Goal: Task Accomplishment & Management: Manage account settings

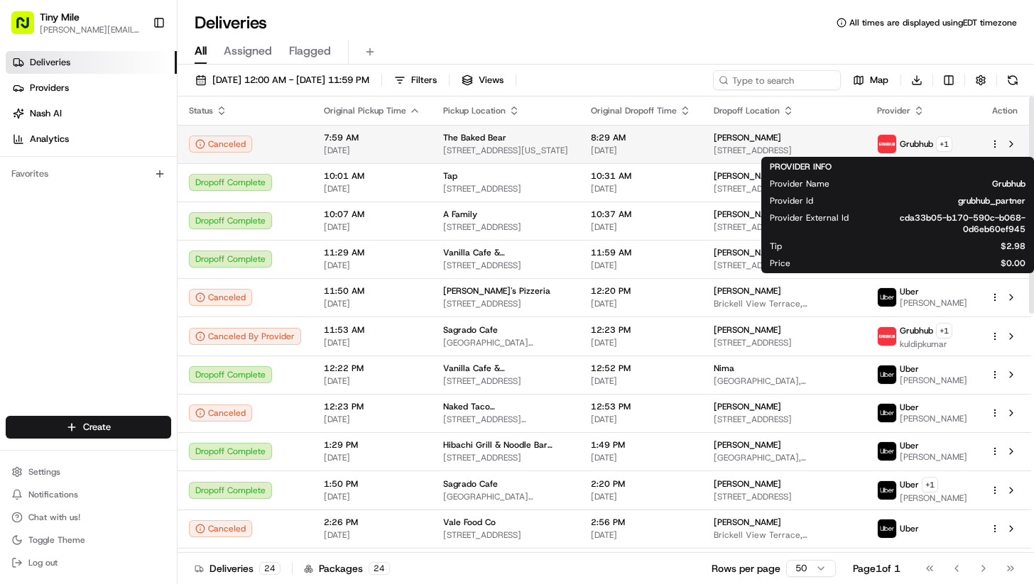
click at [897, 142] on span at bounding box center [887, 144] width 20 height 20
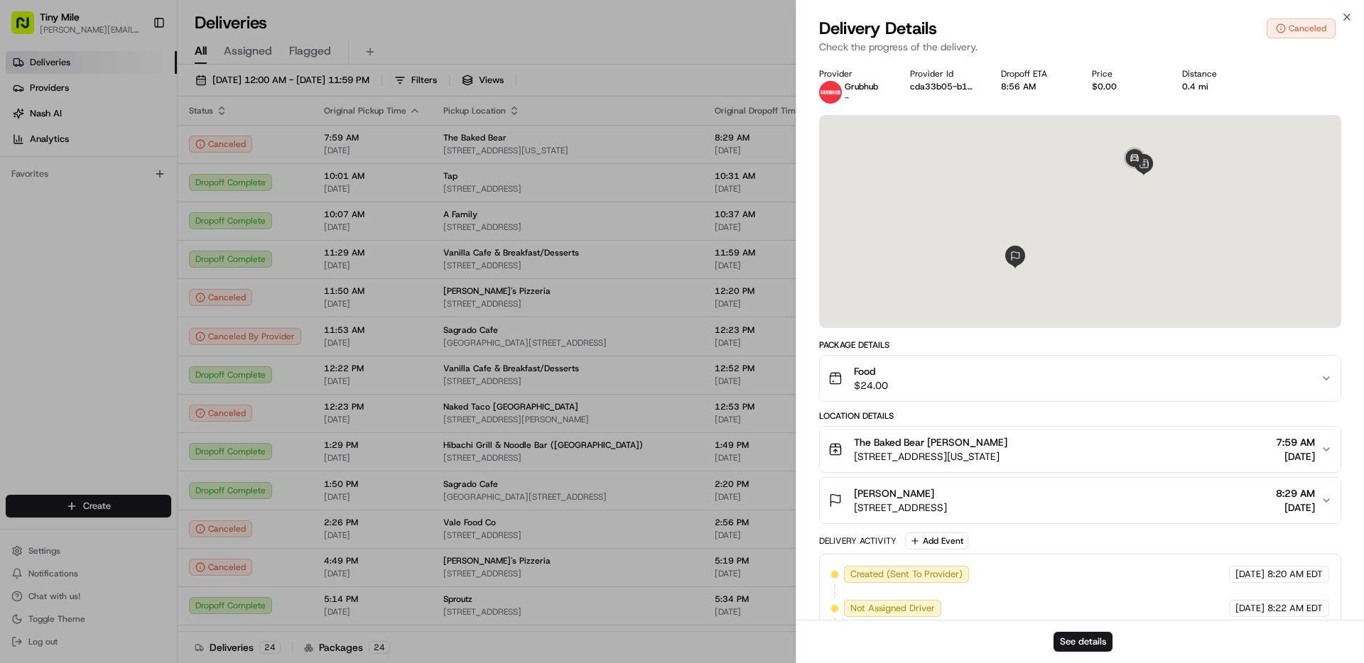
scroll to position [52, 0]
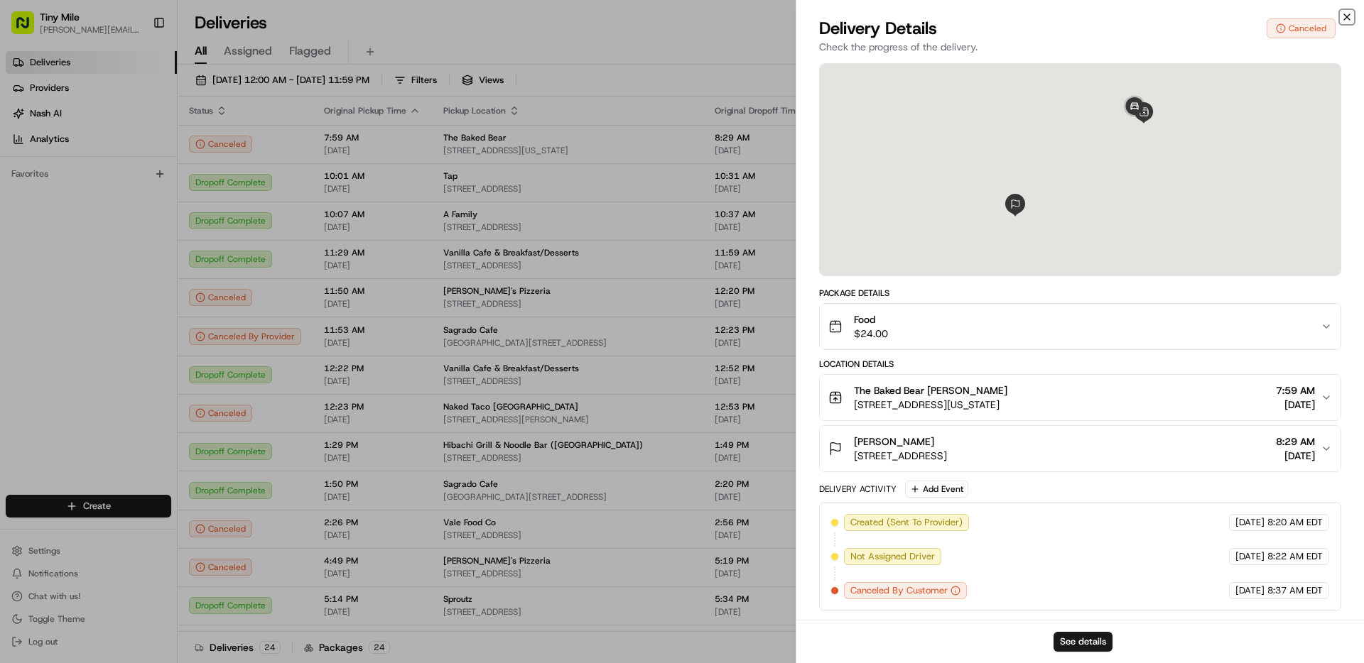
click at [1033, 12] on icon "button" at bounding box center [1346, 16] width 11 height 11
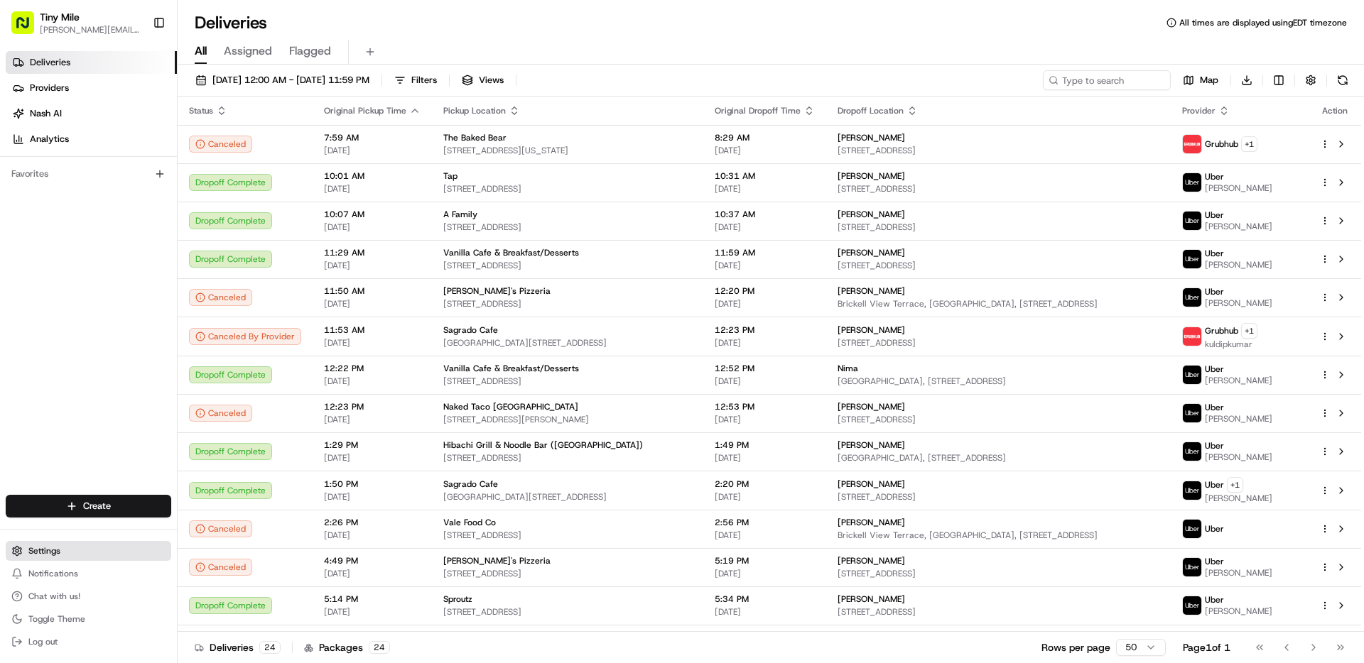
click at [59, 553] on span "Settings" at bounding box center [44, 550] width 32 height 11
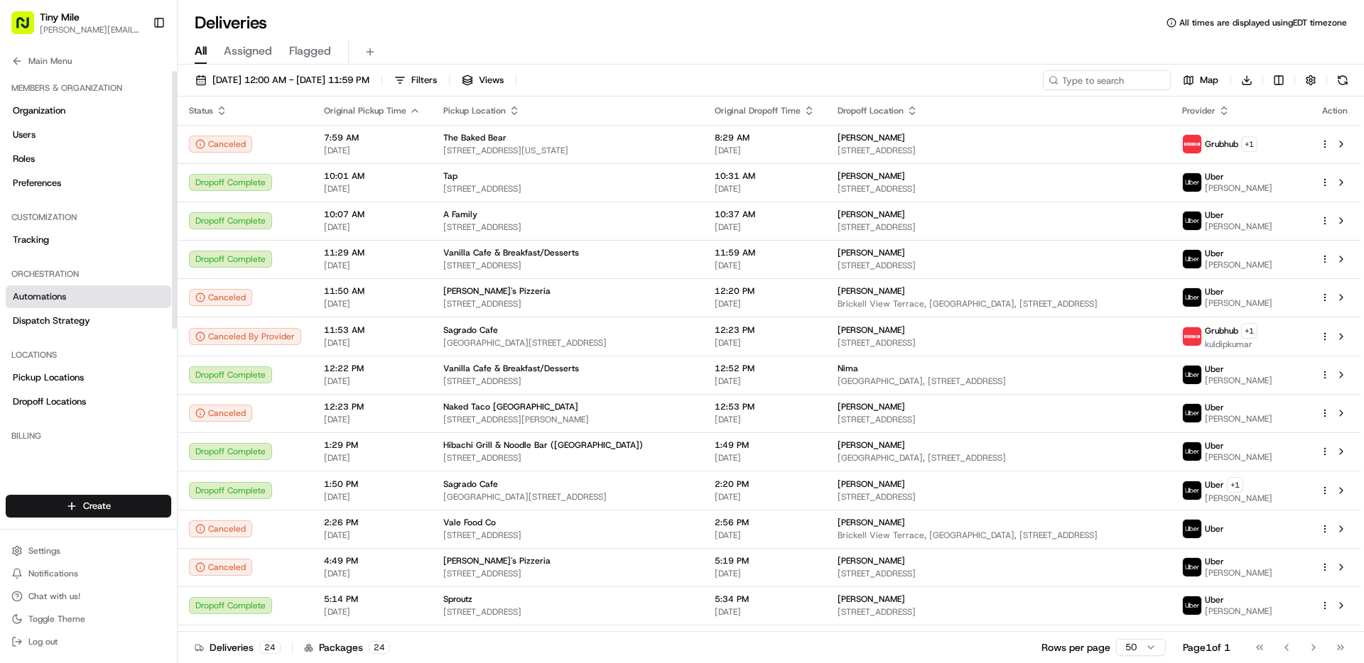
click at [60, 292] on span "Automations" at bounding box center [39, 296] width 53 height 13
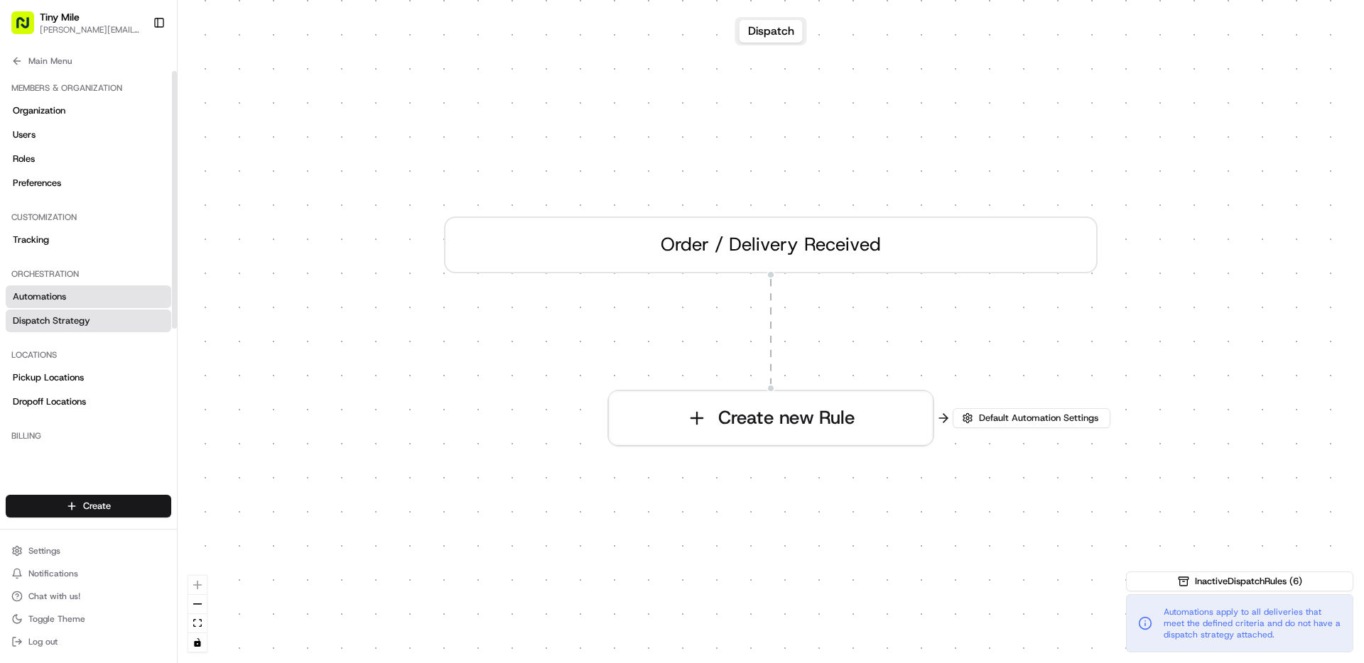
click at [72, 330] on link "Dispatch Strategy" at bounding box center [88, 321] width 165 height 23
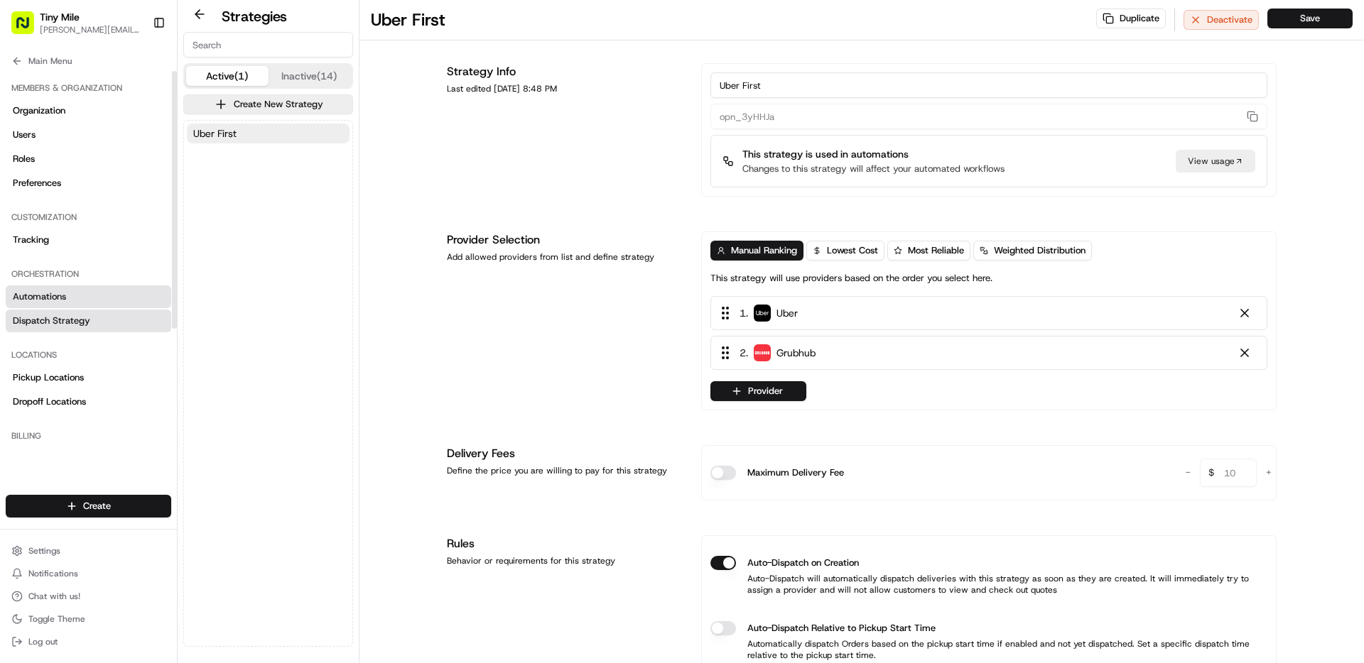
click at [81, 302] on link "Automations" at bounding box center [88, 296] width 165 height 23
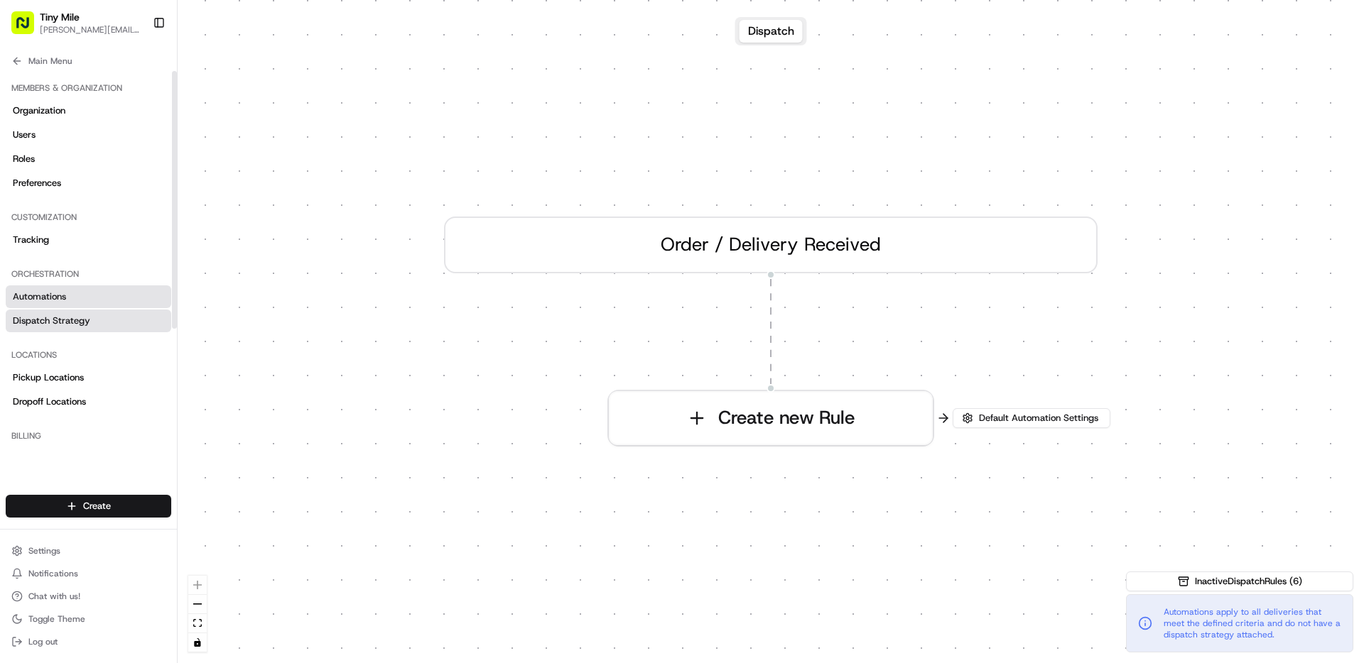
click at [75, 318] on span "Dispatch Strategy" at bounding box center [51, 321] width 77 height 13
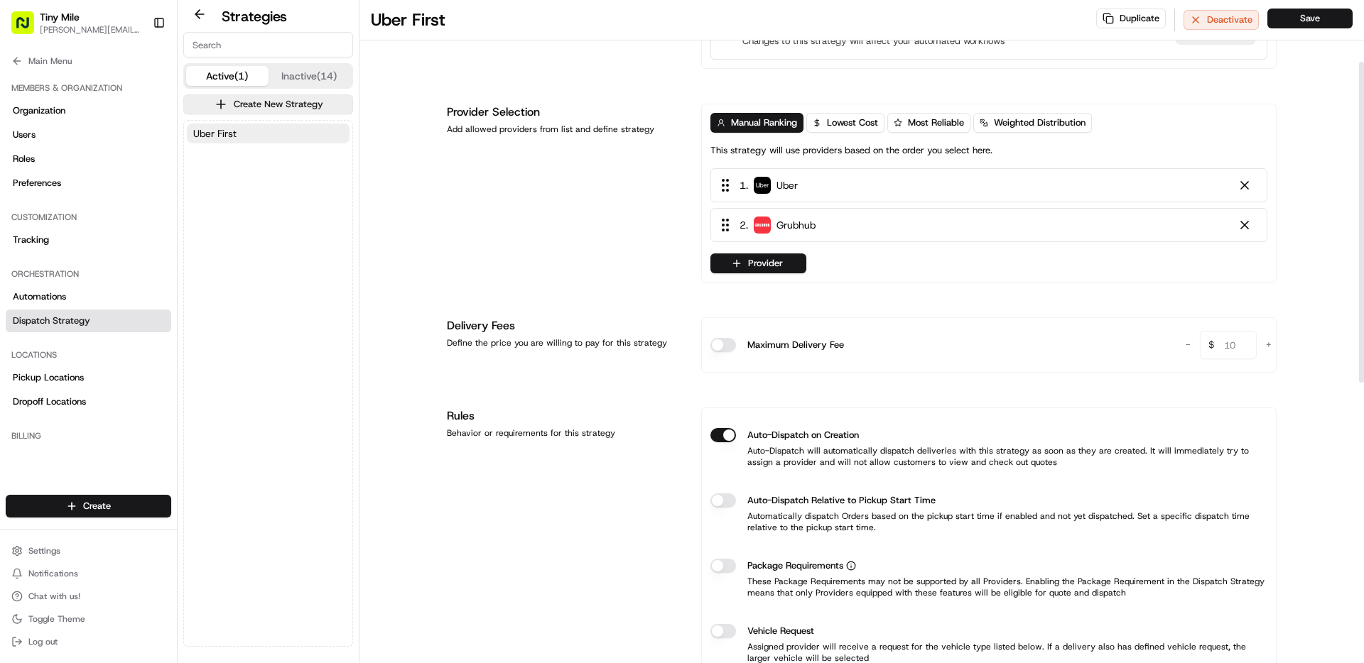
scroll to position [126, 0]
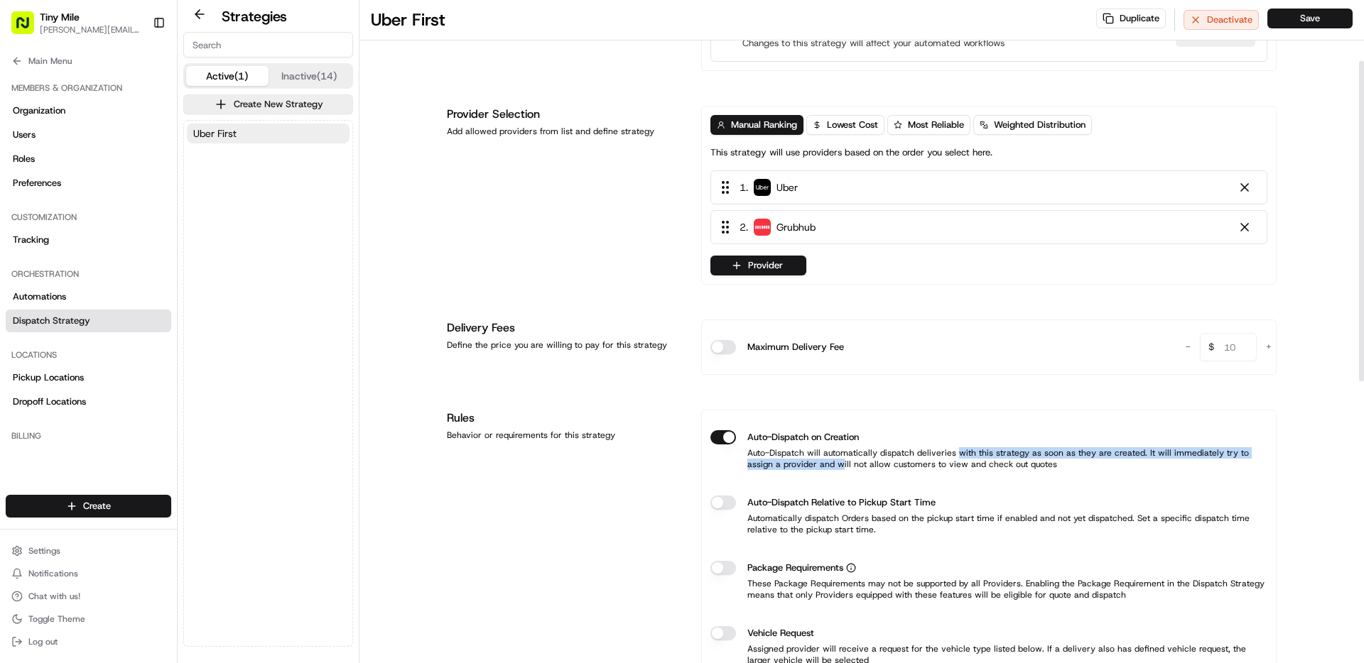
drag, startPoint x: 803, startPoint y: 461, endPoint x: 952, endPoint y: 455, distance: 148.6
click at [952, 455] on p "Auto-Dispatch will automatically dispatch deliveries with this strategy as soon…" at bounding box center [988, 458] width 557 height 23
click at [1033, 463] on p "Auto-Dispatch will automatically dispatch deliveries with this strategy as soon…" at bounding box center [988, 458] width 557 height 23
drag, startPoint x: 1023, startPoint y: 451, endPoint x: 1005, endPoint y: 472, distance: 27.2
click at [1005, 472] on div "Auto-Dispatch on Creation Auto-Dispatch will automatically dispatch deliveries …" at bounding box center [988, 450] width 557 height 62
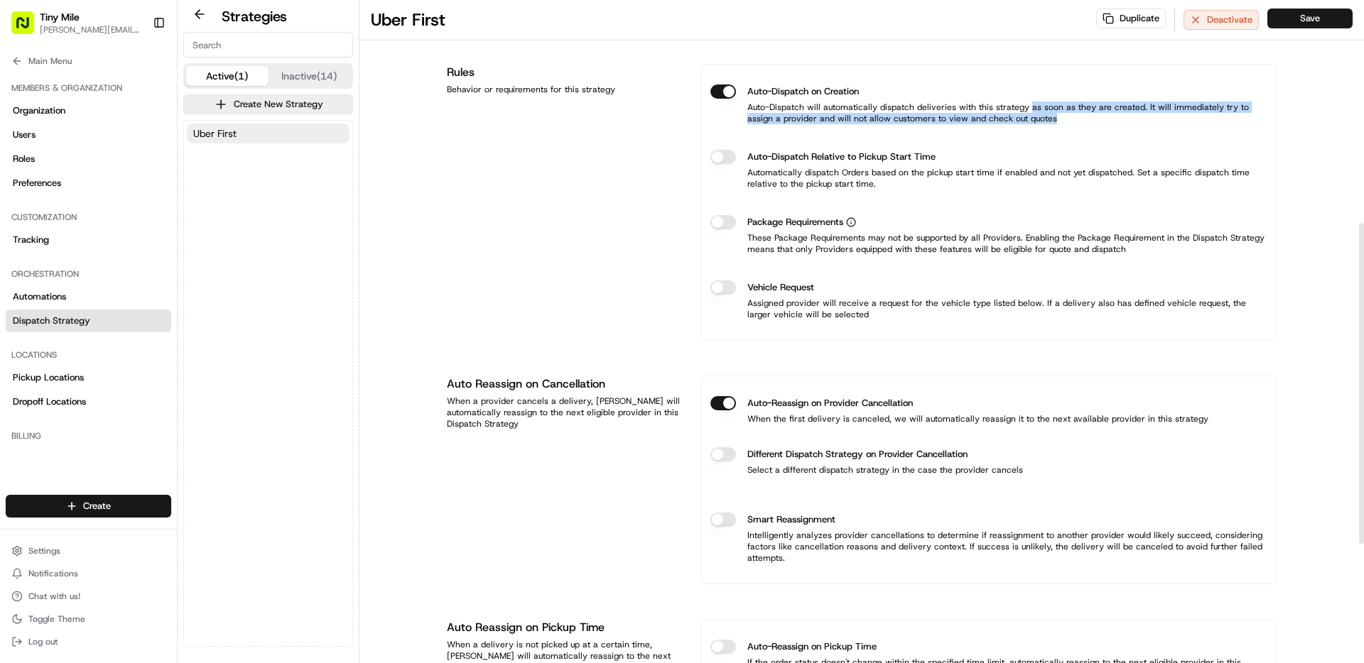
scroll to position [481, 0]
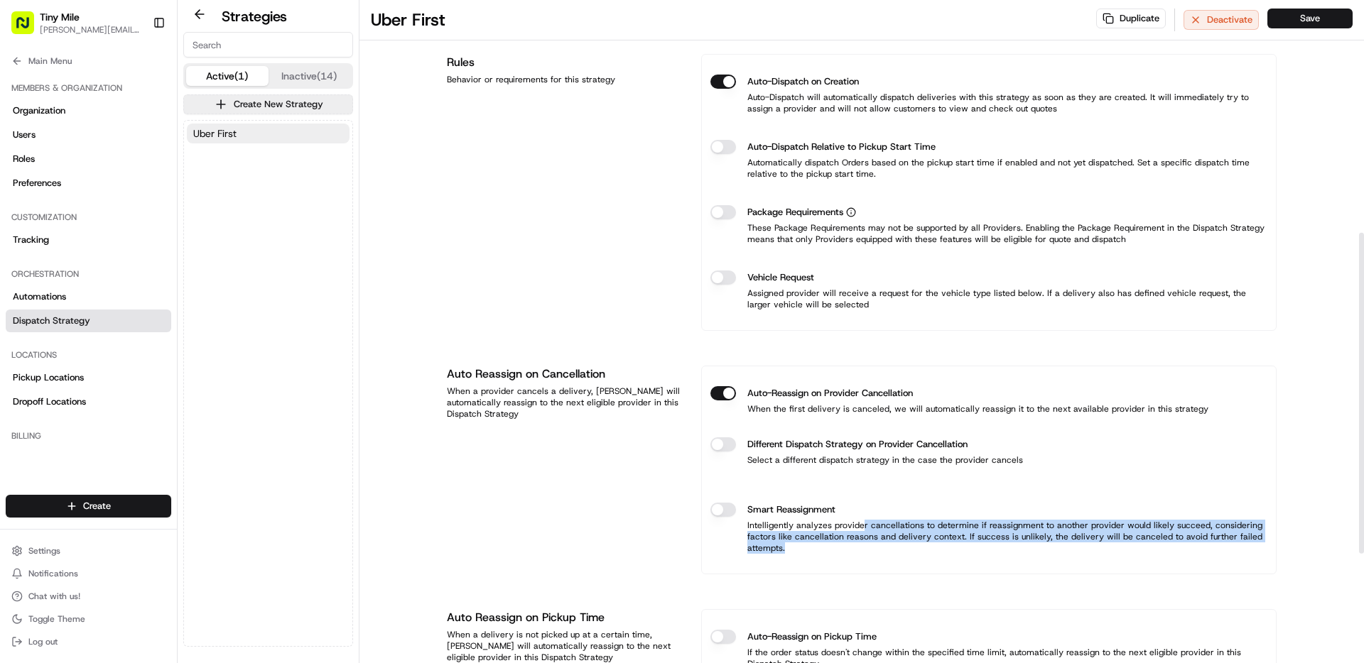
drag, startPoint x: 859, startPoint y: 523, endPoint x: 1041, endPoint y: 545, distance: 183.1
click at [1033, 545] on p "Intelligently analyzes provider cancellations to determine if reassignment to a…" at bounding box center [988, 537] width 557 height 34
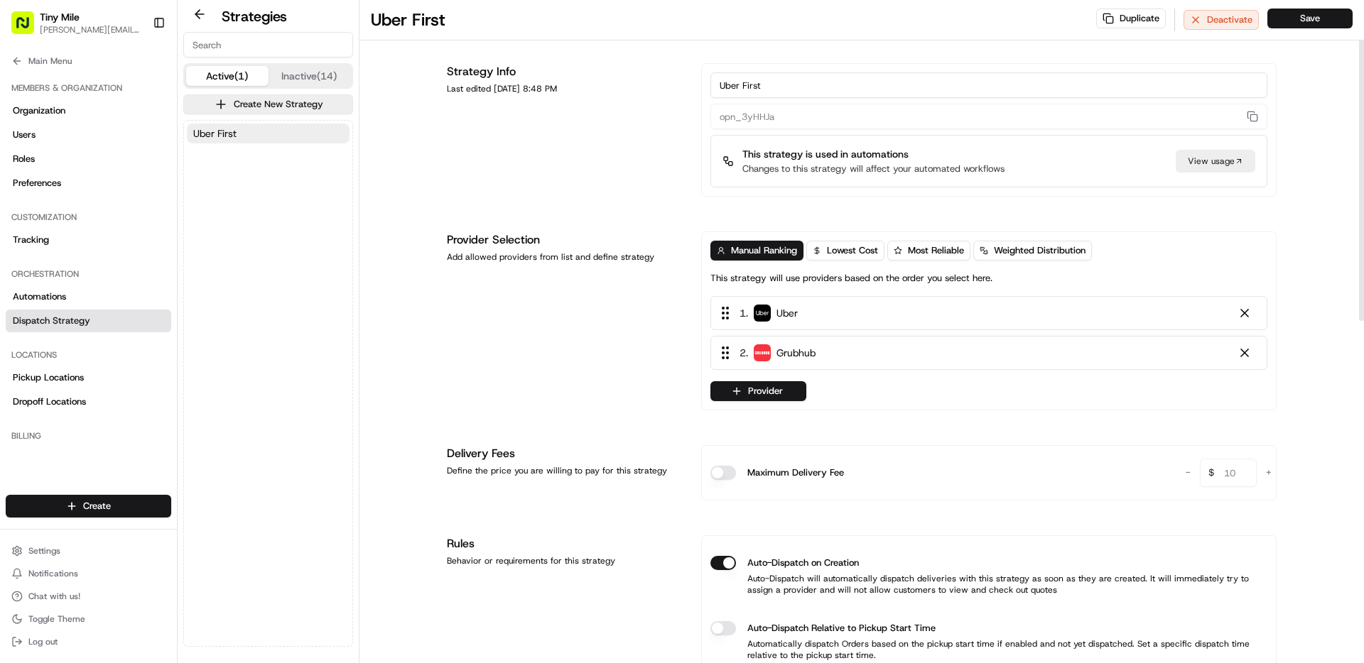
scroll to position [1, 0]
click at [195, 12] on button at bounding box center [199, 14] width 33 height 17
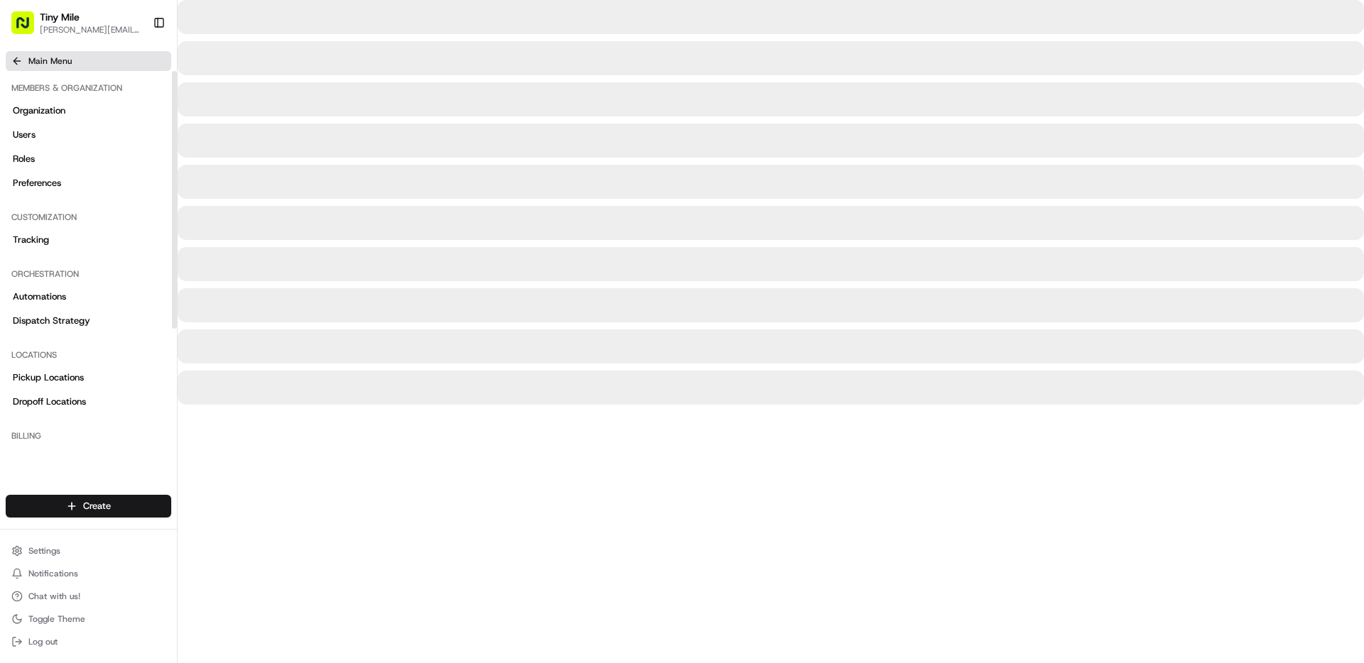
click at [65, 55] on span "Main Menu" at bounding box center [49, 60] width 43 height 11
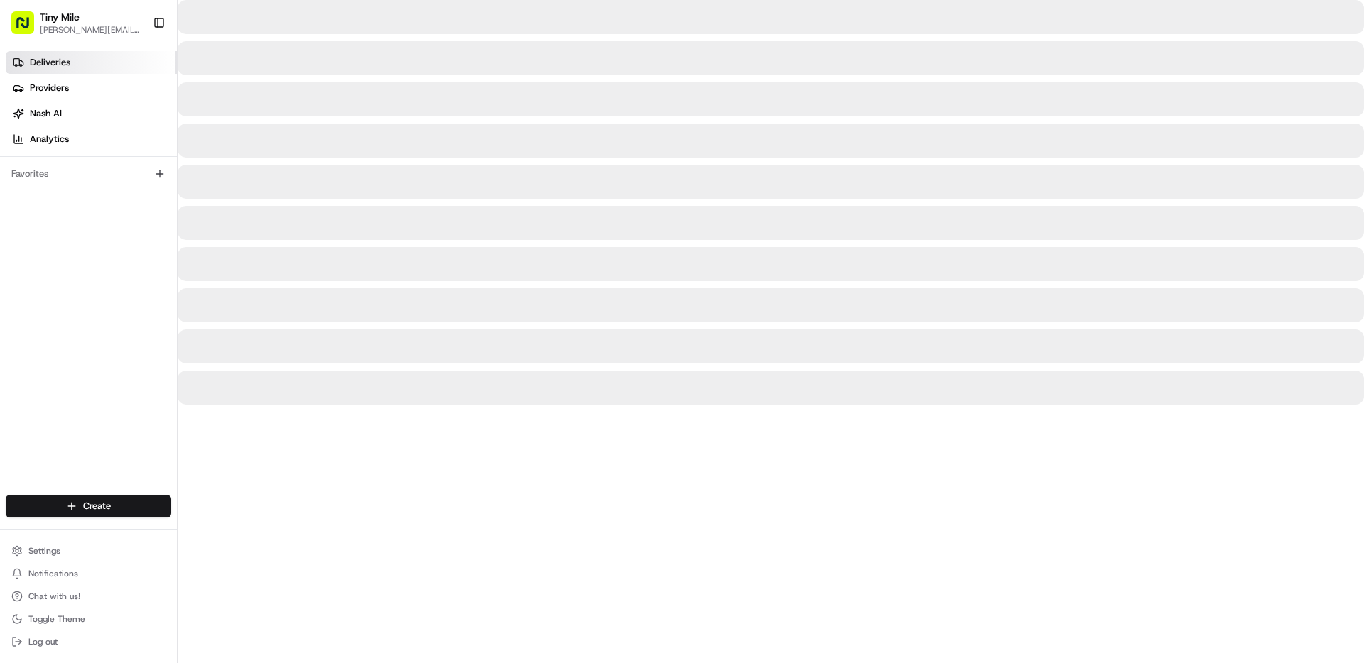
click at [77, 69] on link "Deliveries" at bounding box center [91, 62] width 171 height 23
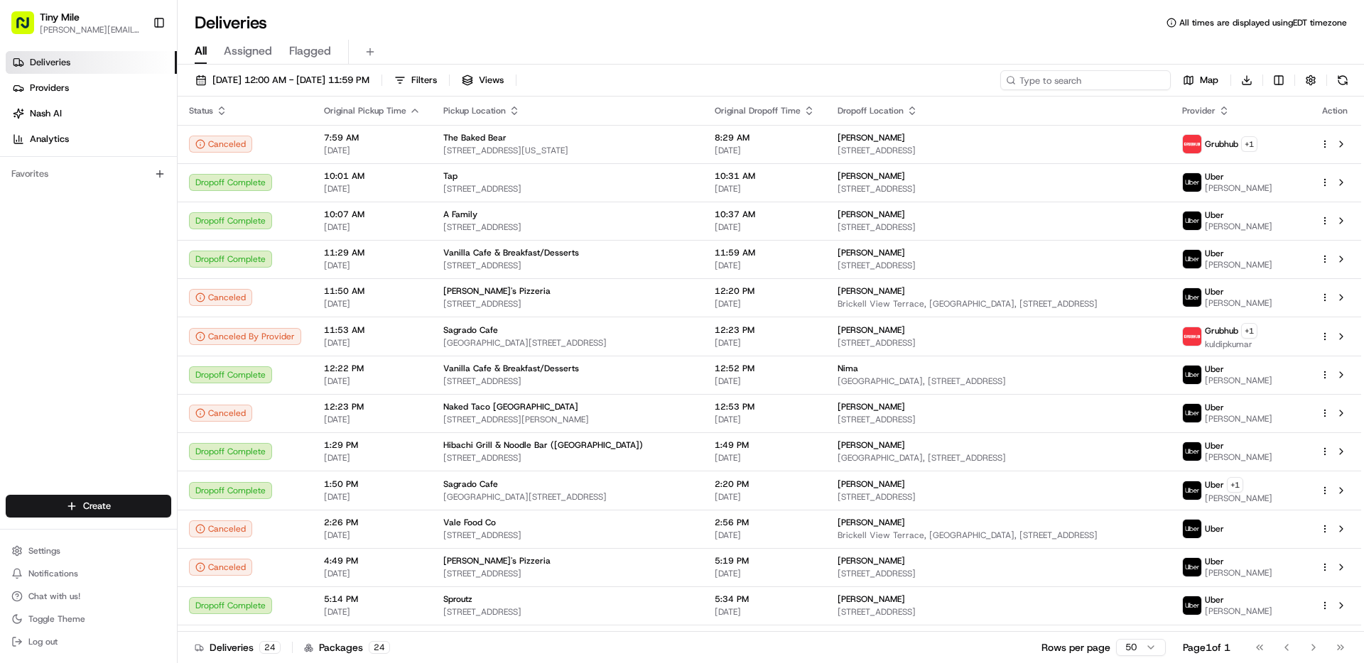
click at [1033, 76] on input at bounding box center [1085, 80] width 170 height 20
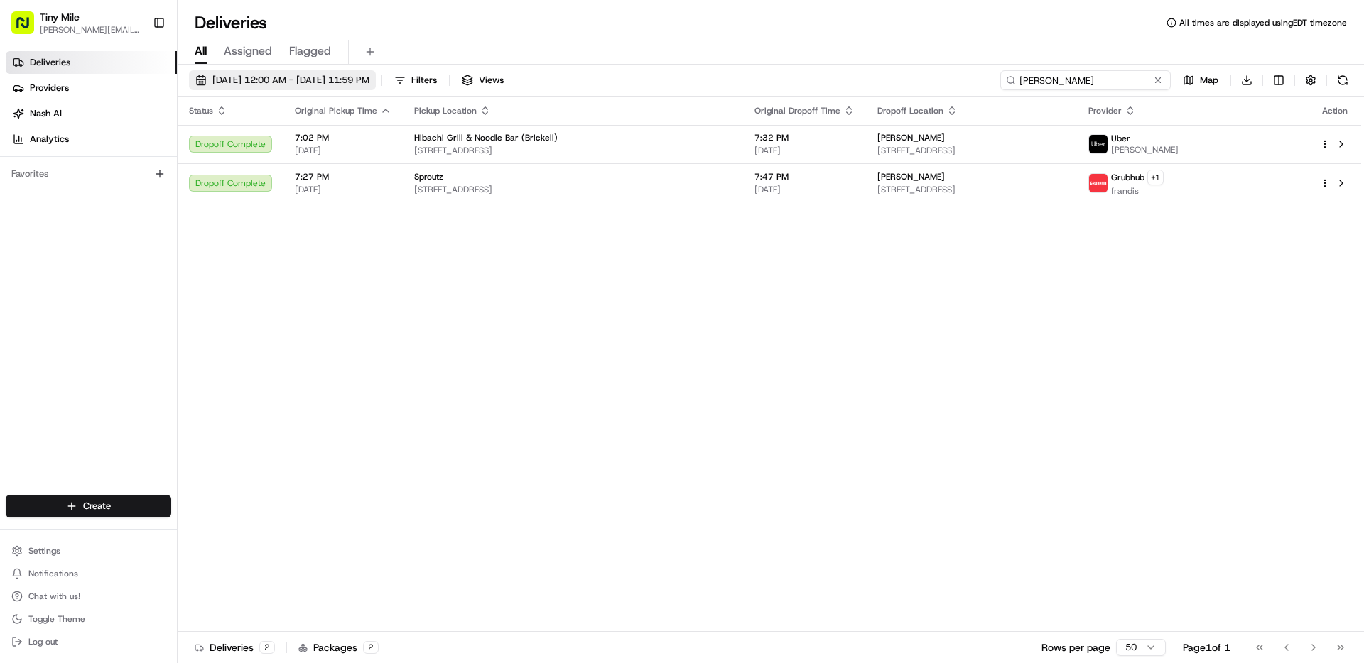
type input "fran"
click at [364, 72] on button "[DATE] 12:00 AM - [DATE] 11:59 PM" at bounding box center [282, 80] width 187 height 20
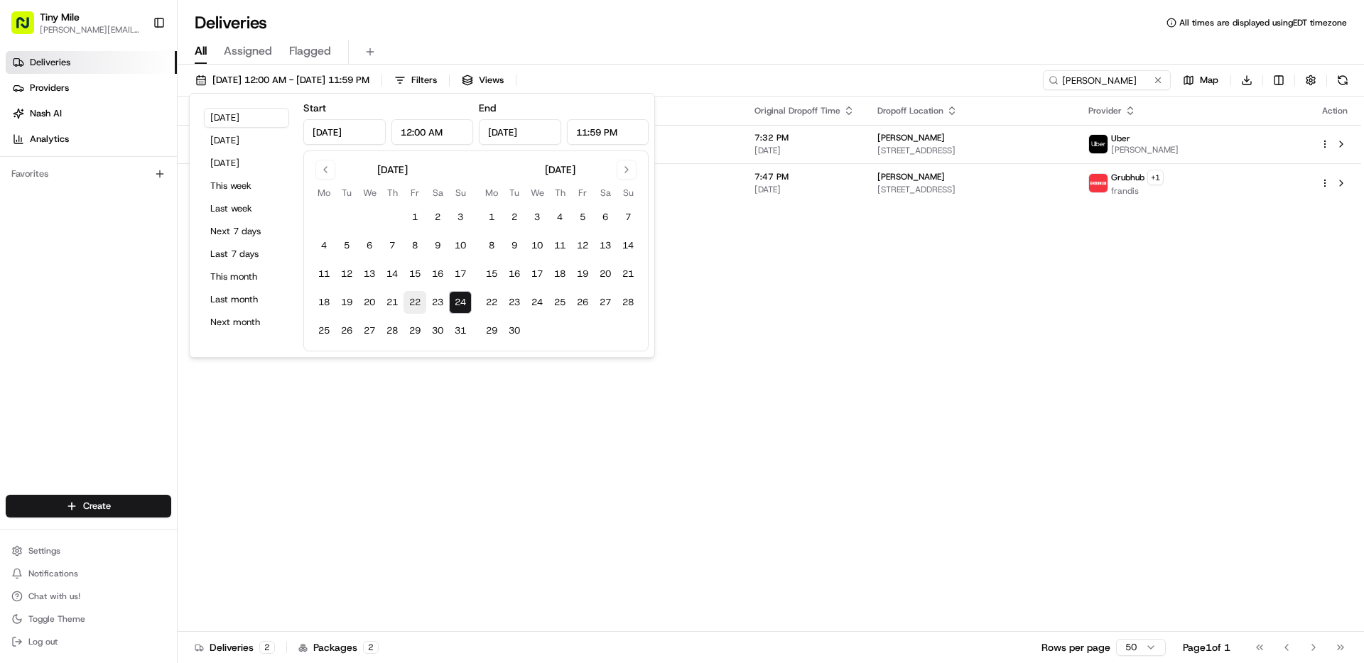
click at [411, 306] on button "22" at bounding box center [414, 302] width 23 height 23
type input "Aug 22, 2025"
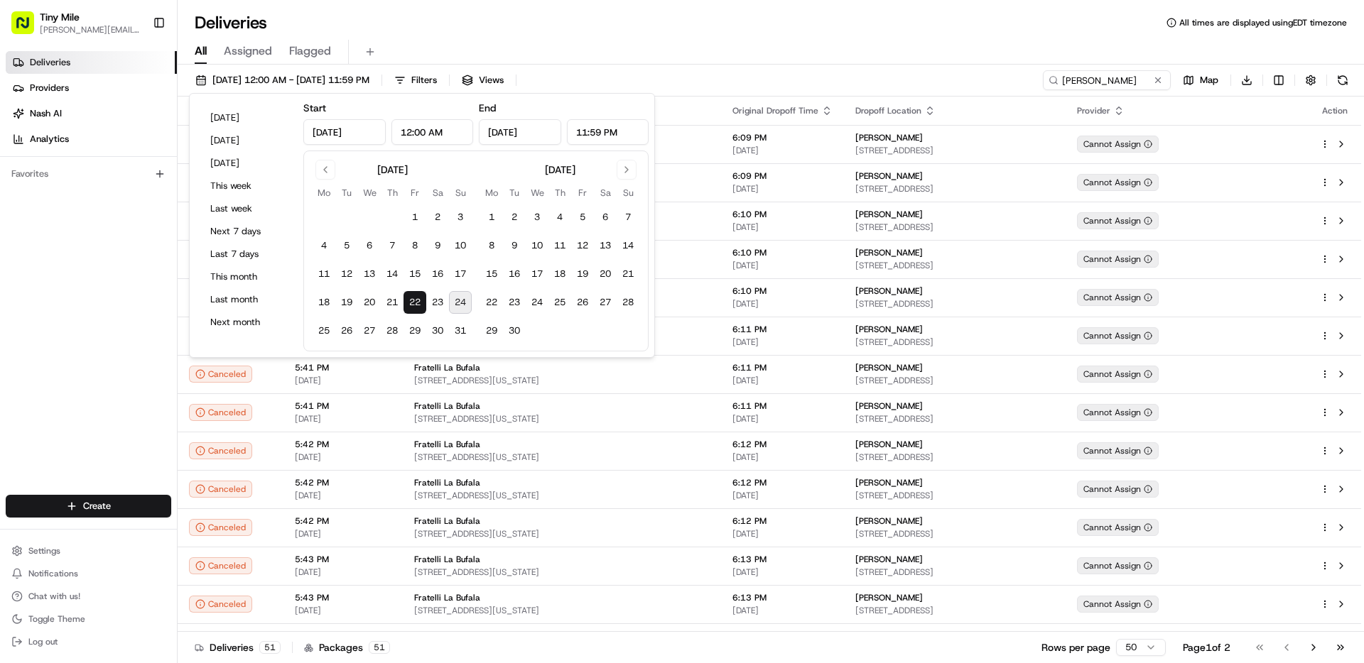
click at [528, 141] on input "Aug 22, 2025" at bounding box center [520, 132] width 82 height 26
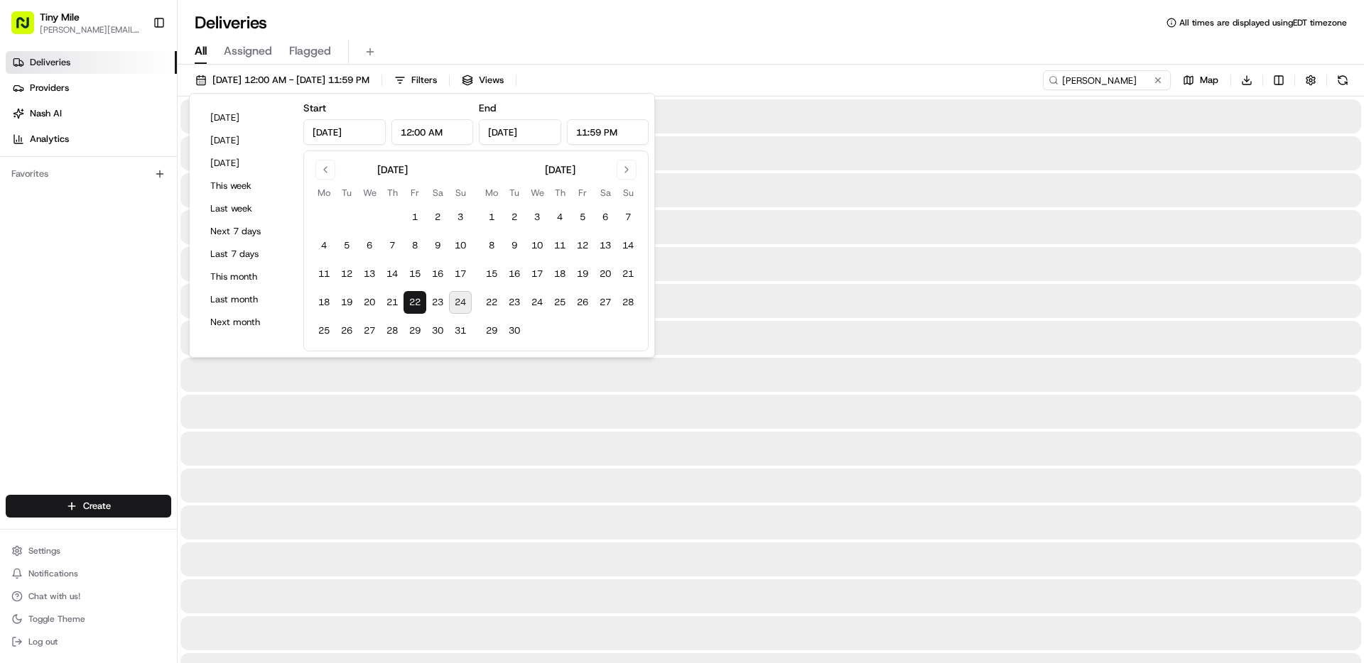
drag, startPoint x: 459, startPoint y: 299, endPoint x: 472, endPoint y: 308, distance: 15.8
click at [459, 300] on button "24" at bounding box center [460, 302] width 23 height 23
type input "Aug 24, 2025"
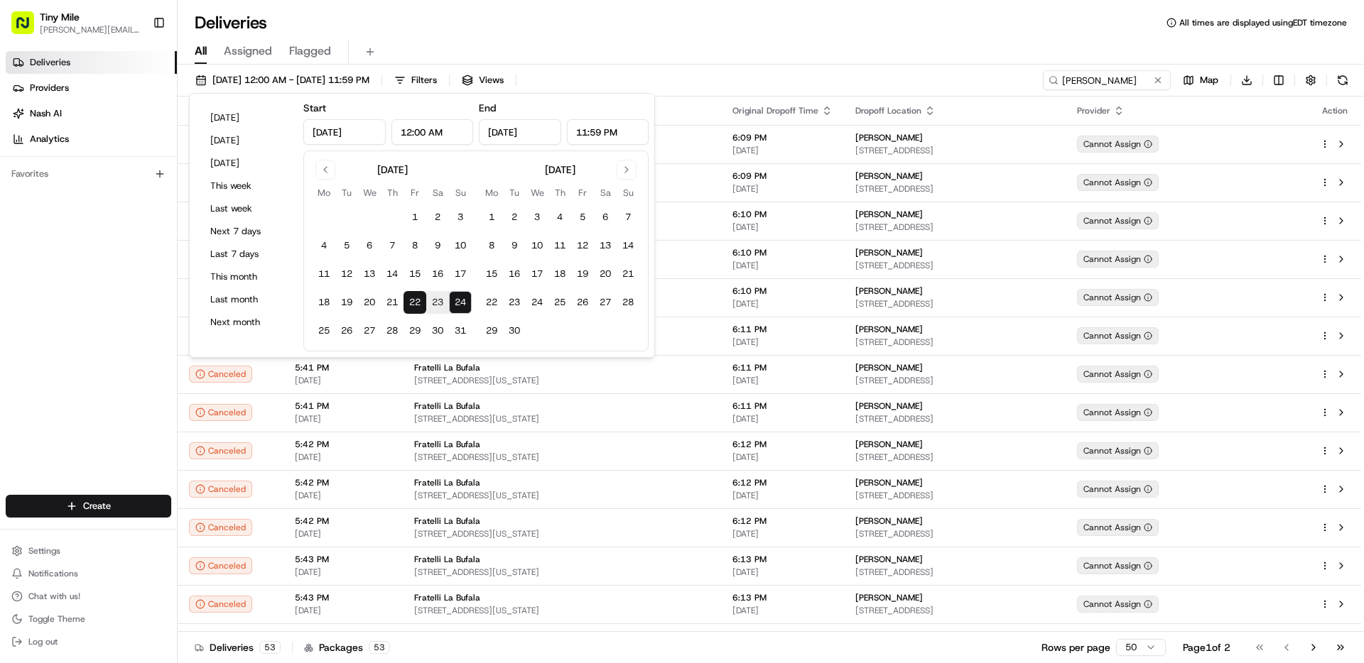
click at [840, 33] on div "Deliveries All times are displayed using EDT timezone" at bounding box center [771, 22] width 1186 height 23
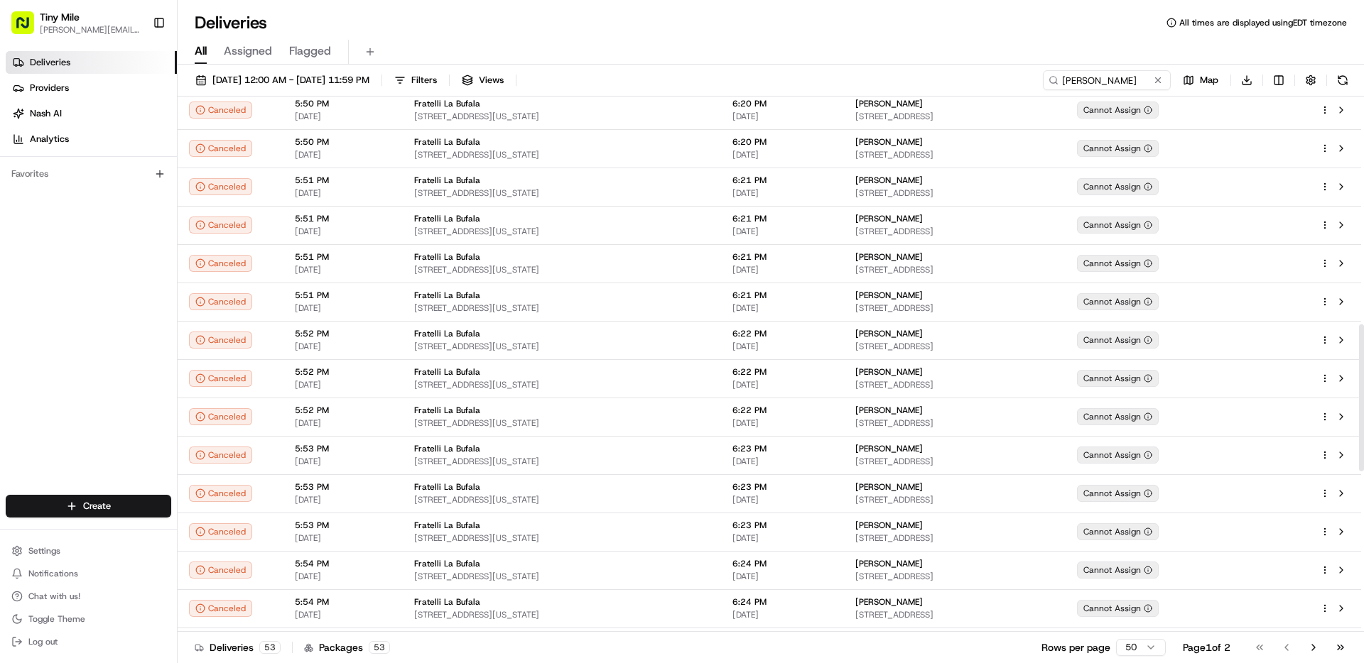
scroll to position [1411, 0]
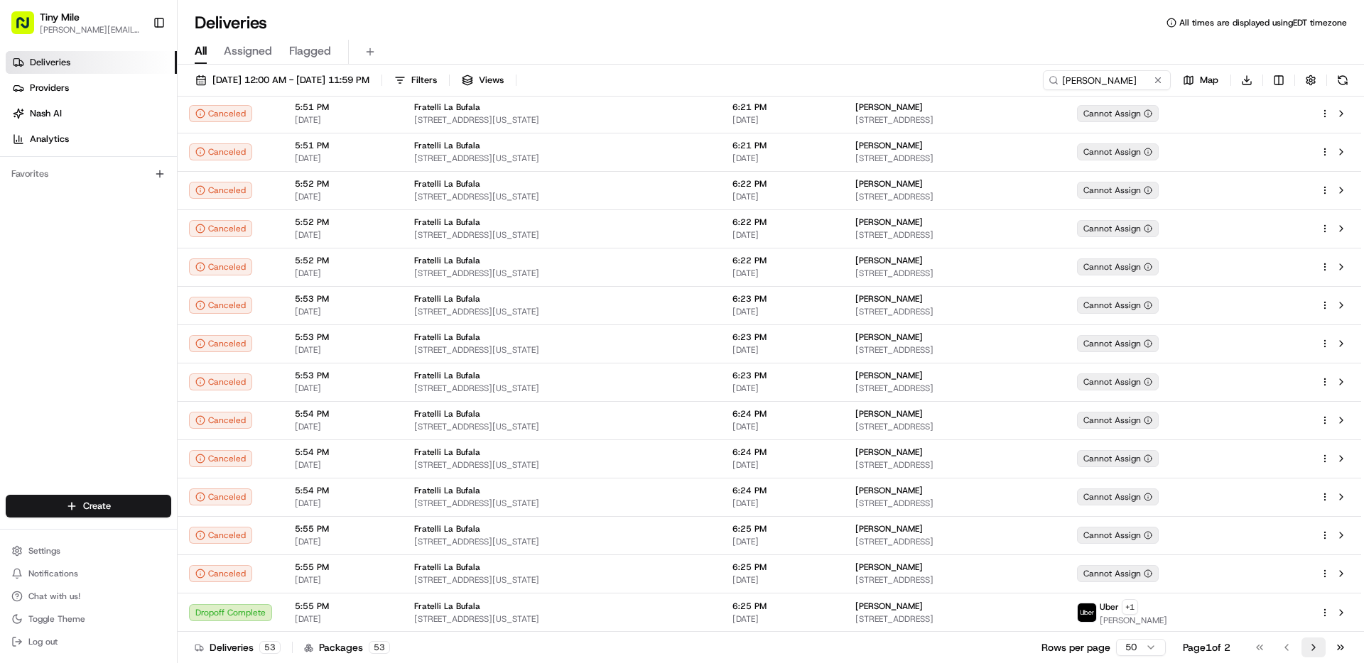
click at [1033, 584] on button "Go to next page" at bounding box center [1313, 648] width 24 height 20
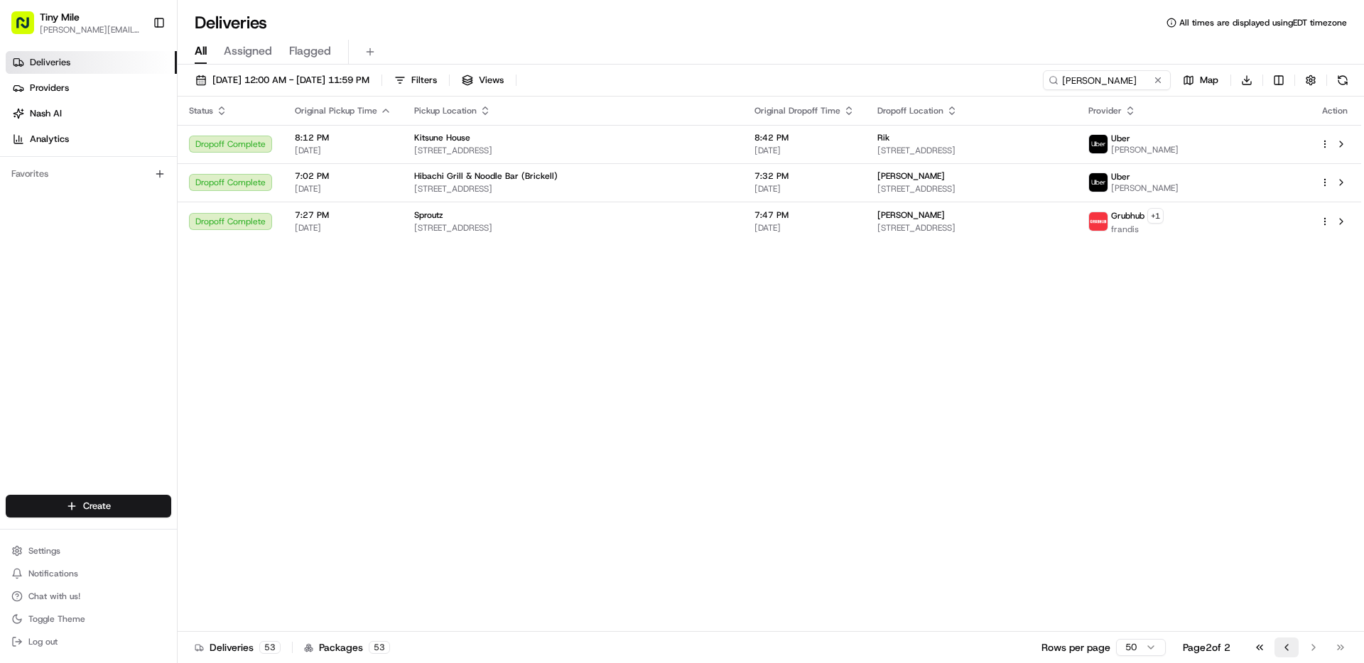
click at [1033, 584] on button "Go to previous page" at bounding box center [1286, 648] width 24 height 20
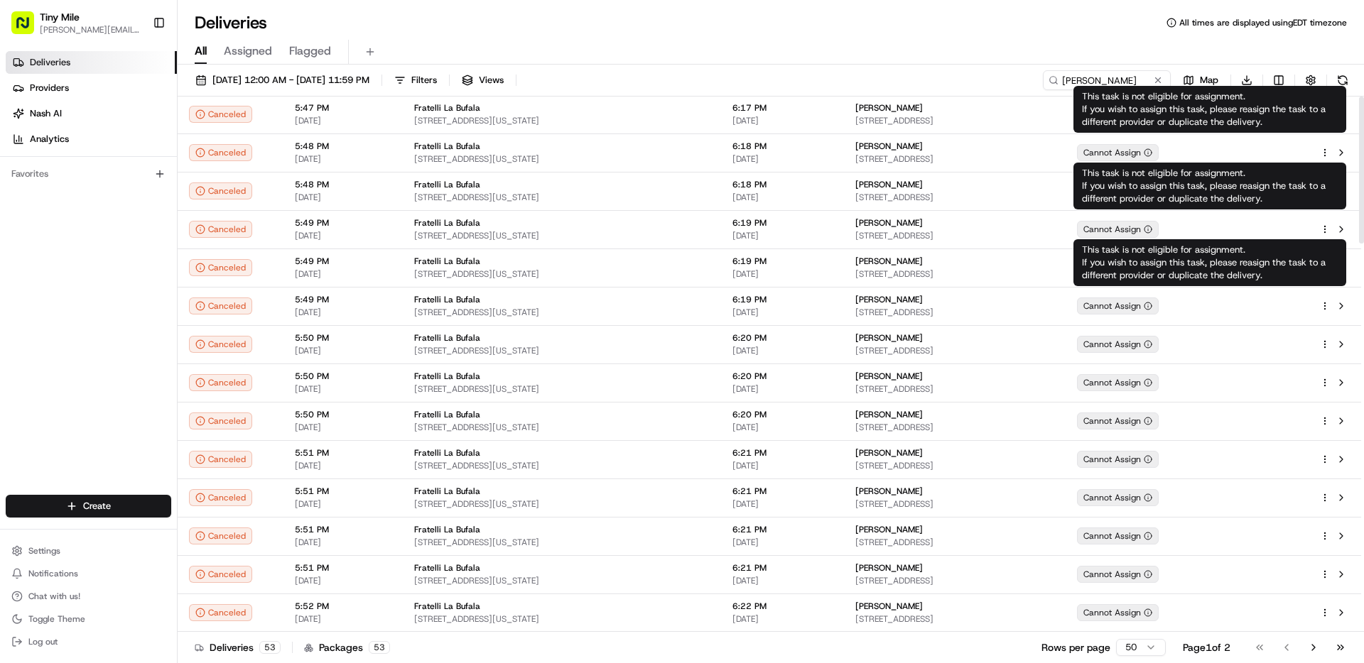
scroll to position [1411, 0]
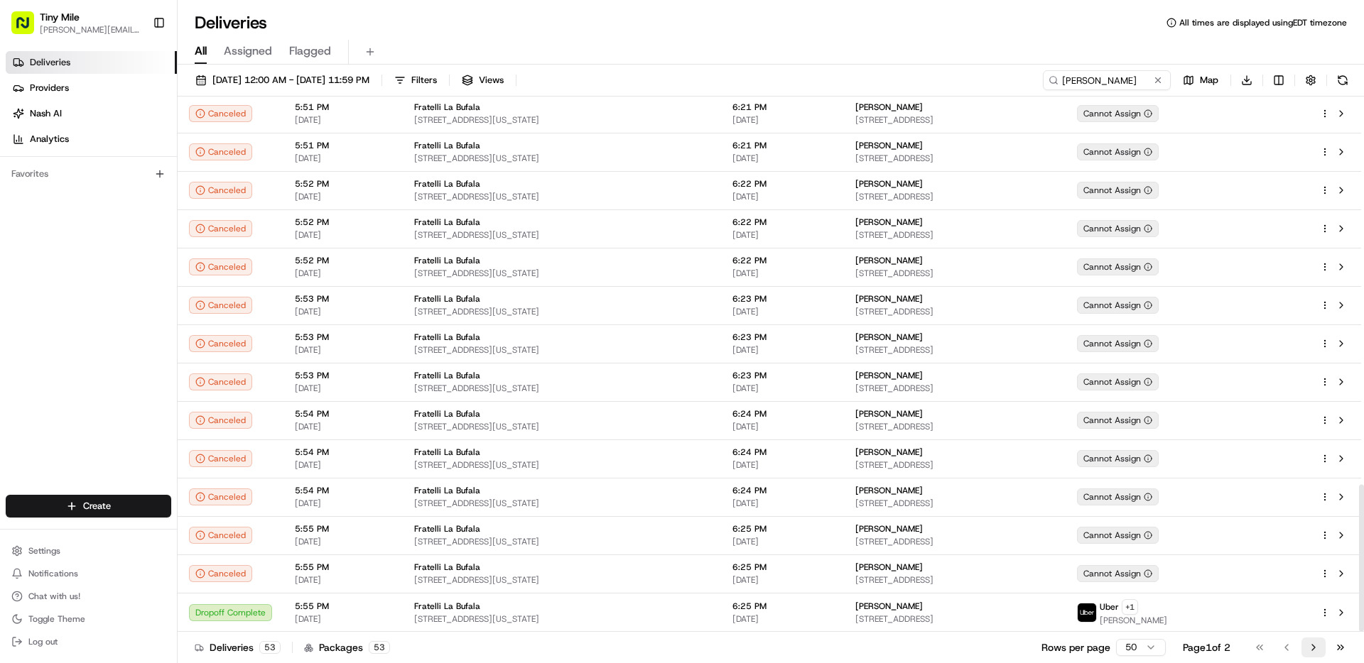
click at [1033, 584] on button "Go to next page" at bounding box center [1313, 648] width 24 height 20
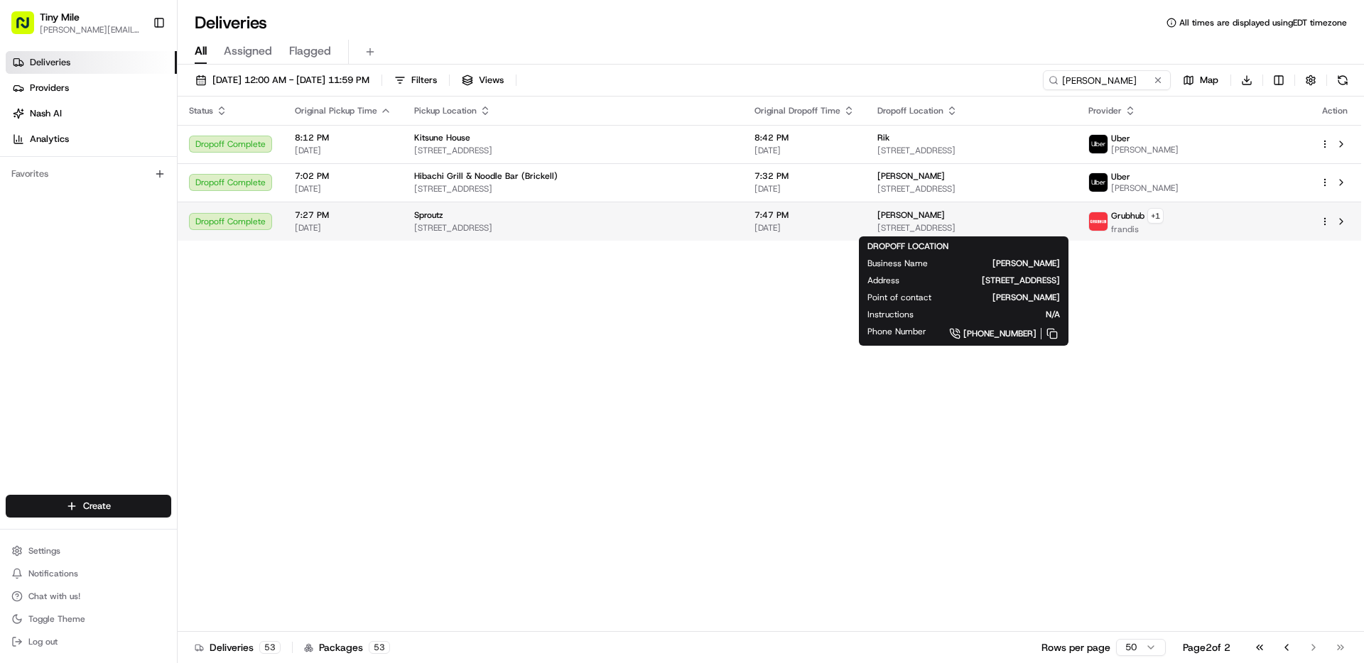
click at [877, 229] on span "[STREET_ADDRESS]" at bounding box center [971, 227] width 188 height 11
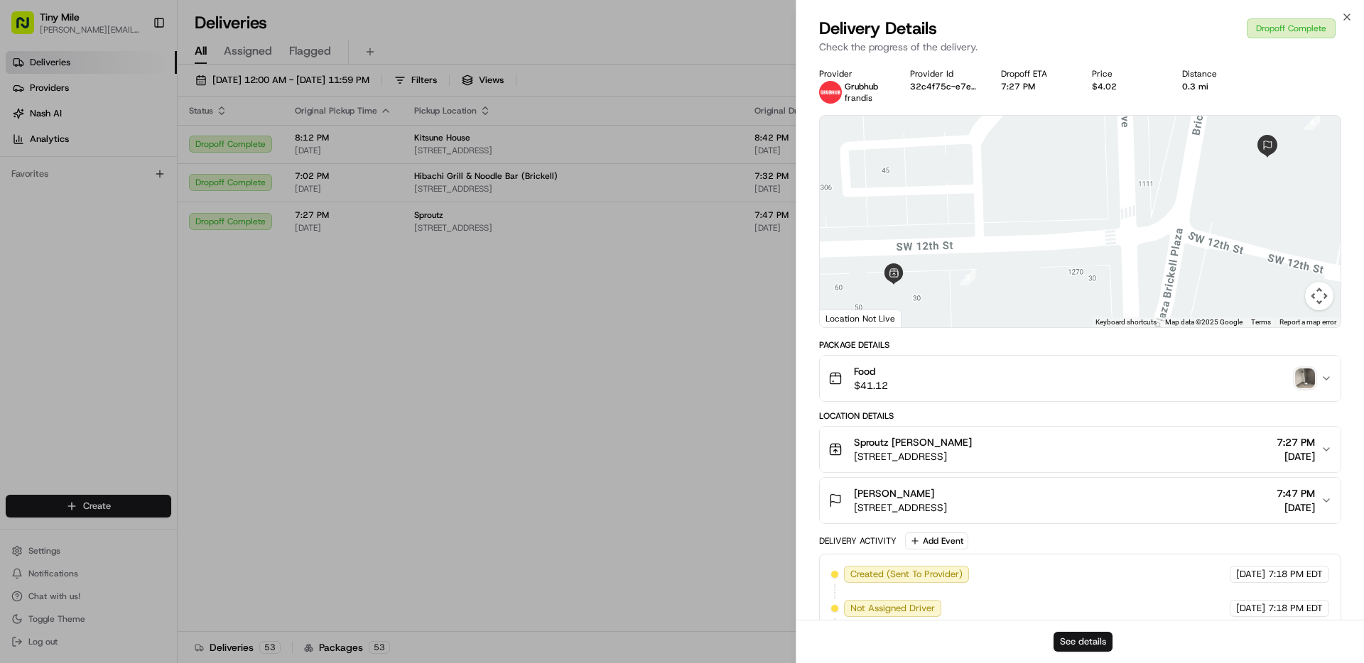
click at [1033, 584] on button "See details" at bounding box center [1082, 642] width 59 height 20
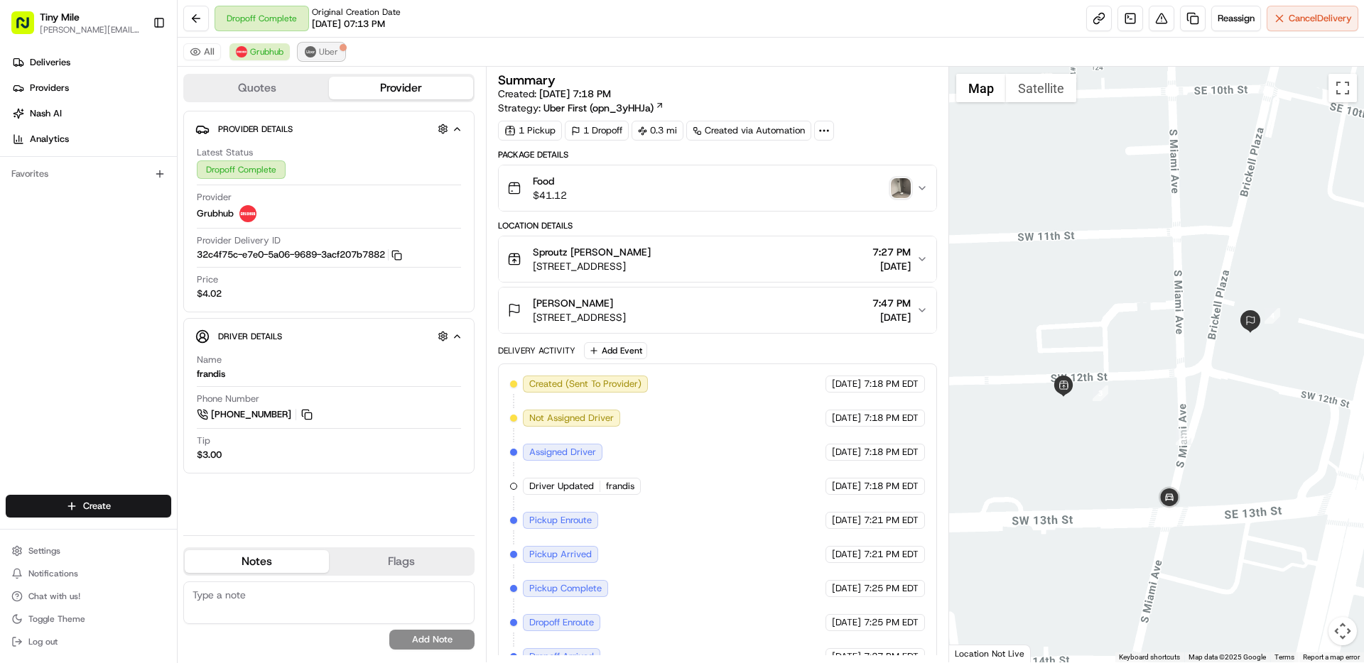
click at [330, 54] on span "Uber" at bounding box center [328, 51] width 19 height 11
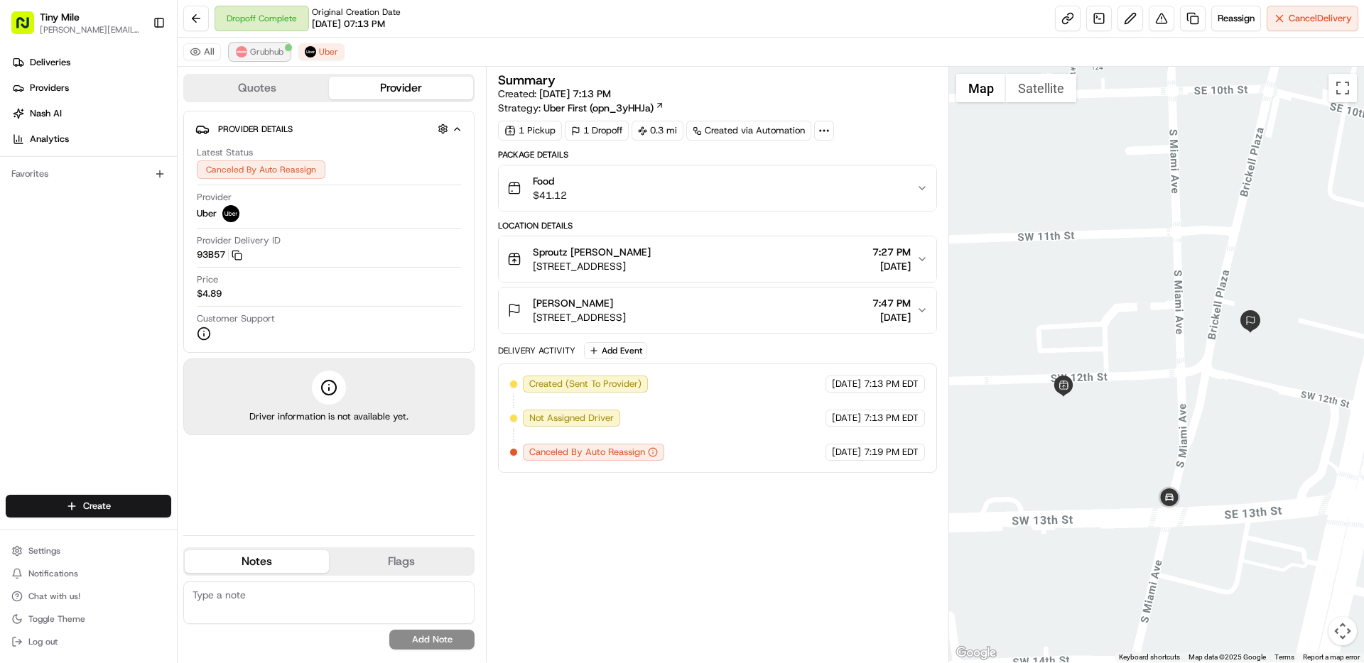
click at [256, 53] on span "Grubhub" at bounding box center [266, 51] width 33 height 11
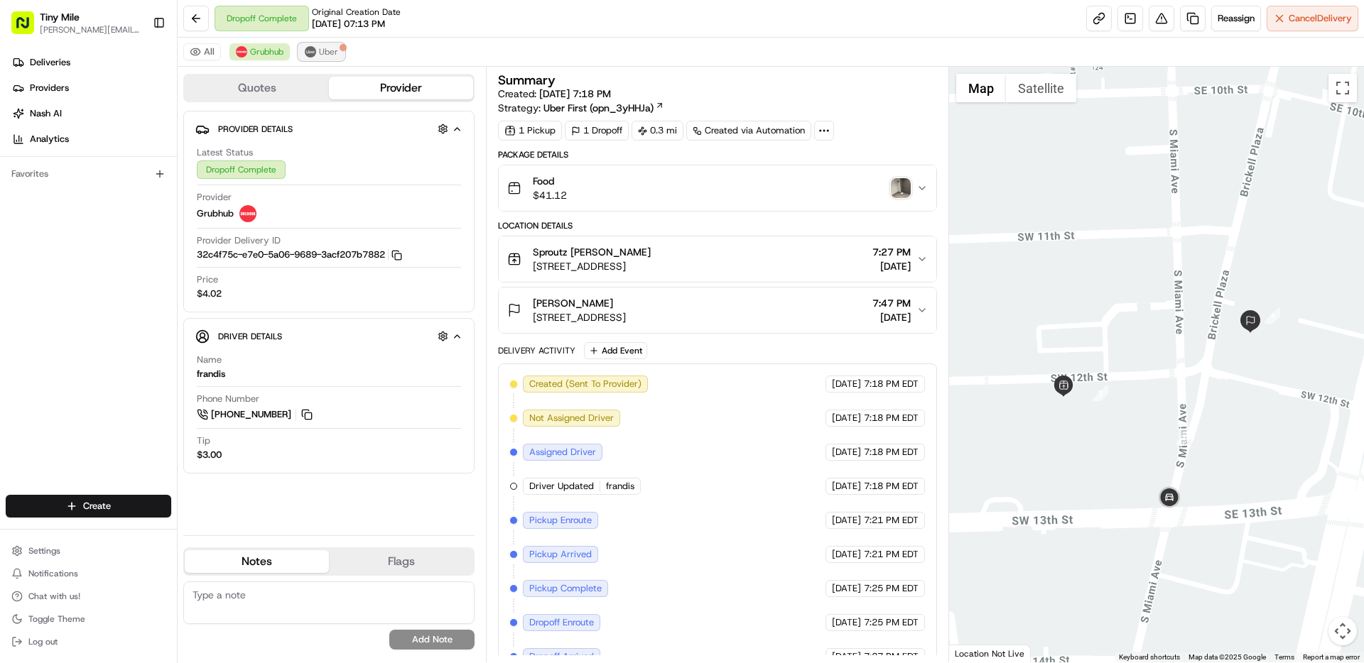
click at [330, 48] on span "Uber" at bounding box center [328, 51] width 19 height 11
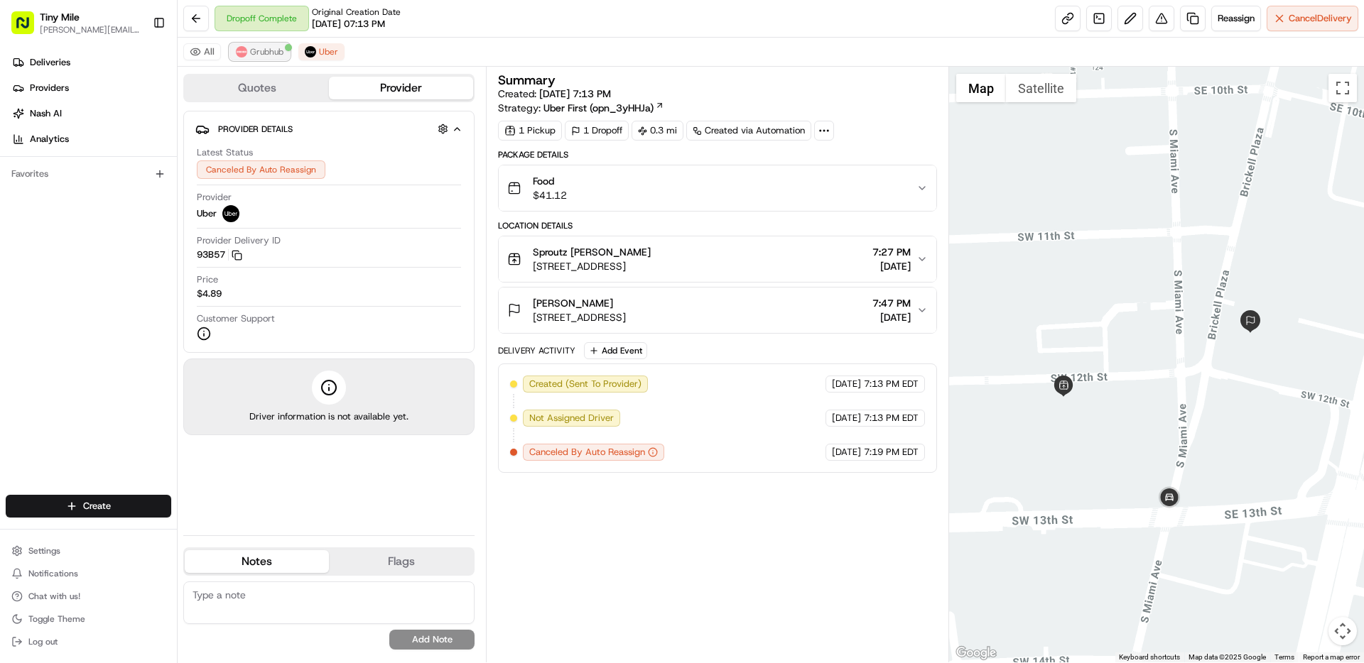
click at [273, 50] on span "Grubhub" at bounding box center [266, 51] width 33 height 11
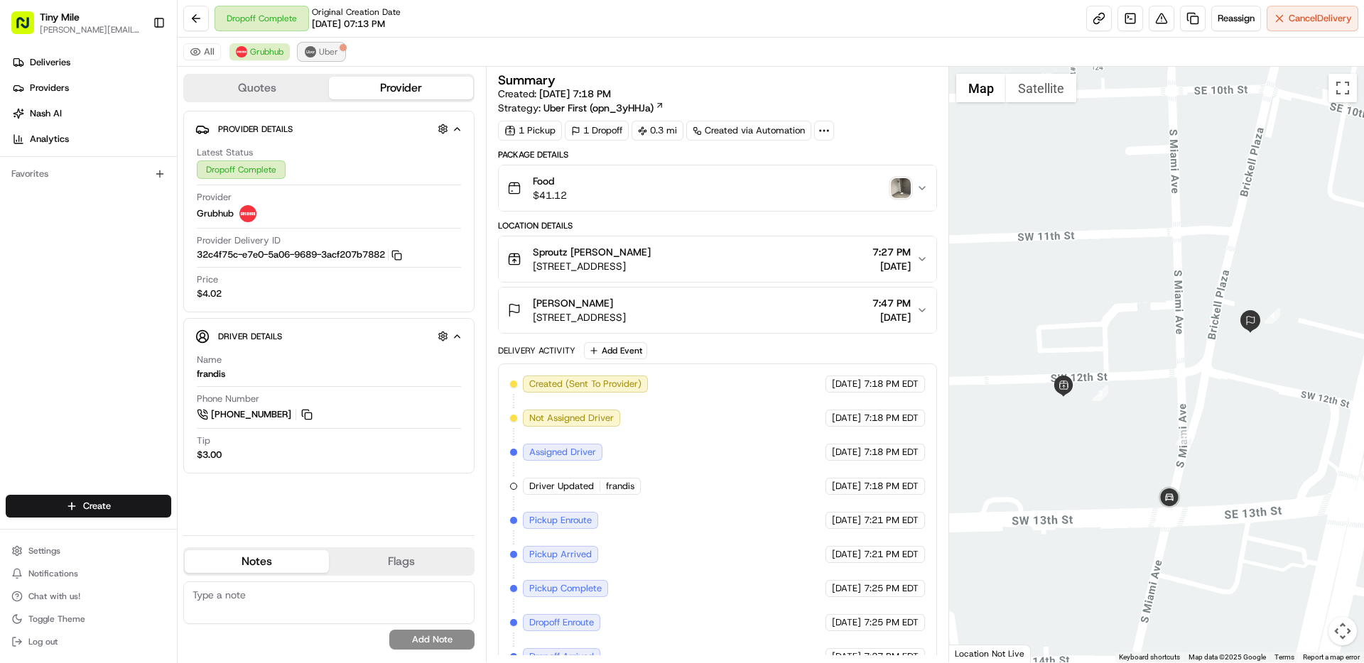
click at [326, 50] on span "Uber" at bounding box center [328, 51] width 19 height 11
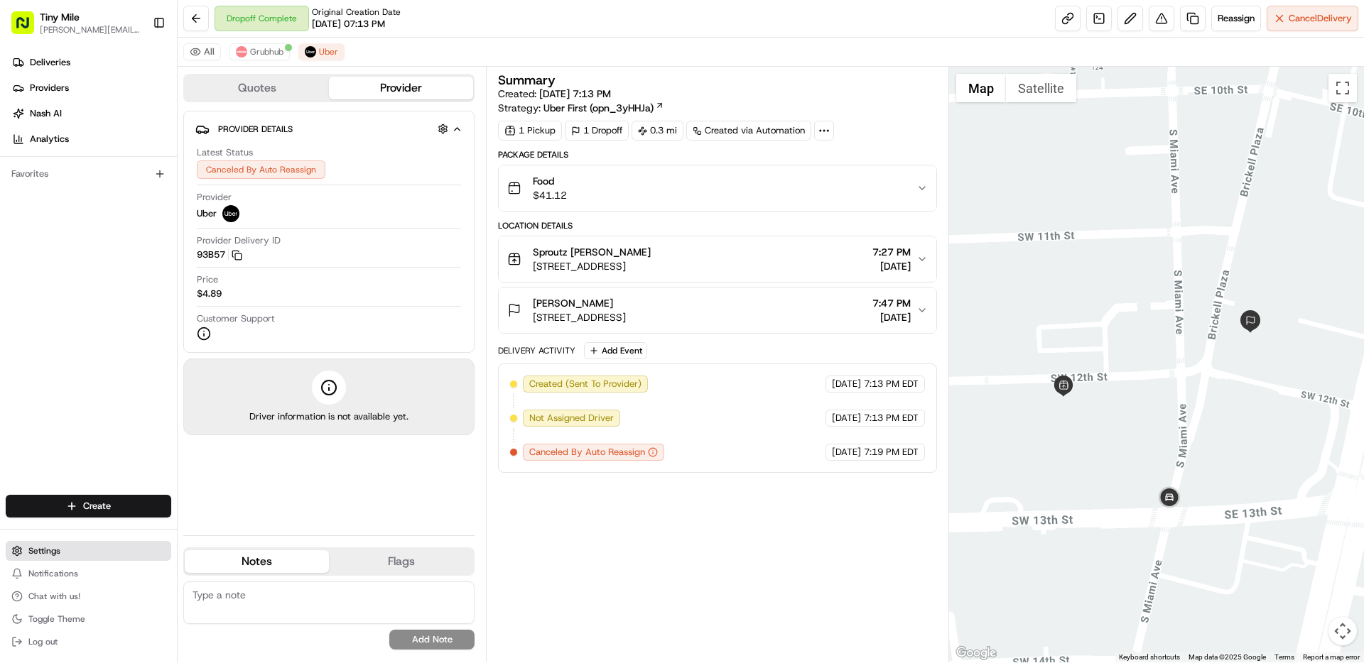
click at [65, 553] on button "Settings" at bounding box center [88, 551] width 165 height 20
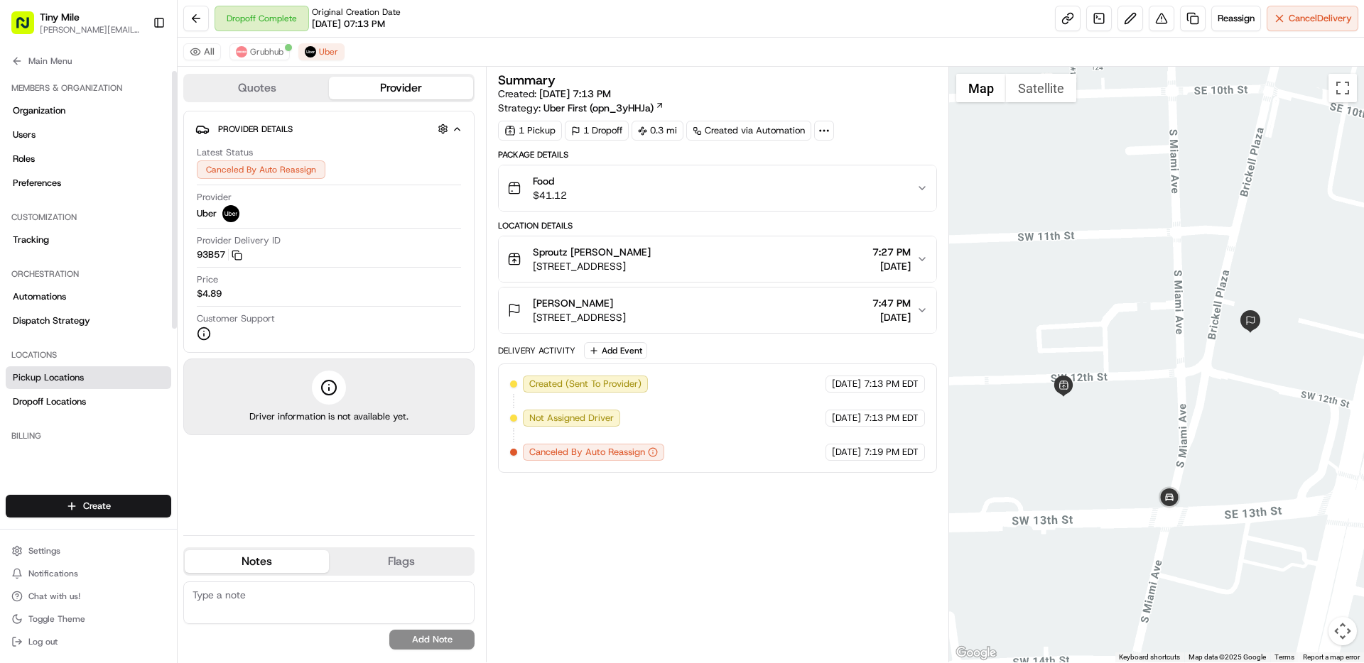
click at [71, 378] on span "Pickup Locations" at bounding box center [48, 377] width 71 height 13
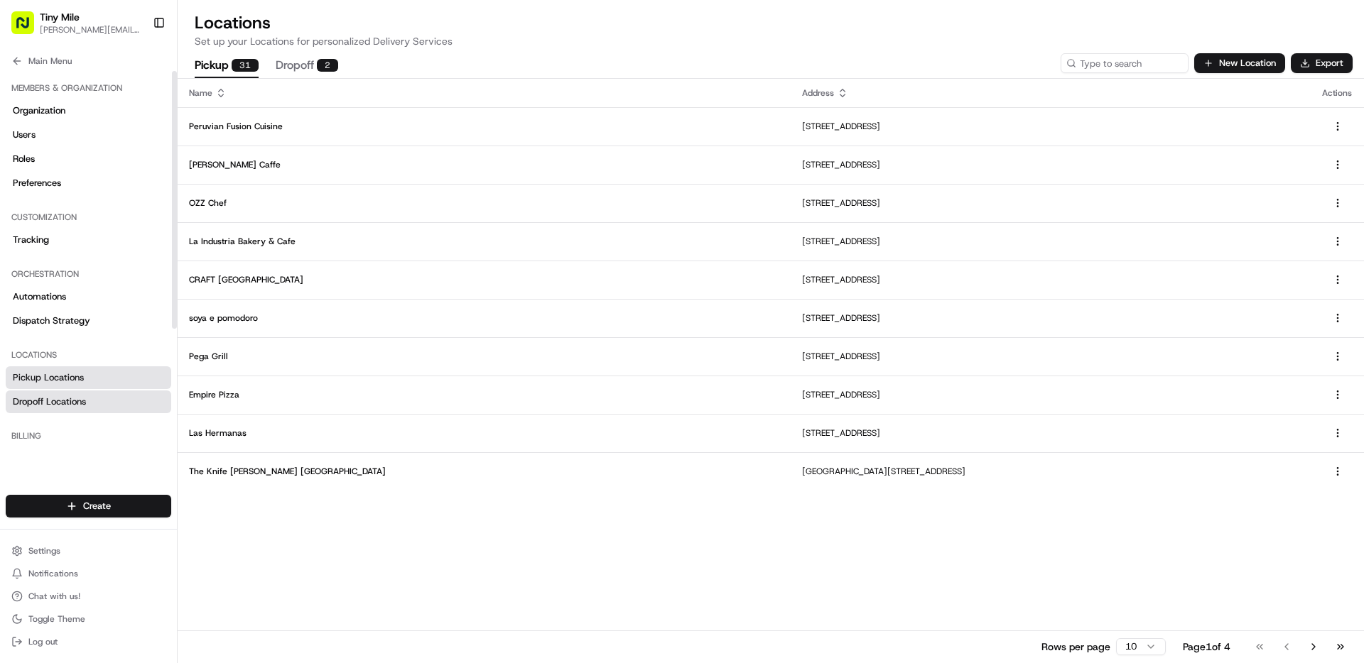
click at [72, 399] on span "Dropoff Locations" at bounding box center [49, 402] width 73 height 13
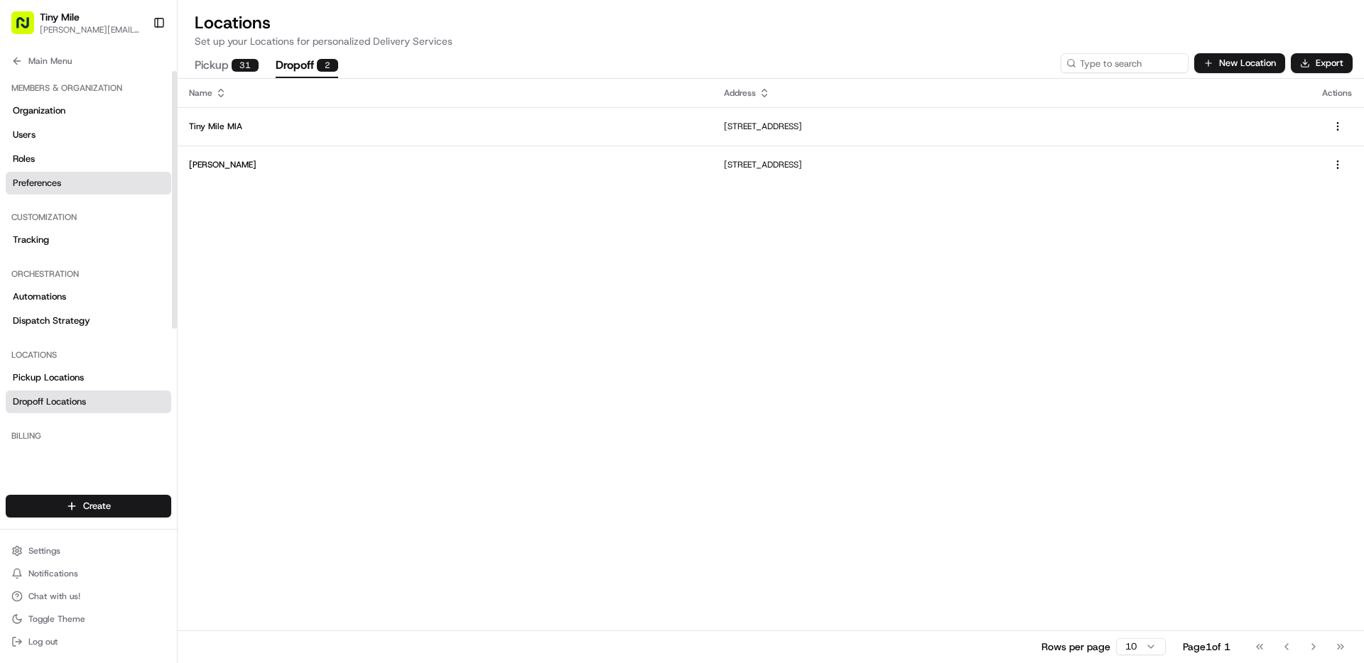
click at [50, 180] on span "Preferences" at bounding box center [37, 183] width 48 height 13
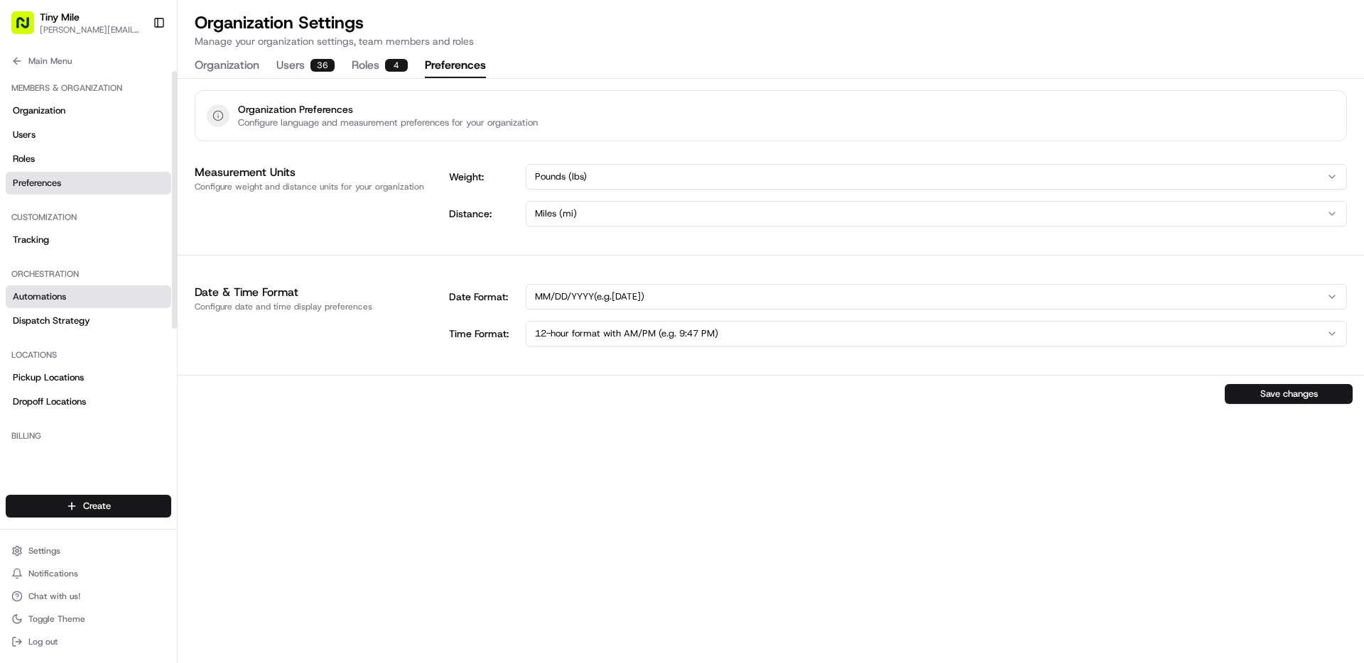
click at [54, 296] on span "Automations" at bounding box center [39, 296] width 53 height 13
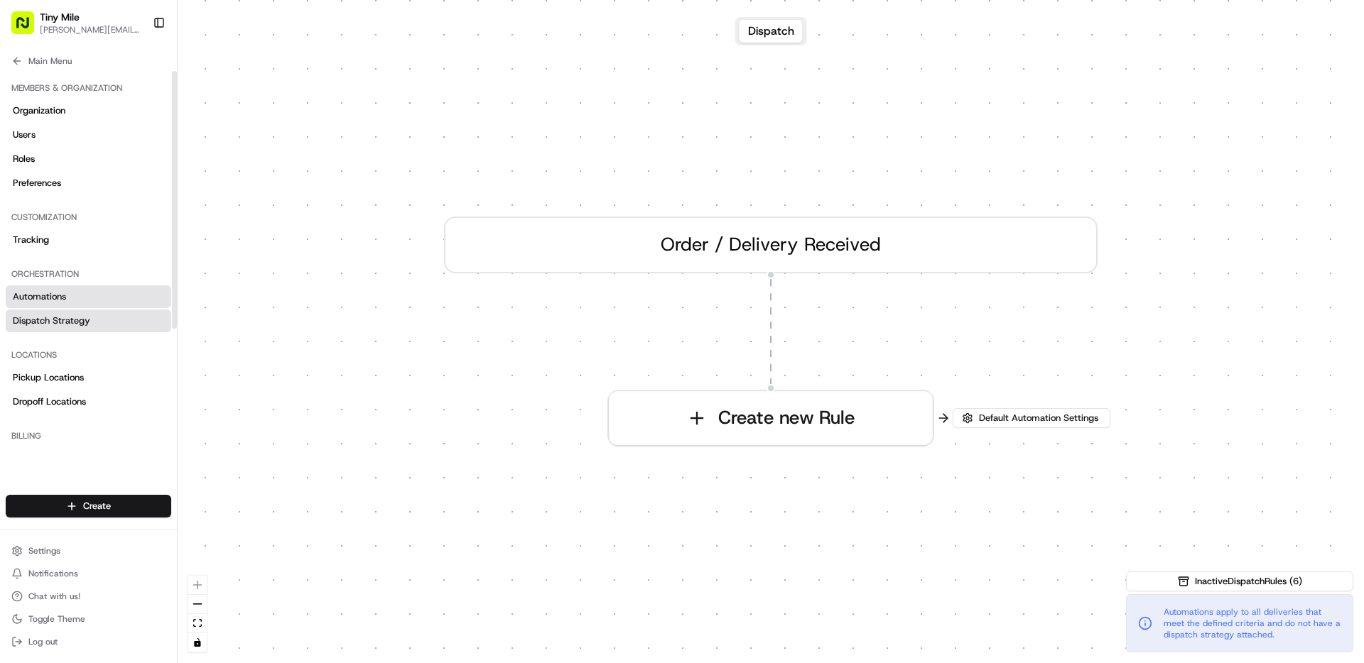
click at [72, 330] on link "Dispatch Strategy" at bounding box center [88, 321] width 165 height 23
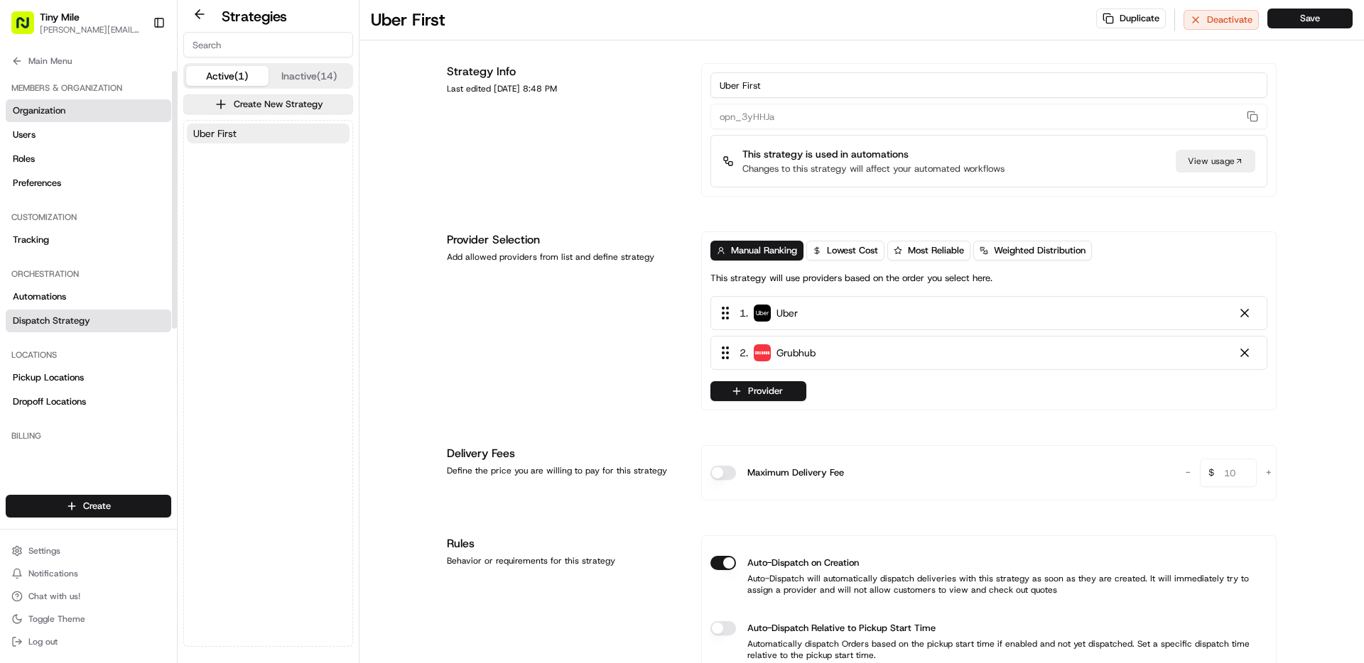
click at [58, 107] on span "Organization" at bounding box center [39, 110] width 53 height 13
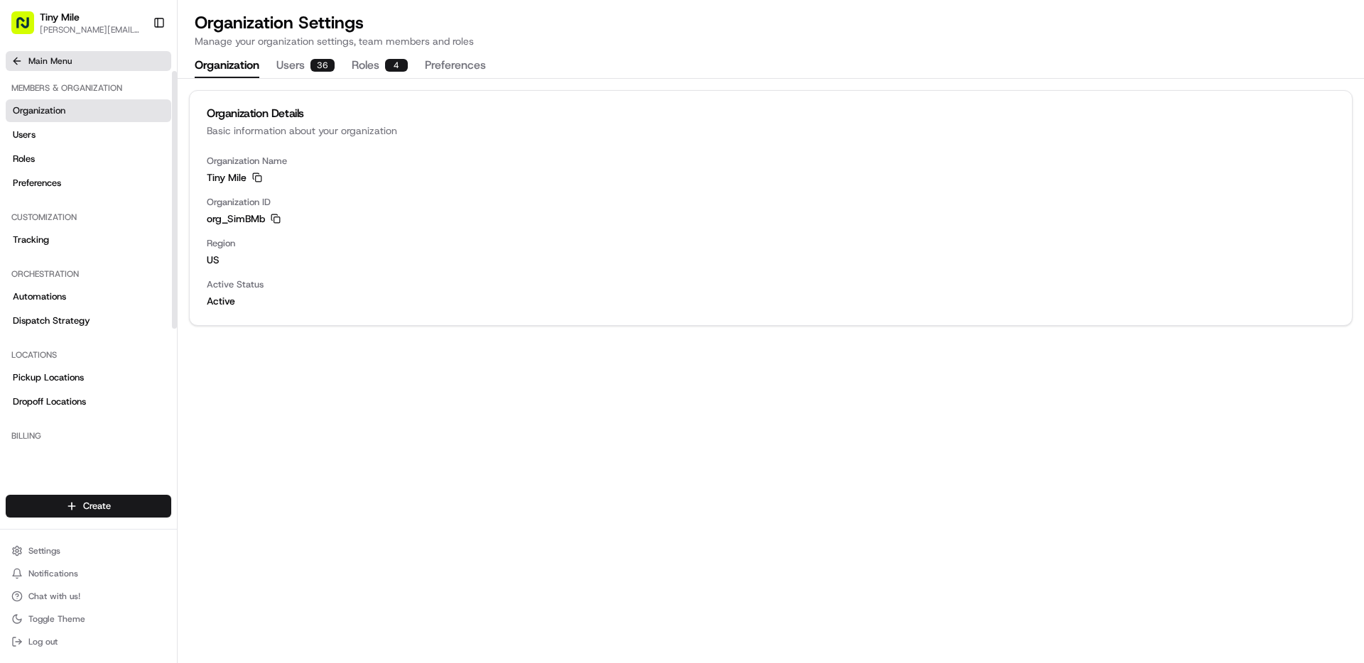
click at [60, 65] on span "Main Menu" at bounding box center [49, 60] width 43 height 11
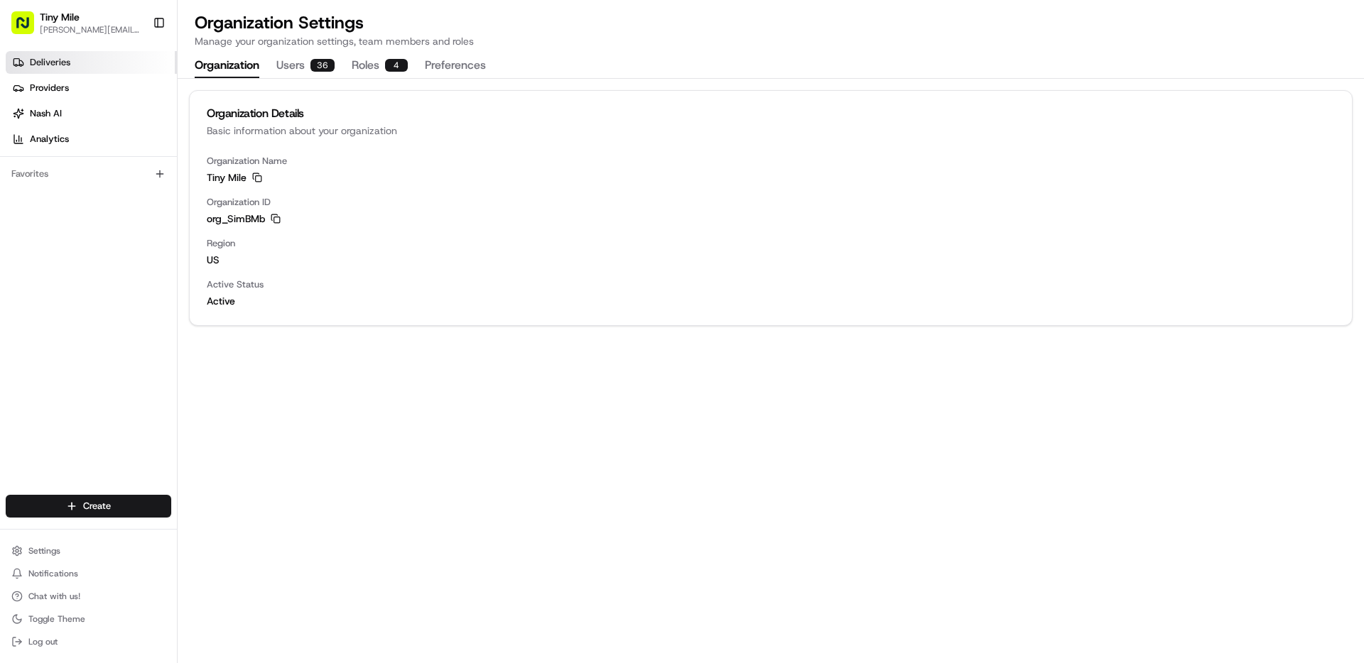
click at [54, 63] on span "Deliveries" at bounding box center [50, 62] width 40 height 13
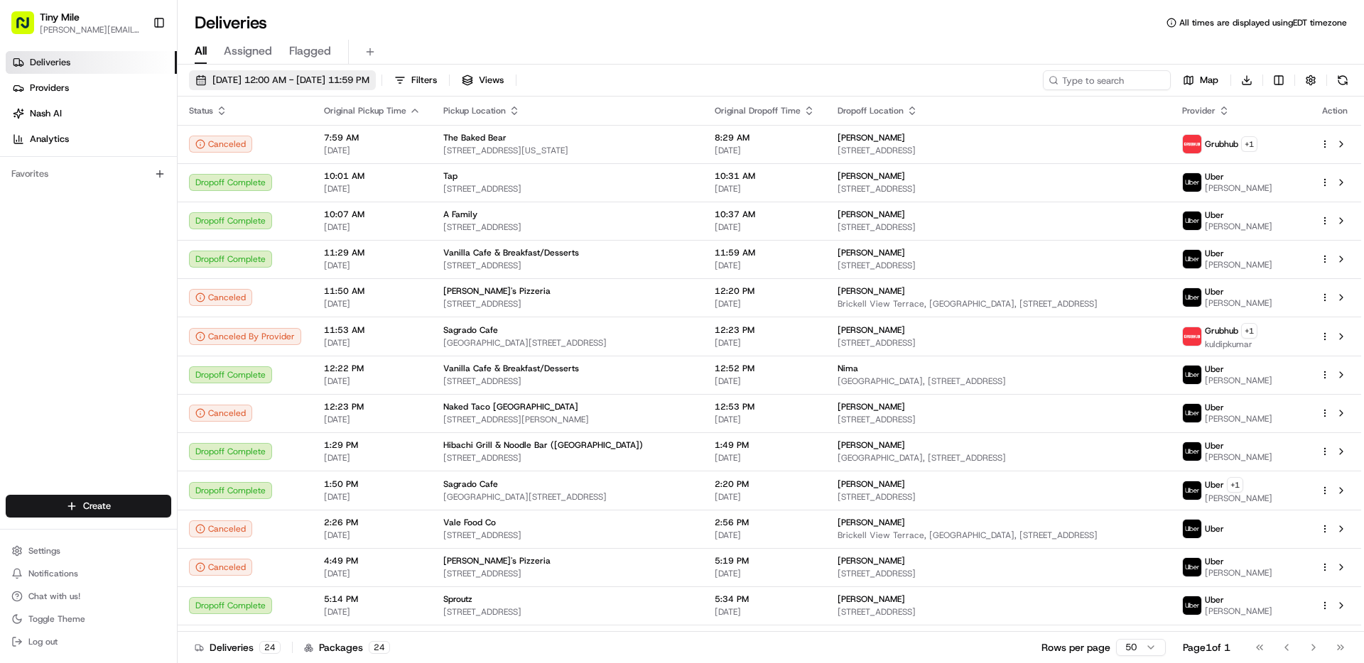
click at [295, 77] on span "[DATE] 12:00 AM - [DATE] 11:59 PM" at bounding box center [290, 80] width 157 height 13
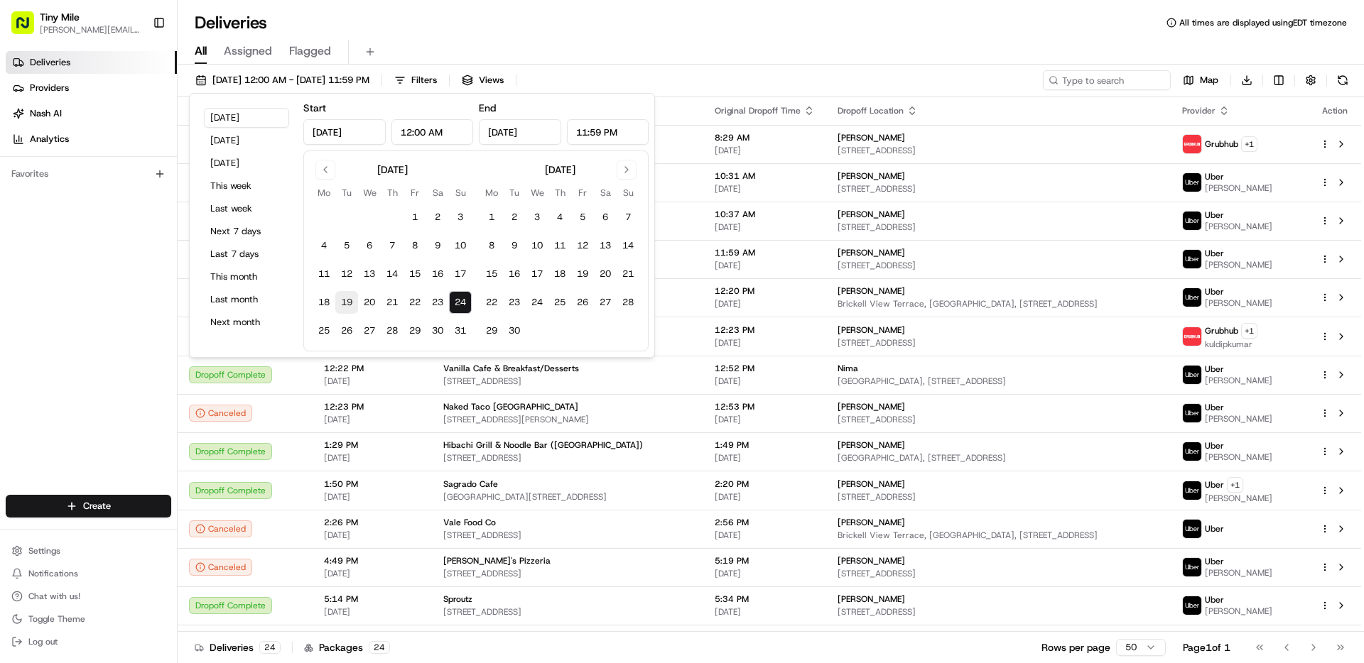
click at [344, 303] on button "19" at bounding box center [346, 302] width 23 height 23
type input "Aug 19, 2025"
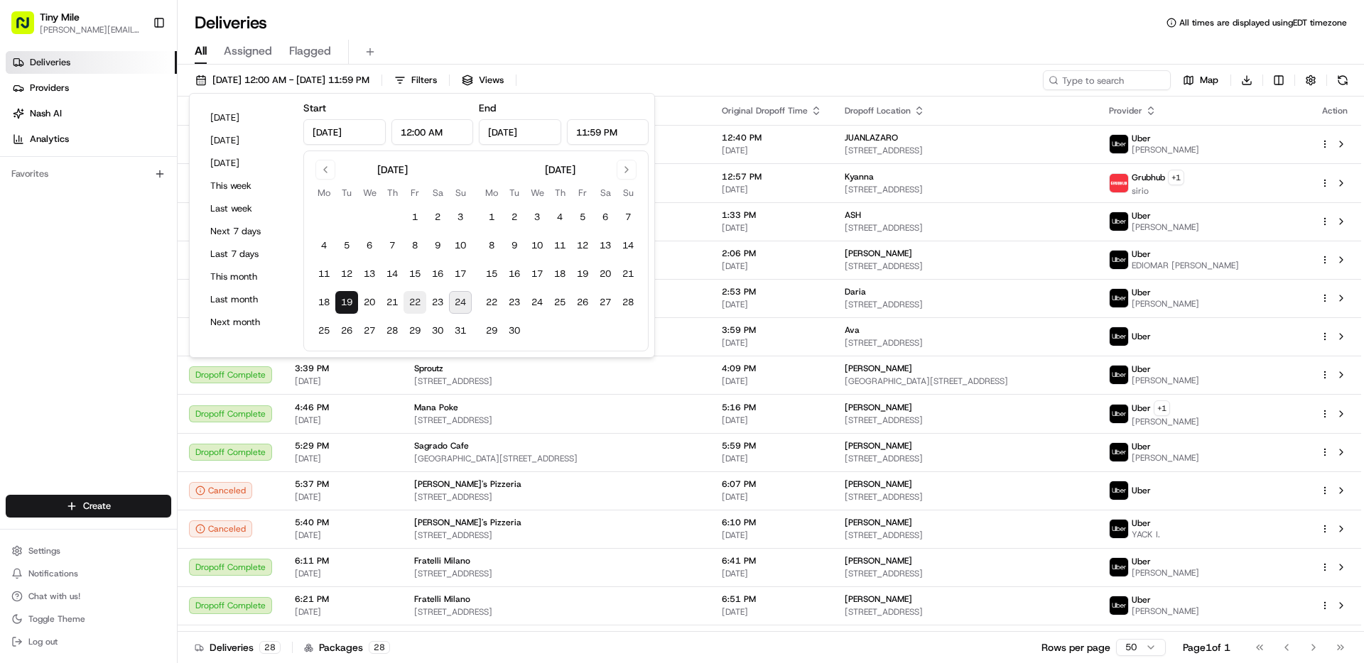
click at [415, 300] on button "22" at bounding box center [414, 302] width 23 height 23
type input "Aug 22, 2025"
click at [889, 23] on div "Deliveries All times are displayed using EDT timezone" at bounding box center [771, 22] width 1186 height 23
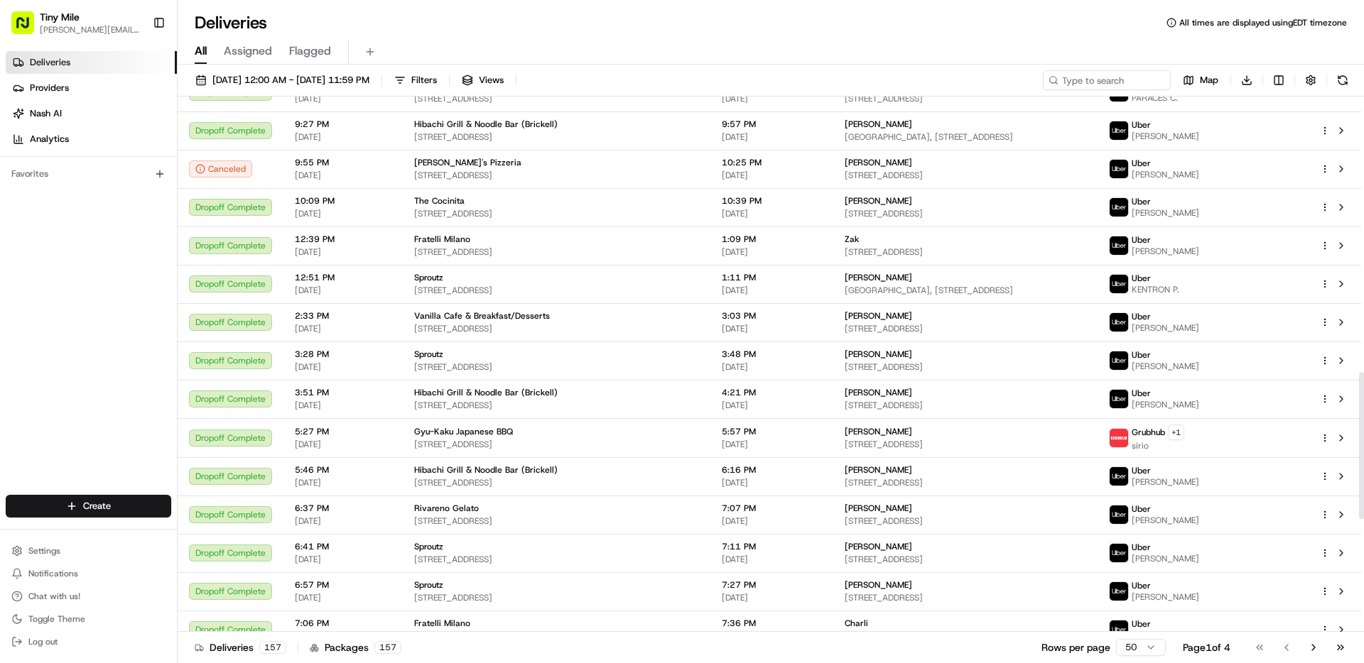
scroll to position [1005, 0]
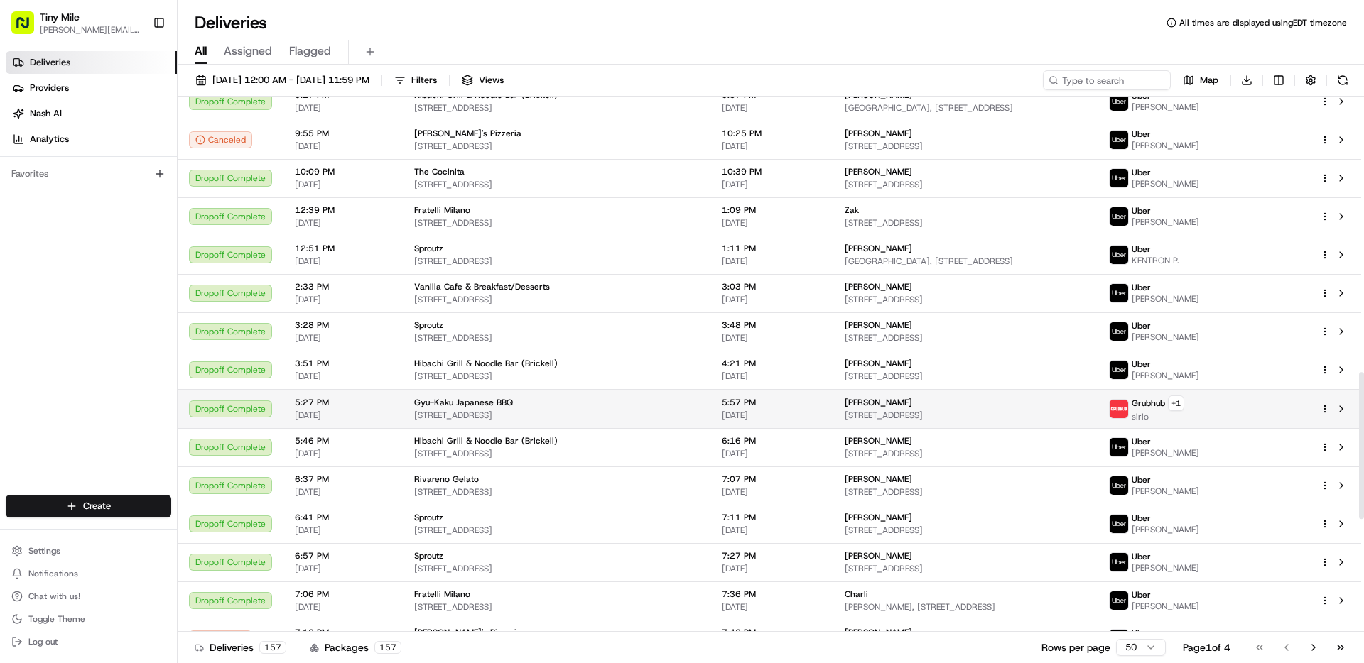
click at [1184, 415] on div "Grubhub + 1 sirio" at bounding box center [1146, 409] width 75 height 27
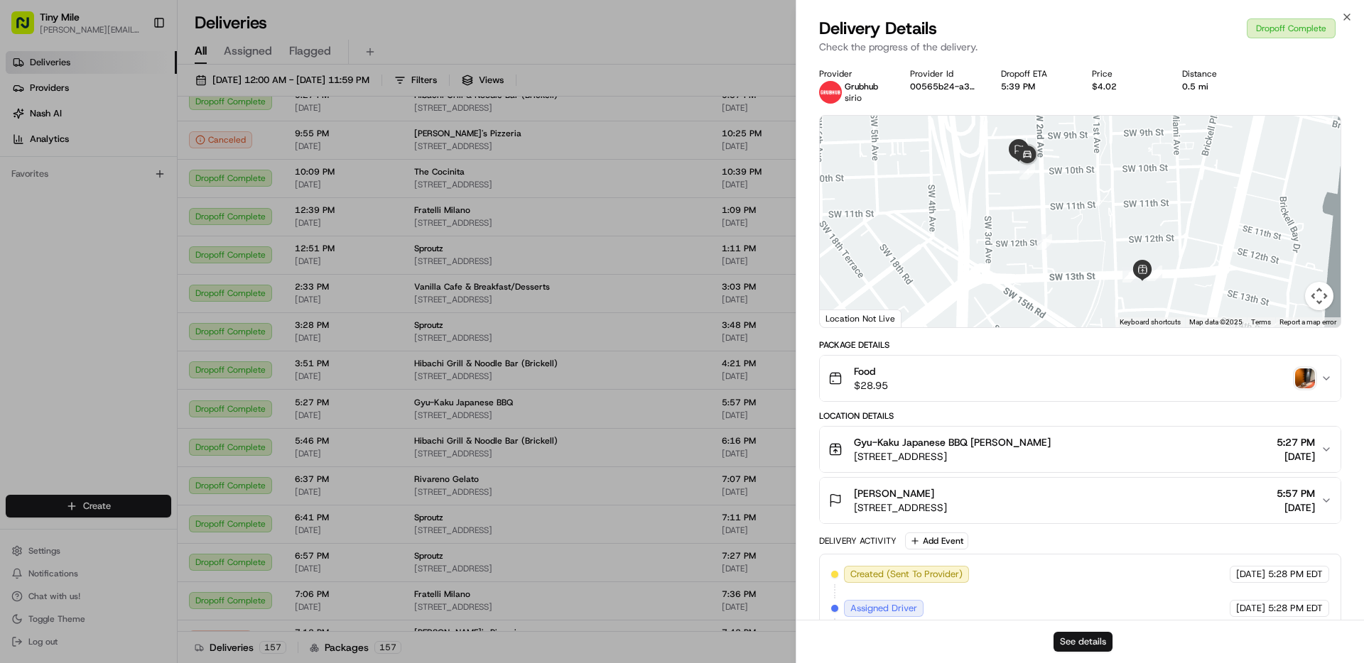
click button "See details"
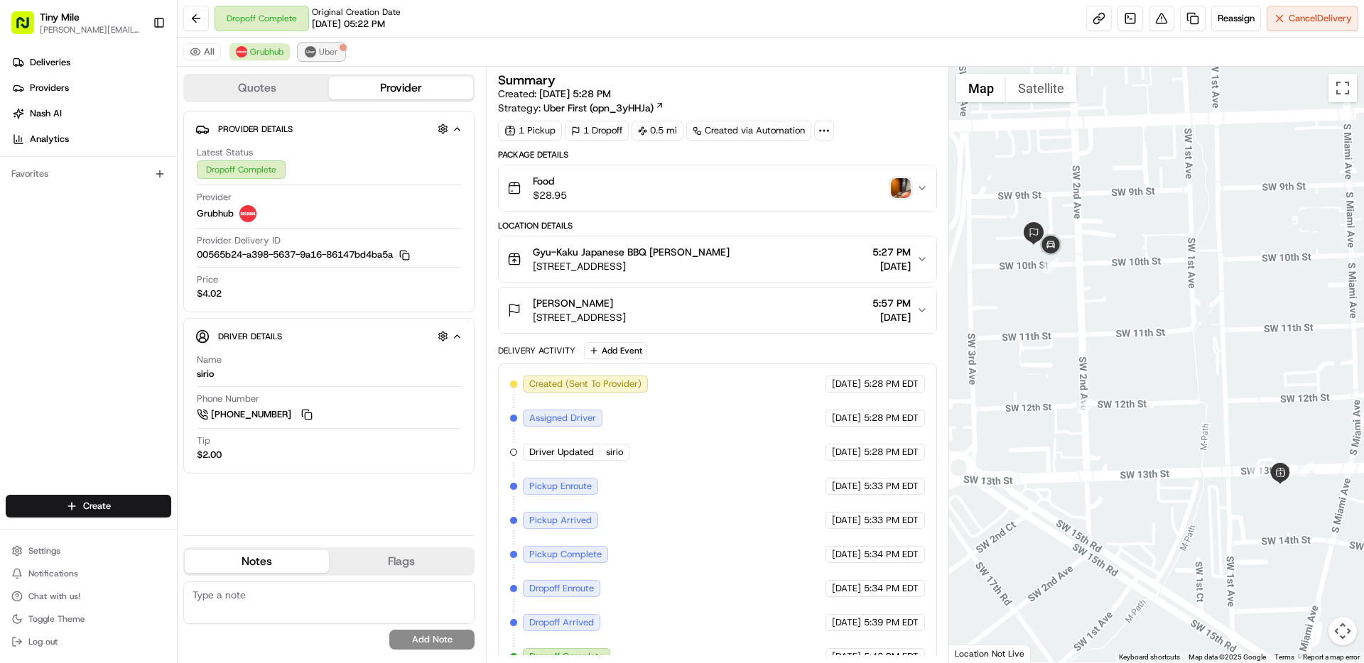
click at [322, 50] on span "Uber" at bounding box center [328, 51] width 19 height 11
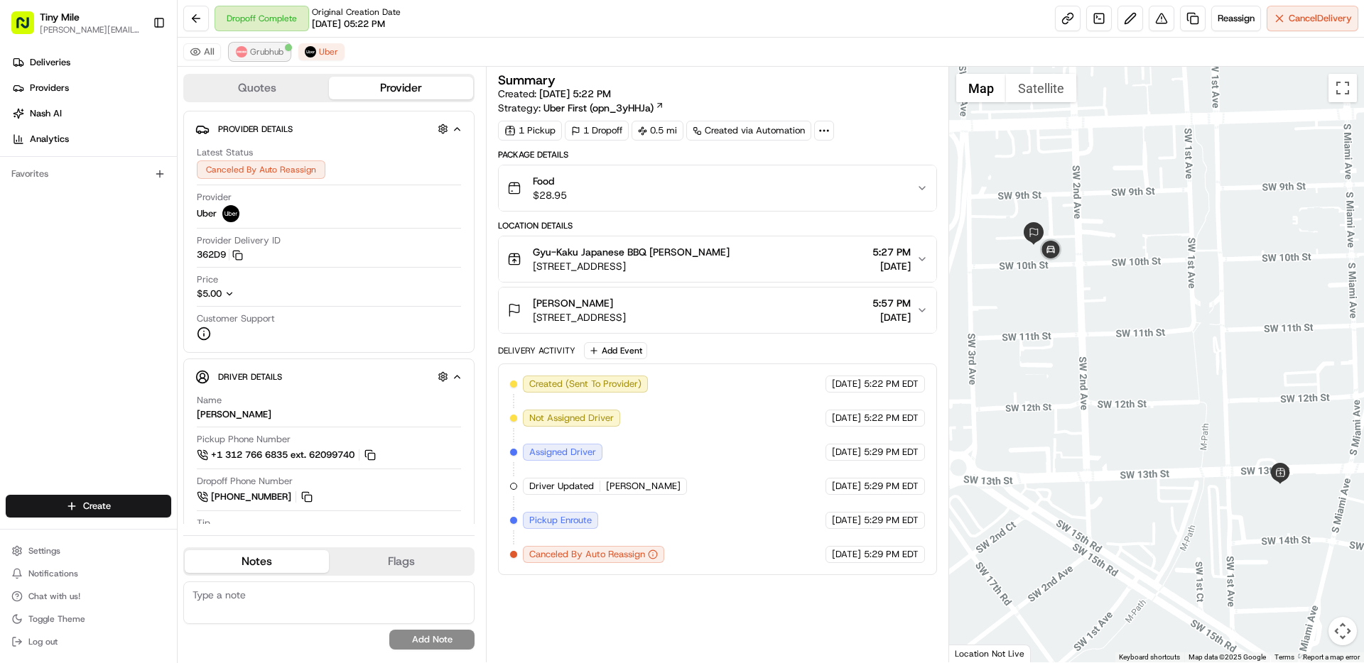
click at [254, 50] on span "Grubhub" at bounding box center [266, 51] width 33 height 11
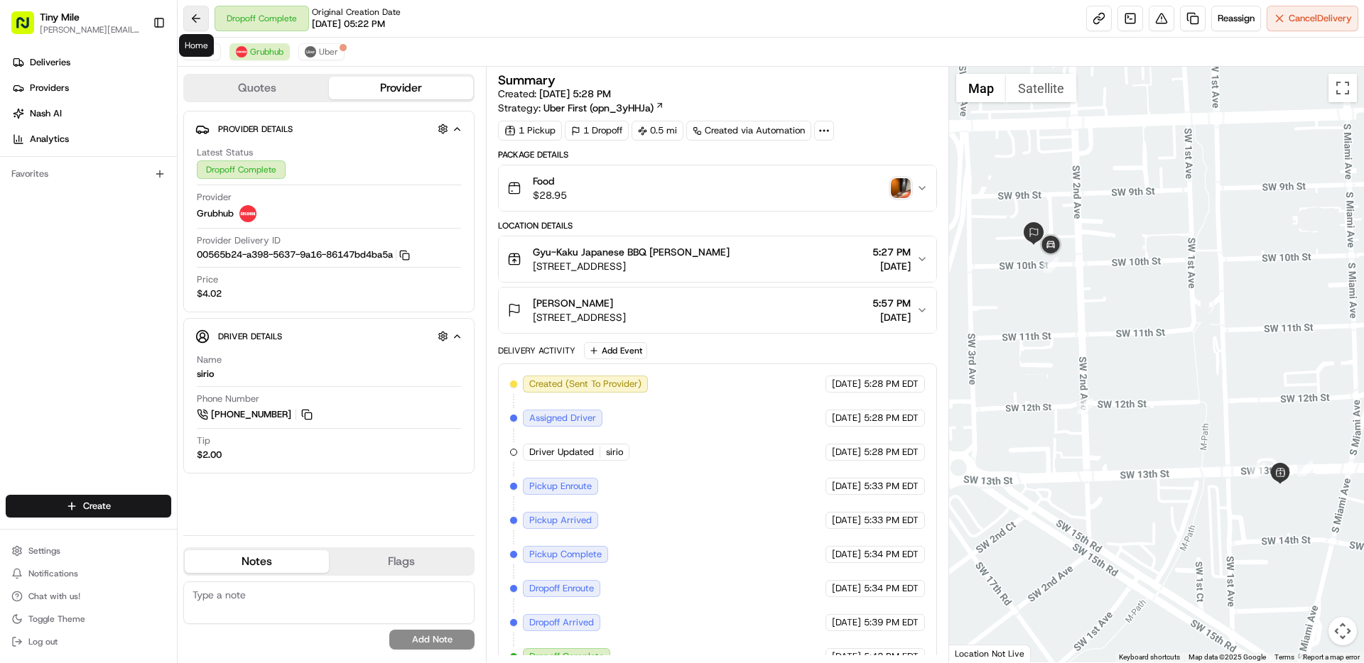
click at [192, 23] on button at bounding box center [196, 19] width 26 height 26
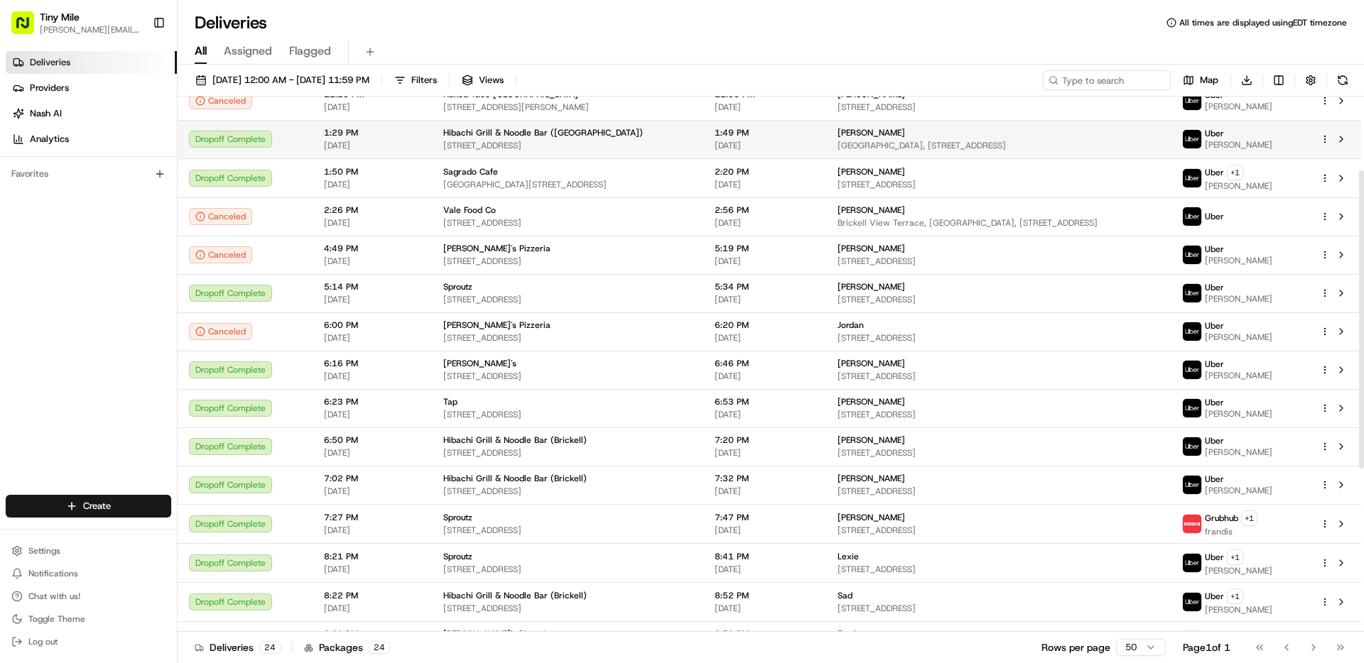
scroll to position [425, 0]
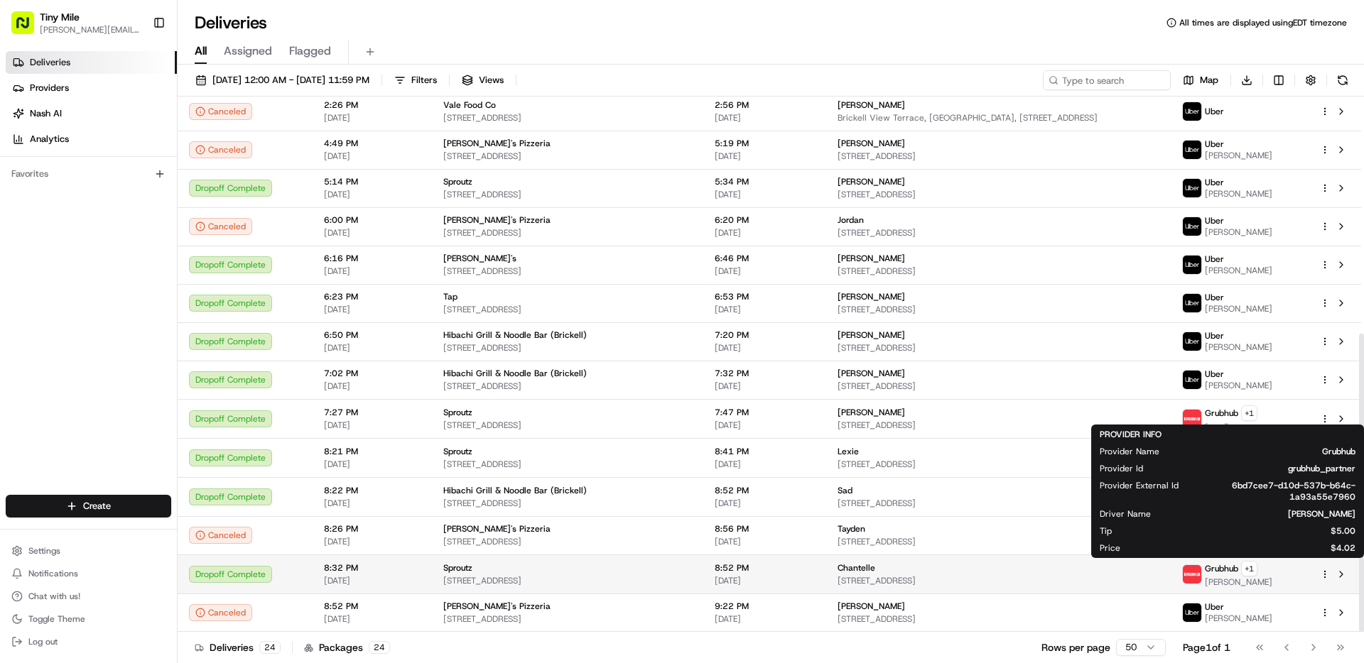
click at [1232, 575] on div "Grubhub + 1" at bounding box center [1237, 569] width 67 height 16
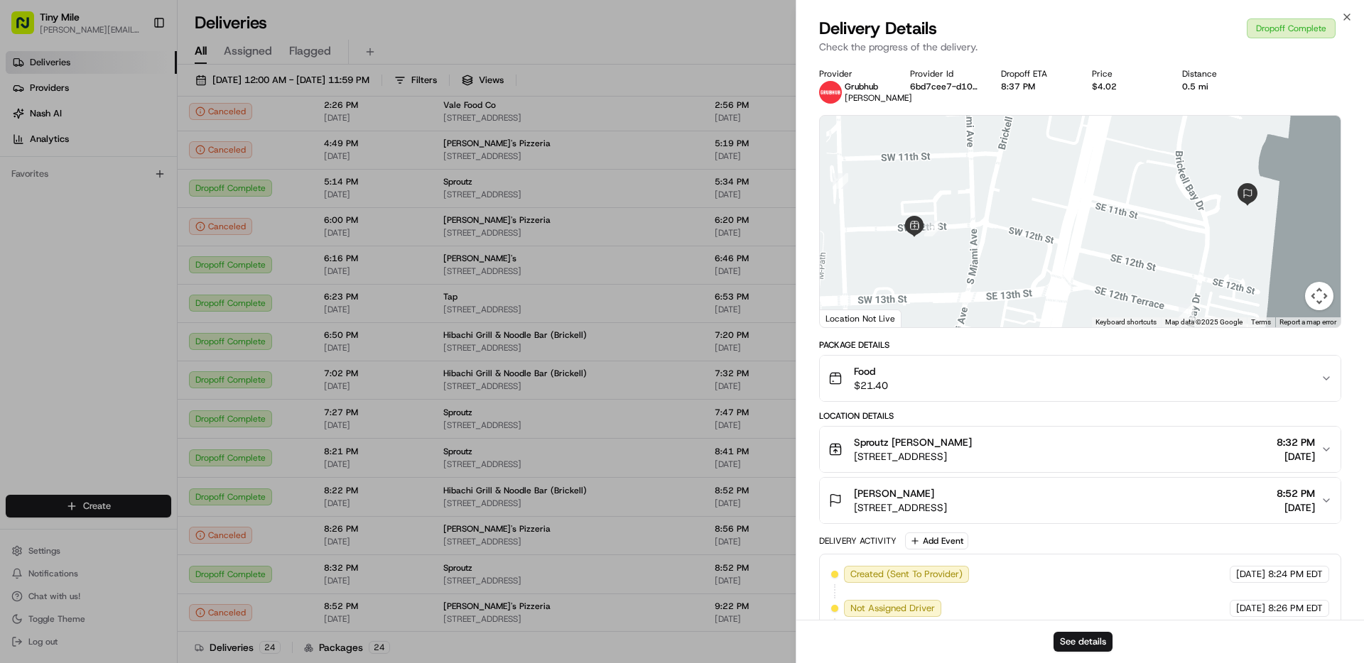
scroll to position [1, 0]
click at [1099, 646] on button "See details" at bounding box center [1082, 642] width 59 height 20
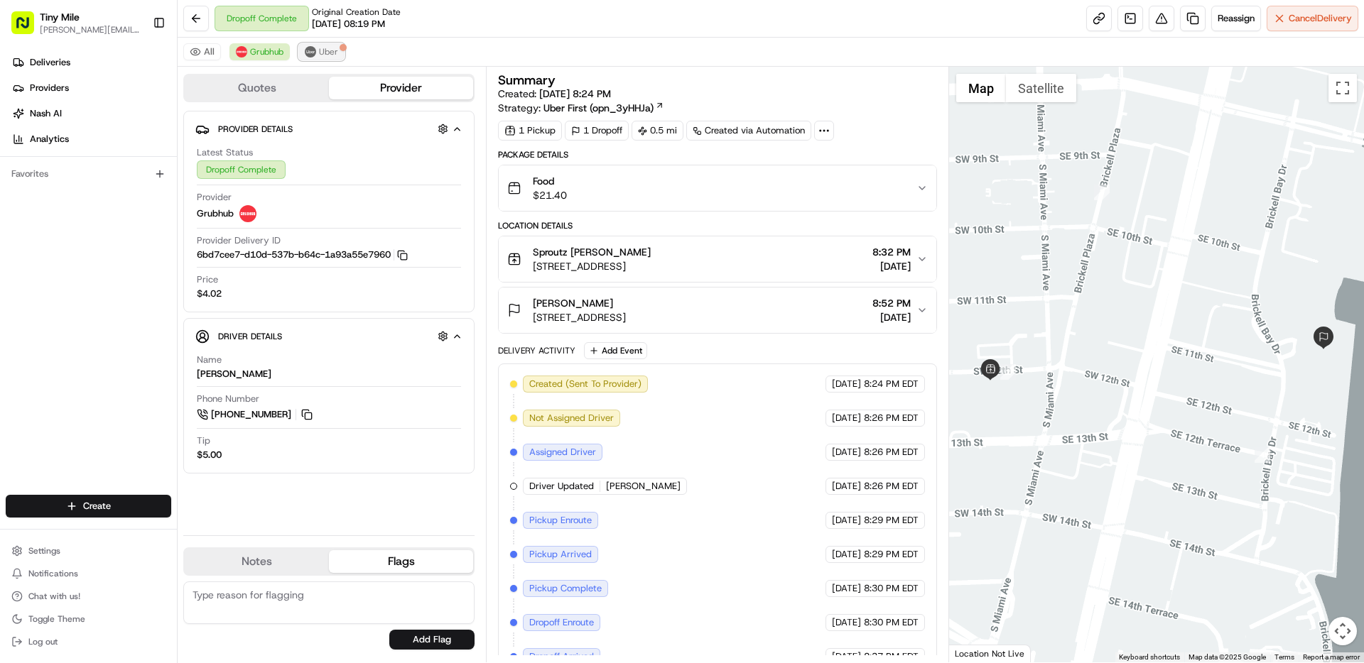
click at [315, 53] on img at bounding box center [310, 51] width 11 height 11
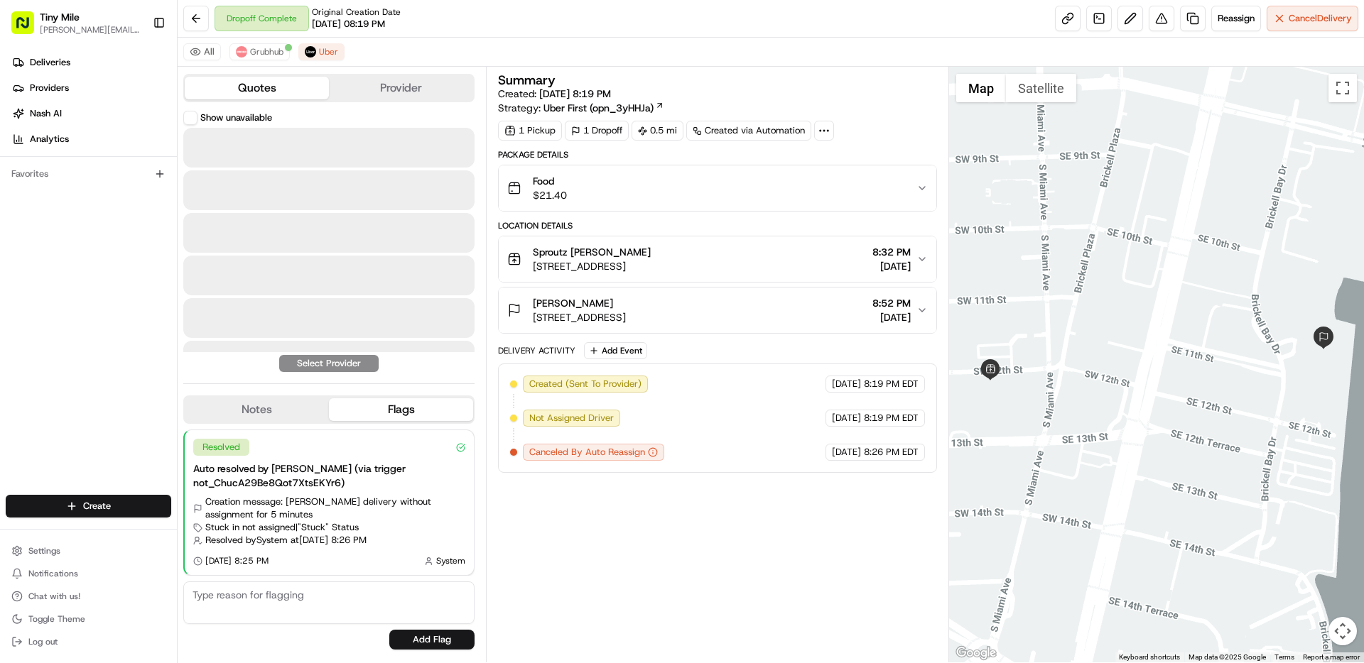
click at [276, 87] on button "Quotes" at bounding box center [257, 88] width 144 height 23
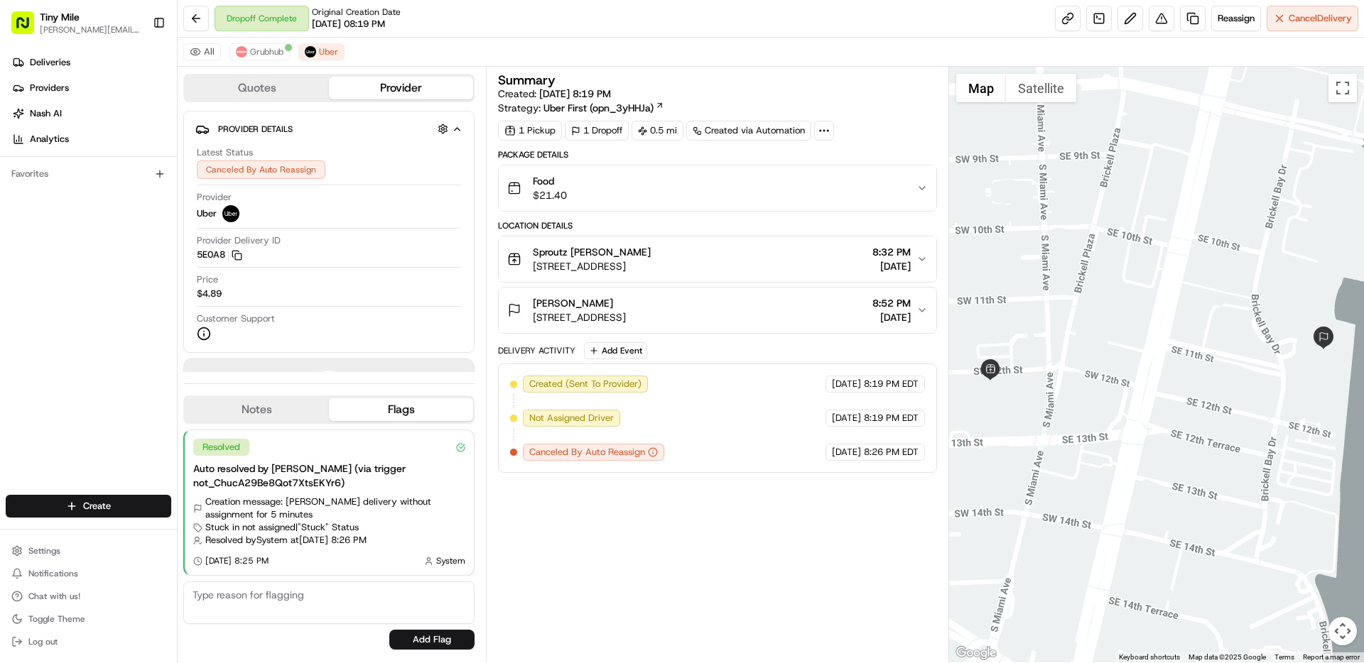
click at [397, 85] on button "Provider" at bounding box center [401, 88] width 144 height 23
click at [302, 92] on button "Quotes" at bounding box center [257, 88] width 144 height 23
click at [383, 90] on button "Provider" at bounding box center [401, 88] width 144 height 23
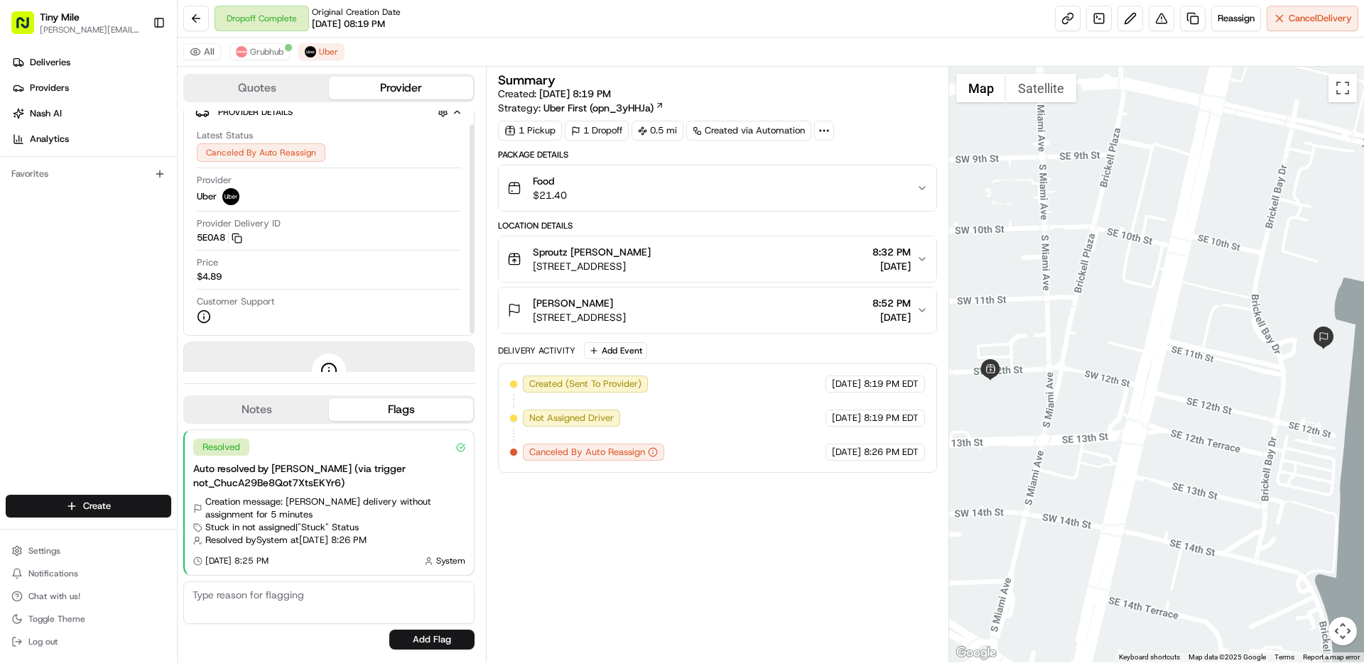
scroll to position [66, 0]
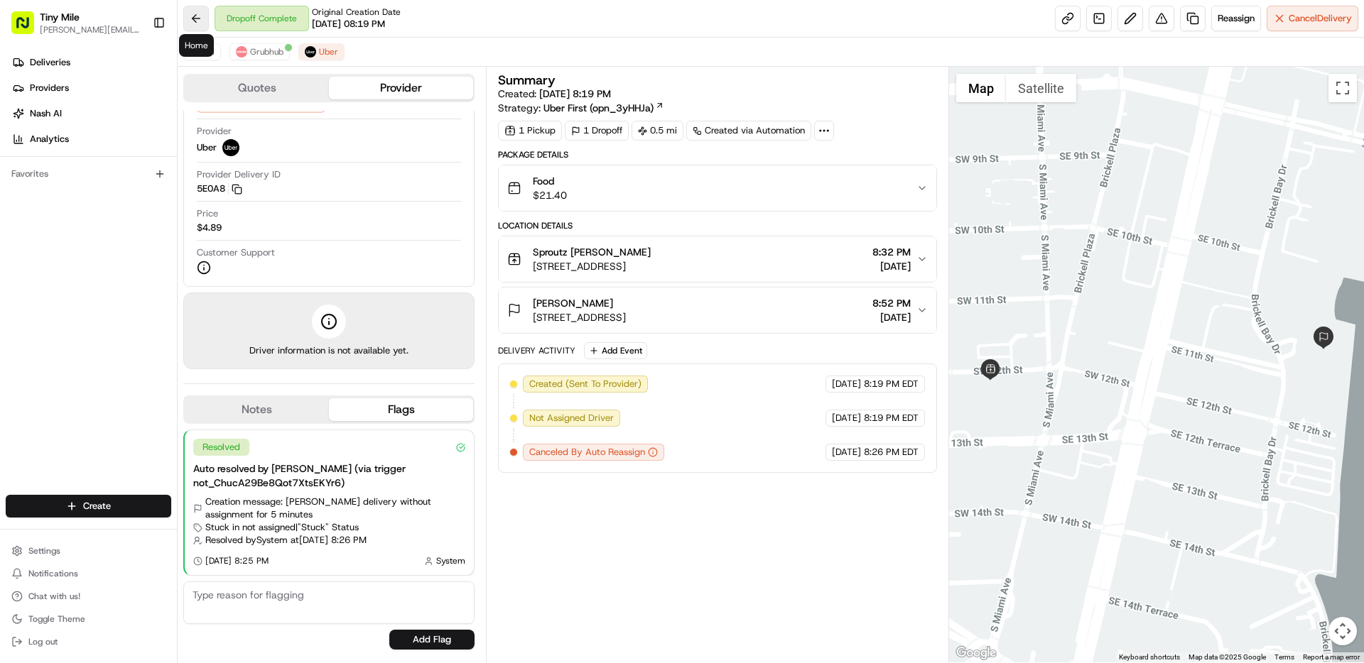
click at [200, 14] on button at bounding box center [196, 19] width 26 height 26
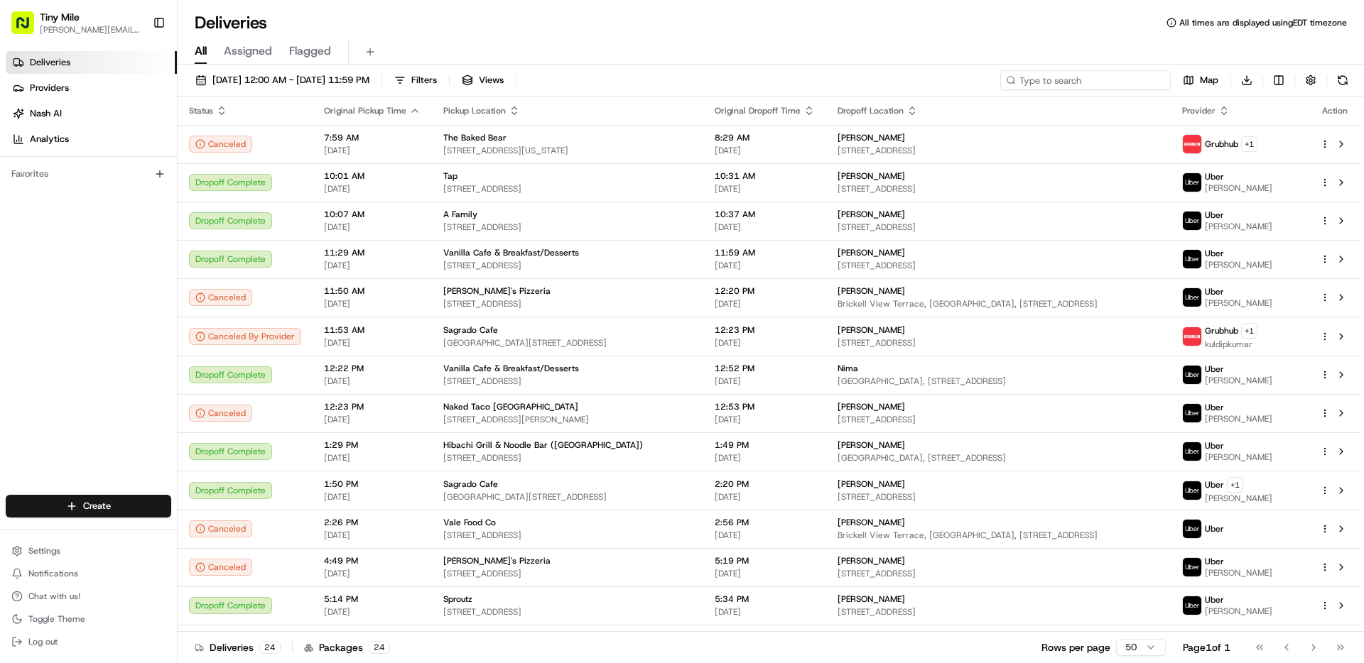
drag, startPoint x: 1099, startPoint y: 82, endPoint x: 1099, endPoint y: 93, distance: 10.7
click at [1099, 82] on input at bounding box center [1085, 80] width 170 height 20
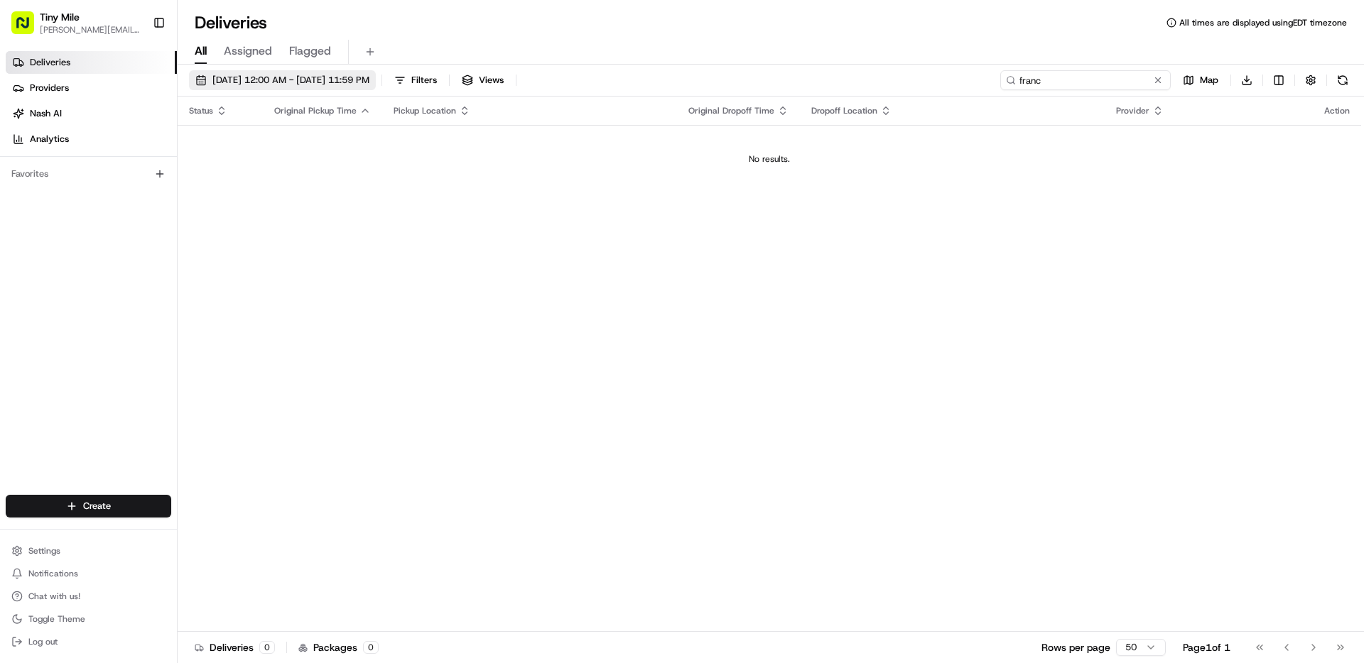
type input "franc"
click at [369, 75] on span "[DATE] 12:00 AM - [DATE] 11:59 PM" at bounding box center [290, 80] width 157 height 13
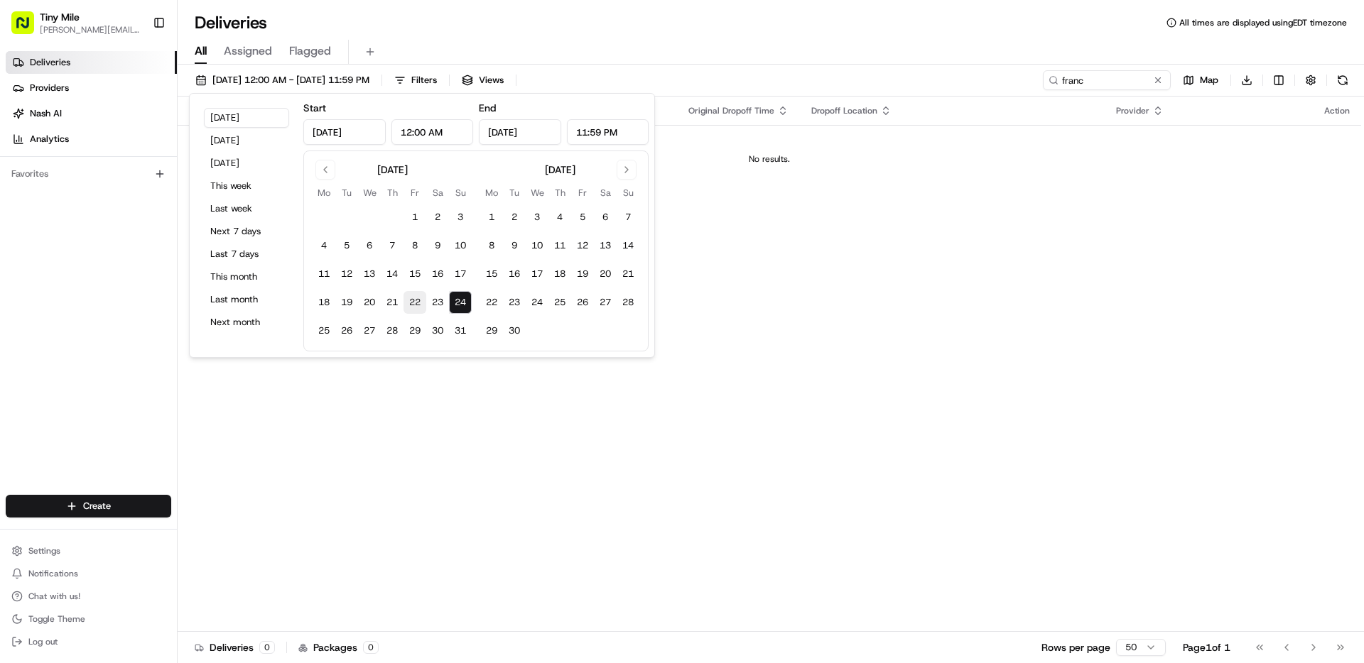
click at [411, 303] on button "22" at bounding box center [414, 302] width 23 height 23
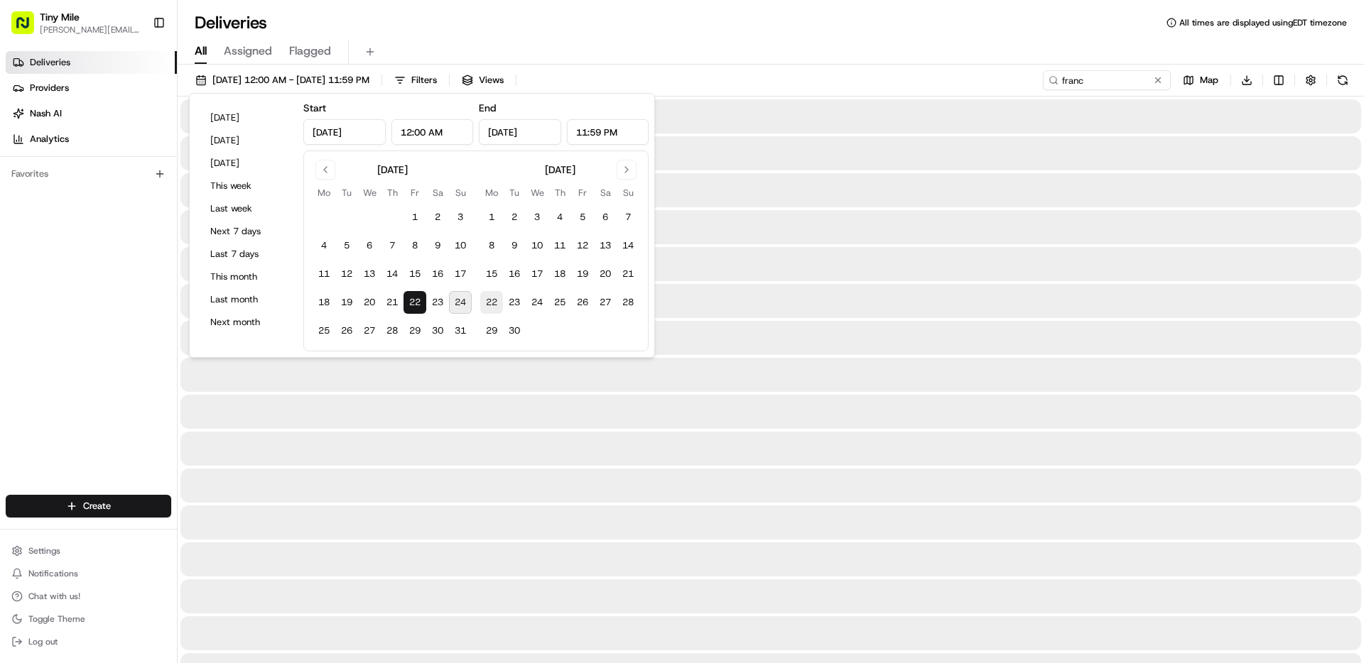
type input "[DATE]"
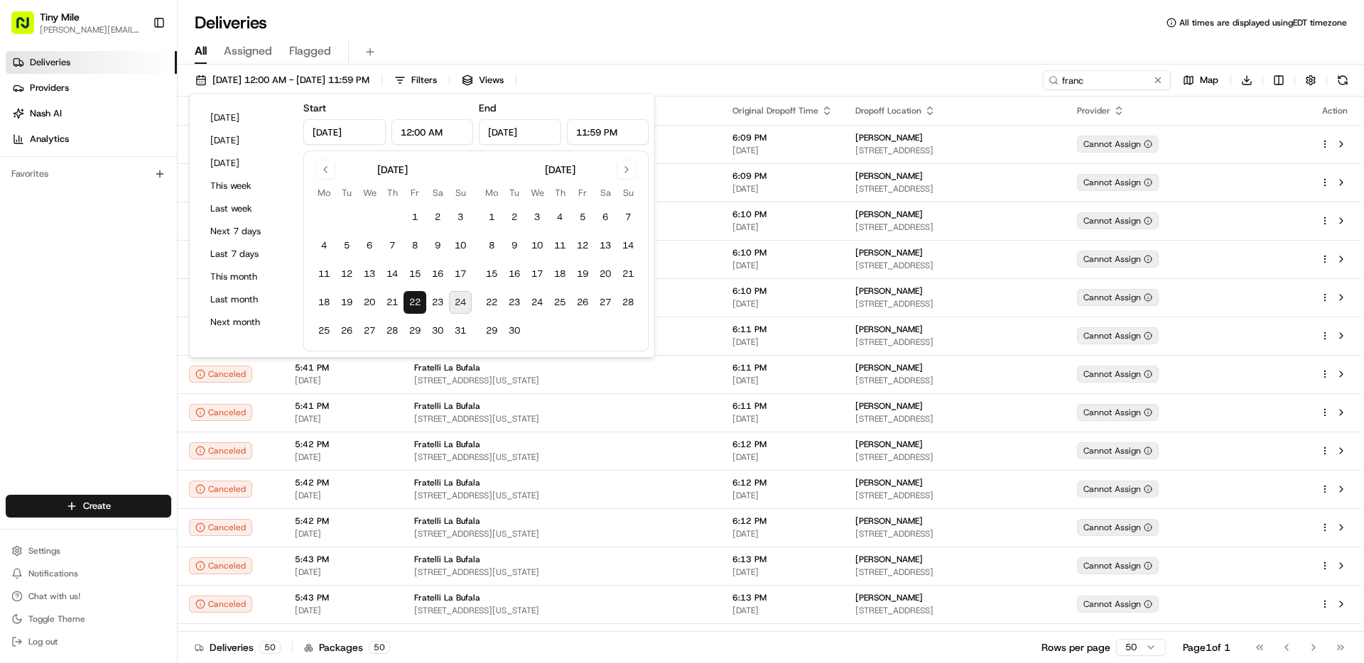
click at [461, 307] on button "24" at bounding box center [460, 302] width 23 height 23
type input "[DATE]"
click at [859, 72] on div "08/22/2025 12:00 AM - 08/24/2025 11:59 PM Filters Views franc Map Download" at bounding box center [771, 83] width 1186 height 26
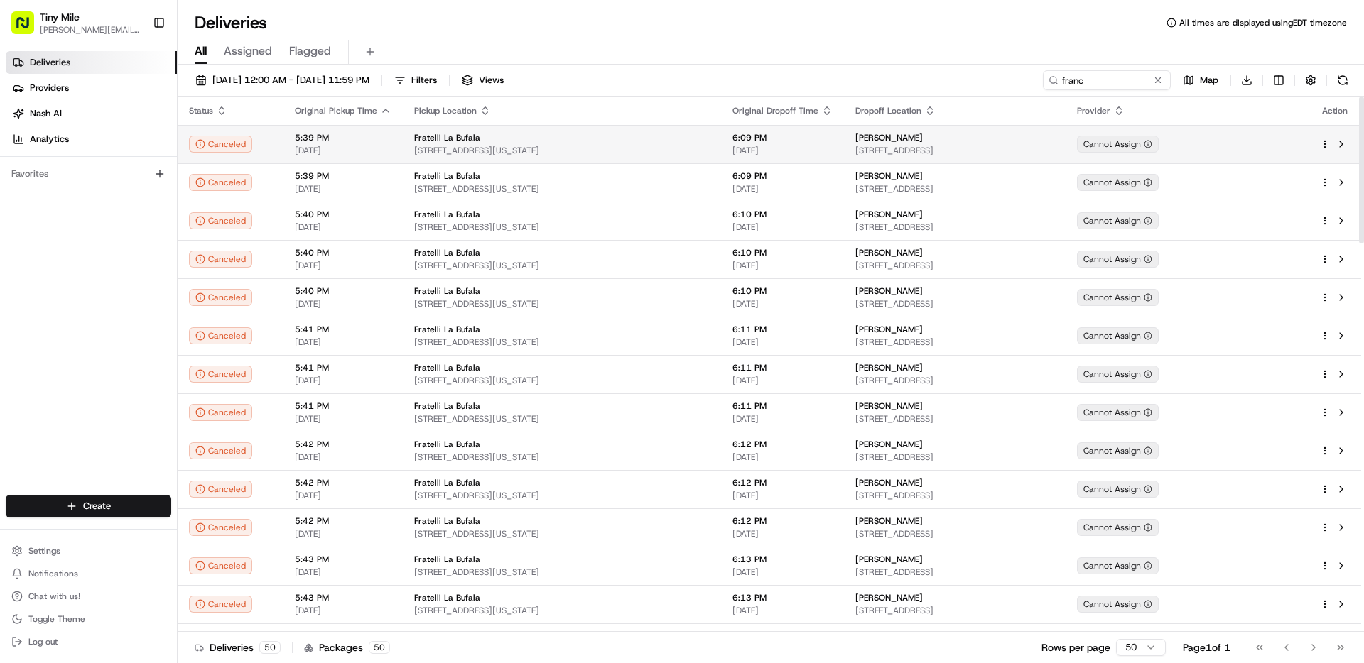
click at [415, 162] on td "Fratelli La Bufala 437 Washington Ave, Miami Beach, FL 33139, USA" at bounding box center [562, 144] width 318 height 38
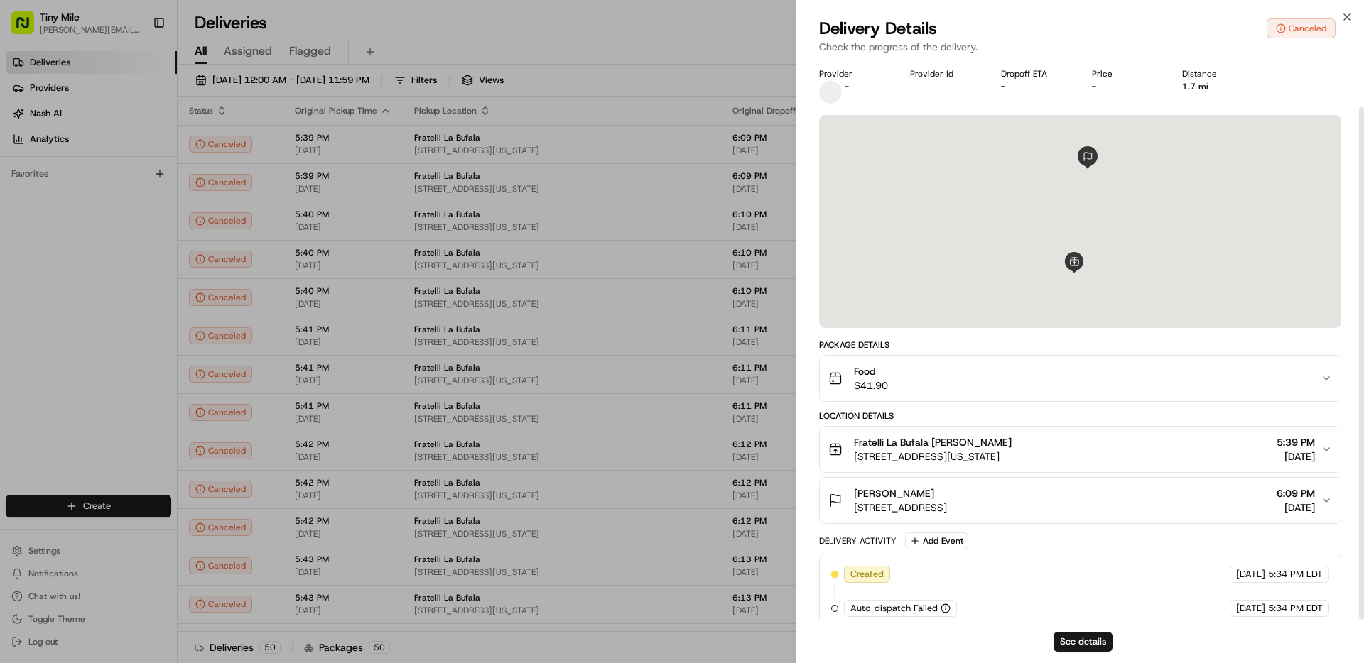
scroll to position [52, 0]
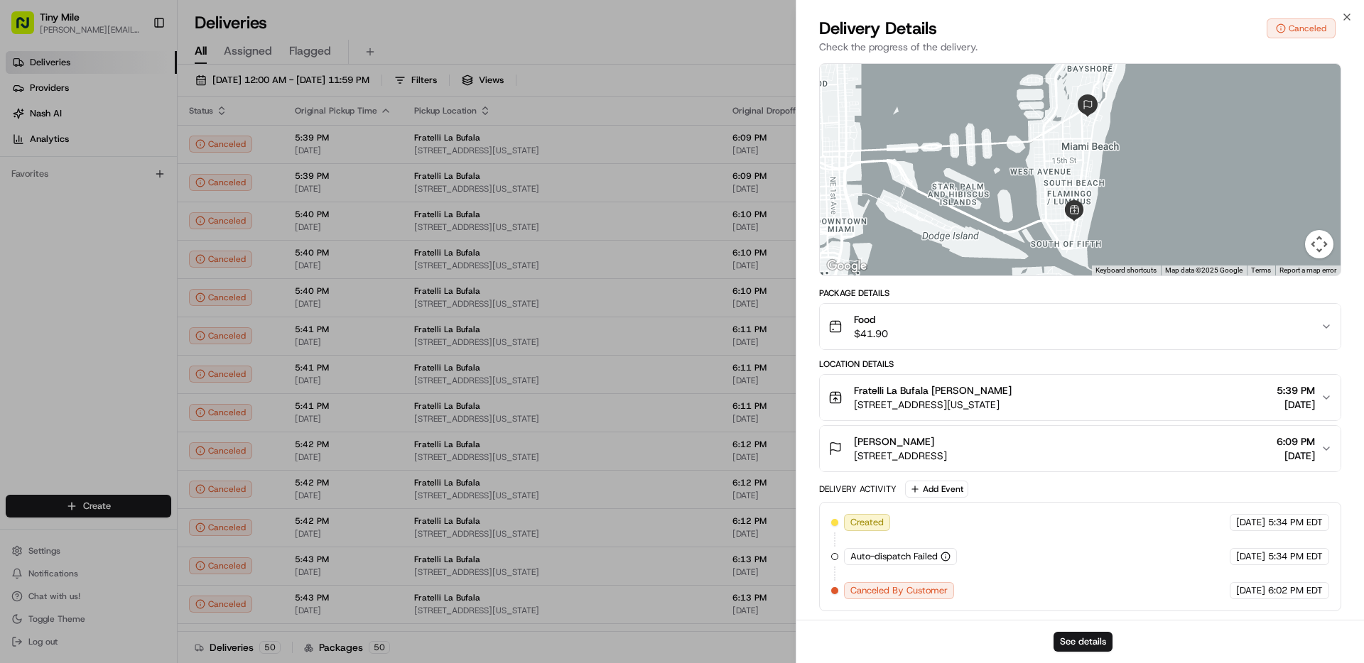
click at [1349, 10] on div "Close Delivery Details Canceled Check the progress of the delivery. Provider - …" at bounding box center [1079, 331] width 568 height 663
click at [1349, 13] on icon "button" at bounding box center [1346, 16] width 11 height 11
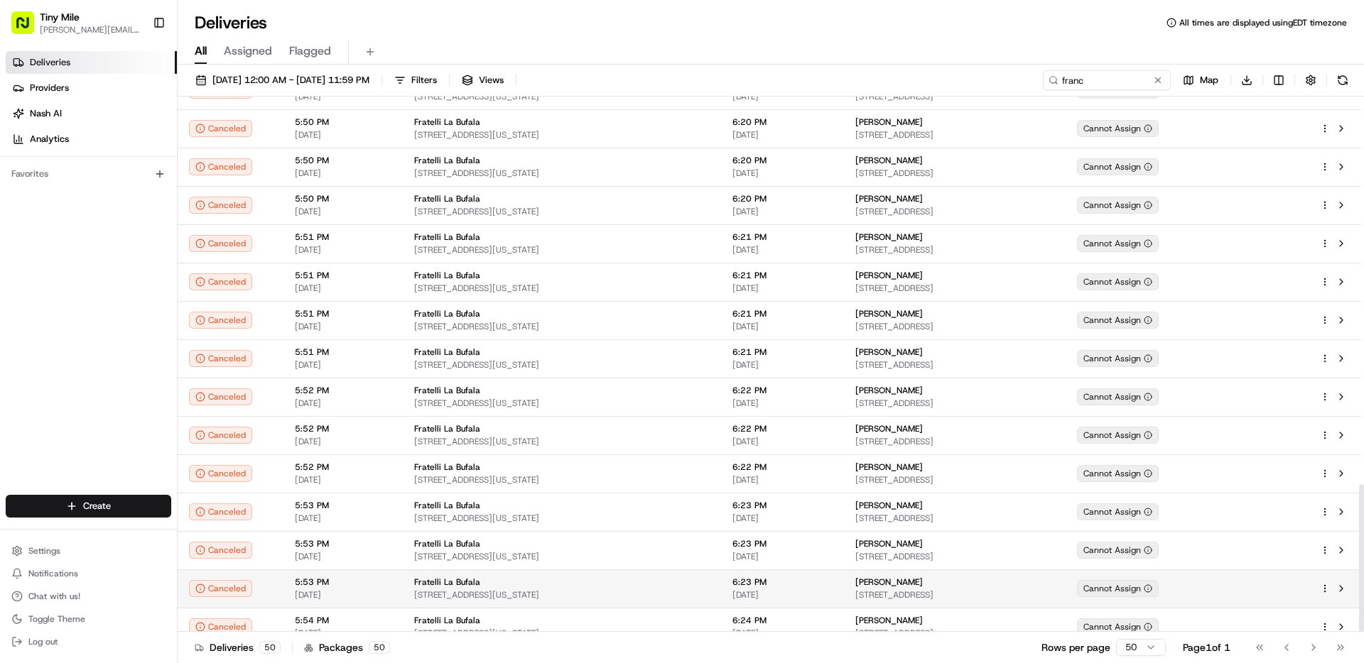
scroll to position [1411, 0]
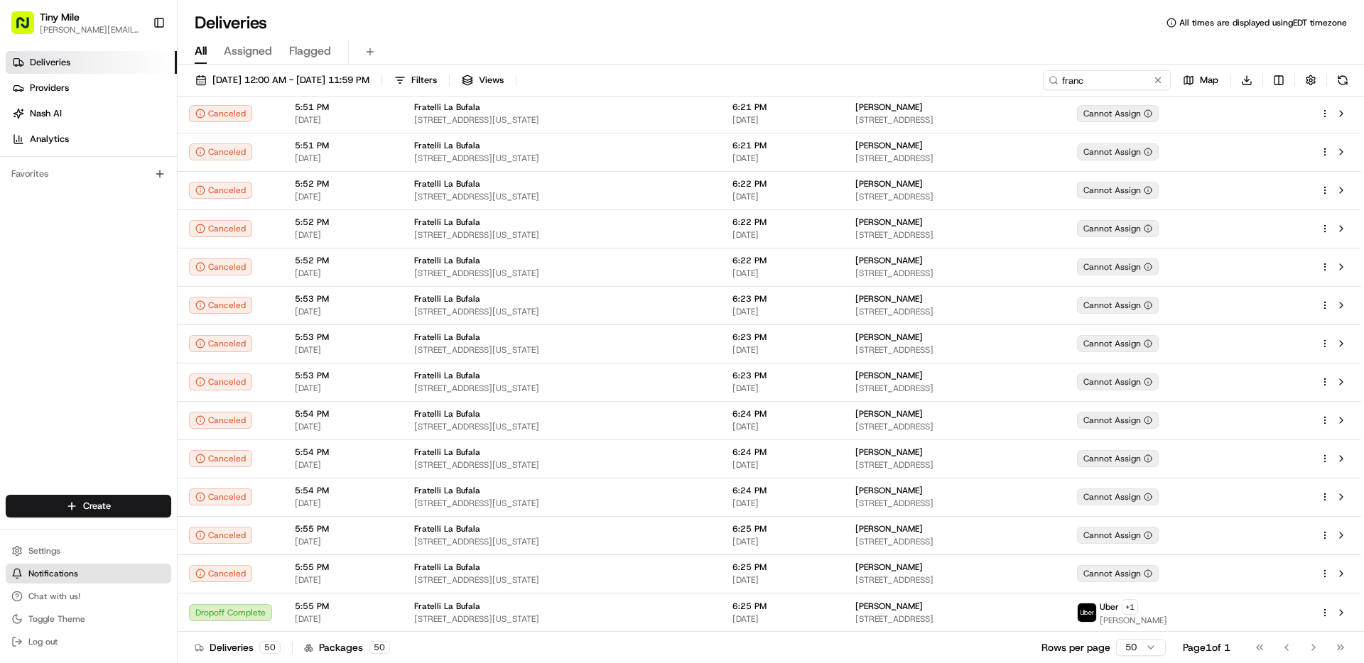
click at [69, 570] on span "Notifications" at bounding box center [53, 573] width 50 height 11
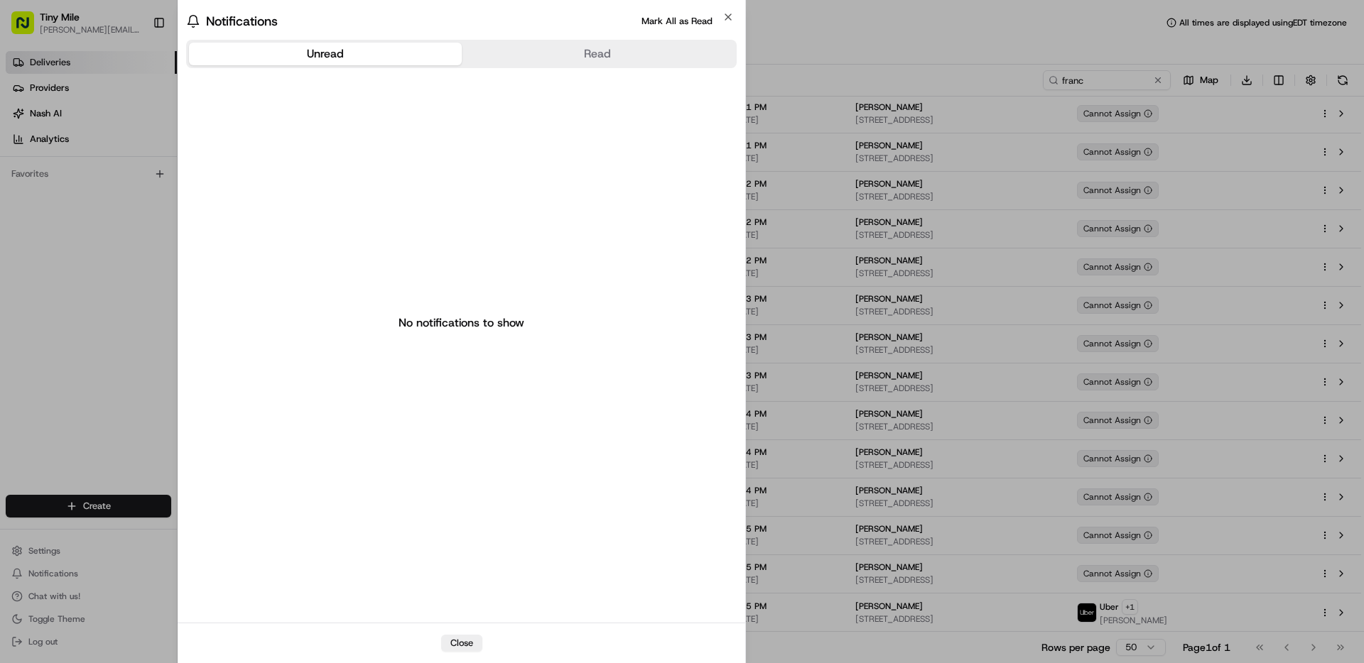
click at [85, 408] on div at bounding box center [682, 331] width 1364 height 663
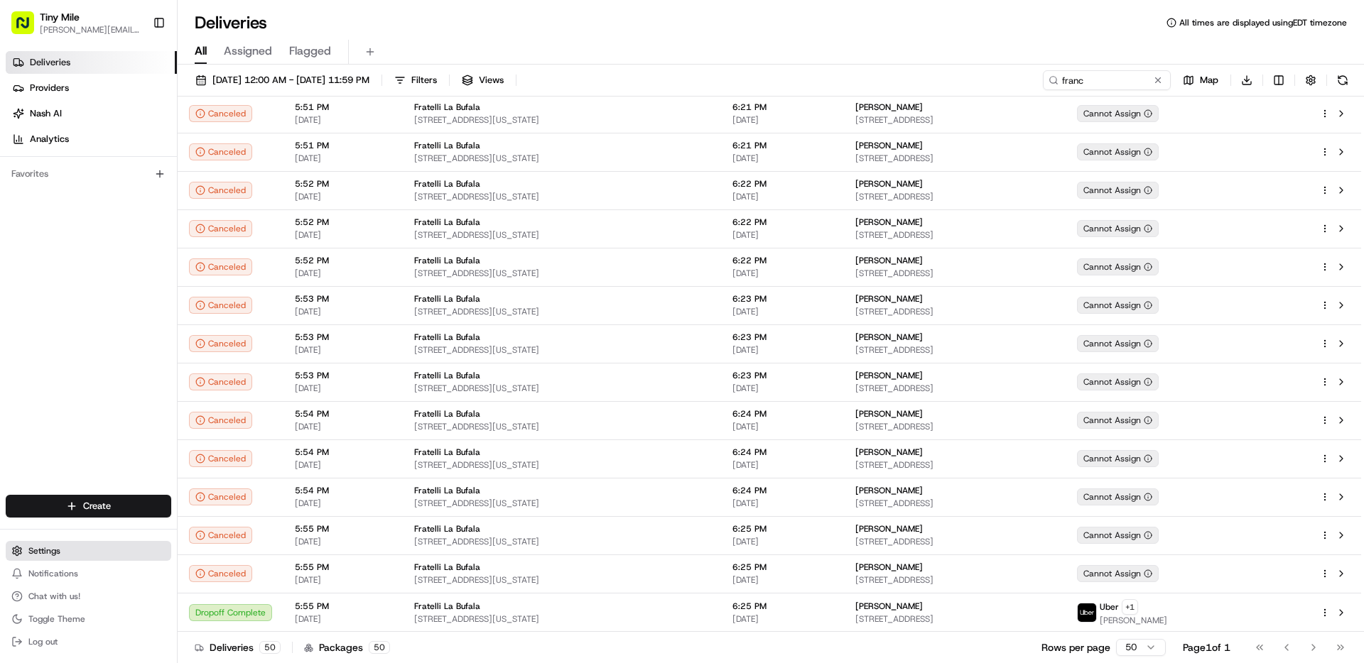
click at [68, 556] on button "Settings" at bounding box center [88, 551] width 165 height 20
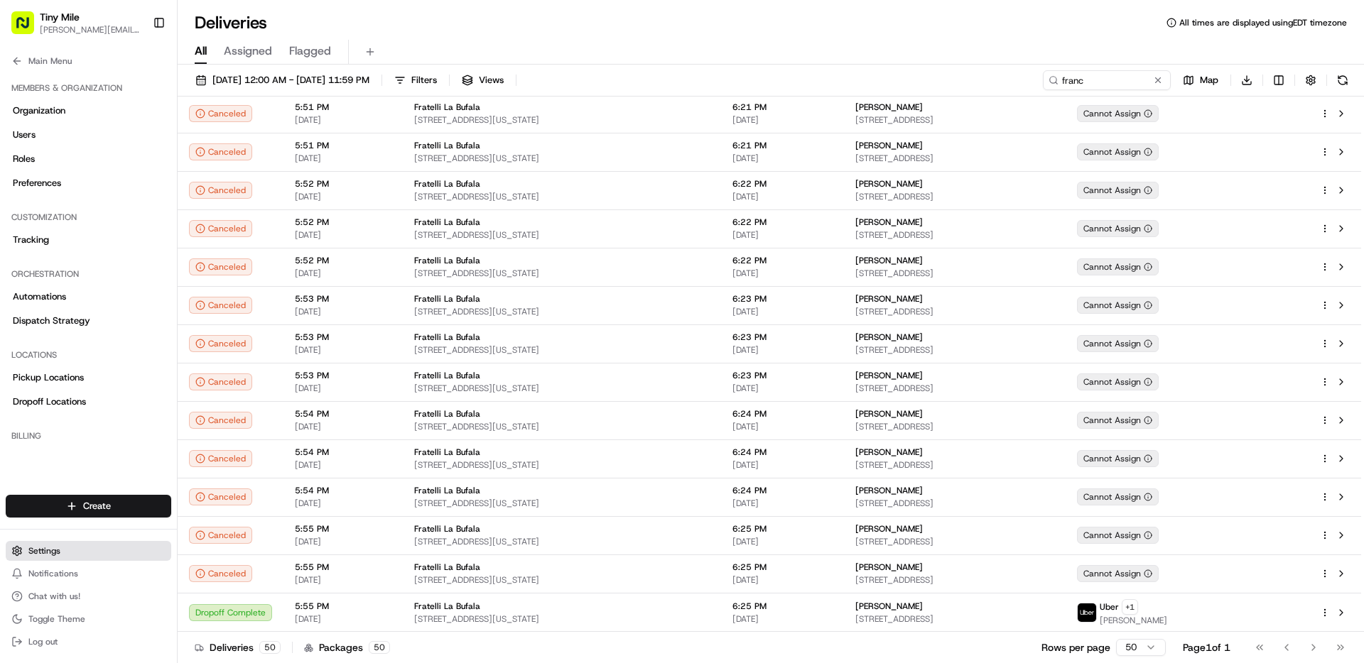
click at [78, 553] on button "Settings" at bounding box center [88, 551] width 165 height 20
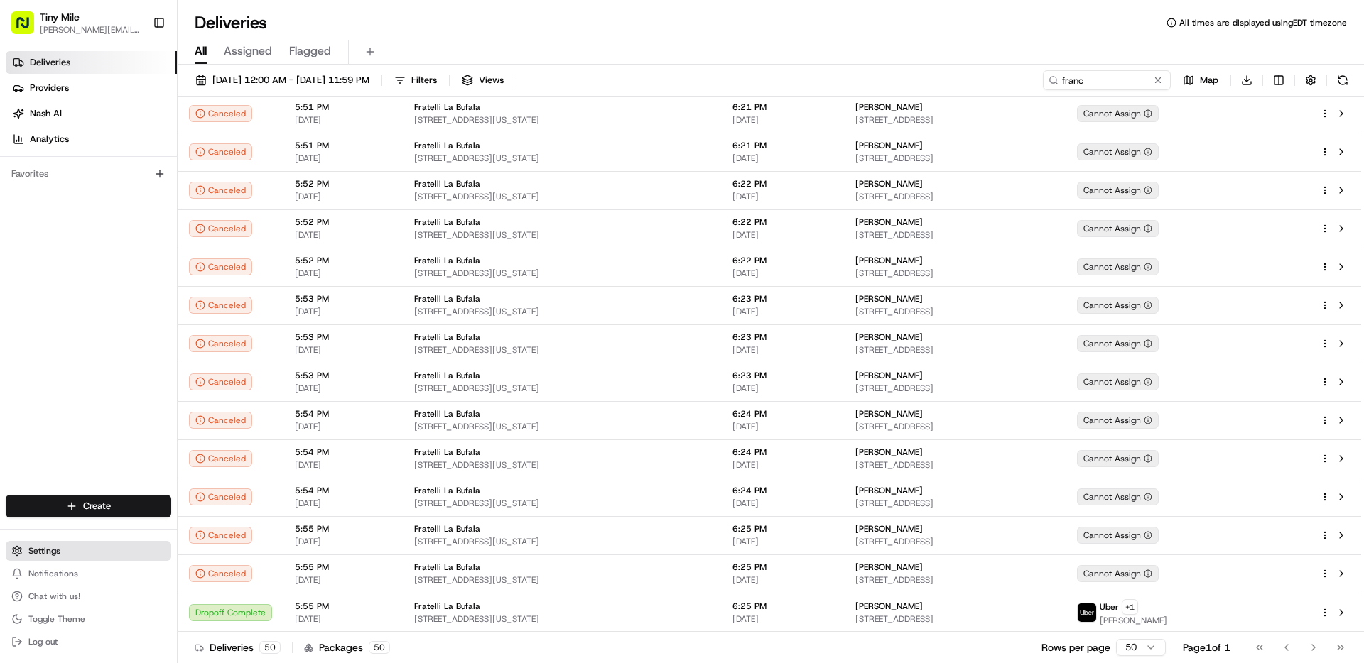
click at [45, 545] on span "Settings" at bounding box center [44, 550] width 32 height 11
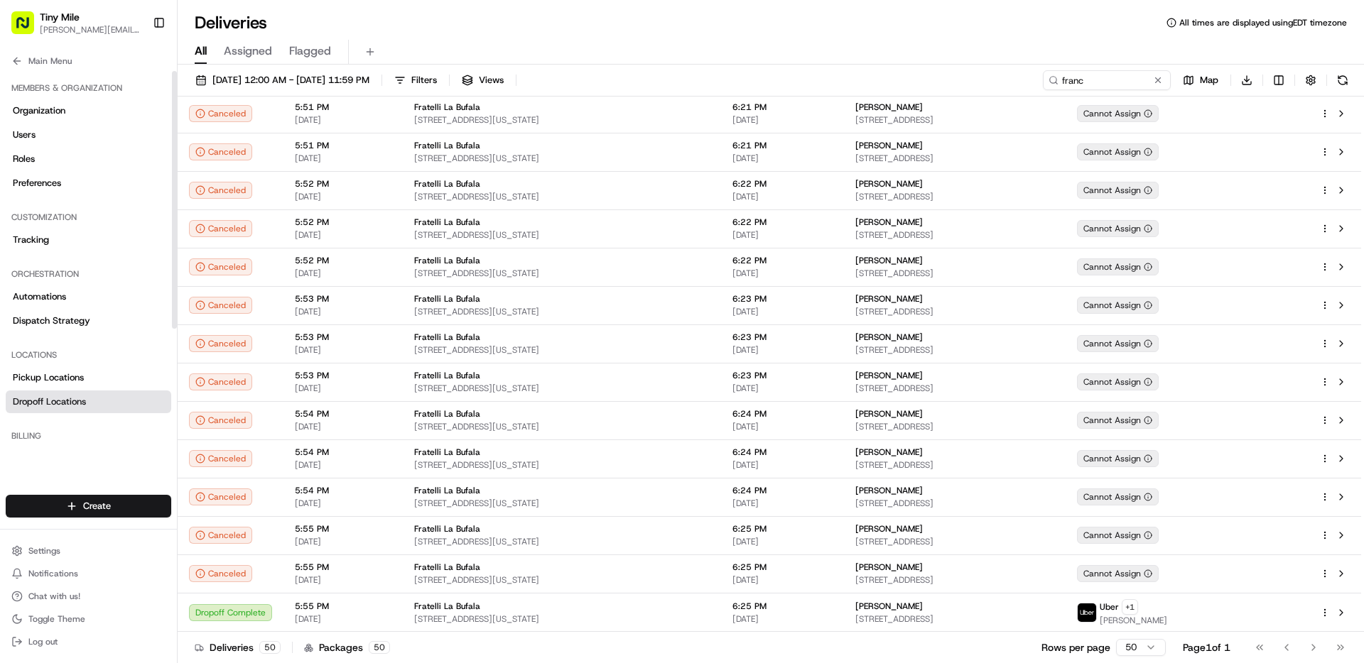
scroll to position [179, 0]
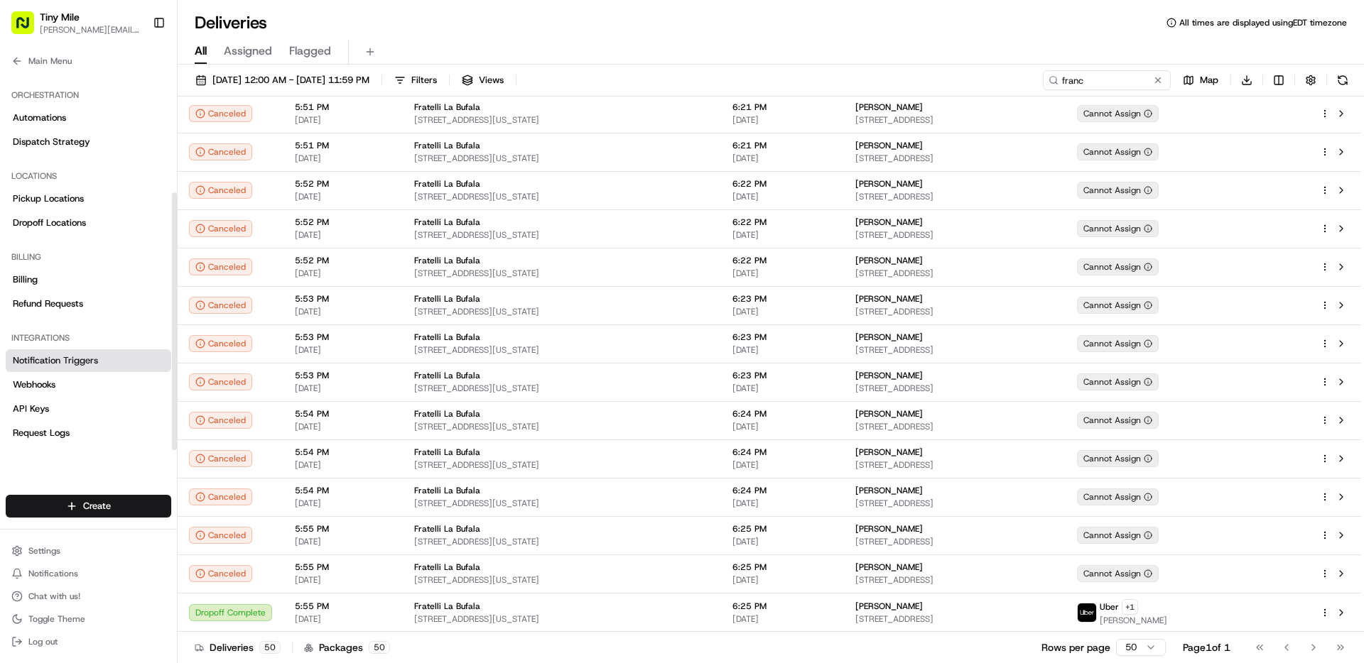
click at [79, 371] on link "Notification Triggers" at bounding box center [88, 360] width 165 height 23
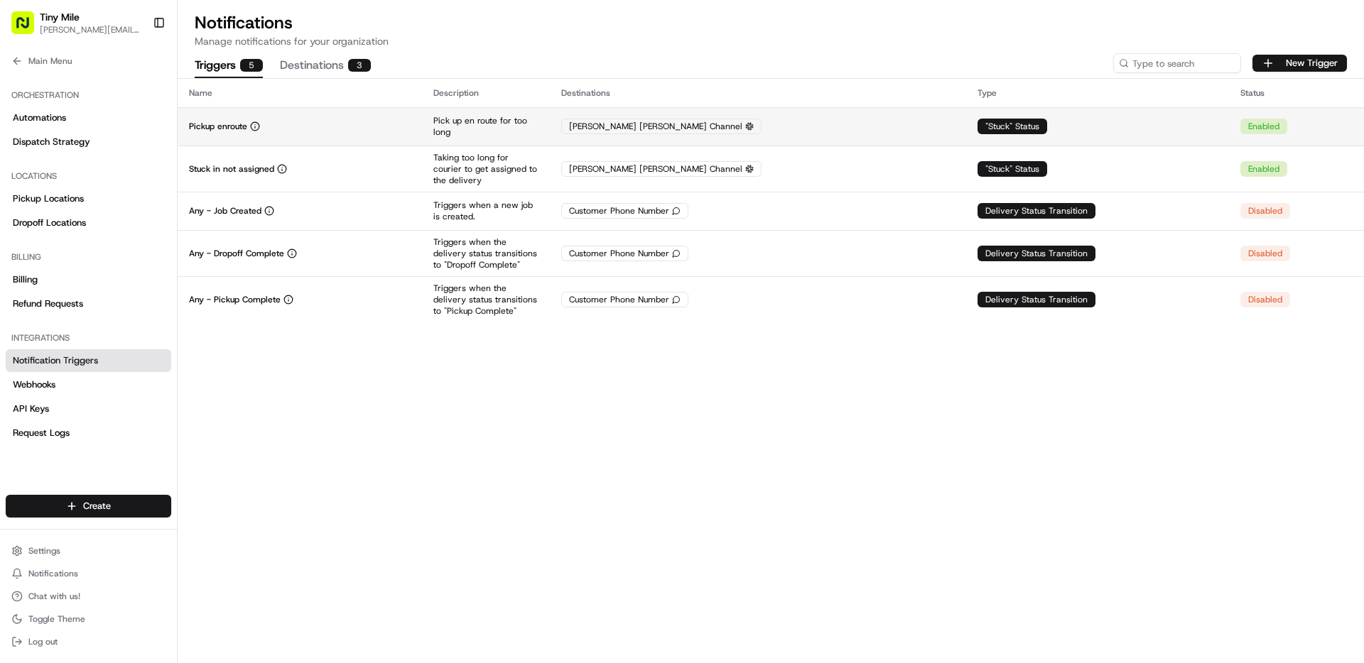
click at [793, 127] on div "Nash Slack Channel" at bounding box center [757, 127] width 393 height 16
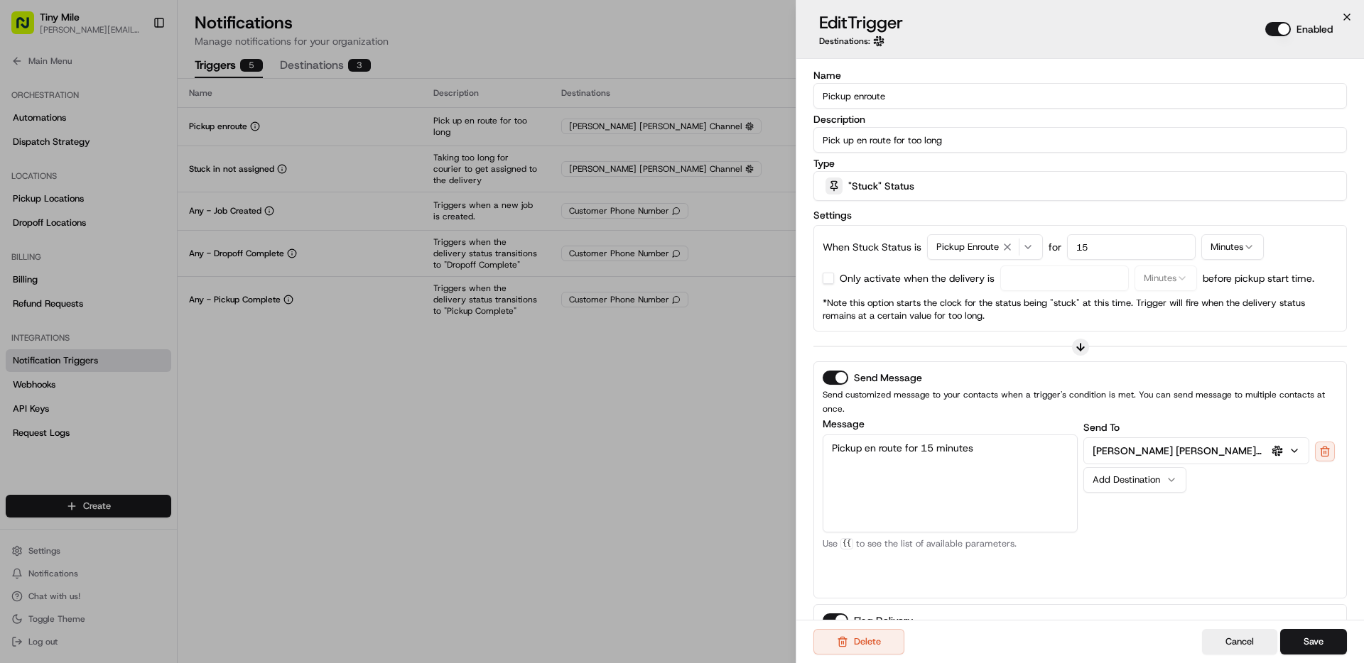
click at [1347, 13] on icon "button" at bounding box center [1346, 16] width 11 height 11
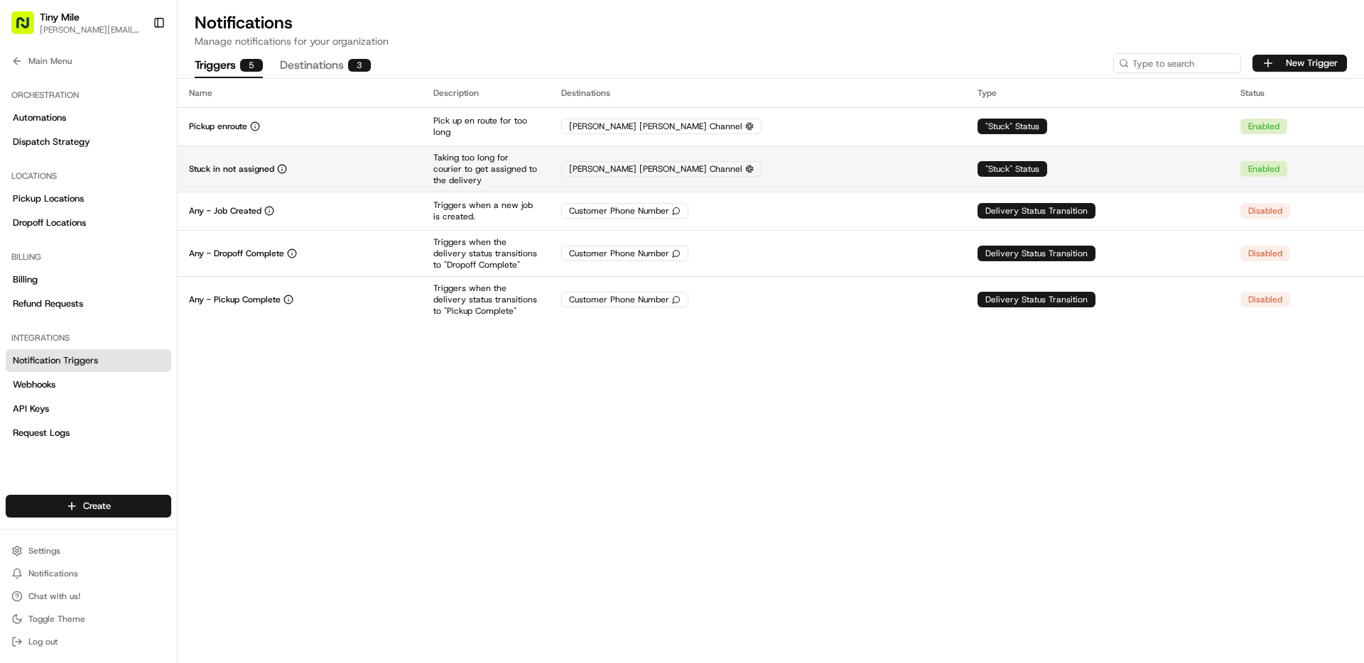
click at [1159, 173] on td ""Stuck" Status" at bounding box center [1097, 169] width 263 height 46
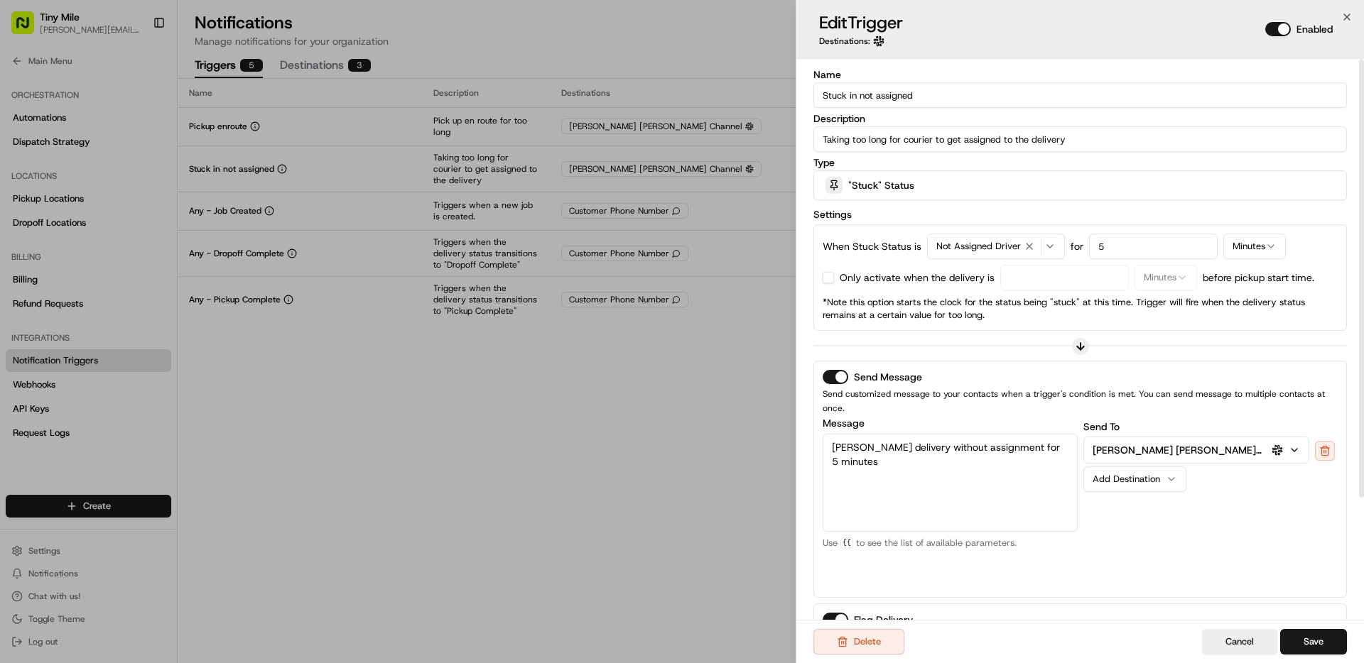
scroll to position [2, 0]
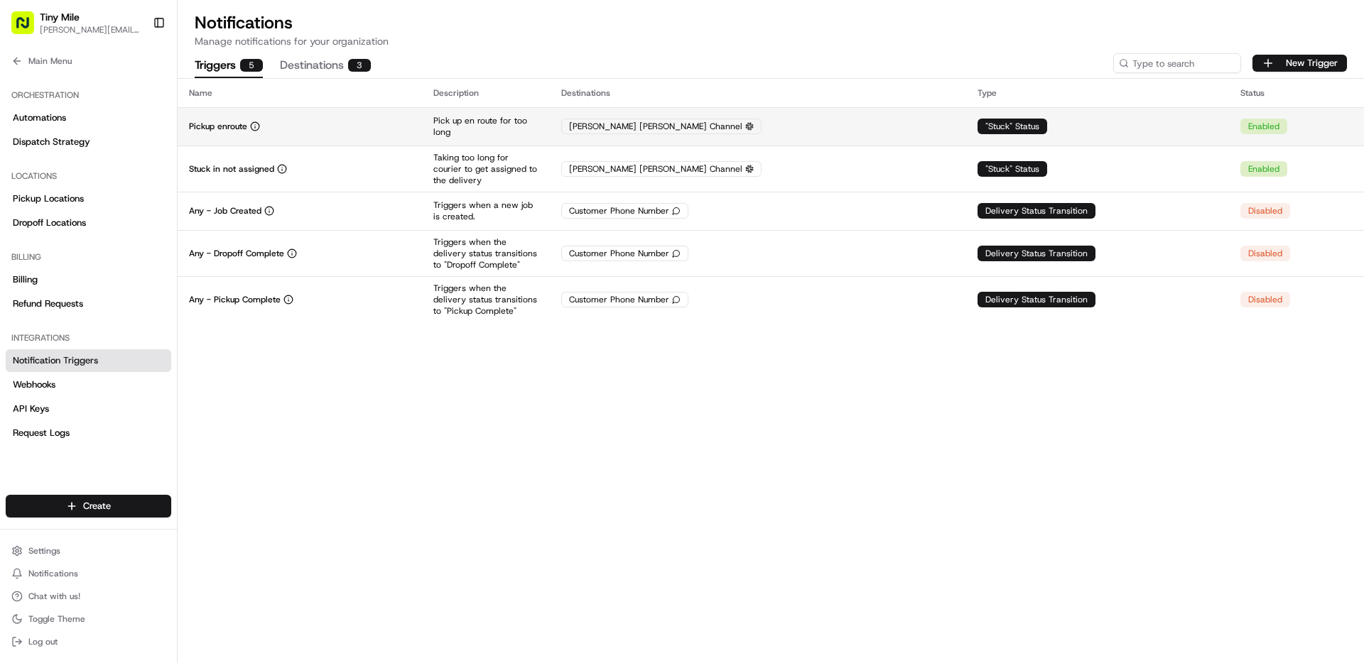
click at [753, 121] on div "Nash Slack Channel" at bounding box center [757, 127] width 393 height 16
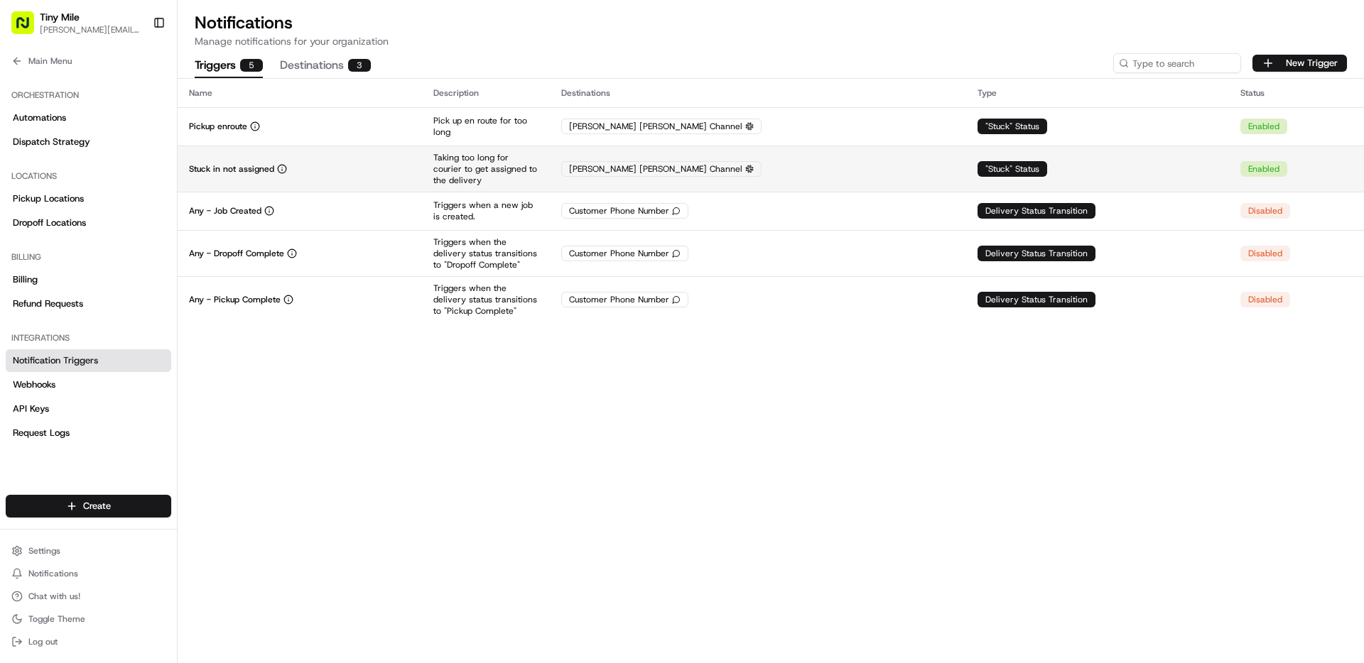
click at [838, 157] on td "Nash Slack Channel" at bounding box center [758, 169] width 416 height 46
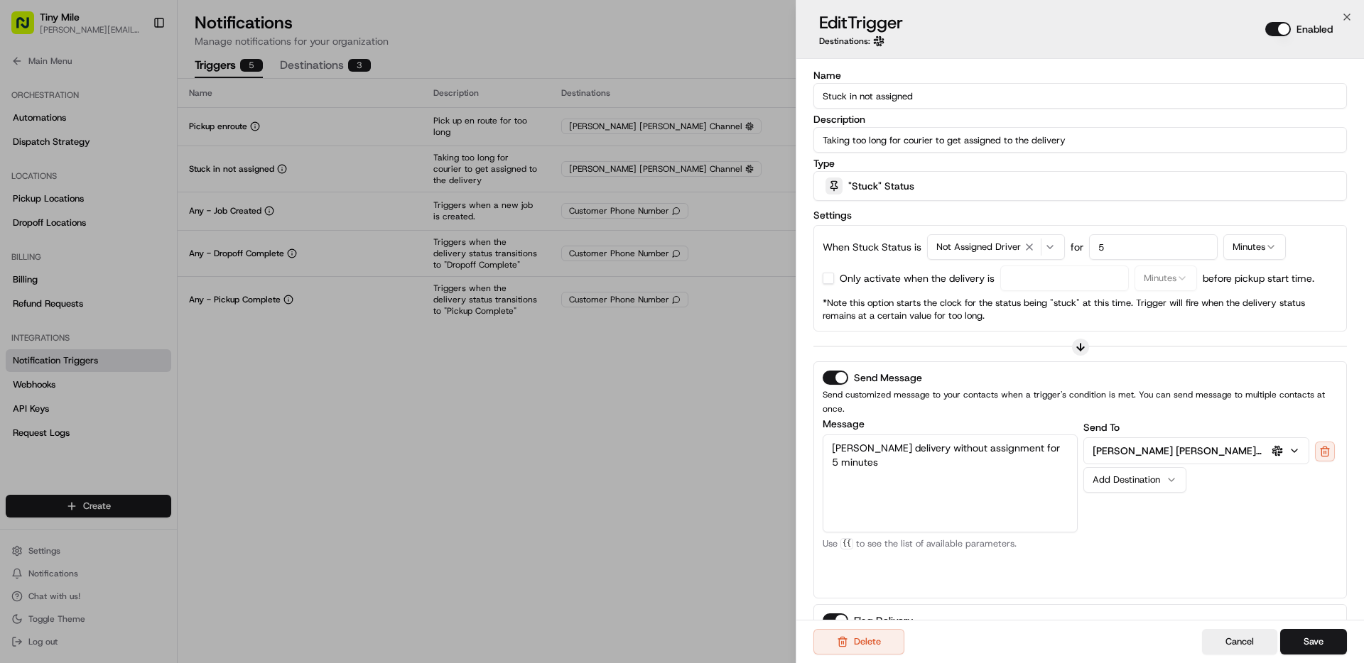
scroll to position [158, 0]
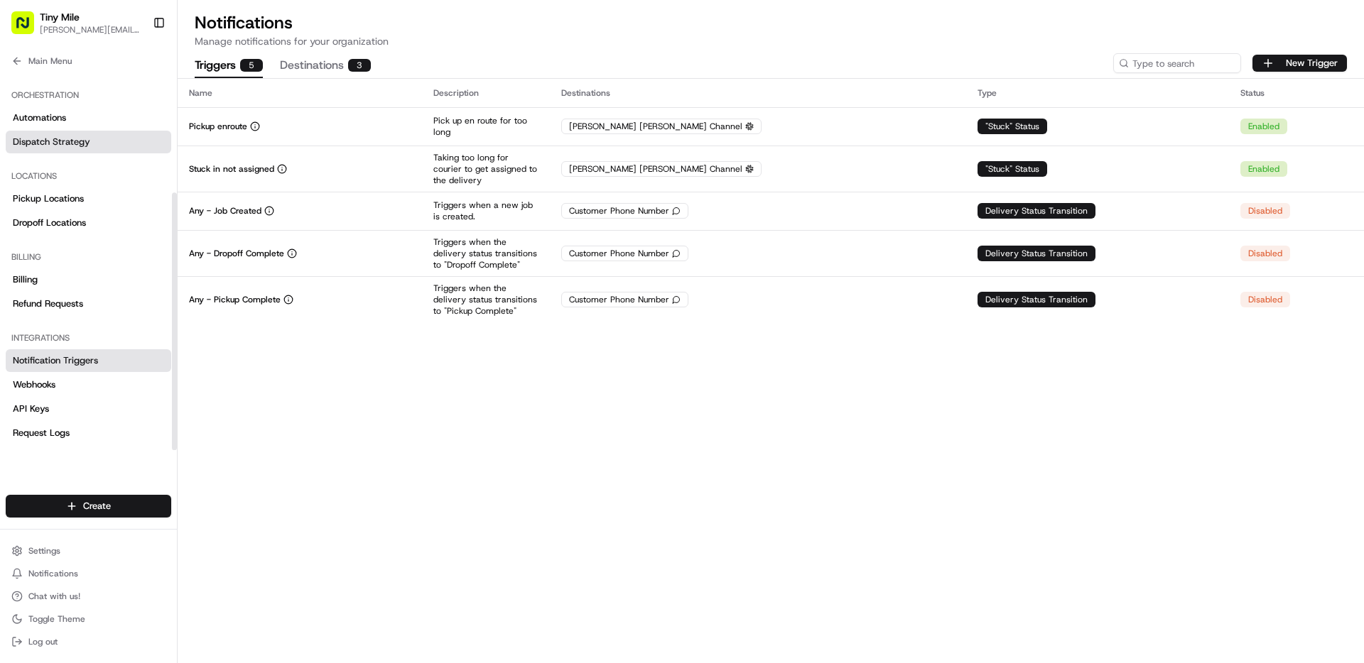
click at [60, 135] on link "Dispatch Strategy" at bounding box center [88, 142] width 165 height 23
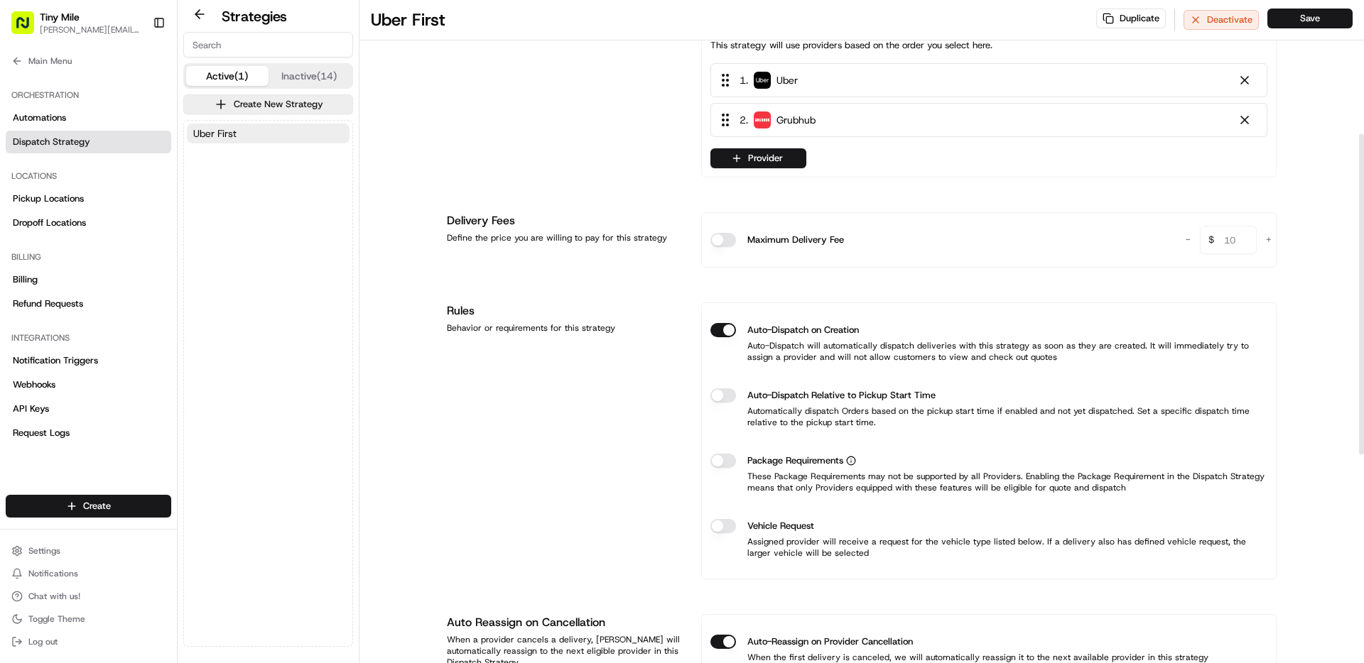
scroll to position [408, 0]
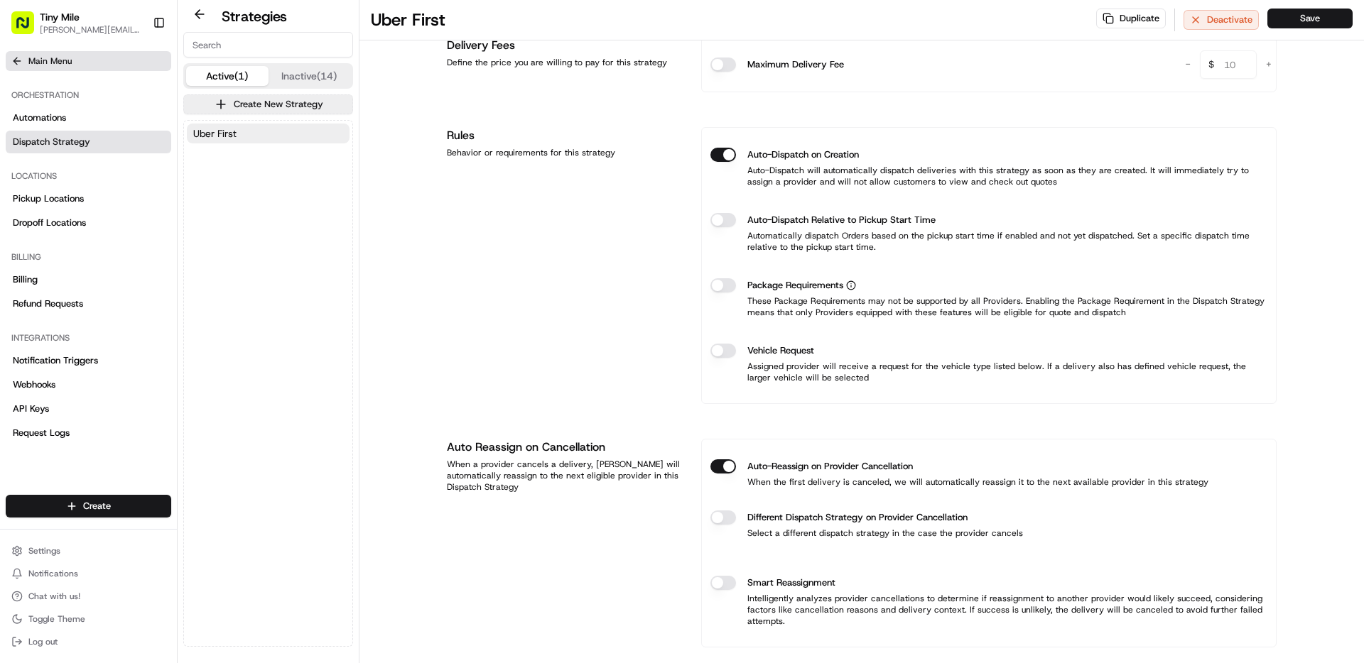
click at [44, 62] on span "Main Menu" at bounding box center [49, 60] width 43 height 11
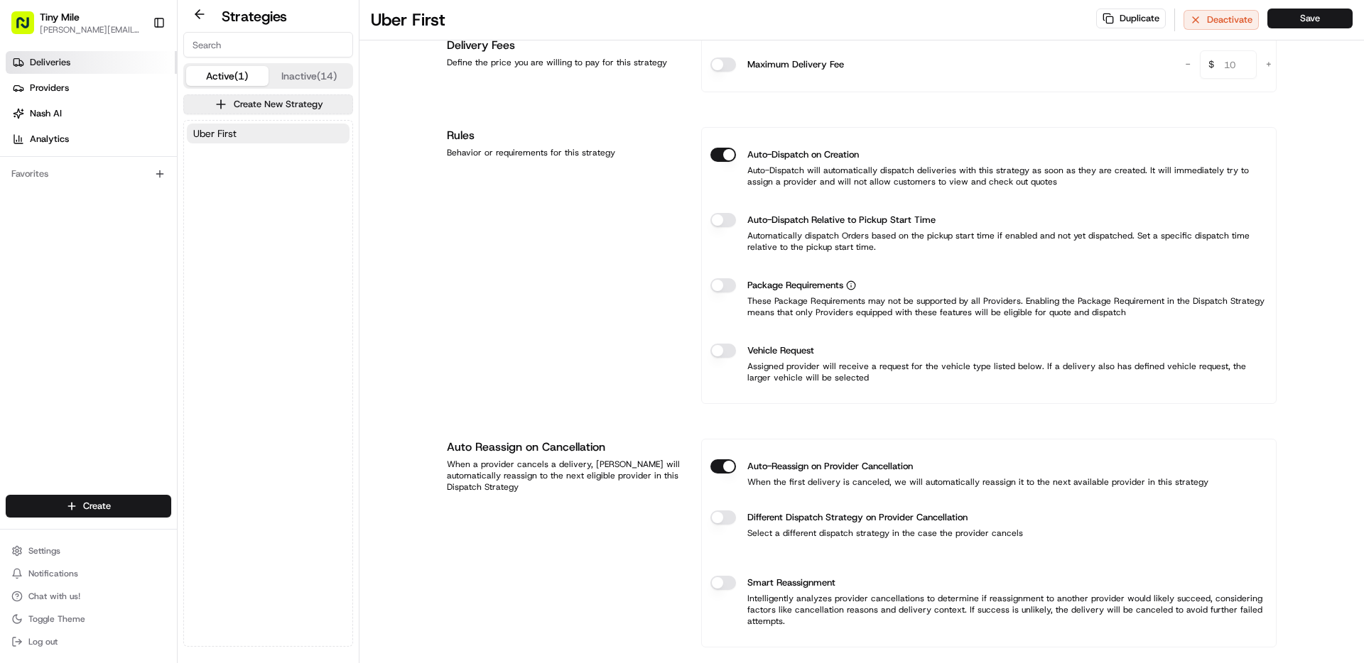
click at [60, 65] on span "Deliveries" at bounding box center [50, 62] width 40 height 13
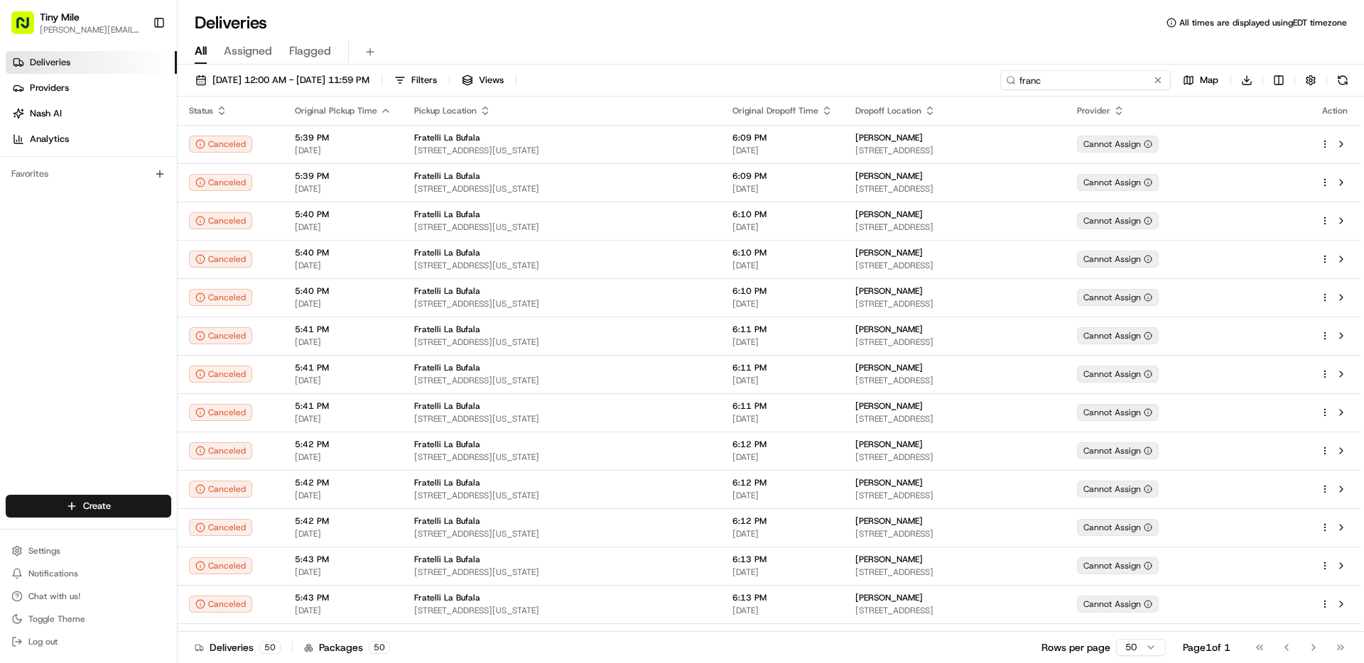
drag, startPoint x: 1097, startPoint y: 82, endPoint x: 998, endPoint y: 82, distance: 98.7
click at [998, 82] on div "08/22/2025 12:00 AM - 08/24/2025 11:59 PM Filters Views franc Map Download" at bounding box center [771, 83] width 1186 height 26
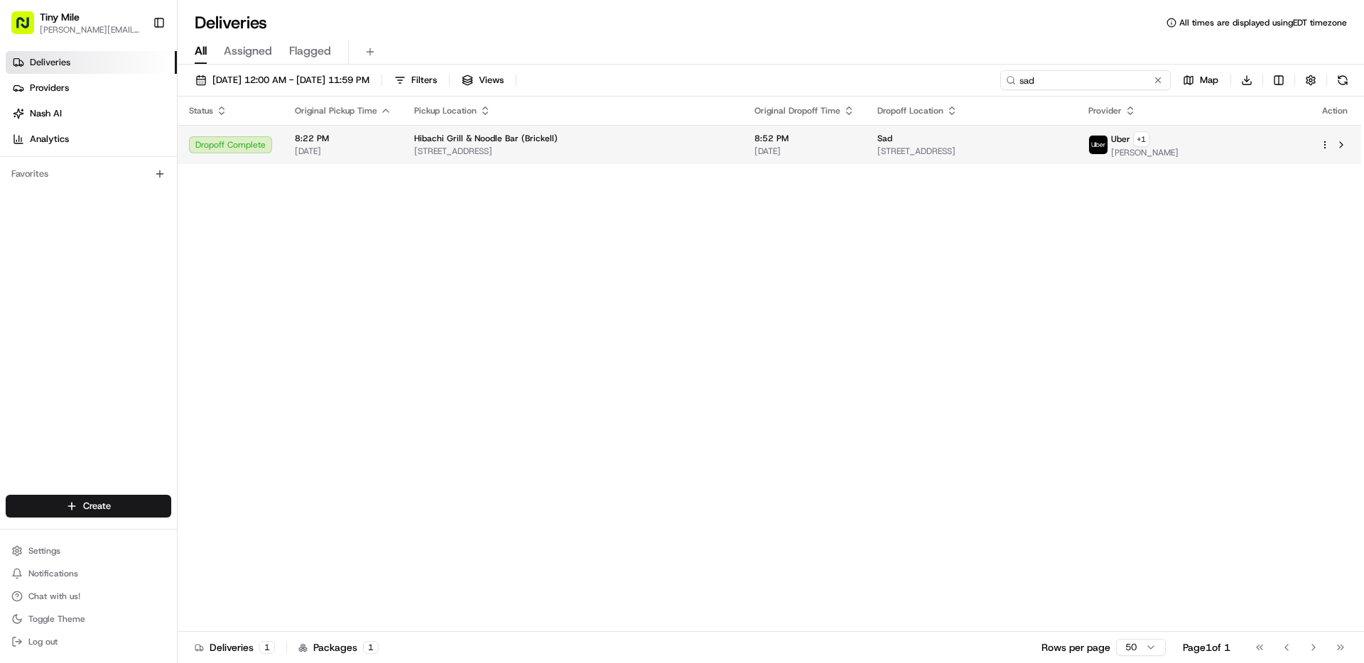
type input "sad"
click at [774, 148] on span "[DATE]" at bounding box center [804, 151] width 100 height 11
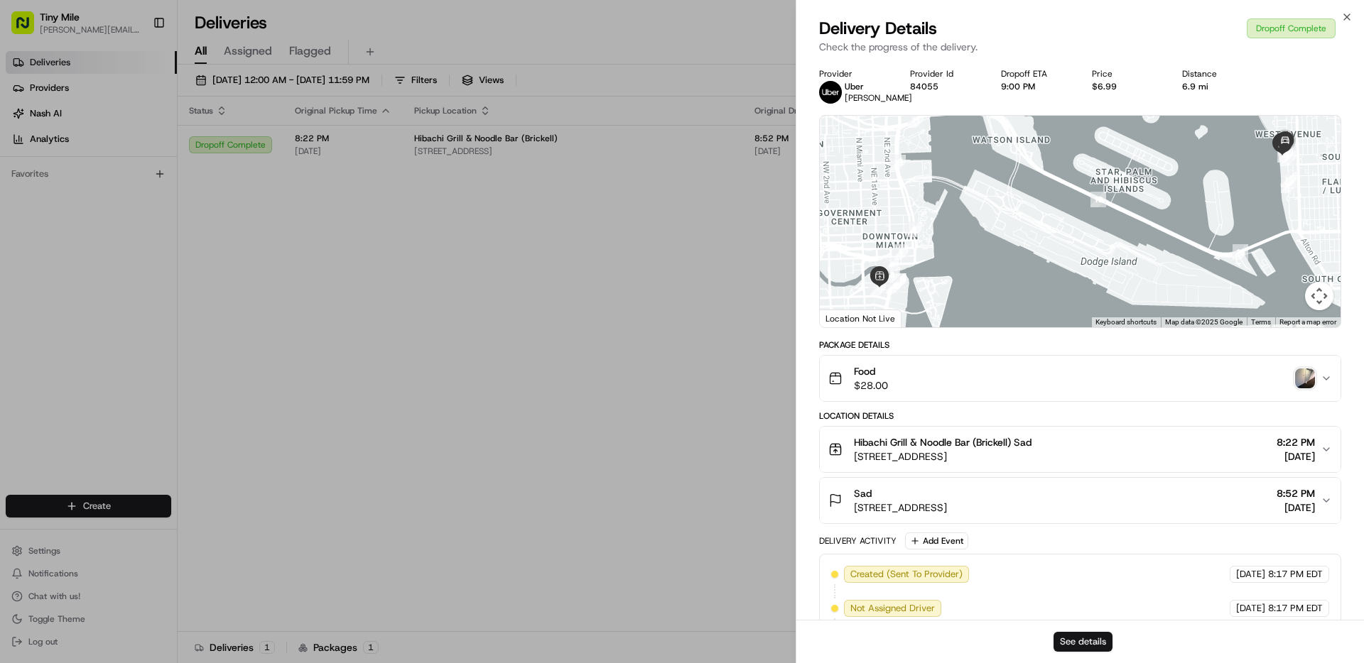
click at [1089, 640] on button "See details" at bounding box center [1082, 642] width 59 height 20
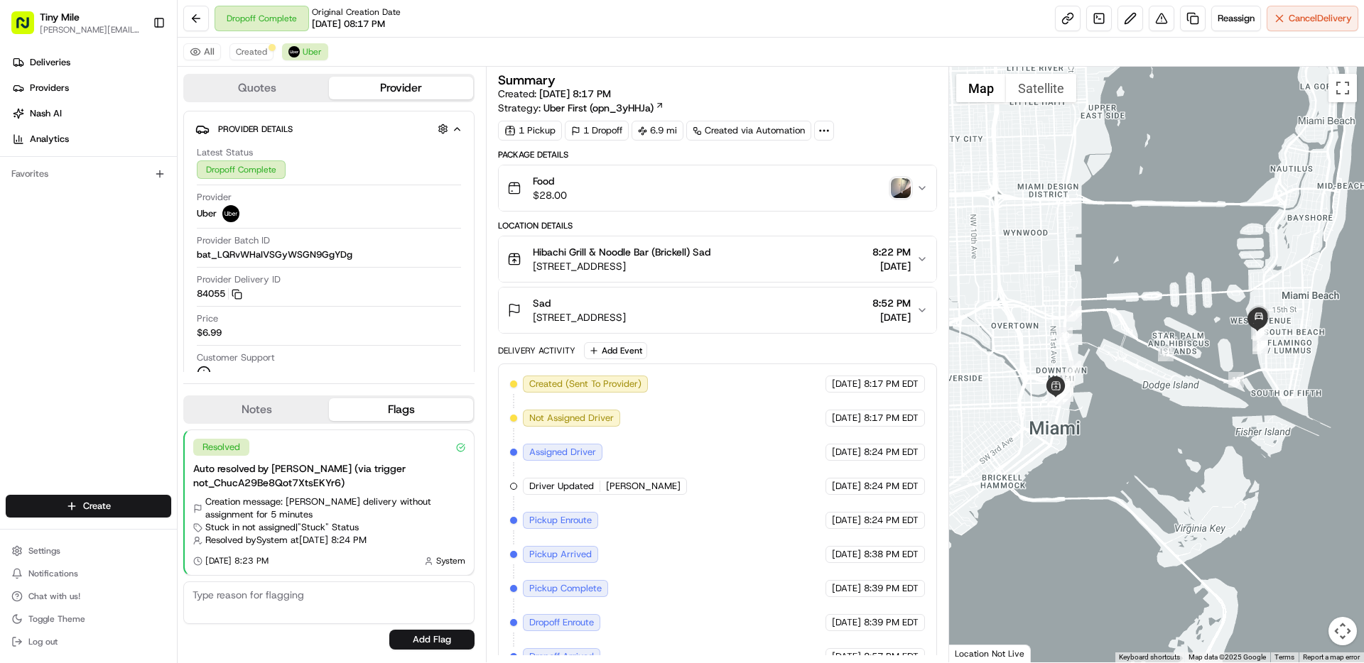
click at [266, 89] on button "Quotes" at bounding box center [257, 88] width 144 height 23
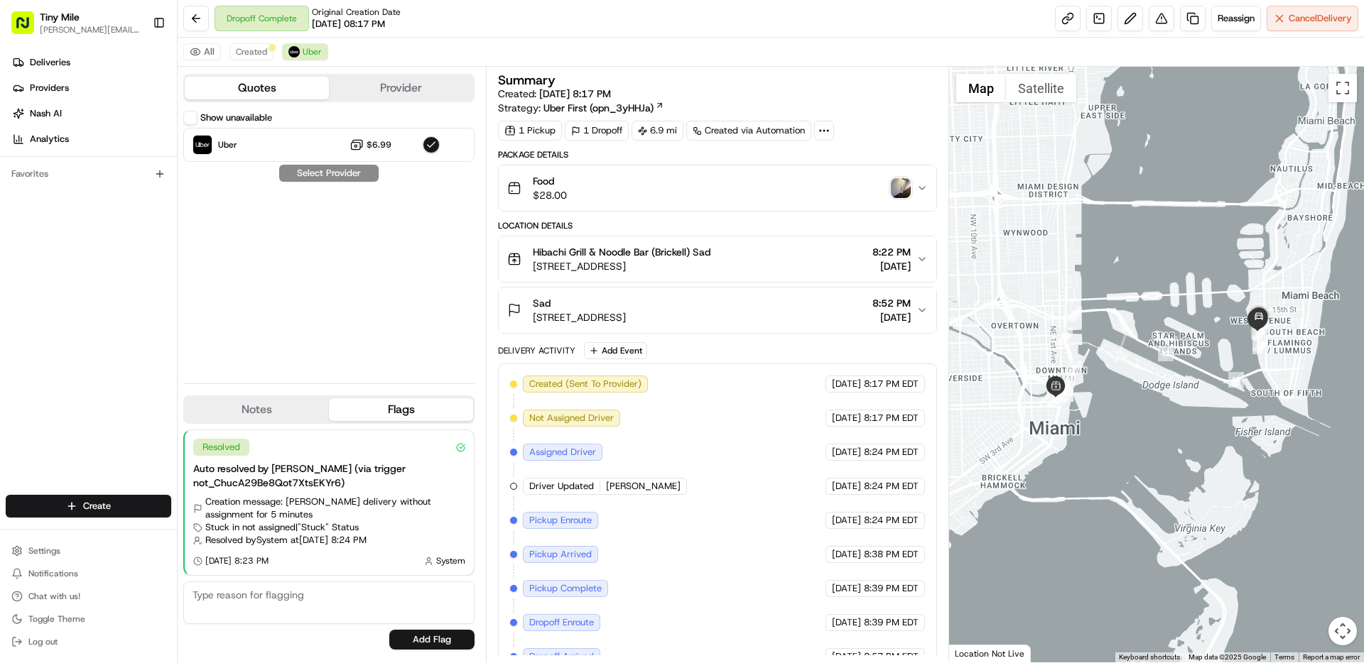
click at [253, 116] on label "Show unavailable" at bounding box center [236, 117] width 72 height 13
click at [197, 116] on button "Show unavailable" at bounding box center [190, 118] width 14 height 14
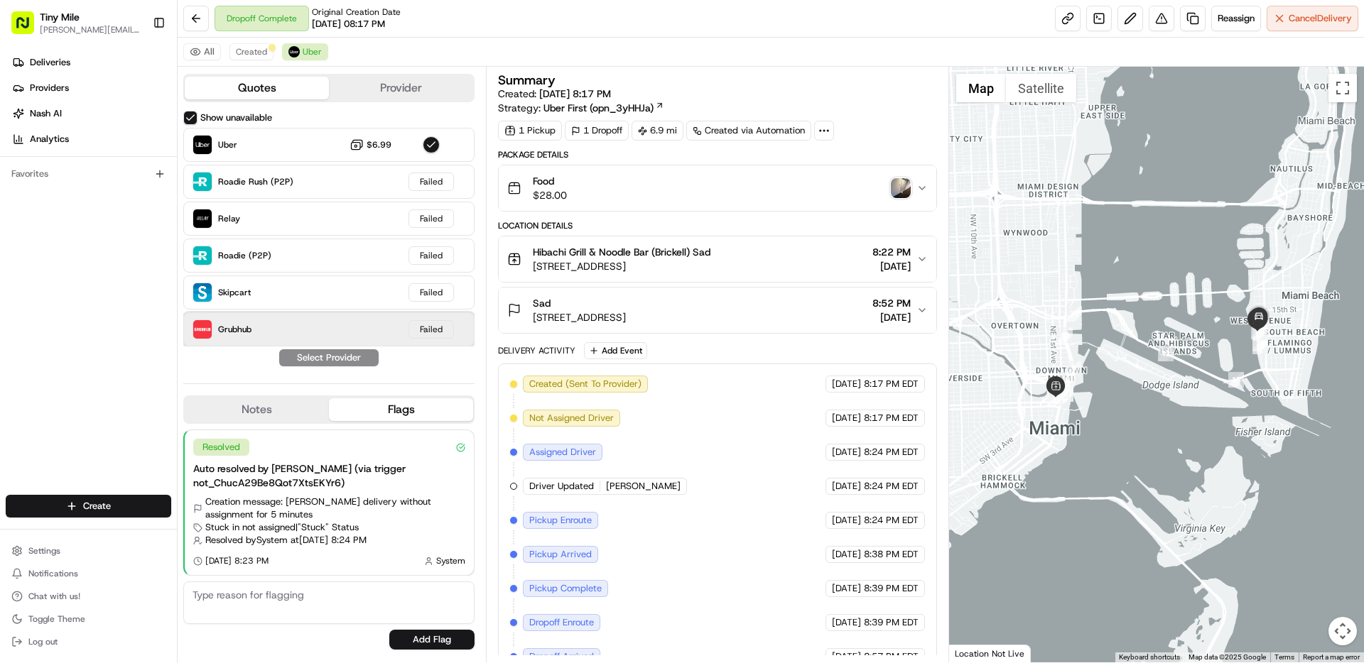
click at [249, 327] on span "Grubhub" at bounding box center [234, 329] width 33 height 11
click at [437, 379] on div "Quotes Provider Show unavailable Uber $6.99 Roadie Rush (P2P) Failed Relay Fail…" at bounding box center [332, 365] width 308 height 596
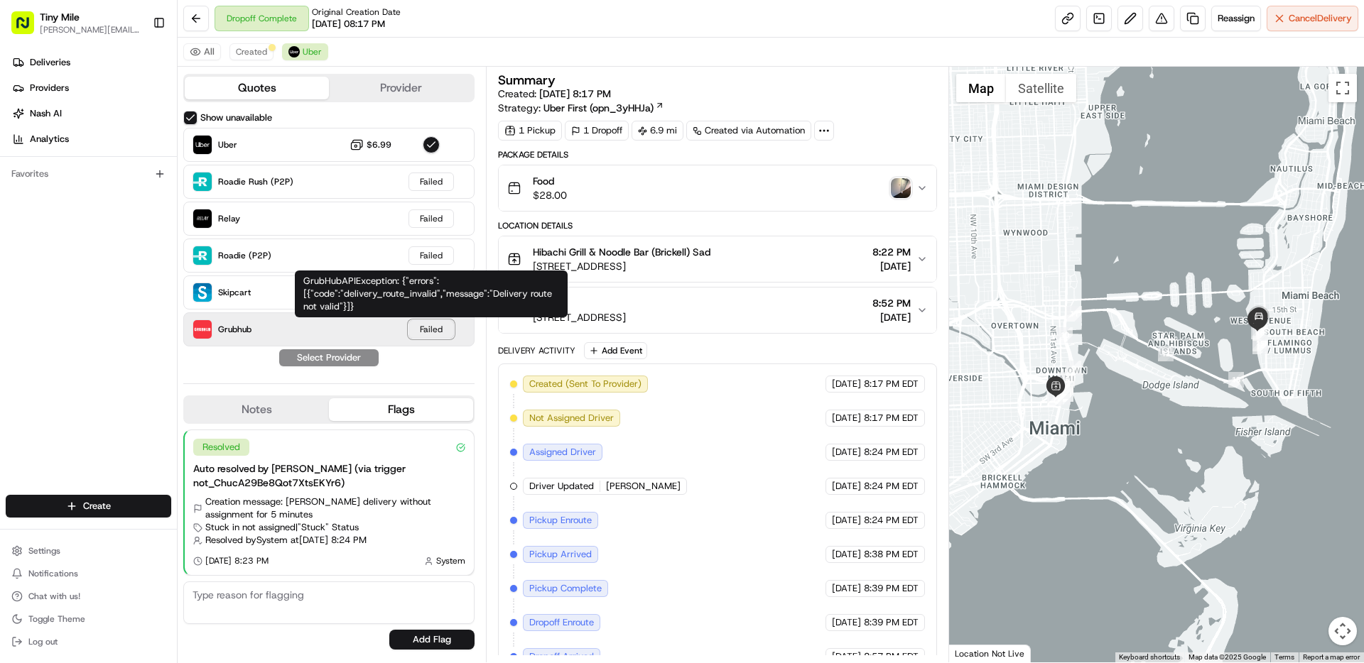
click at [440, 325] on div "Failed" at bounding box center [430, 329] width 45 height 18
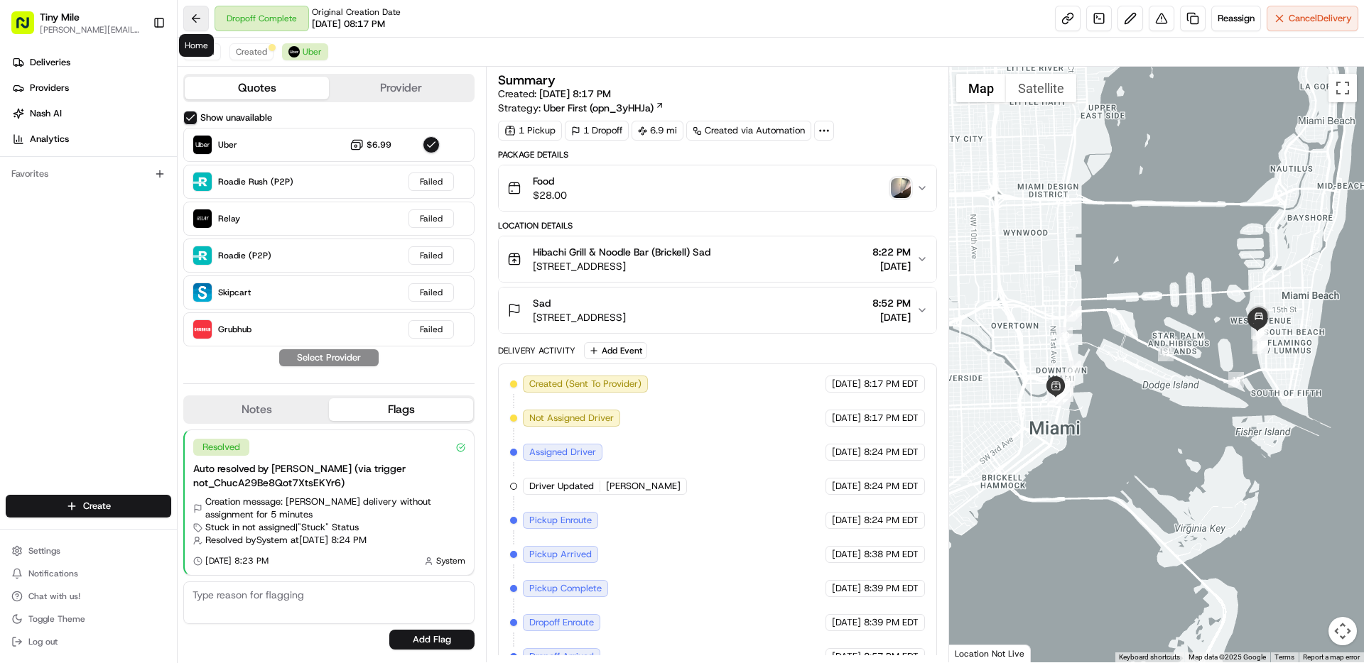
click at [200, 17] on button at bounding box center [196, 19] width 26 height 26
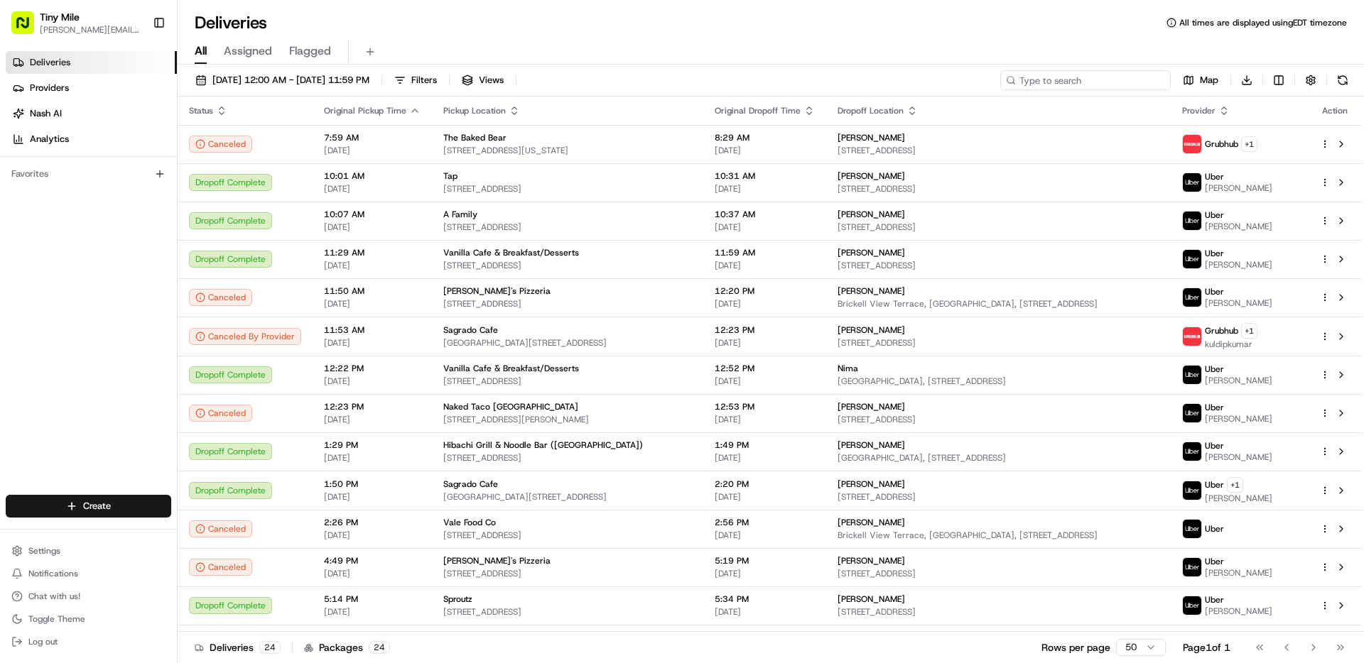
click at [1129, 87] on input at bounding box center [1085, 80] width 170 height 20
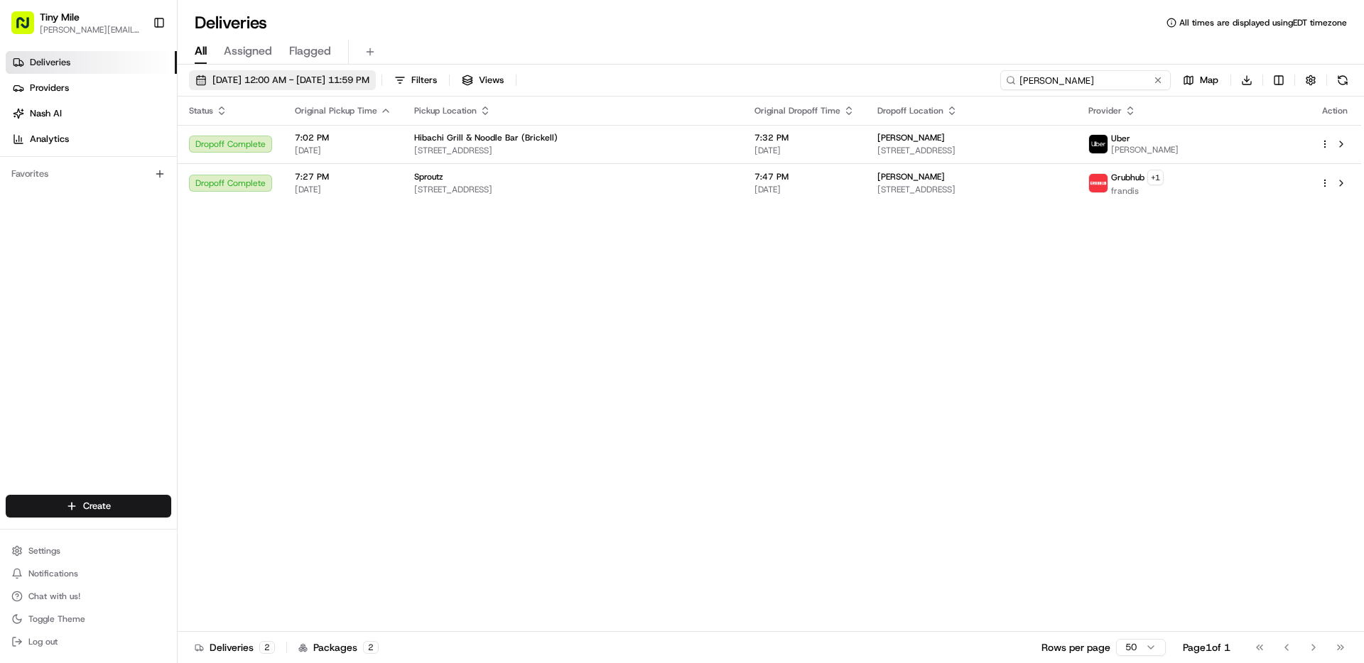
type input "[PERSON_NAME]"
click at [361, 78] on span "[DATE] 12:00 AM - [DATE] 11:59 PM" at bounding box center [290, 80] width 157 height 13
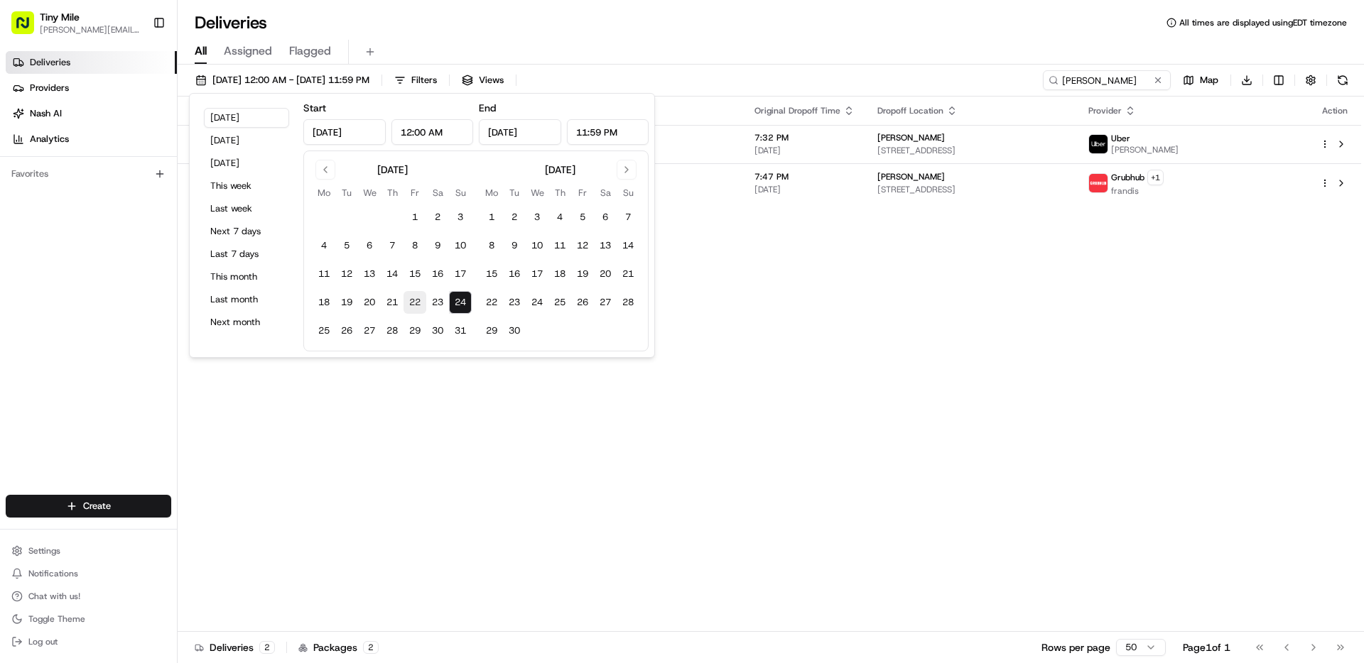
click at [410, 300] on button "22" at bounding box center [414, 302] width 23 height 23
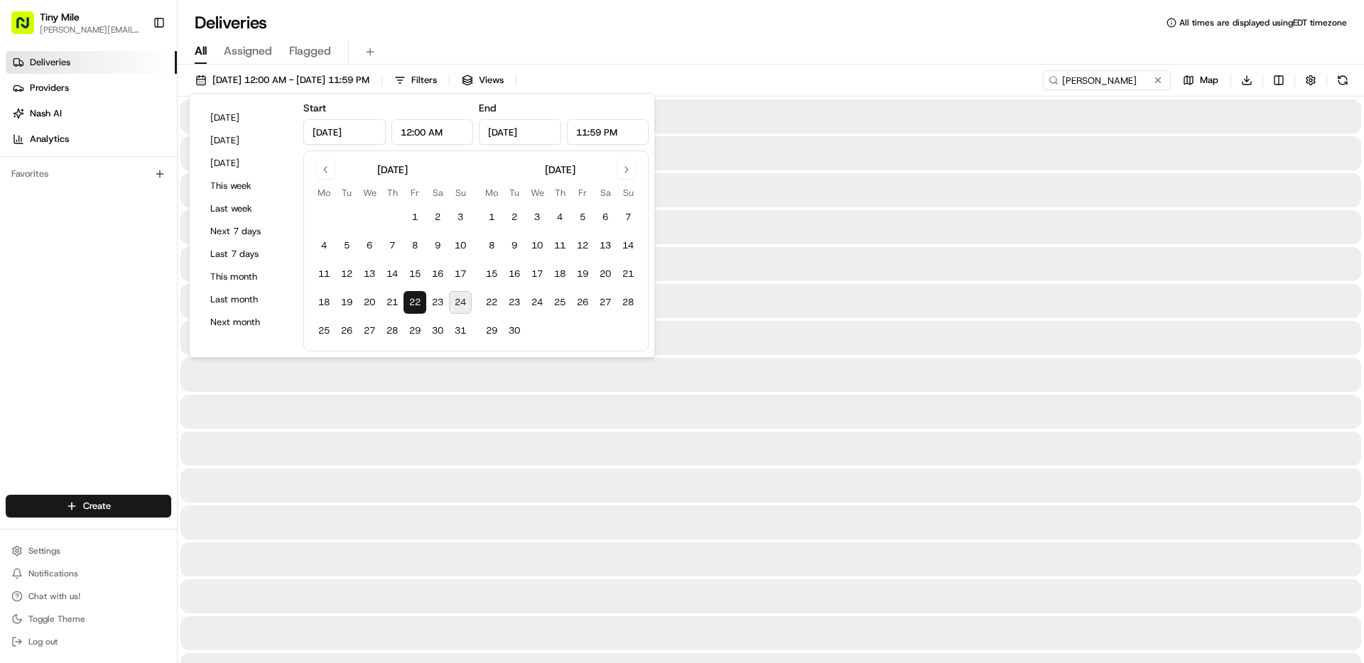
type input "[DATE]"
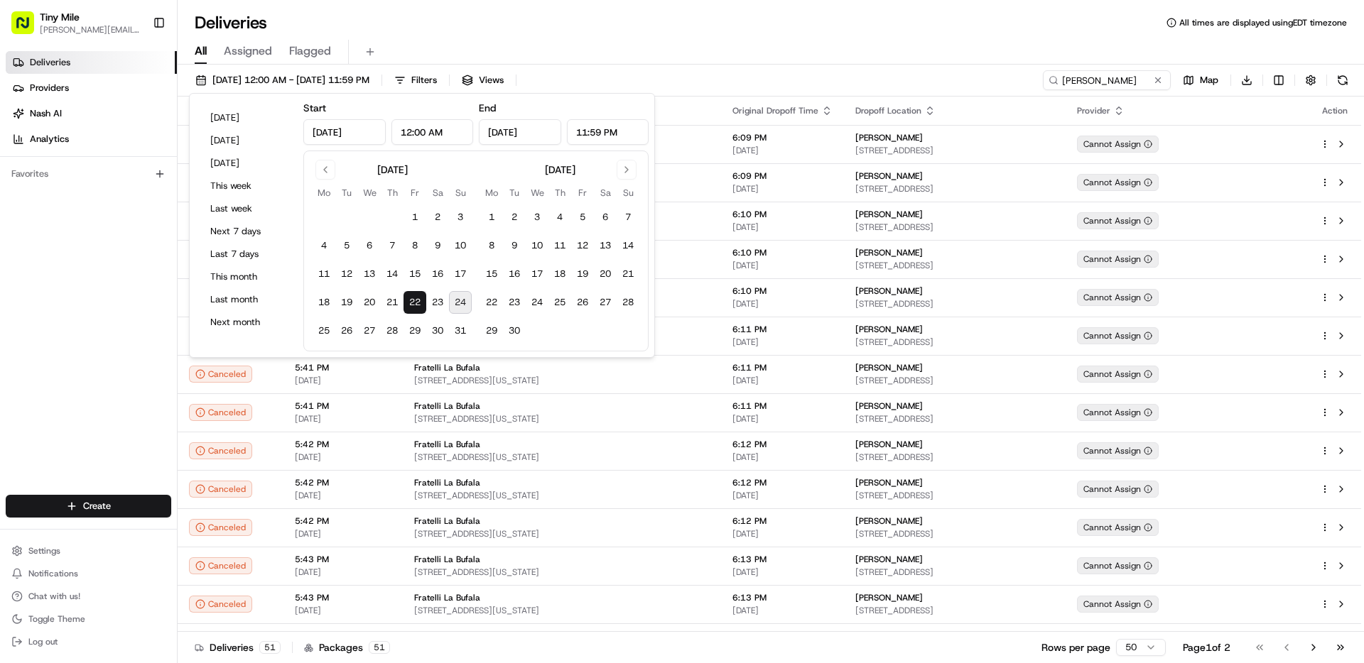
click at [464, 306] on button "24" at bounding box center [460, 302] width 23 height 23
type input "[DATE]"
click at [837, 25] on div "Deliveries All times are displayed using EDT timezone" at bounding box center [771, 22] width 1186 height 23
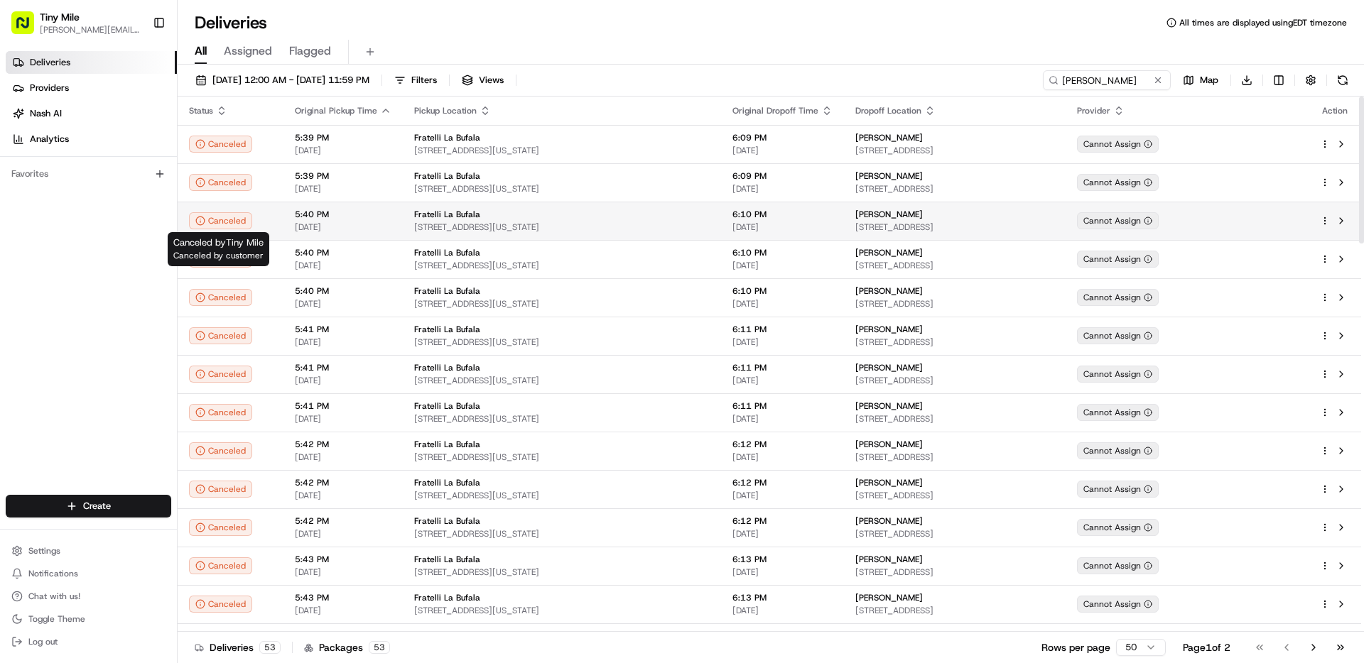
click at [235, 222] on div "Canceled" at bounding box center [220, 220] width 63 height 17
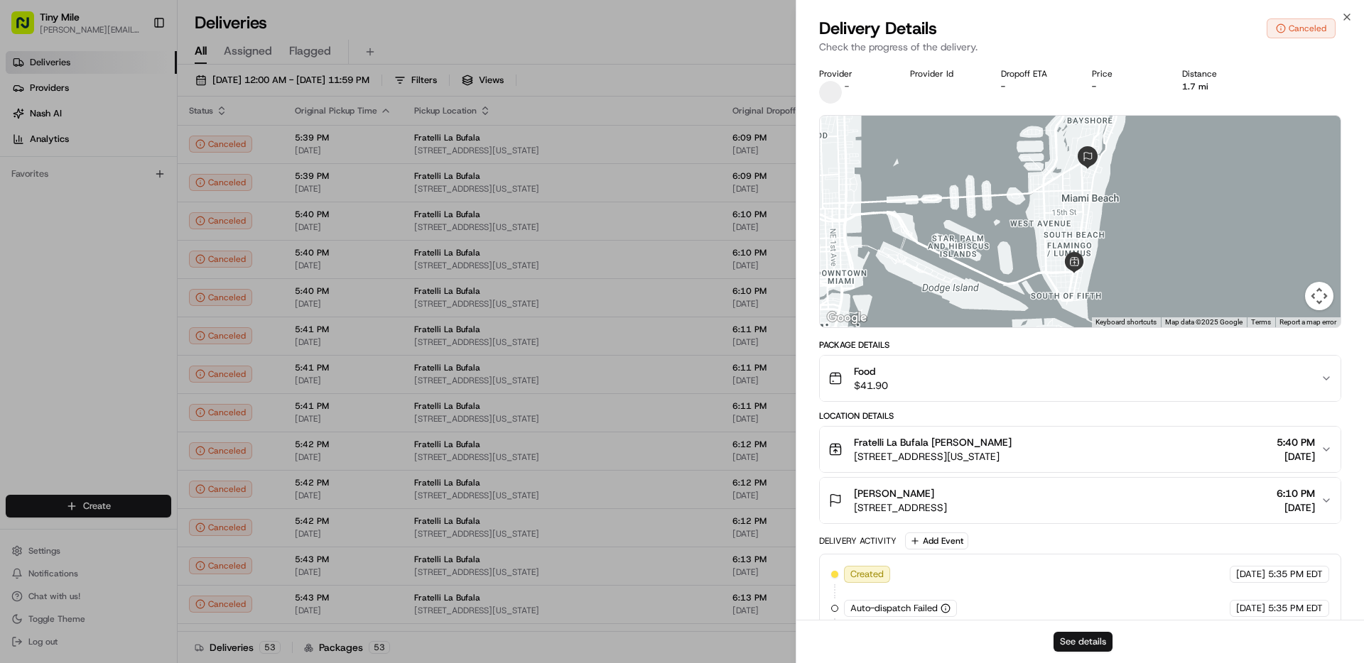
click at [1073, 641] on button "See details" at bounding box center [1082, 642] width 59 height 20
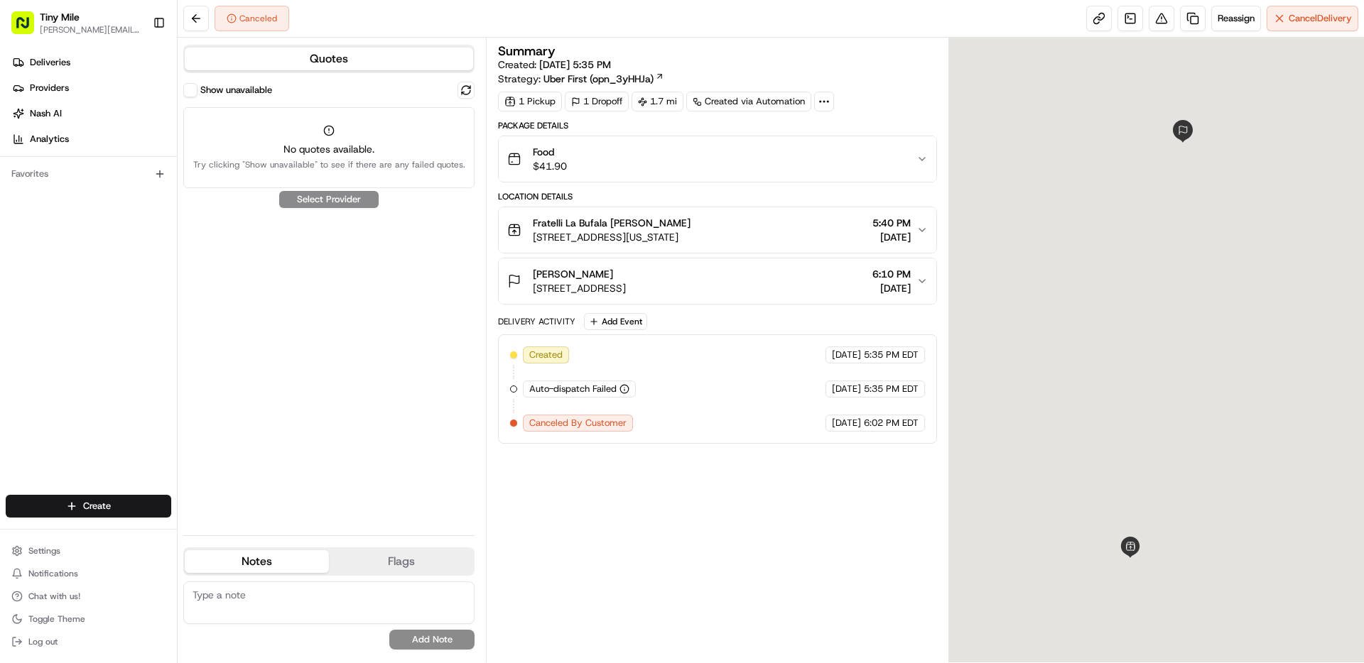
click at [236, 86] on label "Show unavailable" at bounding box center [236, 90] width 72 height 13
click at [197, 86] on button "Show unavailable" at bounding box center [190, 90] width 14 height 14
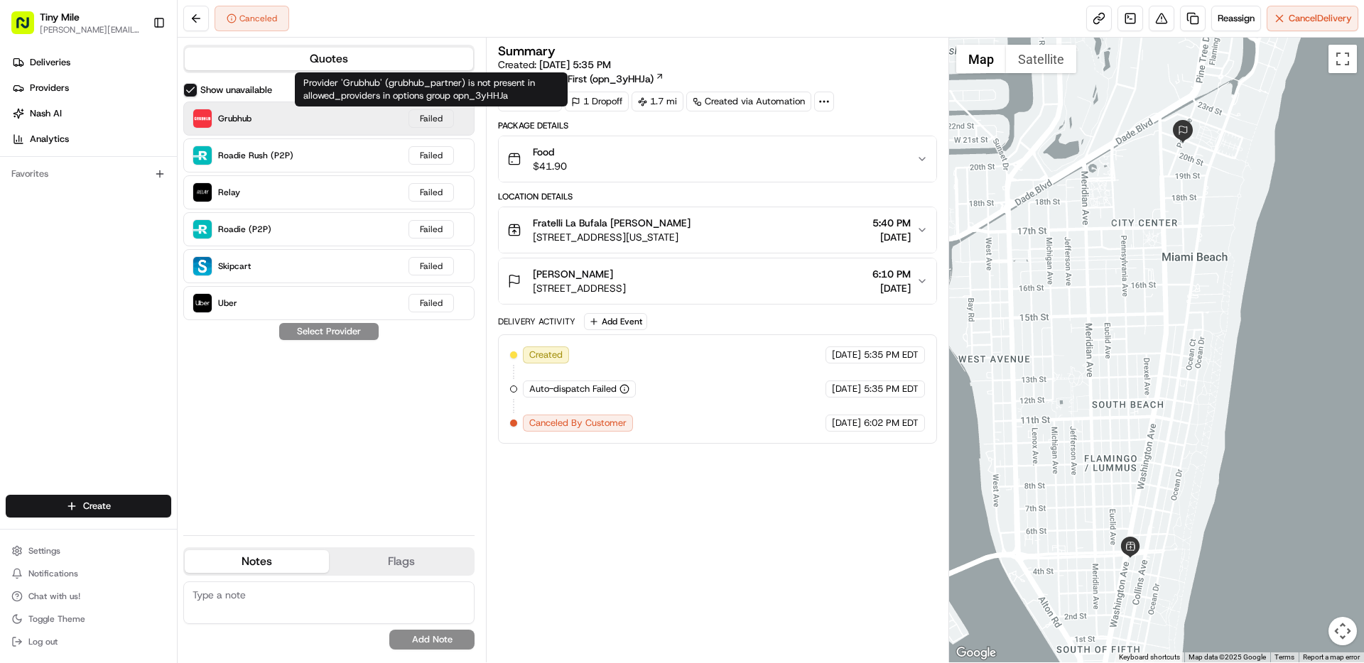
type button "on"
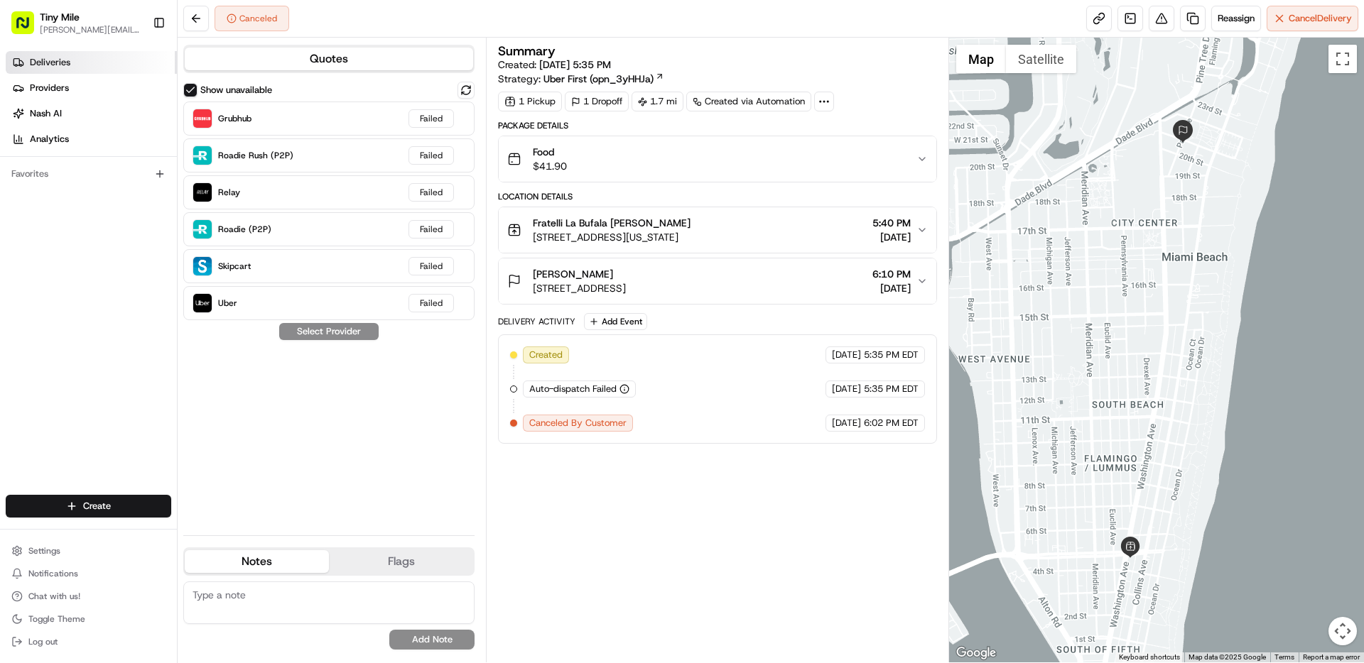
click at [63, 60] on span "Deliveries" at bounding box center [50, 62] width 40 height 13
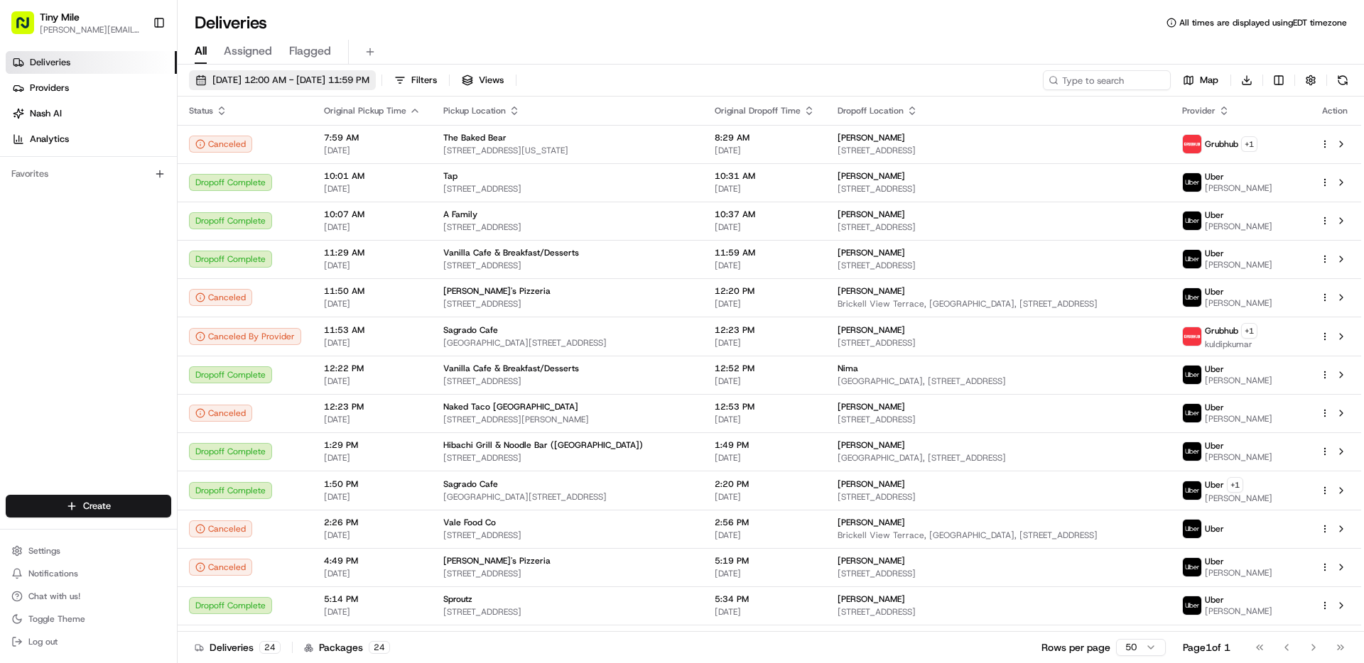
click at [239, 78] on span "[DATE] 12:00 AM - [DATE] 11:59 PM" at bounding box center [290, 80] width 157 height 13
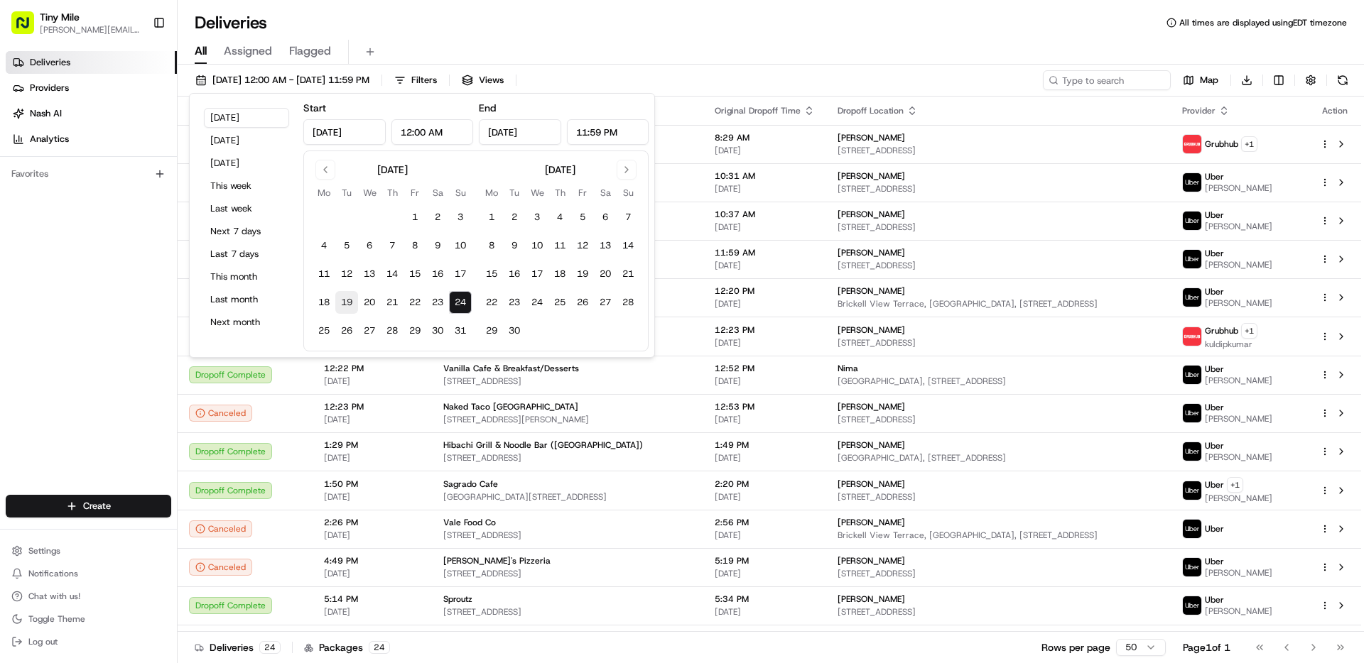
click at [349, 303] on button "19" at bounding box center [346, 302] width 23 height 23
type input "[DATE]"
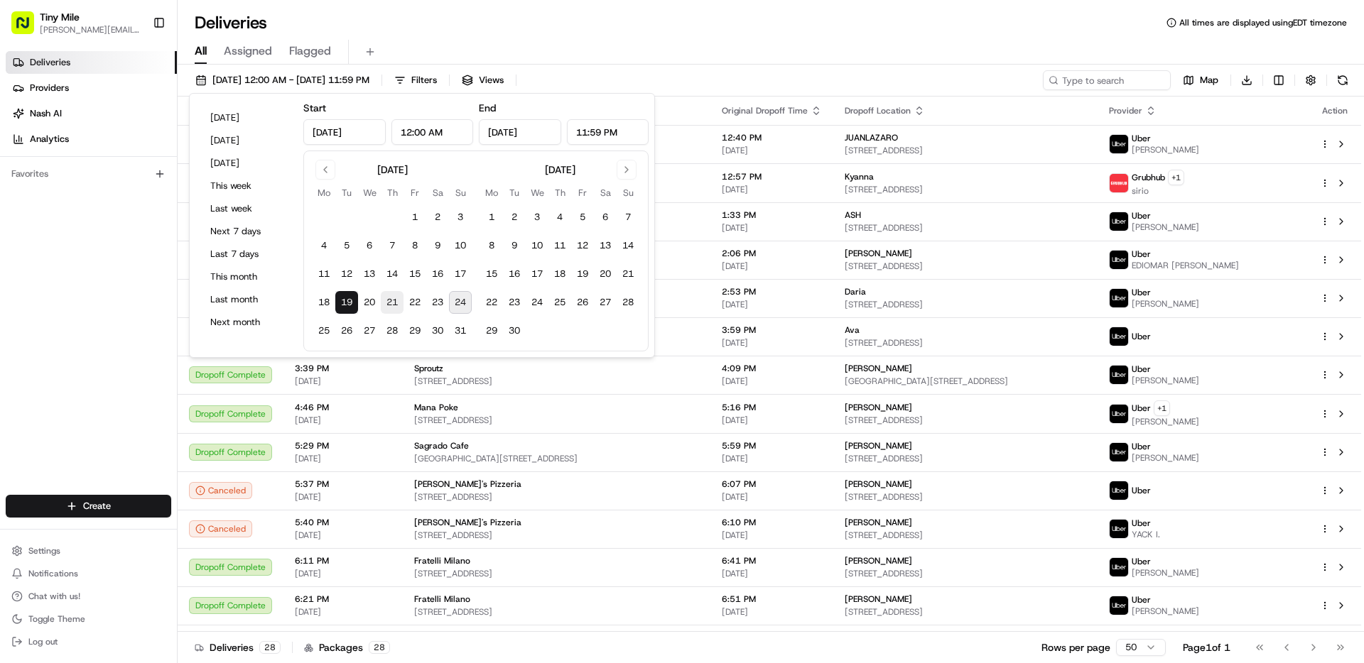
click at [392, 300] on button "21" at bounding box center [392, 302] width 23 height 23
type input "[DATE]"
click at [883, 36] on div "All Assigned Flagged" at bounding box center [771, 49] width 1186 height 31
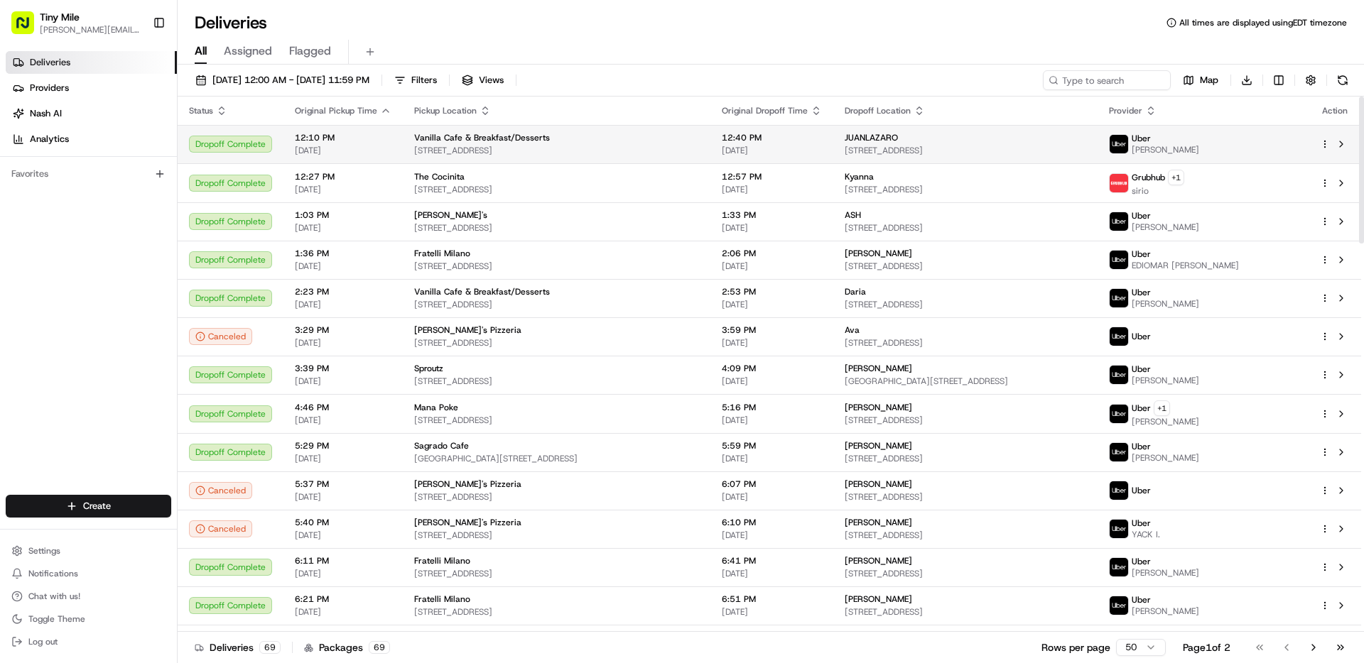
click at [1150, 141] on span "Uber" at bounding box center [1140, 138] width 19 height 11
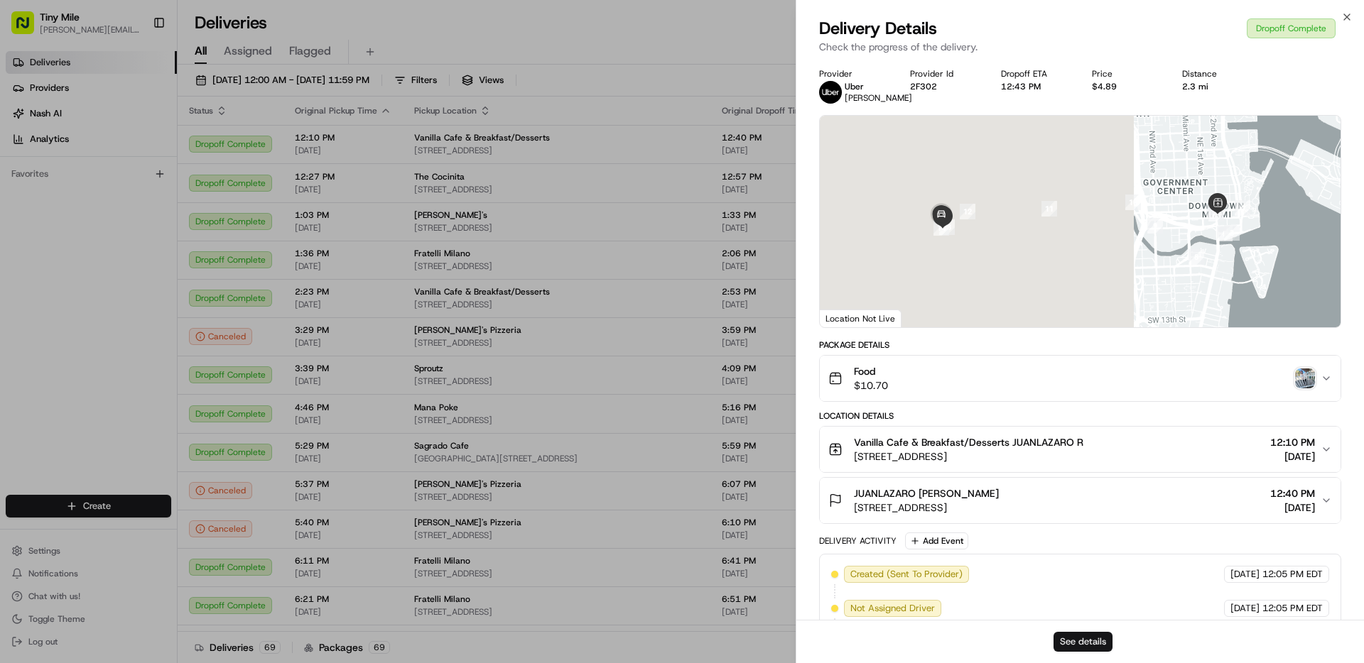
click at [1091, 649] on button "See details" at bounding box center [1082, 642] width 59 height 20
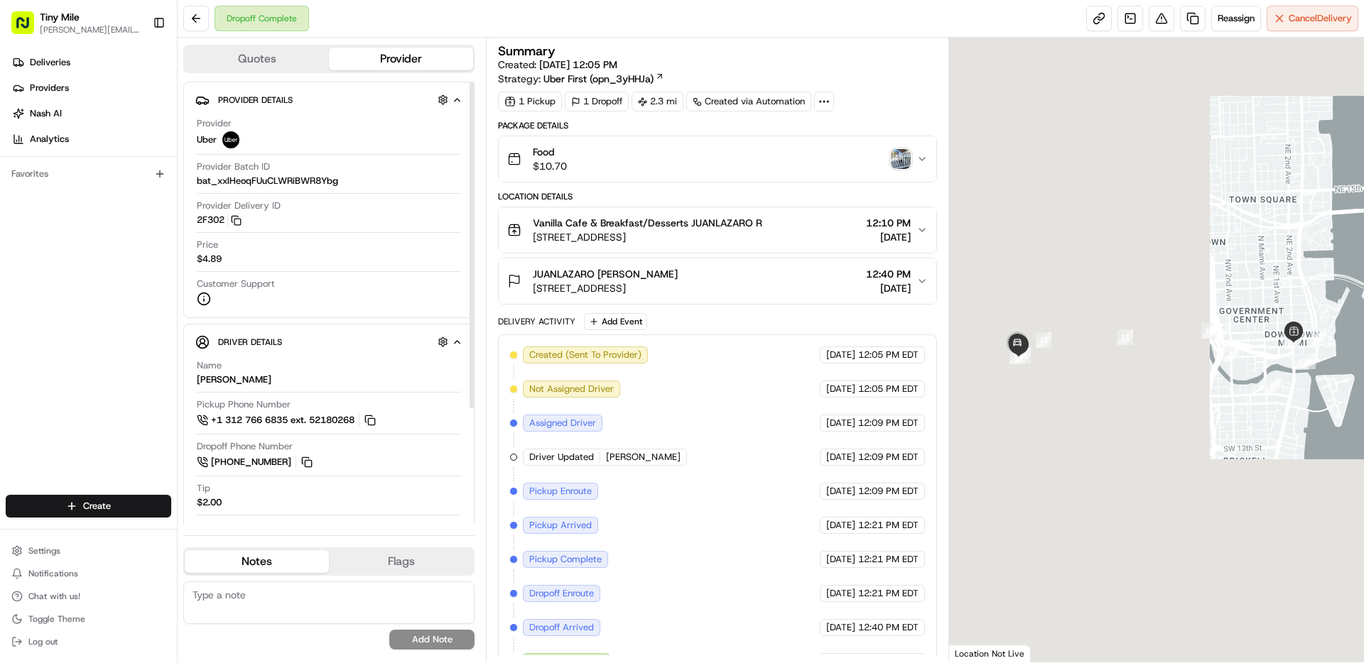
click at [275, 58] on button "Quotes" at bounding box center [257, 59] width 144 height 23
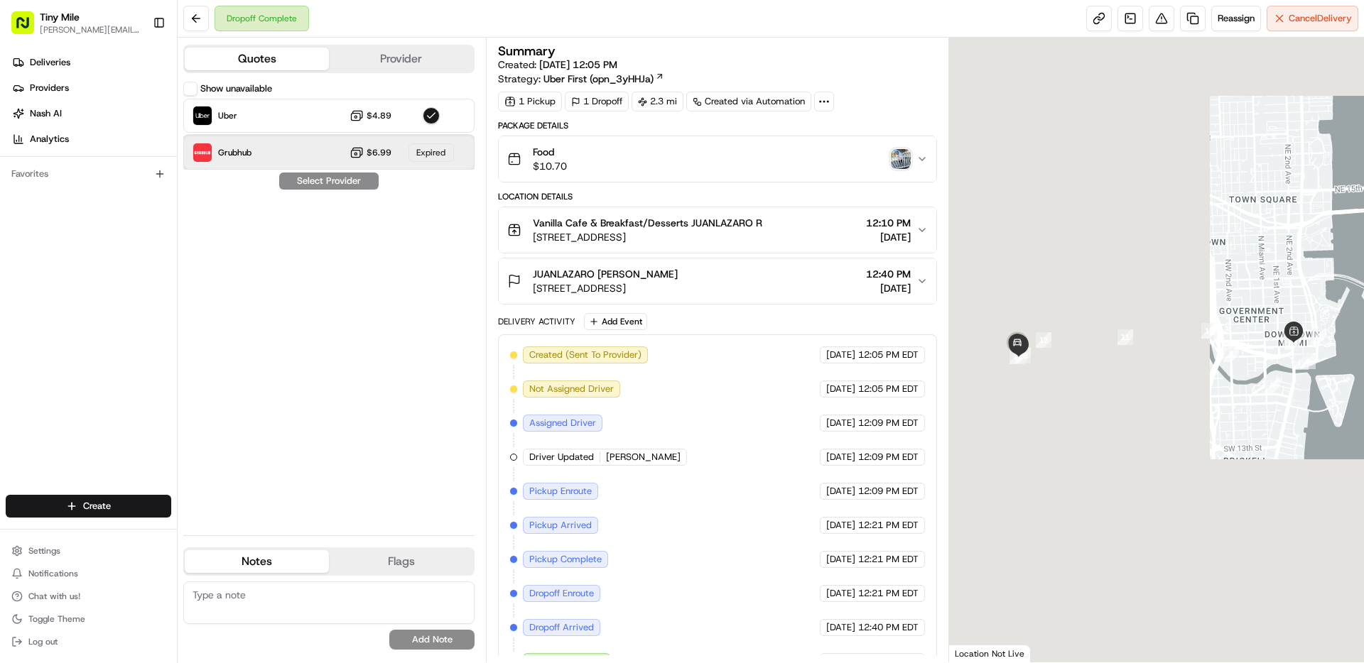
click at [440, 148] on div "Expired" at bounding box center [430, 152] width 45 height 18
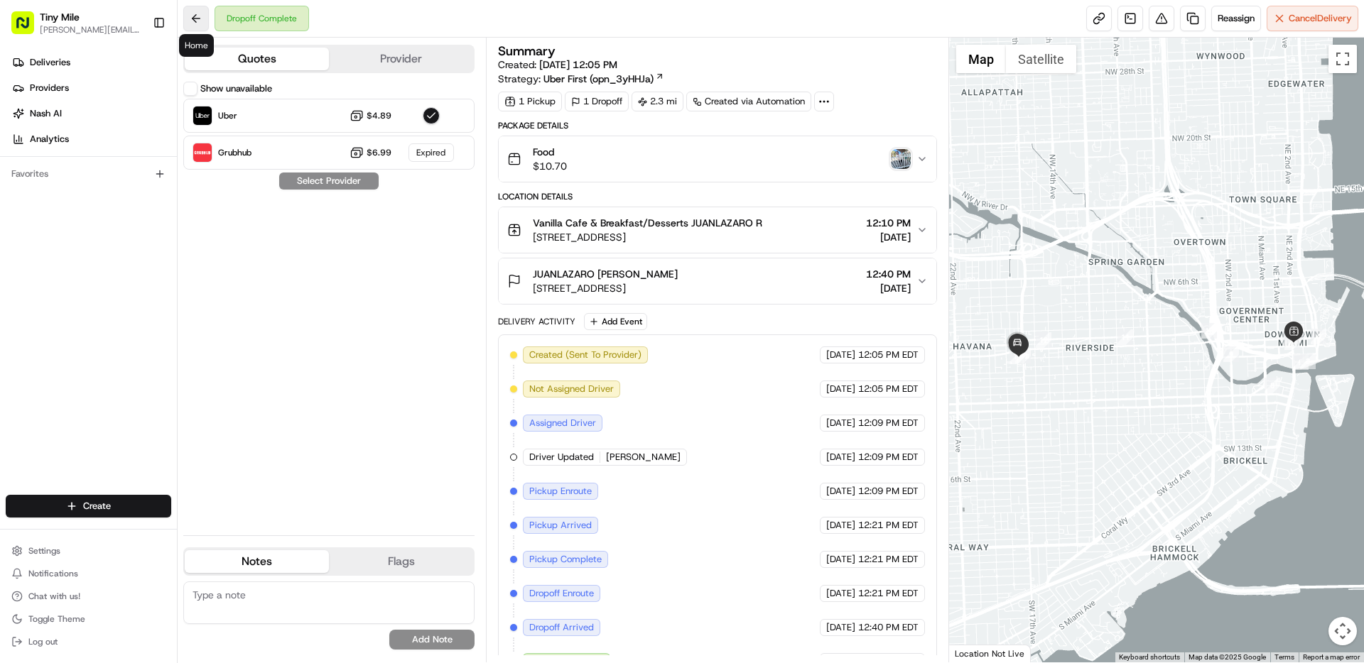
click at [195, 13] on button at bounding box center [196, 19] width 26 height 26
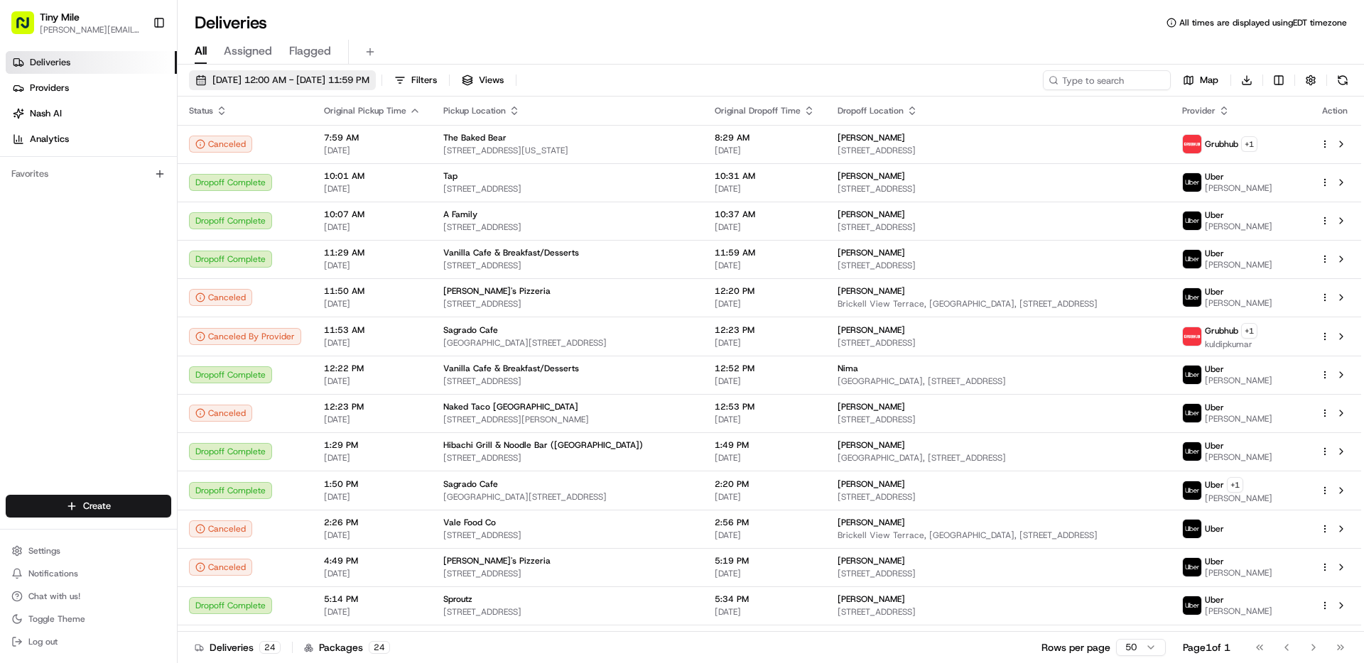
click at [315, 84] on span "[DATE] 12:00 AM - [DATE] 11:59 PM" at bounding box center [290, 80] width 157 height 13
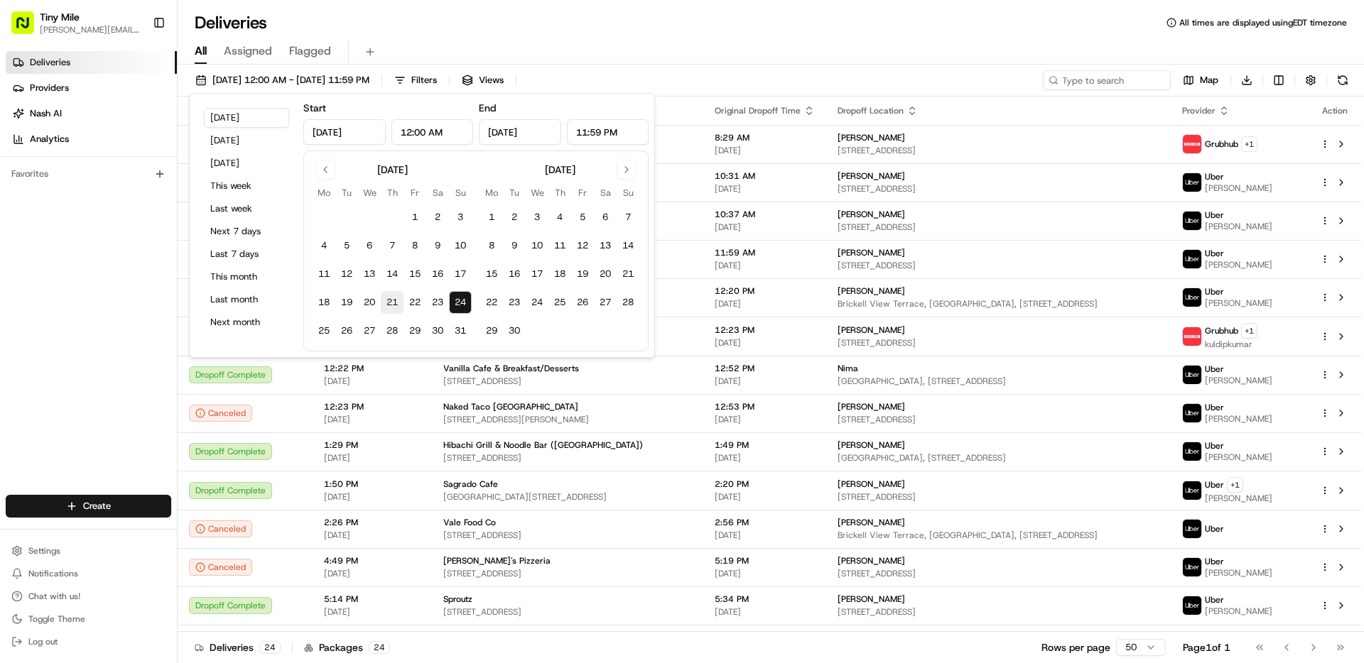
click at [401, 300] on button "21" at bounding box center [392, 302] width 23 height 23
type input "[DATE]"
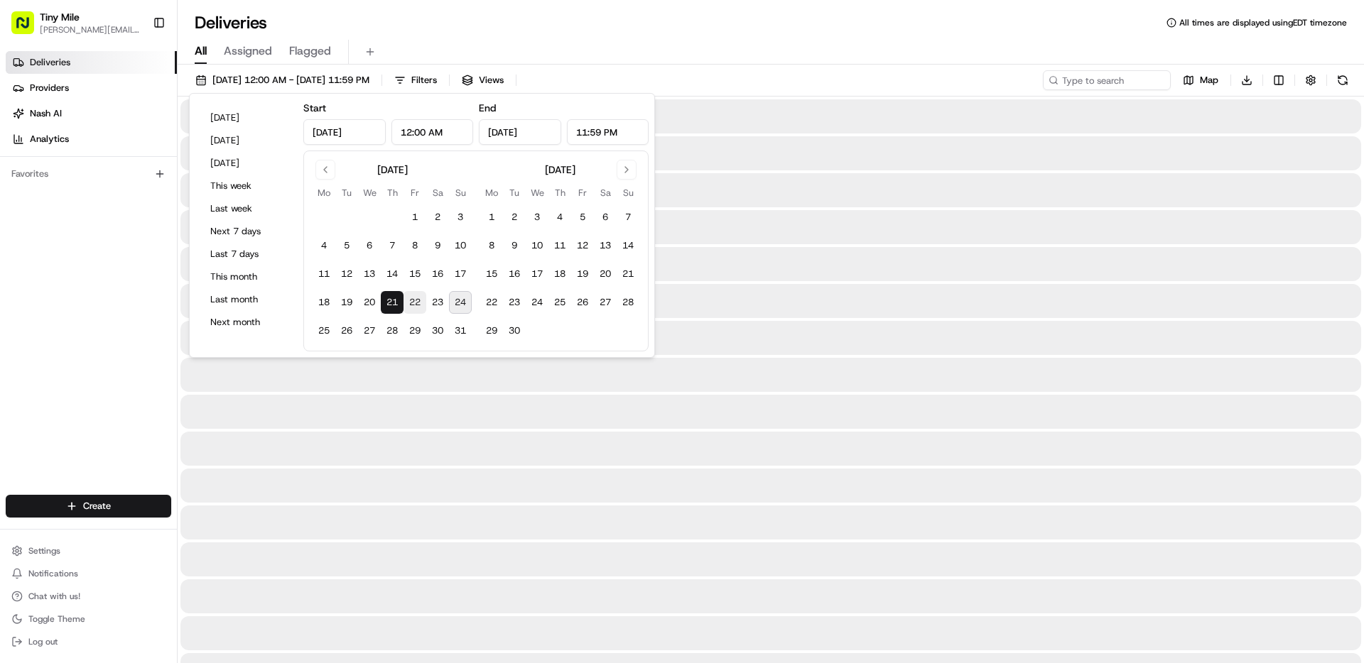
click at [415, 303] on button "22" at bounding box center [414, 302] width 23 height 23
type input "[DATE]"
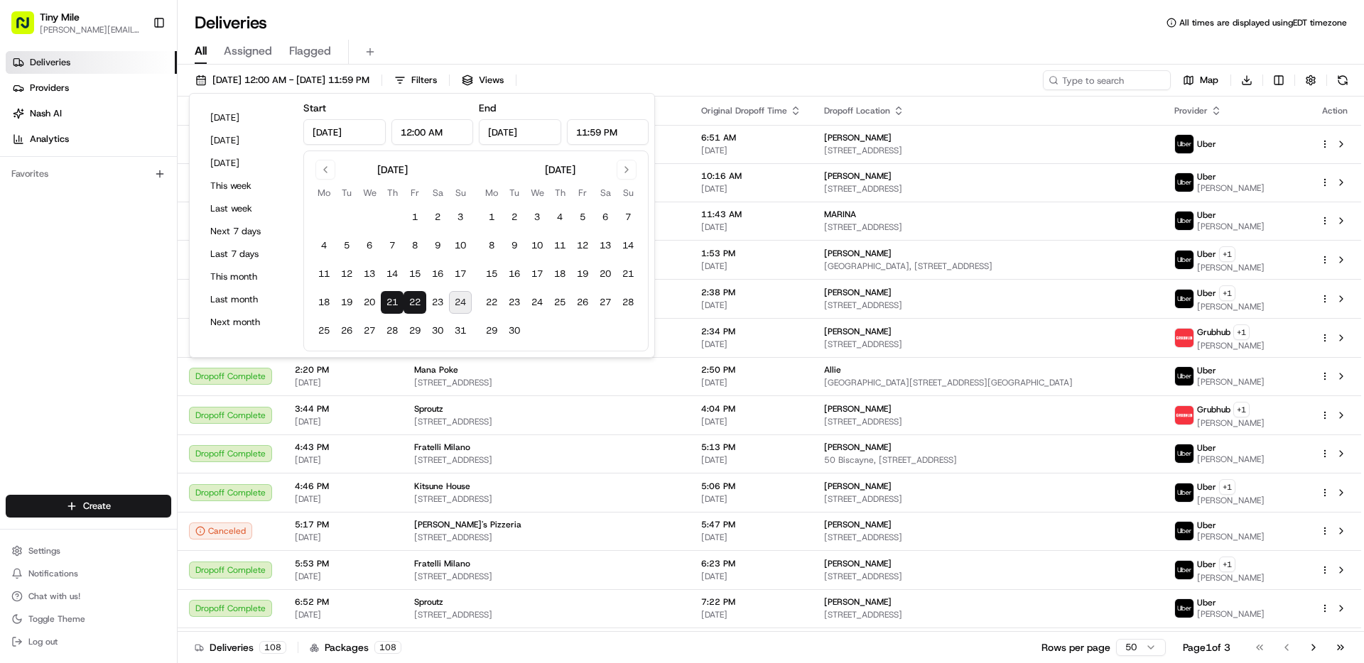
click at [871, 40] on div "All Assigned Flagged" at bounding box center [771, 52] width 1186 height 25
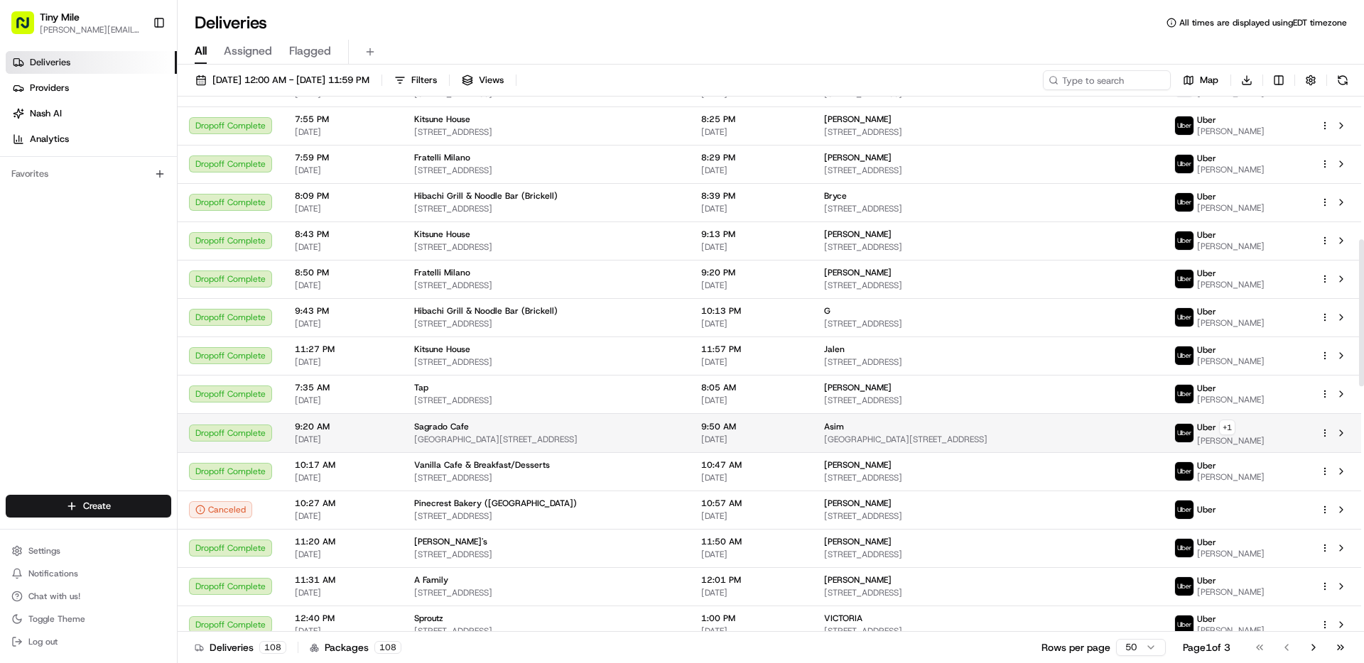
scroll to position [511, 0]
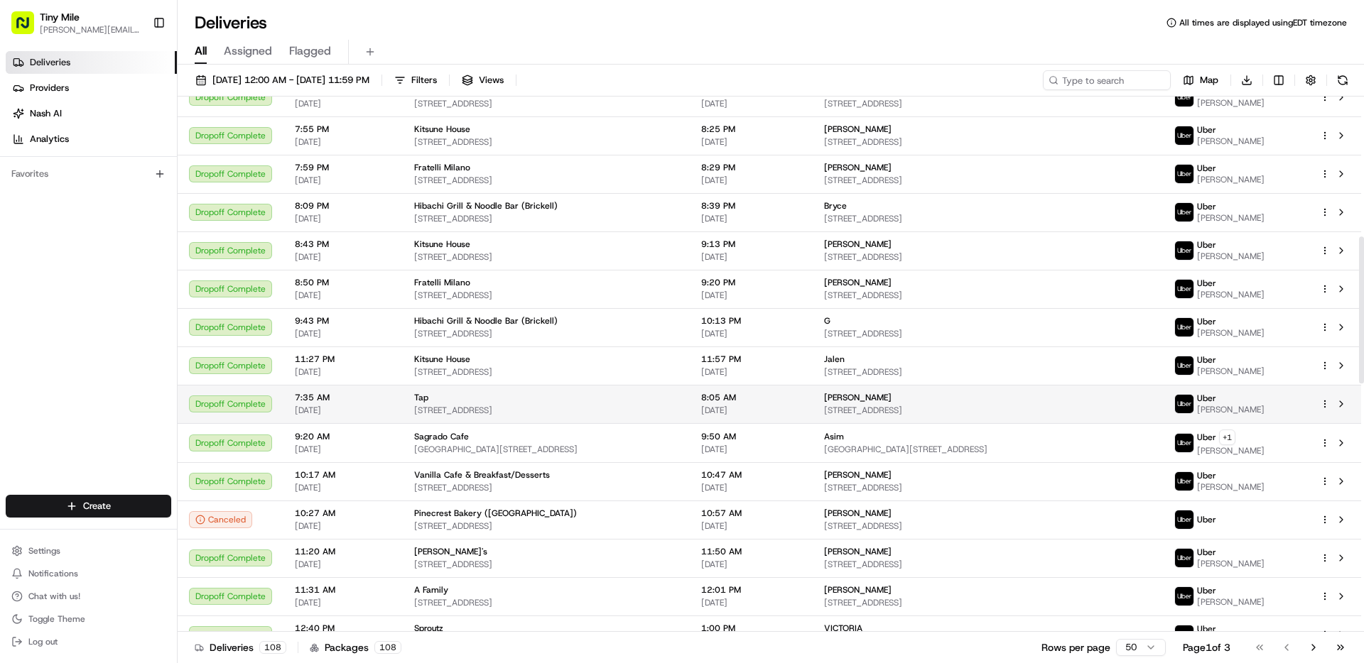
click at [1187, 403] on td "[PERSON_NAME]" at bounding box center [1236, 404] width 146 height 38
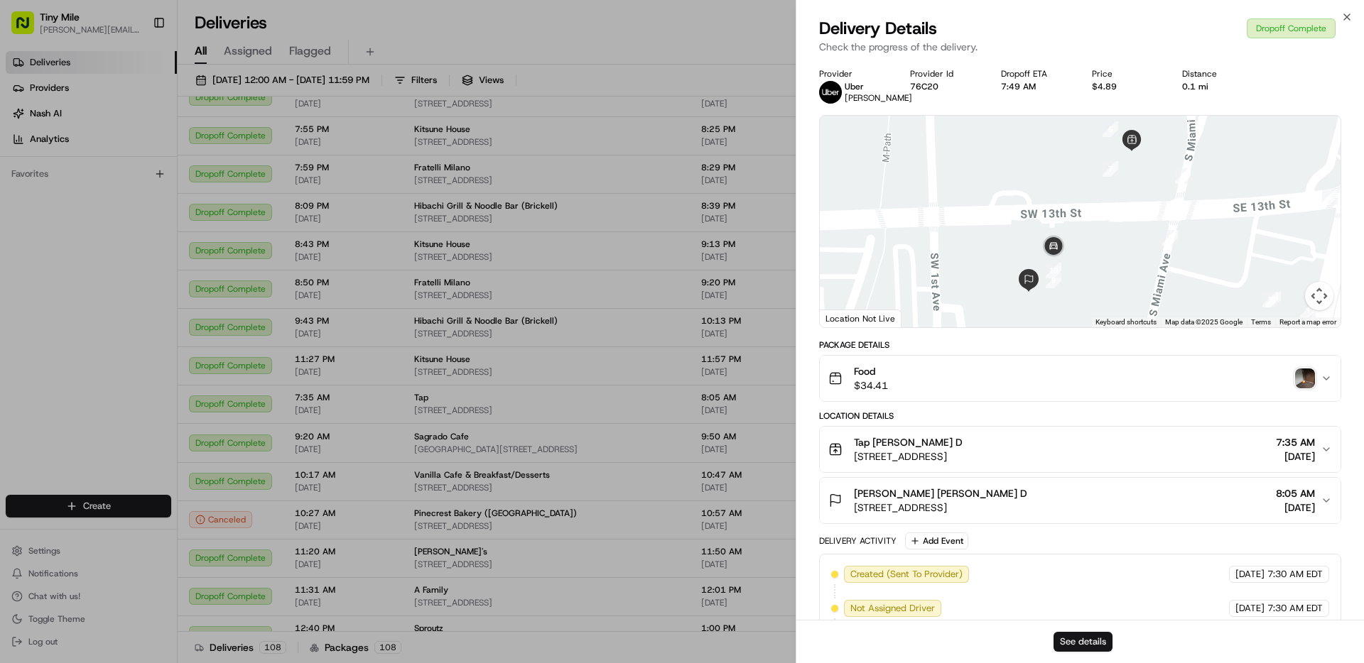
click at [1096, 635] on button "See details" at bounding box center [1082, 642] width 59 height 20
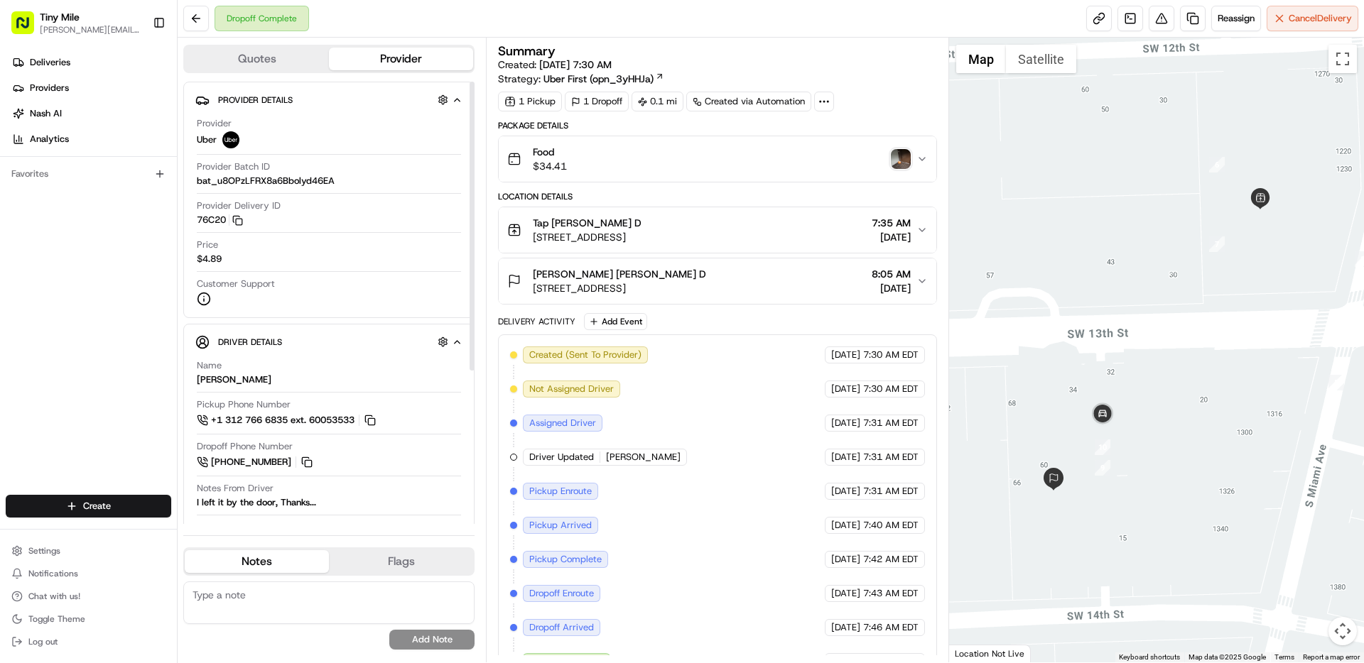
click at [300, 62] on button "Quotes" at bounding box center [257, 59] width 144 height 23
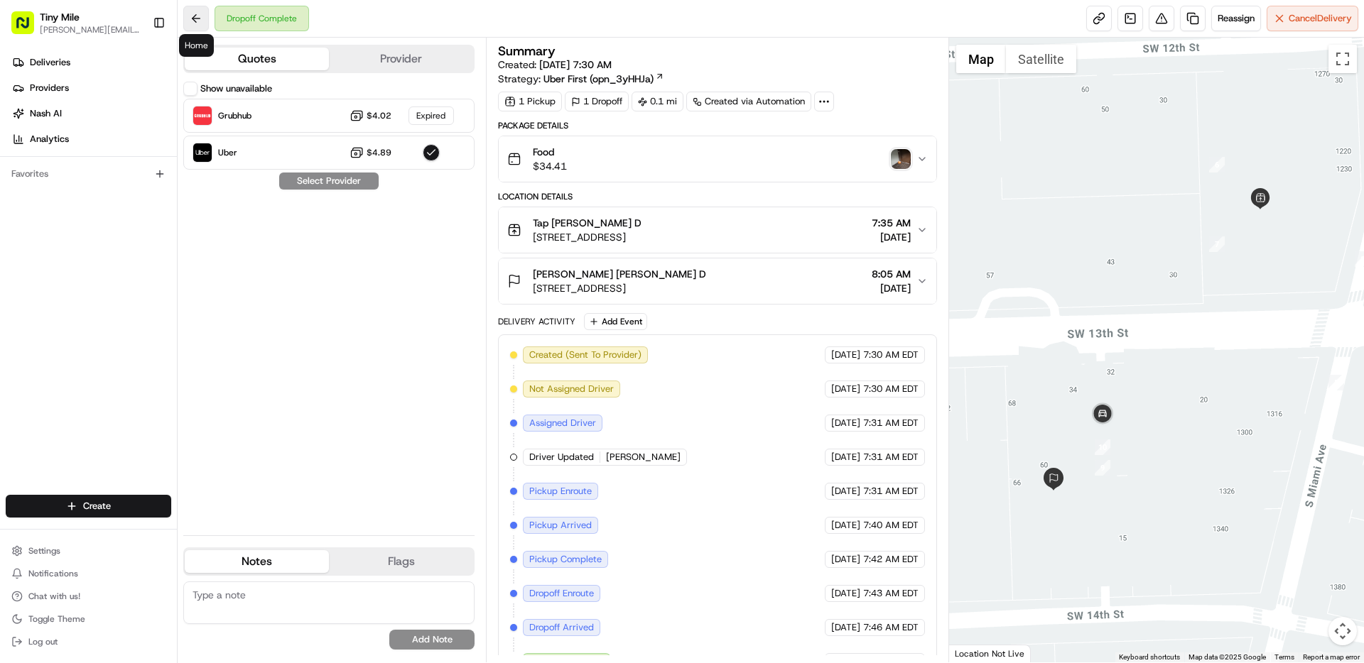
click at [202, 21] on button at bounding box center [196, 19] width 26 height 26
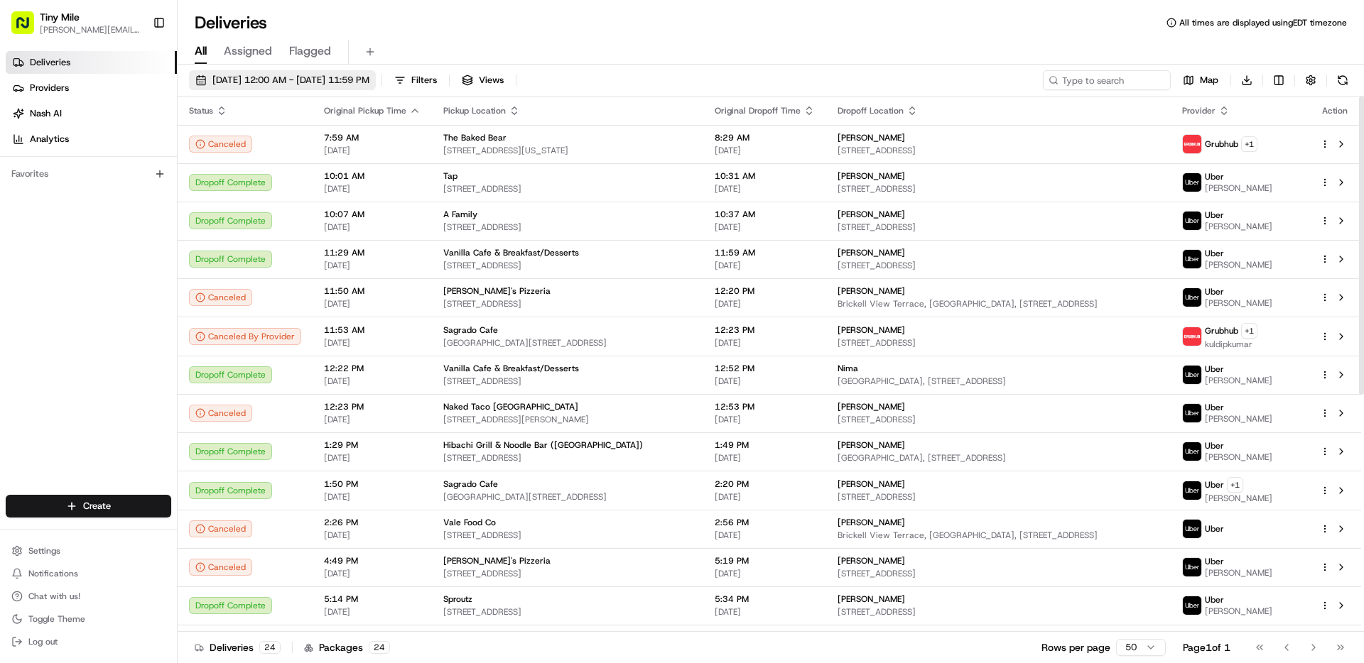
click at [359, 79] on span "[DATE] 12:00 AM - [DATE] 11:59 PM" at bounding box center [290, 80] width 157 height 13
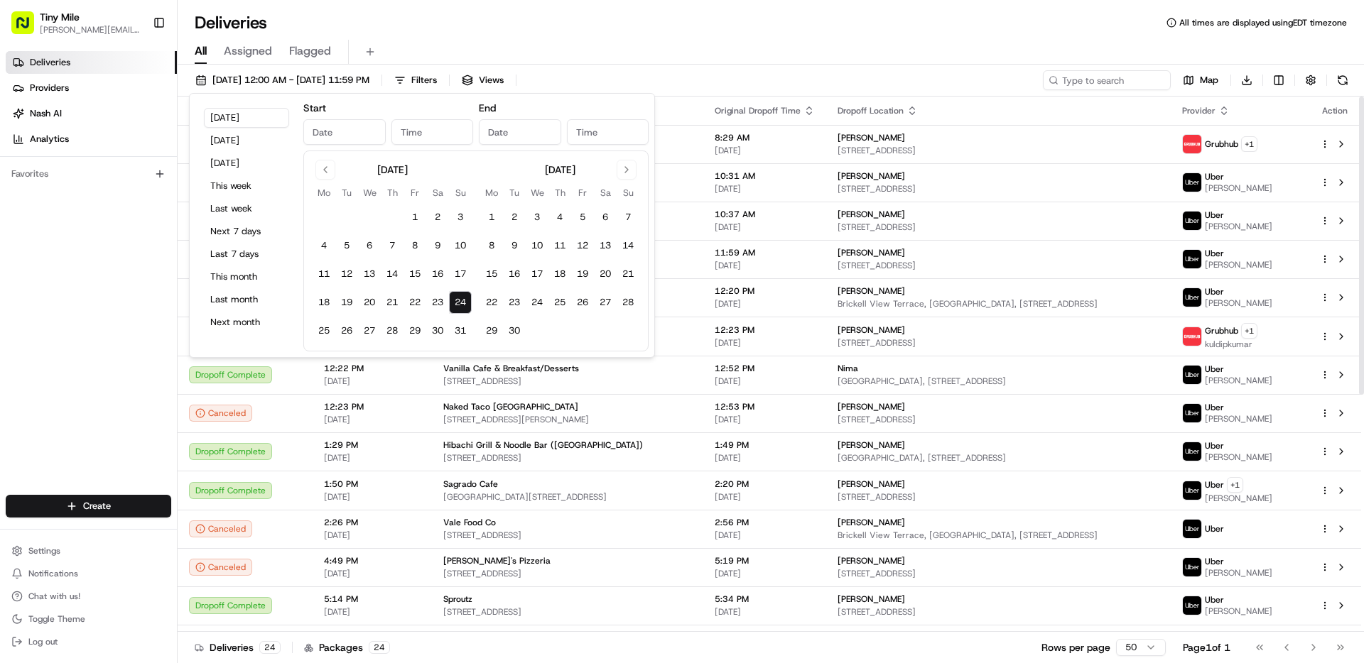
type input "[DATE]"
type input "12:00 AM"
type input "[DATE]"
type input "11:59 PM"
click at [410, 297] on button "22" at bounding box center [414, 302] width 23 height 23
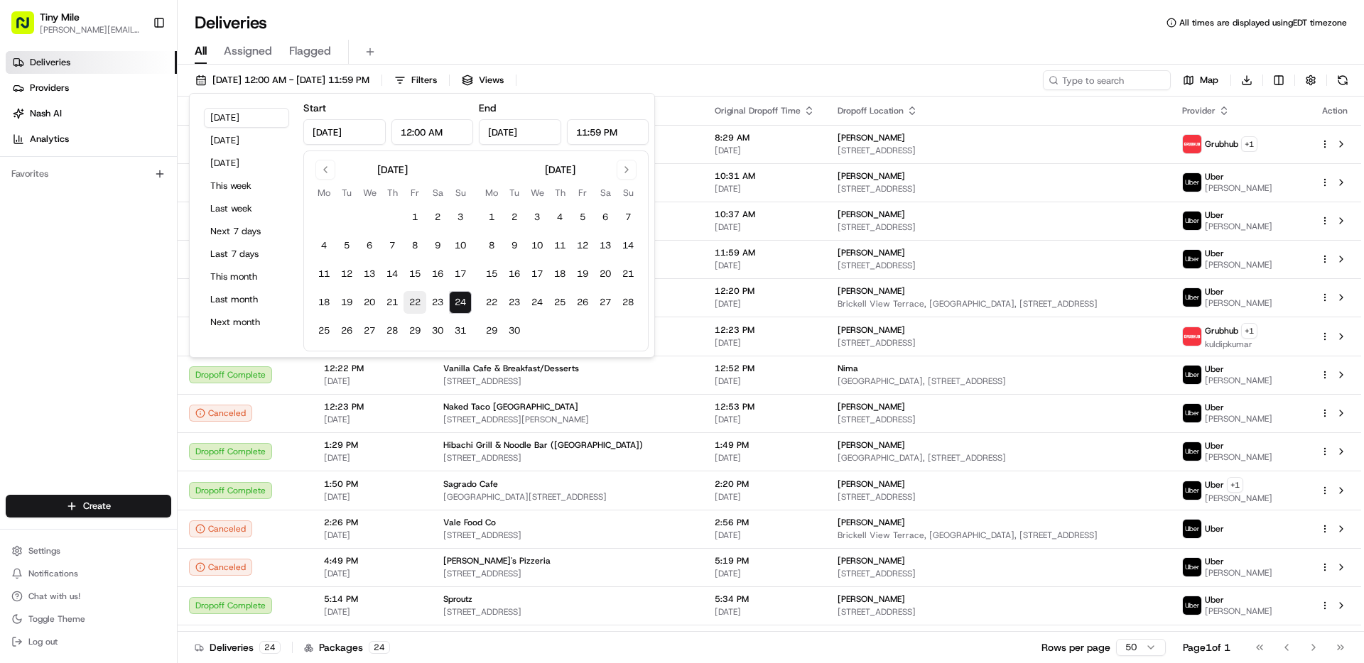
type input "[DATE]"
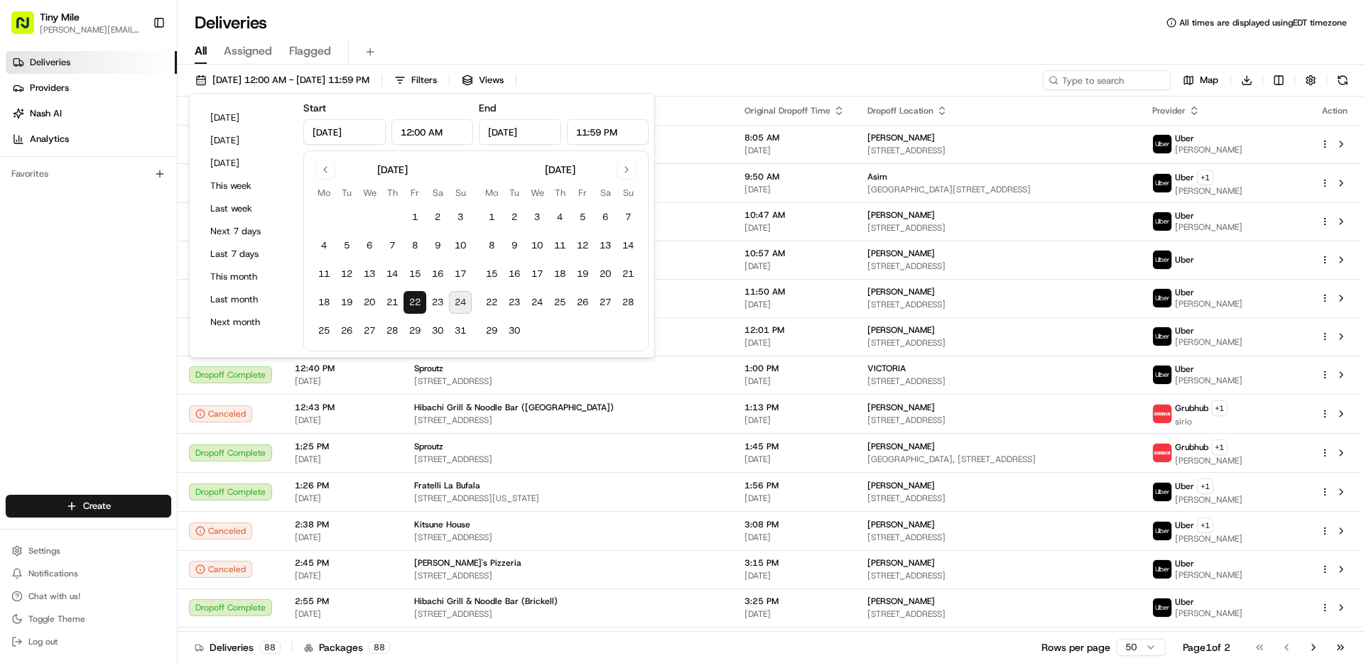
click at [988, 34] on div "All Assigned Flagged" at bounding box center [771, 49] width 1186 height 31
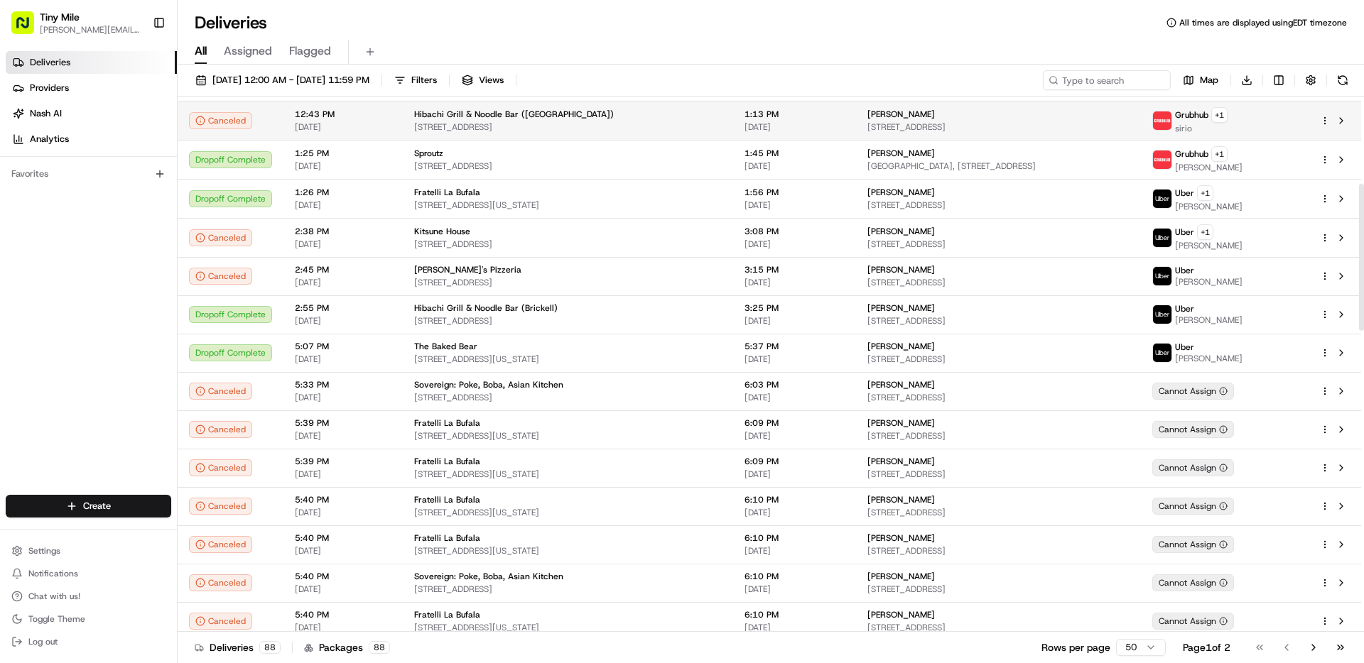
scroll to position [317, 0]
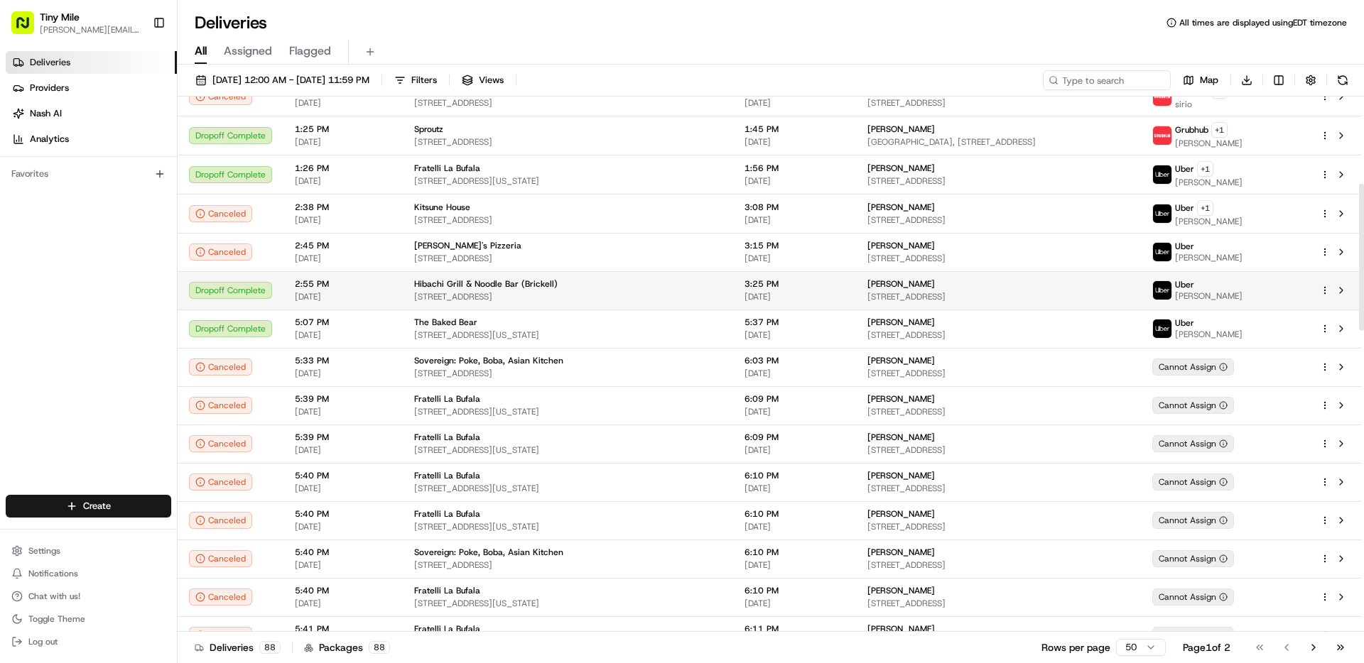
click at [1194, 285] on span "Uber" at bounding box center [1184, 284] width 19 height 11
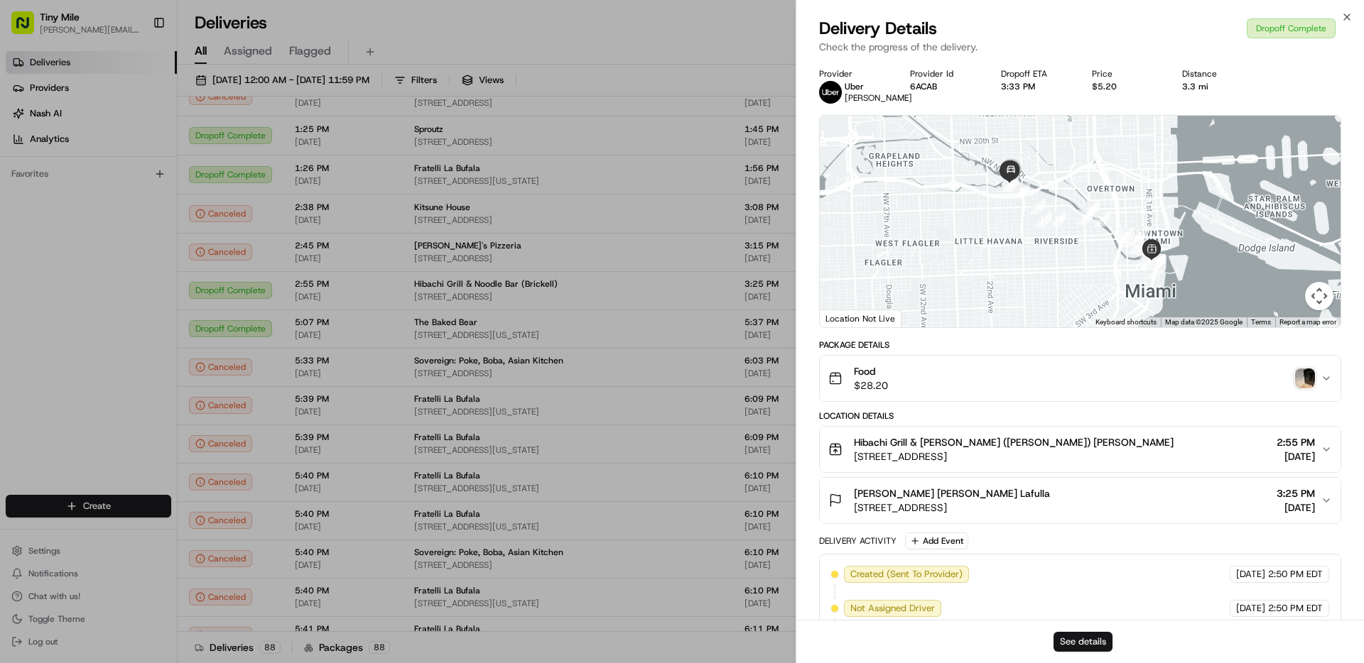
click at [1086, 650] on button "See details" at bounding box center [1082, 642] width 59 height 20
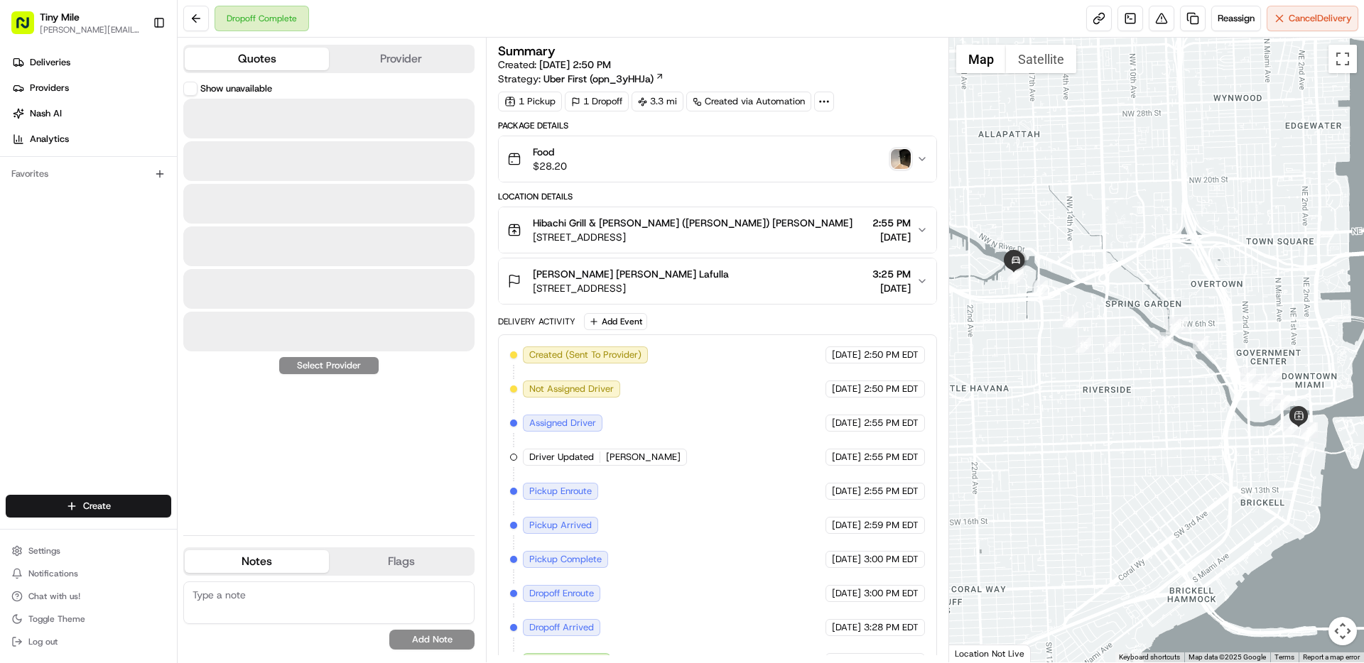
click at [267, 58] on button "Quotes" at bounding box center [257, 59] width 144 height 23
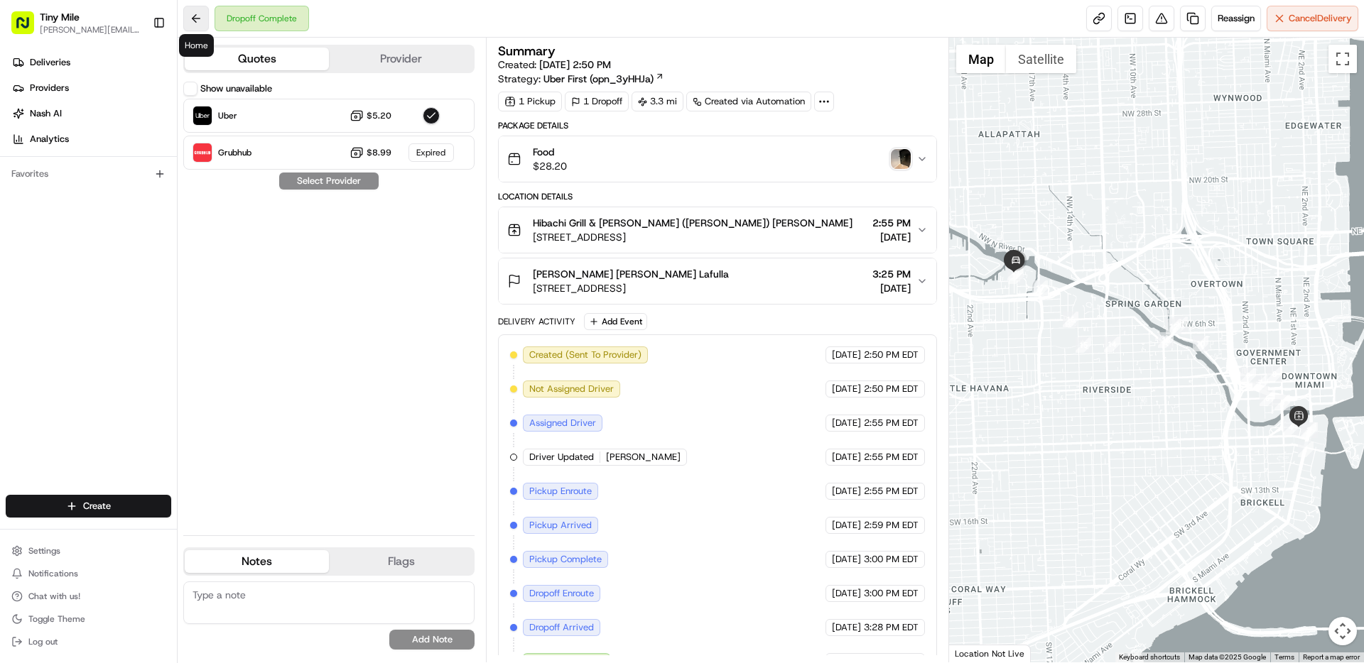
click at [192, 16] on button at bounding box center [196, 19] width 26 height 26
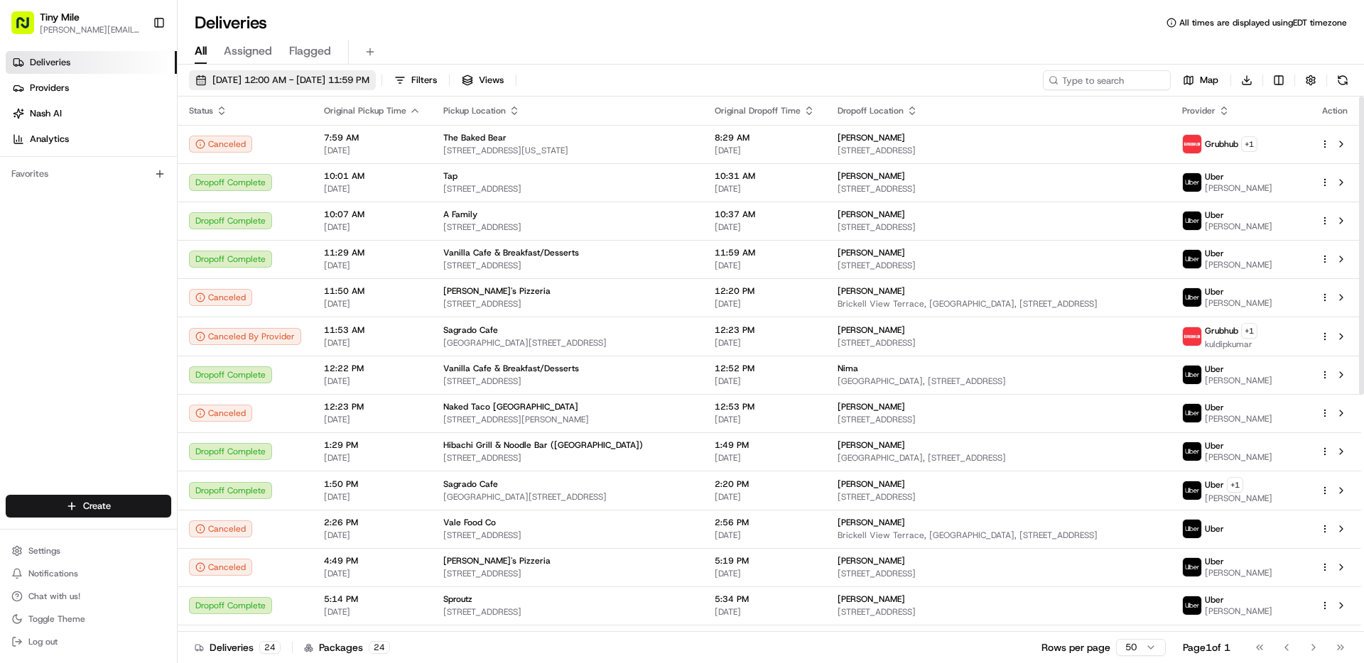
click at [282, 78] on span "[DATE] 12:00 AM - [DATE] 11:59 PM" at bounding box center [290, 80] width 157 height 13
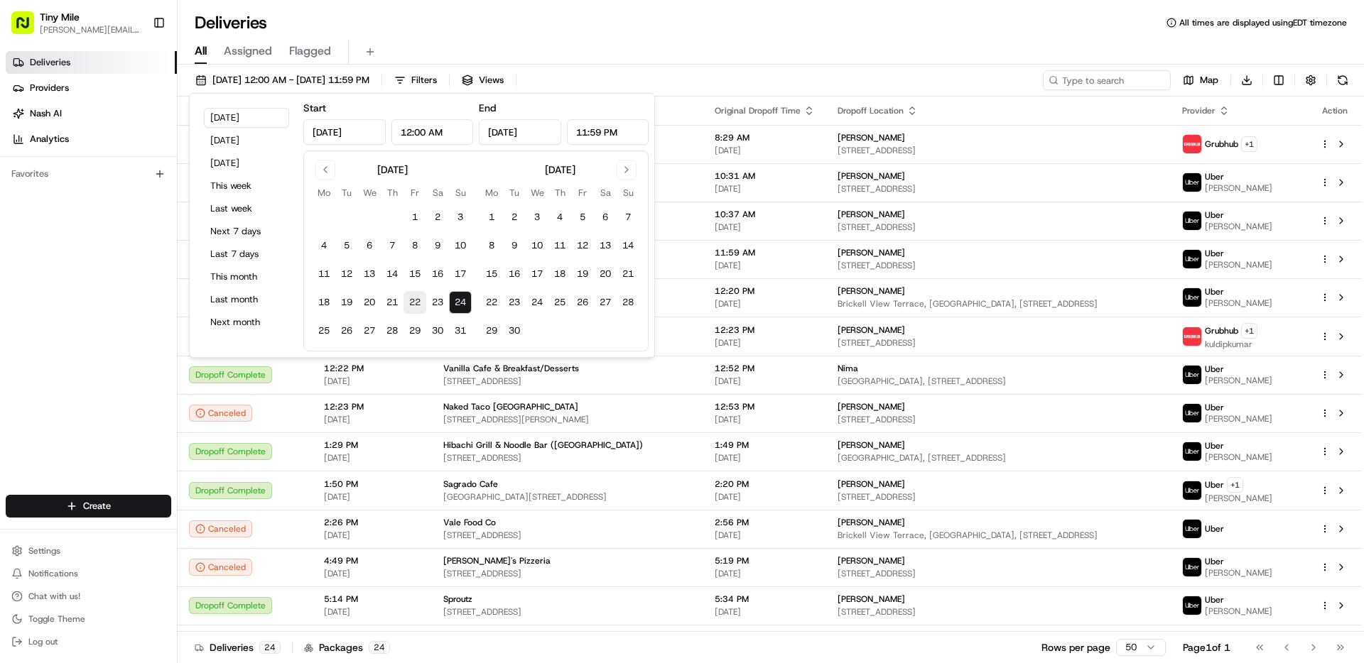
click at [414, 299] on button "22" at bounding box center [414, 302] width 23 height 23
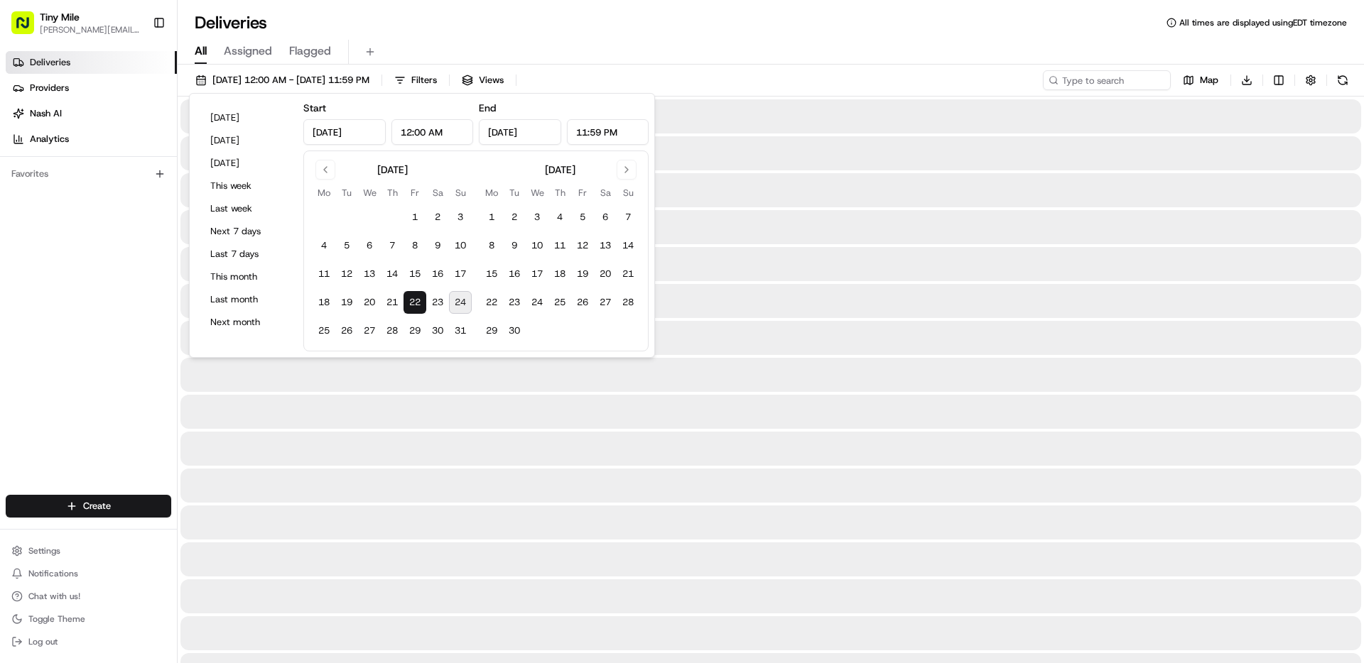
type input "[DATE]"
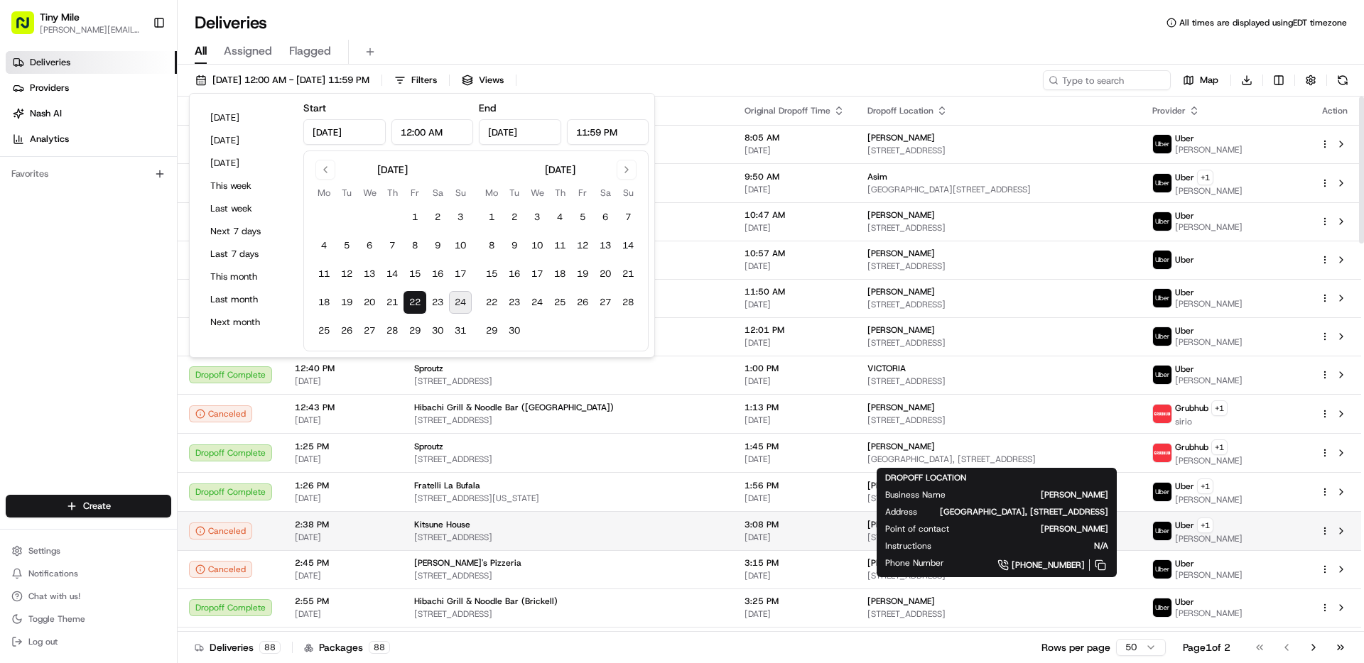
click at [748, 534] on span "[DATE]" at bounding box center [794, 537] width 100 height 11
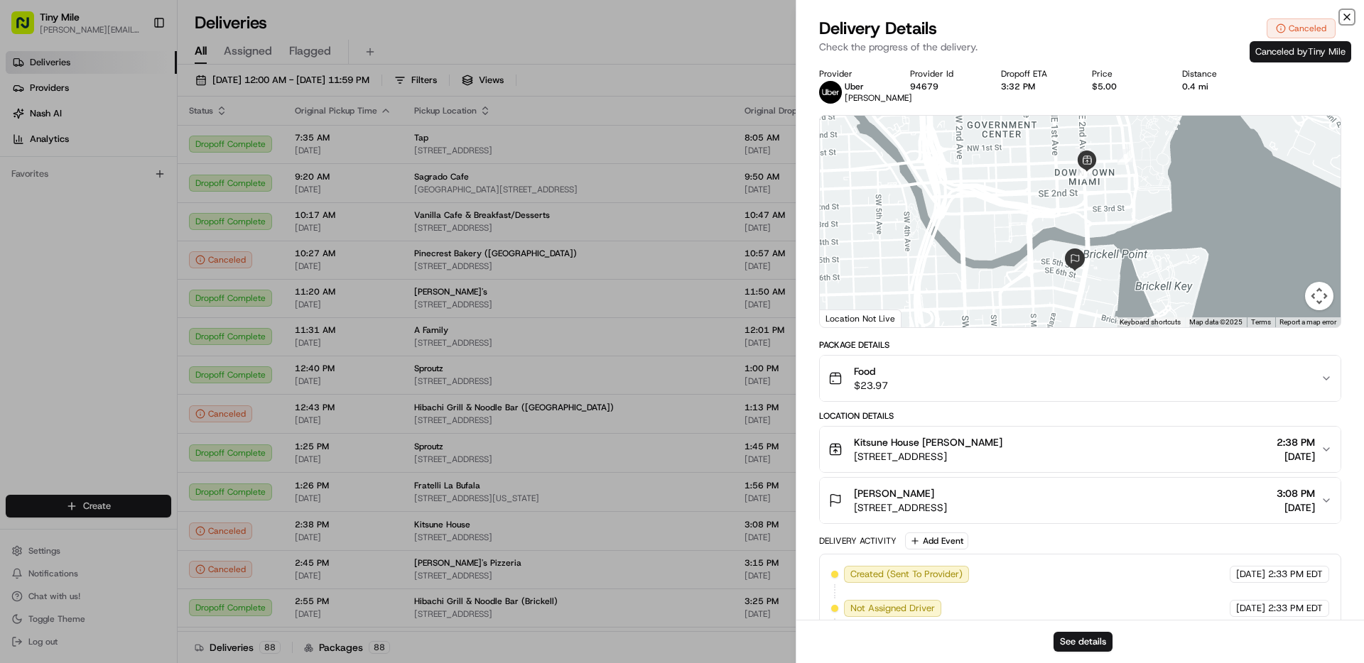
click at [1346, 16] on icon "button" at bounding box center [1347, 17] width 6 height 6
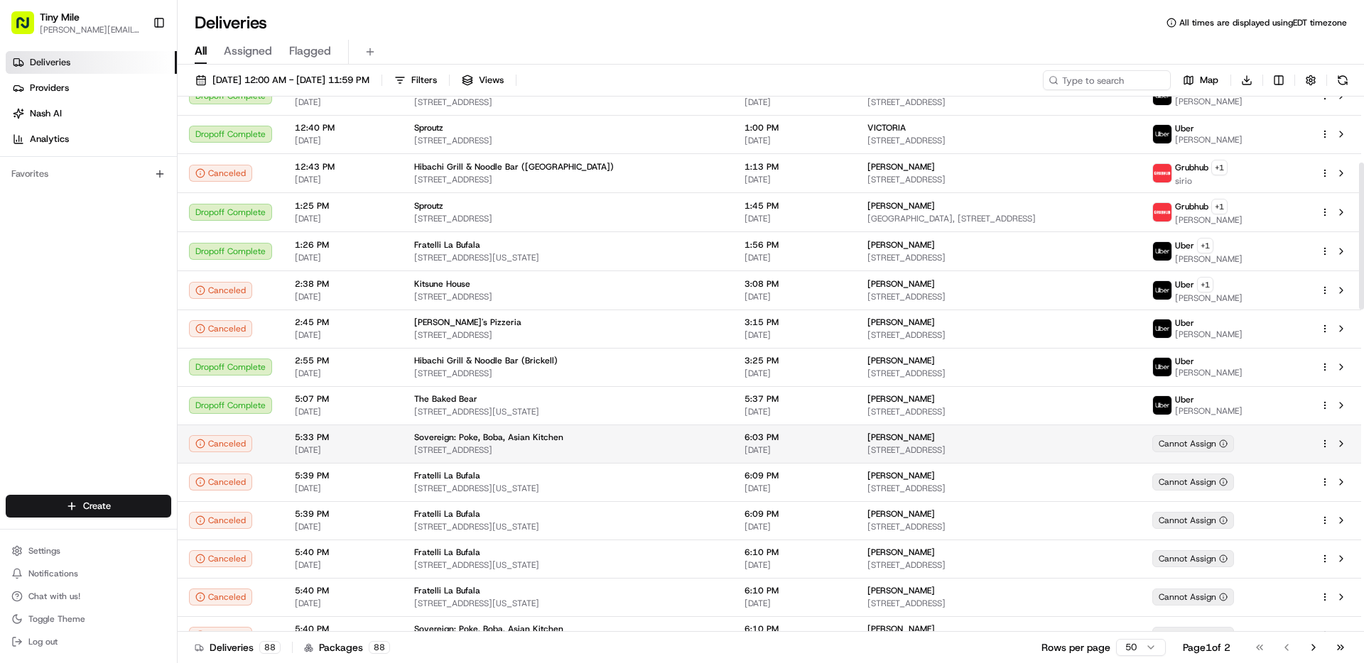
scroll to position [242, 0]
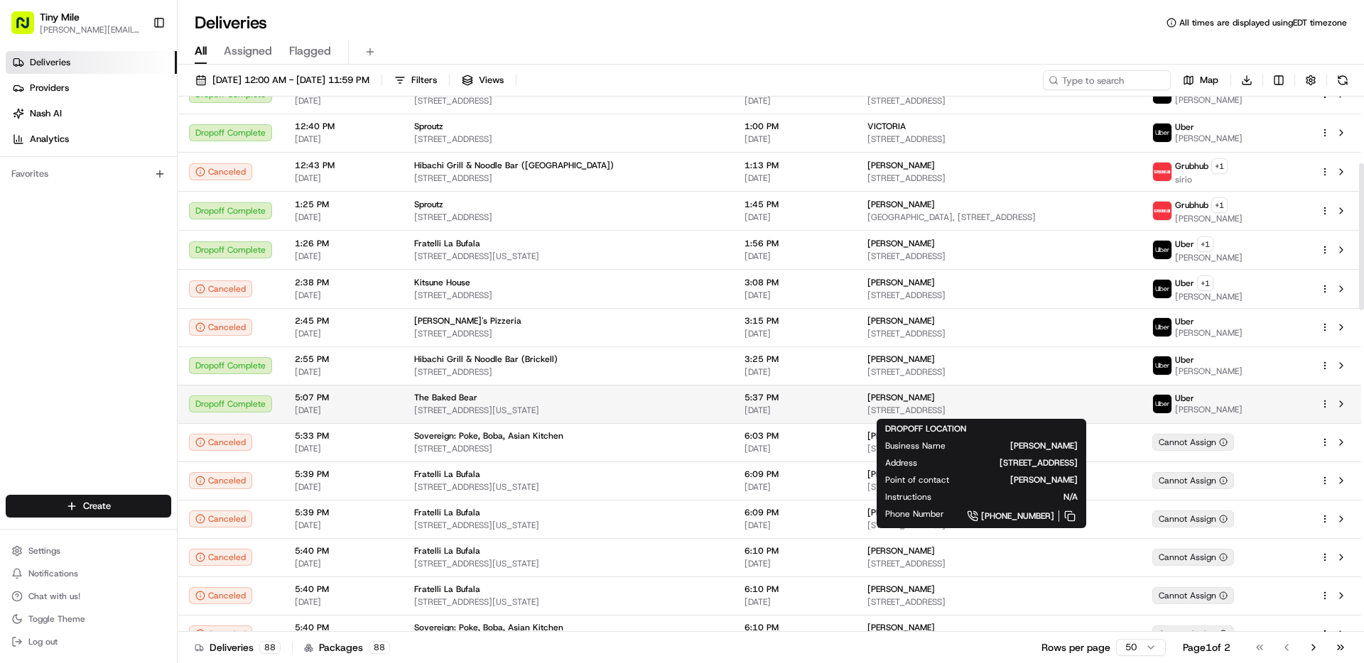
click at [1128, 408] on span "[STREET_ADDRESS]" at bounding box center [997, 410] width 261 height 11
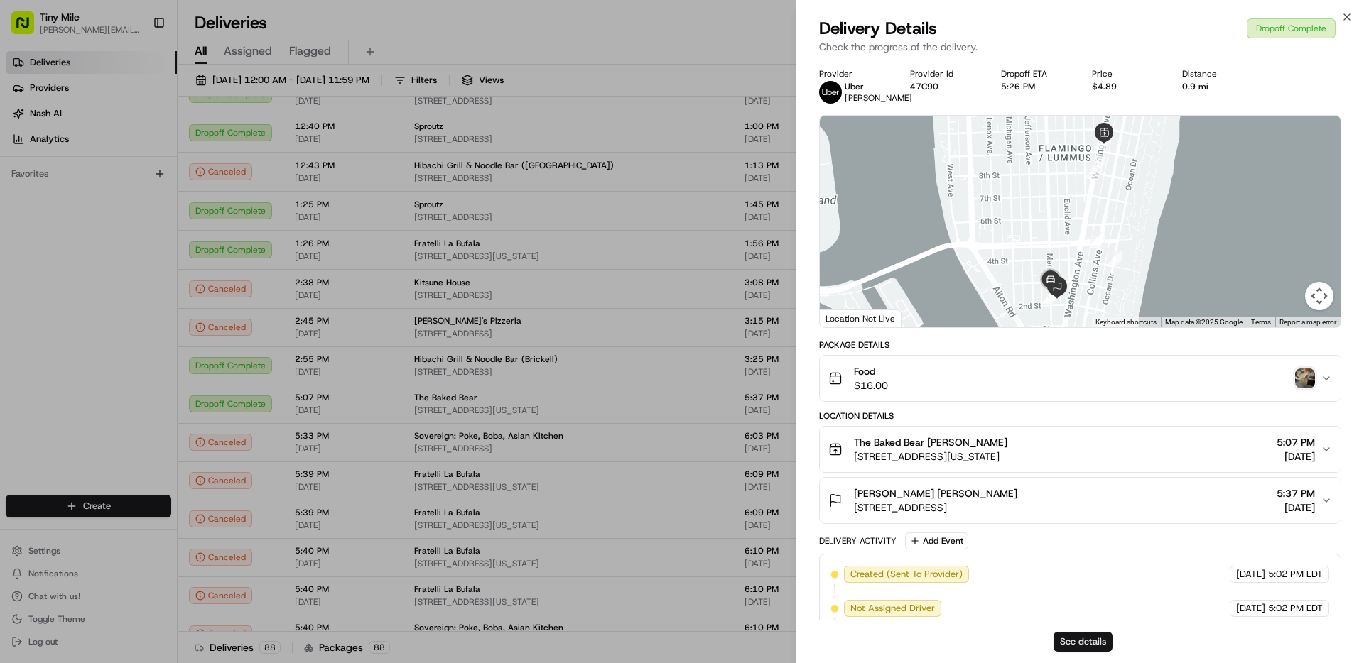
click at [1073, 639] on button "See details" at bounding box center [1082, 642] width 59 height 20
click at [1344, 14] on icon "button" at bounding box center [1347, 17] width 6 height 6
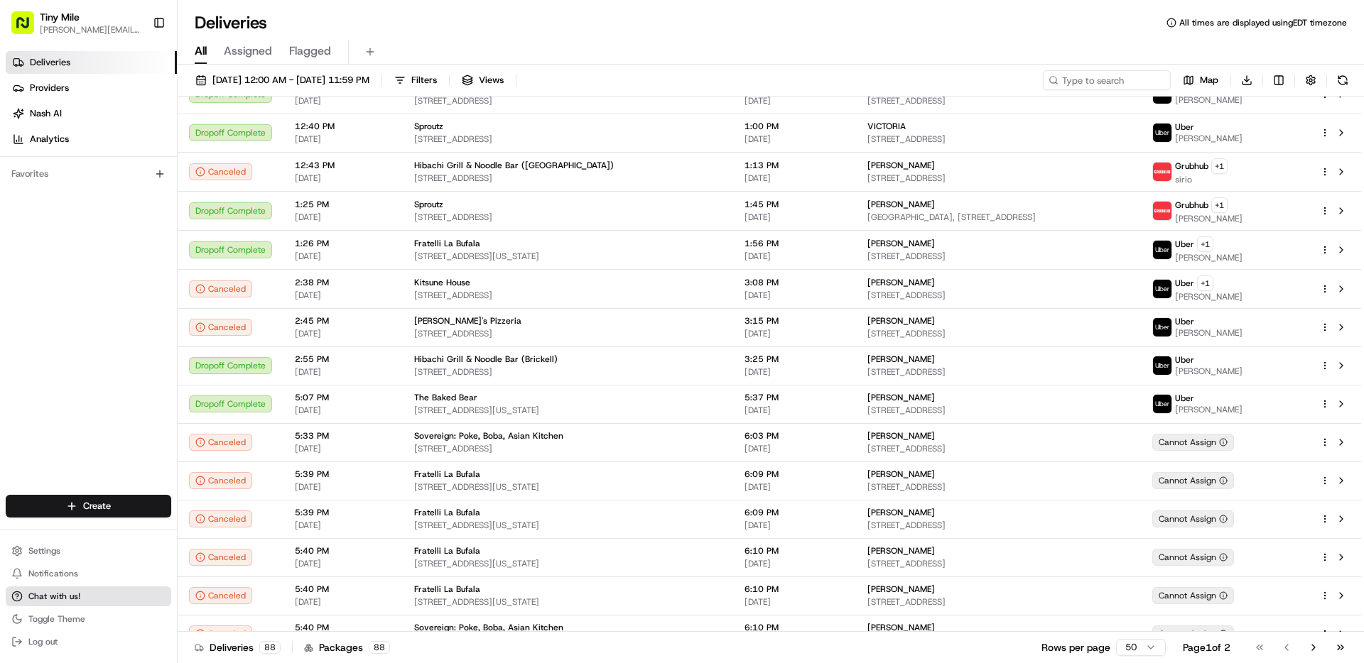
click at [48, 597] on span "Chat with us!" at bounding box center [54, 596] width 52 height 11
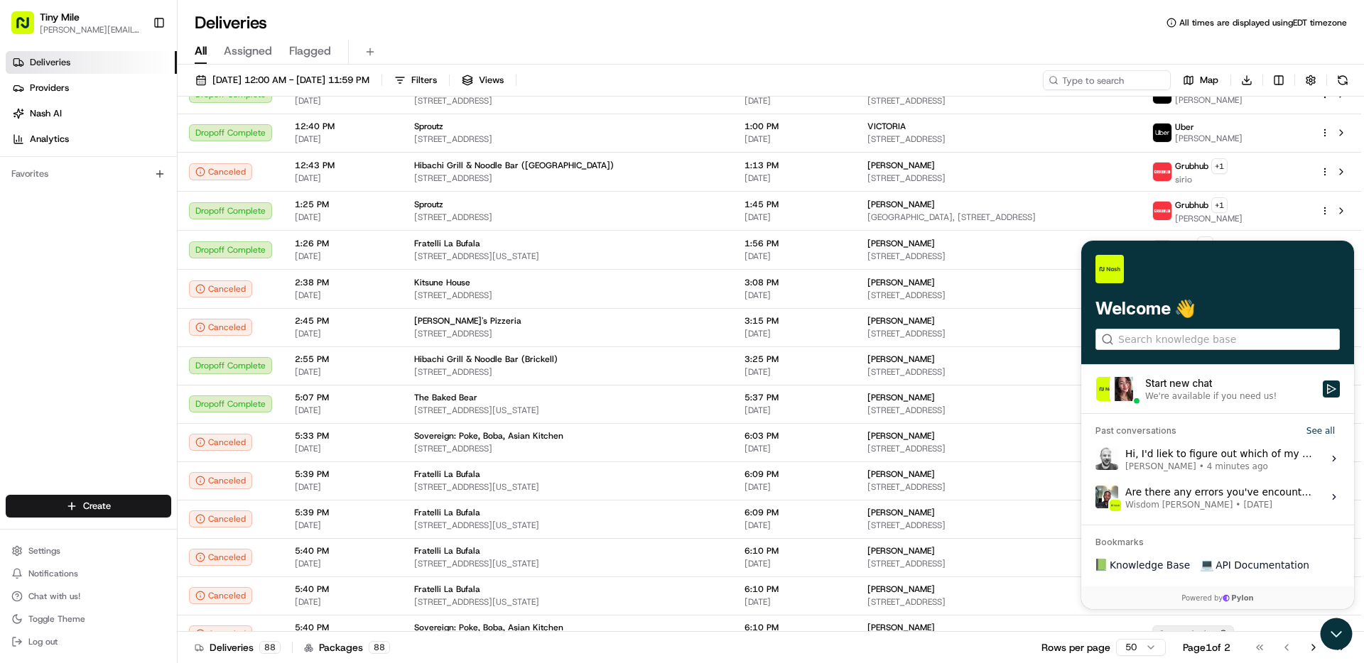
click at [1235, 465] on span "4 minutes ago" at bounding box center [1237, 466] width 61 height 11
click at [1095, 459] on button "View issue" at bounding box center [1094, 459] width 1 height 1
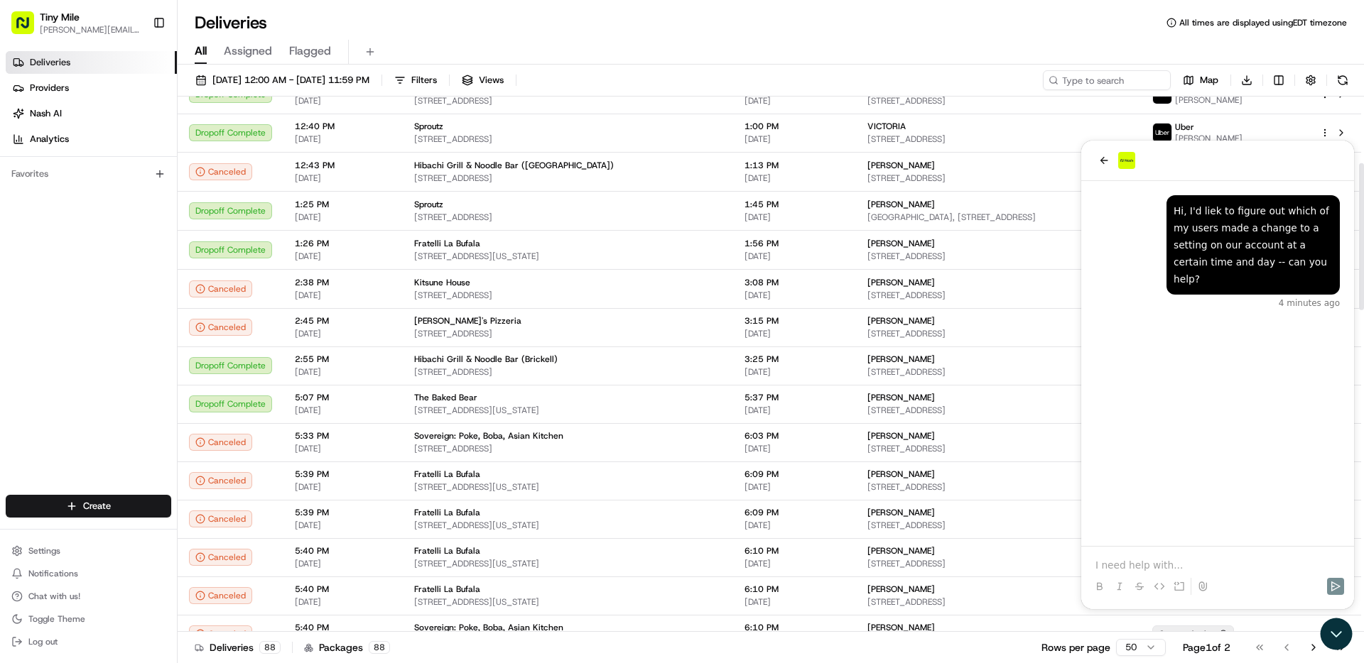
click at [526, 9] on div "Deliveries All times are displayed using EDT timezone All Assigned Flagged [DAT…" at bounding box center [771, 331] width 1186 height 663
click at [1334, 641] on icon "Open customer support" at bounding box center [1336, 634] width 36 height 36
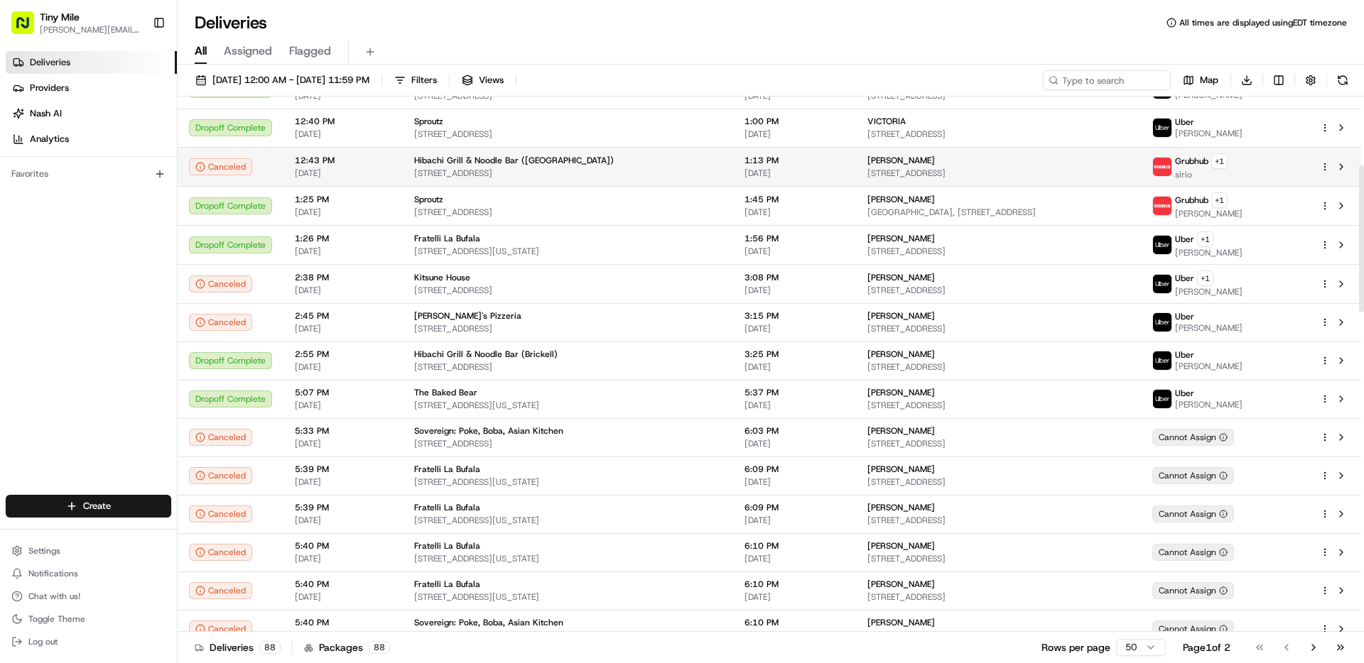
scroll to position [250, 0]
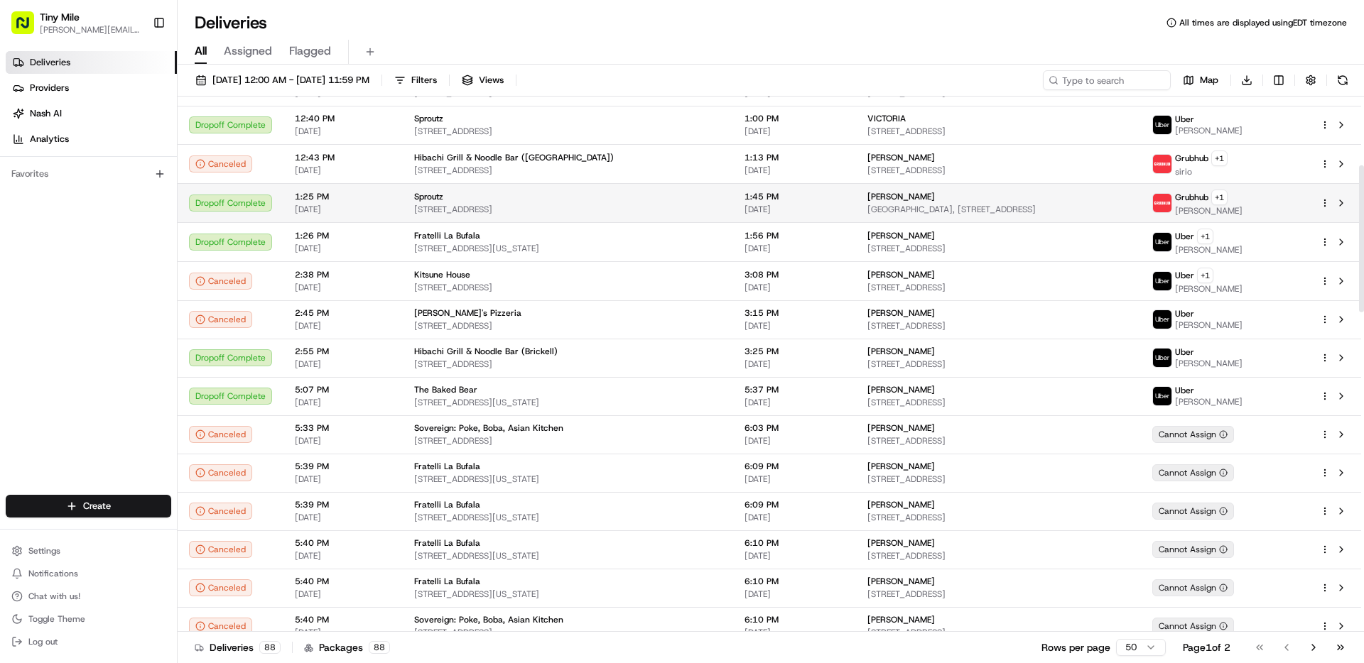
click at [988, 209] on span "[GEOGRAPHIC_DATA], [STREET_ADDRESS]" at bounding box center [997, 209] width 261 height 11
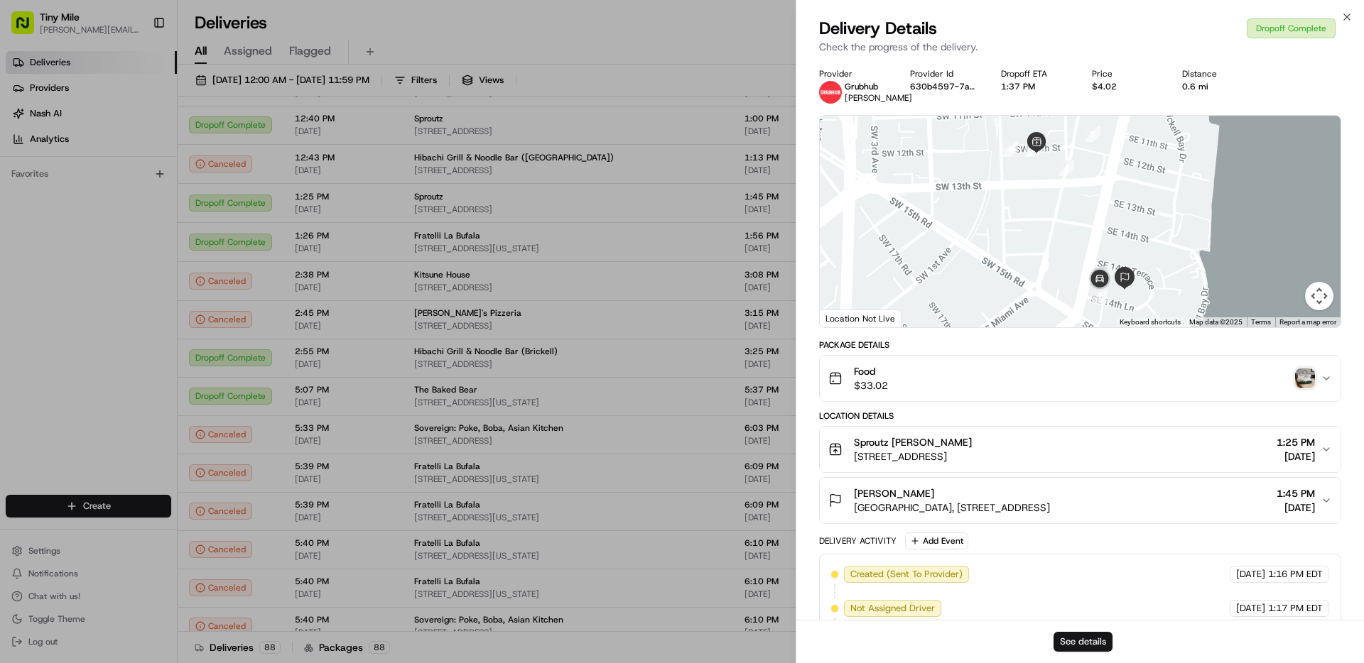
click at [1094, 641] on button "See details" at bounding box center [1082, 642] width 59 height 20
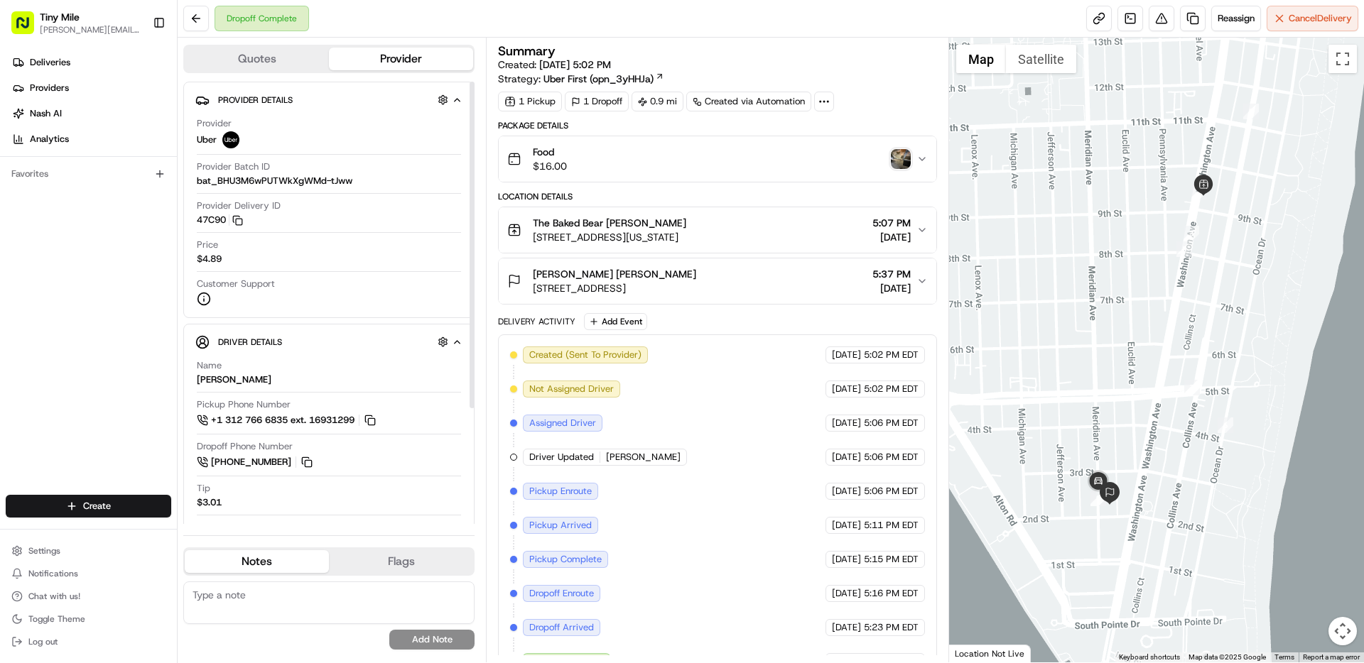
click at [267, 58] on button "Quotes" at bounding box center [257, 59] width 144 height 23
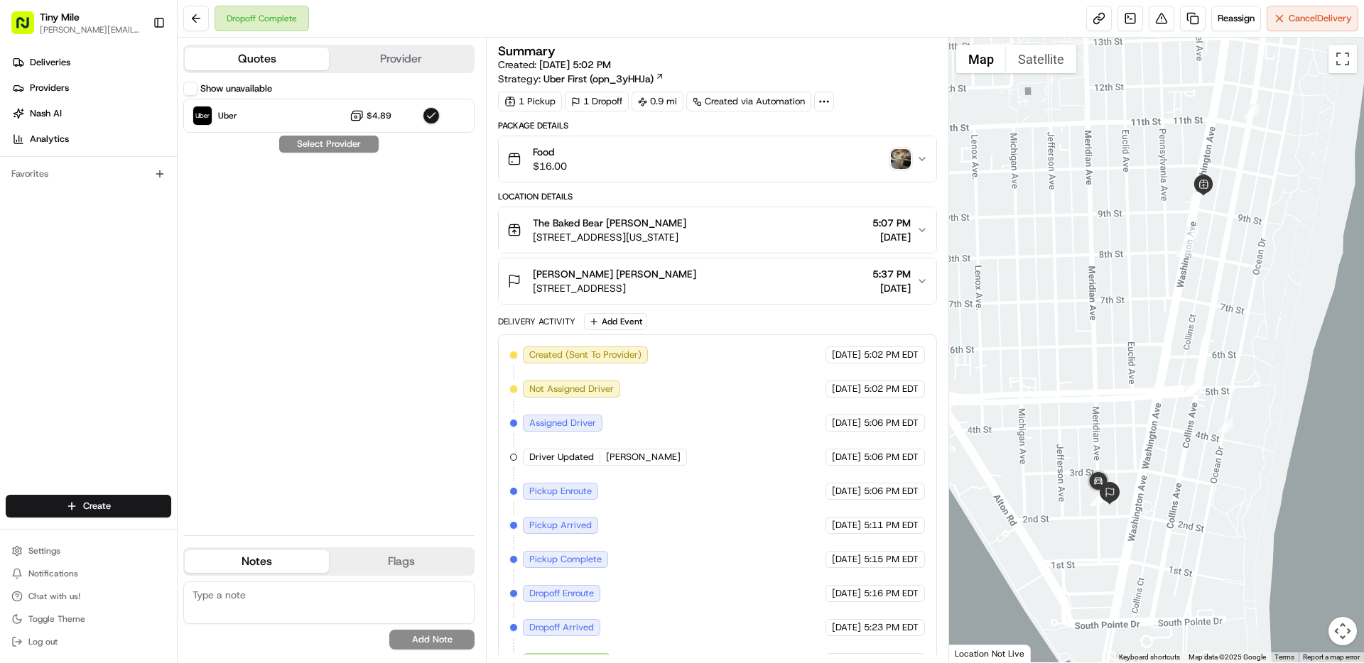
click at [256, 86] on label "Show unavailable" at bounding box center [236, 88] width 72 height 13
click at [197, 86] on button "Show unavailable" at bounding box center [190, 89] width 14 height 14
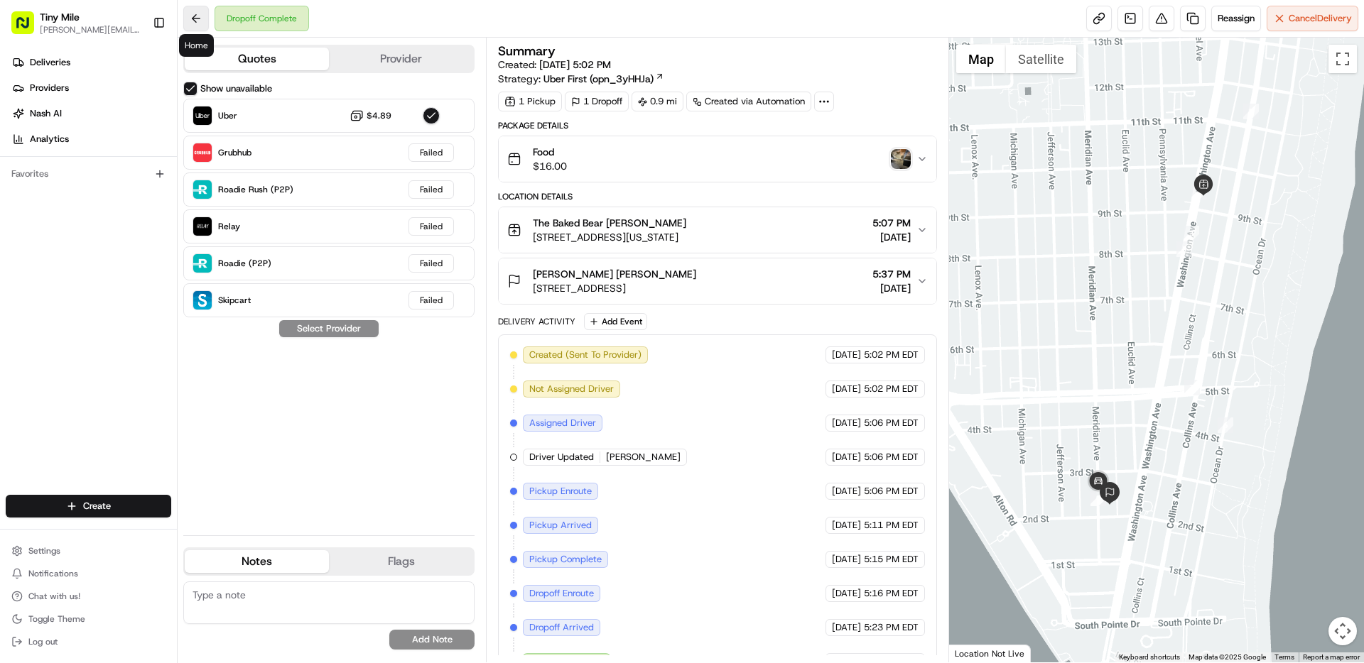
click at [195, 22] on button at bounding box center [196, 19] width 26 height 26
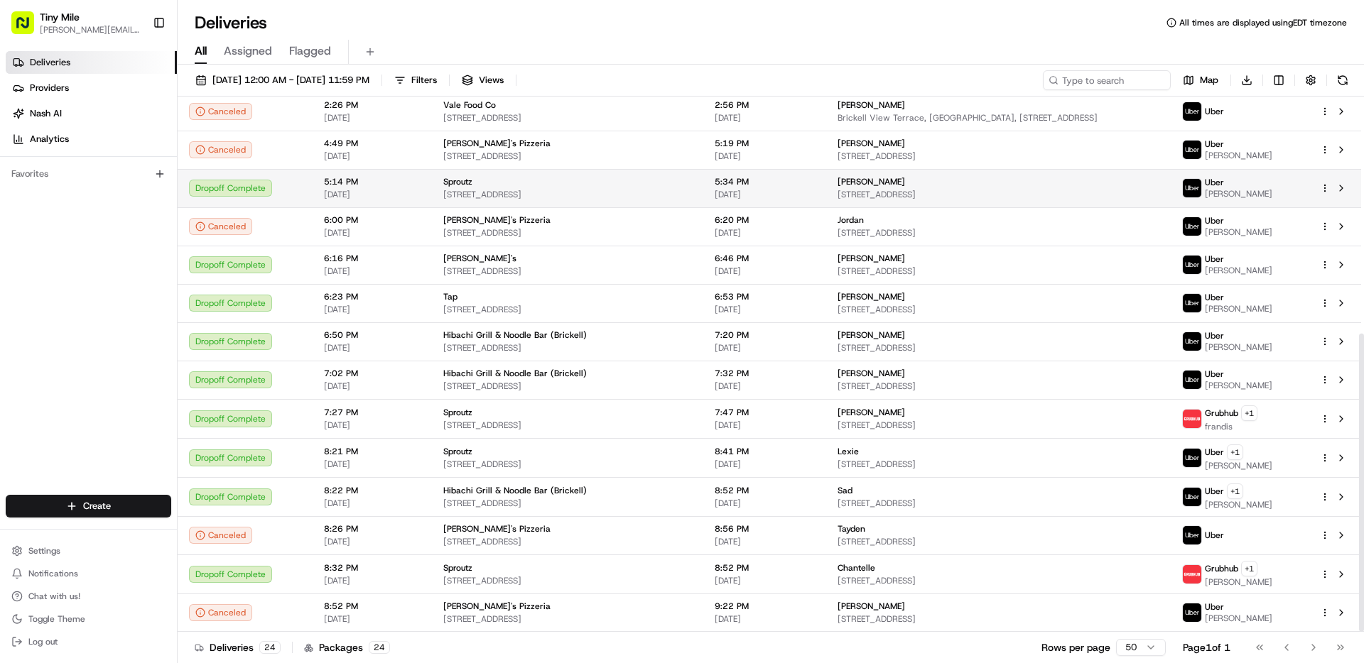
scroll to position [425, 0]
click at [281, 81] on span "[DATE] 12:00 AM - [DATE] 11:59 PM" at bounding box center [290, 80] width 157 height 13
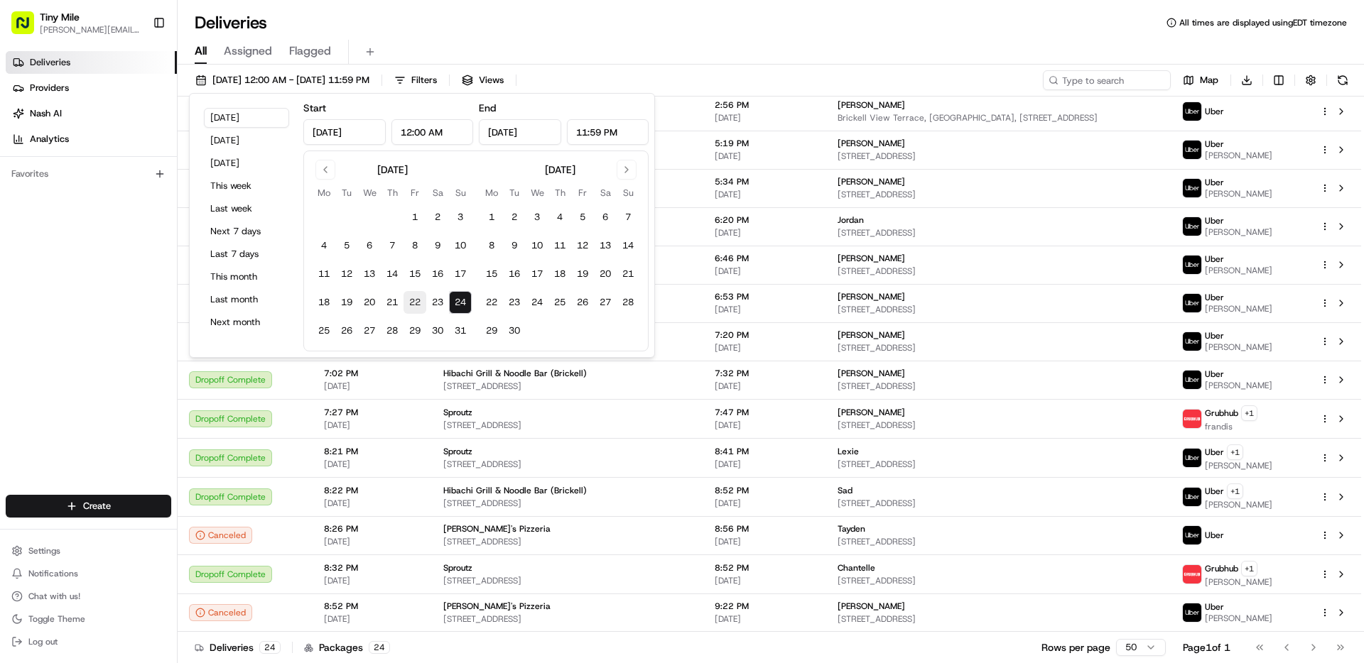
click at [418, 295] on button "22" at bounding box center [414, 302] width 23 height 23
type input "[DATE]"
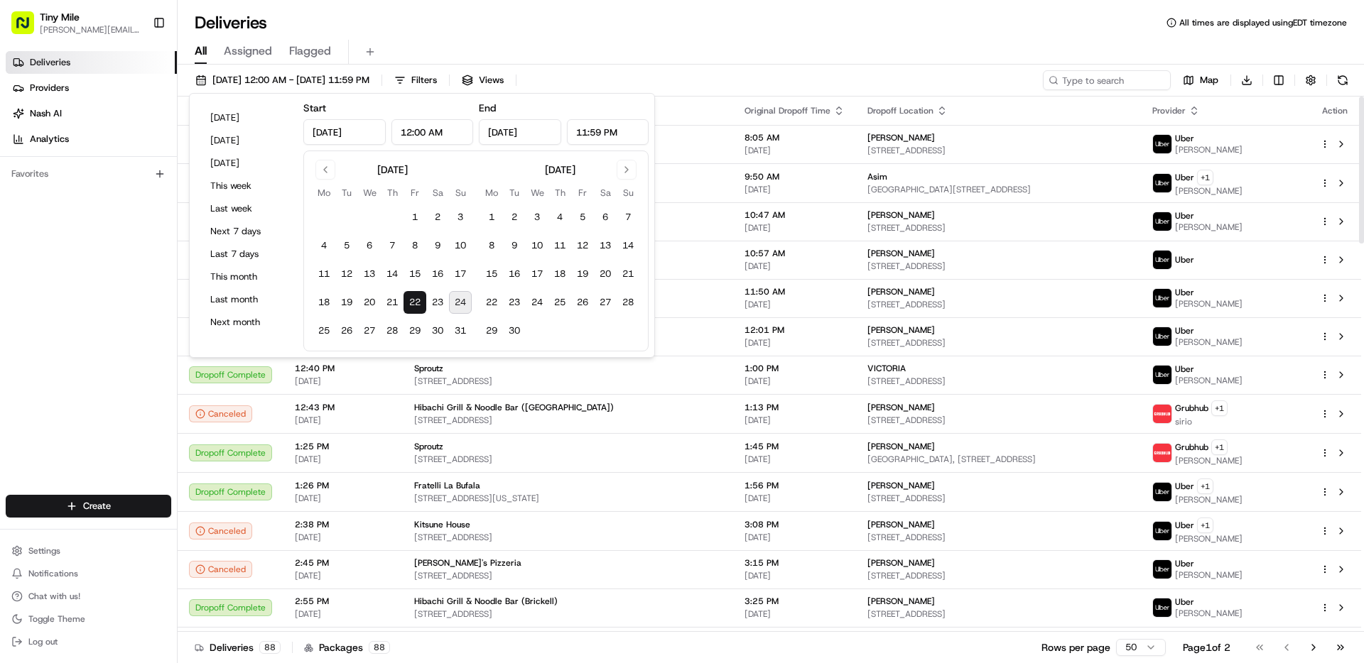
click at [937, 38] on div "All Assigned Flagged" at bounding box center [771, 49] width 1186 height 31
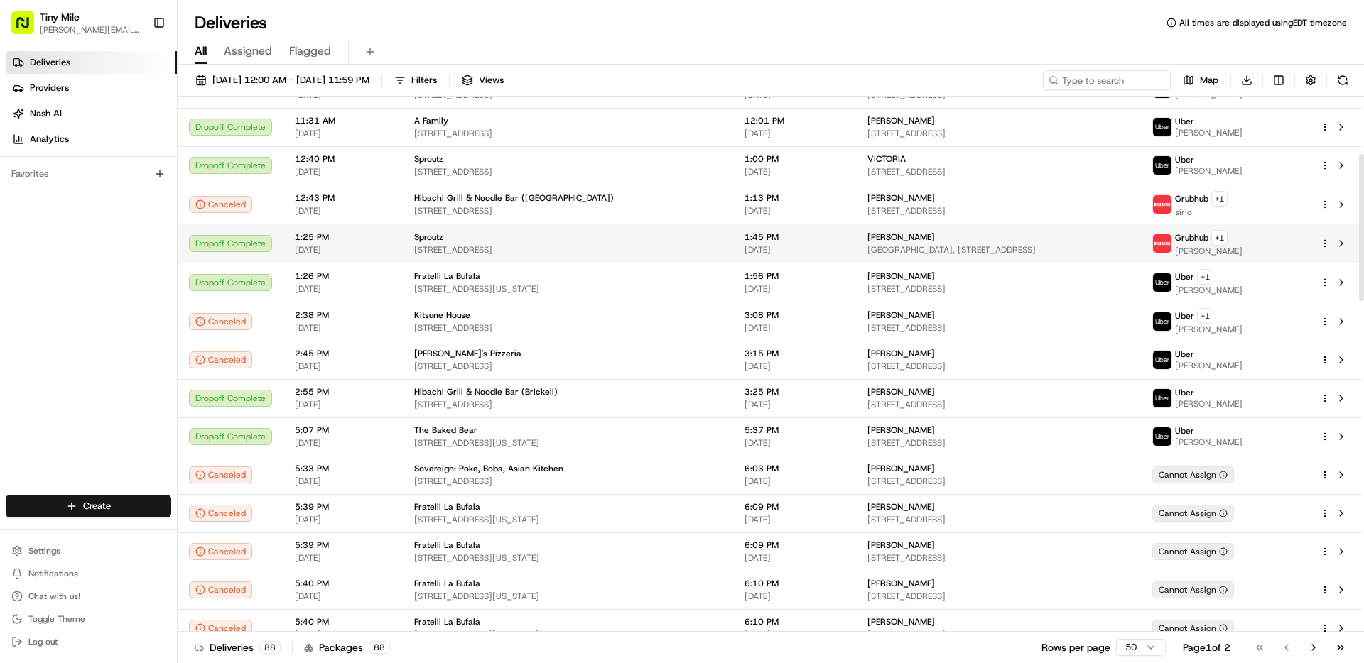
scroll to position [166, 0]
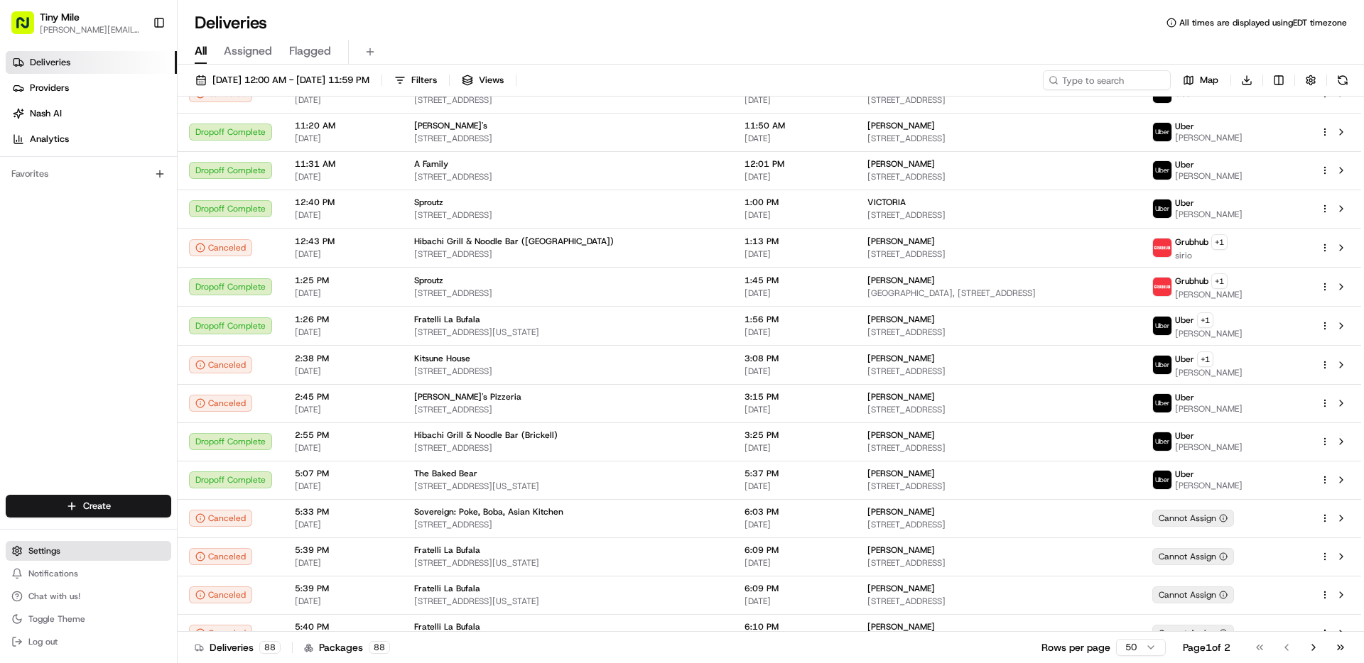
click at [50, 555] on span "Settings" at bounding box center [44, 550] width 32 height 11
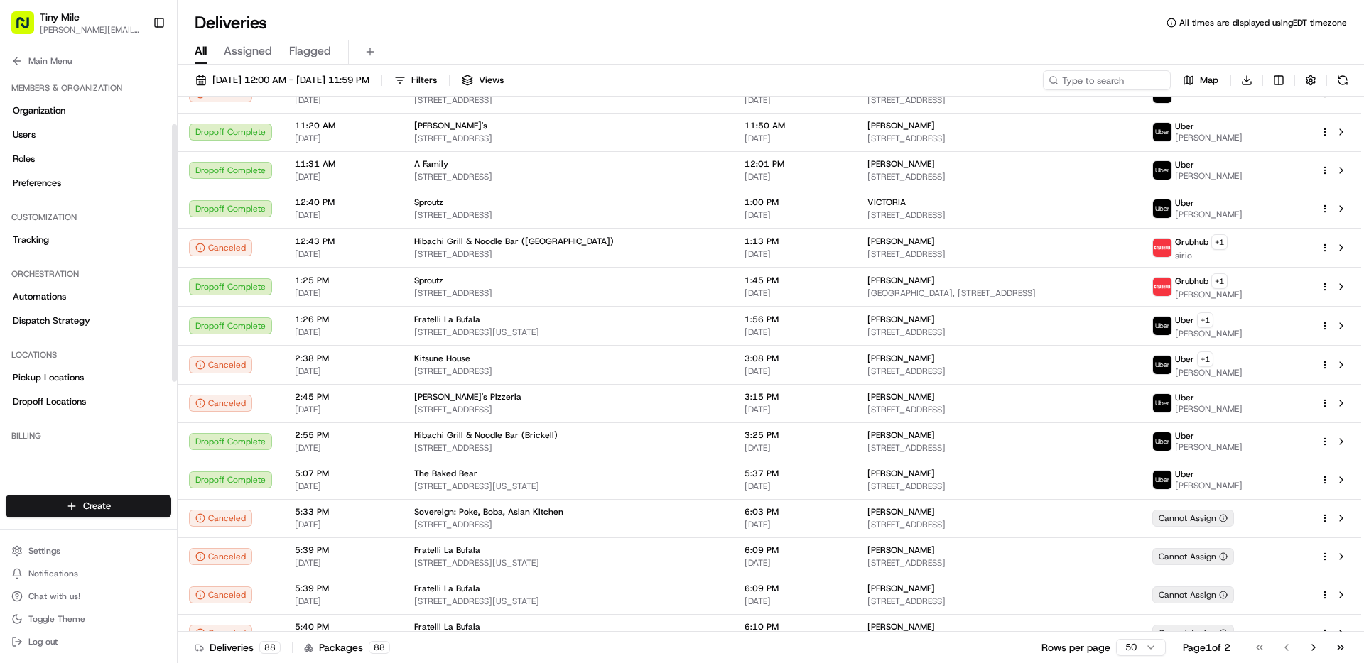
scroll to position [179, 0]
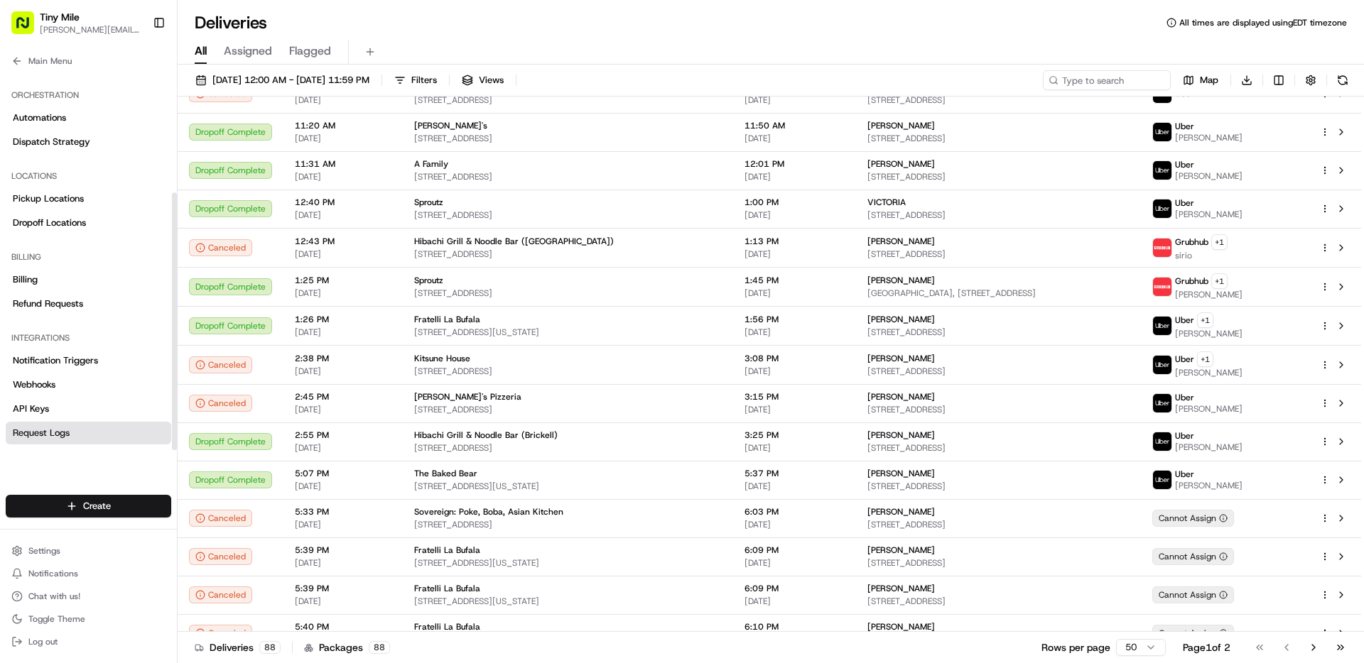
click at [82, 427] on link "Request Logs" at bounding box center [88, 433] width 165 height 23
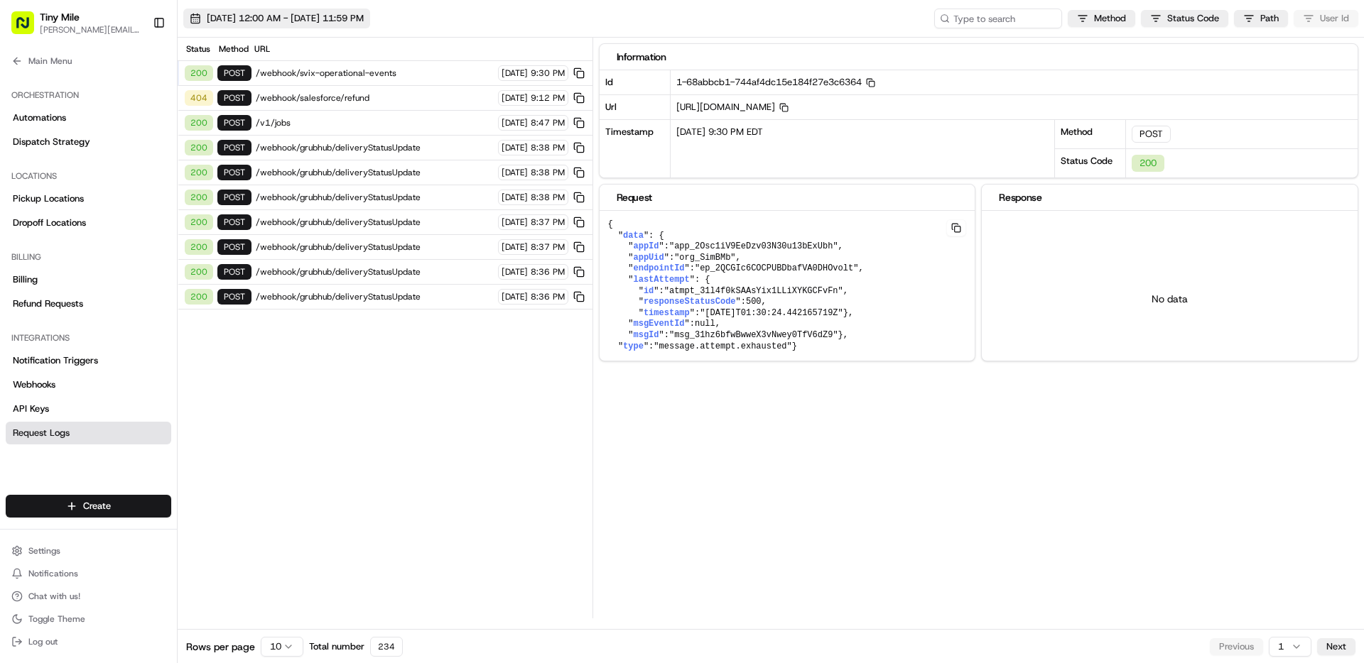
click at [317, 13] on span "[DATE] 12:00 AM - [DATE] 11:59 PM" at bounding box center [285, 18] width 157 height 13
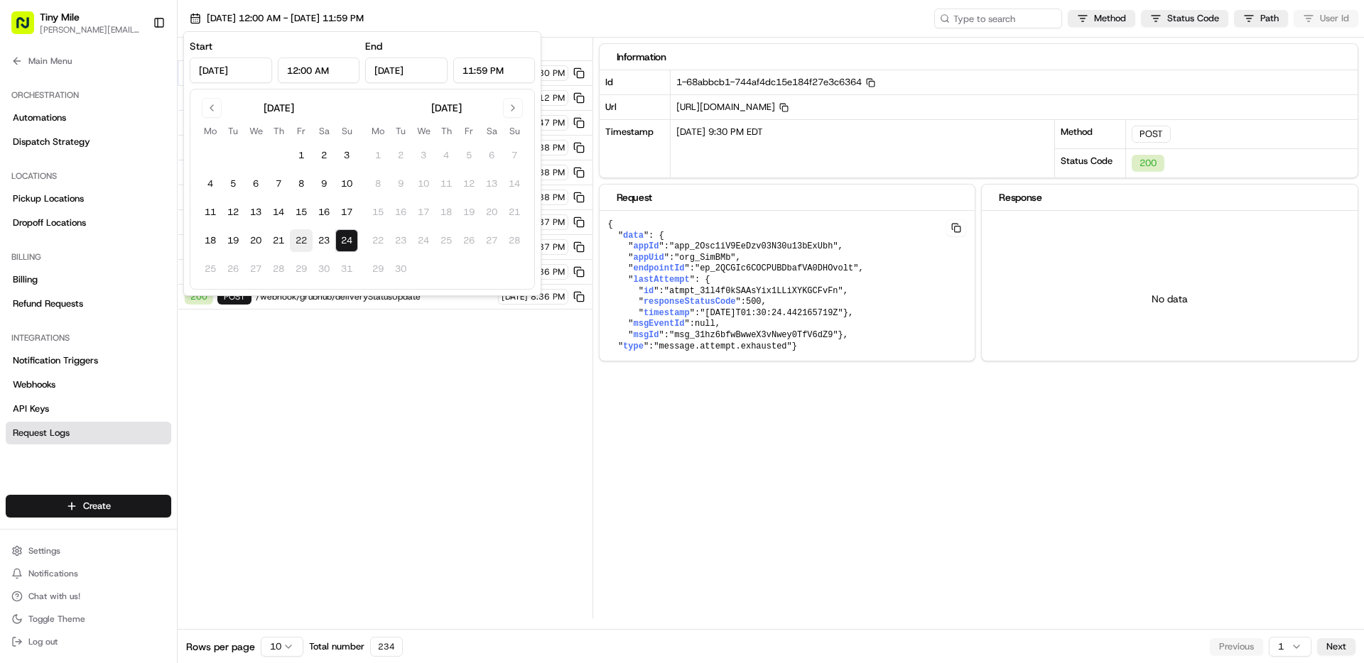
click at [305, 236] on button "22" at bounding box center [301, 240] width 23 height 23
type input "[DATE]"
click at [452, 400] on div "Status Method URL 200 POST /webhook/svix-operational-events [DATE] 11:01 PM 200…" at bounding box center [385, 328] width 415 height 581
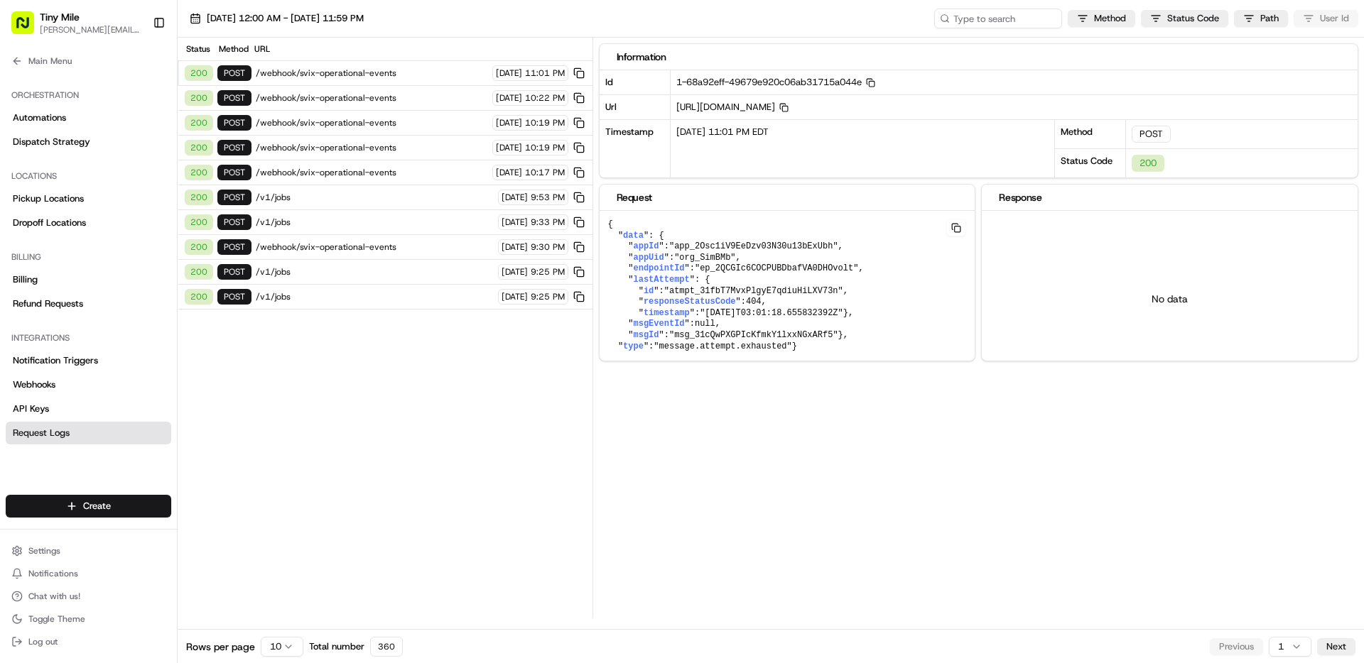
click at [394, 250] on span "/webhook/svix-operational-events" at bounding box center [375, 246] width 238 height 11
click at [366, 247] on span "/webhook/svix-operational-events" at bounding box center [375, 246] width 238 height 11
click at [359, 268] on span "/v1/jobs" at bounding box center [375, 271] width 238 height 11
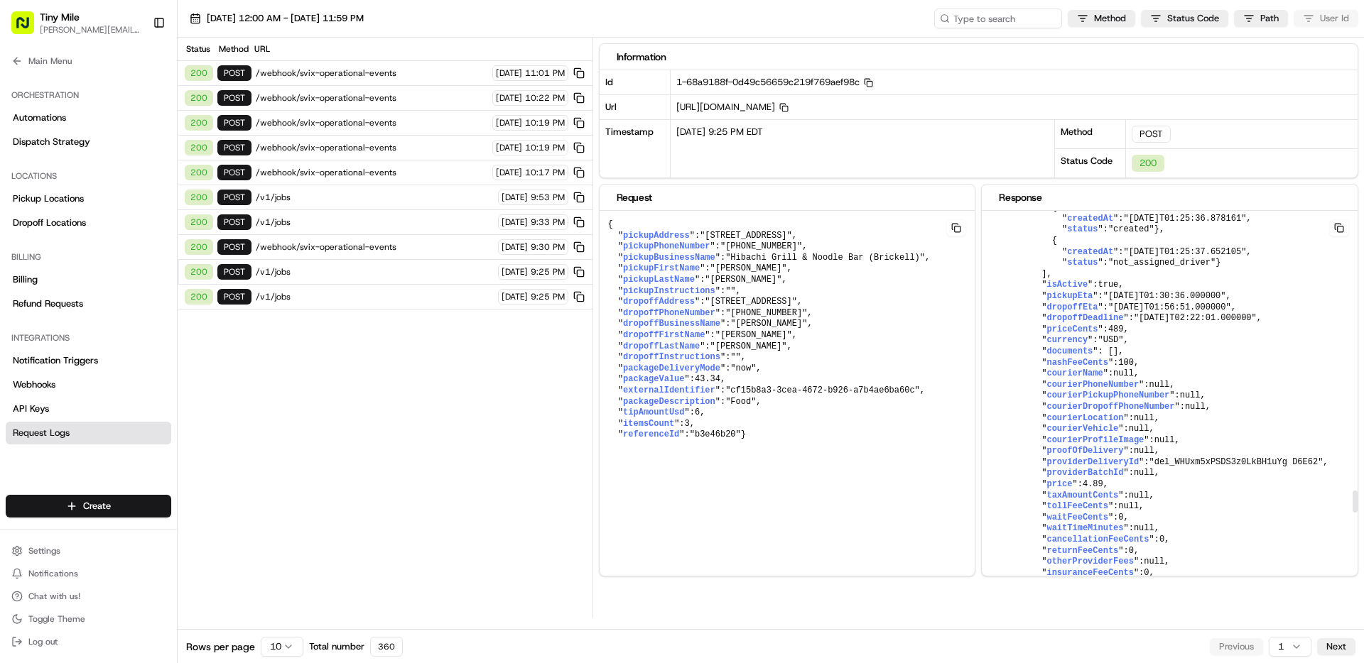
scroll to position [4944, 0]
click at [364, 21] on span "[DATE] 12:00 AM - [DATE] 11:59 PM" at bounding box center [285, 18] width 157 height 13
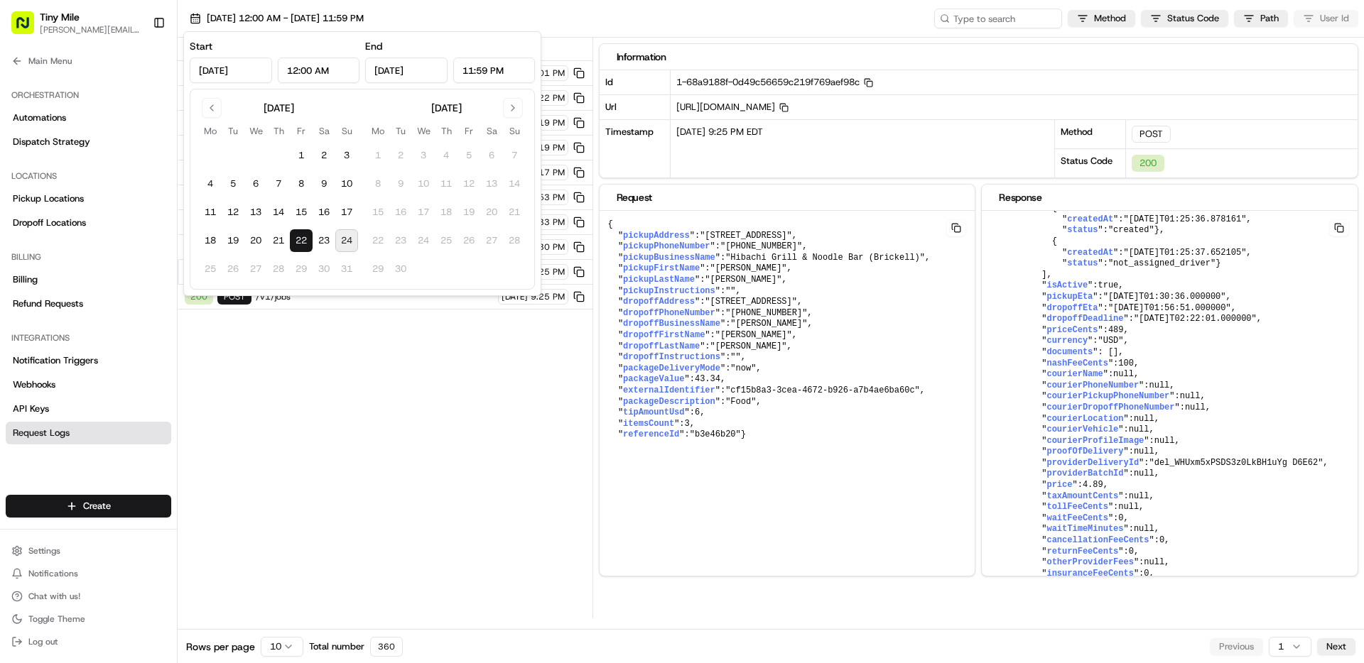
click at [440, 384] on div "Status Method URL 200 POST /webhook/svix-operational-events [DATE] 11:01 PM 200…" at bounding box center [385, 328] width 415 height 581
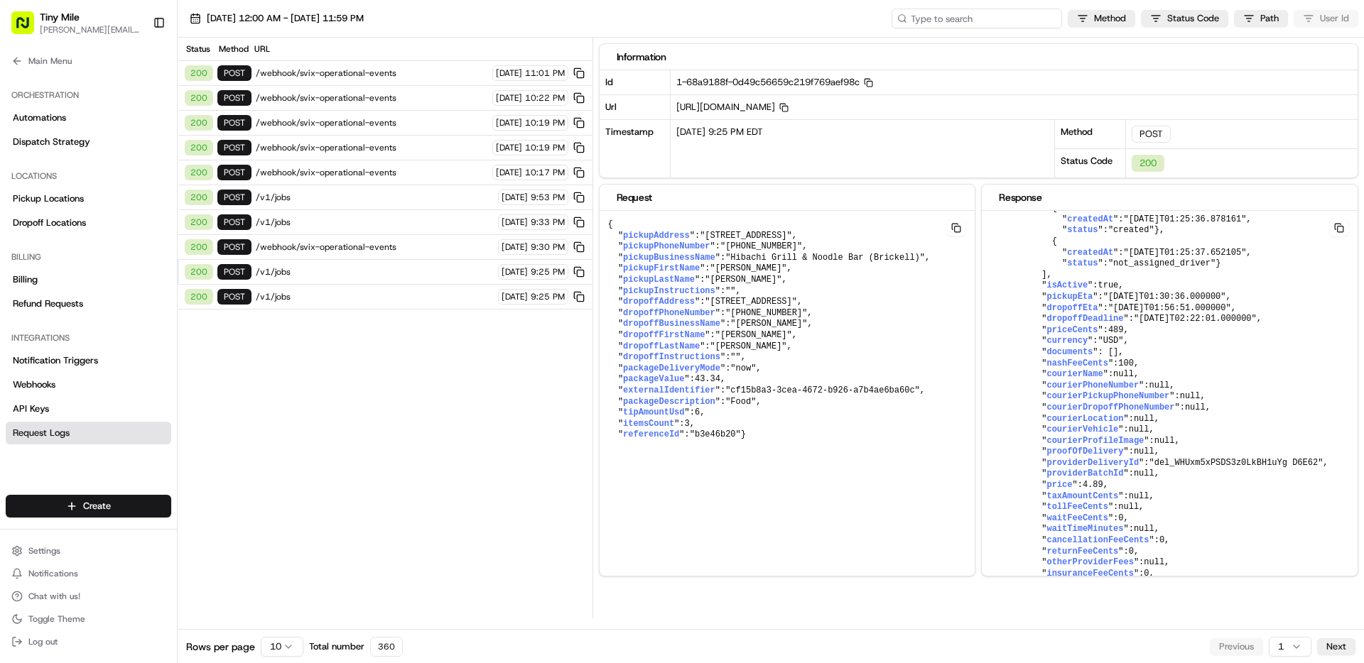
click at [982, 17] on input at bounding box center [976, 19] width 170 height 20
click at [1174, 19] on html "Tiny Mile [PERSON_NAME][EMAIL_ADDRESS] Toggle Sidebar Deliveries Providers [PER…" at bounding box center [682, 331] width 1364 height 663
click at [474, 376] on html "Tiny Mile [PERSON_NAME][EMAIL_ADDRESS] Toggle Sidebar Deliveries Providers [PER…" at bounding box center [682, 331] width 1364 height 663
drag, startPoint x: 219, startPoint y: 45, endPoint x: 198, endPoint y: 47, distance: 20.6
click at [219, 45] on div "Method" at bounding box center [233, 48] width 34 height 11
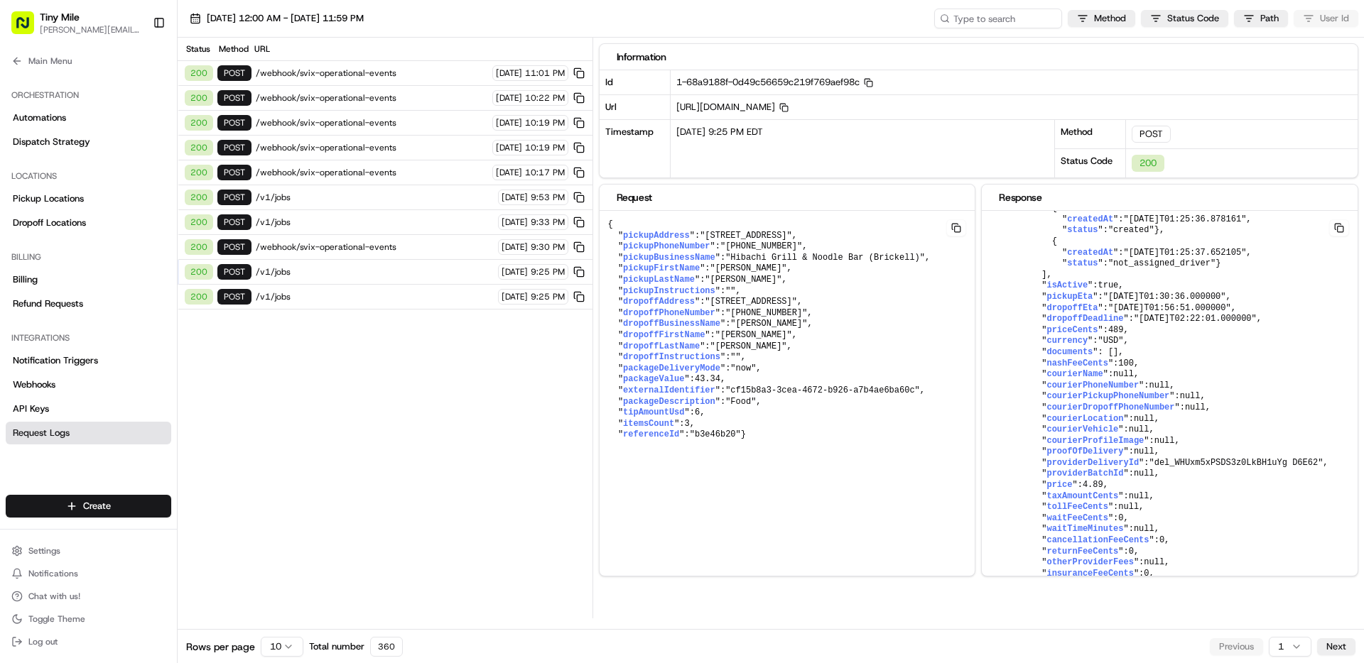
click at [197, 47] on div "Status" at bounding box center [197, 48] width 28 height 11
click at [273, 298] on span "/v1/jobs" at bounding box center [375, 296] width 238 height 11
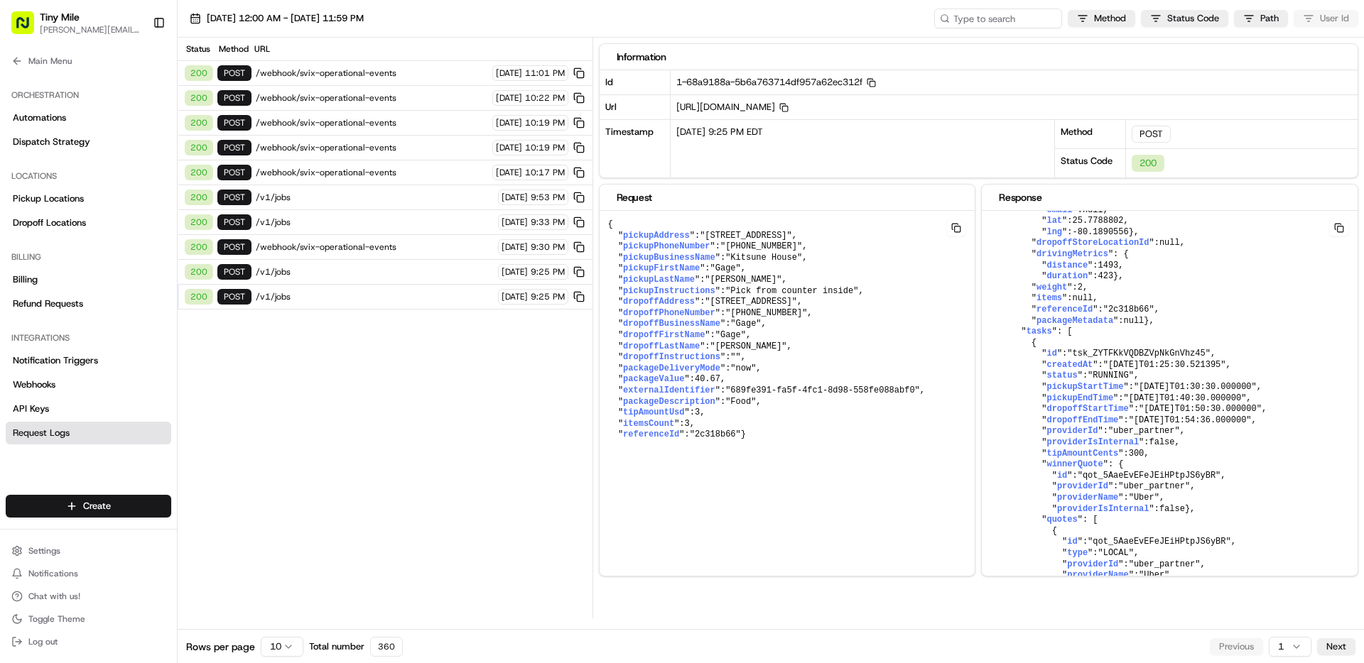
scroll to position [770, 0]
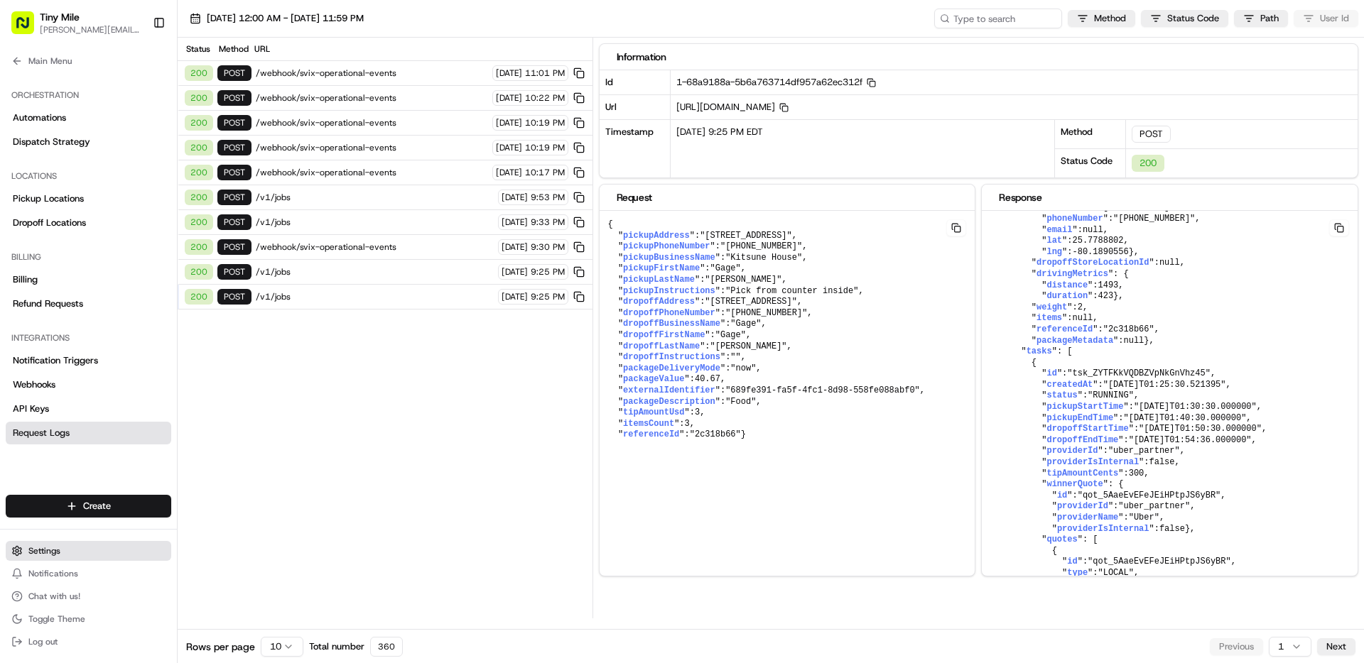
click at [58, 550] on span "Settings" at bounding box center [44, 550] width 32 height 11
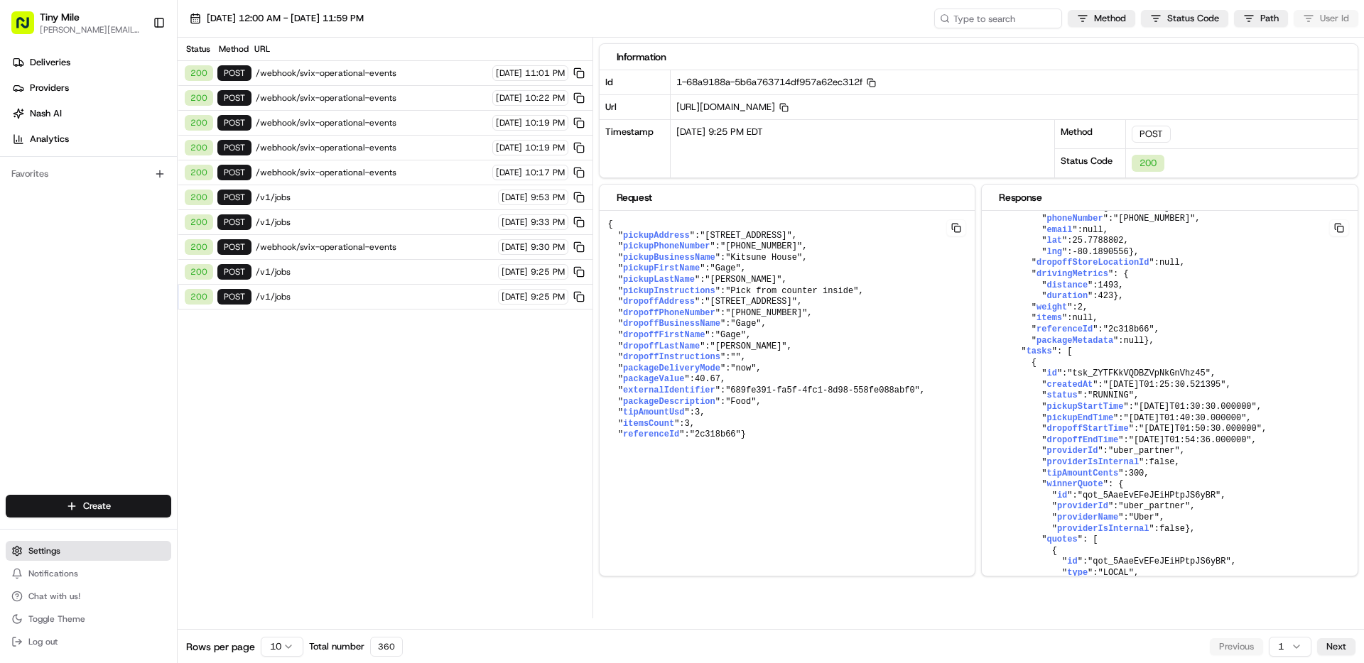
click at [39, 555] on span "Settings" at bounding box center [44, 550] width 32 height 11
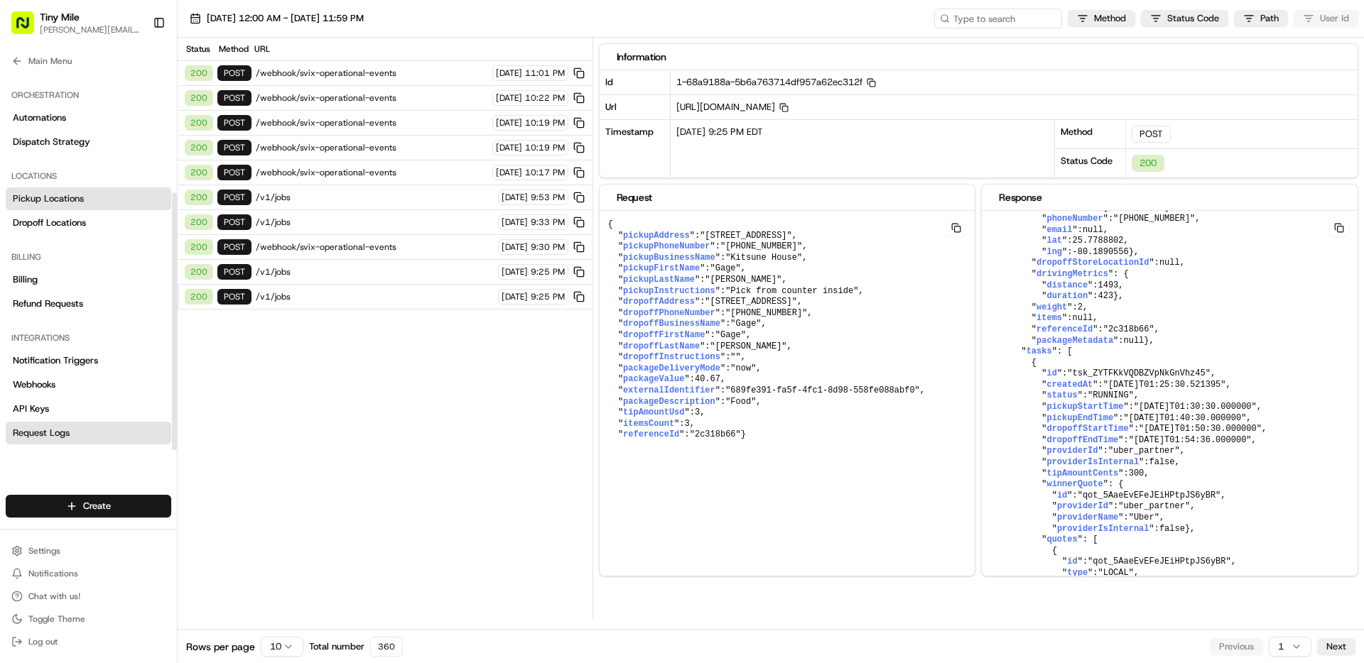
scroll to position [31, 0]
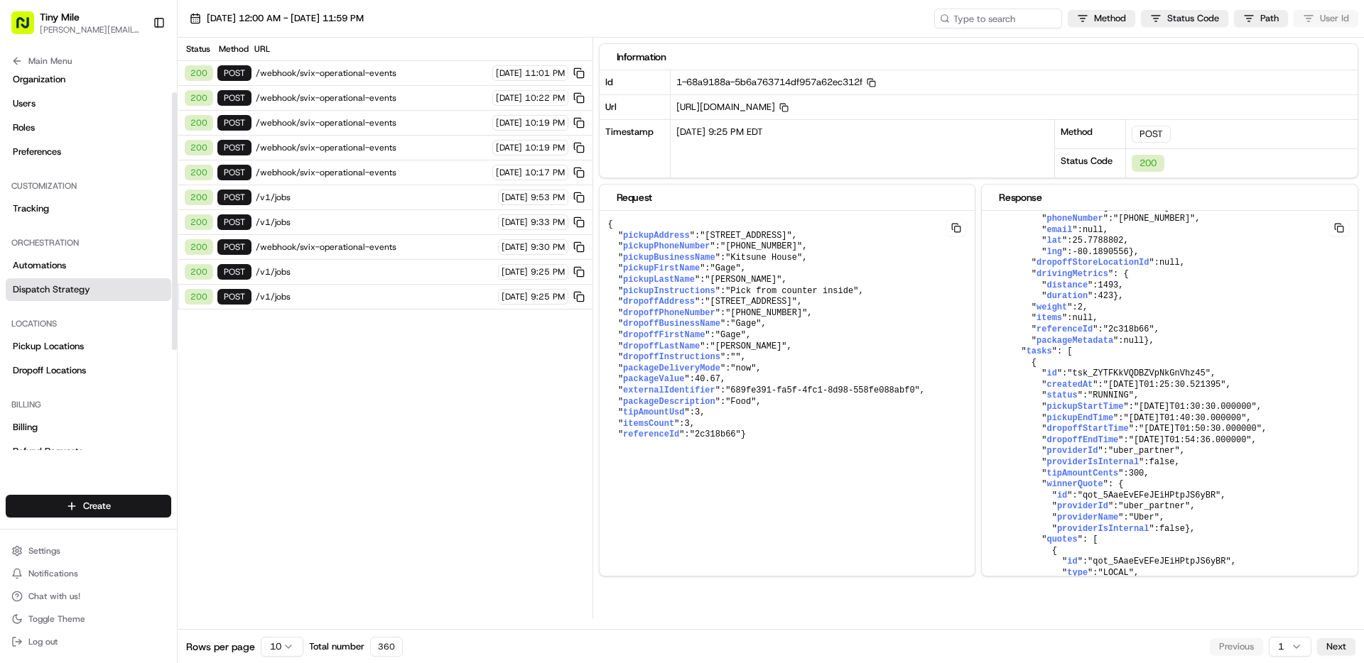
click at [60, 285] on span "Dispatch Strategy" at bounding box center [51, 289] width 77 height 13
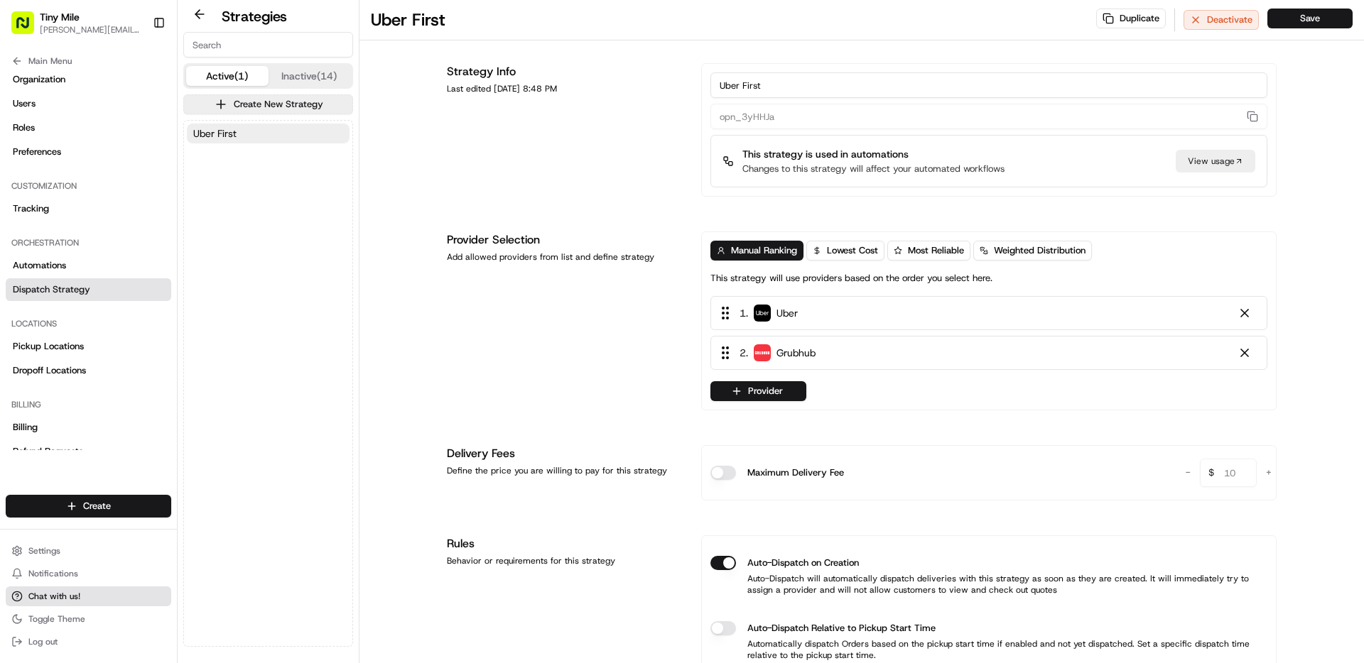
click at [48, 595] on span "Chat with us!" at bounding box center [54, 596] width 52 height 11
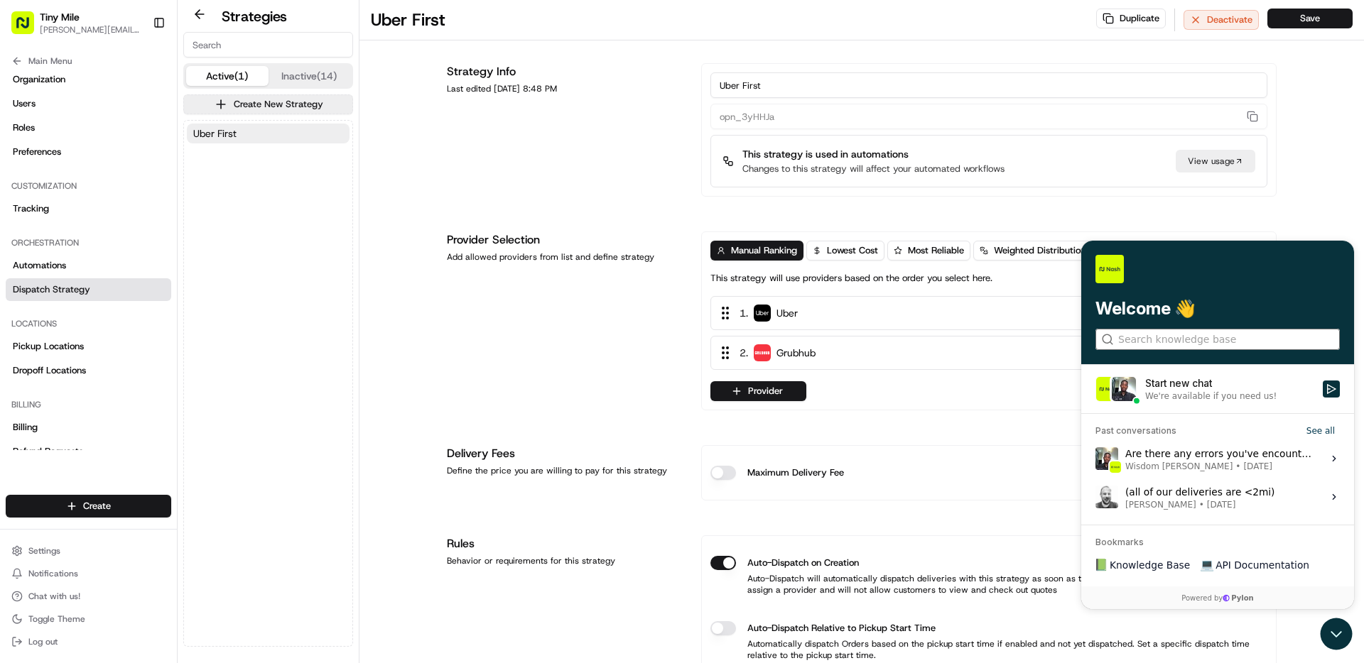
click at [1198, 344] on input "search" at bounding box center [1216, 339] width 197 height 15
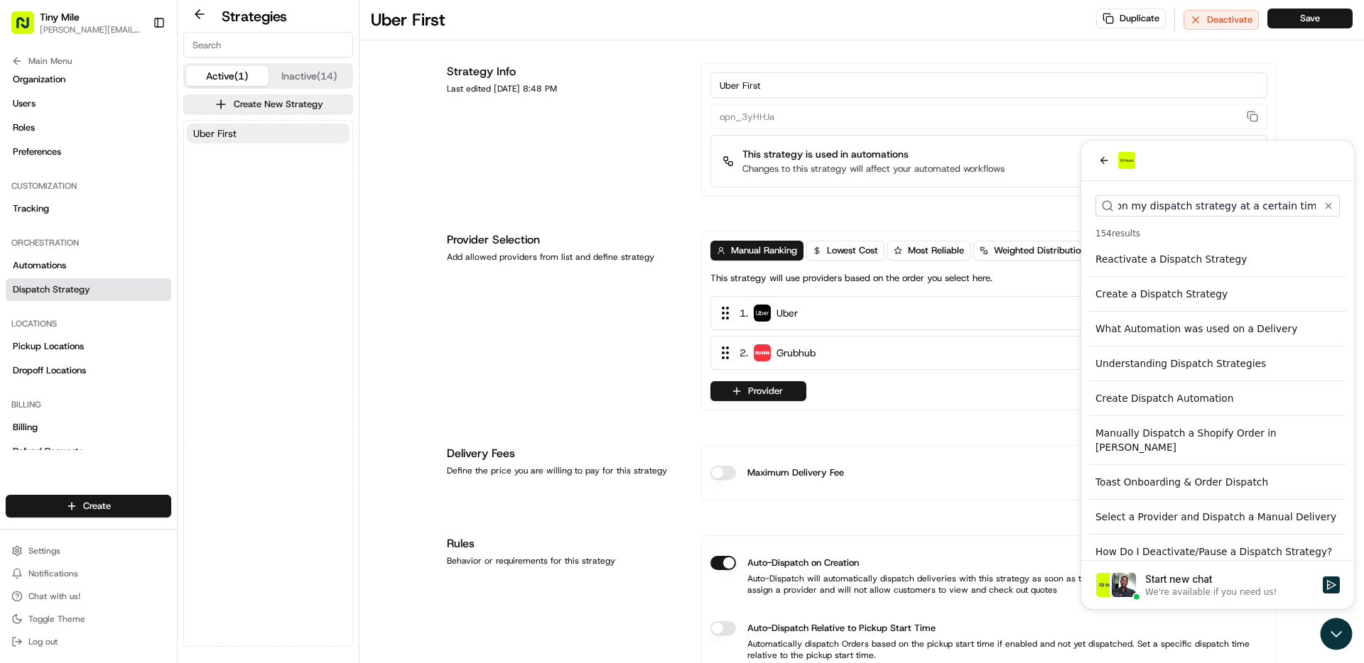
scroll to position [0, 273]
type input "Hi, are you able to tell me what user made a change on my dispatch strategy at …"
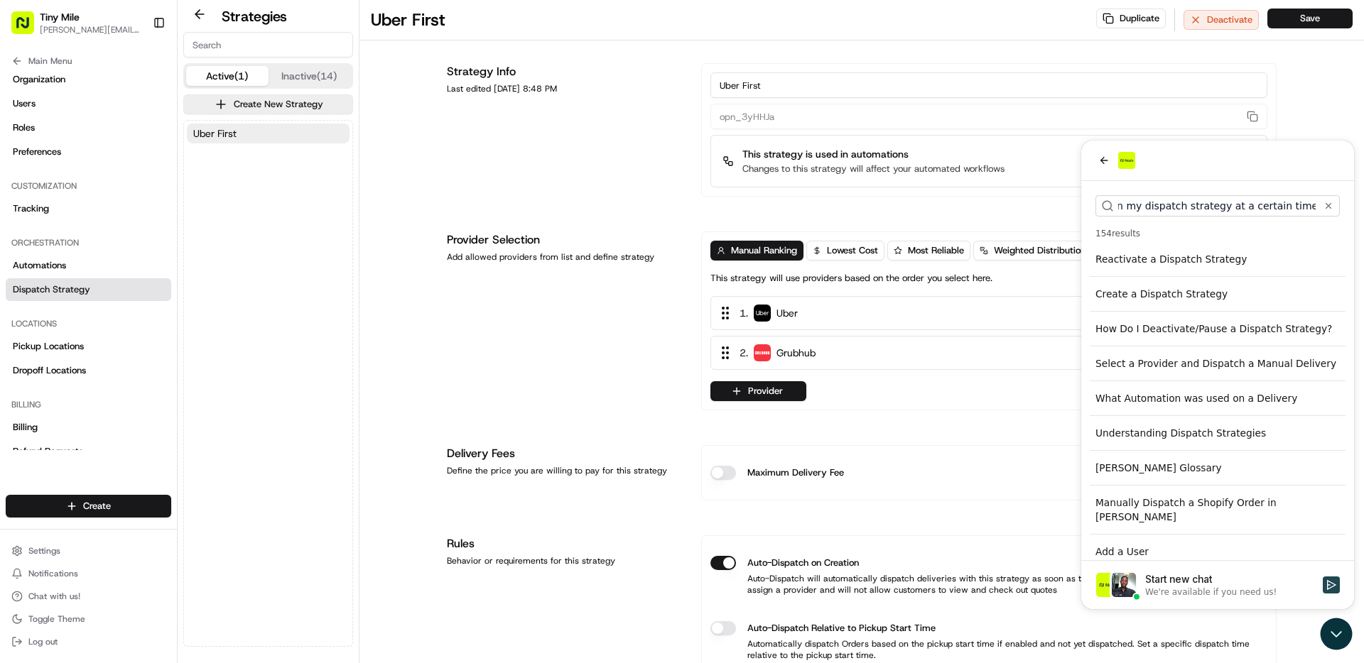
scroll to position [0, 0]
click at [1330, 589] on icon "Start new chat" at bounding box center [1330, 584] width 11 height 11
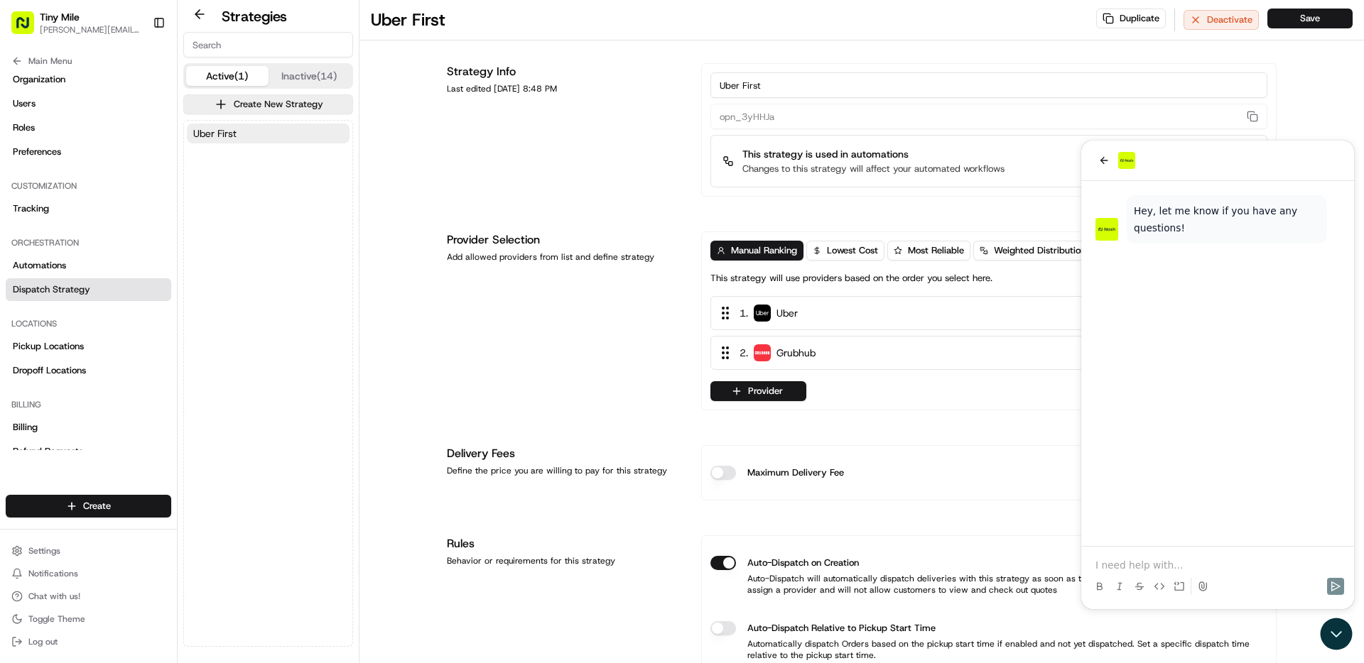
click at [1160, 570] on p at bounding box center [1217, 565] width 244 height 14
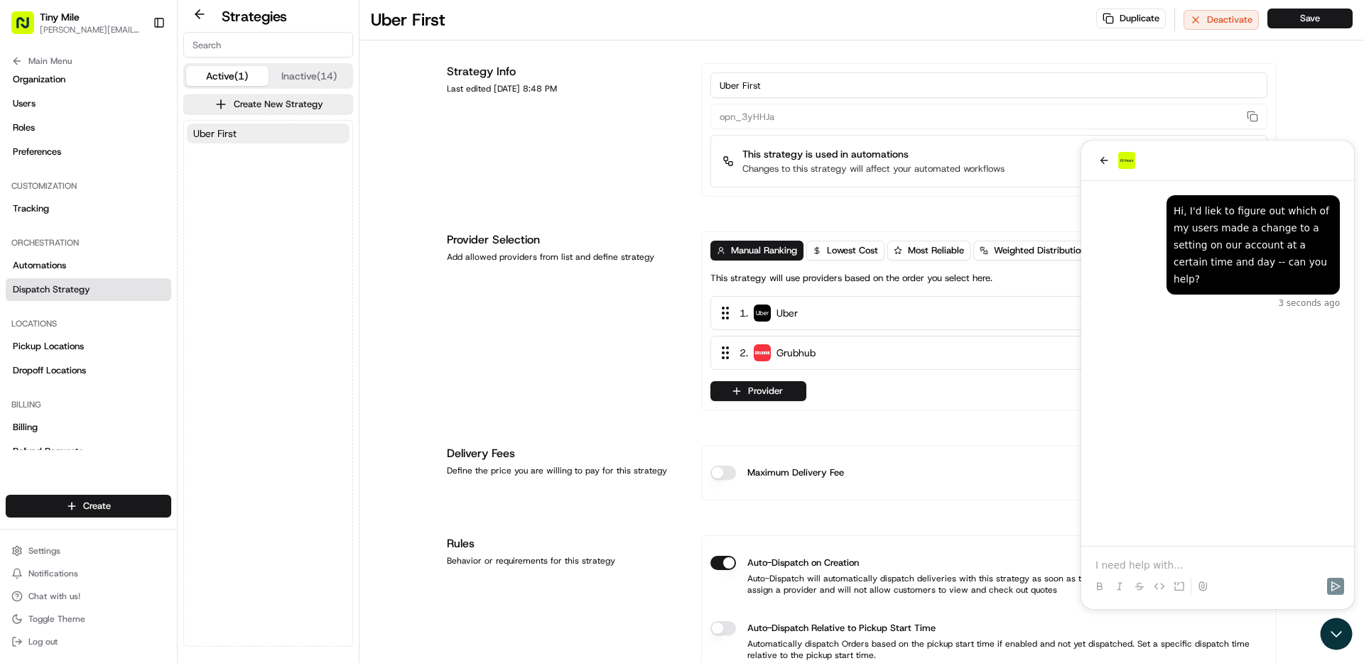
click at [199, 16] on button at bounding box center [199, 14] width 33 height 17
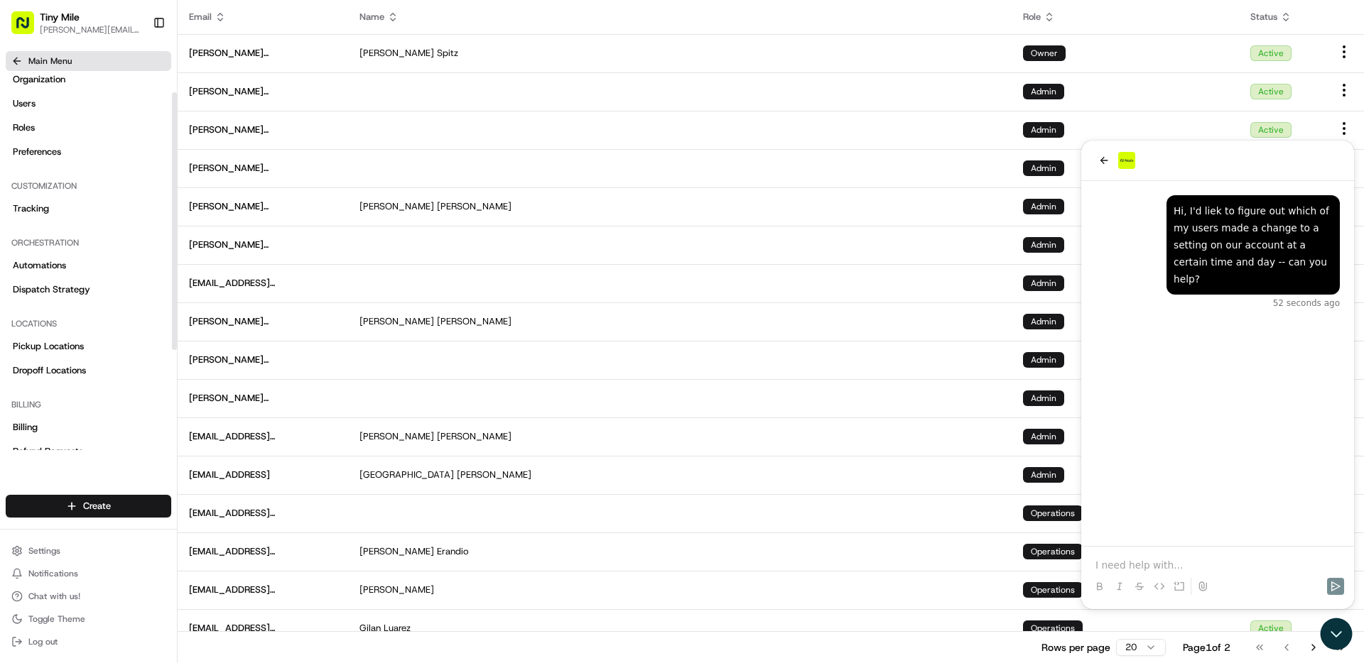
click at [50, 61] on span "Main Menu" at bounding box center [49, 60] width 43 height 11
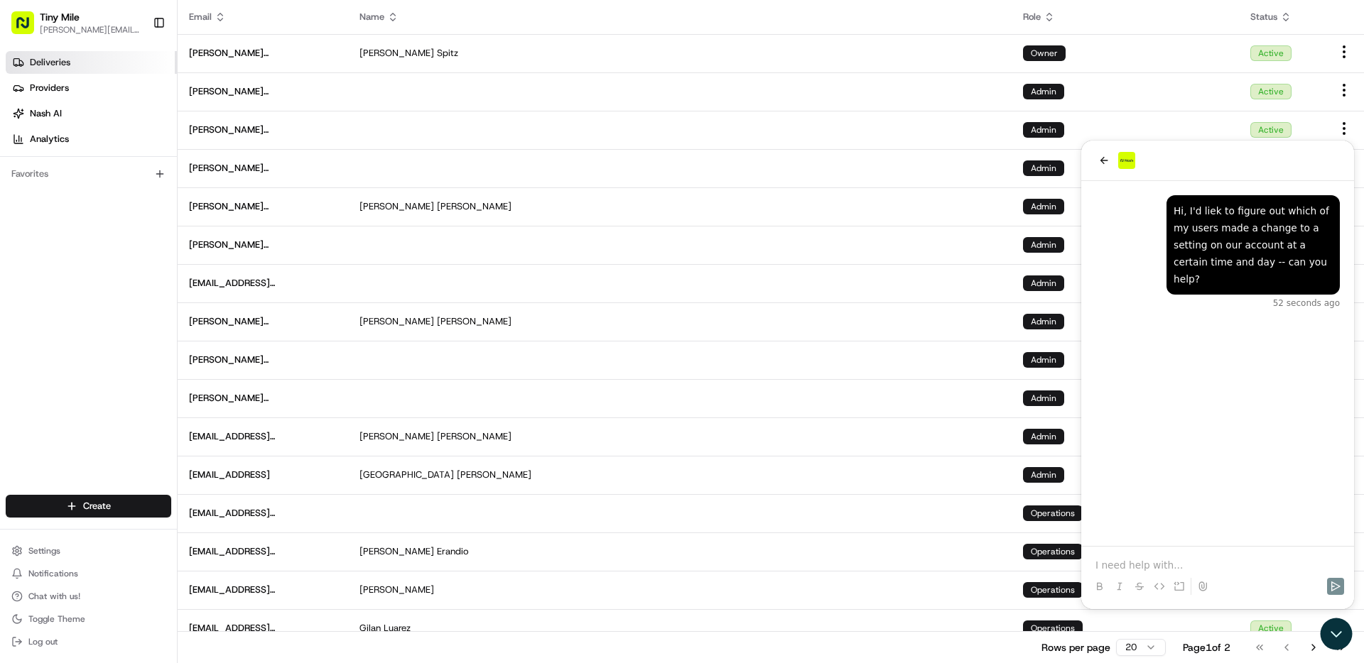
click at [62, 68] on span "Deliveries" at bounding box center [50, 62] width 40 height 13
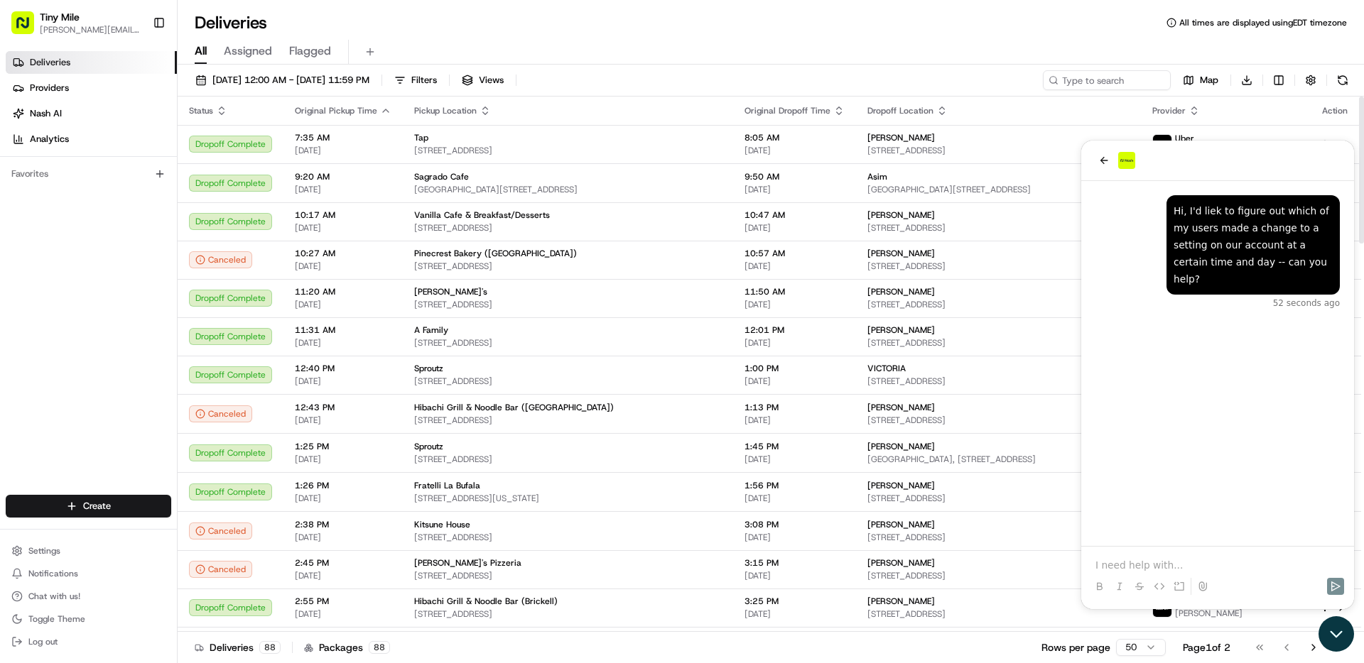
click at [1337, 633] on icon "Open customer support" at bounding box center [1336, 634] width 36 height 36
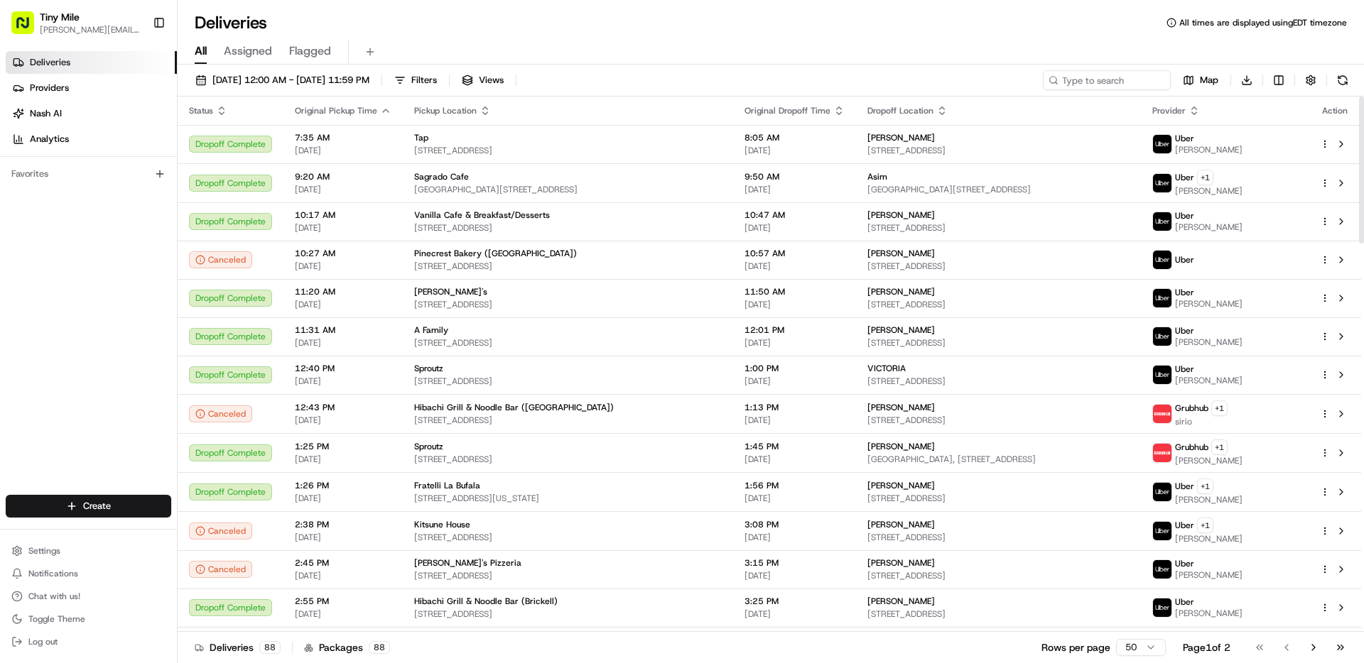
click at [334, 90] on div "[DATE] 12:00 AM - [DATE] 11:59 PM Filters Views Map Download" at bounding box center [771, 83] width 1186 height 26
click at [336, 83] on span "[DATE] 12:00 AM - [DATE] 11:59 PM" at bounding box center [290, 80] width 157 height 13
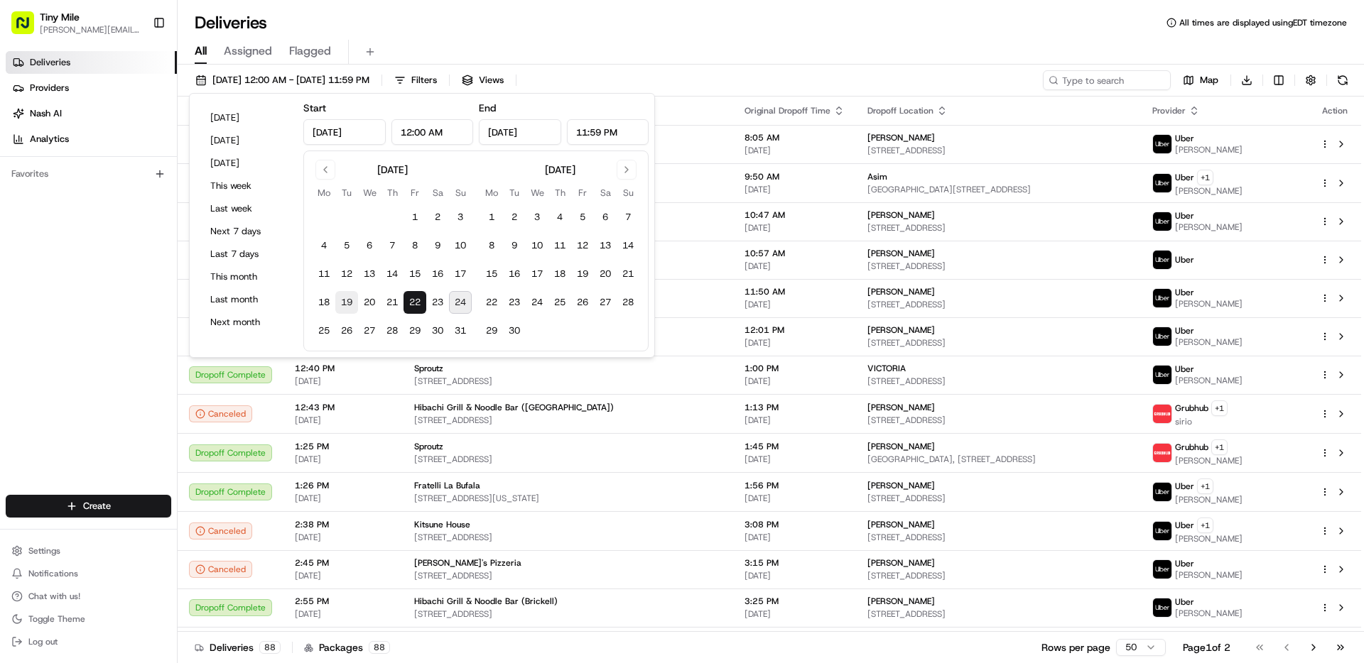
click at [341, 298] on button "19" at bounding box center [346, 302] width 23 height 23
type input "[DATE]"
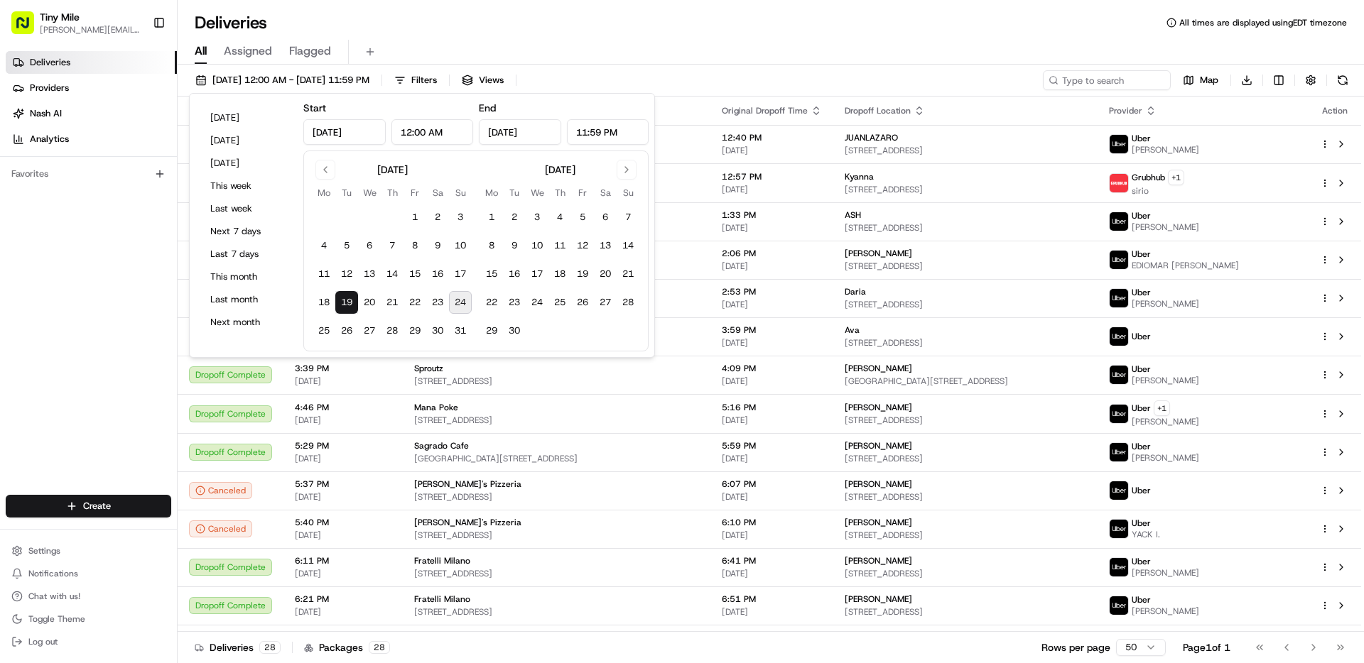
click at [462, 303] on button "24" at bounding box center [460, 302] width 23 height 23
click at [349, 302] on button "19" at bounding box center [346, 302] width 23 height 23
click at [406, 303] on button "22" at bounding box center [414, 302] width 23 height 23
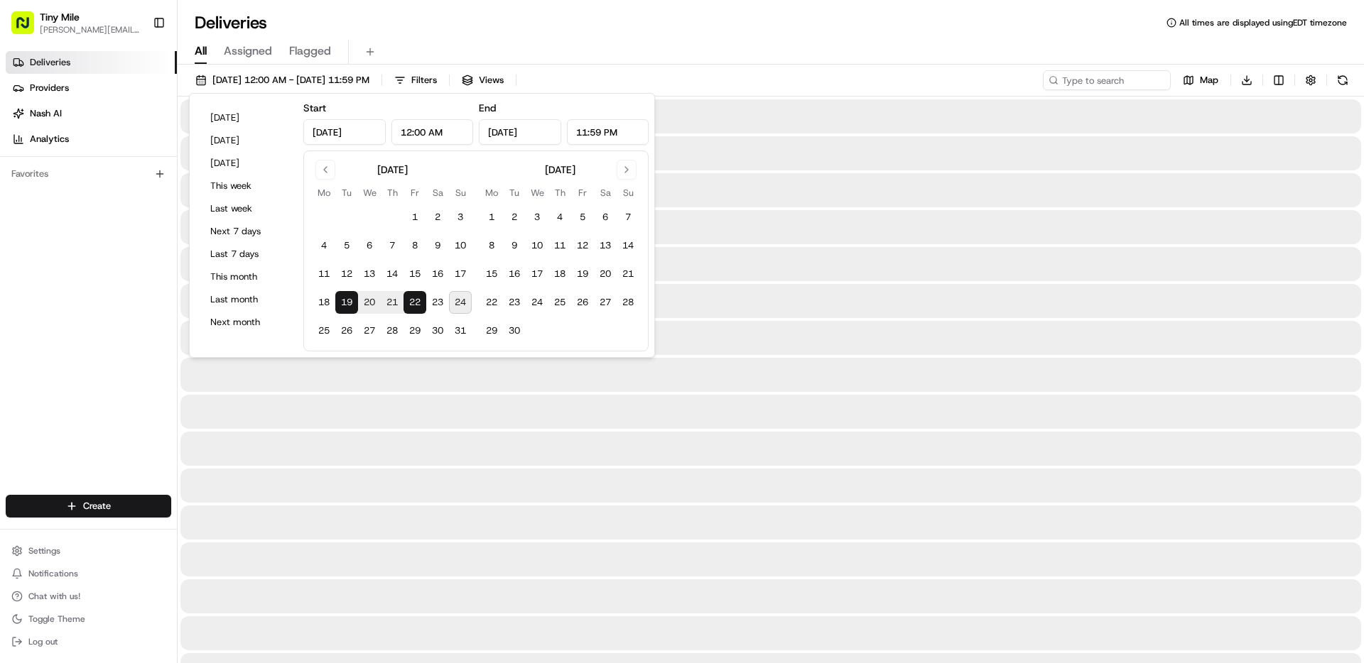
type input "[DATE]"
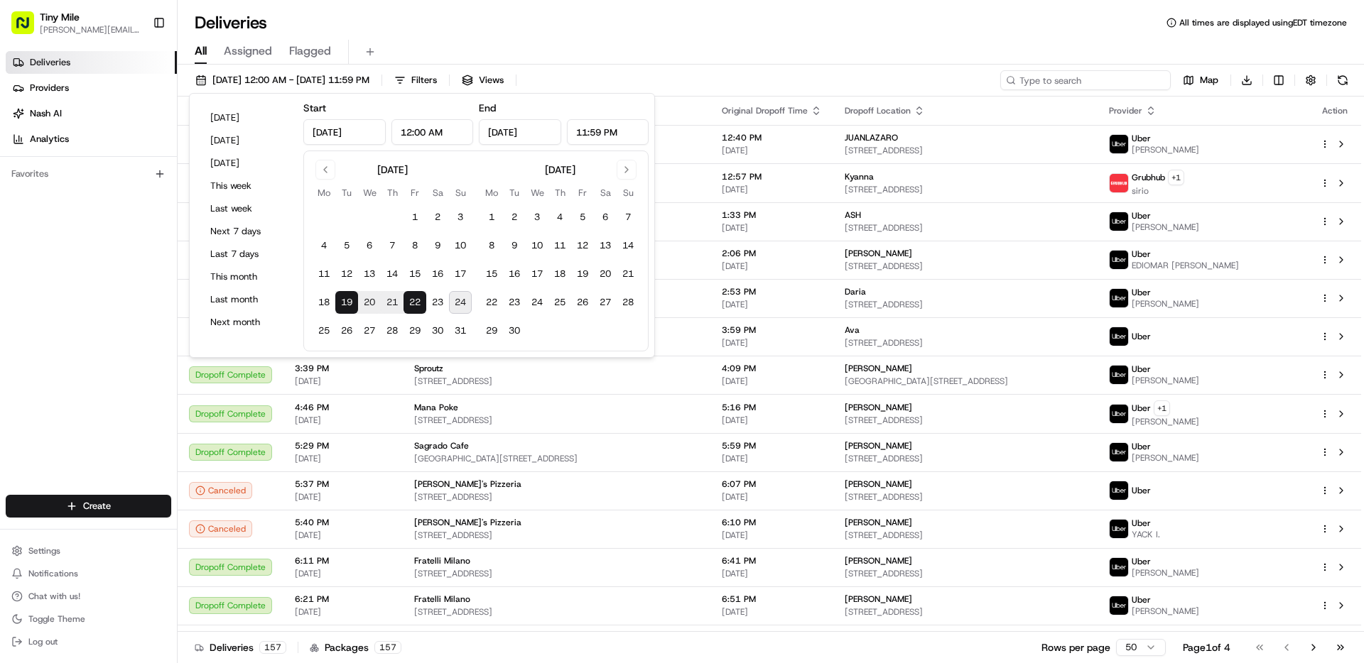
click at [1105, 77] on input at bounding box center [1085, 80] width 170 height 20
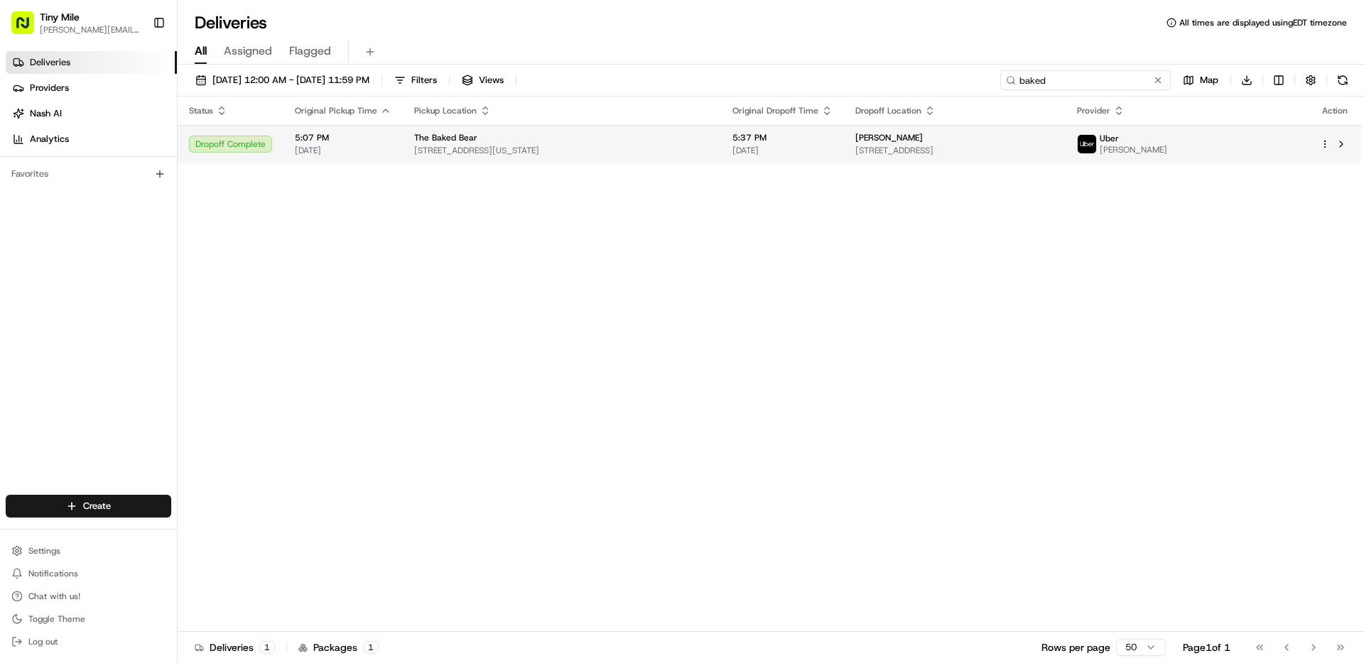
type input "baked"
click at [659, 135] on div "The Baked Bear" at bounding box center [561, 137] width 295 height 11
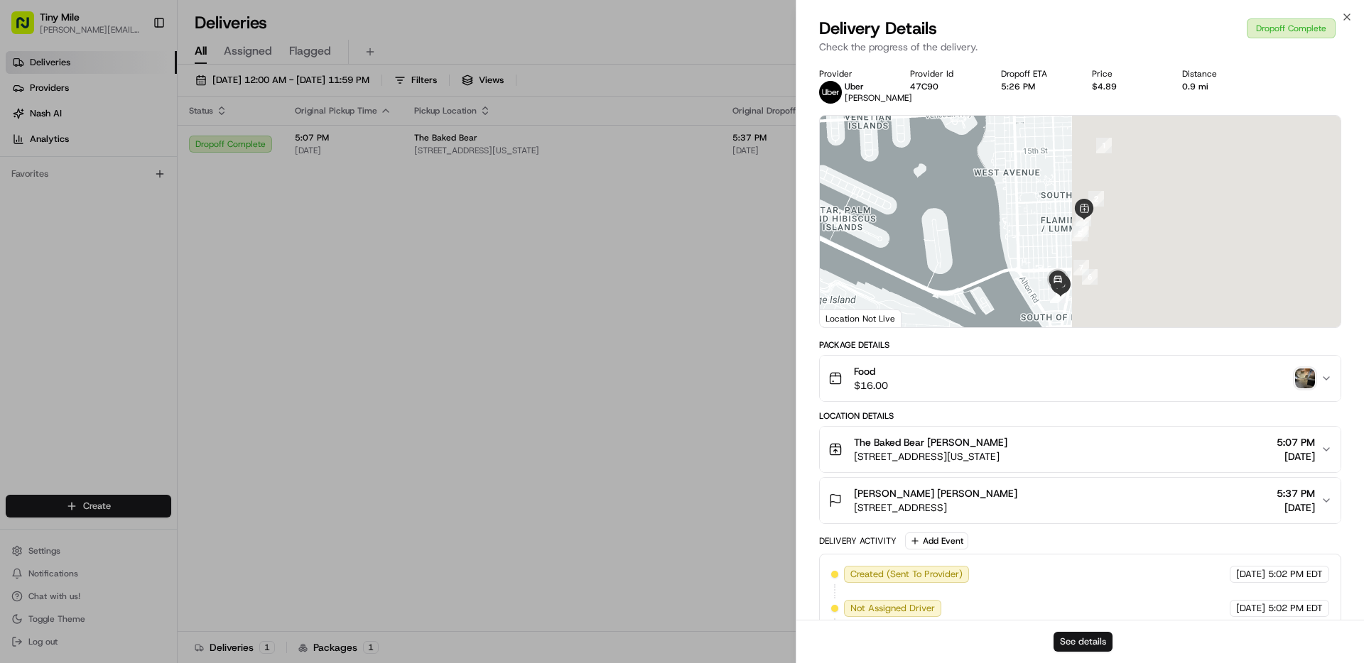
click at [1077, 642] on button "See details" at bounding box center [1082, 642] width 59 height 20
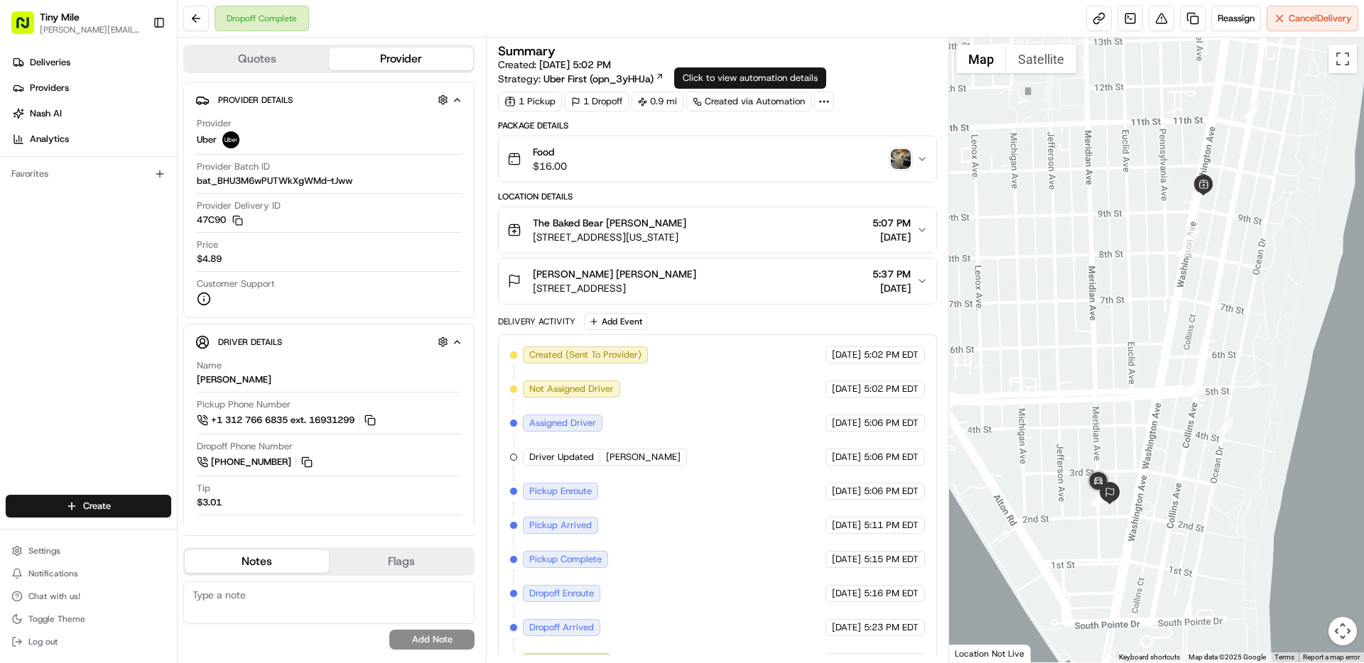
click at [778, 104] on div "Created via Automation" at bounding box center [748, 102] width 125 height 20
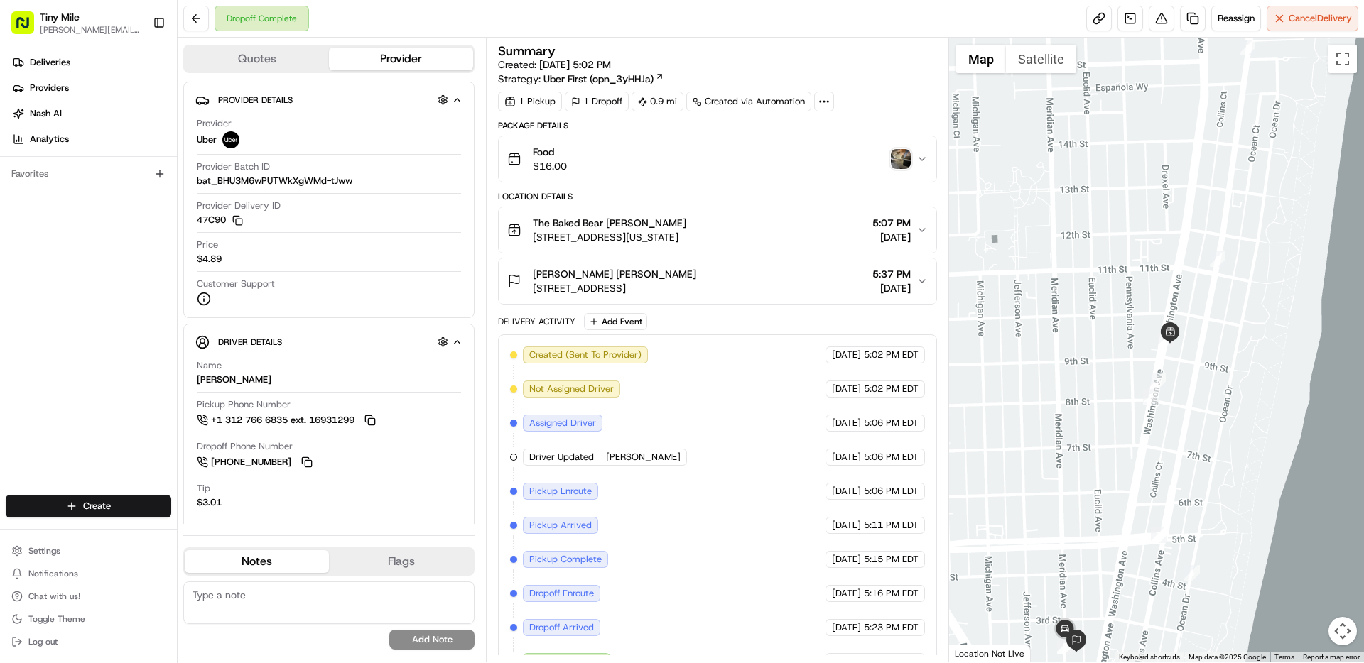
click at [854, 158] on div "Food $16.00" at bounding box center [711, 159] width 408 height 28
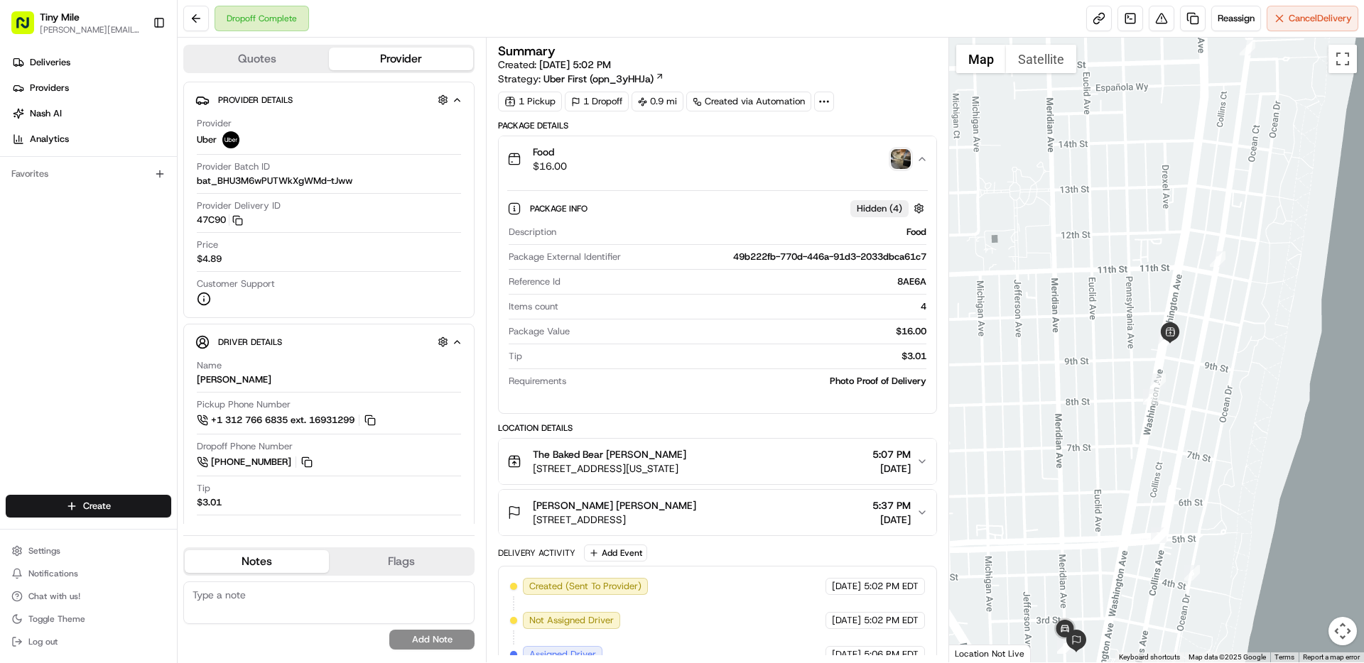
click at [854, 158] on div "Food $16.00" at bounding box center [711, 159] width 408 height 28
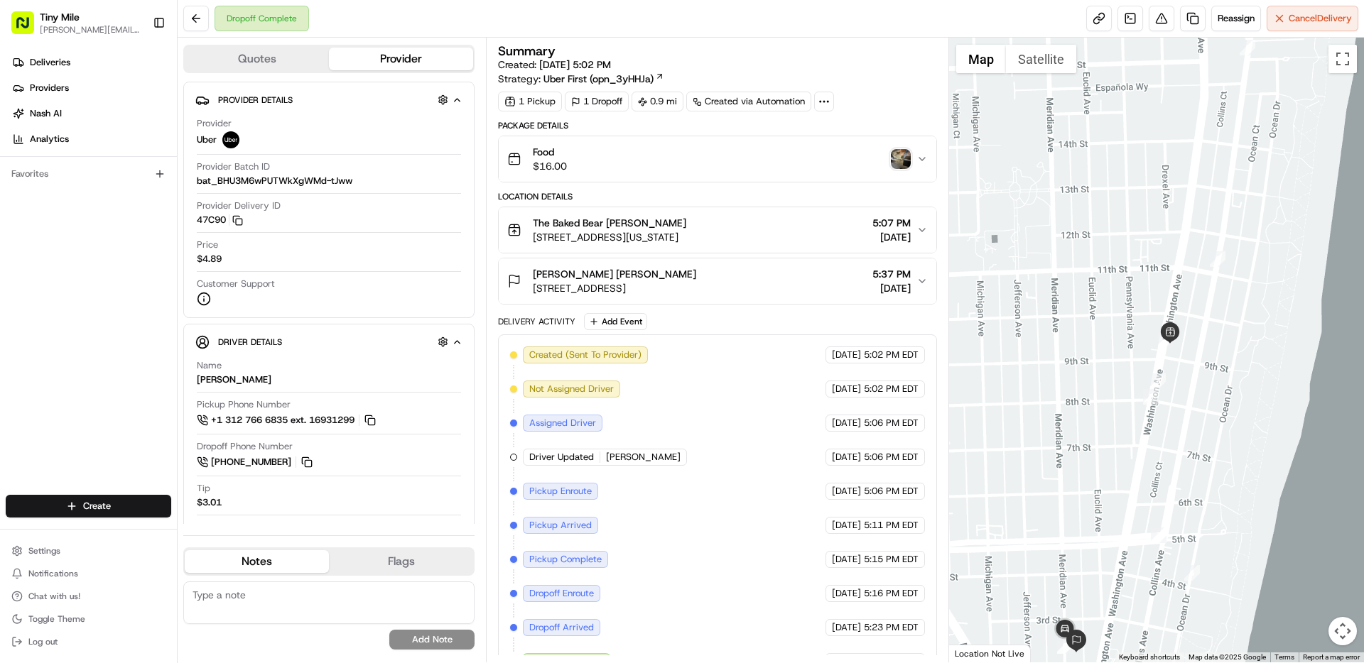
click at [784, 237] on div "The Baked Bear Vanessa J. 909 Washington Ave, Miami Beach, FL 33139, USA 5:07 P…" at bounding box center [711, 230] width 408 height 28
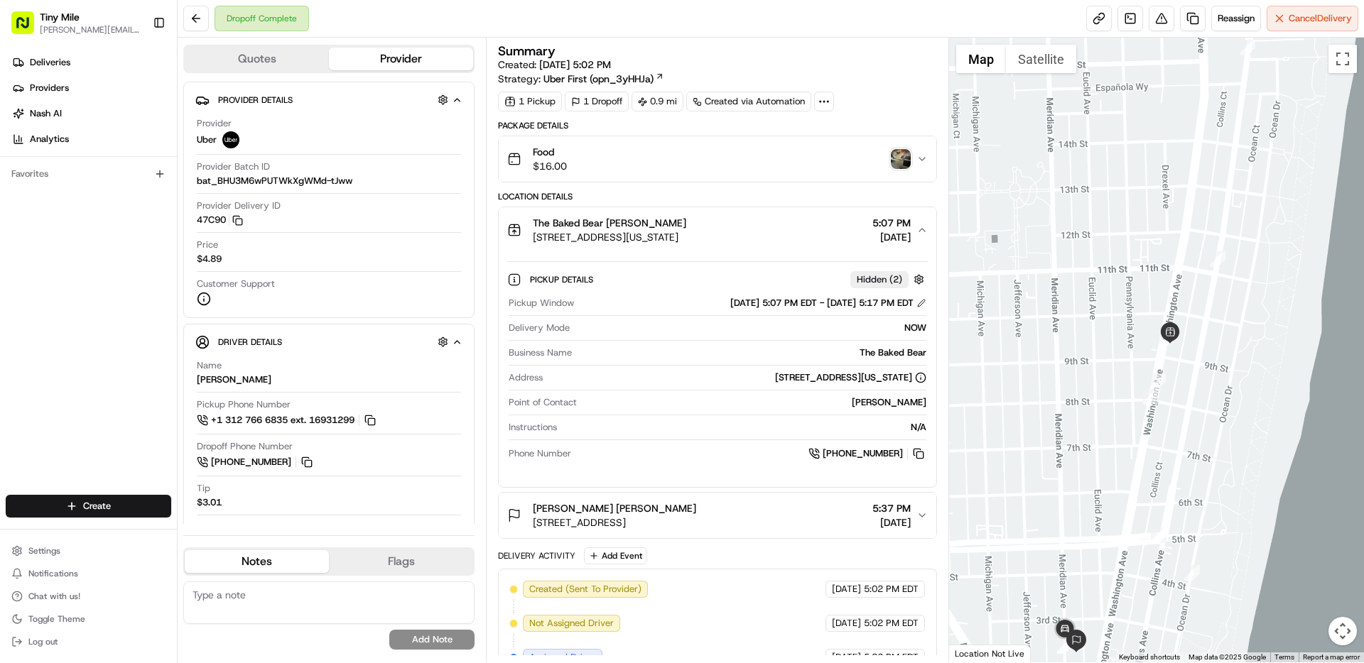
click at [784, 237] on div "The Baked Bear Vanessa J. 909 Washington Ave, Miami Beach, FL 33139, USA 5:07 P…" at bounding box center [711, 230] width 408 height 28
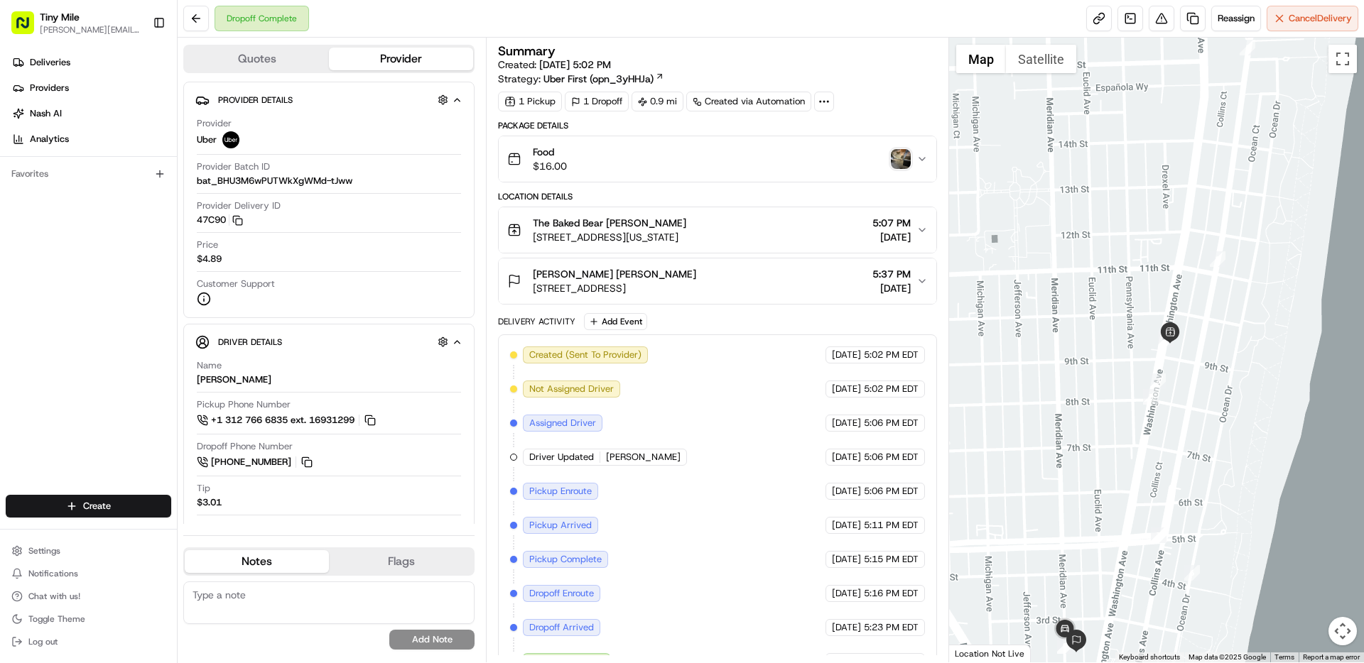
scroll to position [27, 0]
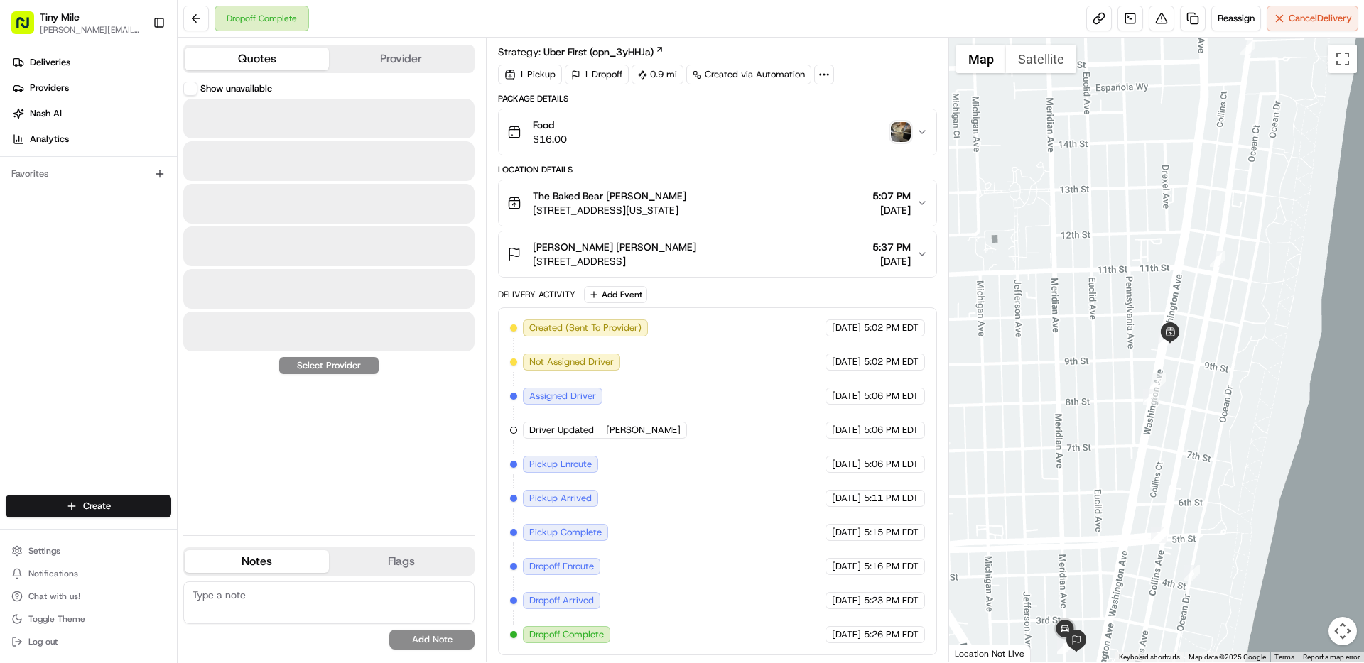
click at [296, 58] on button "Quotes" at bounding box center [257, 59] width 144 height 23
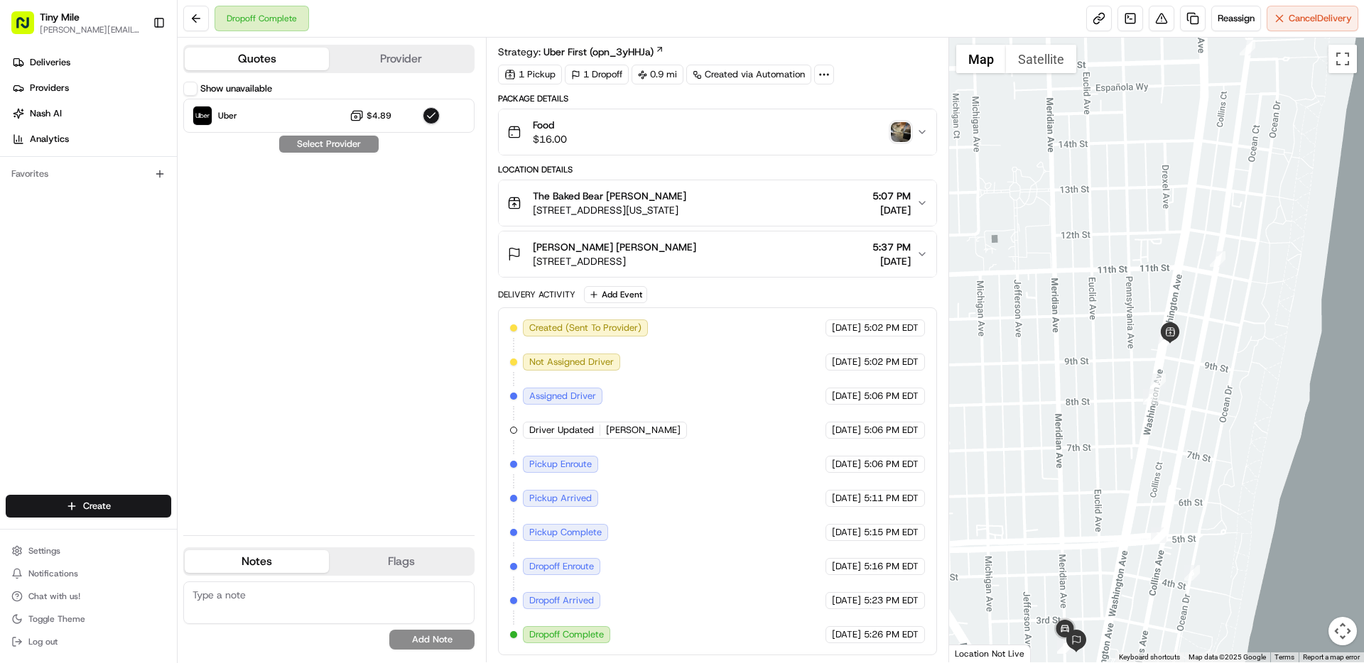
click at [250, 86] on label "Show unavailable" at bounding box center [236, 88] width 72 height 13
click at [197, 86] on button "Show unavailable" at bounding box center [190, 89] width 14 height 14
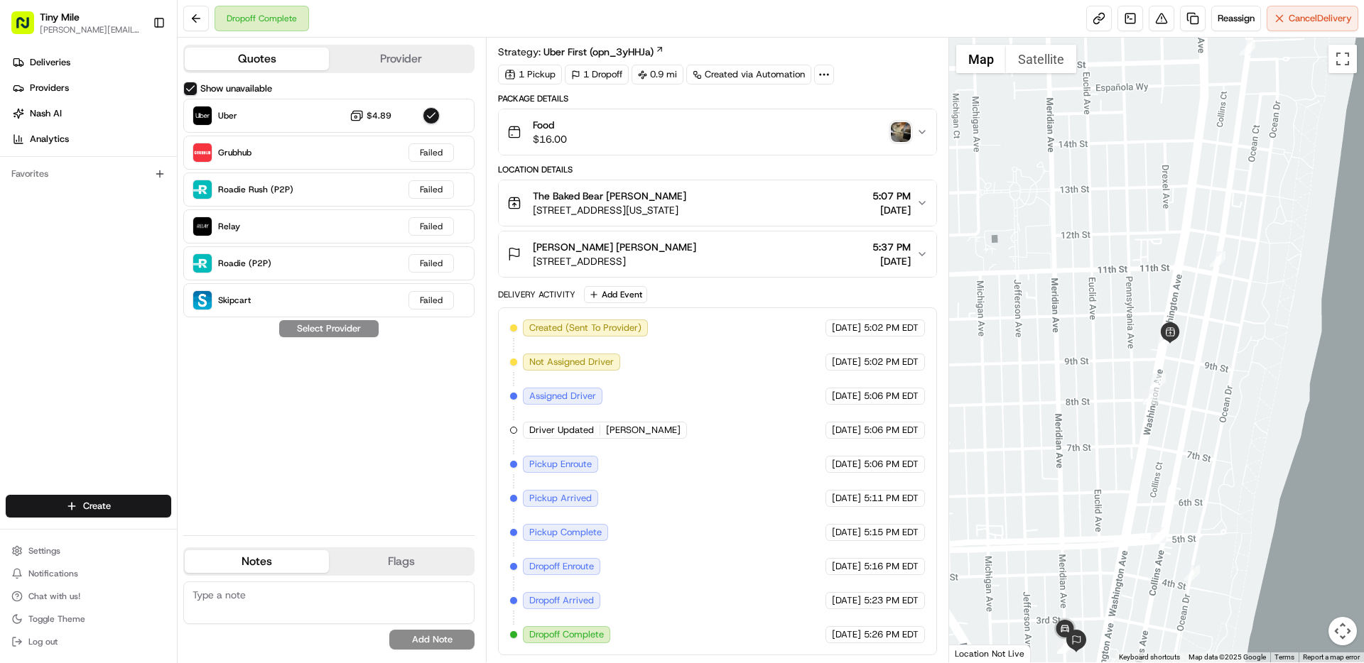
click at [208, 86] on label "Show unavailable" at bounding box center [236, 88] width 72 height 13
click at [197, 86] on button "Show unavailable" at bounding box center [190, 89] width 14 height 14
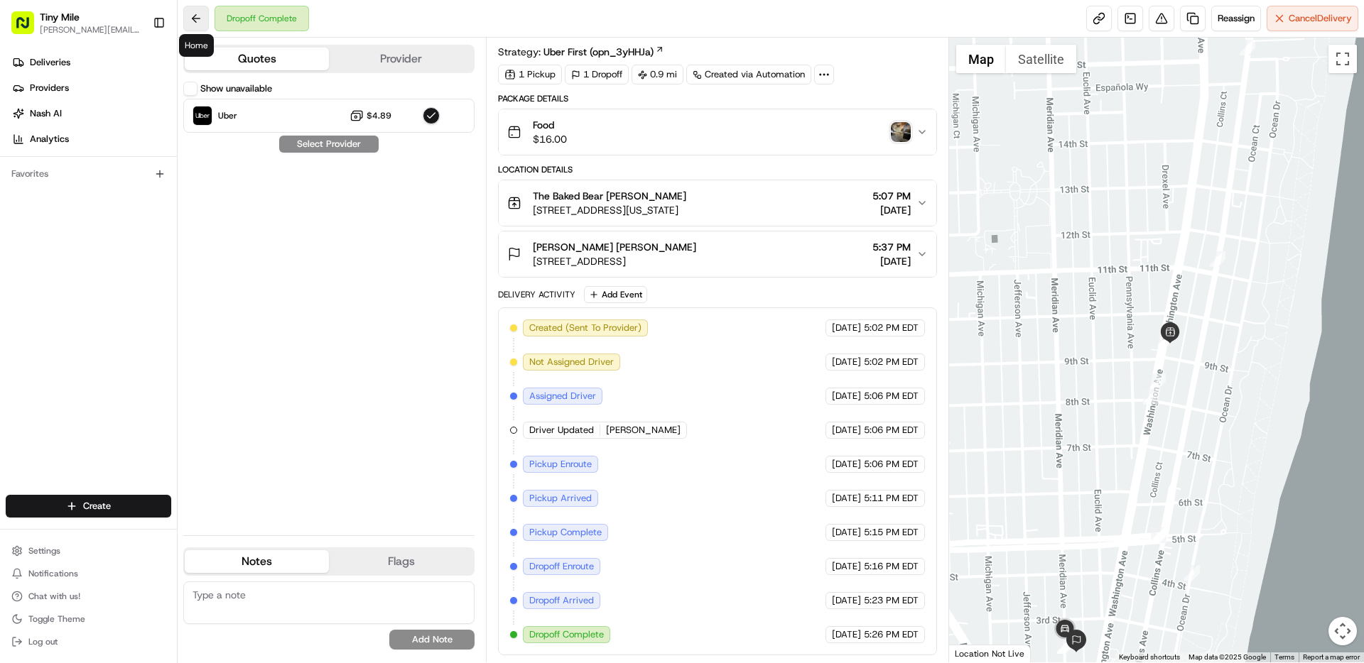
click at [205, 16] on button at bounding box center [196, 19] width 26 height 26
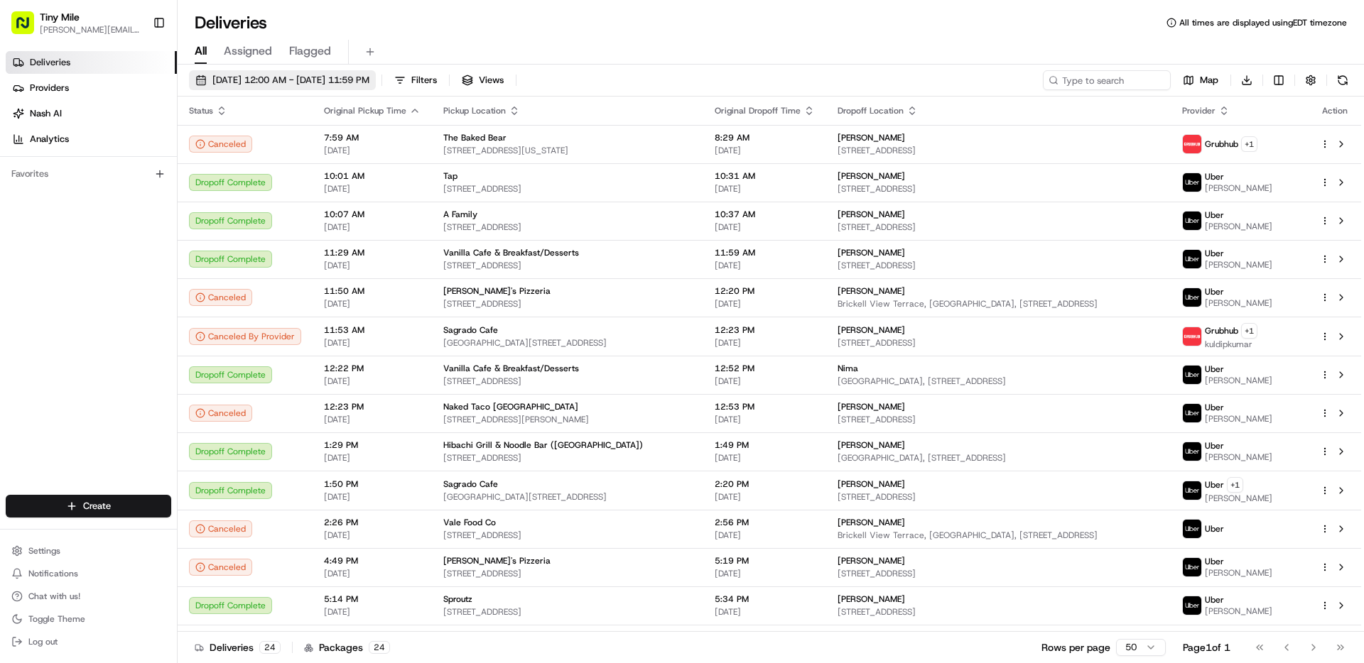
click at [290, 78] on span "[DATE] 12:00 AM - [DATE] 11:59 PM" at bounding box center [290, 80] width 157 height 13
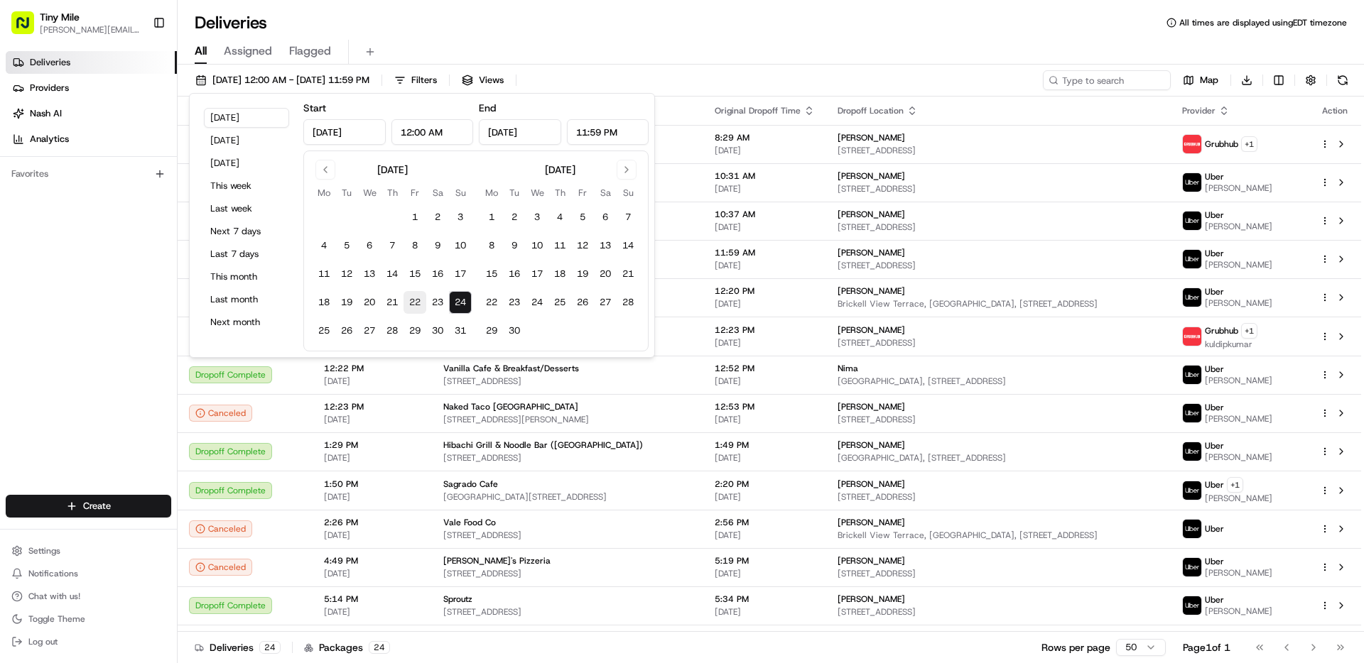
click at [415, 299] on button "22" at bounding box center [414, 302] width 23 height 23
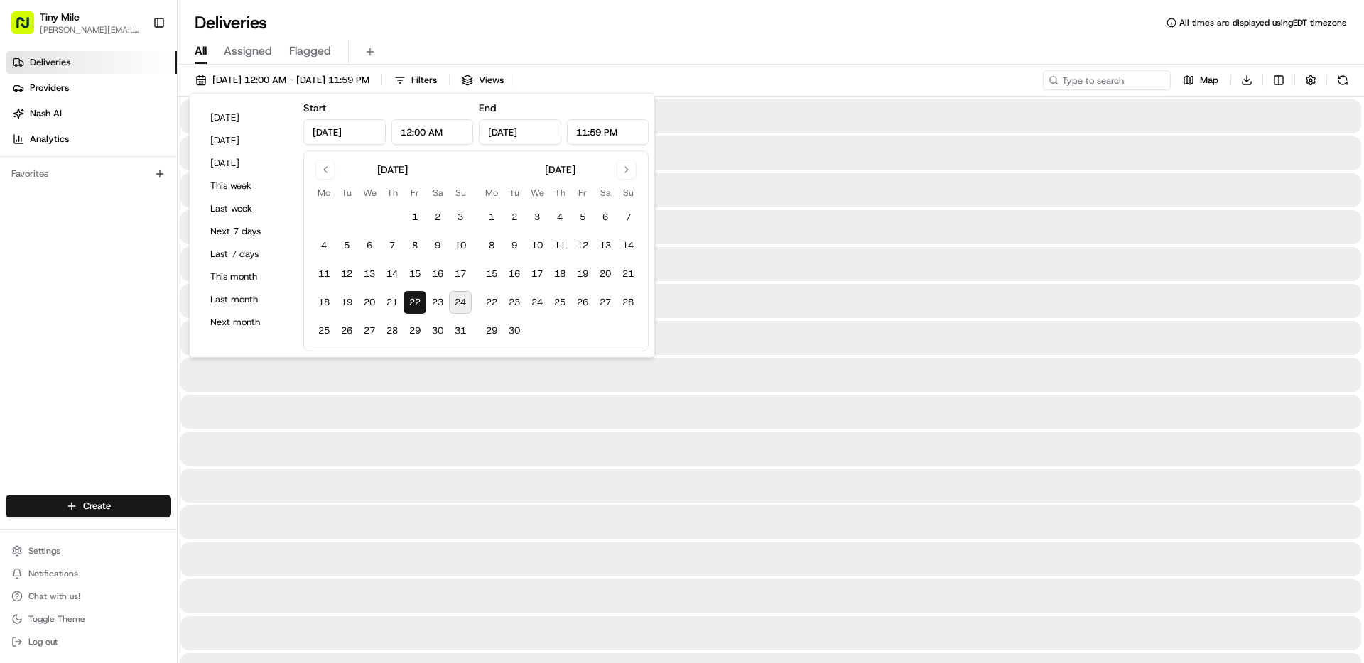
type input "Aug 22, 2025"
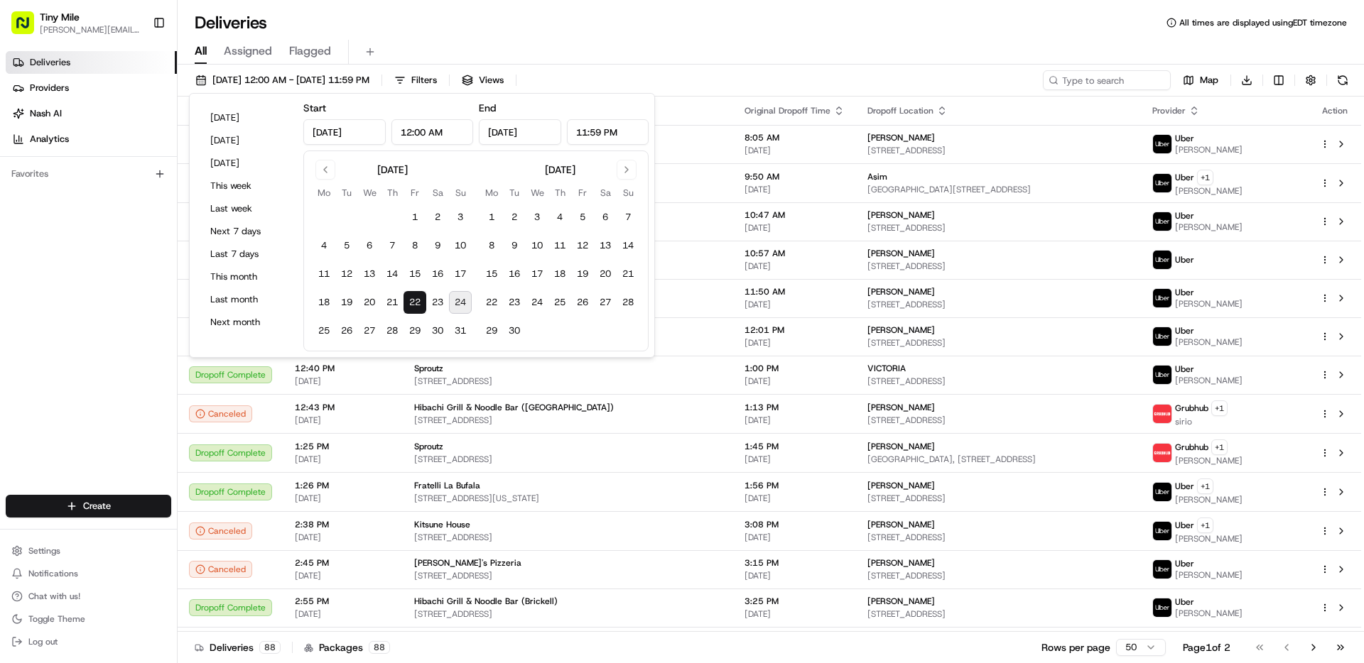
click at [421, 300] on button "22" at bounding box center [414, 302] width 23 height 23
click at [986, 46] on div "All Assigned Flagged" at bounding box center [771, 52] width 1186 height 25
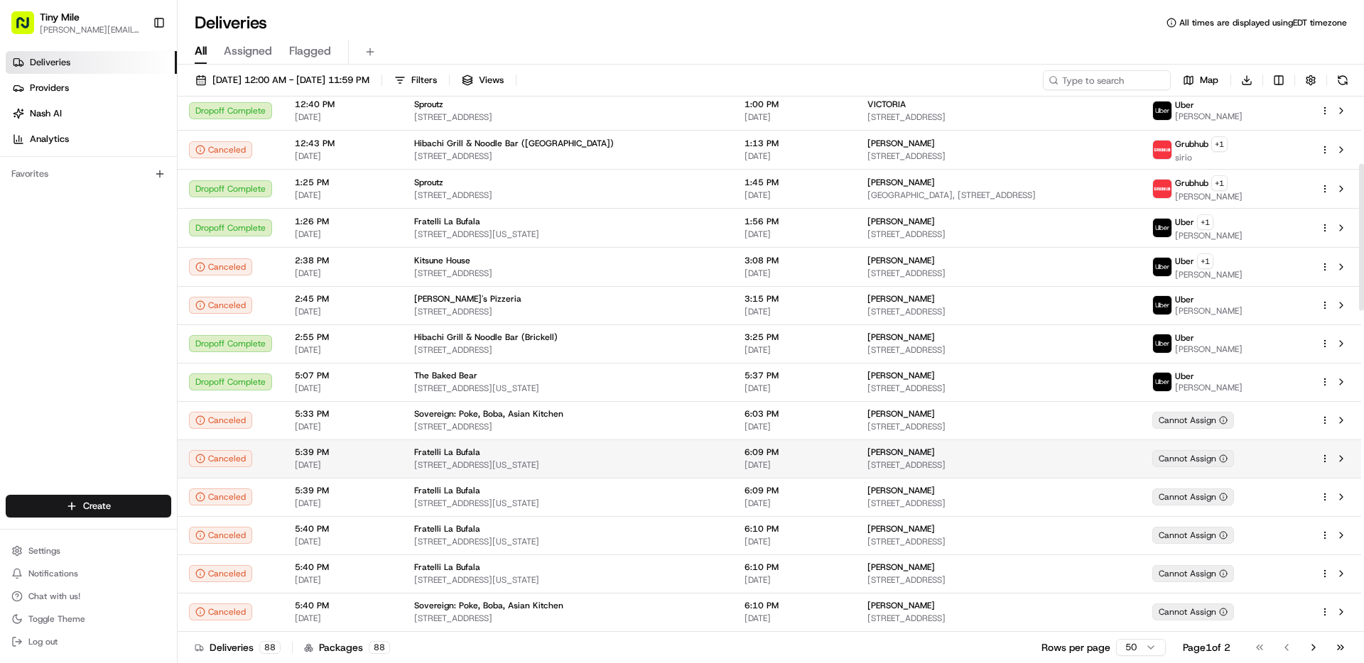
scroll to position [234, 0]
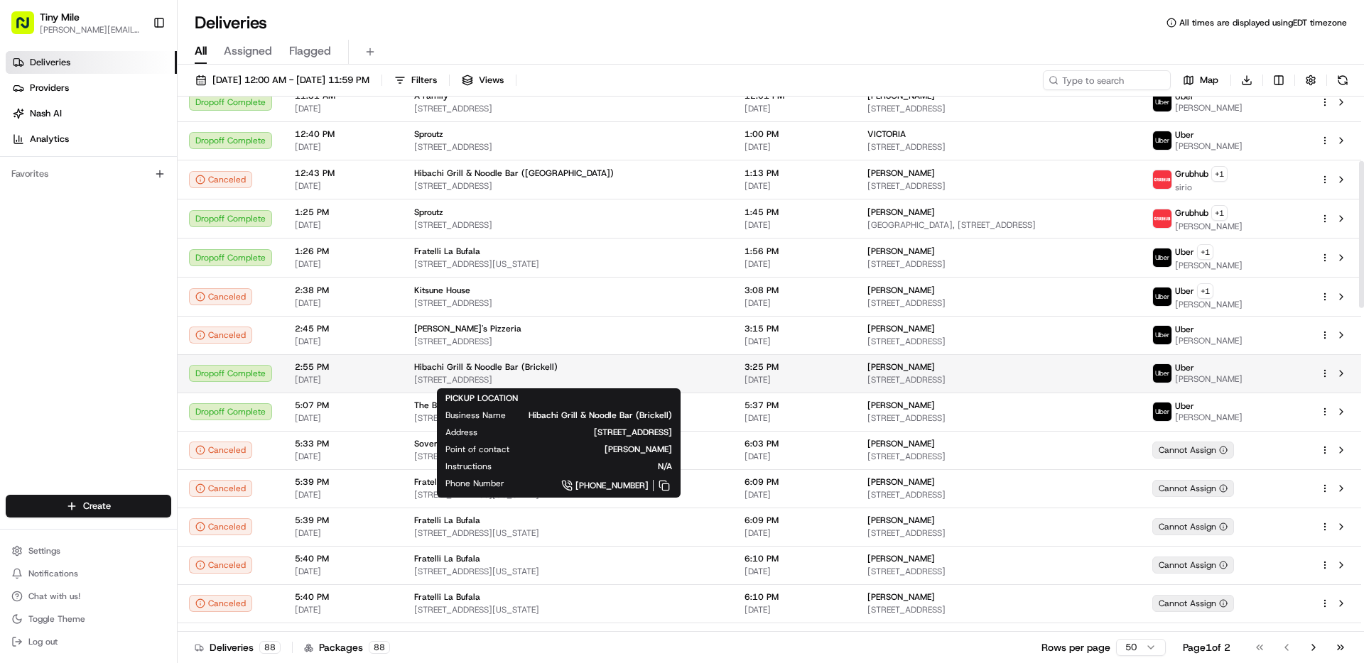
click at [526, 374] on span "[STREET_ADDRESS]" at bounding box center [567, 379] width 307 height 11
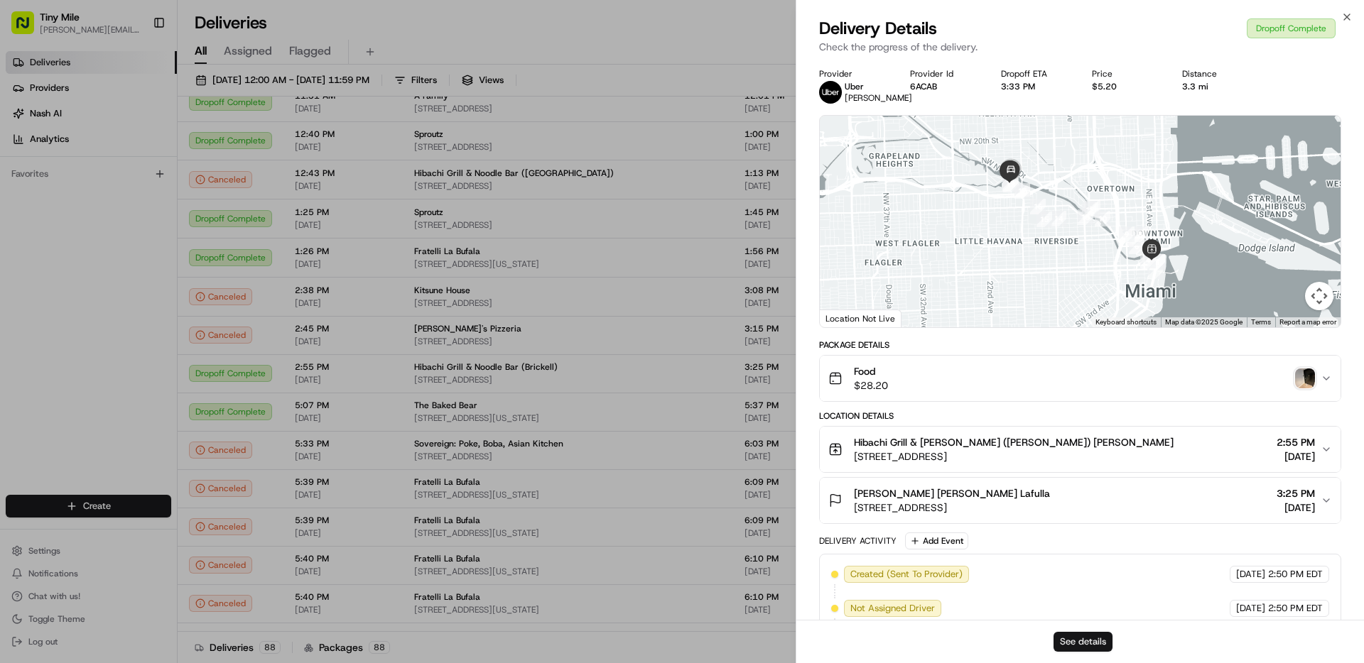
click at [1088, 639] on button "See details" at bounding box center [1082, 642] width 59 height 20
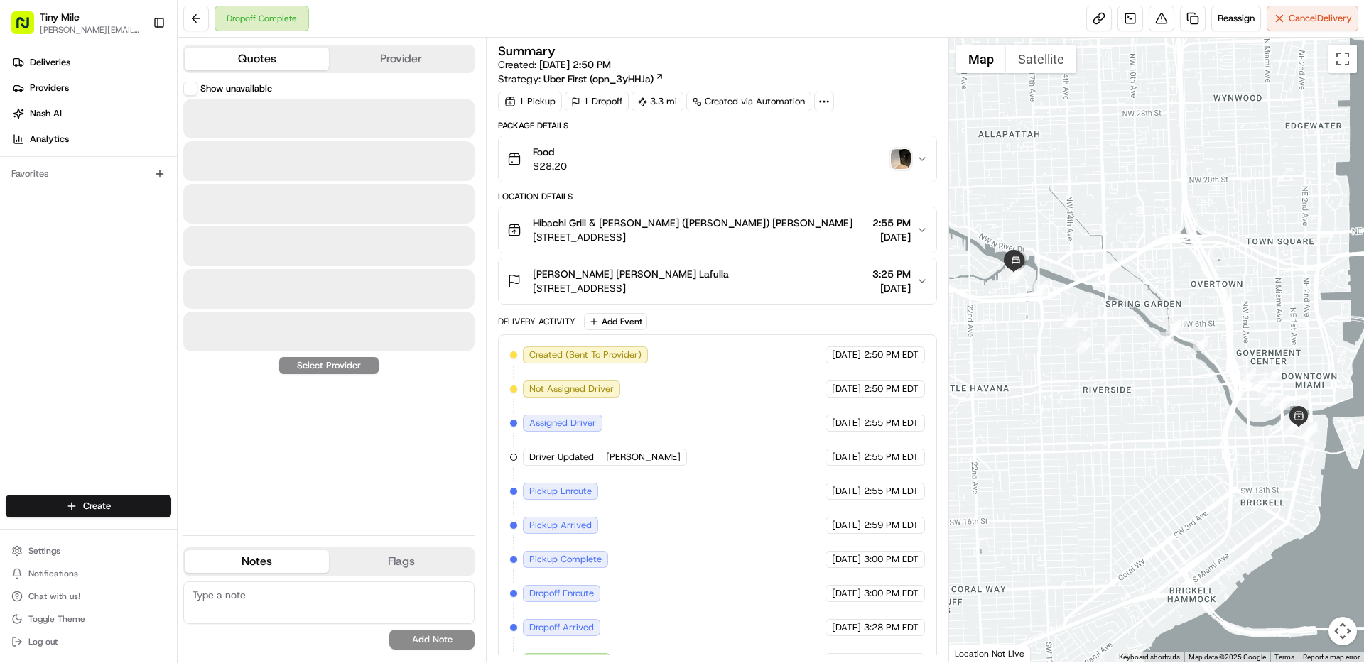
click at [298, 62] on button "Quotes" at bounding box center [257, 59] width 144 height 23
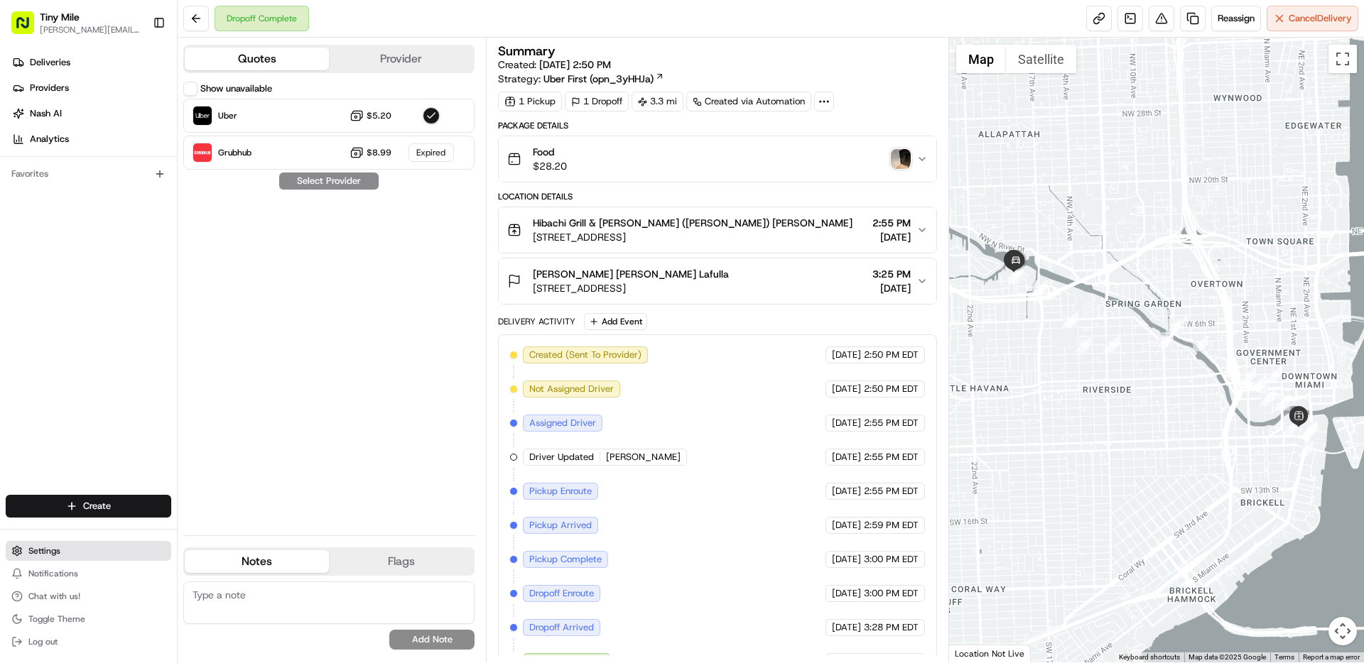
click at [54, 547] on span "Settings" at bounding box center [44, 550] width 32 height 11
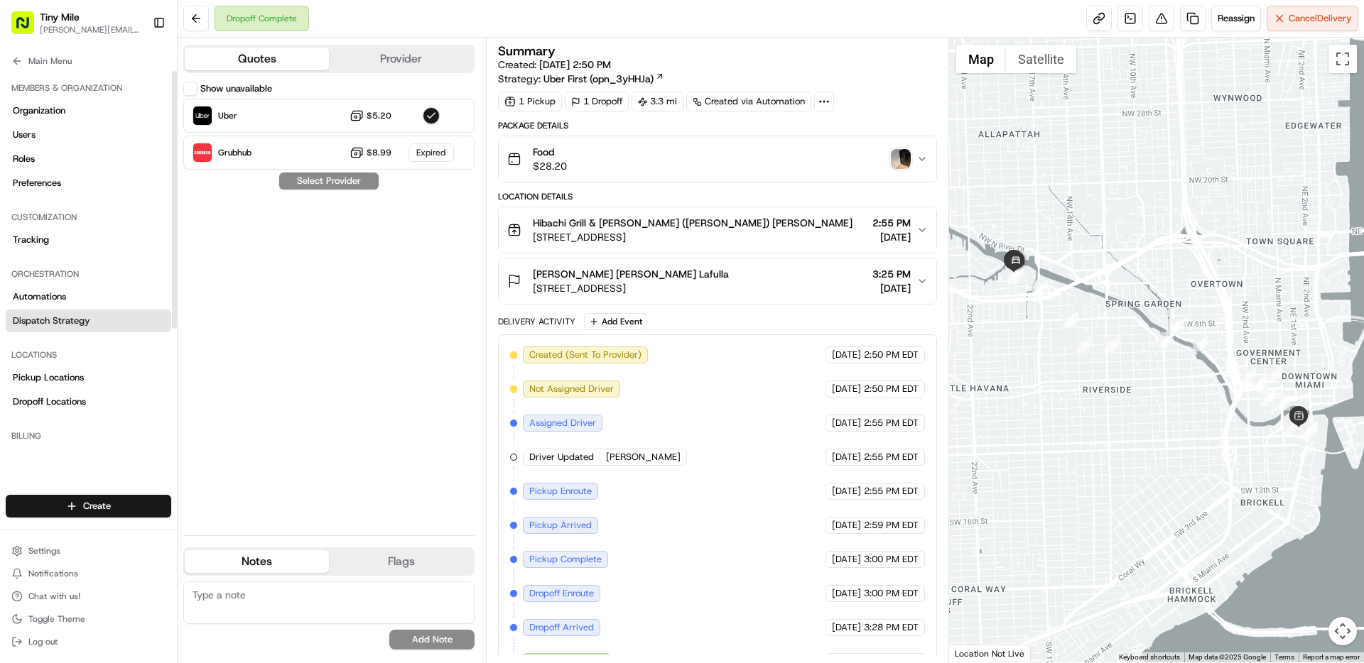
click at [70, 326] on span "Dispatch Strategy" at bounding box center [51, 321] width 77 height 13
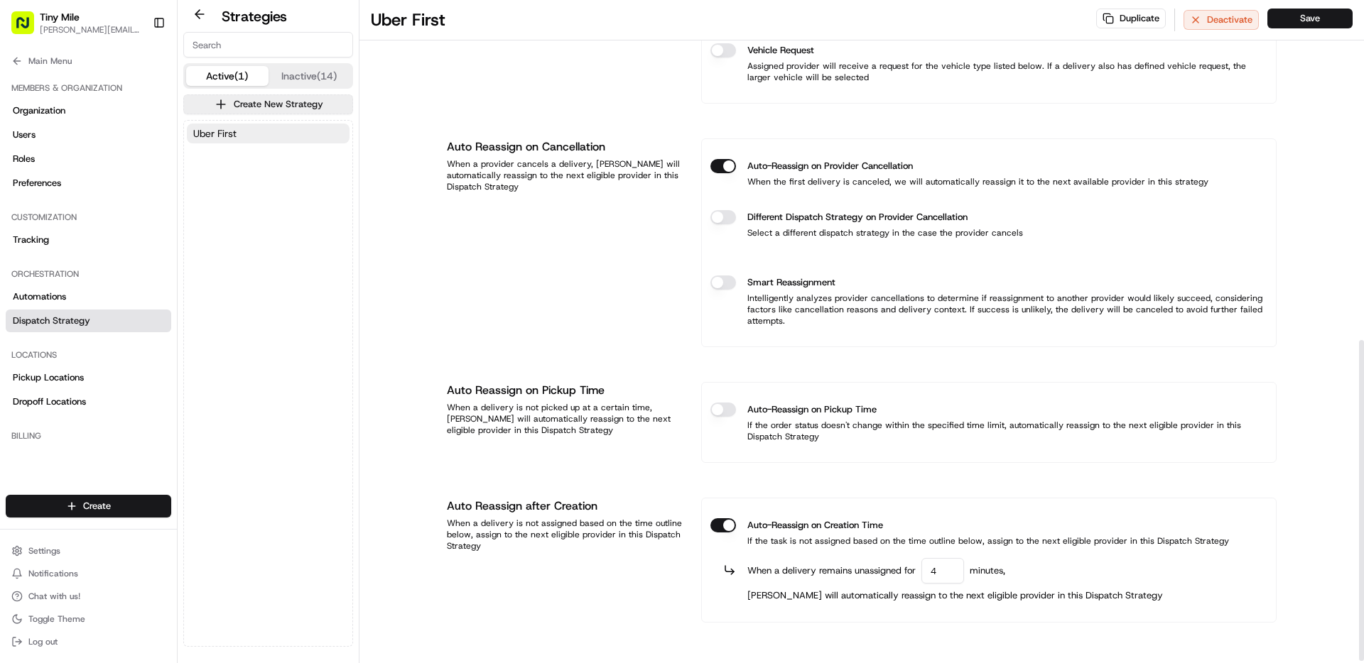
scroll to position [704, 0]
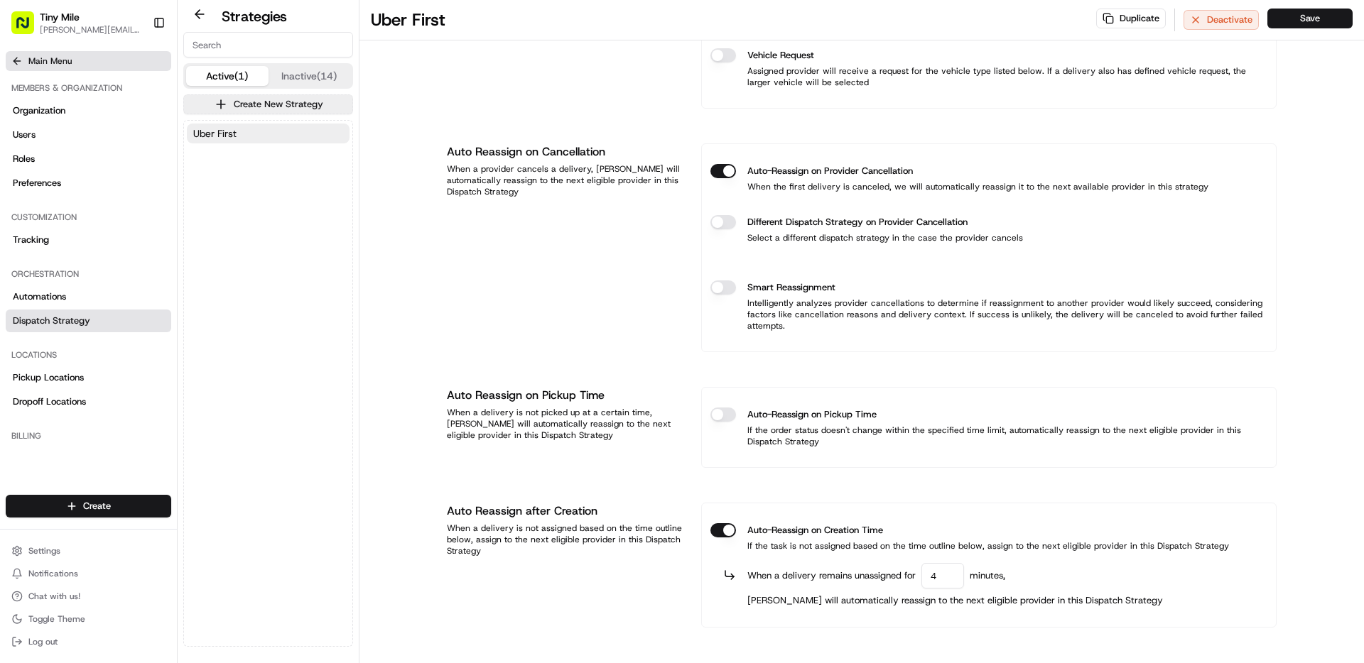
click at [77, 65] on button "Main Menu" at bounding box center [88, 61] width 165 height 20
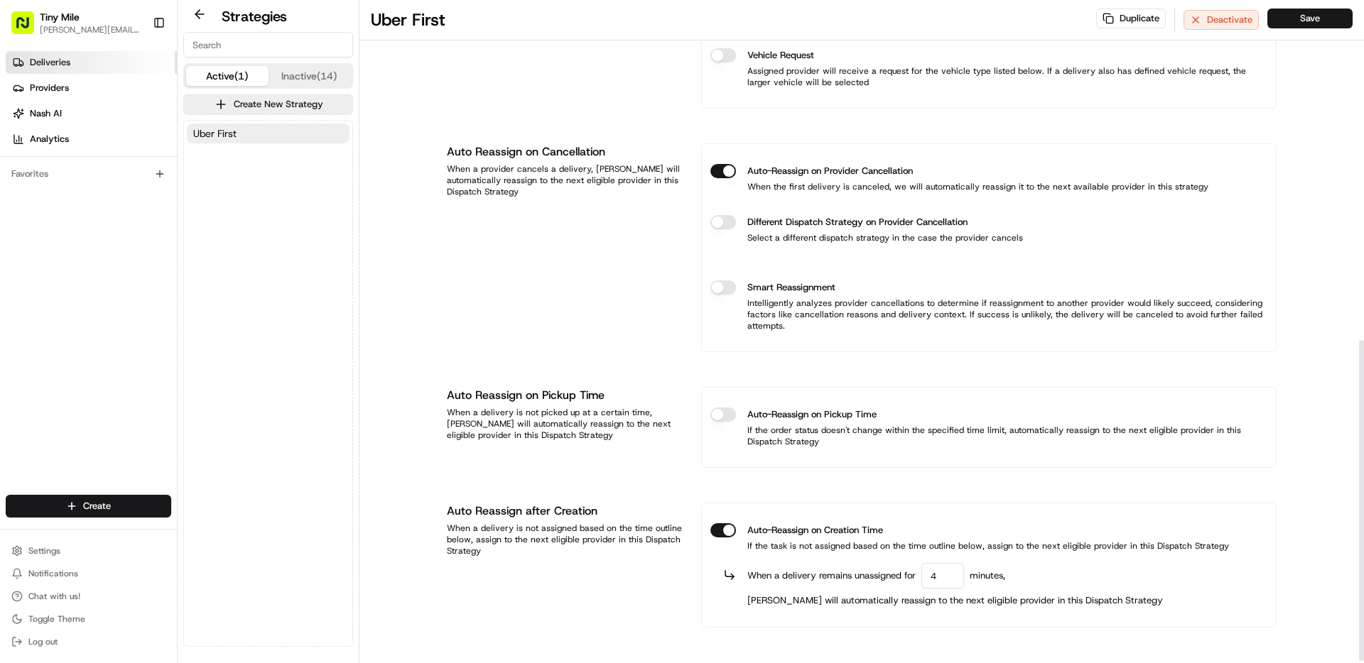
click at [61, 58] on span "Deliveries" at bounding box center [50, 62] width 40 height 13
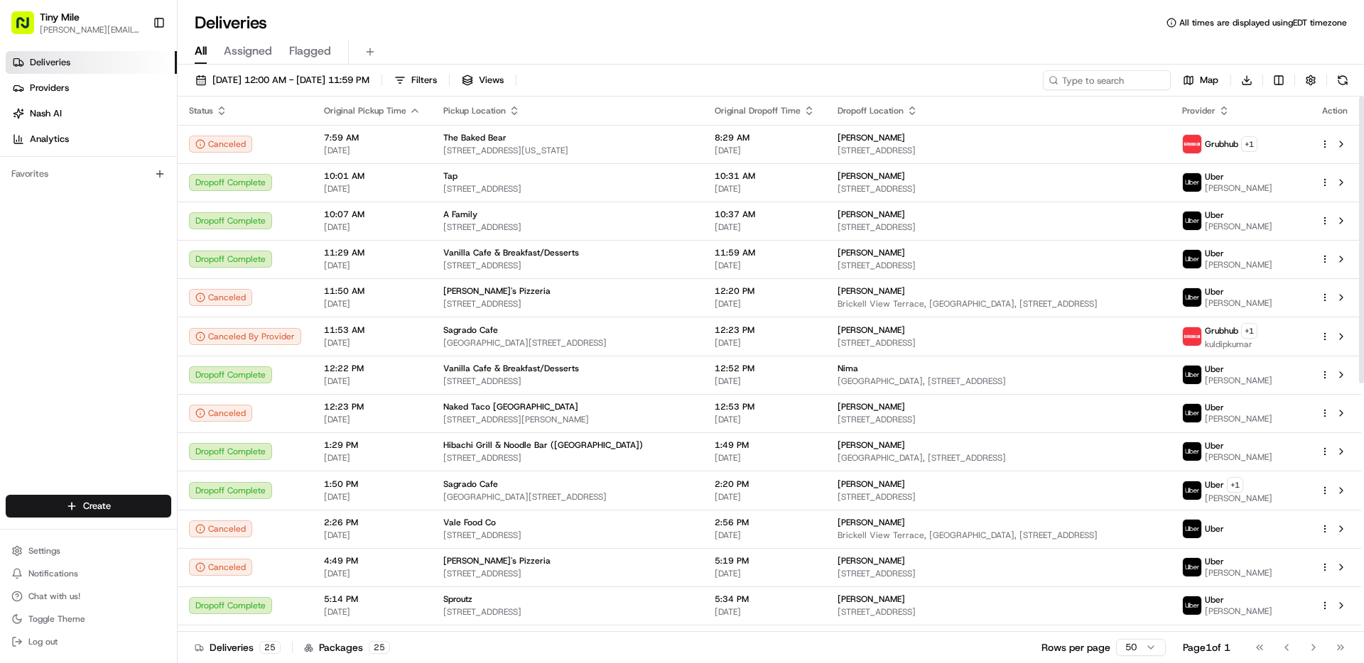
scroll to position [464, 0]
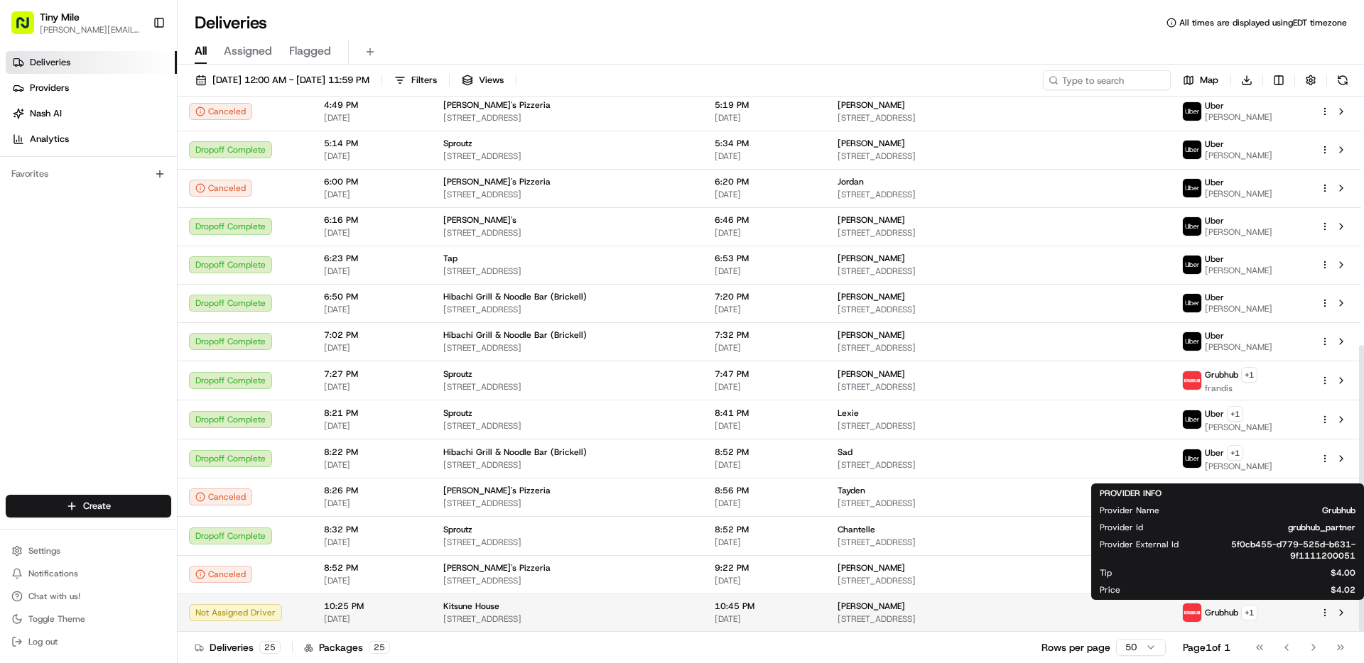
click at [1224, 614] on span "Grubhub" at bounding box center [1220, 612] width 33 height 11
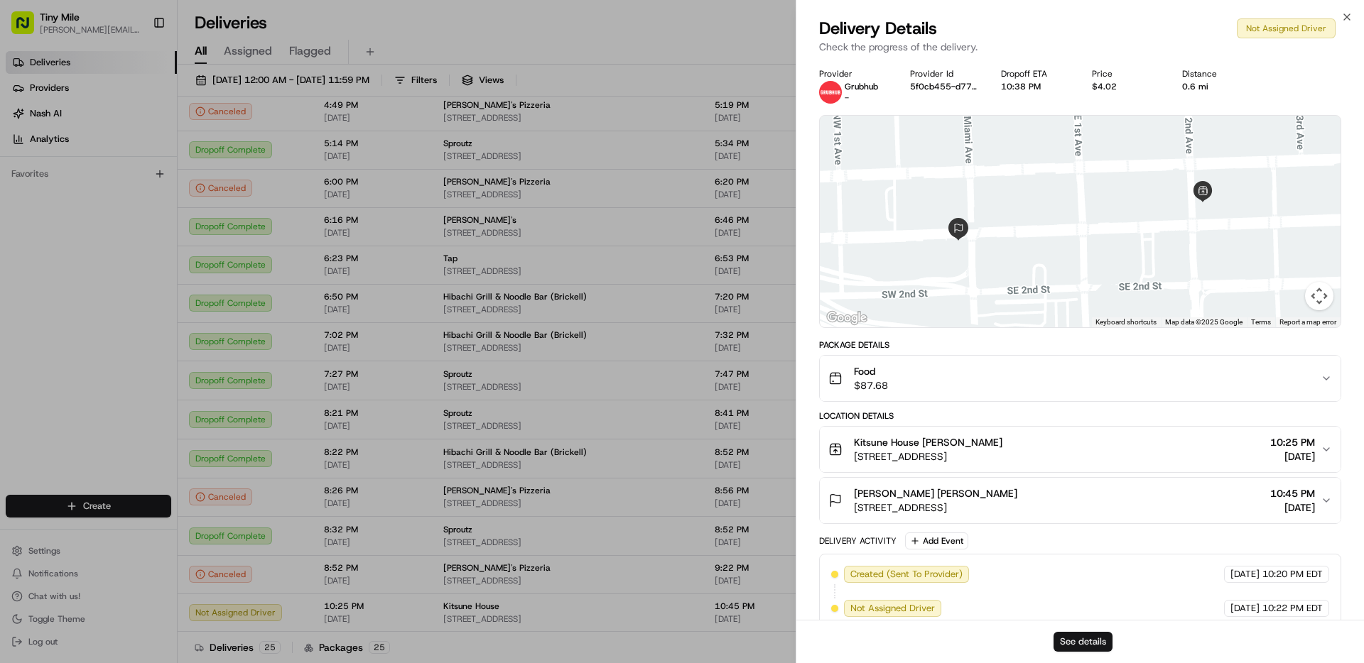
click at [1099, 643] on button "See details" at bounding box center [1082, 642] width 59 height 20
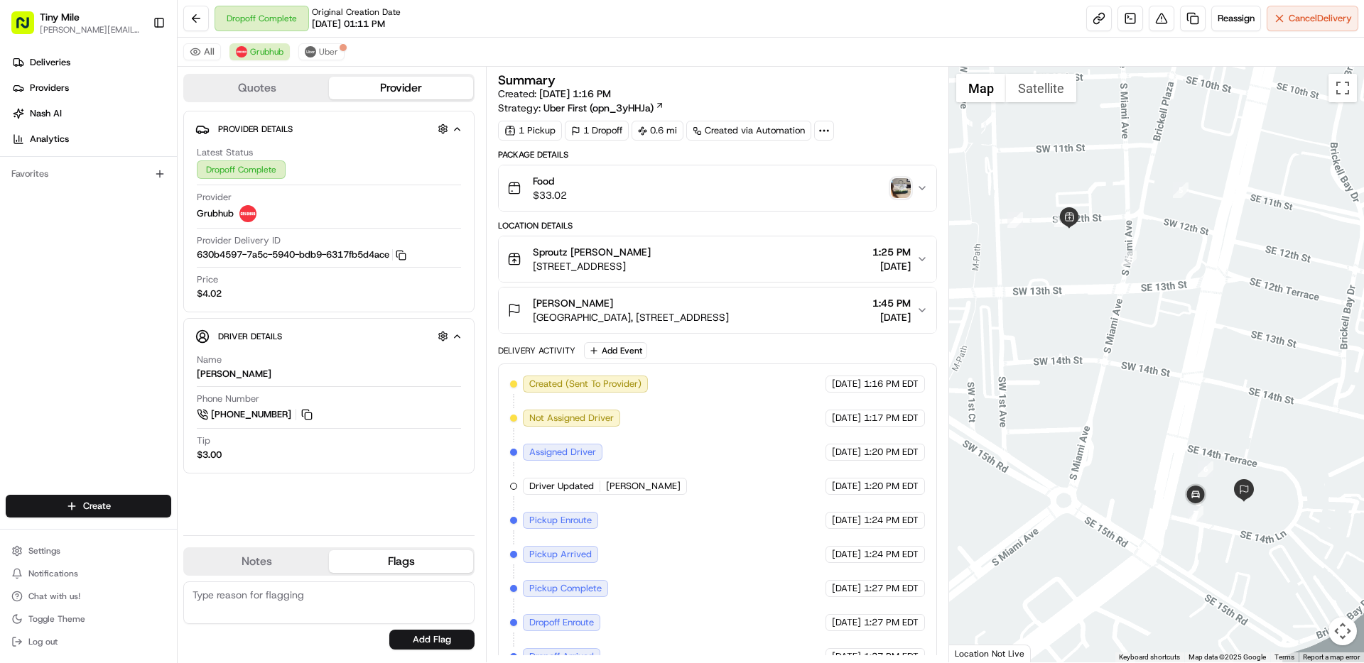
scroll to position [56, 0]
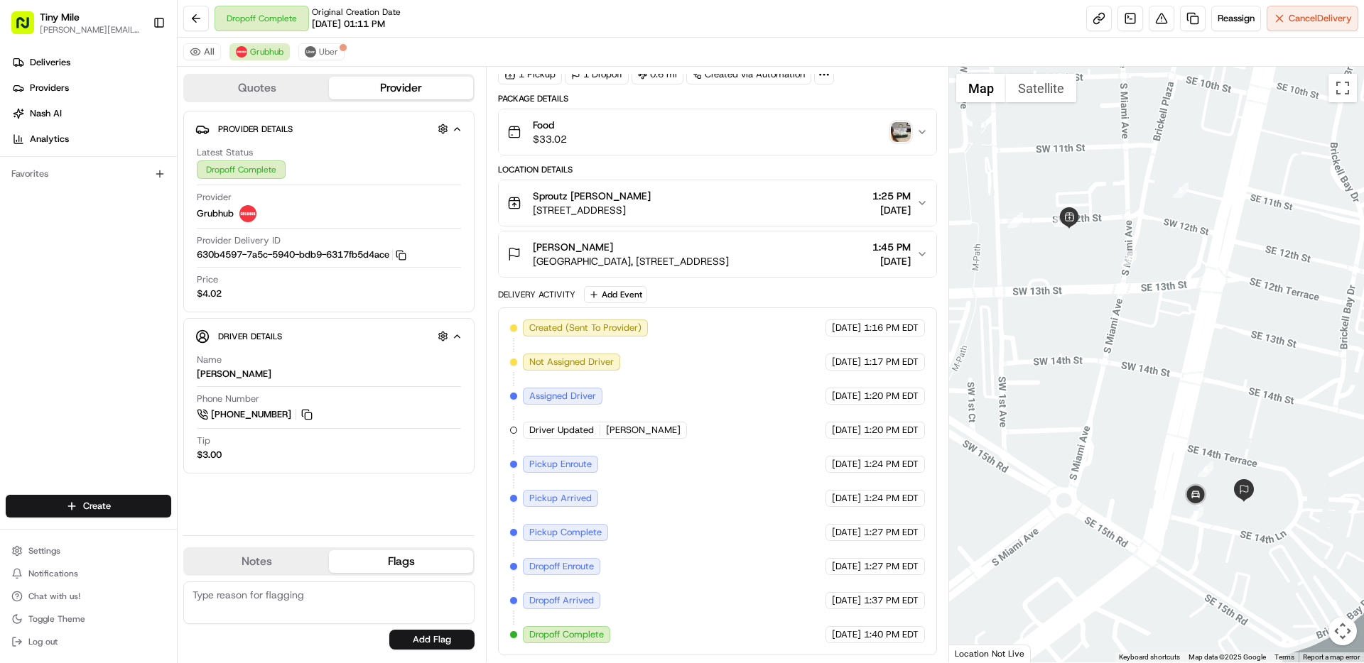
click at [563, 398] on span "Assigned Driver" at bounding box center [562, 396] width 67 height 13
click at [269, 83] on button "Quotes" at bounding box center [257, 88] width 144 height 23
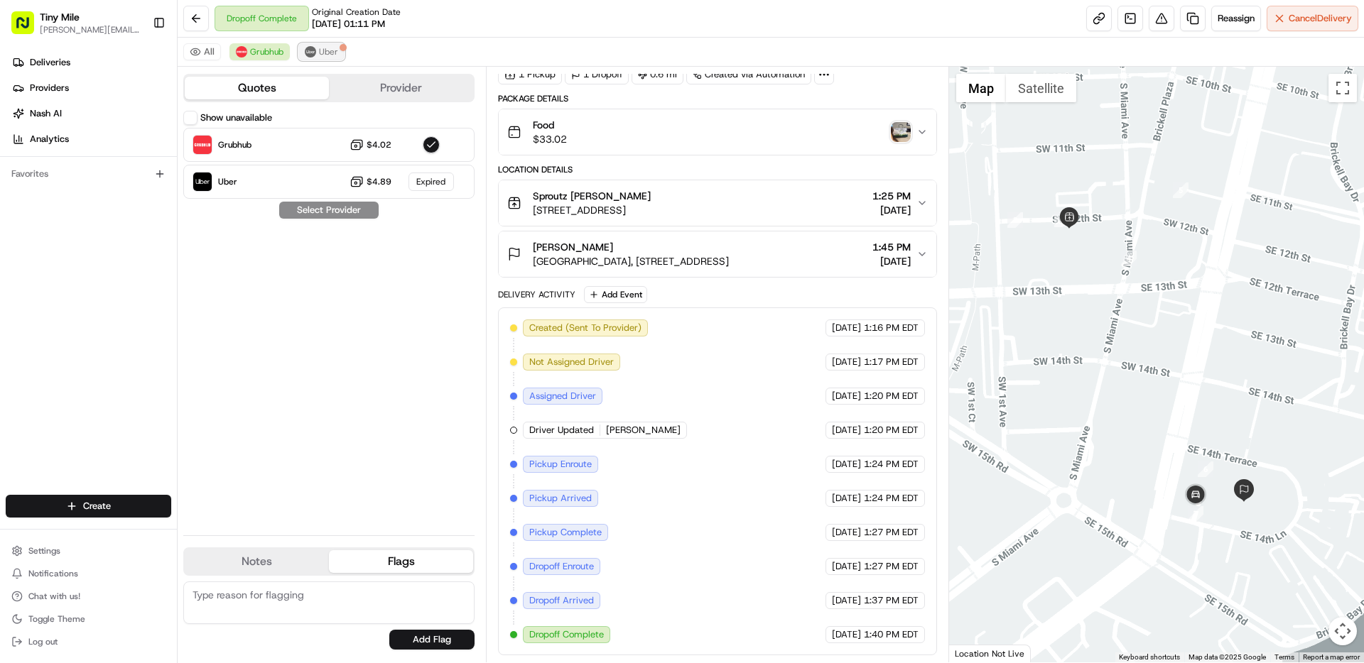
click at [328, 53] on span "Uber" at bounding box center [328, 51] width 19 height 11
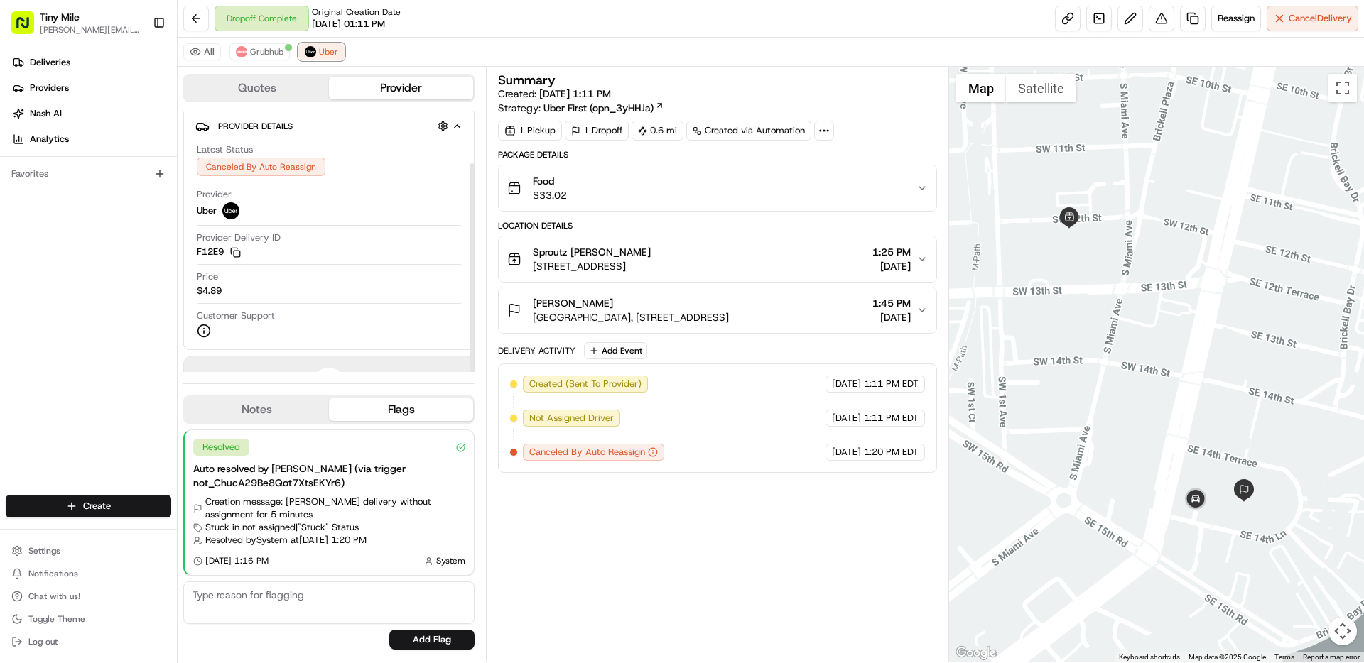
scroll to position [66, 0]
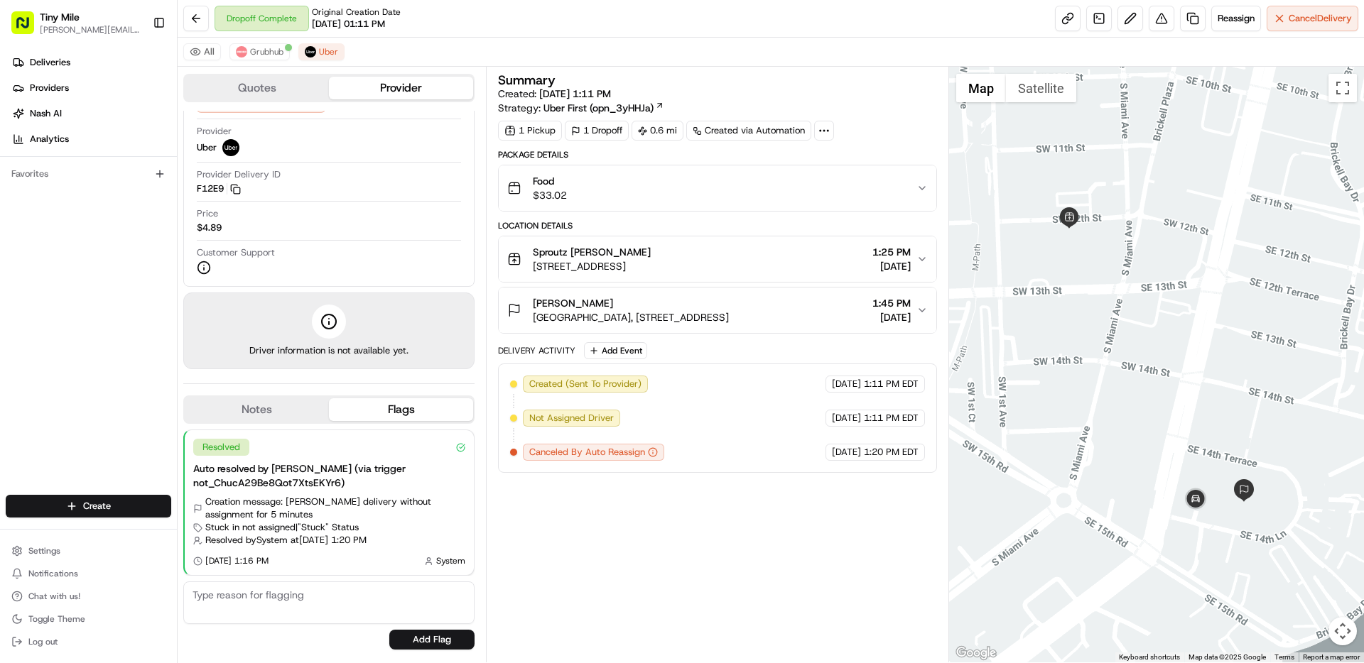
click at [308, 427] on div "Resolved Auto resolved by [PERSON_NAME] (via trigger not_ChucA29Be8Qot7XtsEKYr6…" at bounding box center [328, 540] width 291 height 232
click at [309, 413] on button "Notes" at bounding box center [257, 409] width 144 height 23
click at [381, 410] on button "Flags" at bounding box center [401, 409] width 144 height 23
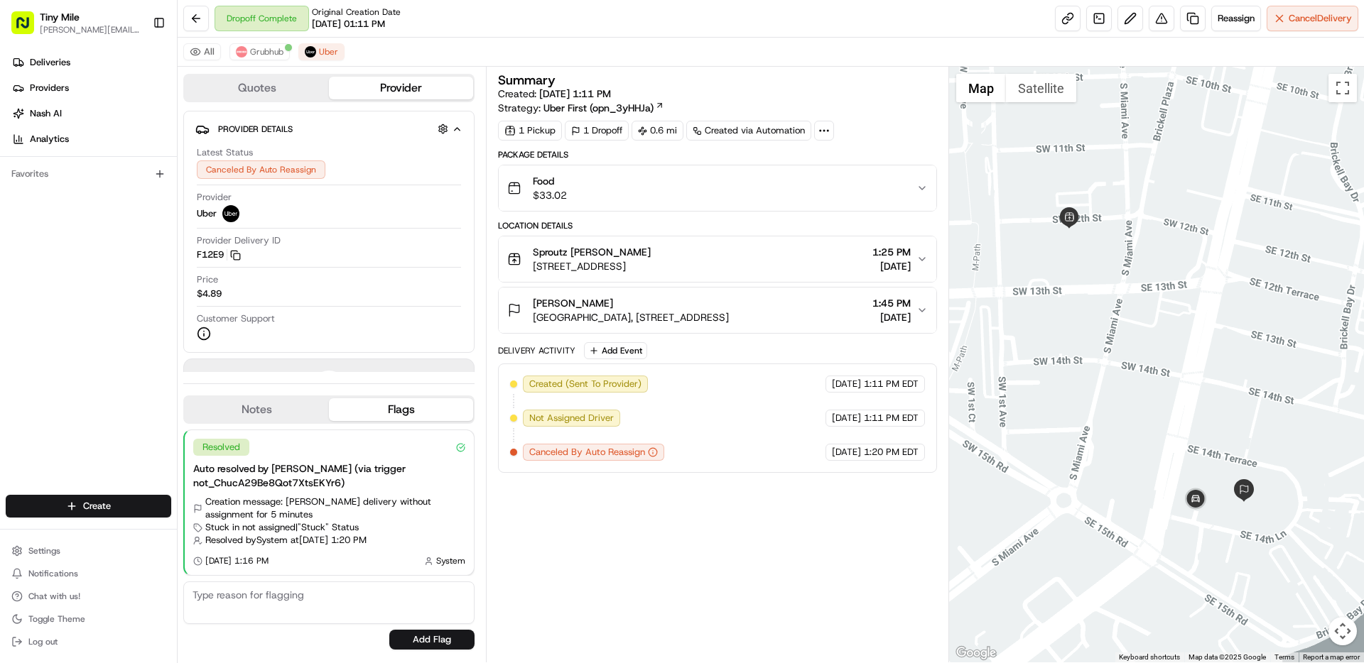
click at [313, 81] on button "Quotes" at bounding box center [257, 88] width 144 height 23
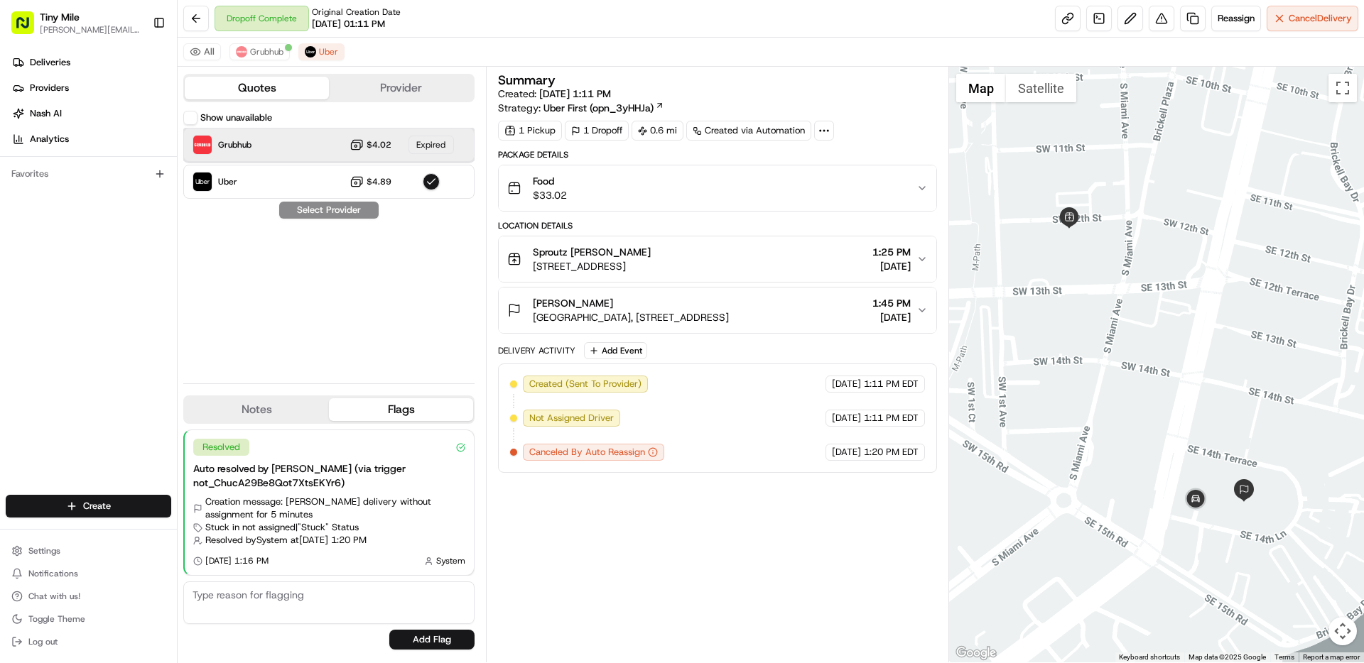
click at [269, 136] on div "Grubhub $4.02 Expired" at bounding box center [328, 145] width 291 height 34
click at [268, 53] on span "Grubhub" at bounding box center [266, 51] width 33 height 11
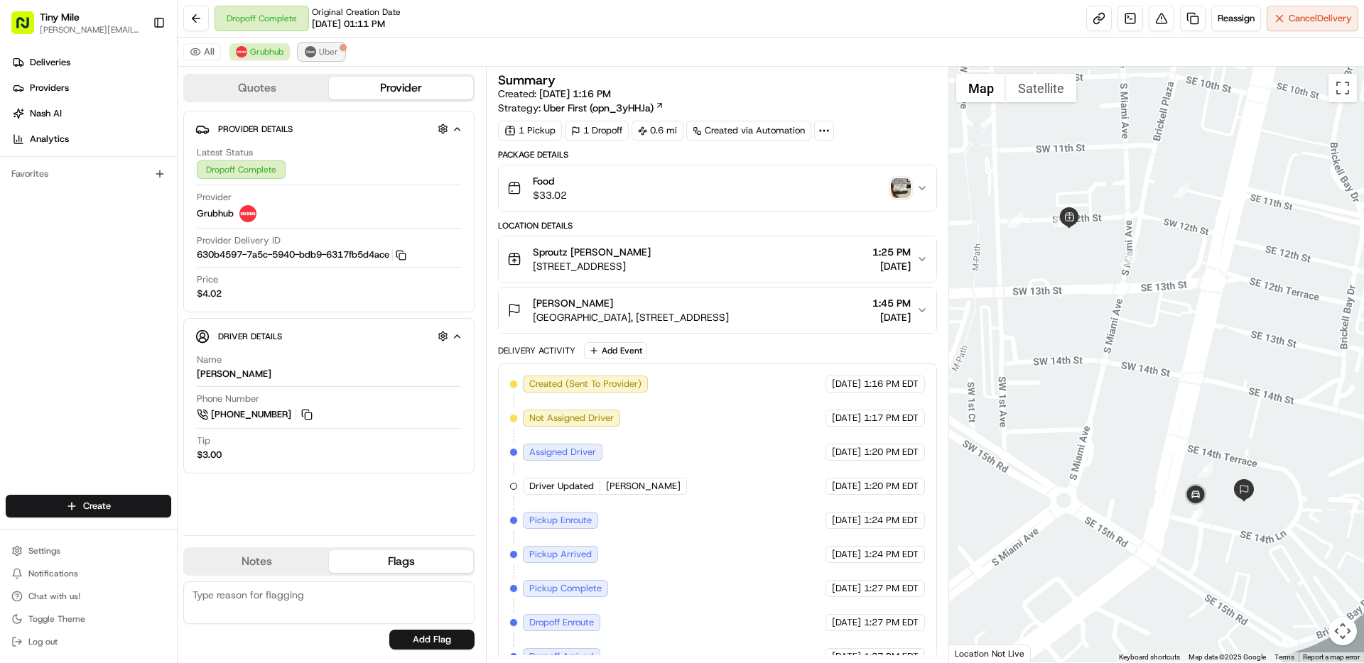
click at [330, 49] on span "Uber" at bounding box center [328, 51] width 19 height 11
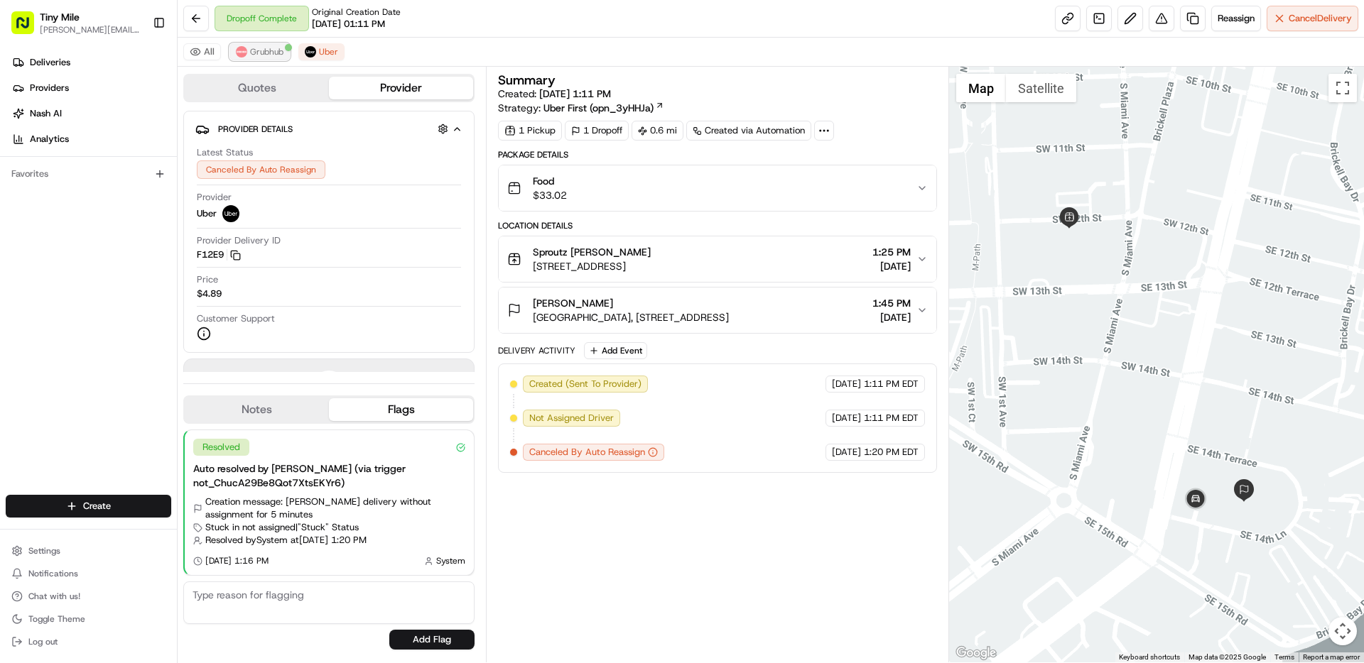
click at [272, 50] on span "Grubhub" at bounding box center [266, 51] width 33 height 11
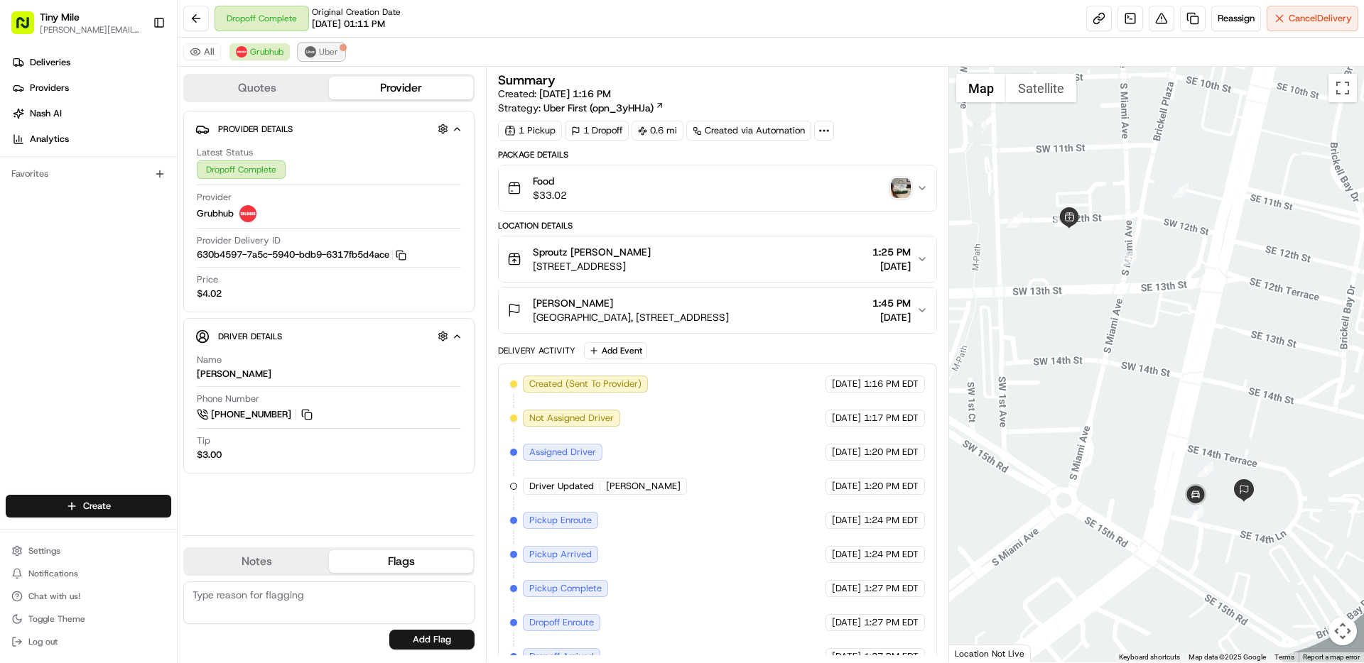
click at [336, 51] on span "Uber" at bounding box center [328, 51] width 19 height 11
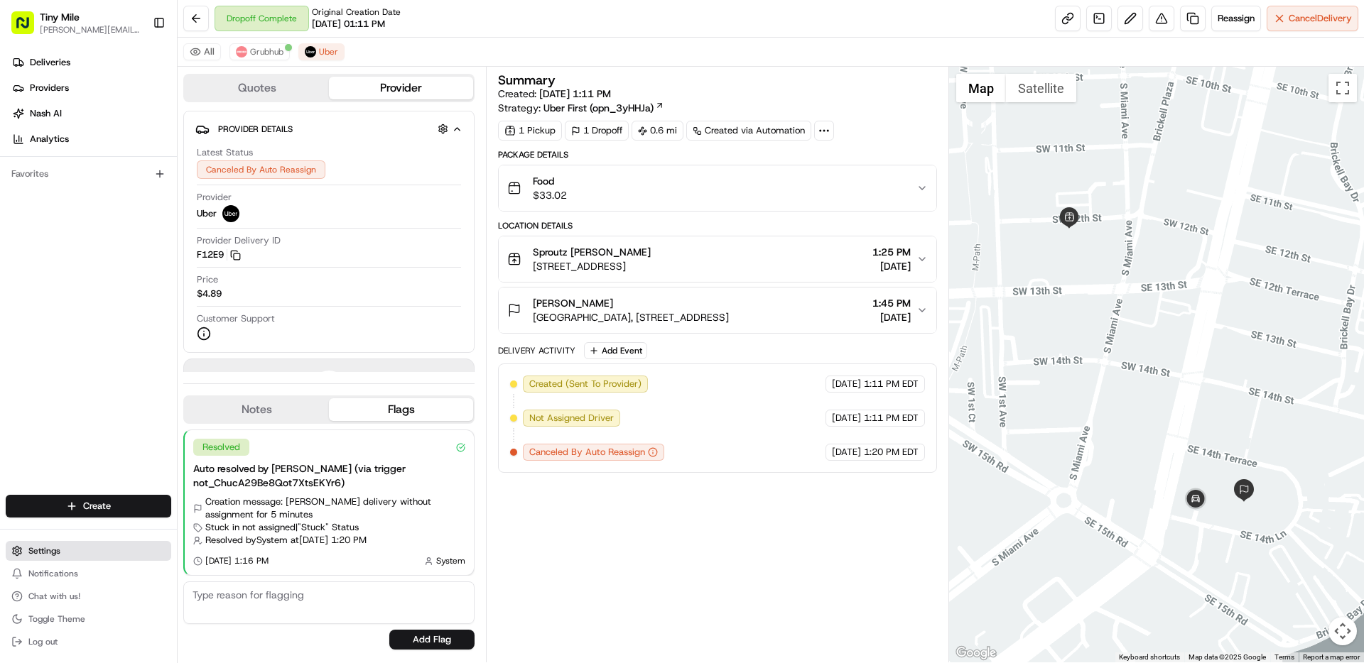
click at [50, 548] on span "Settings" at bounding box center [44, 550] width 32 height 11
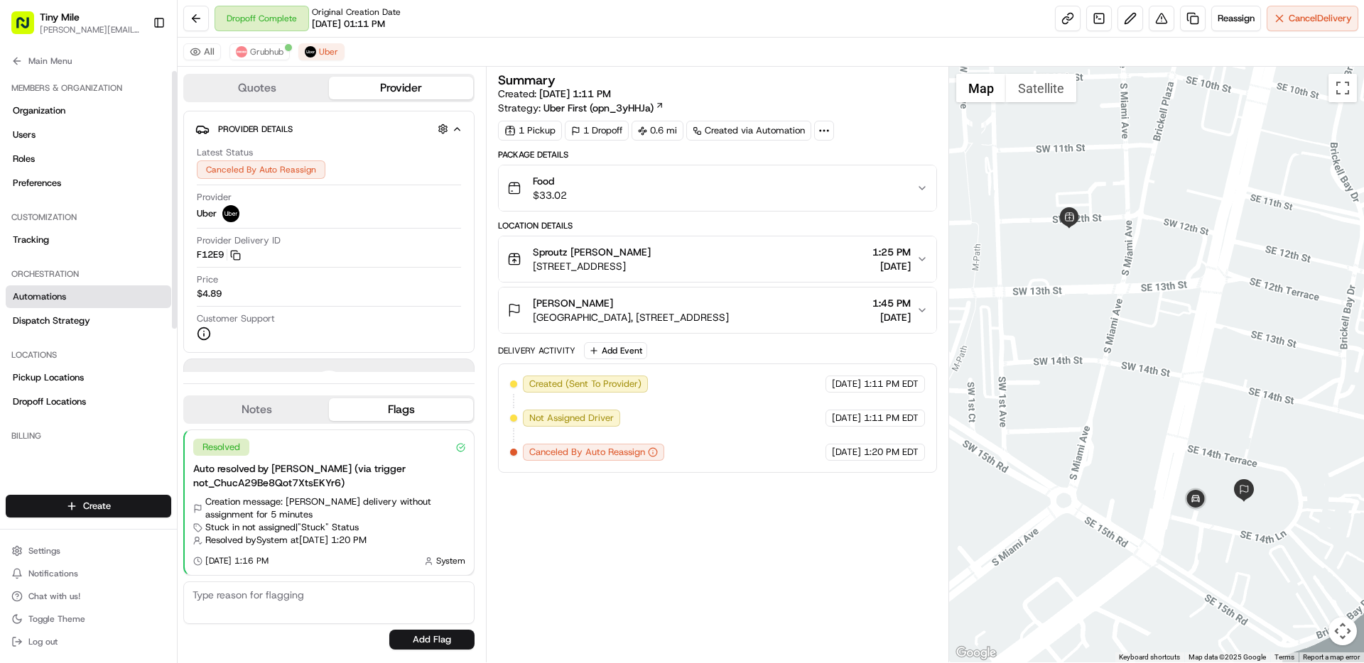
click at [58, 294] on span "Automations" at bounding box center [39, 296] width 53 height 13
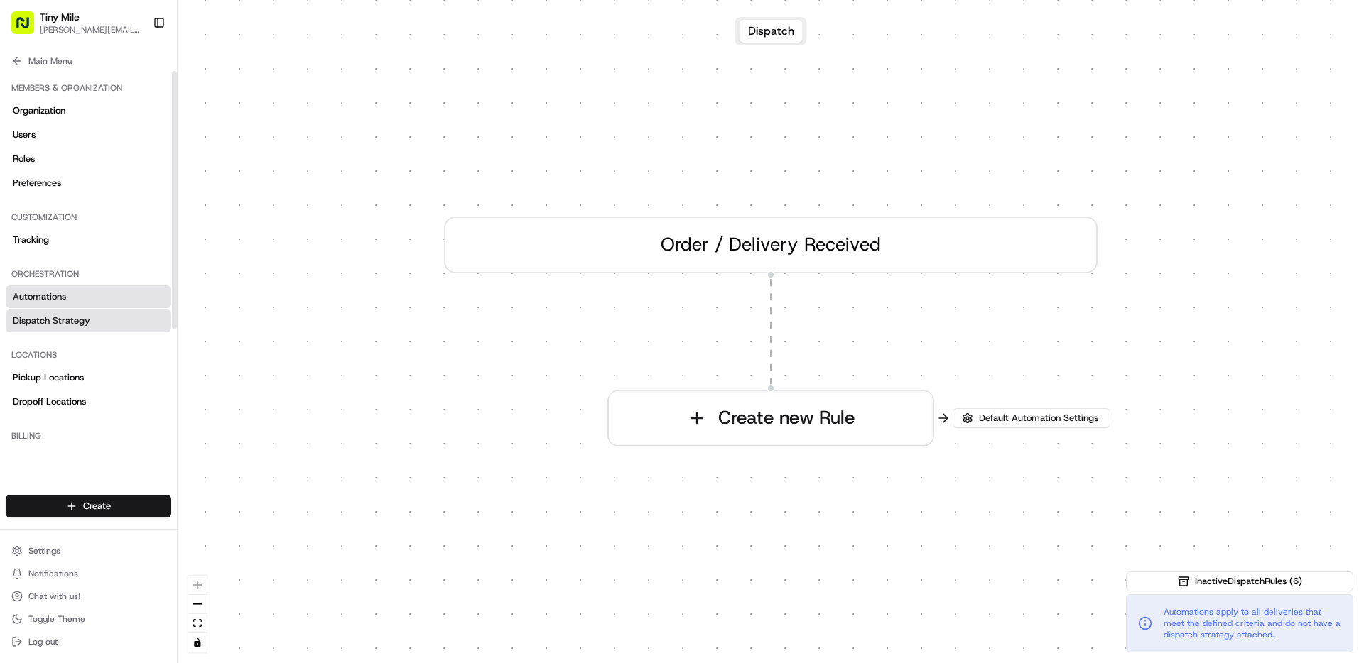
click at [70, 320] on span "Dispatch Strategy" at bounding box center [51, 321] width 77 height 13
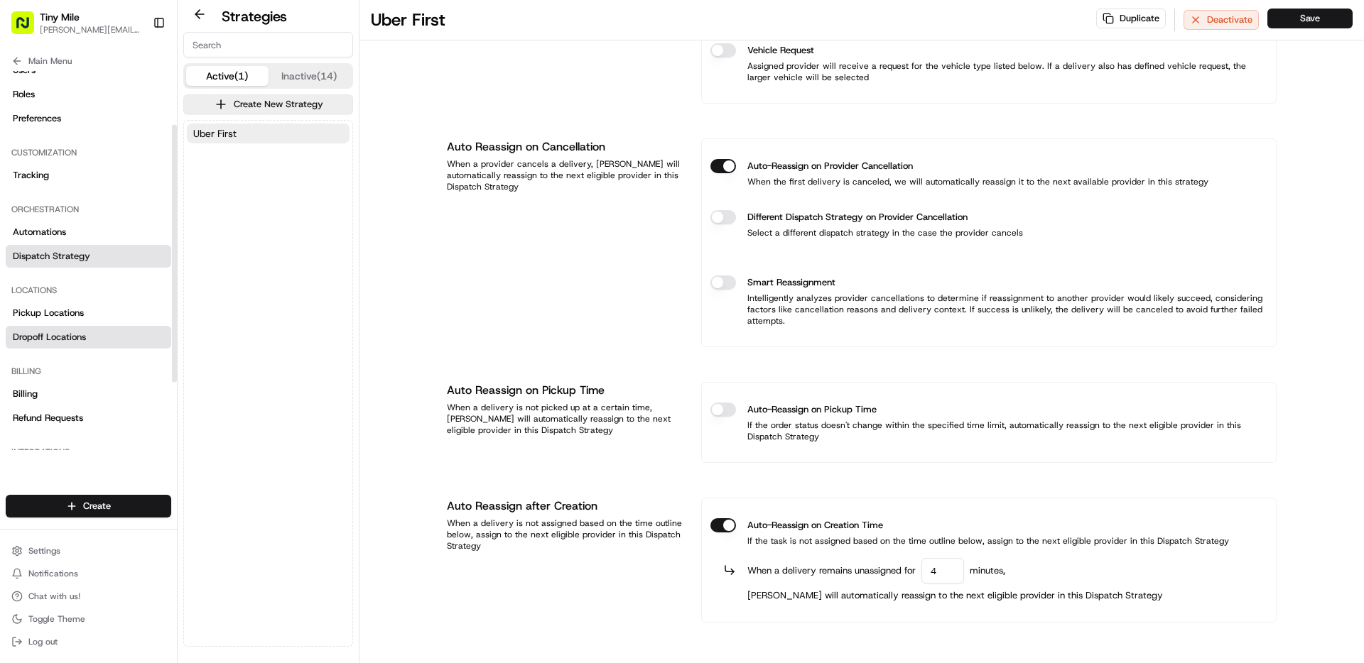
scroll to position [179, 0]
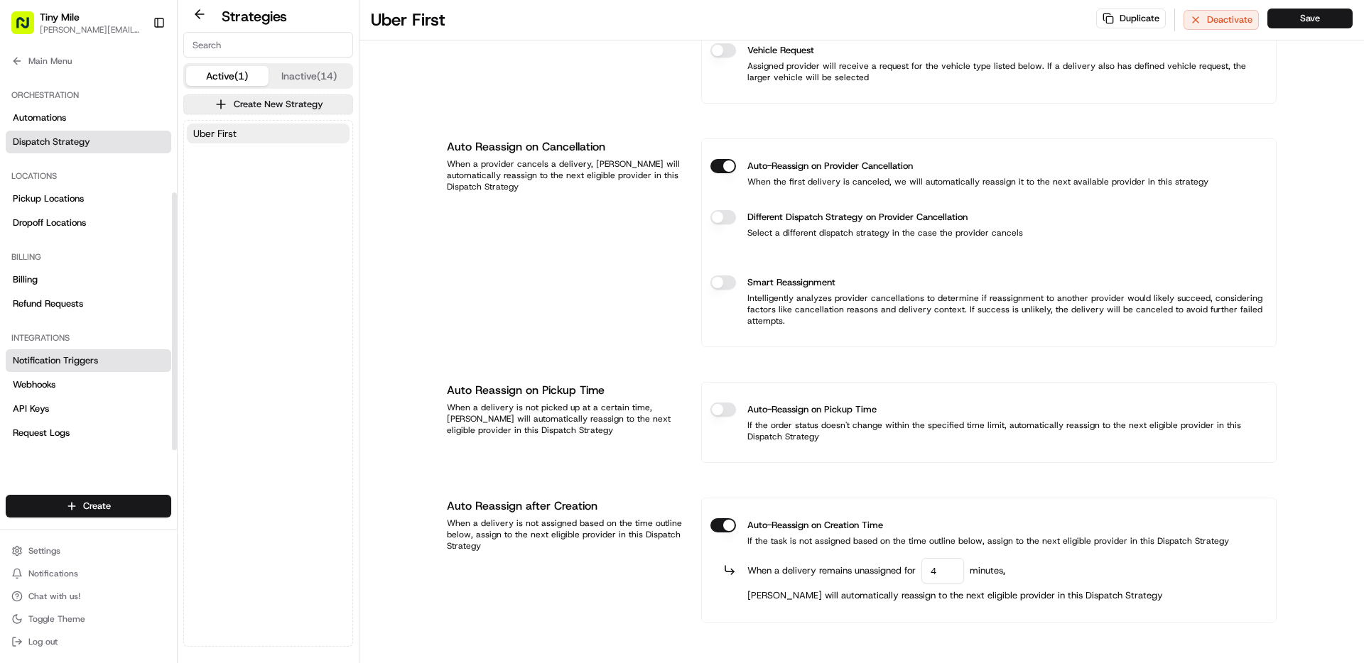
click at [60, 364] on span "Notification Triggers" at bounding box center [55, 360] width 85 height 13
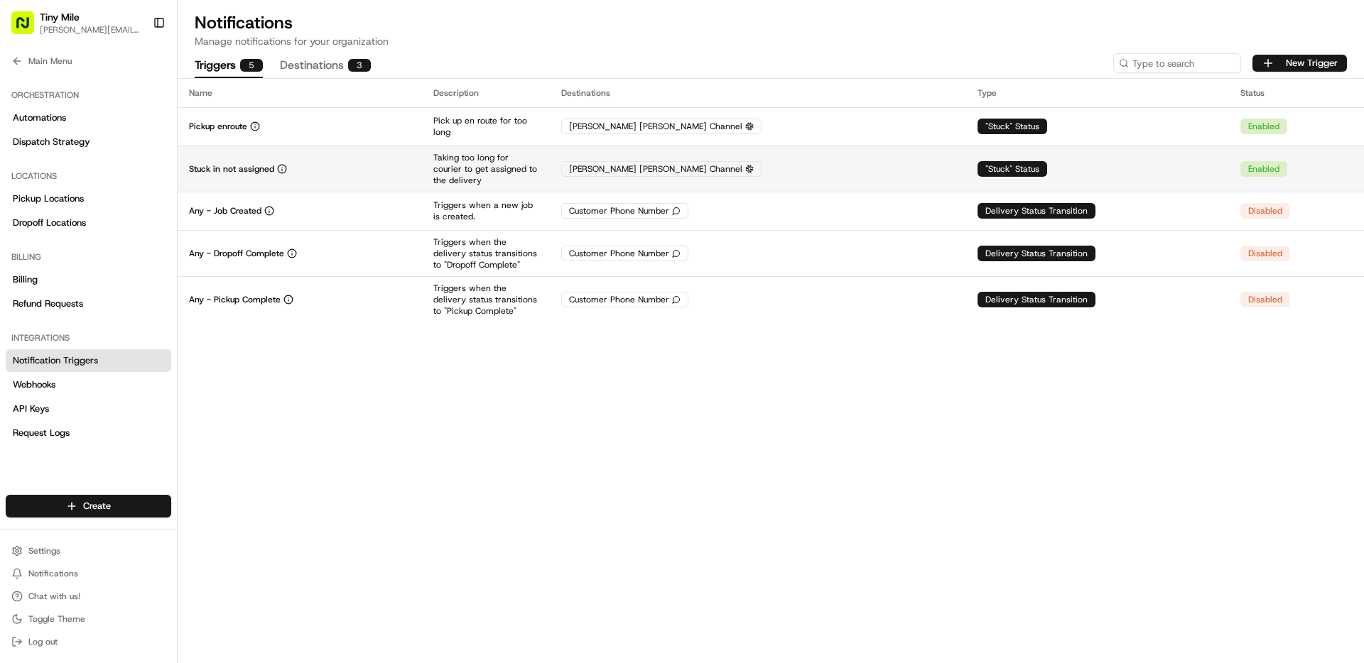
click at [325, 185] on td "Stuck in not assigned" at bounding box center [300, 169] width 244 height 46
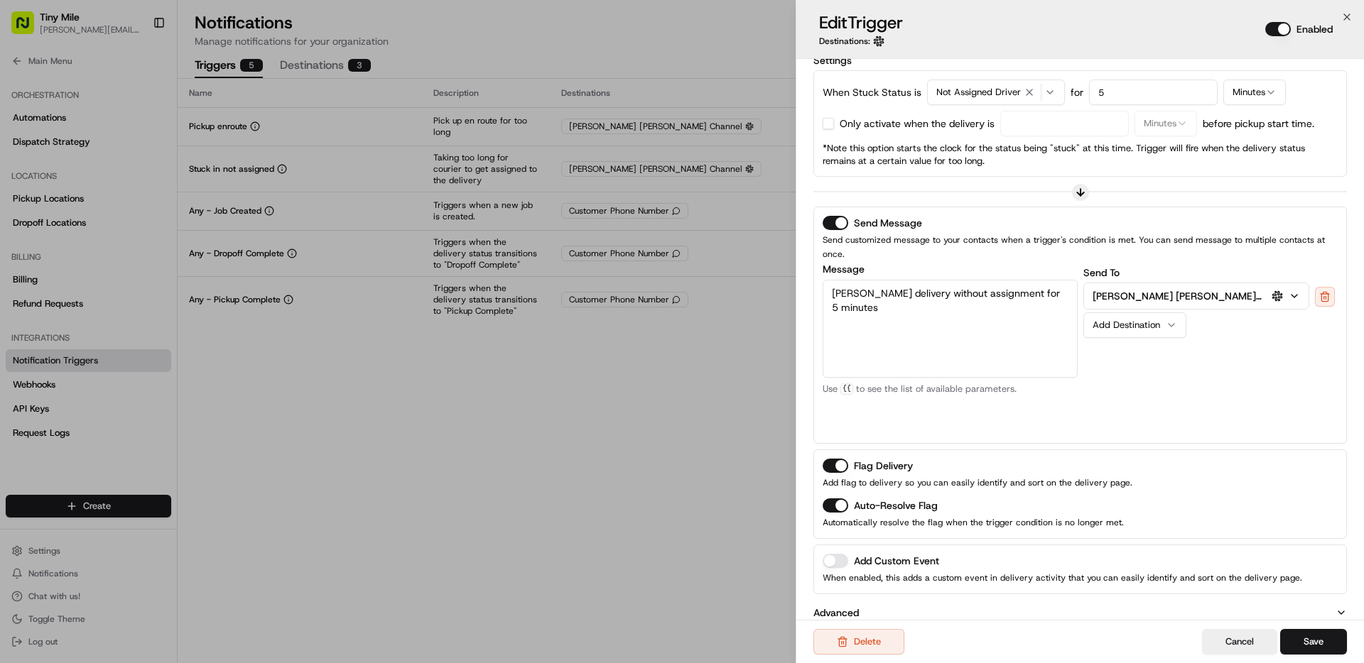
scroll to position [158, 0]
click at [1341, 609] on icon "button" at bounding box center [1341, 610] width 6 height 3
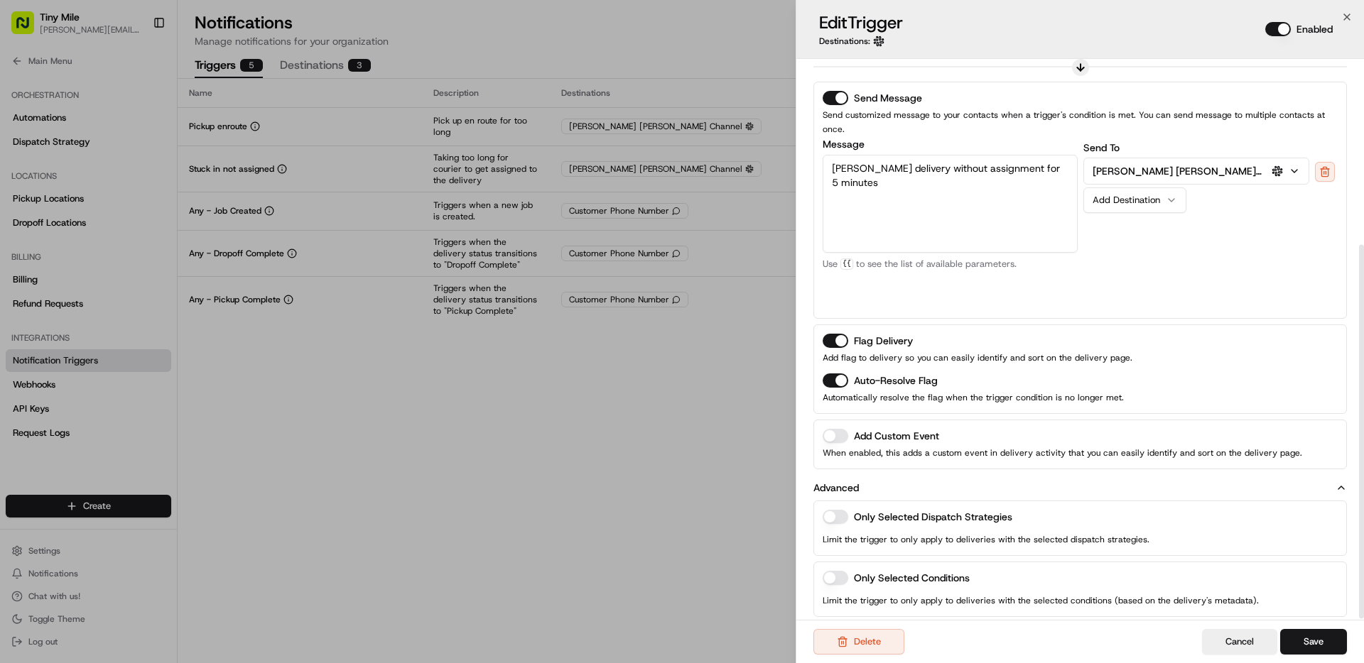
scroll to position [278, 0]
click at [1292, 167] on icon "button" at bounding box center [1293, 172] width 11 height 11
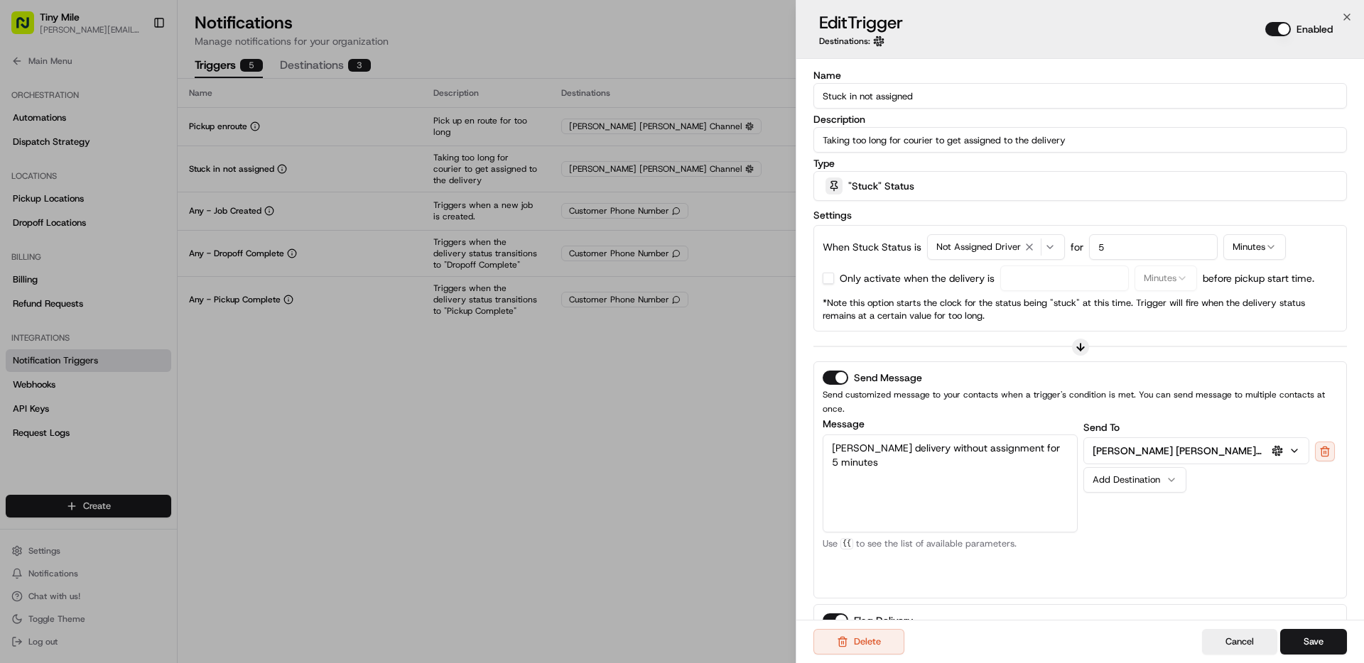
click at [1278, 446] on rect "button" at bounding box center [1278, 448] width 1 height 4
click at [1295, 450] on icon "button" at bounding box center [1294, 451] width 6 height 3
click at [1294, 445] on icon "button" at bounding box center [1293, 450] width 11 height 11
click at [1027, 555] on div "Message [PERSON_NAME] delivery without assignment for 5 minutes Customer Email …" at bounding box center [949, 504] width 255 height 170
click at [1251, 643] on button "Cancel" at bounding box center [1239, 642] width 75 height 26
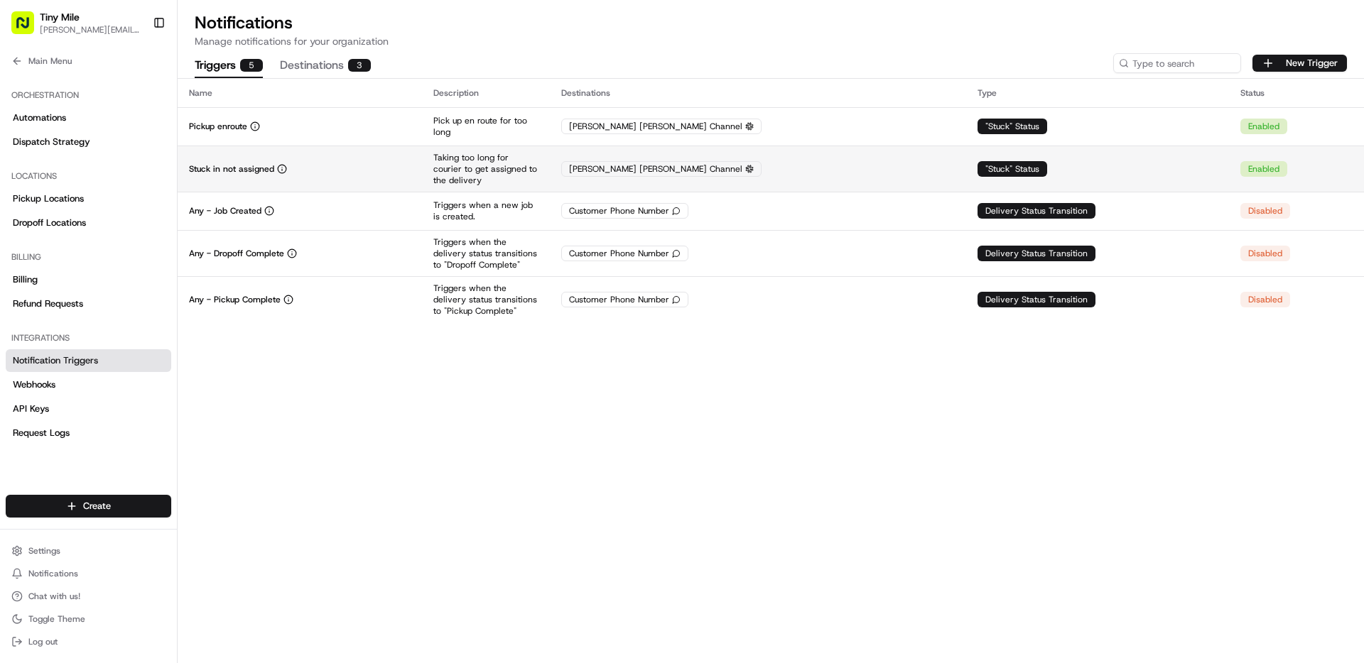
click at [657, 163] on div "[PERSON_NAME] [PERSON_NAME] Channel" at bounding box center [661, 169] width 200 height 16
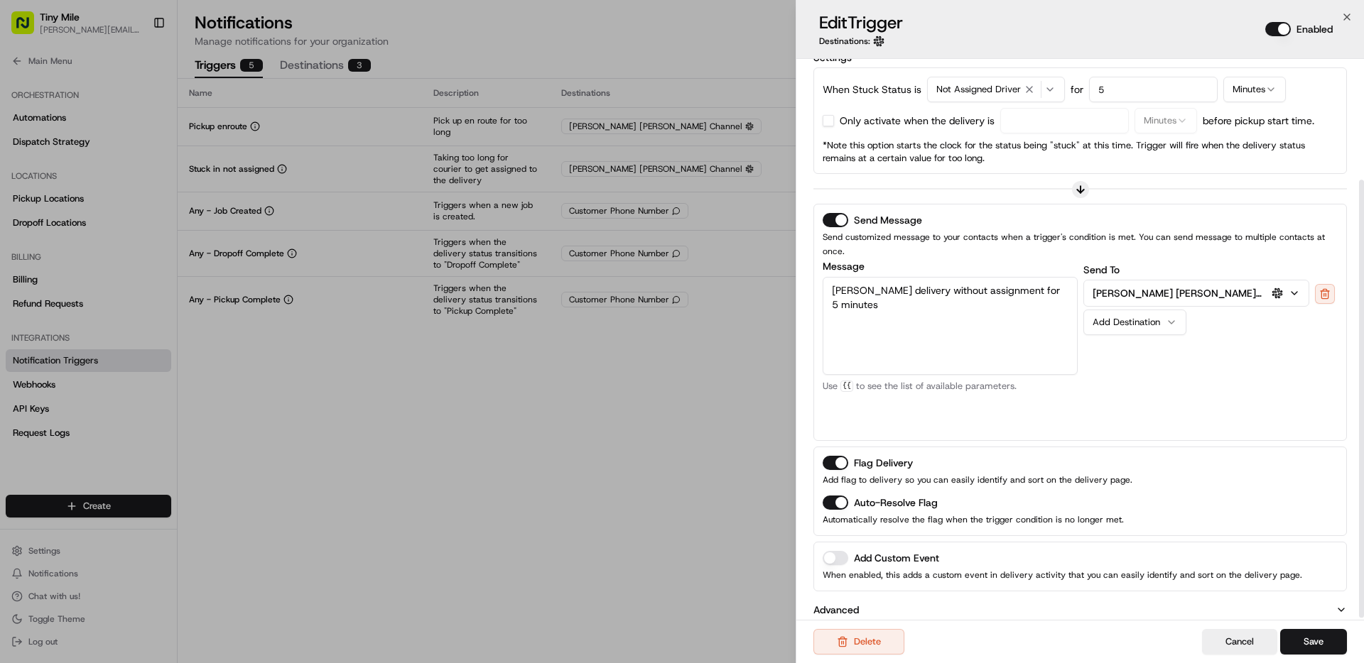
scroll to position [155, 0]
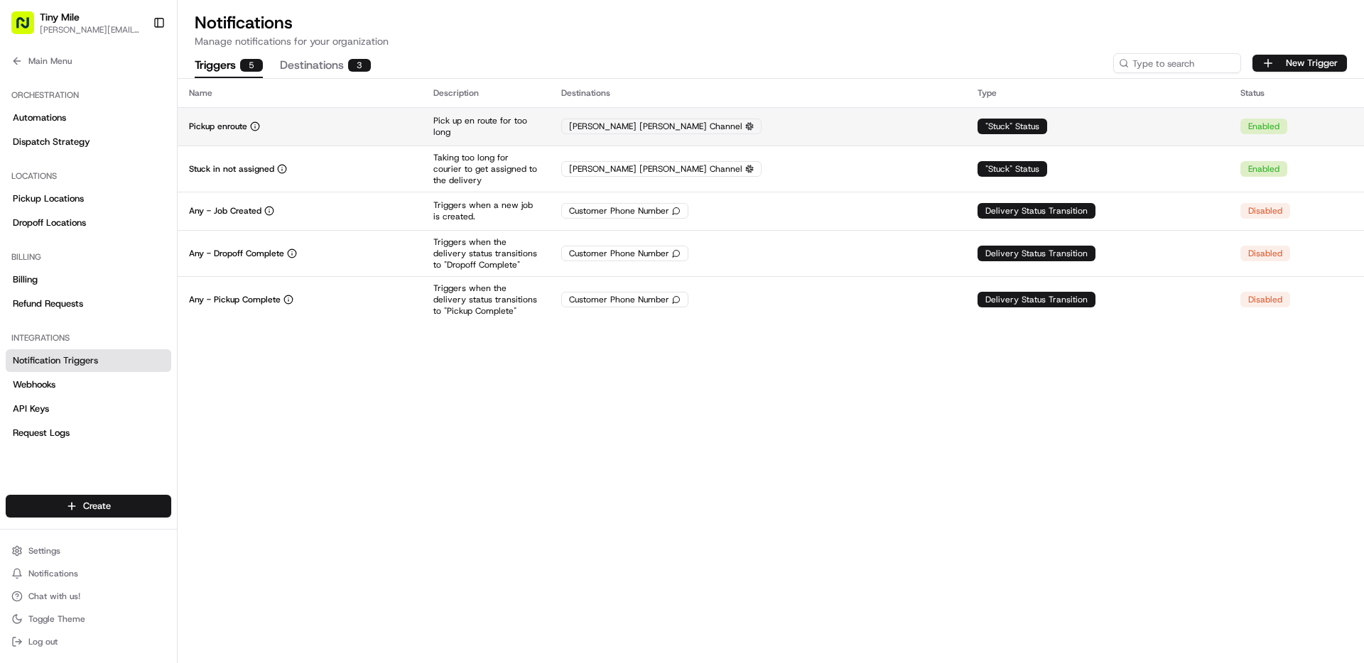
click at [538, 120] on p "Pick up en route for too long" at bounding box center [485, 126] width 105 height 23
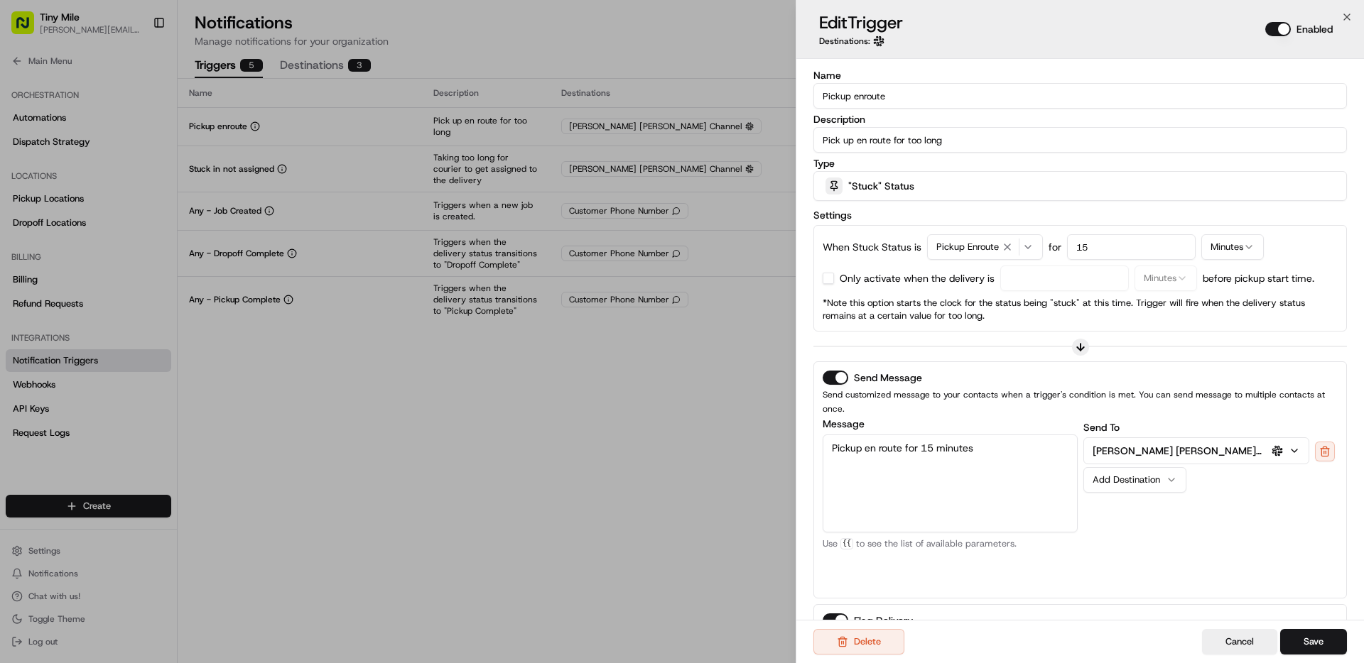
scroll to position [158, 0]
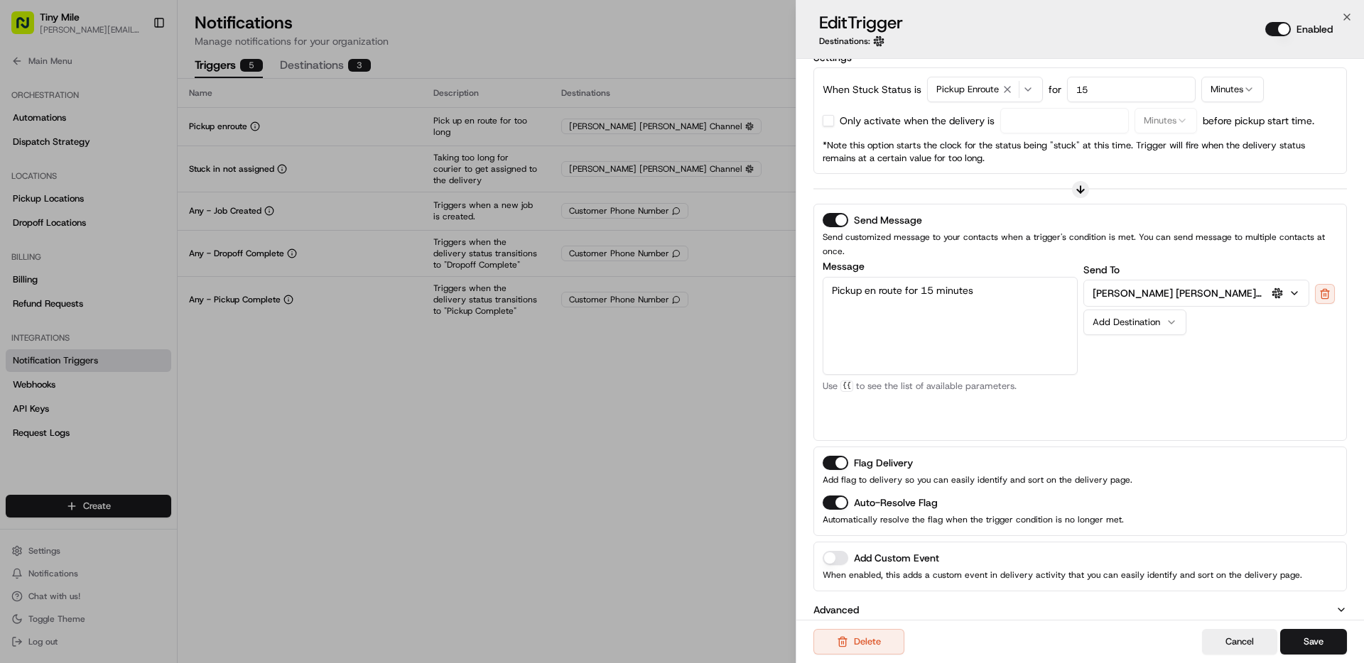
click at [843, 603] on p "Advanced" at bounding box center [835, 610] width 45 height 14
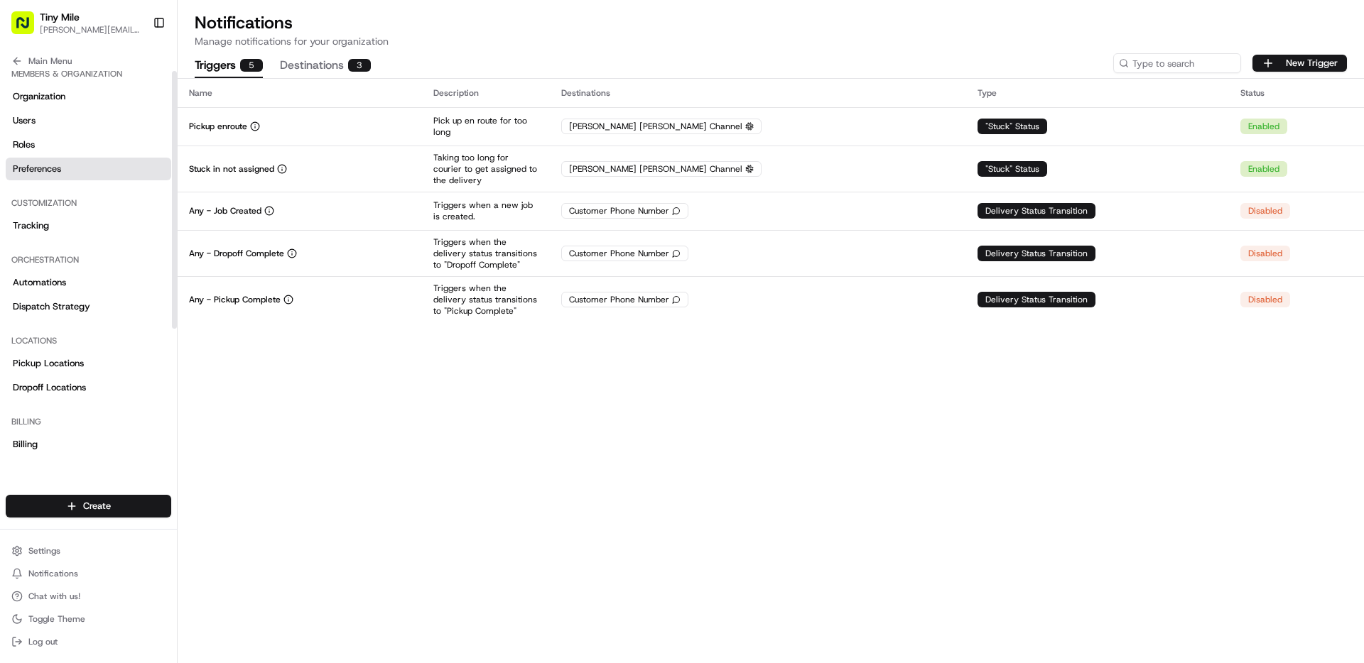
scroll to position [0, 0]
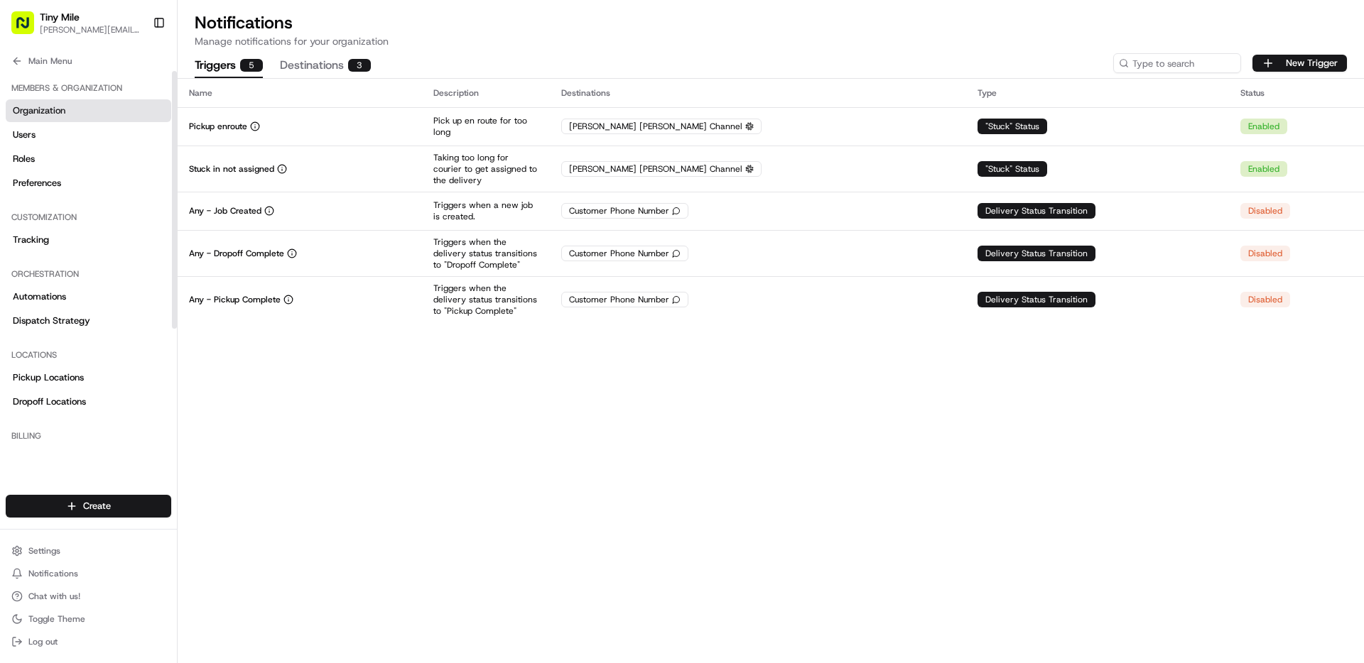
click at [41, 111] on span "Organization" at bounding box center [39, 110] width 53 height 13
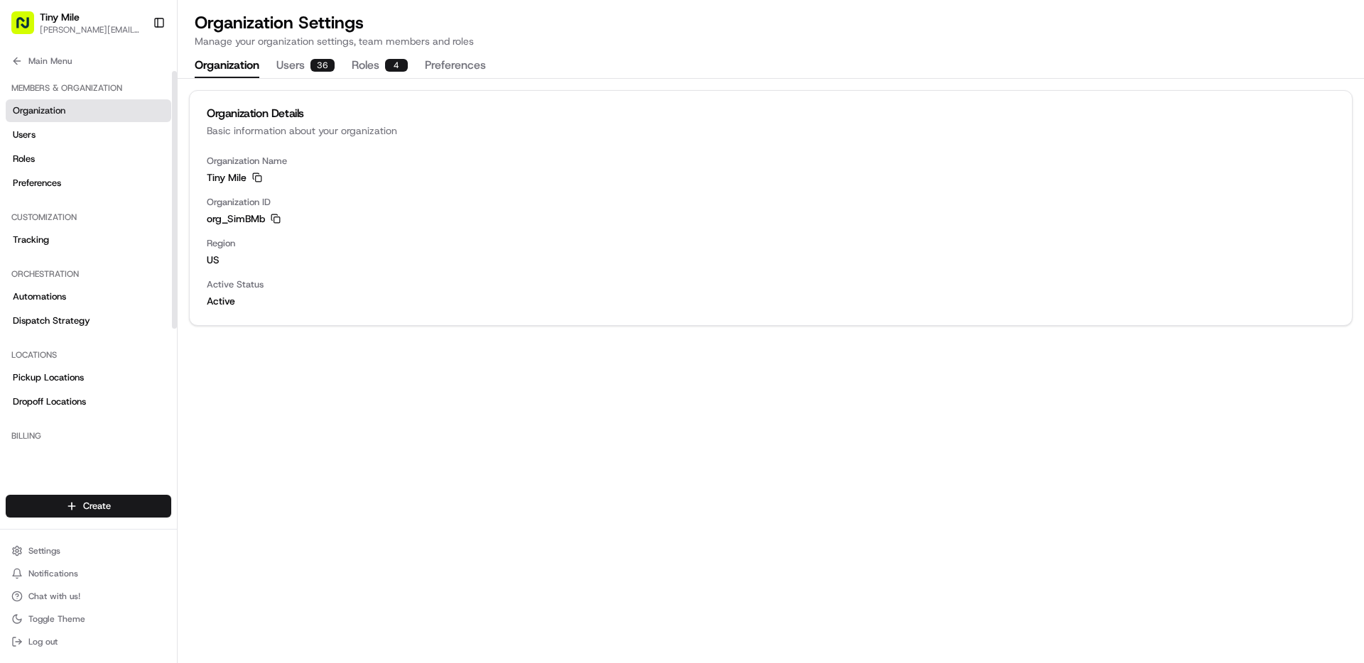
click at [450, 62] on button "Preferences" at bounding box center [455, 66] width 61 height 24
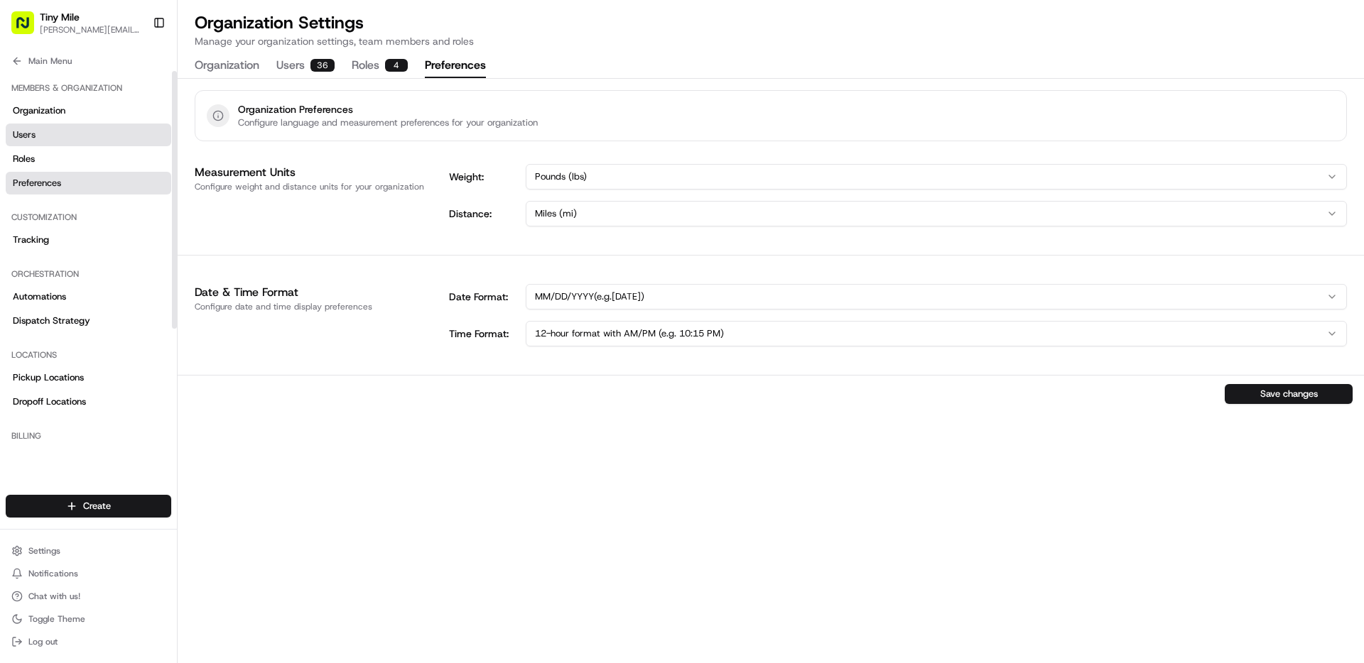
click at [75, 138] on link "Users" at bounding box center [88, 135] width 165 height 23
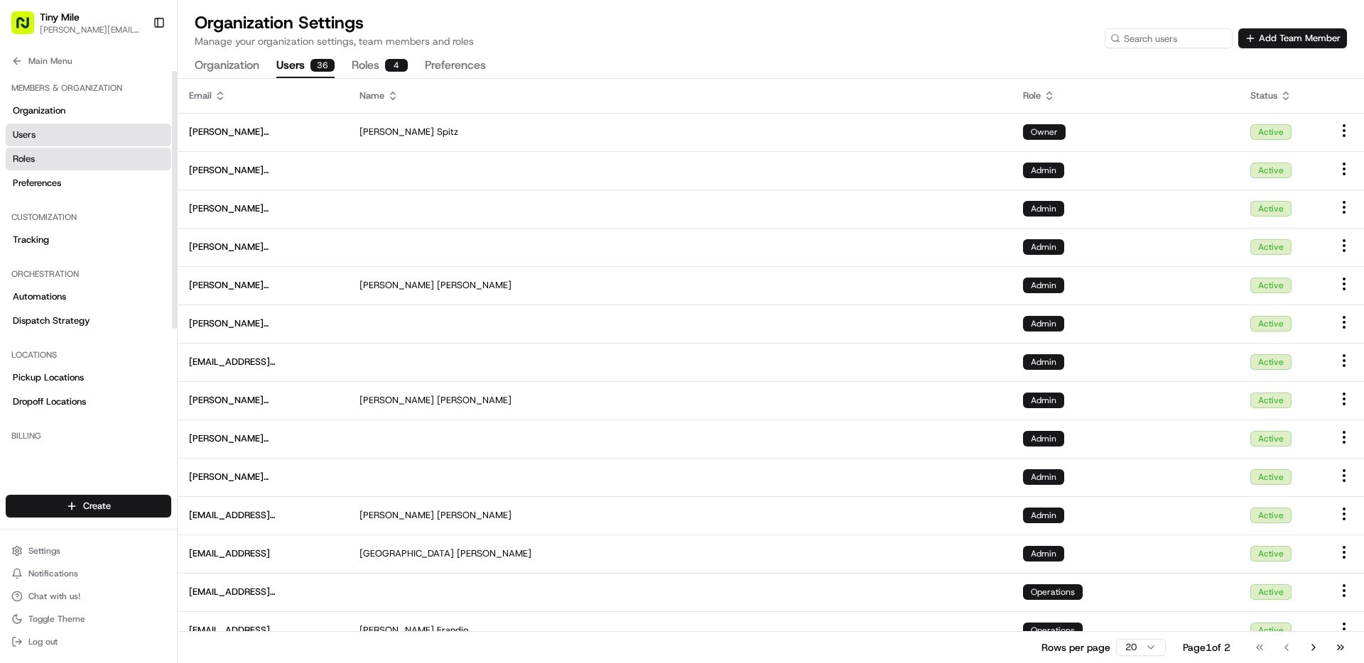
click at [72, 157] on link "Roles" at bounding box center [88, 159] width 165 height 23
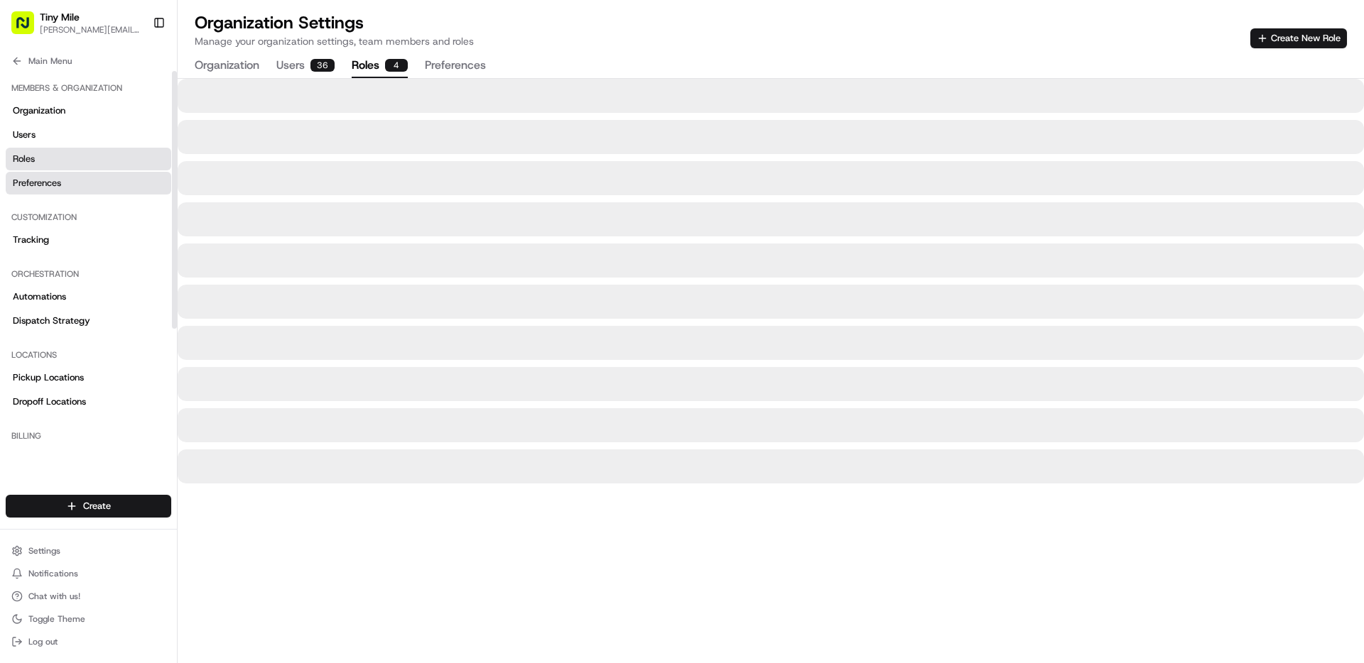
click at [67, 185] on link "Preferences" at bounding box center [88, 183] width 165 height 23
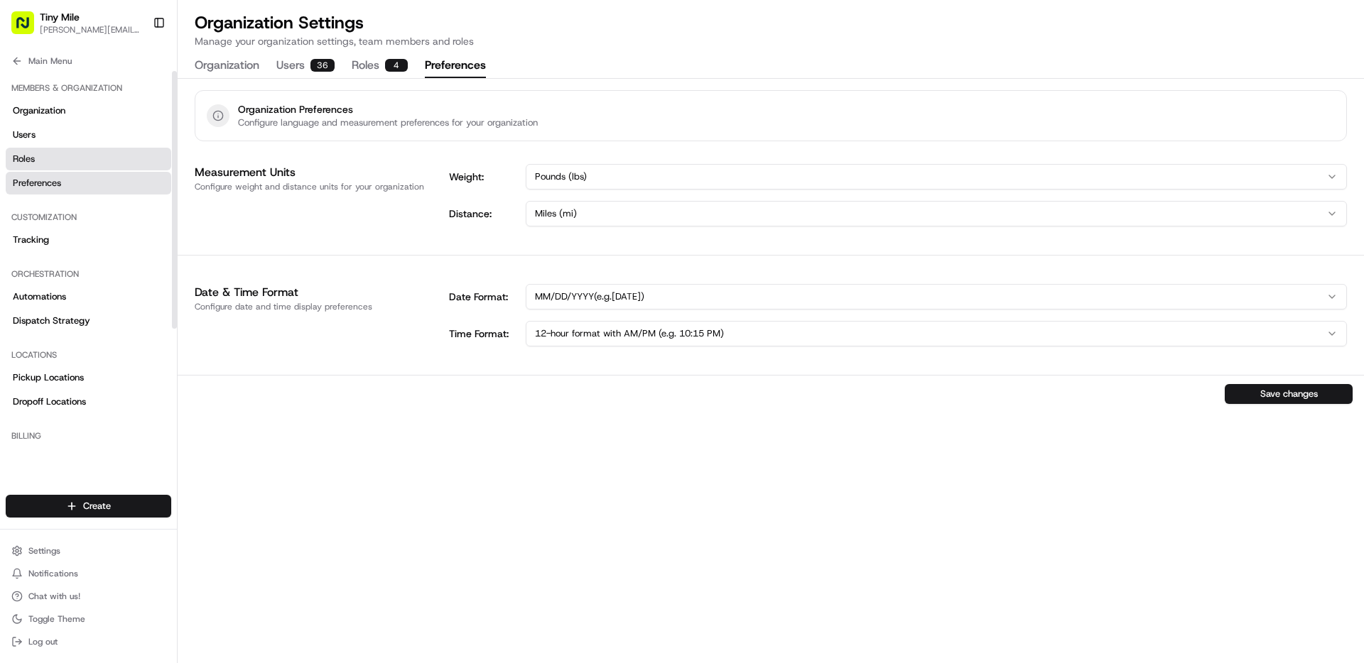
click at [120, 161] on link "Roles" at bounding box center [88, 159] width 165 height 23
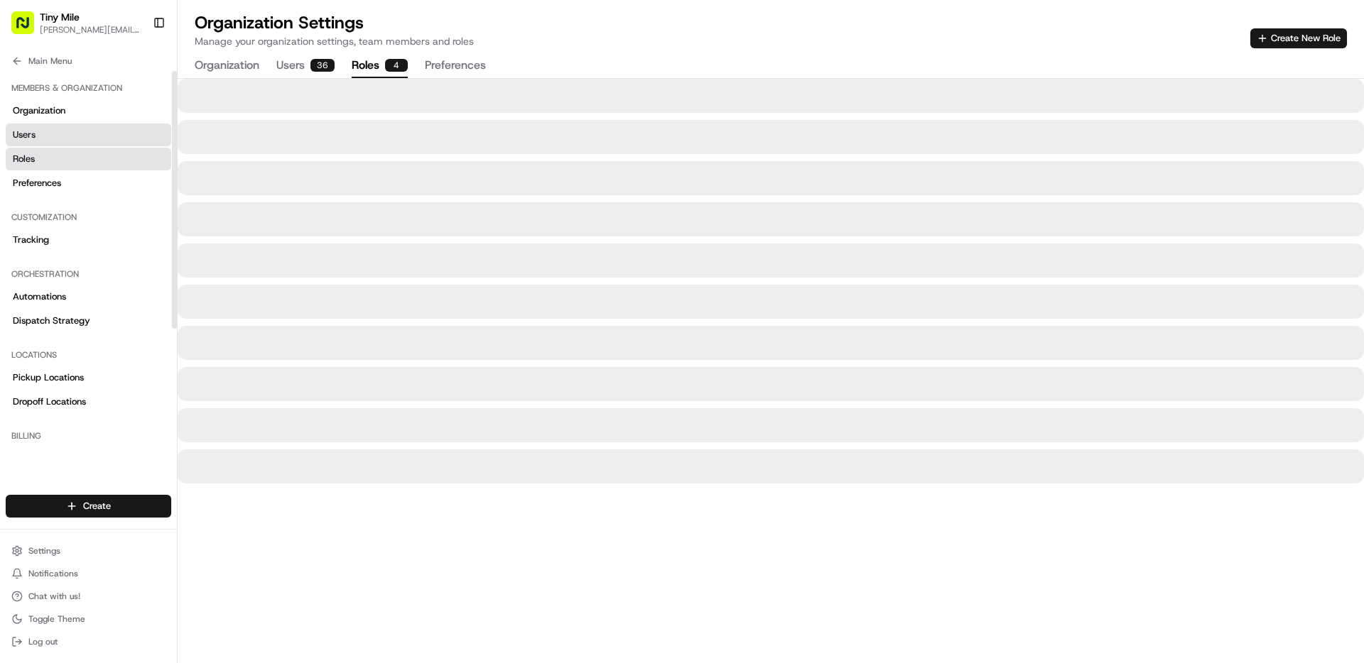
click at [76, 134] on link "Users" at bounding box center [88, 135] width 165 height 23
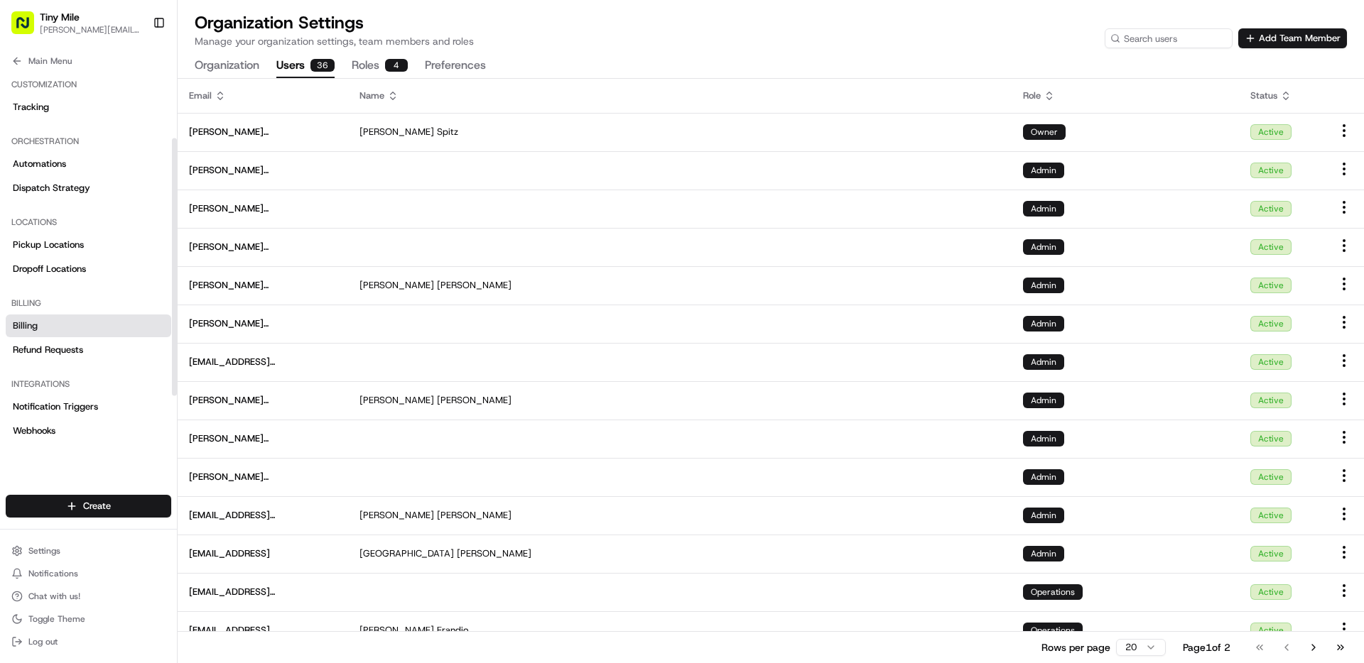
scroll to position [179, 0]
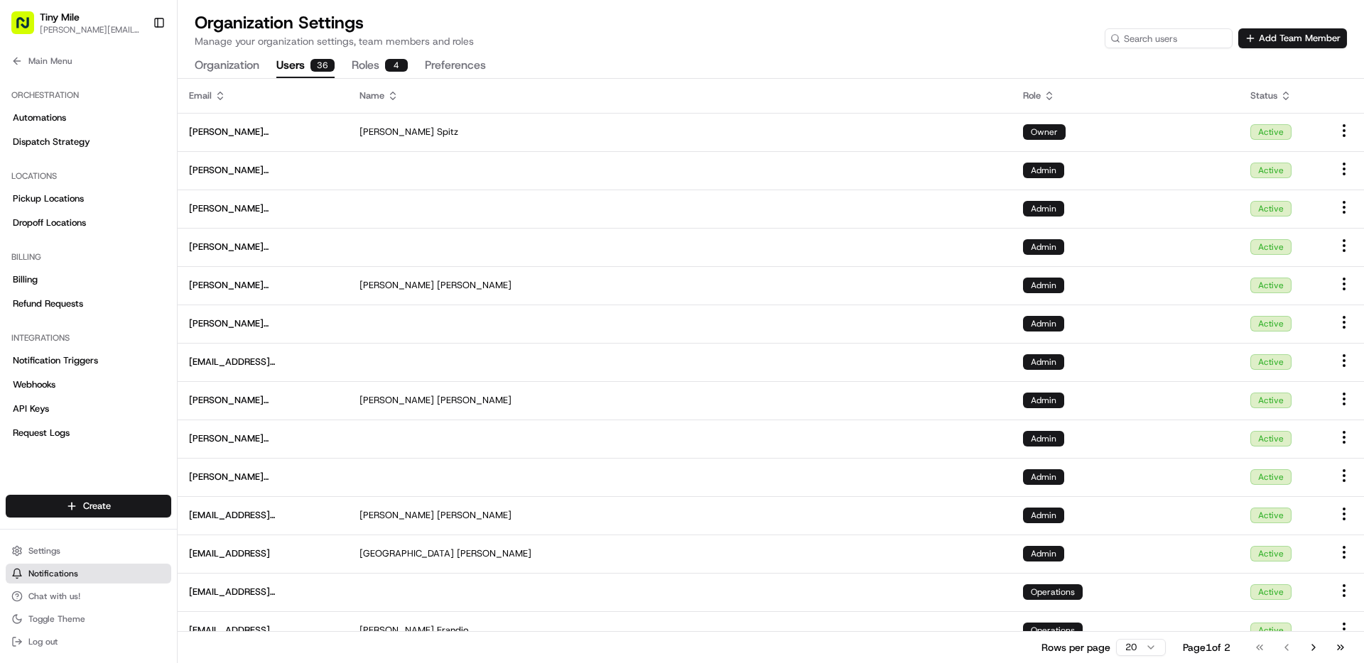
click at [67, 569] on span "Notifications" at bounding box center [53, 573] width 50 height 11
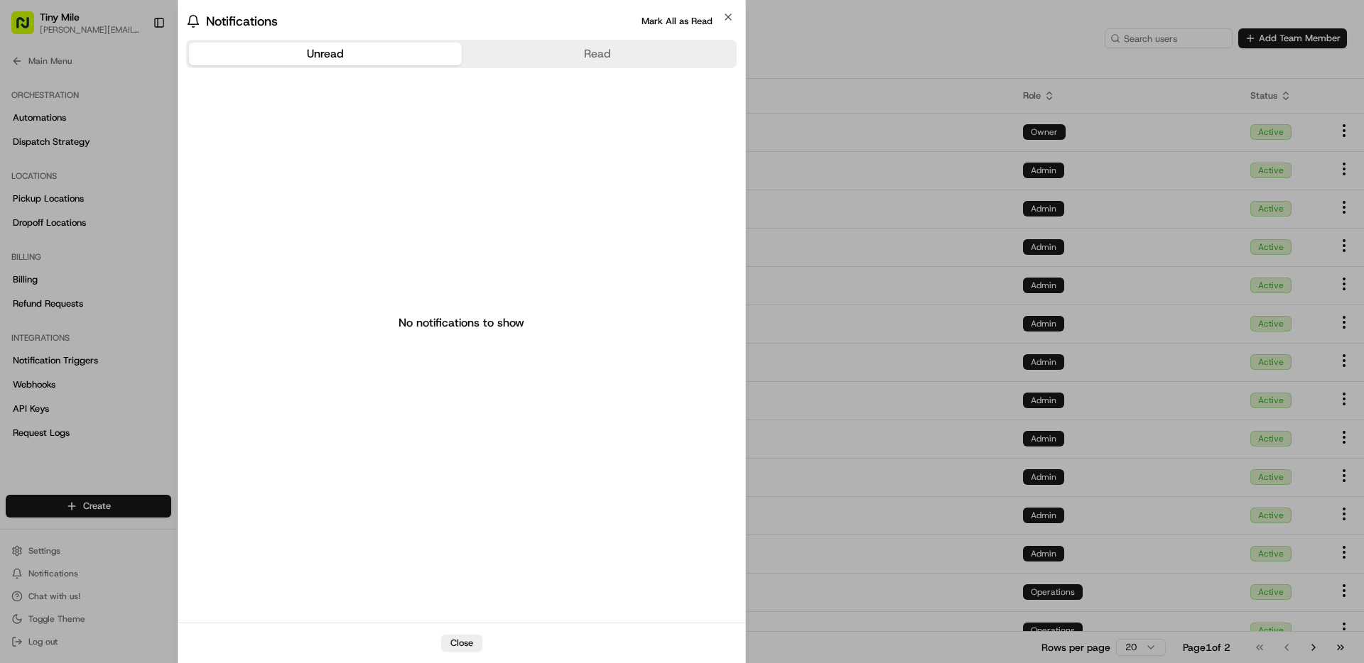
click at [567, 55] on button "Read" at bounding box center [598, 54] width 273 height 23
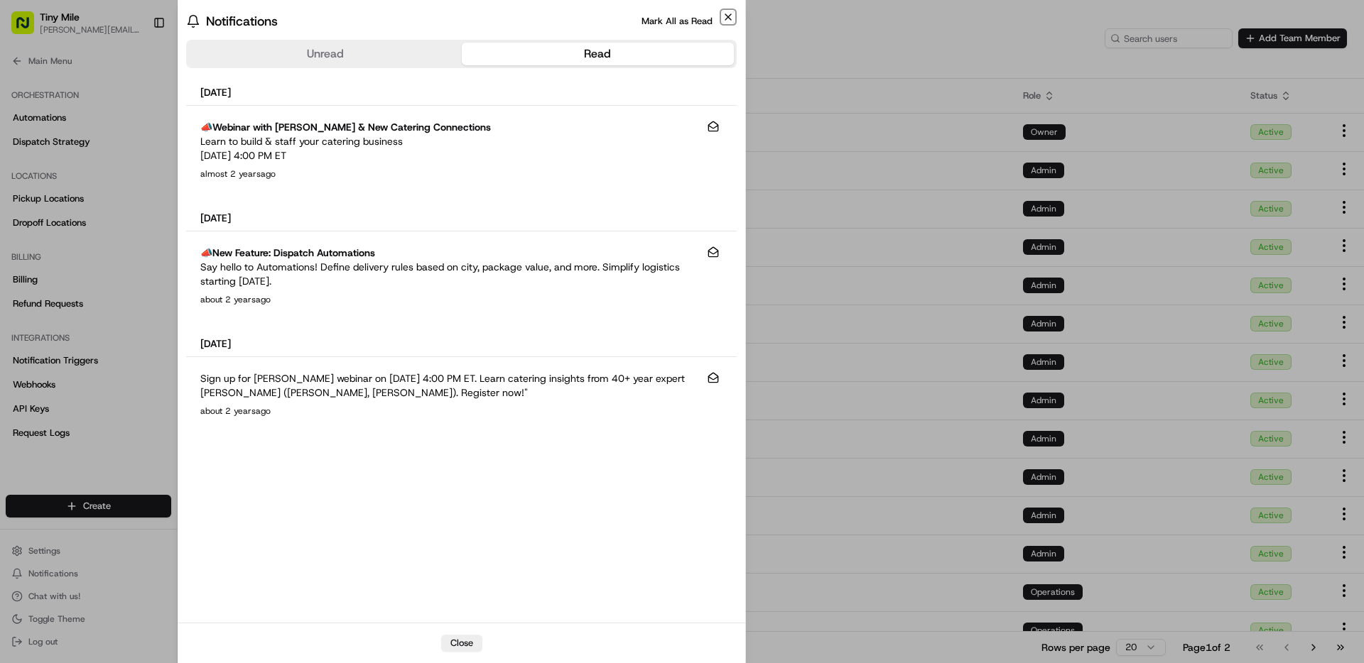
click at [730, 18] on icon "button" at bounding box center [727, 16] width 11 height 11
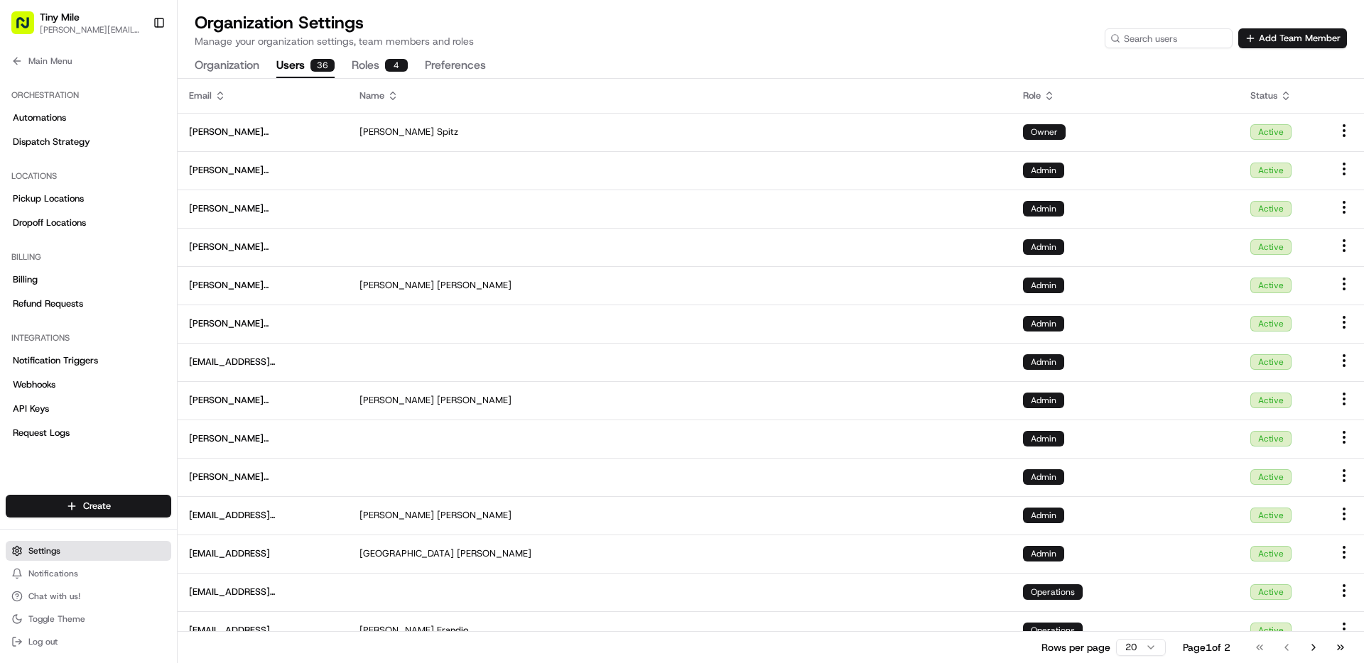
click at [82, 553] on button "Settings" at bounding box center [88, 551] width 165 height 20
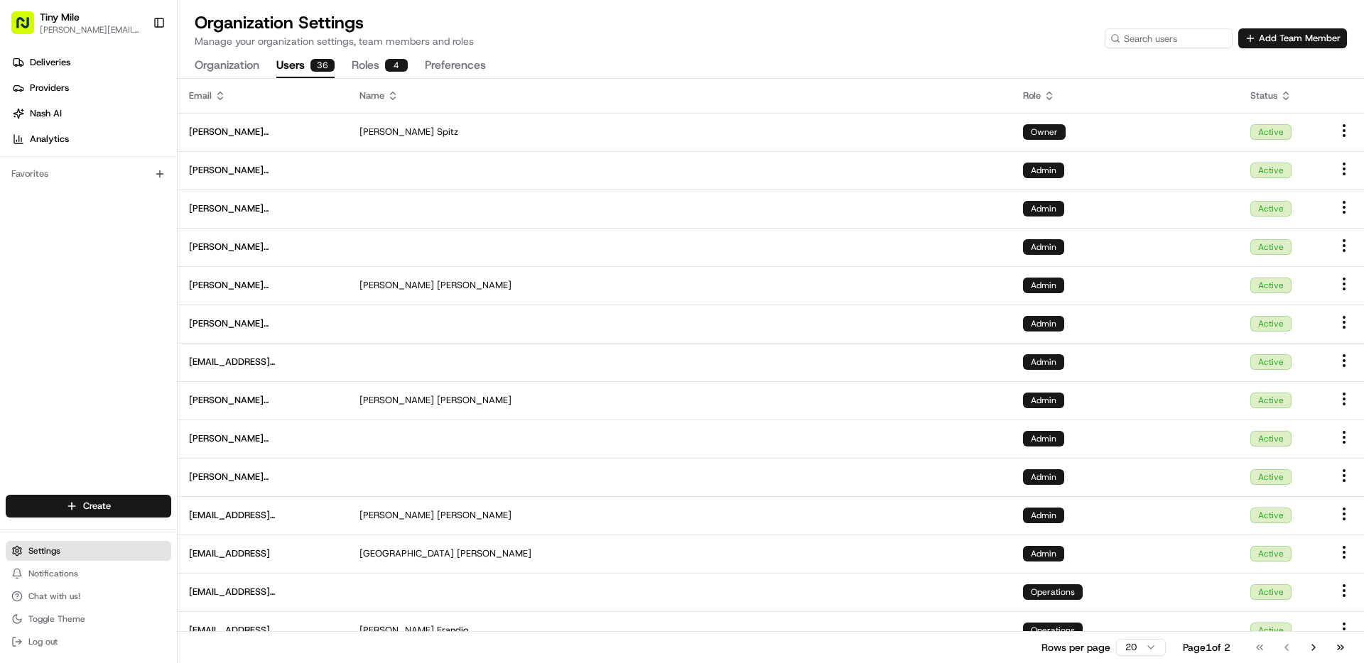
click at [55, 553] on span "Settings" at bounding box center [44, 550] width 32 height 11
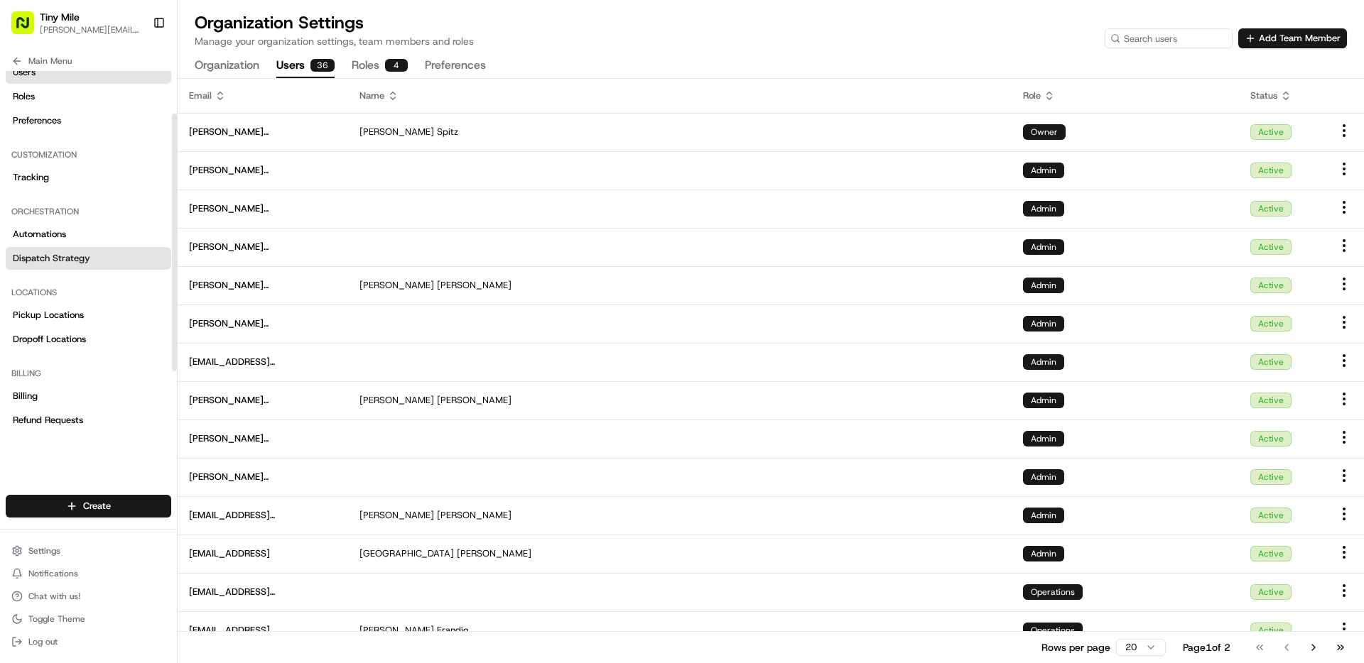
scroll to position [62, 0]
click at [94, 256] on link "Dispatch Strategy" at bounding box center [88, 259] width 165 height 23
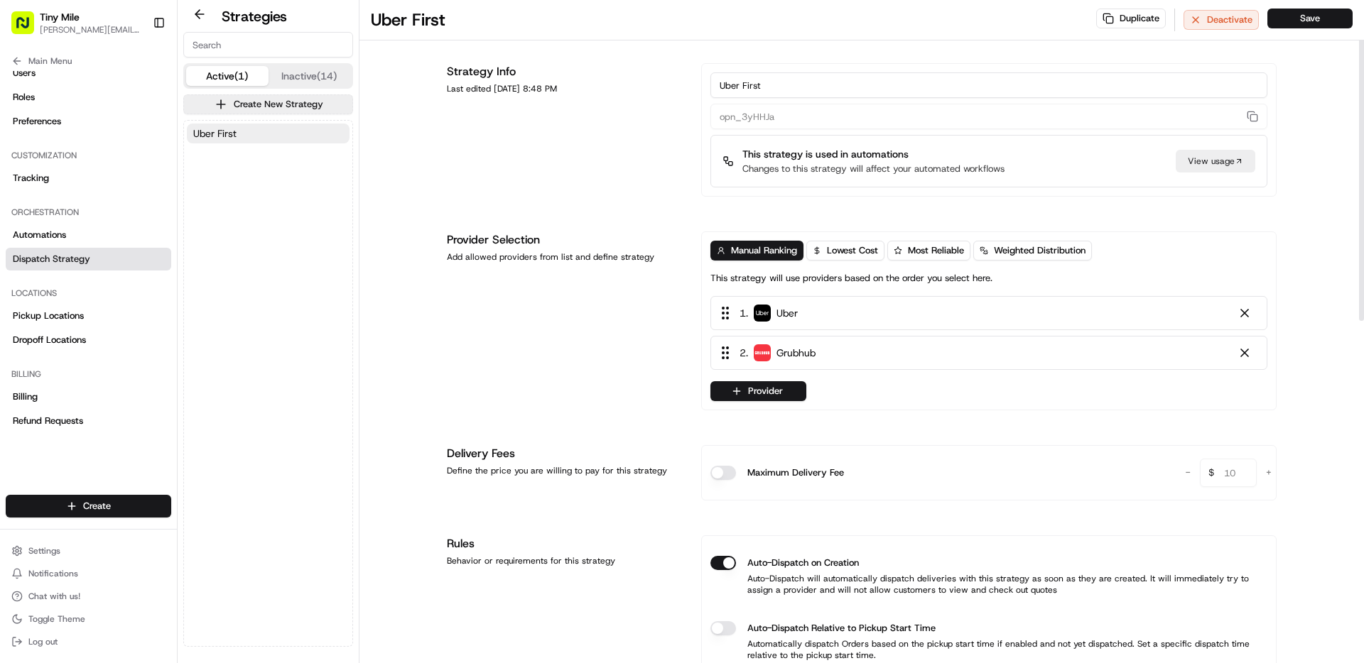
click at [1224, 159] on div "View usage" at bounding box center [1215, 161] width 80 height 23
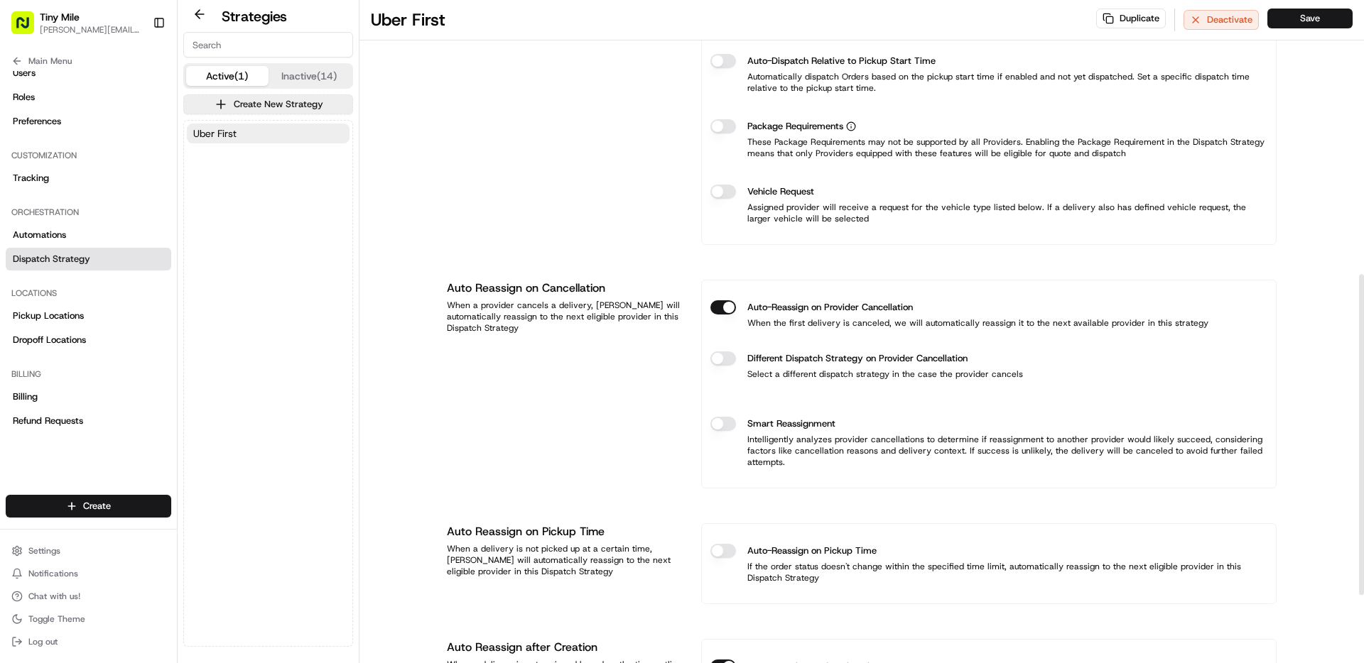
scroll to position [709, 0]
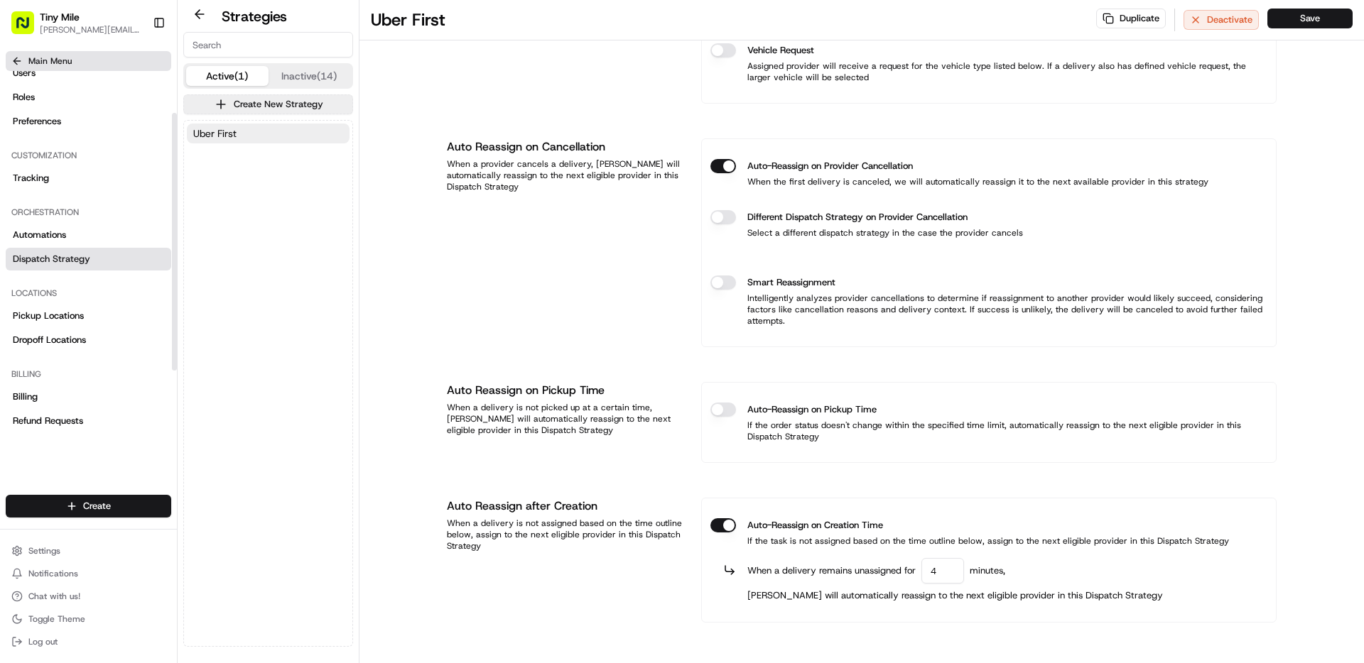
click at [44, 60] on span "Main Menu" at bounding box center [49, 60] width 43 height 11
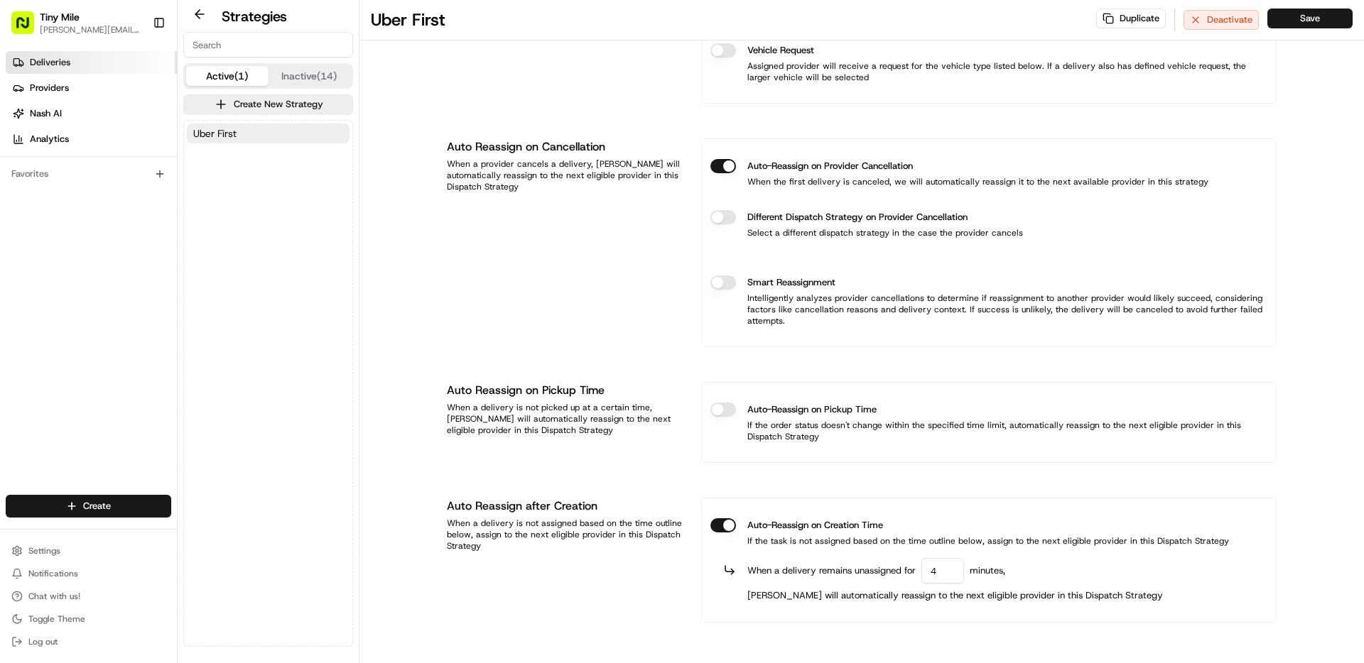
click at [58, 65] on span "Deliveries" at bounding box center [50, 62] width 40 height 13
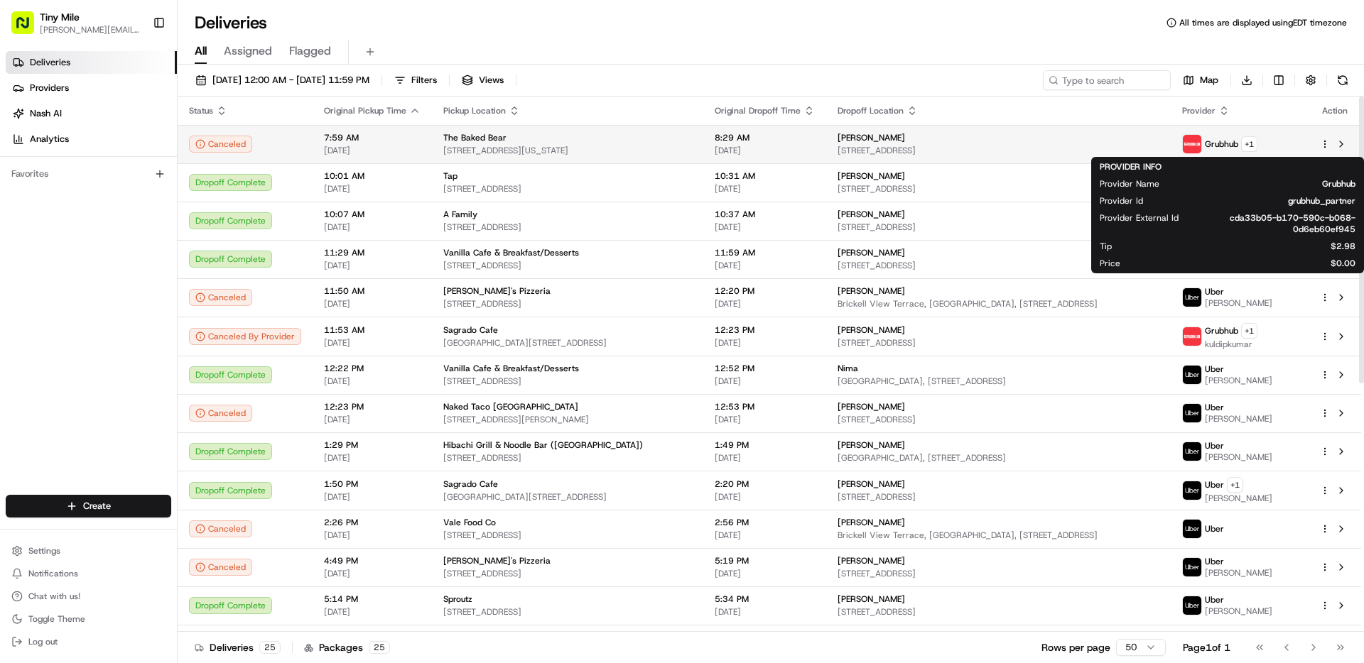
click at [1217, 139] on span "Grubhub" at bounding box center [1220, 143] width 33 height 11
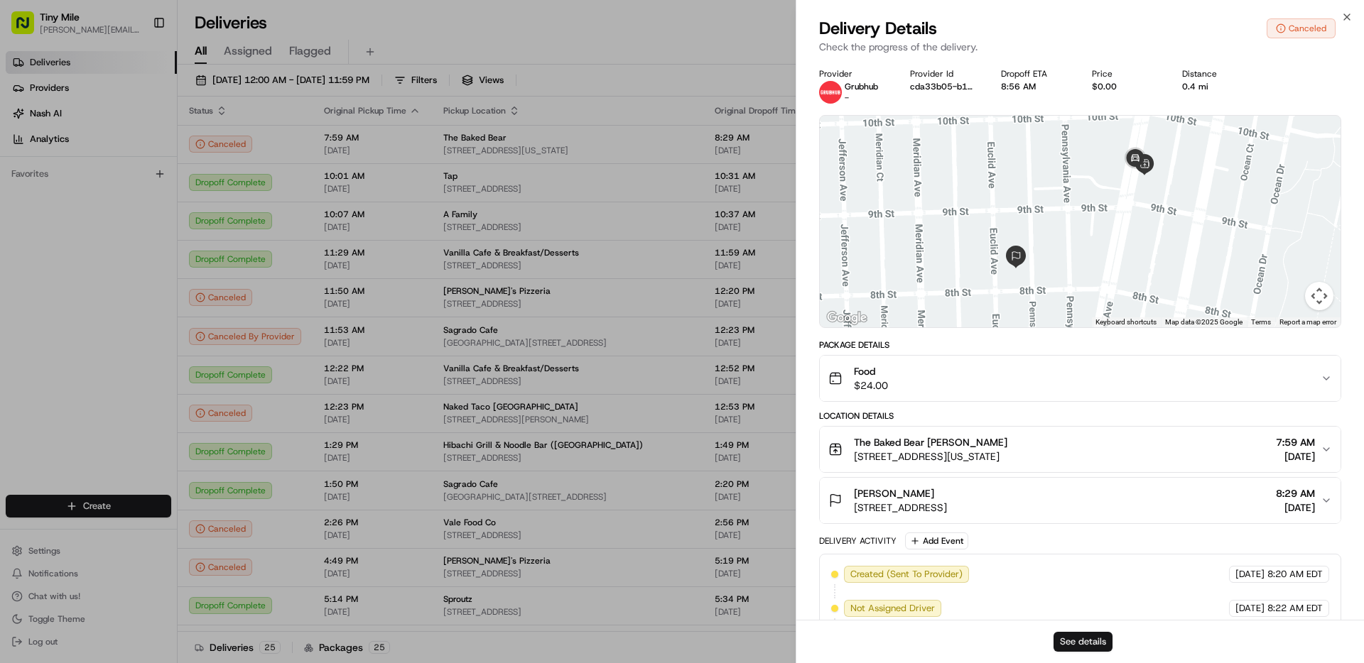
click at [1084, 635] on button "See details" at bounding box center [1082, 642] width 59 height 20
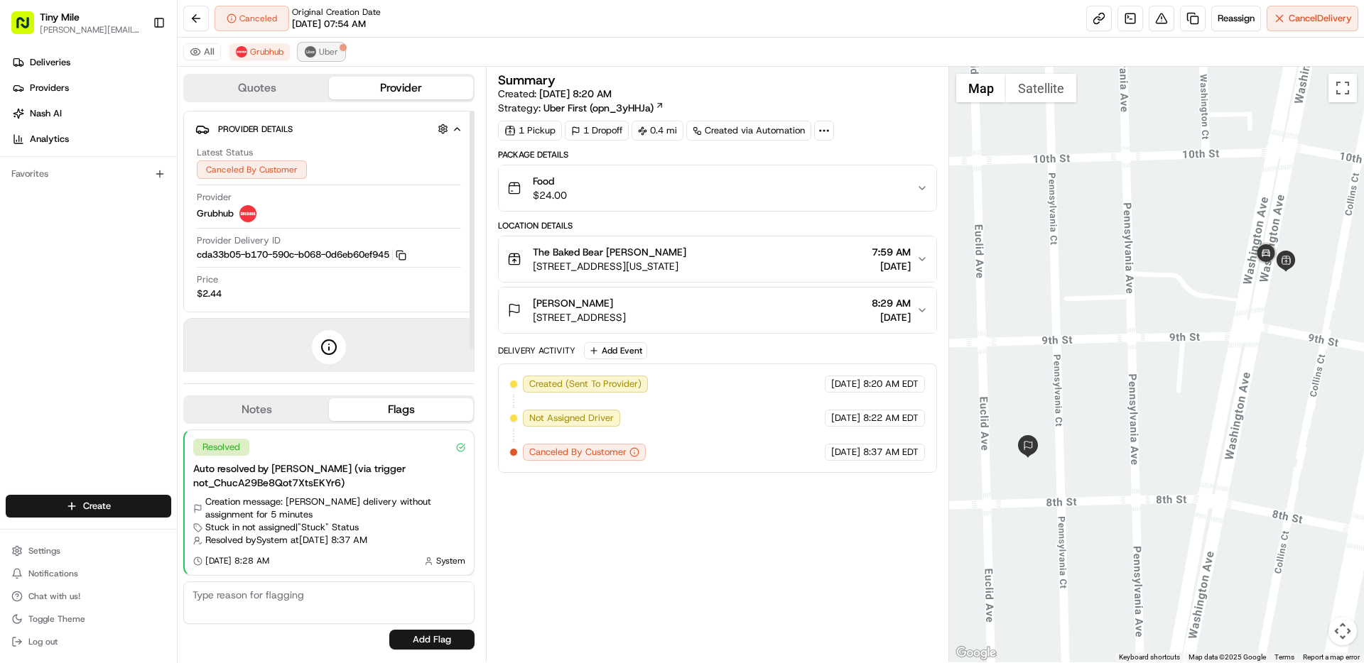
click at [322, 53] on span "Uber" at bounding box center [328, 51] width 19 height 11
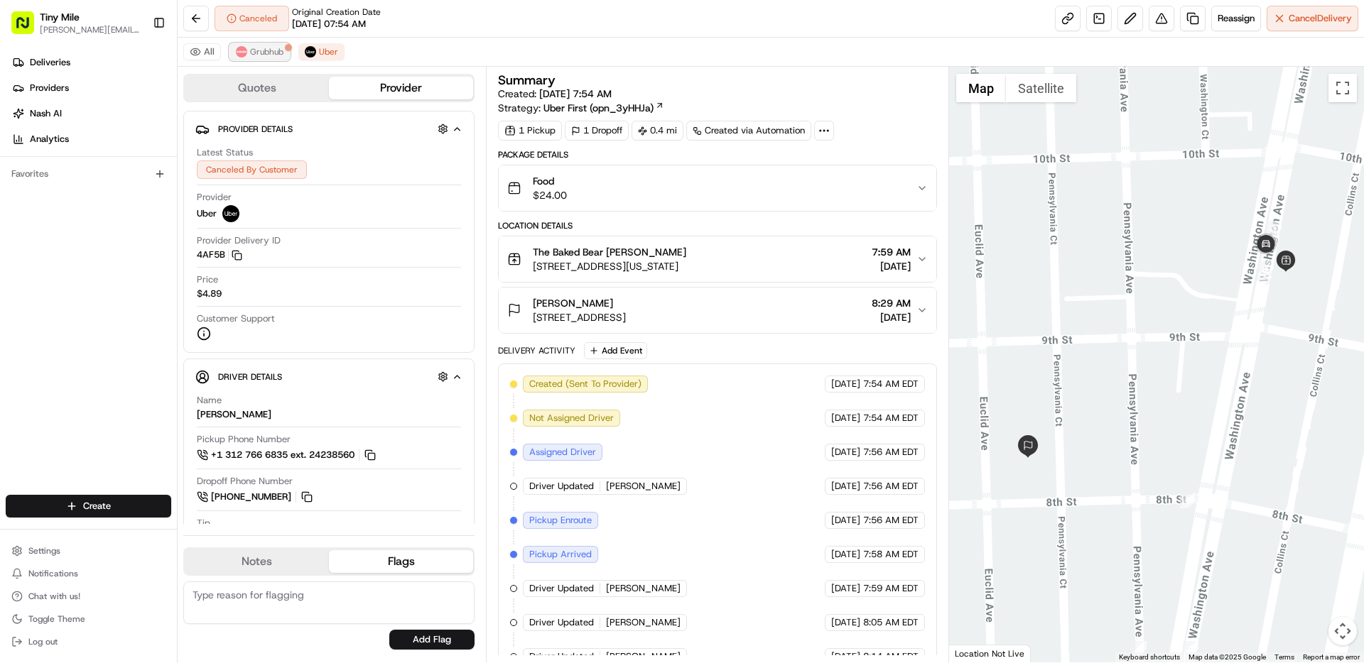
click at [265, 50] on span "Grubhub" at bounding box center [266, 51] width 33 height 11
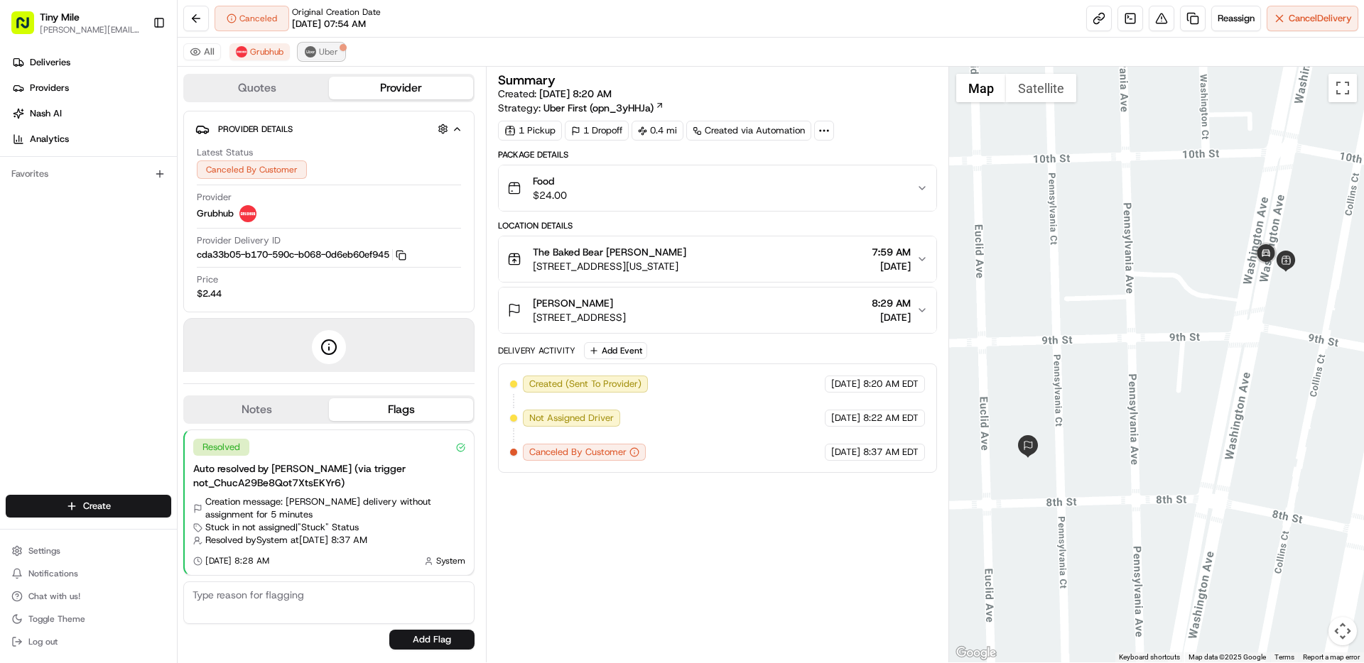
click at [312, 51] on img at bounding box center [310, 51] width 11 height 11
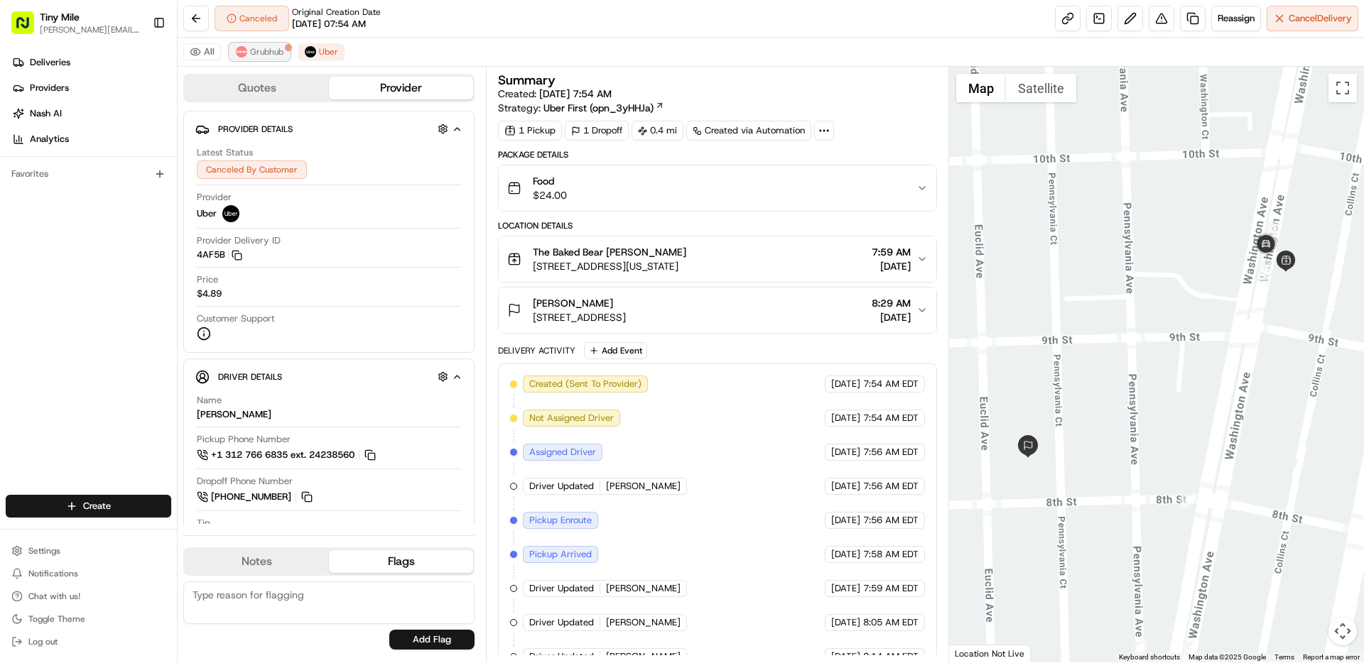
click at [273, 47] on span "Grubhub" at bounding box center [266, 51] width 33 height 11
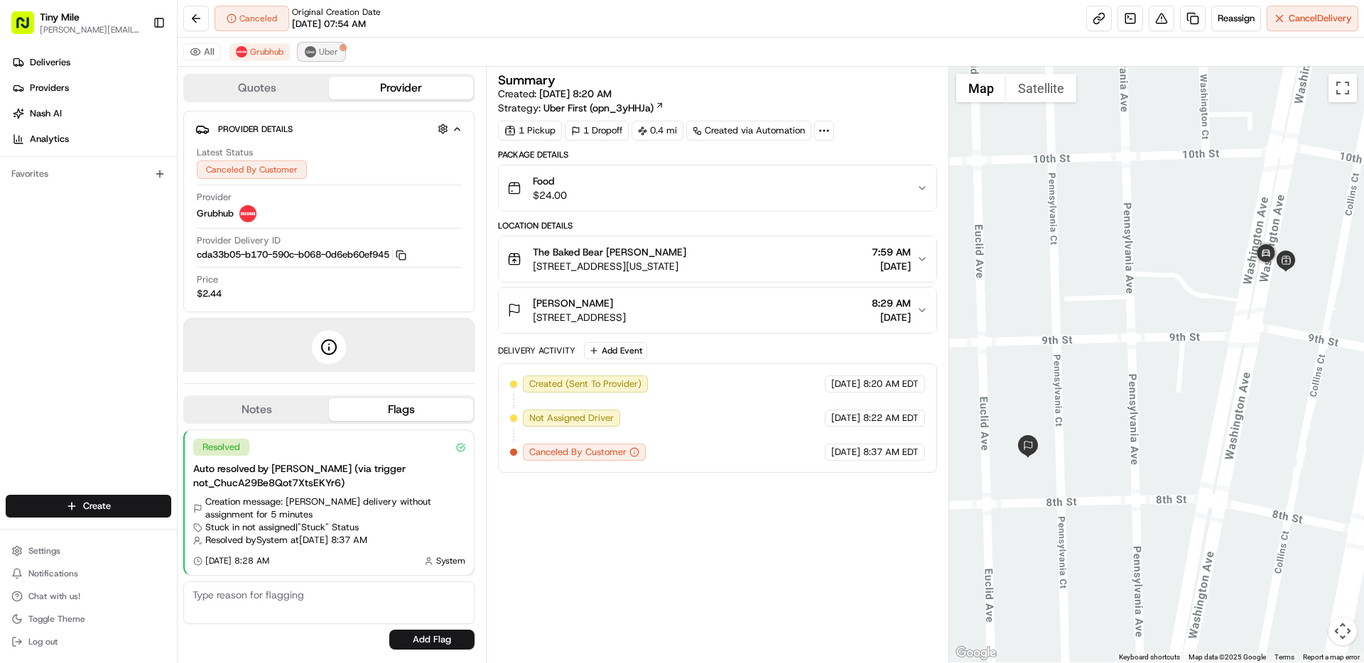
click at [334, 54] on span "Uber" at bounding box center [328, 51] width 19 height 11
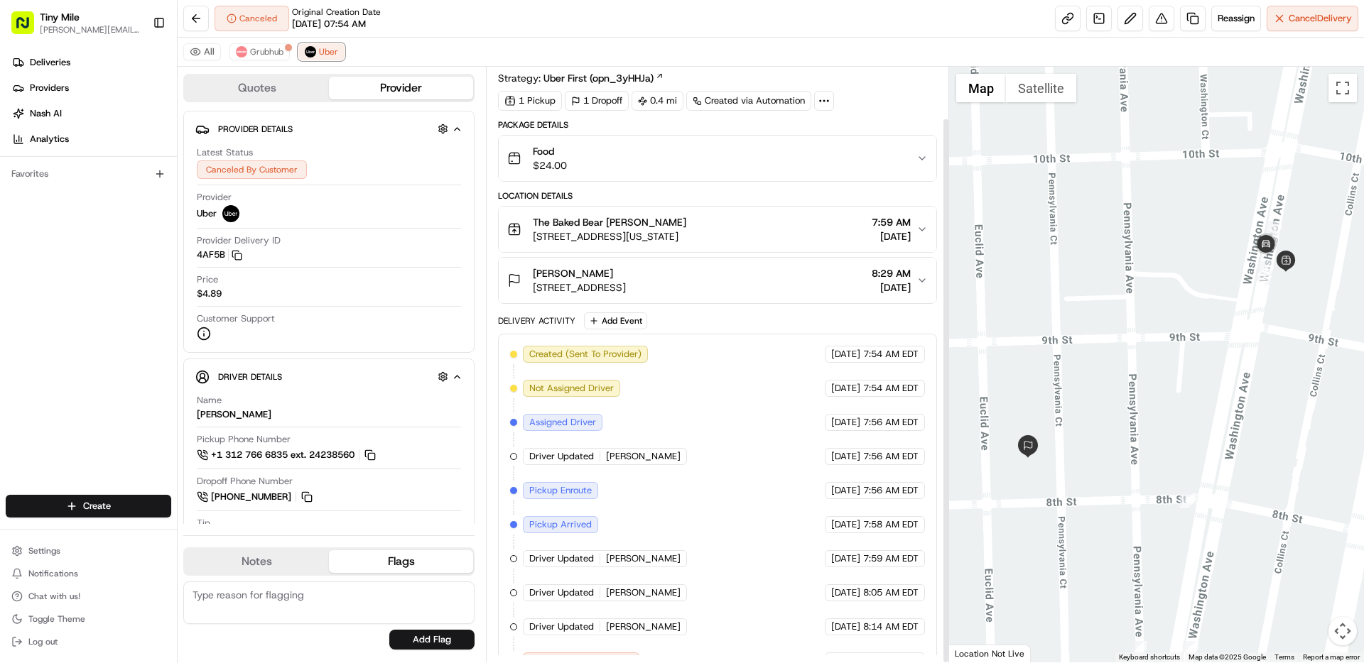
scroll to position [56, 0]
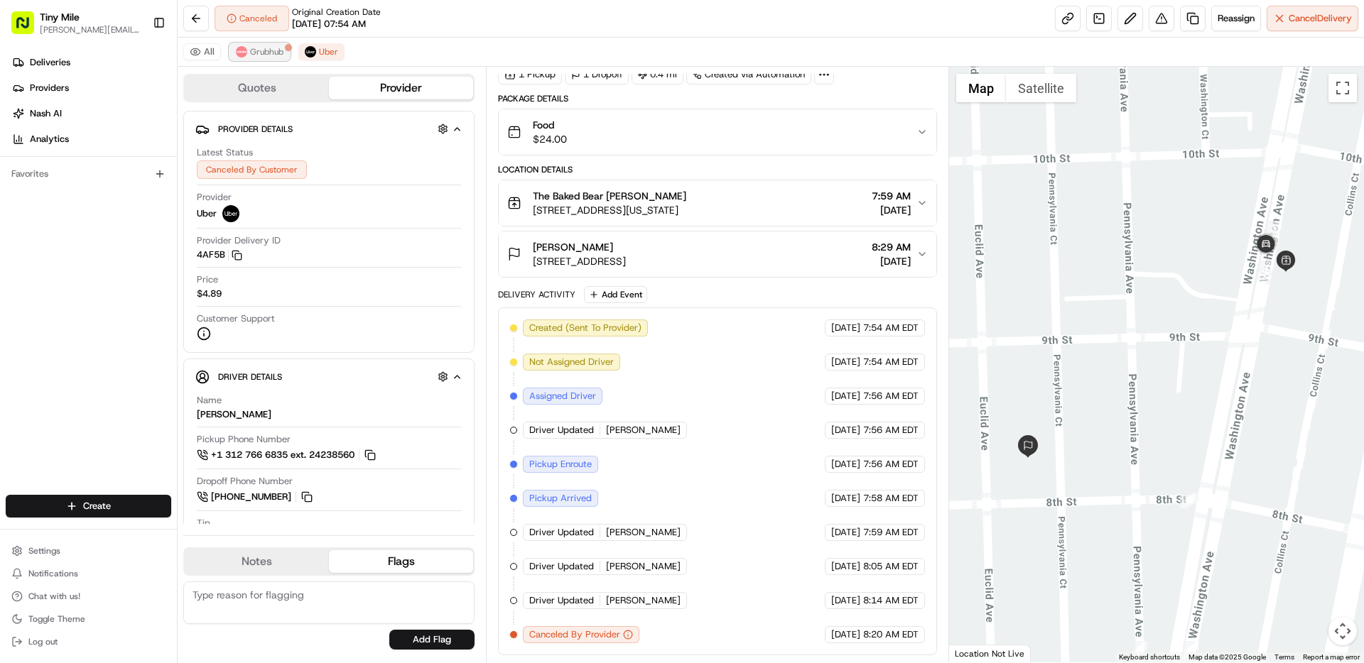
click at [278, 53] on span "Grubhub" at bounding box center [266, 51] width 33 height 11
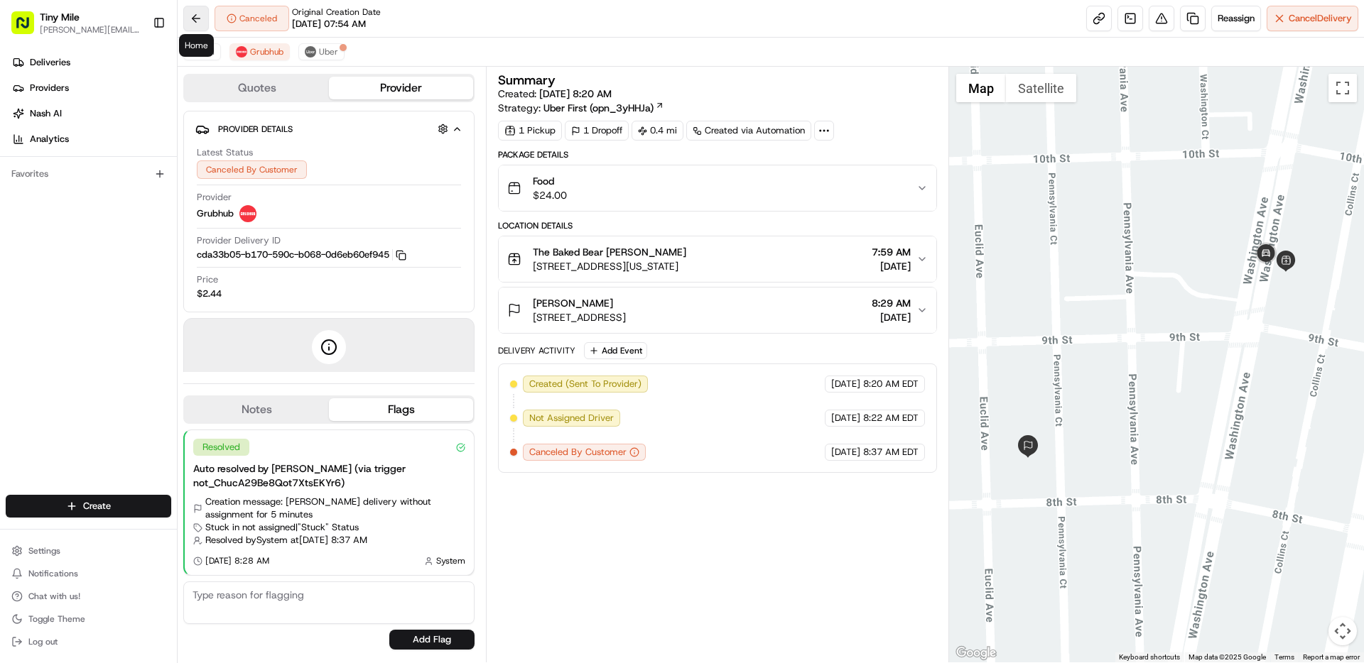
click at [200, 21] on button at bounding box center [196, 19] width 26 height 26
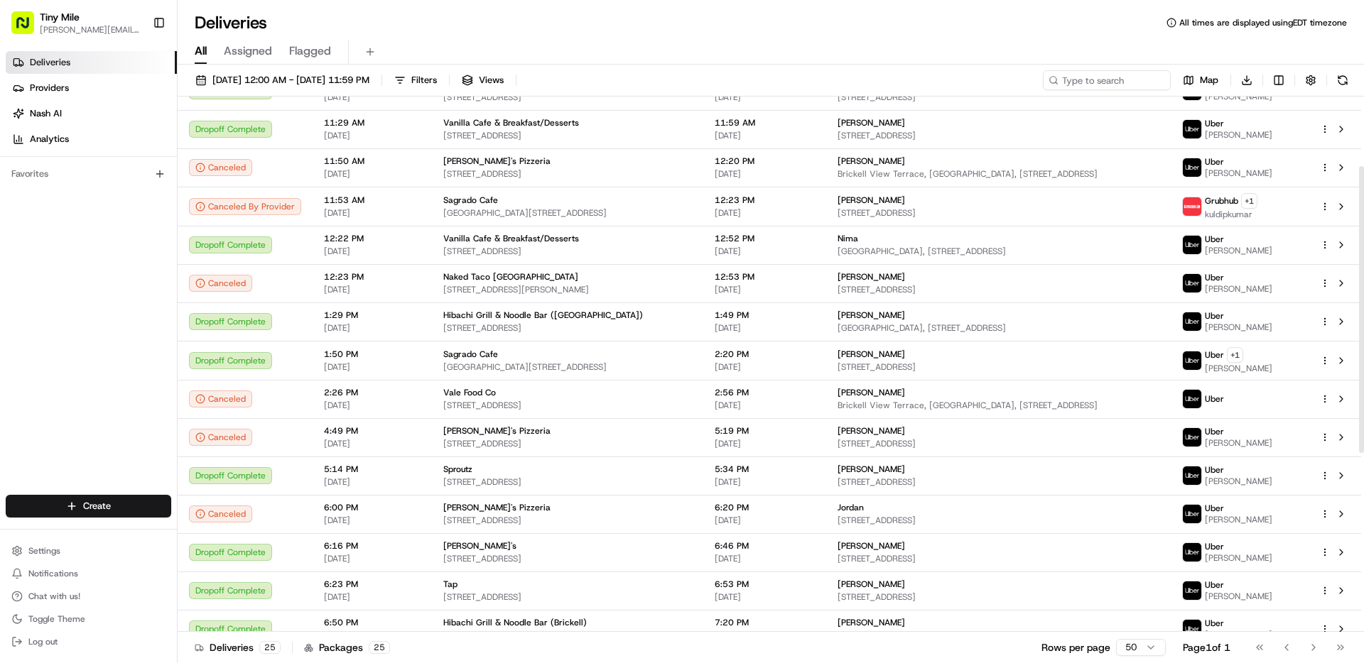
scroll to position [464, 0]
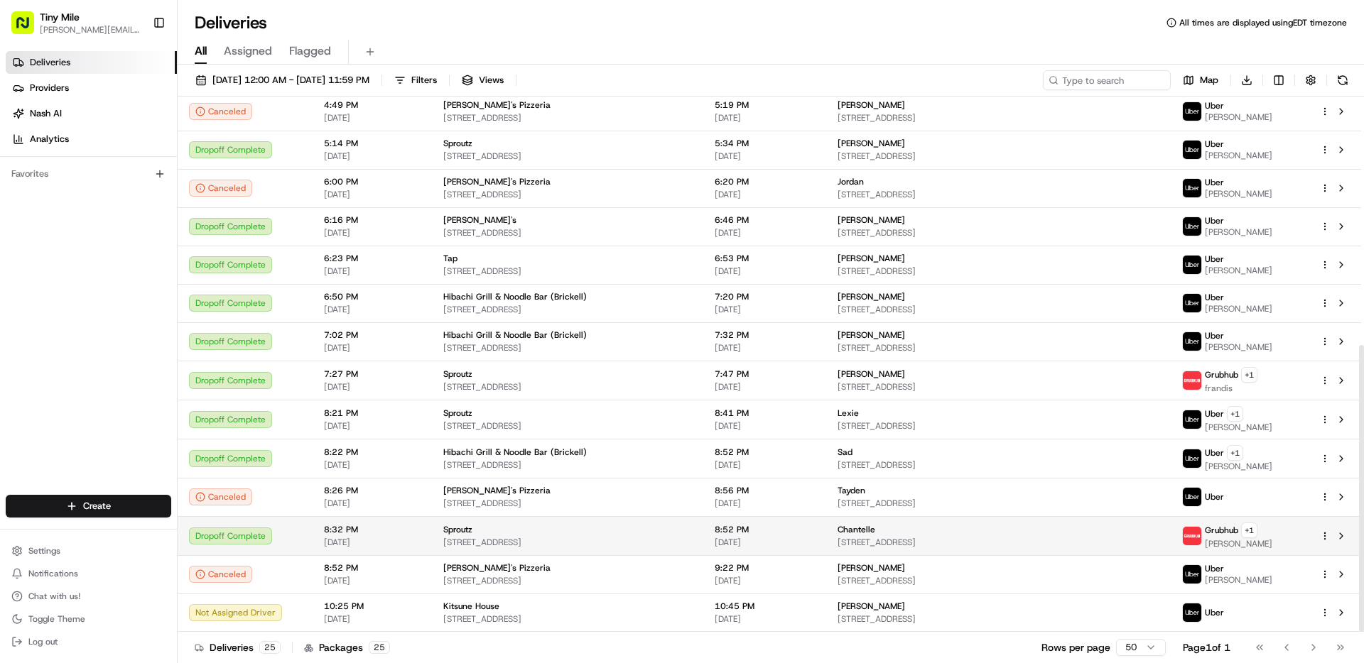
click at [1218, 530] on span "Grubhub" at bounding box center [1220, 530] width 33 height 11
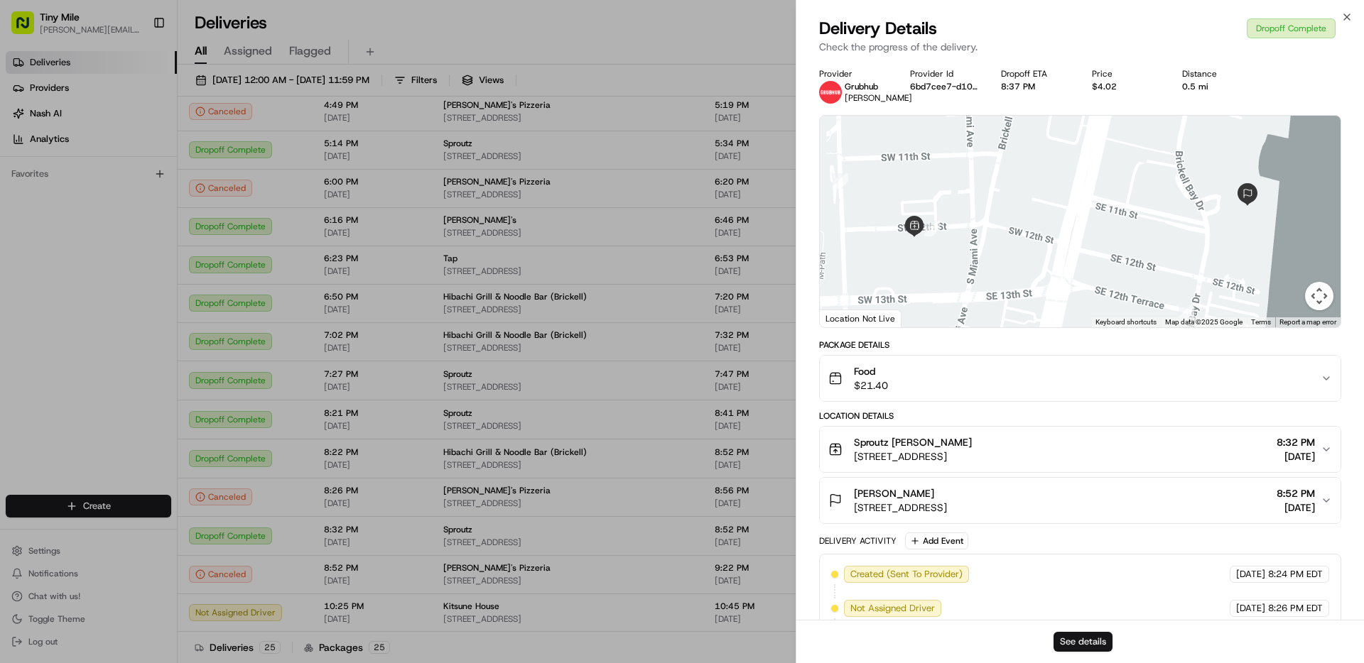
click at [1079, 636] on button "See details" at bounding box center [1082, 642] width 59 height 20
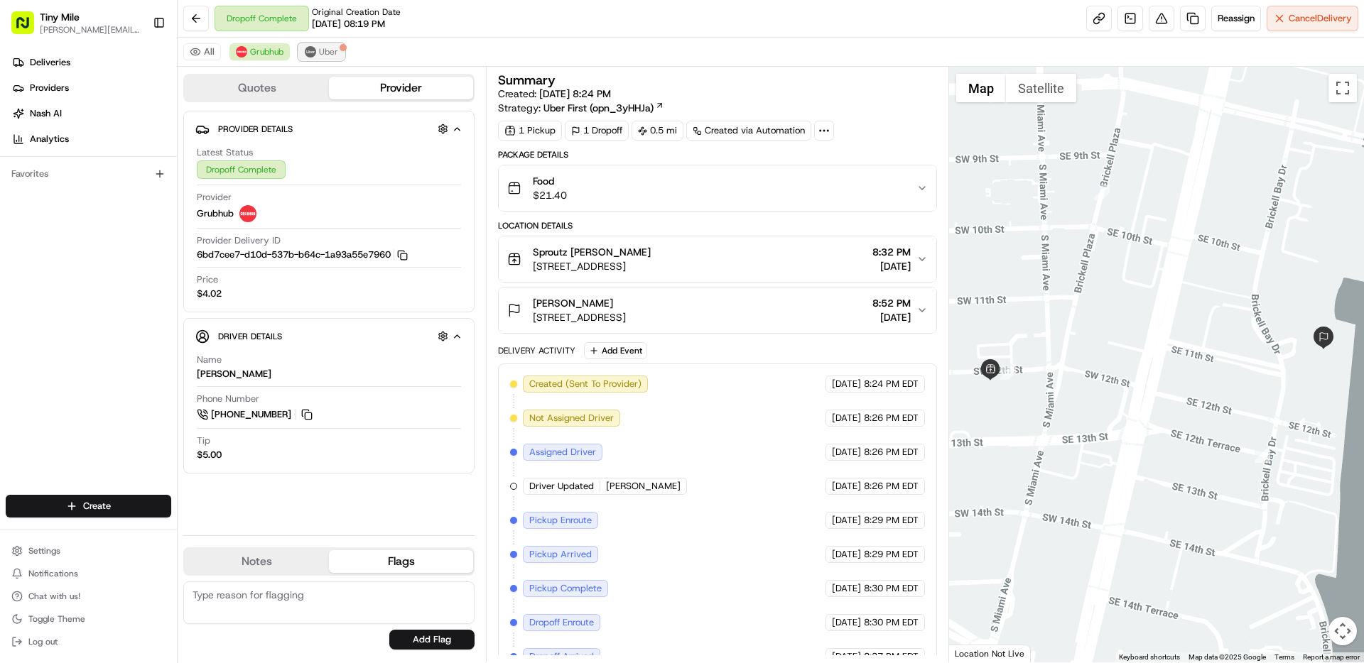
click at [308, 48] on img at bounding box center [310, 51] width 11 height 11
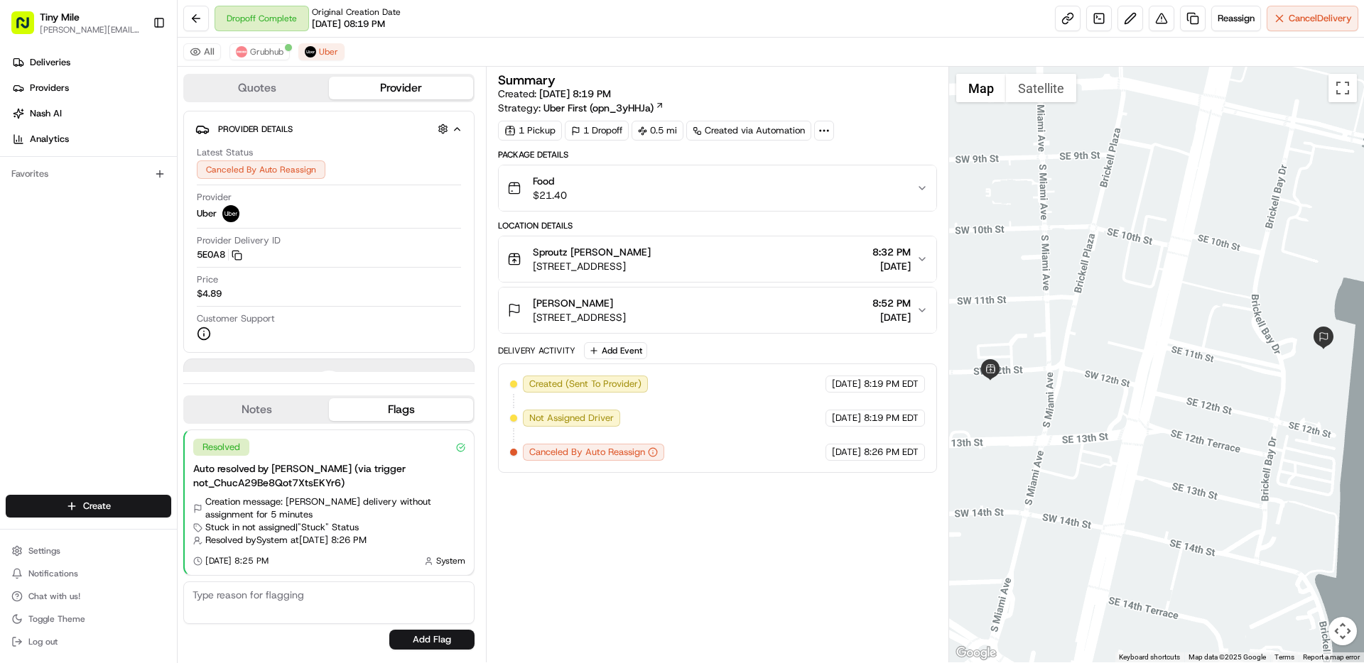
click at [295, 85] on button "Quotes" at bounding box center [257, 88] width 144 height 23
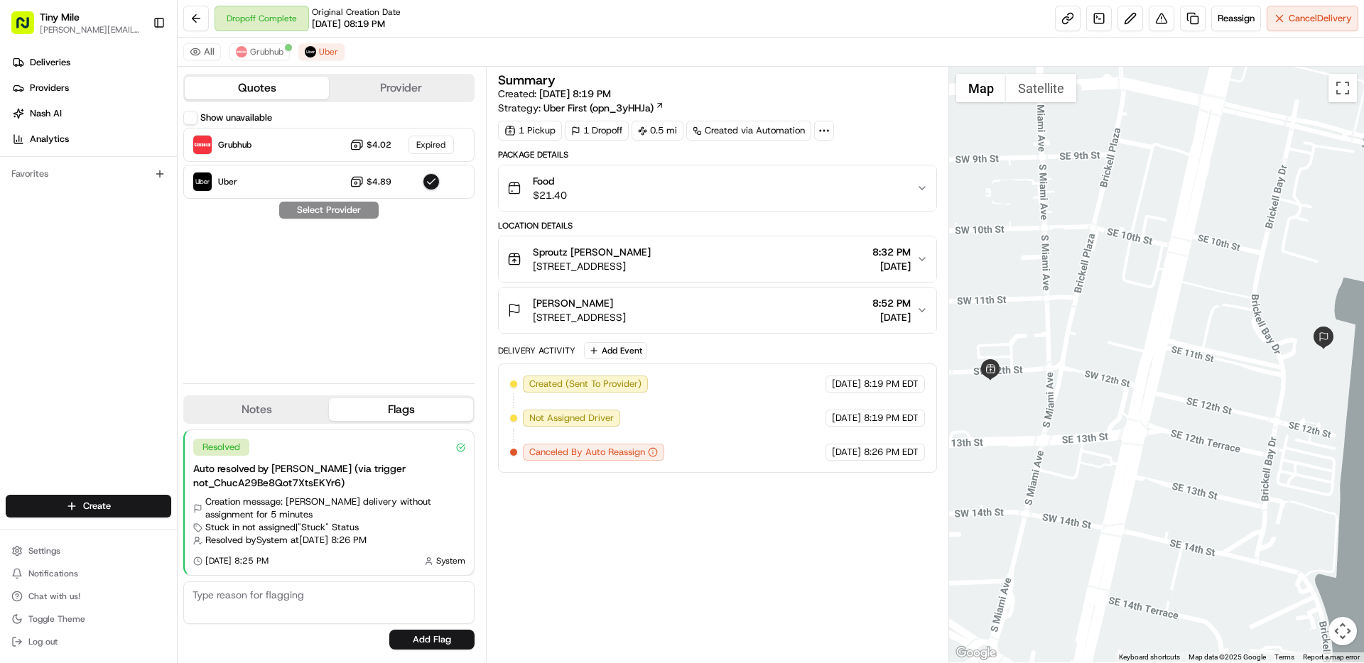
click at [379, 85] on button "Provider" at bounding box center [401, 88] width 144 height 23
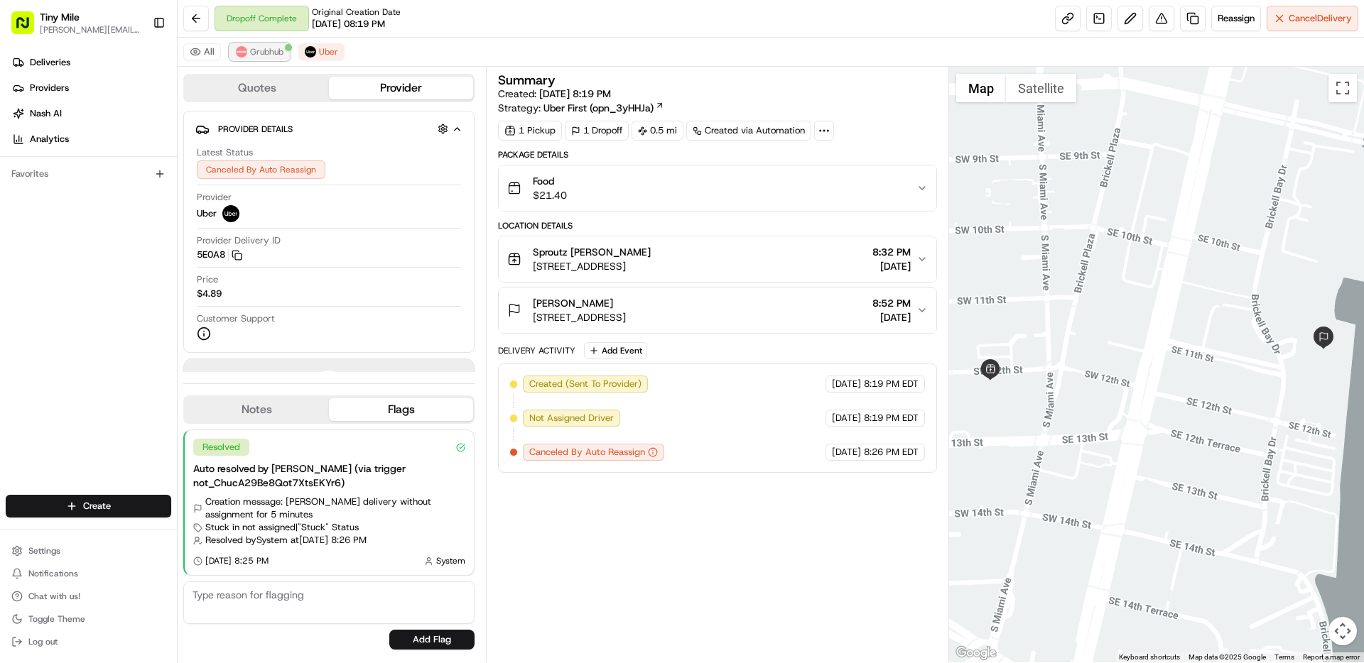
click at [275, 55] on span "Grubhub" at bounding box center [266, 51] width 33 height 11
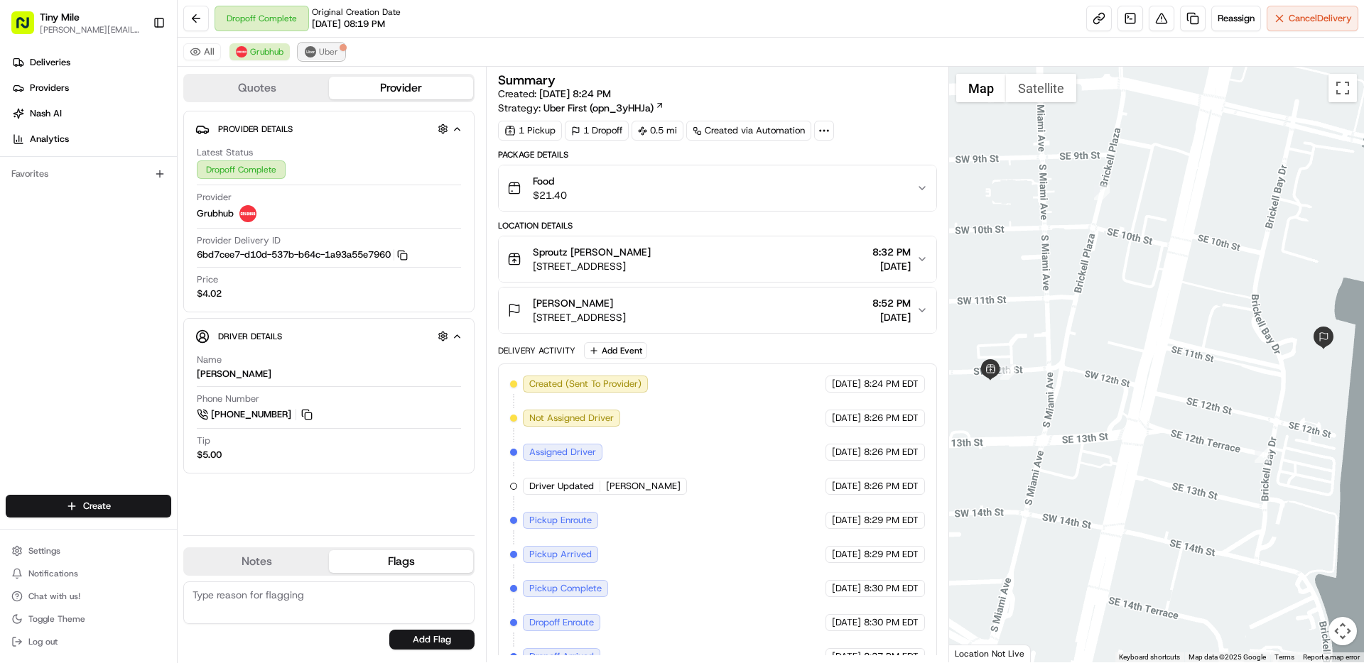
click at [312, 54] on img at bounding box center [310, 51] width 11 height 11
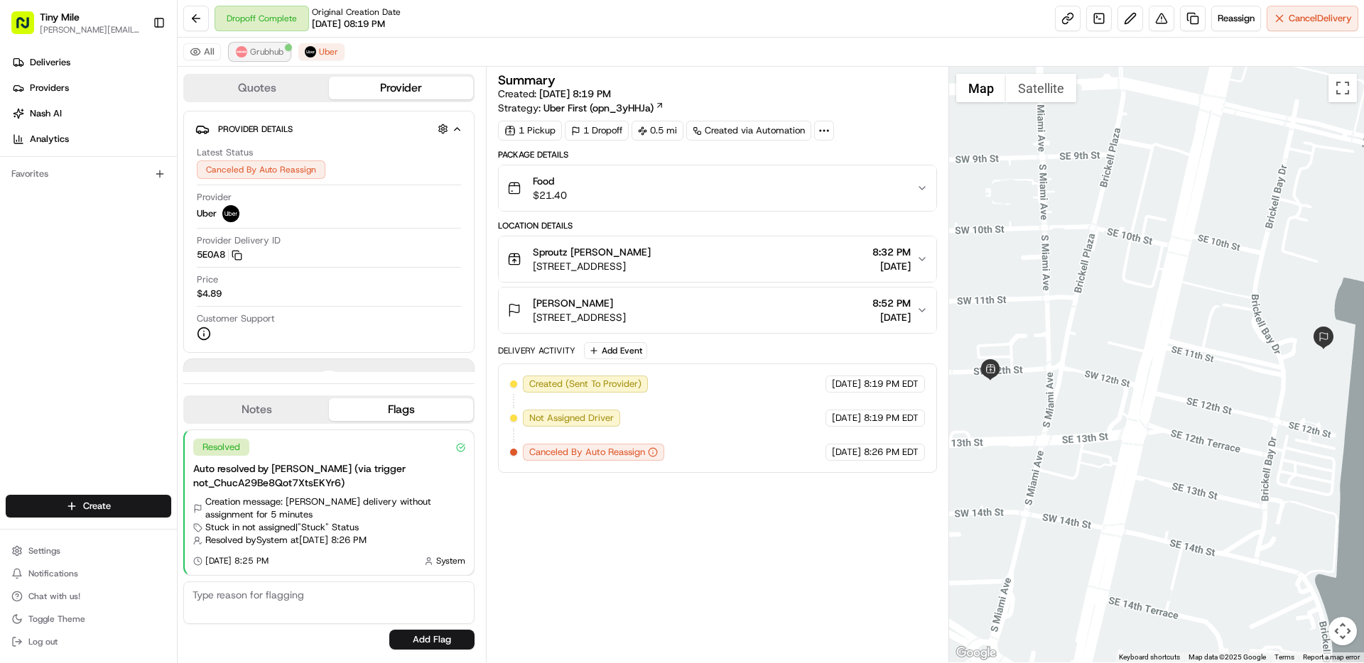
click at [282, 52] on span "Grubhub" at bounding box center [266, 51] width 33 height 11
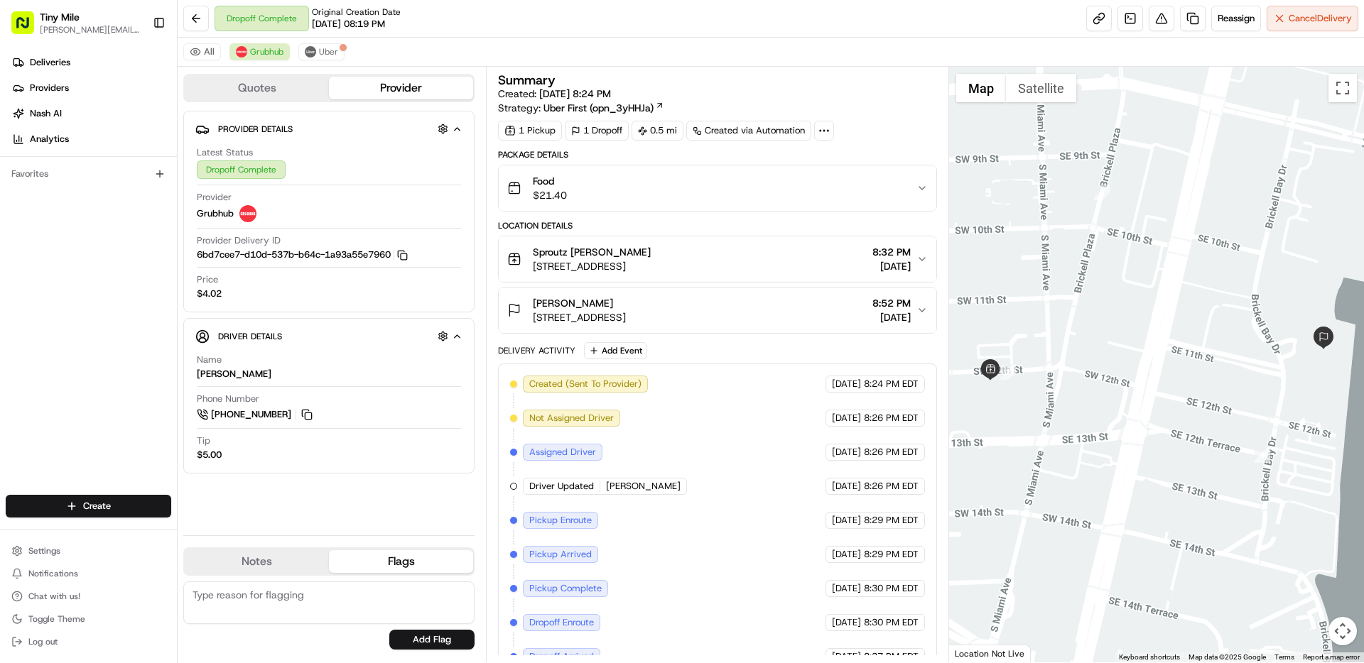
click at [305, 569] on button "Notes" at bounding box center [257, 561] width 144 height 23
click at [370, 566] on button "Flags" at bounding box center [401, 561] width 144 height 23
click at [200, 19] on button at bounding box center [196, 19] width 26 height 26
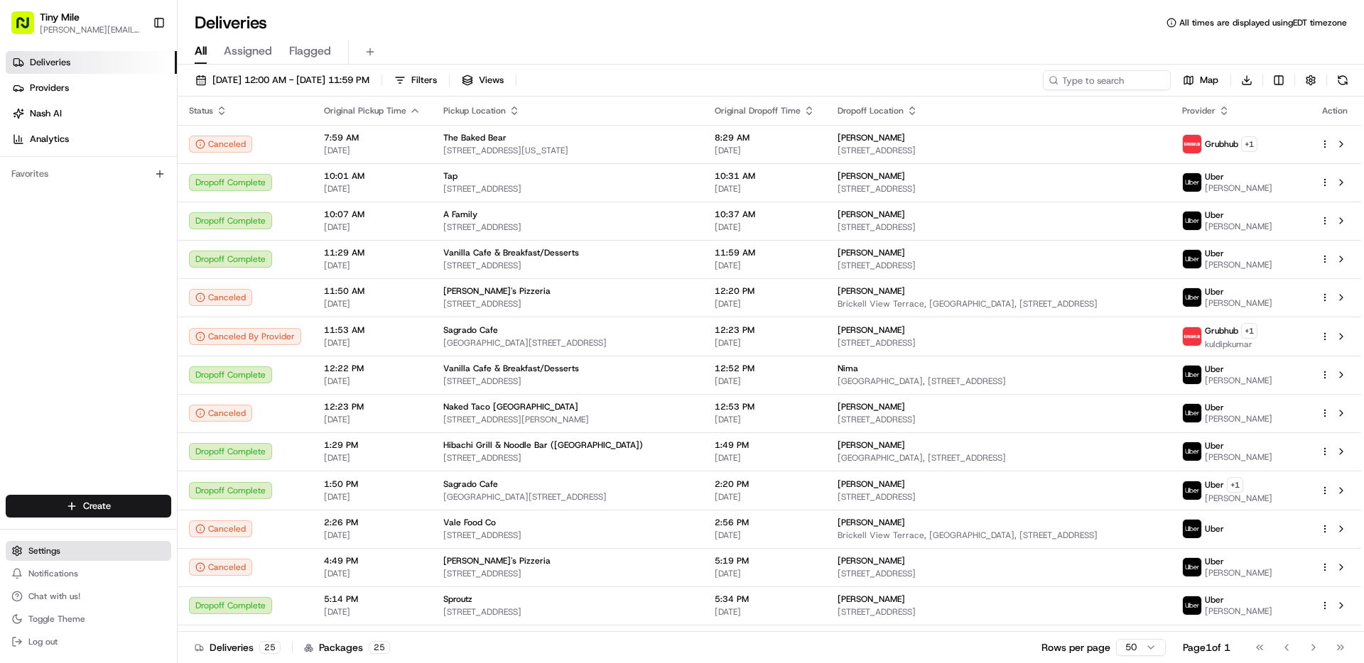
click at [62, 549] on button "Settings" at bounding box center [88, 551] width 165 height 20
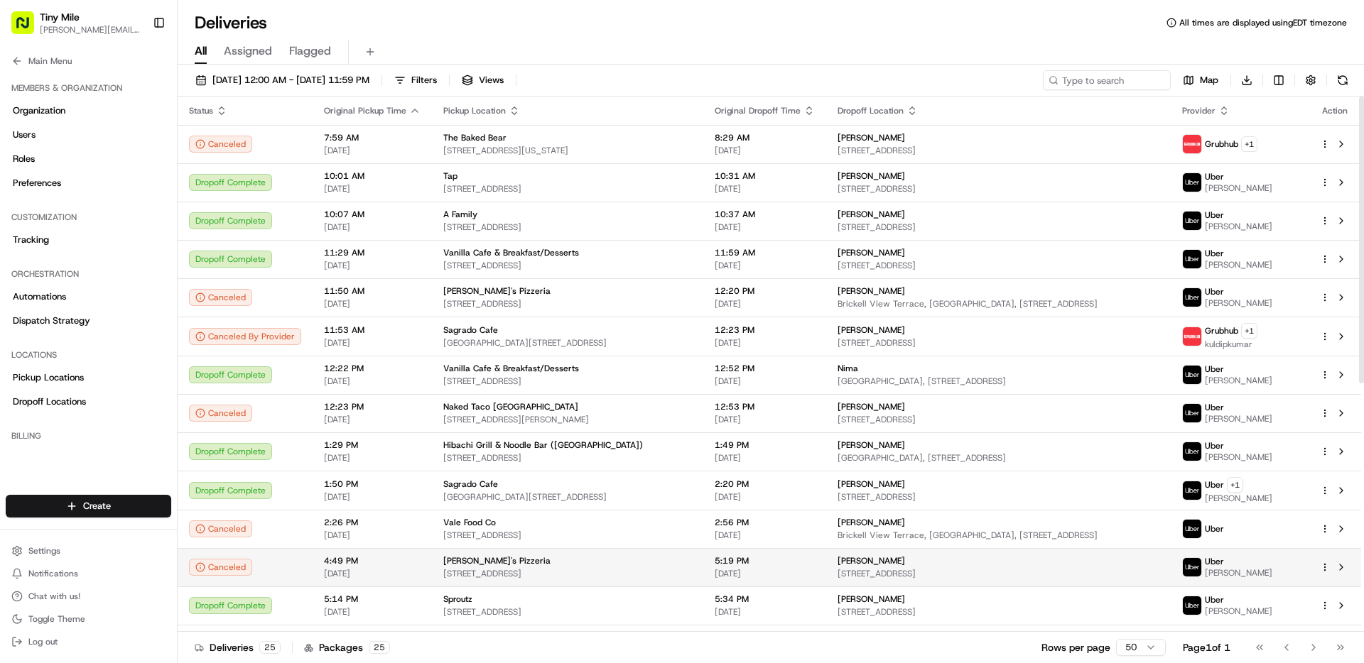
click at [999, 567] on div "[PERSON_NAME]" at bounding box center [998, 560] width 322 height 11
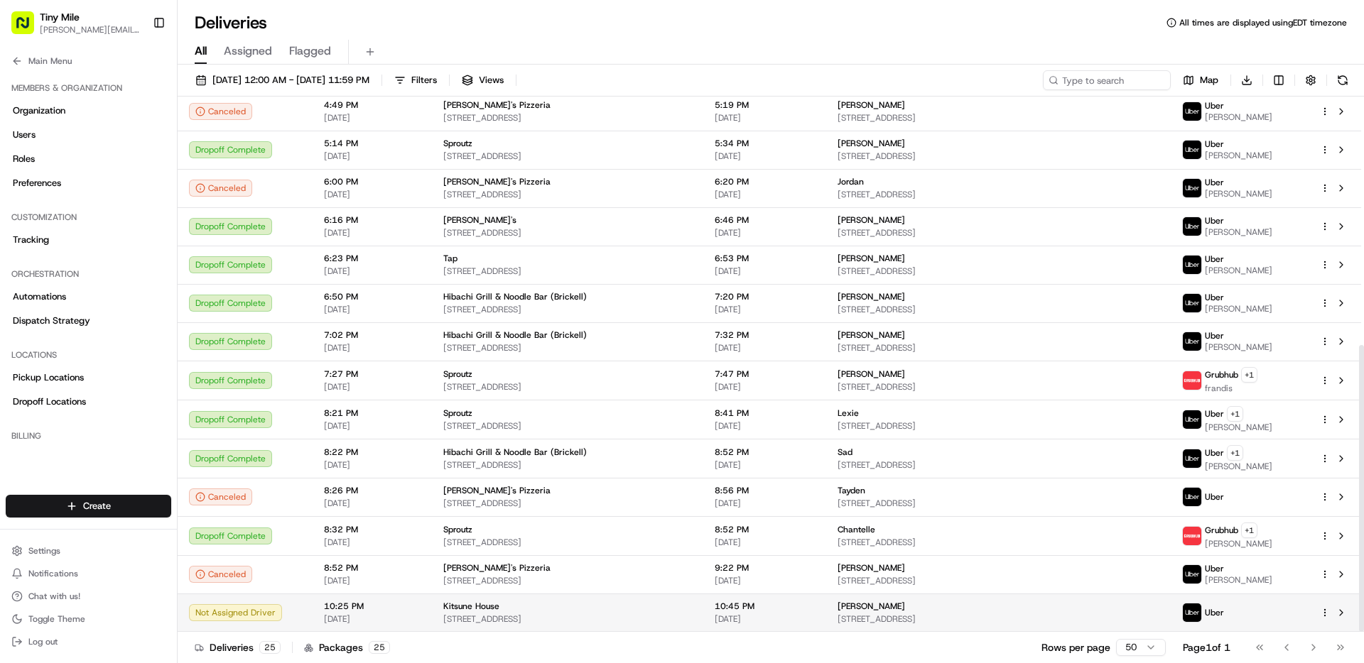
click at [288, 616] on div "Not Assigned Driver" at bounding box center [245, 612] width 112 height 17
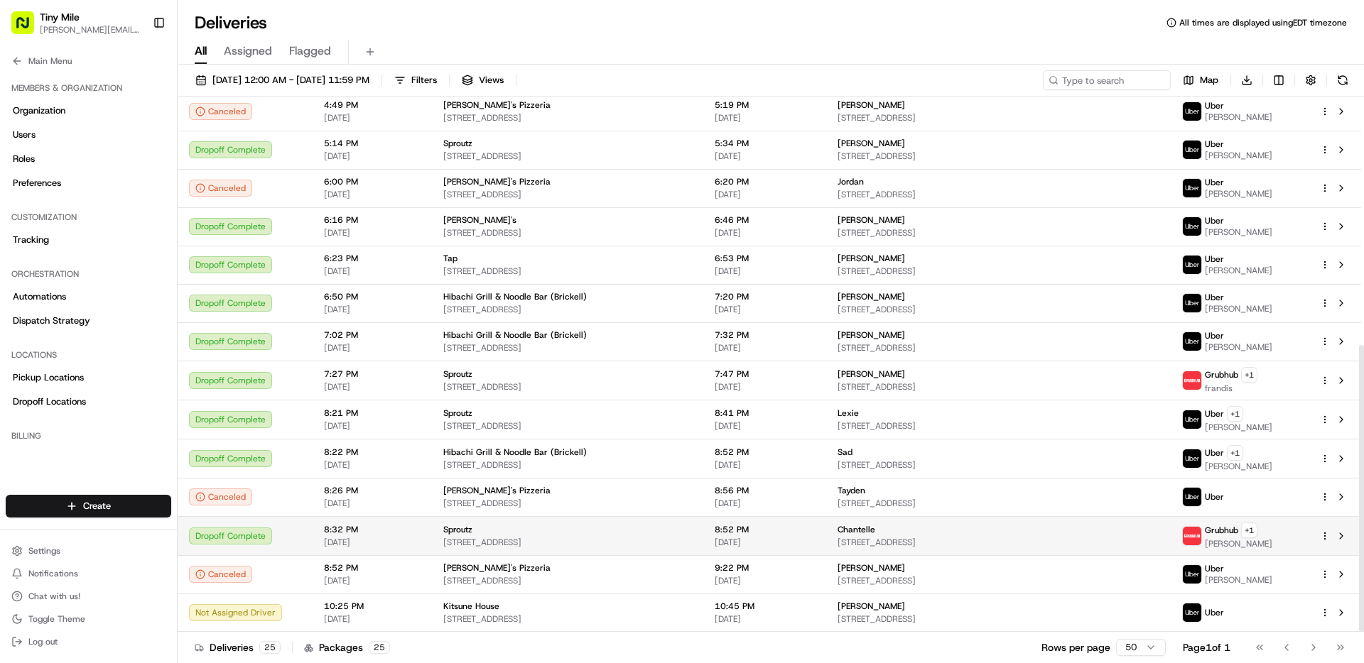
scroll to position [463, 0]
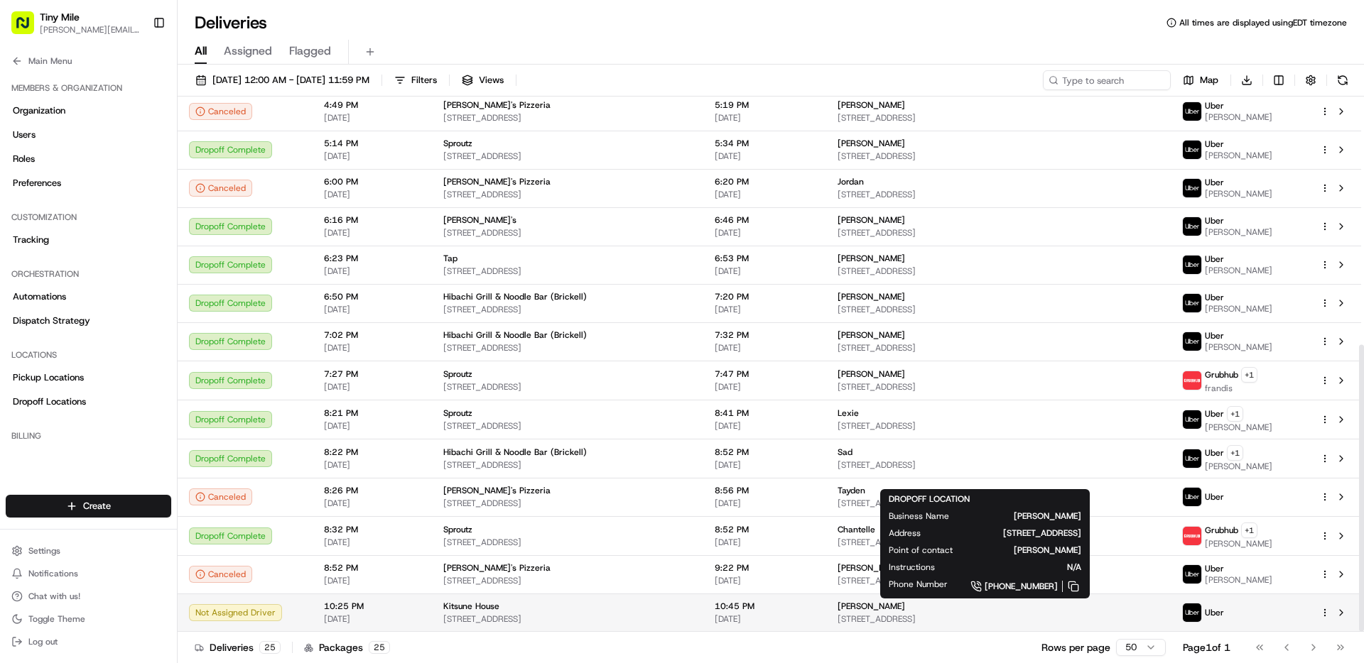
click at [1078, 605] on div "[PERSON_NAME]" at bounding box center [998, 606] width 322 height 11
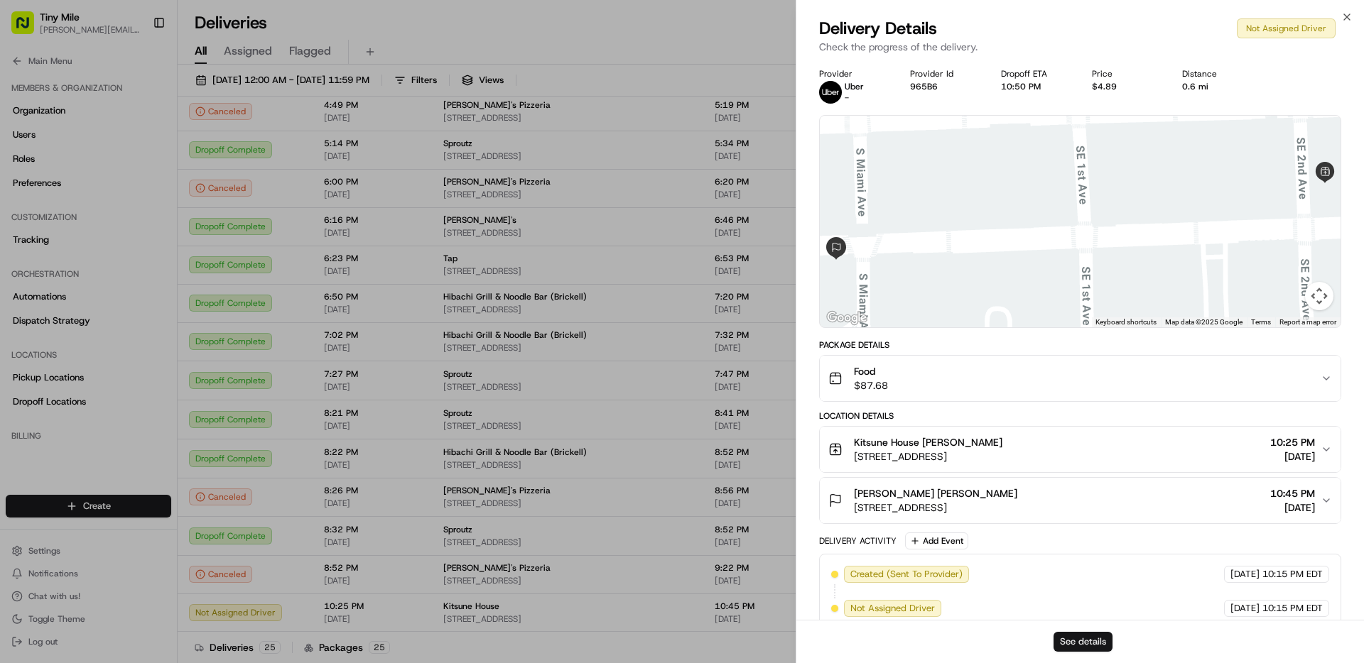
click at [1086, 633] on button "See details" at bounding box center [1082, 642] width 59 height 20
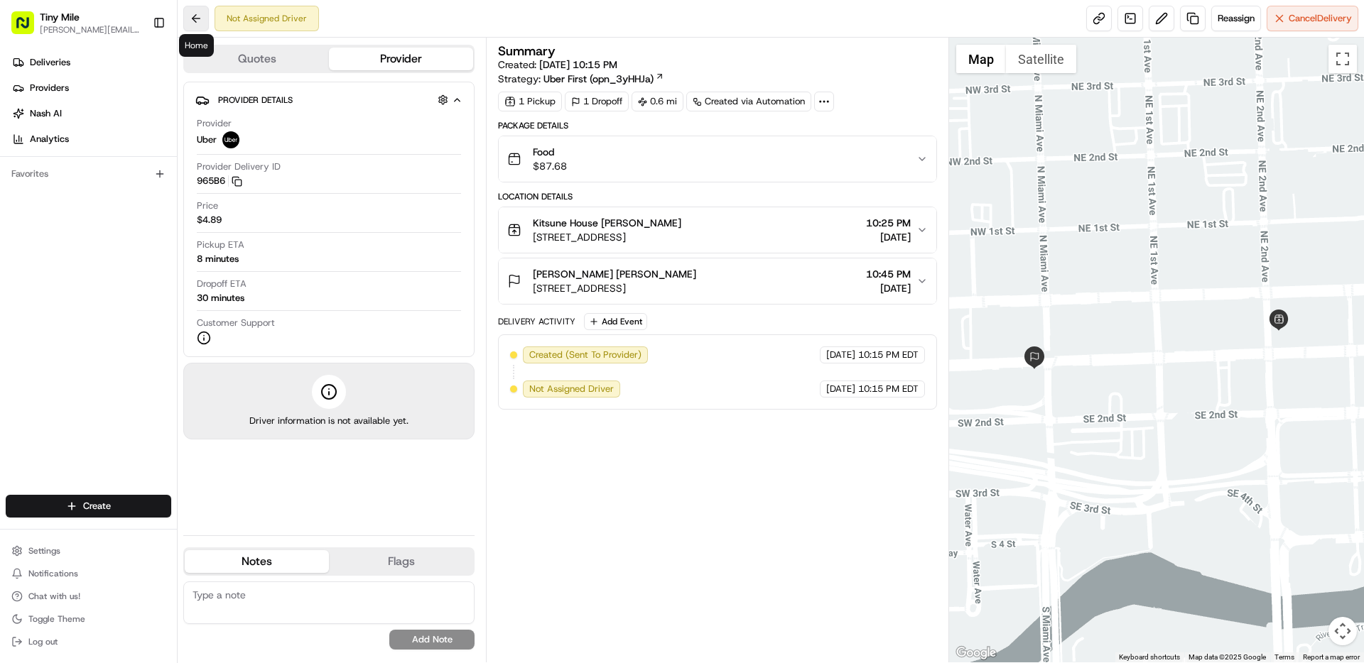
click at [197, 16] on button at bounding box center [196, 19] width 26 height 26
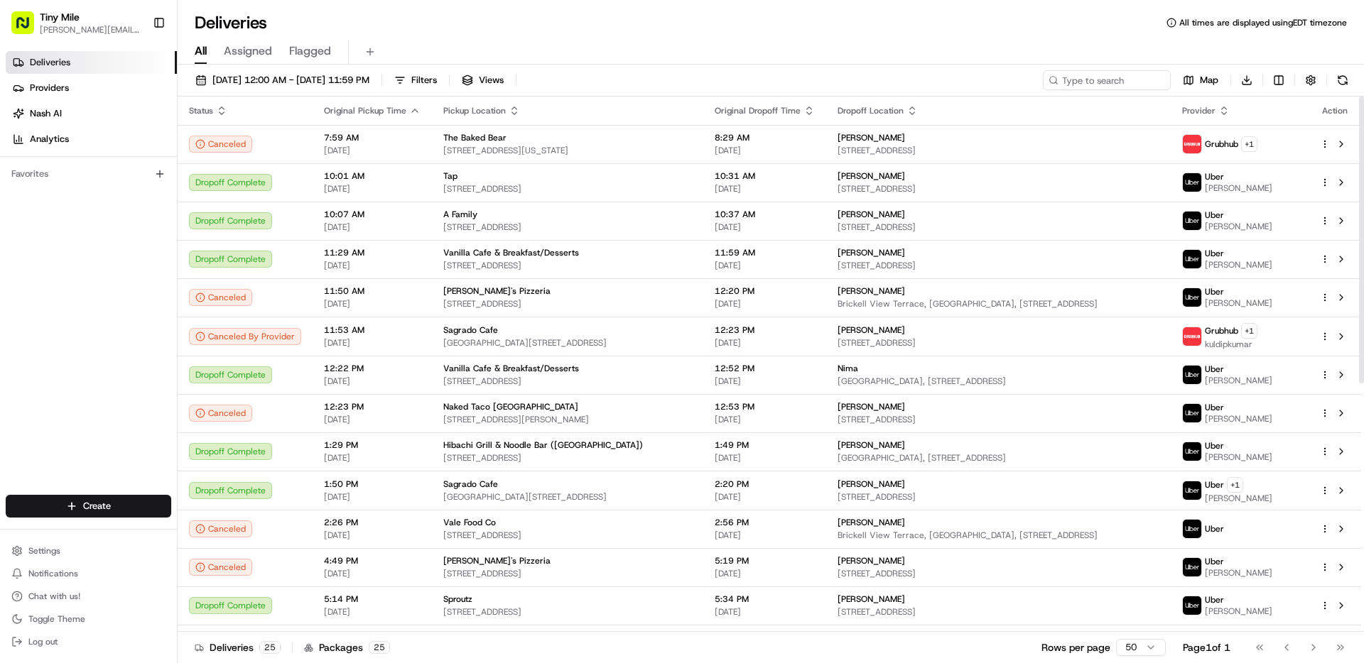
scroll to position [464, 0]
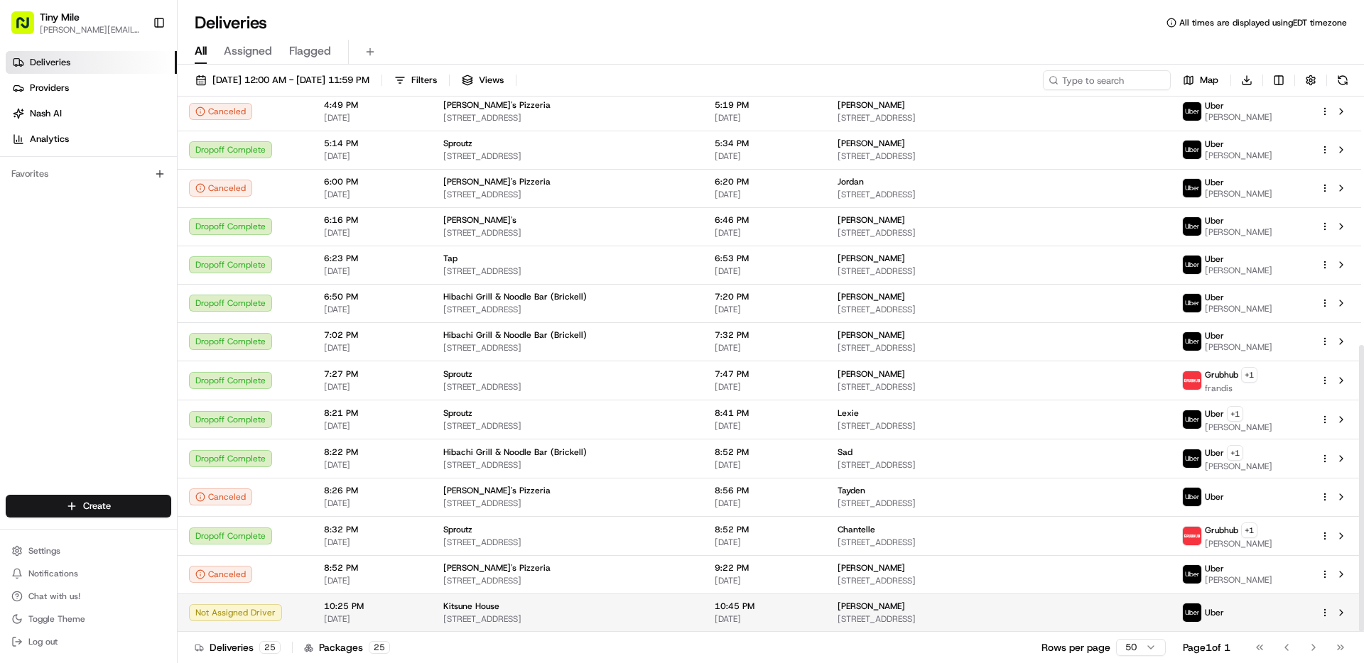
click at [537, 599] on td "Kitsune House [STREET_ADDRESS]" at bounding box center [567, 613] width 271 height 38
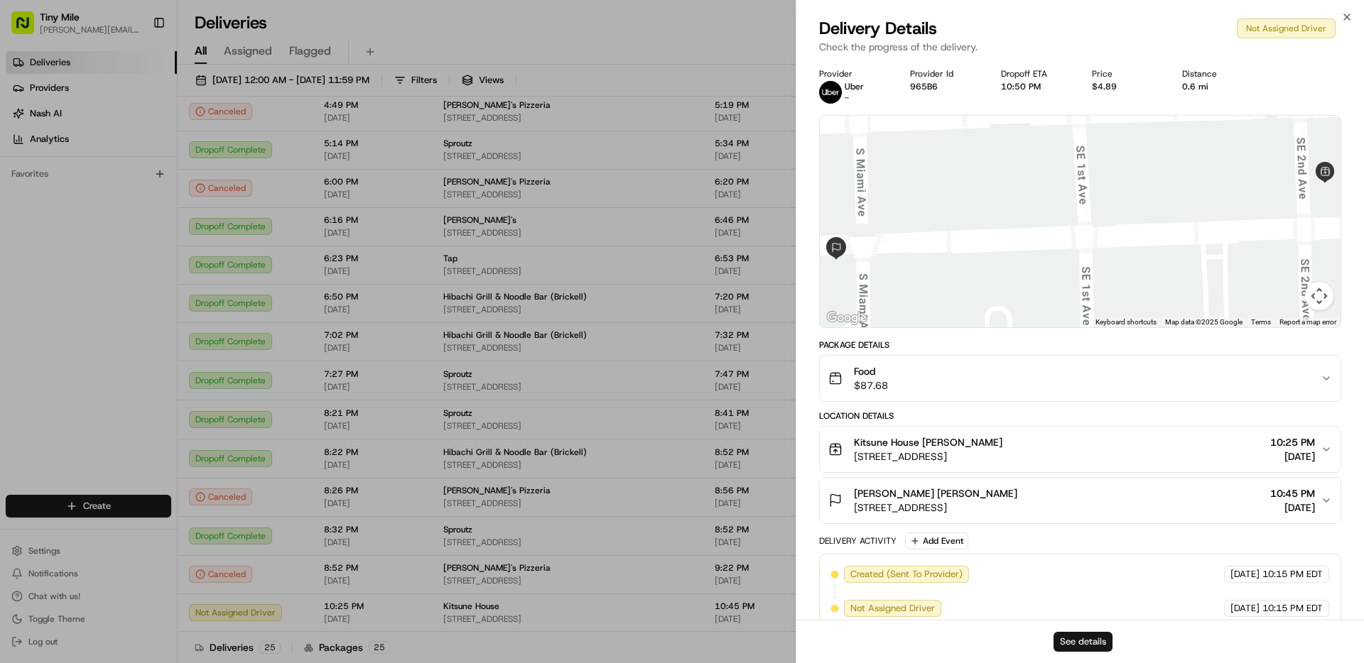
click at [1069, 643] on button "See details" at bounding box center [1082, 642] width 59 height 20
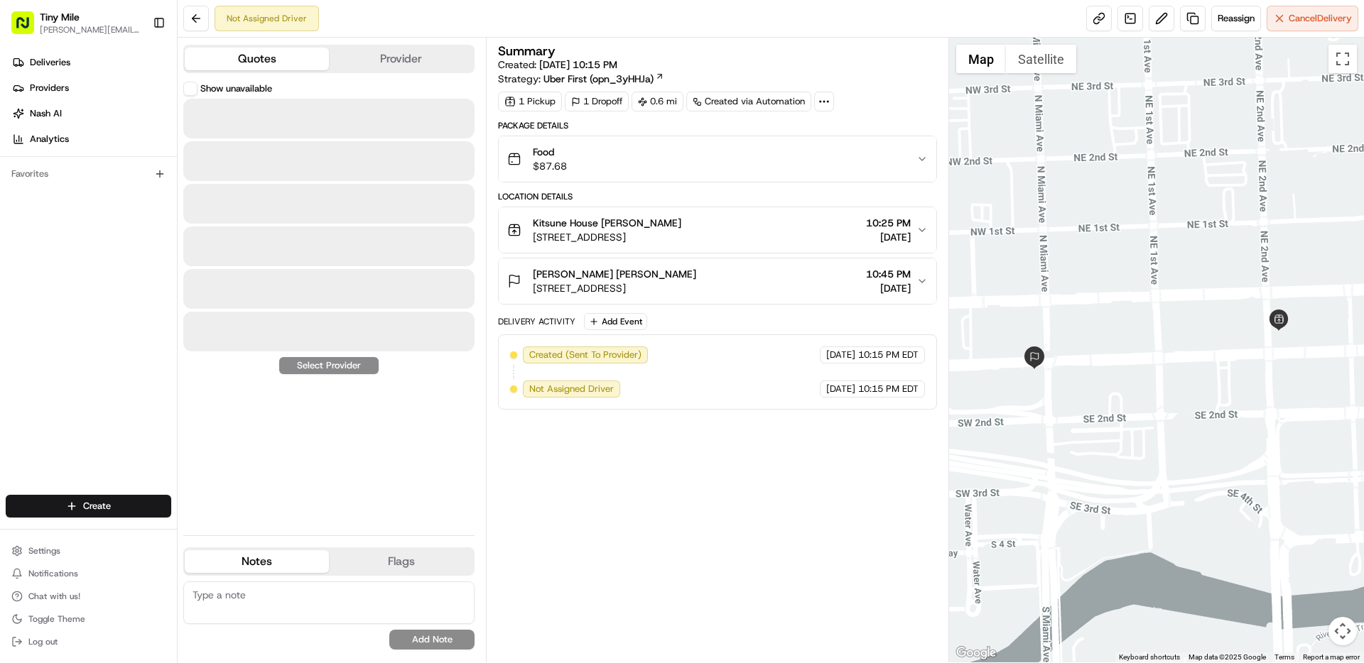
click at [273, 62] on button "Quotes" at bounding box center [257, 59] width 144 height 23
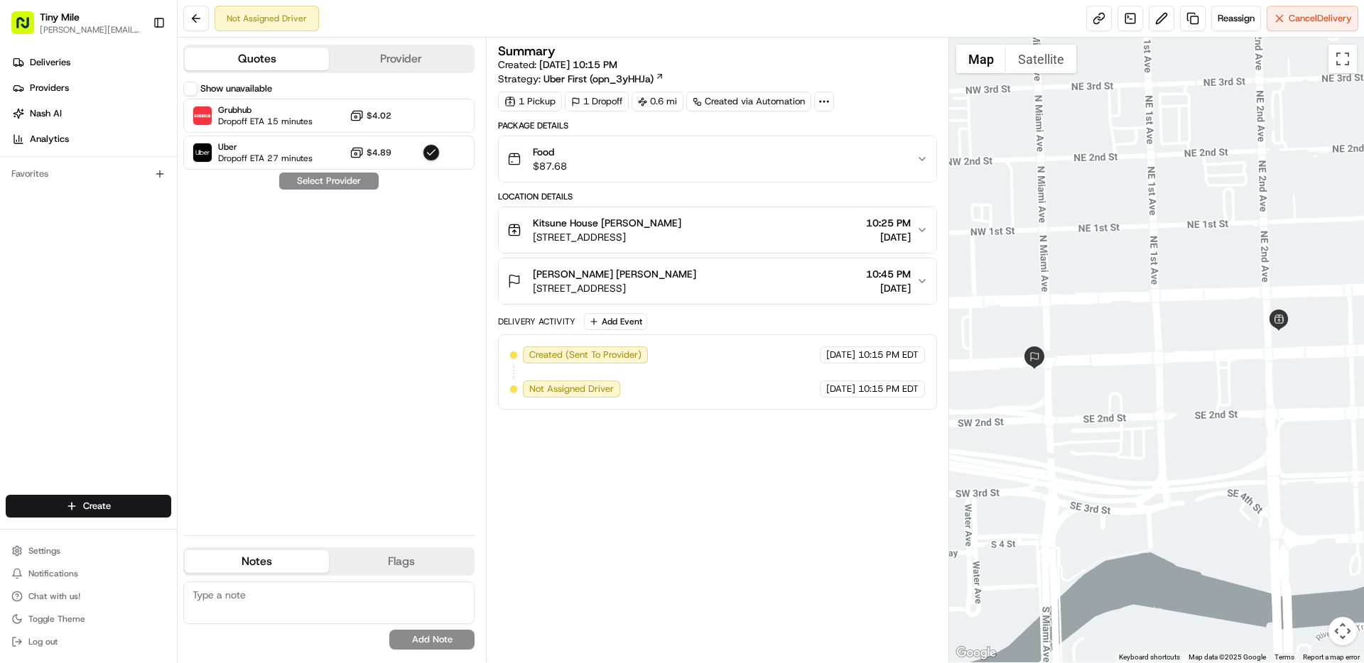
click at [459, 62] on button "Provider" at bounding box center [401, 59] width 144 height 23
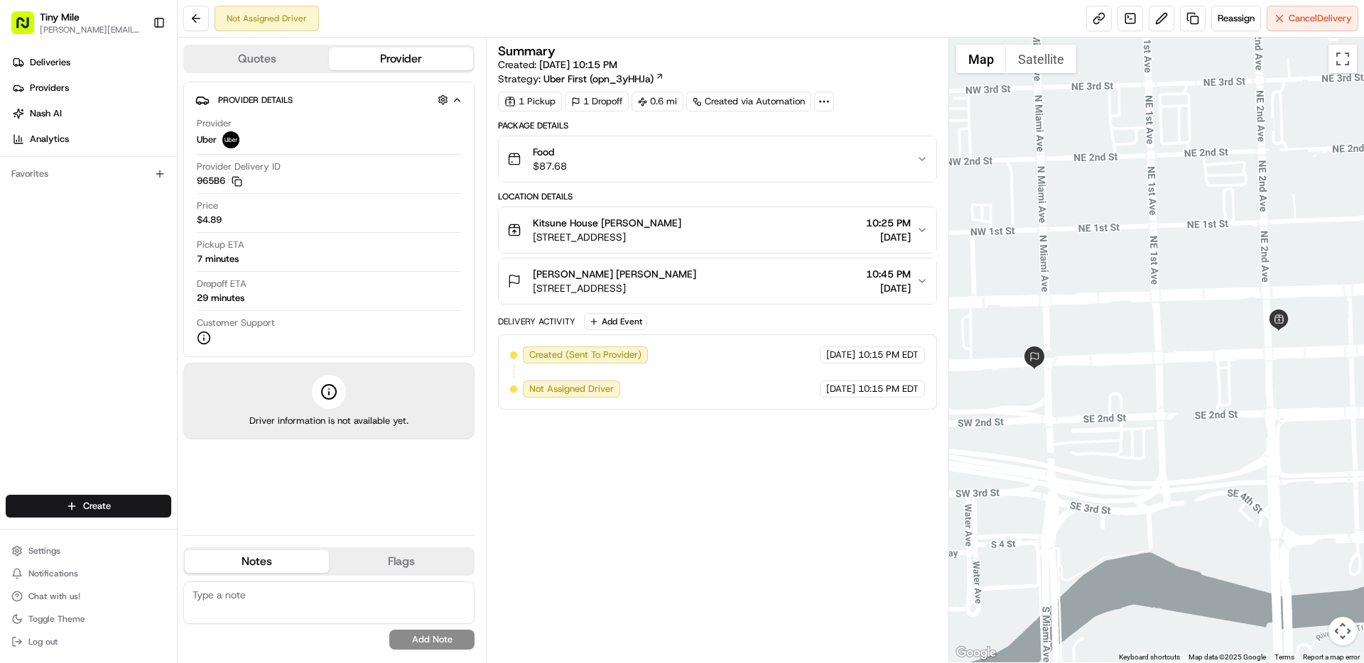
click at [869, 359] on span "10:15 PM EDT" at bounding box center [888, 355] width 60 height 13
click at [200, 18] on button at bounding box center [196, 19] width 26 height 26
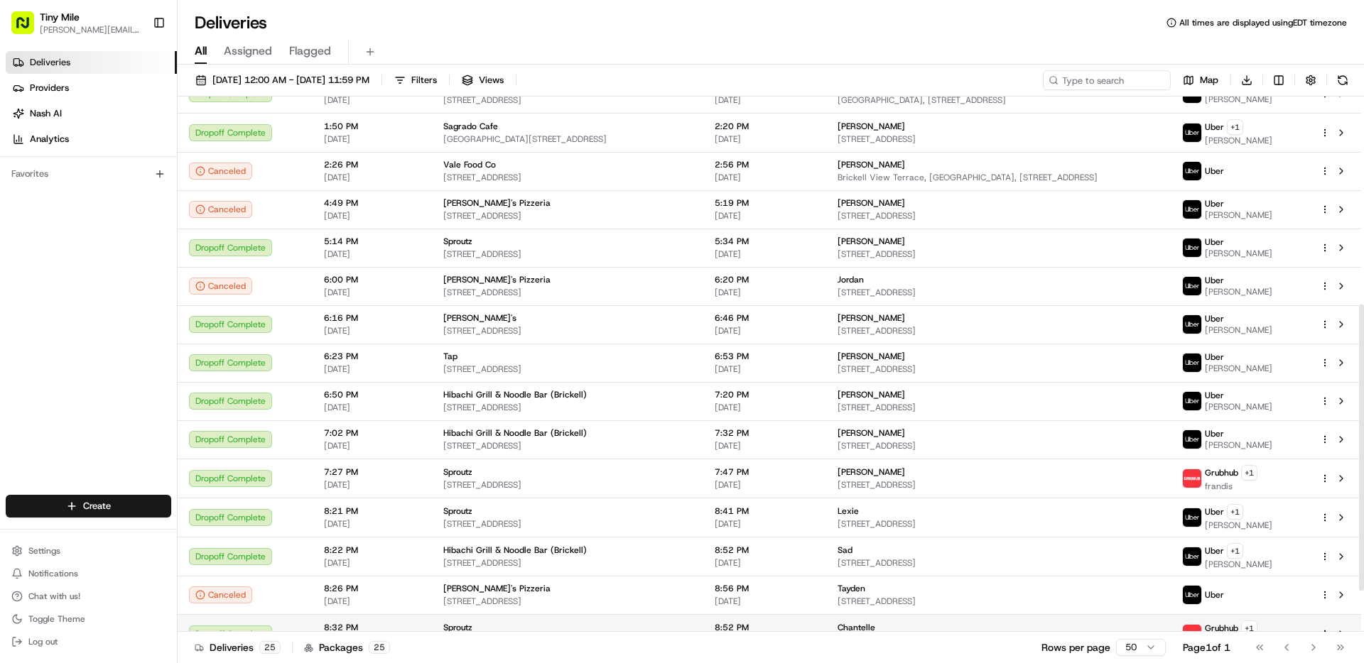
scroll to position [464, 0]
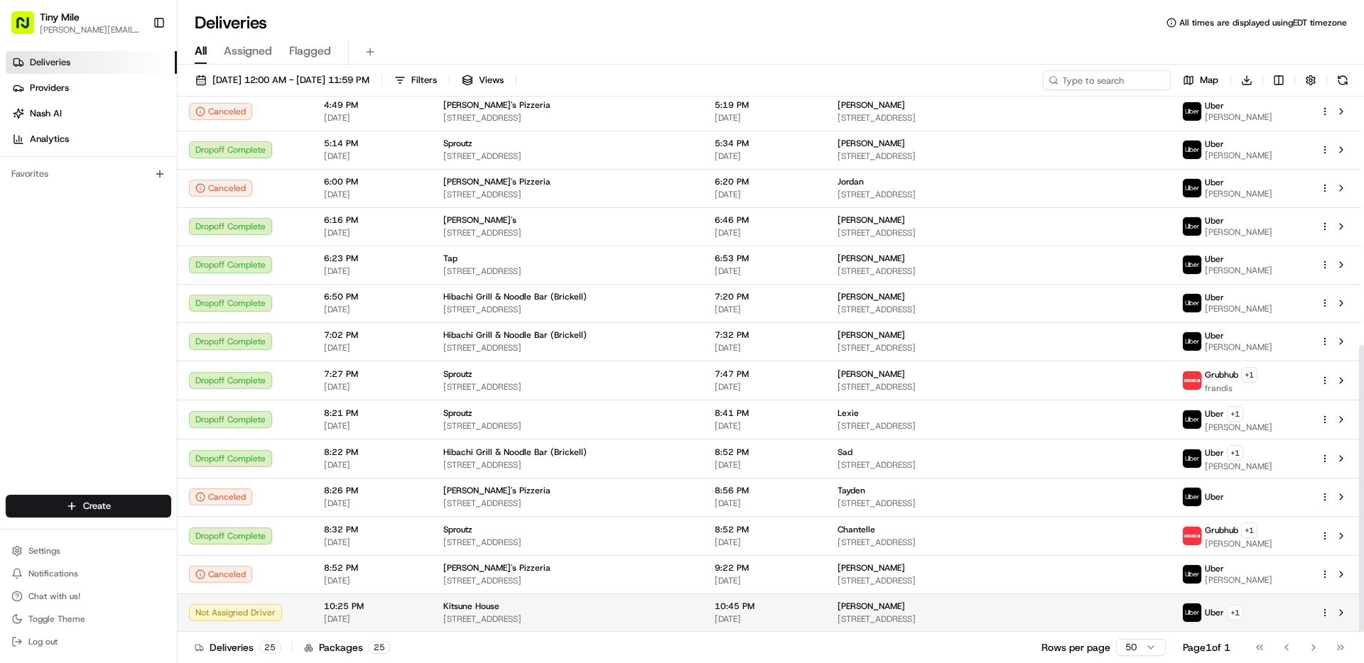
click at [961, 604] on div "[PERSON_NAME]" at bounding box center [998, 606] width 322 height 11
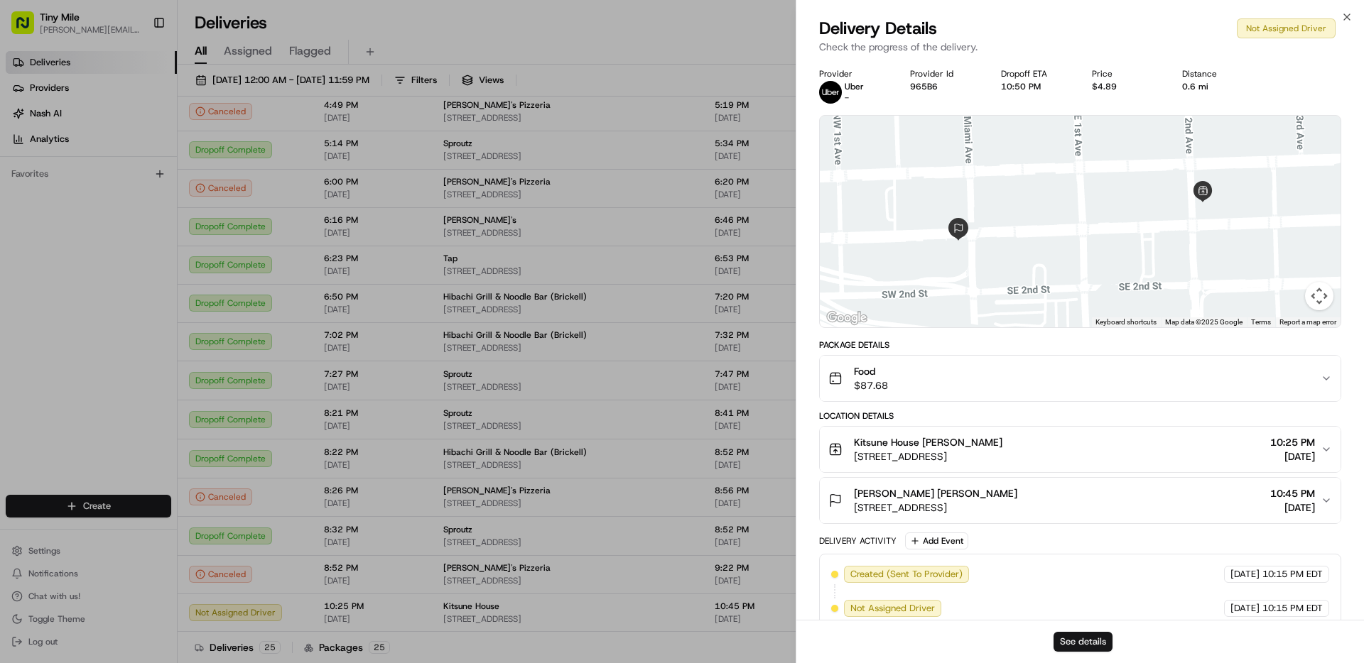
click at [1075, 633] on button "See details" at bounding box center [1082, 642] width 59 height 20
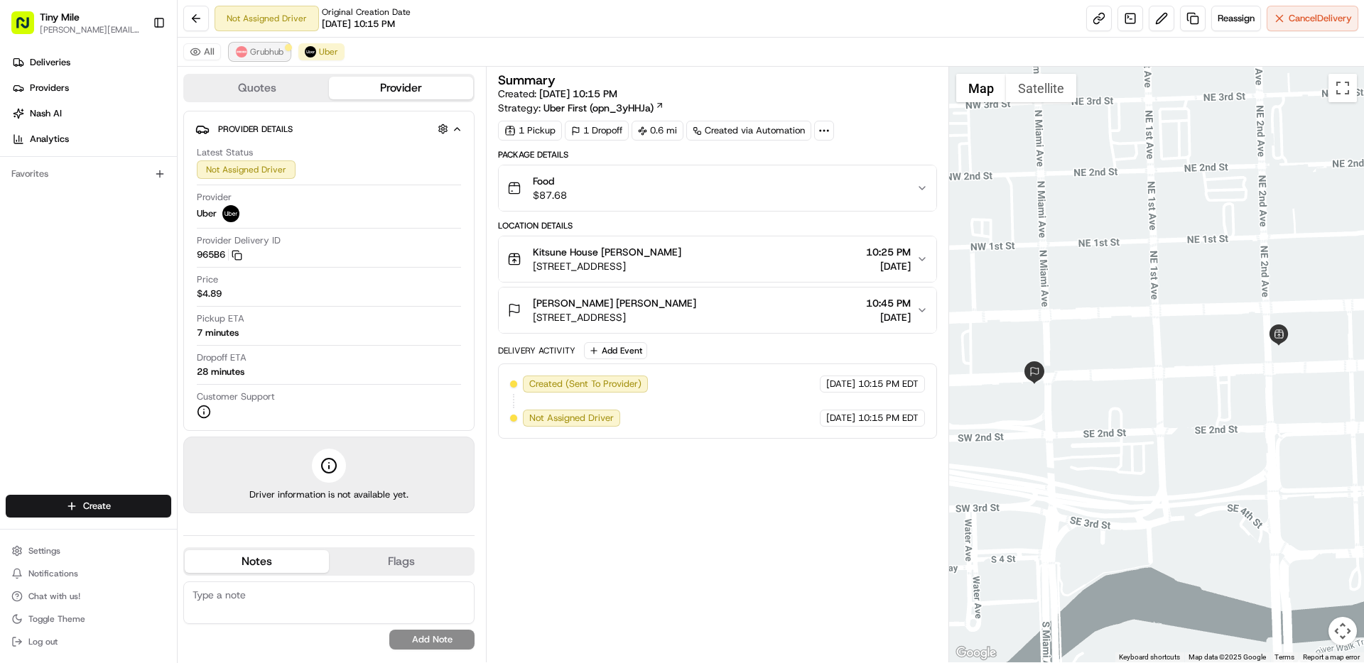
click at [264, 53] on span "Grubhub" at bounding box center [266, 51] width 33 height 11
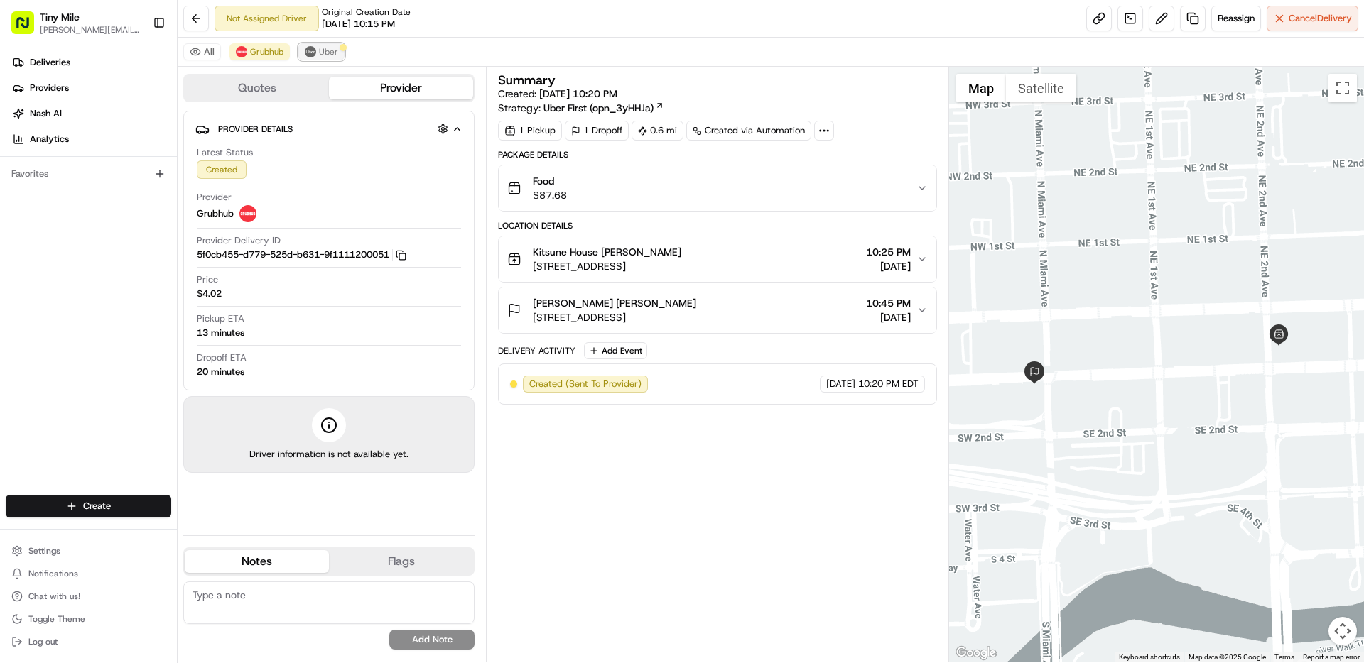
click at [319, 53] on span "Uber" at bounding box center [328, 51] width 19 height 11
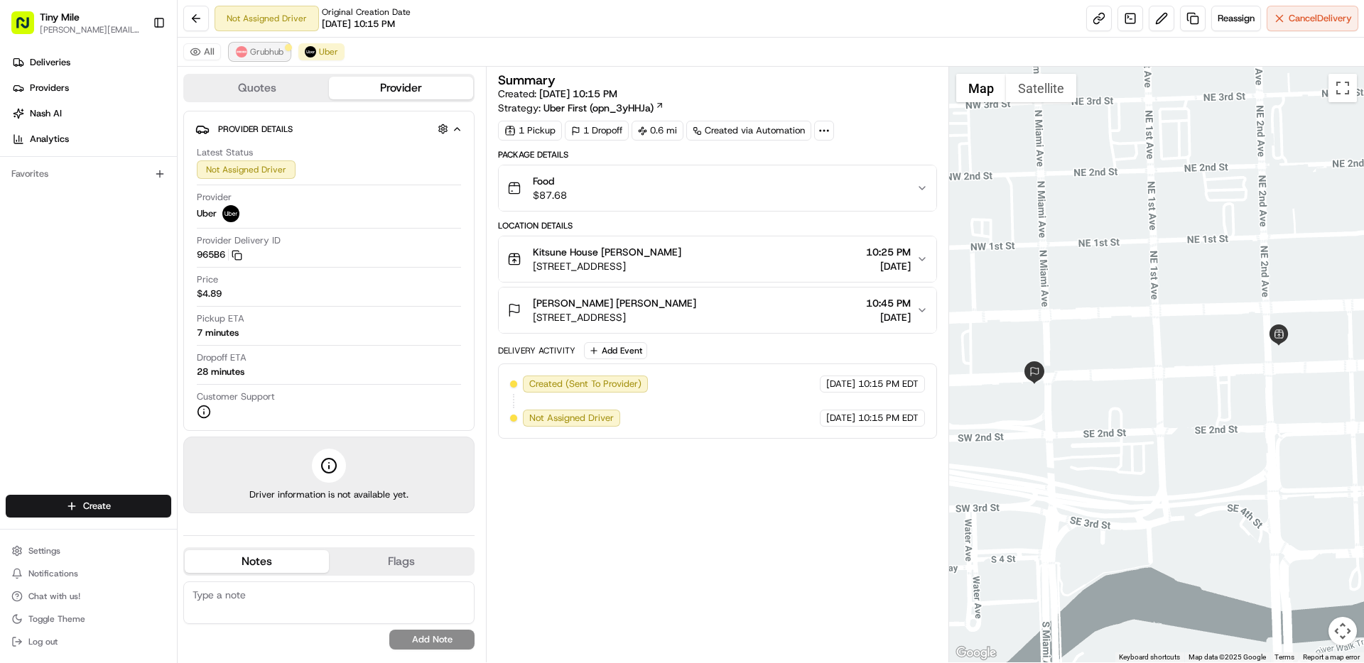
click at [276, 47] on span "Grubhub" at bounding box center [266, 51] width 33 height 11
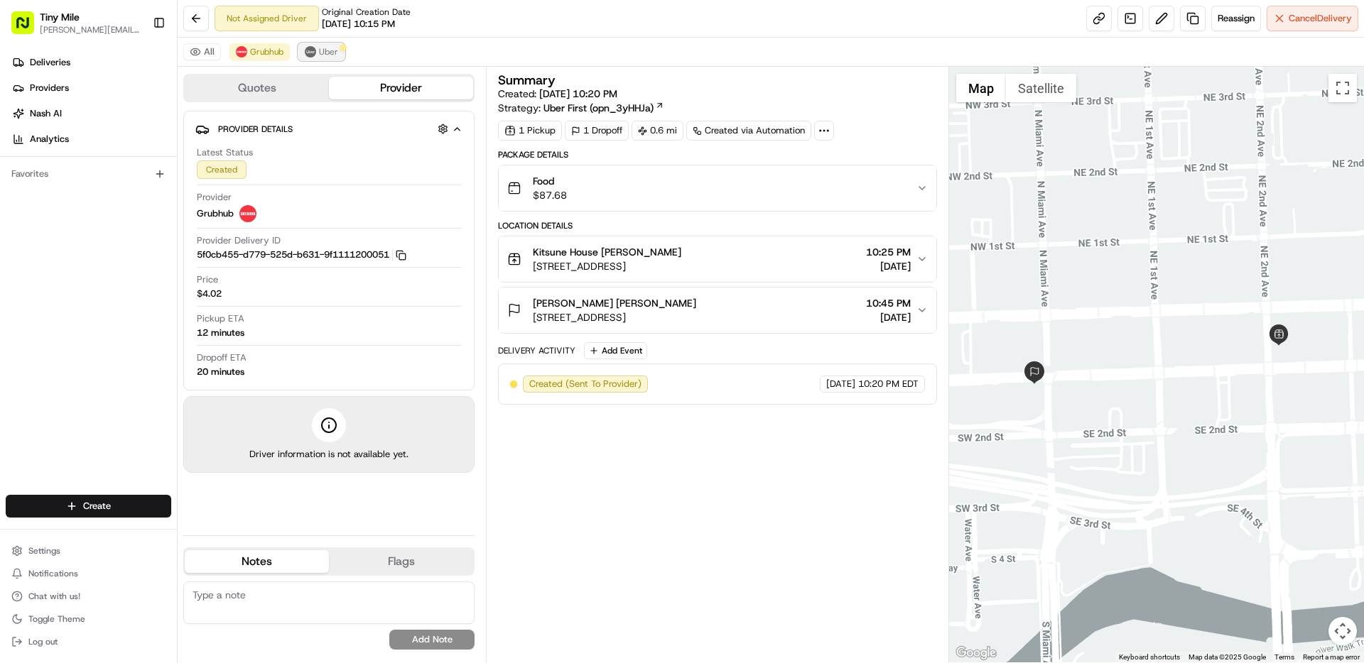
click at [317, 53] on button "Uber" at bounding box center [321, 51] width 46 height 17
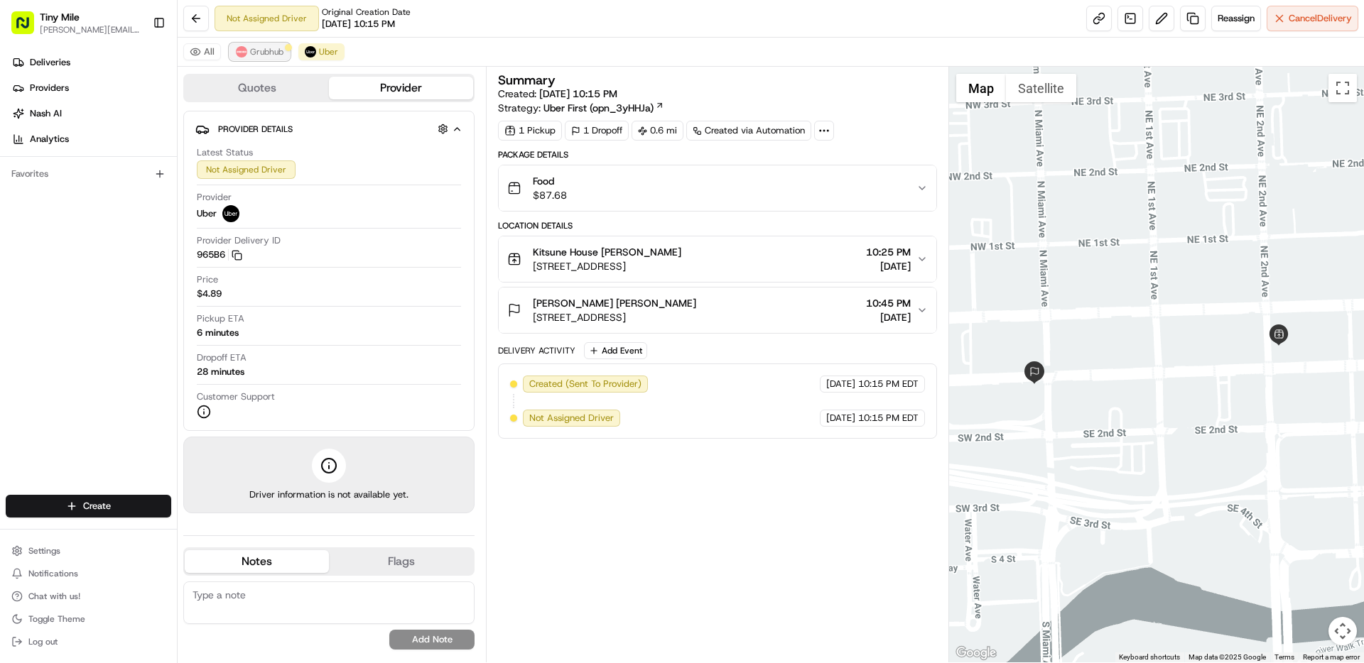
click at [263, 58] on button "Grubhub" at bounding box center [259, 51] width 60 height 17
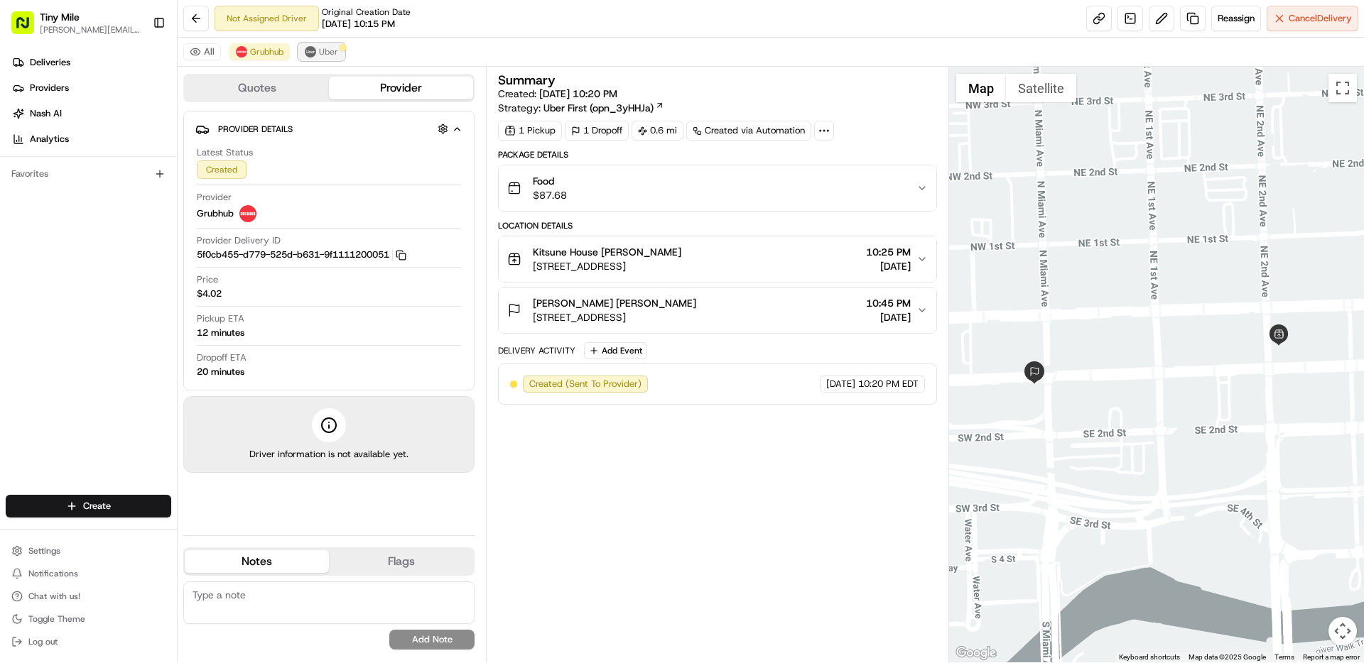
click at [317, 50] on button "Uber" at bounding box center [321, 51] width 46 height 17
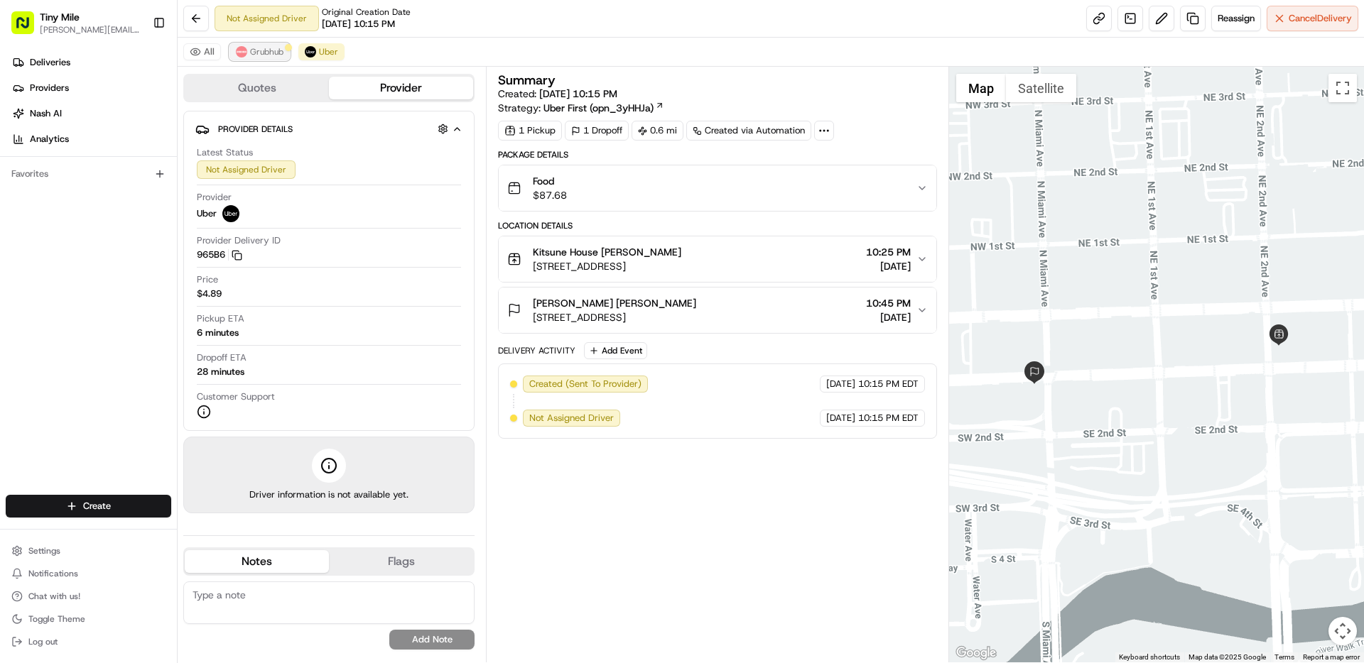
click at [272, 59] on button "Grubhub" at bounding box center [259, 51] width 60 height 17
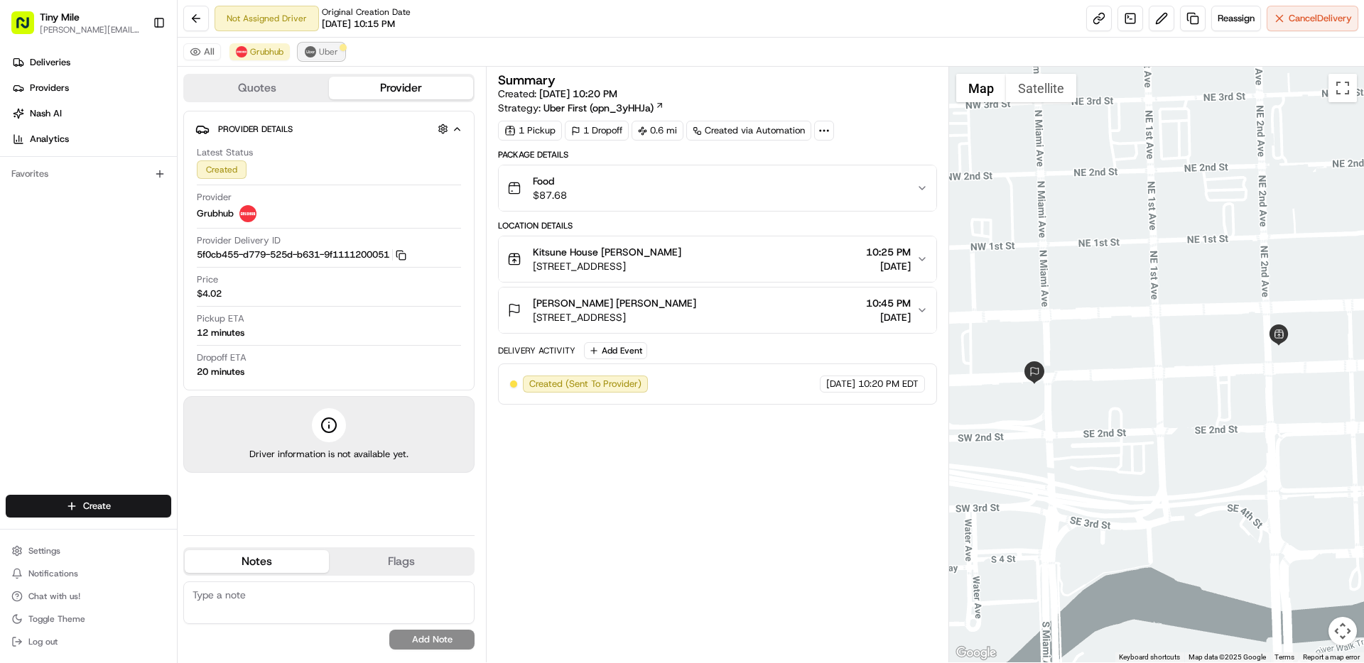
click at [319, 55] on span "Uber" at bounding box center [328, 51] width 19 height 11
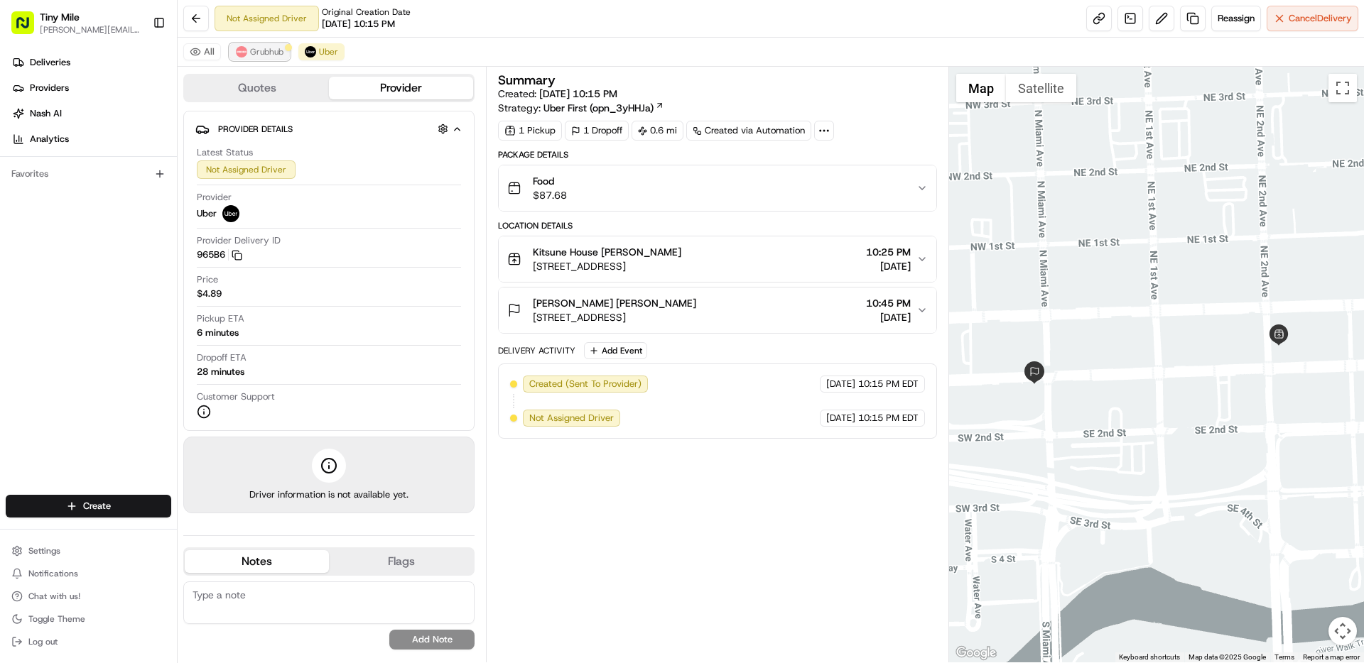
click at [269, 53] on span "Grubhub" at bounding box center [266, 51] width 33 height 11
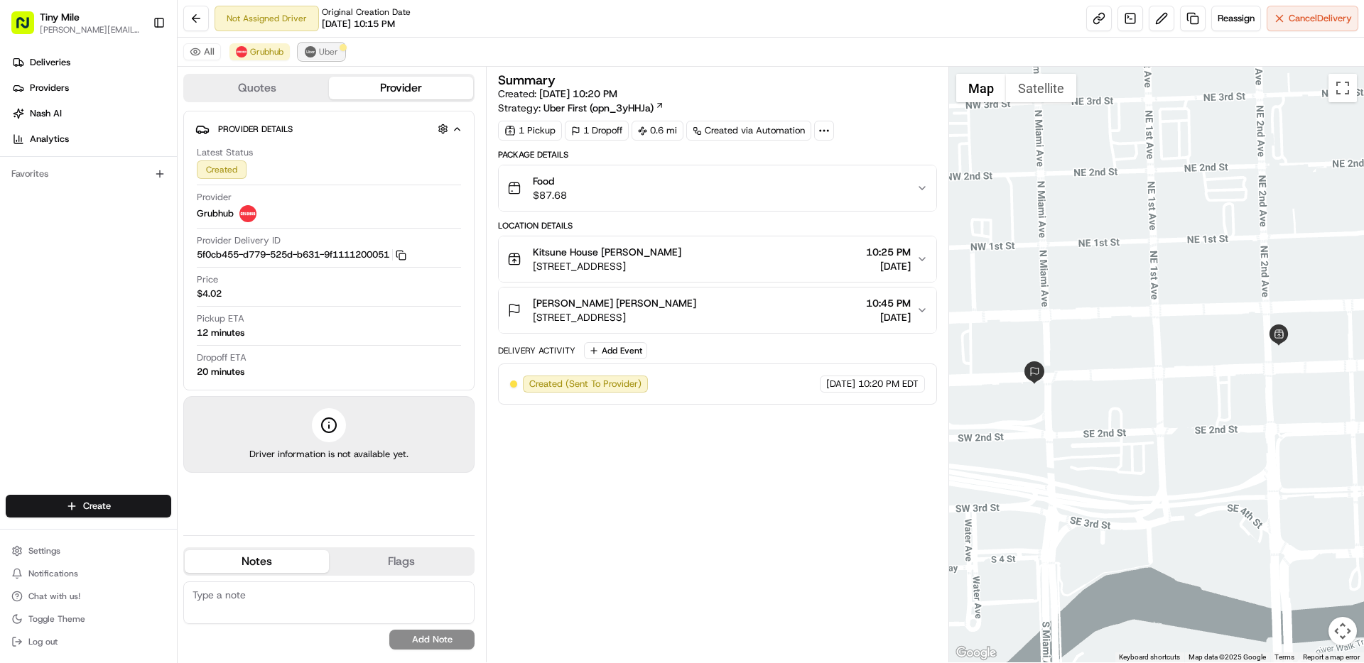
click at [319, 52] on span "Uber" at bounding box center [328, 51] width 19 height 11
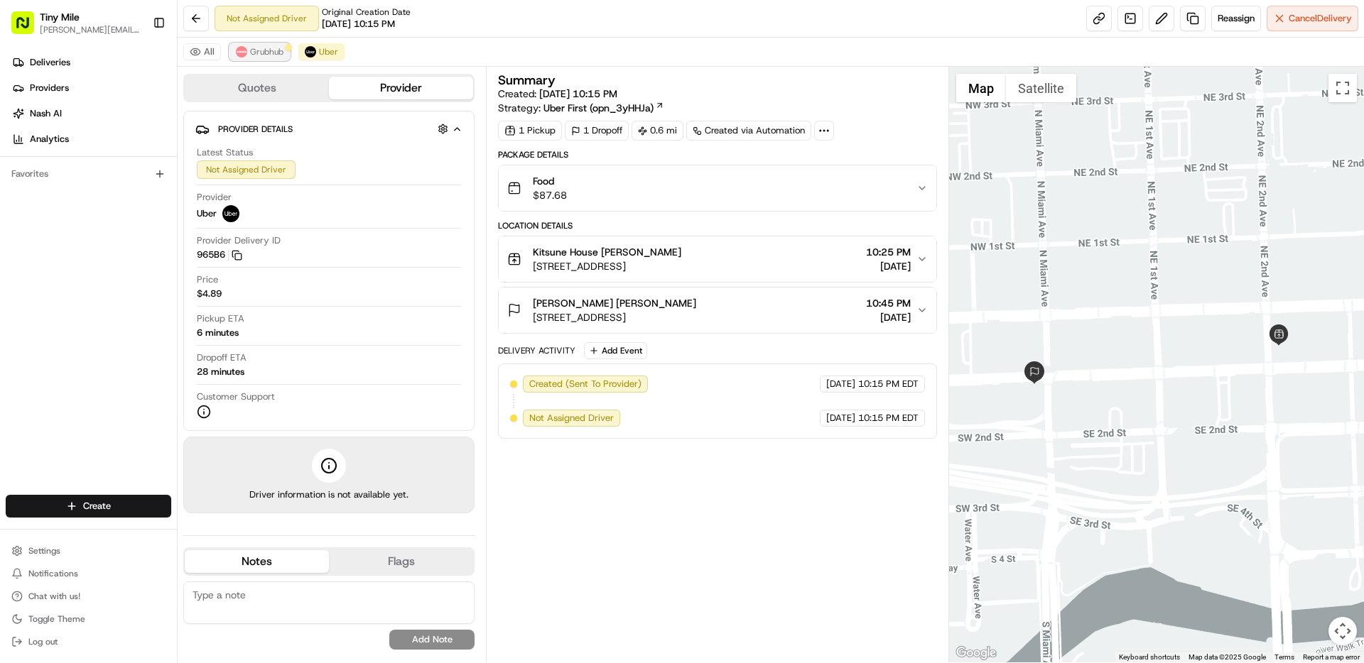
click at [262, 55] on span "Grubhub" at bounding box center [266, 51] width 33 height 11
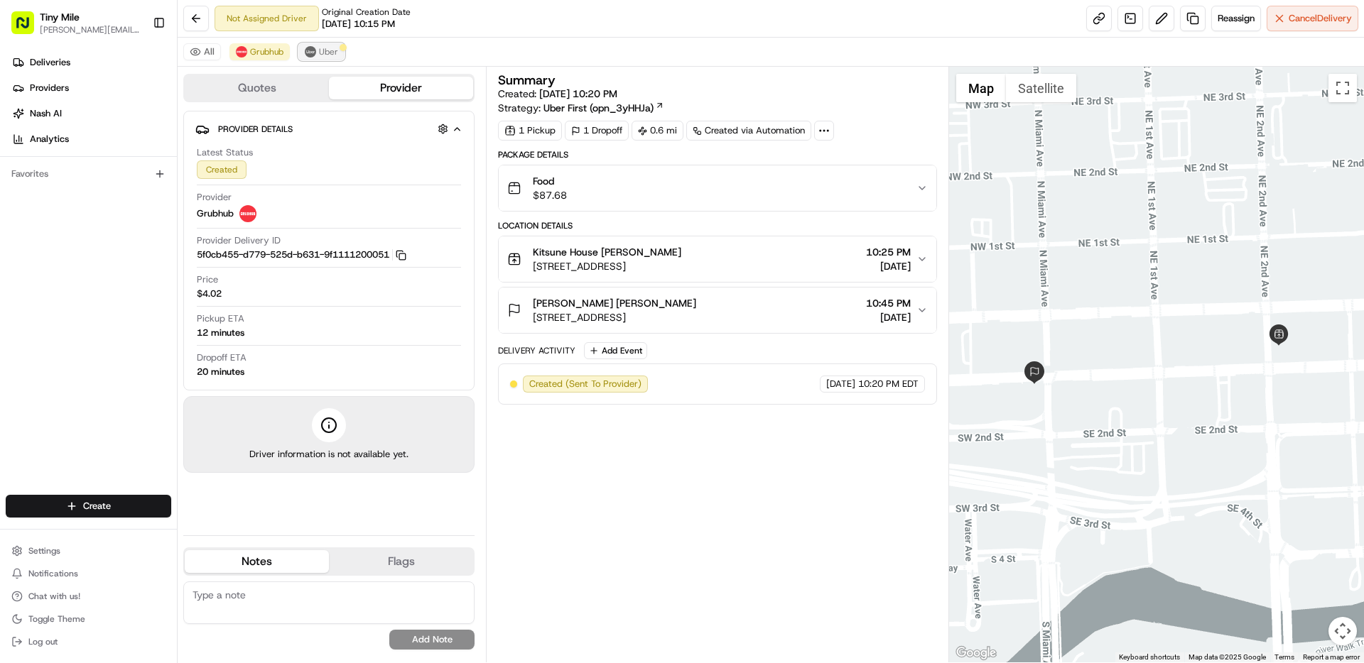
click at [319, 56] on span "Uber" at bounding box center [328, 51] width 19 height 11
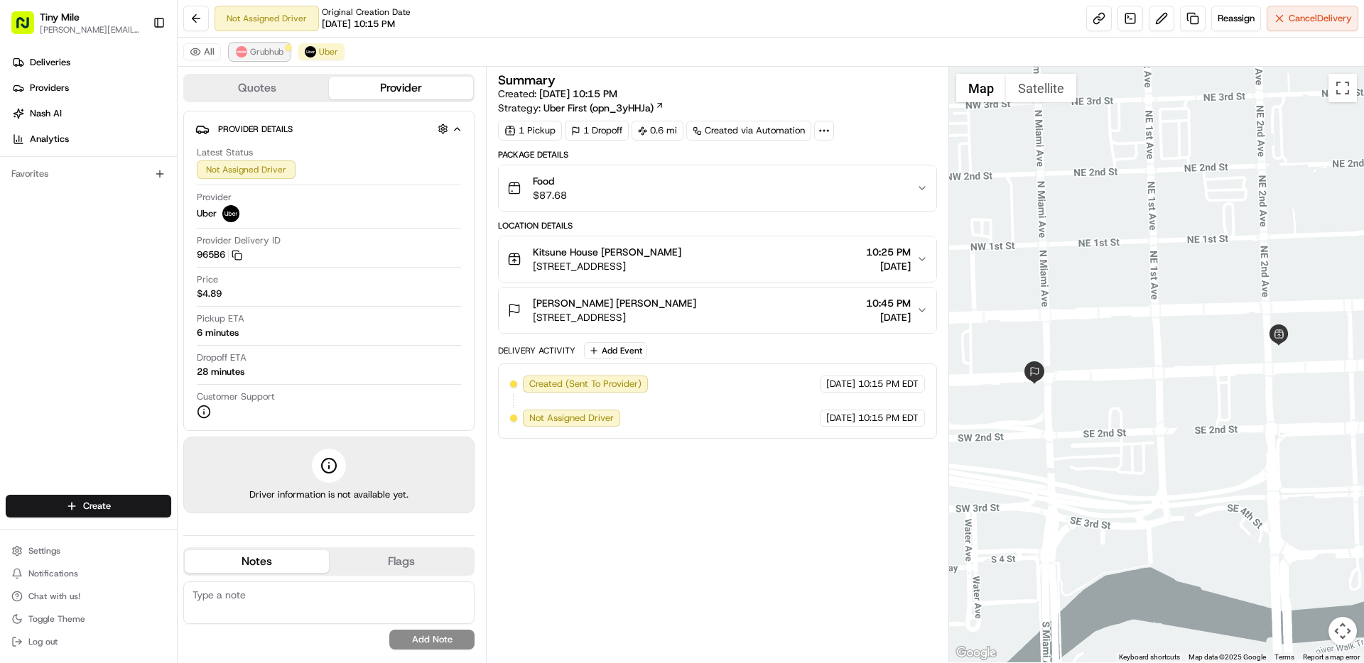
click at [254, 53] on span "Grubhub" at bounding box center [266, 51] width 33 height 11
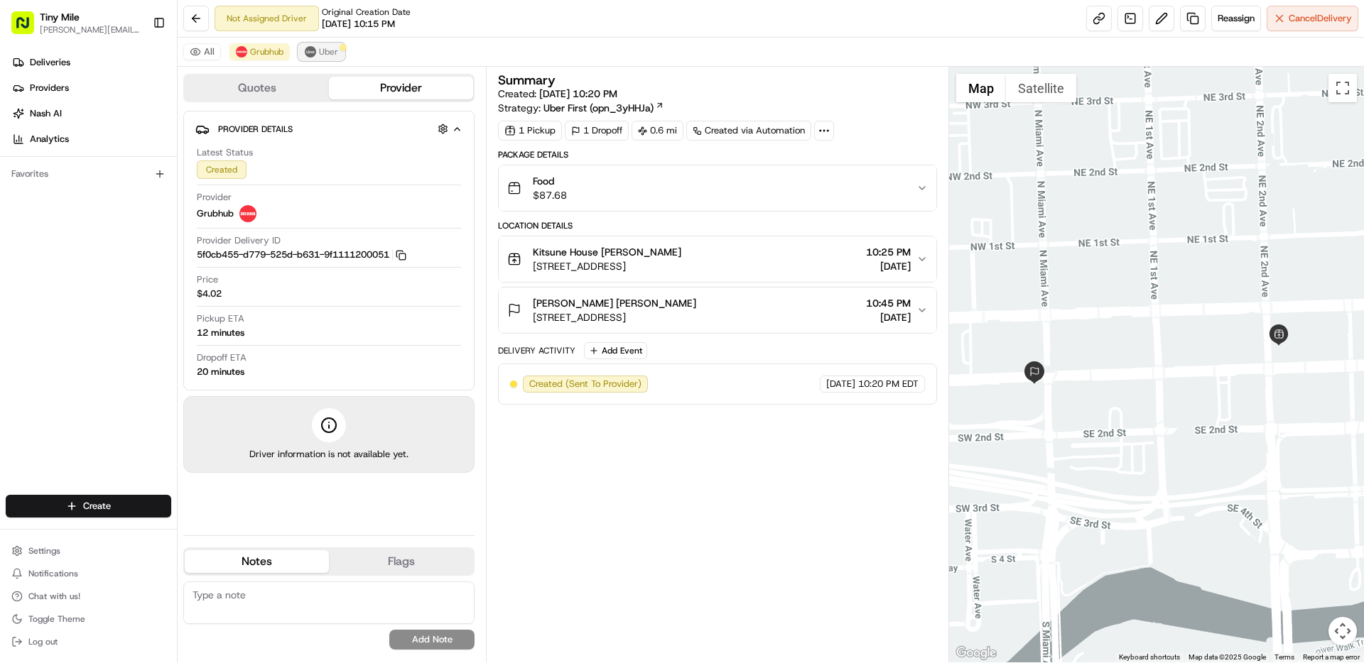
click at [328, 53] on span "Uber" at bounding box center [328, 51] width 19 height 11
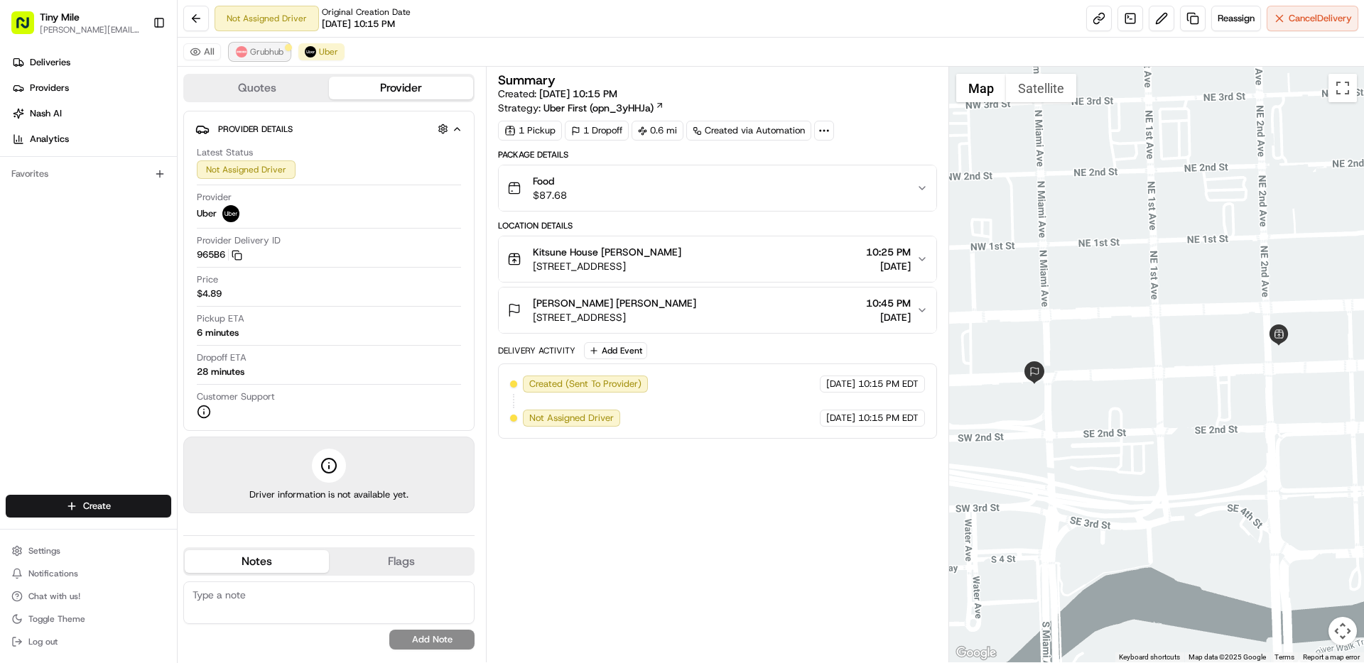
click at [256, 52] on span "Grubhub" at bounding box center [266, 51] width 33 height 11
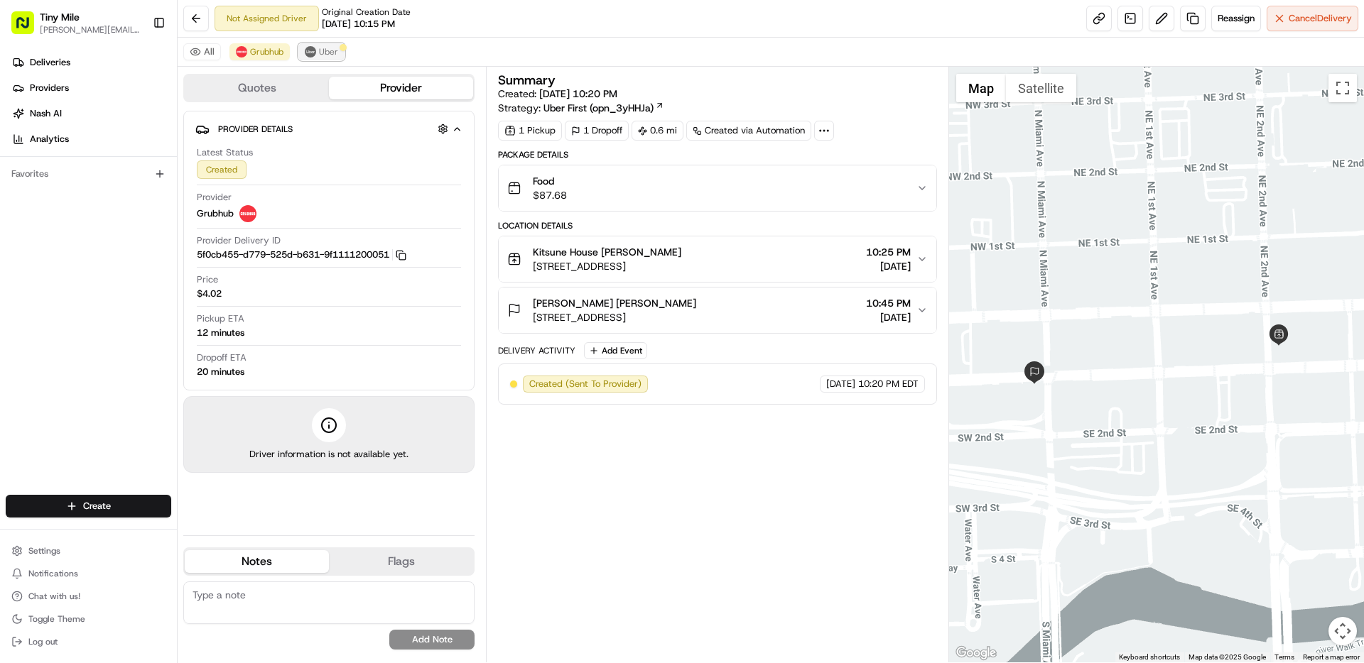
click at [325, 53] on span "Uber" at bounding box center [328, 51] width 19 height 11
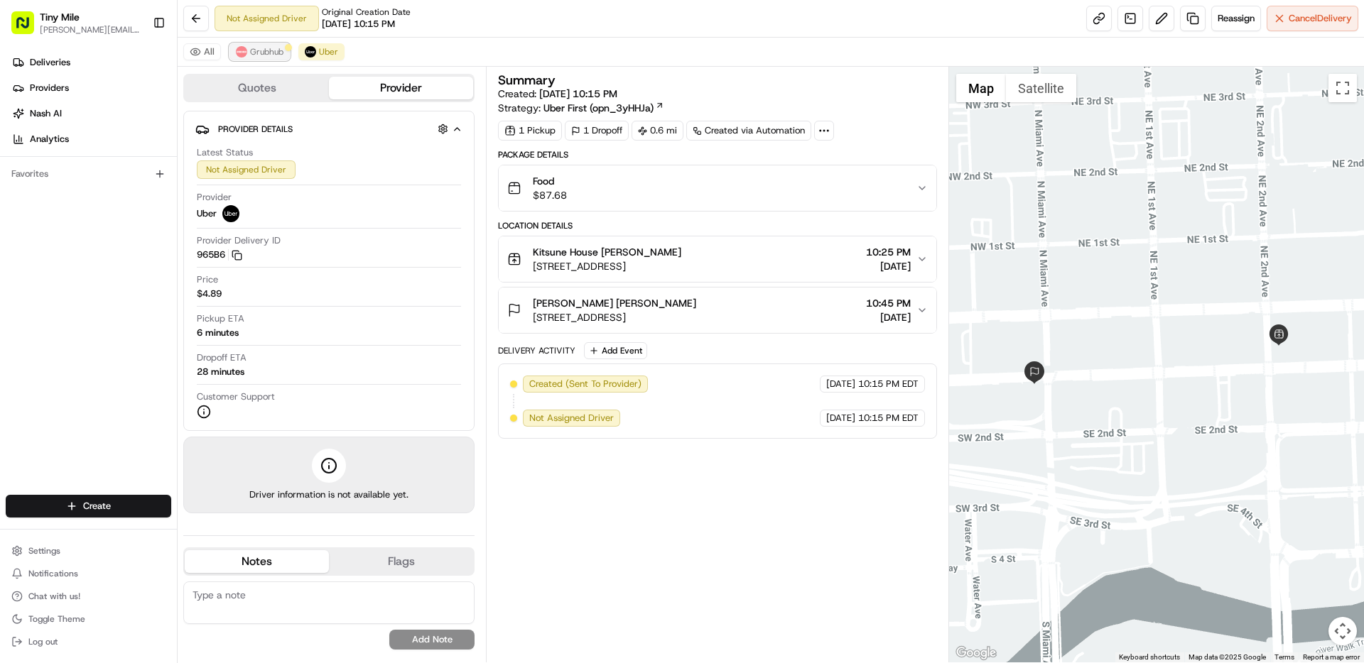
click at [254, 53] on span "Grubhub" at bounding box center [266, 51] width 33 height 11
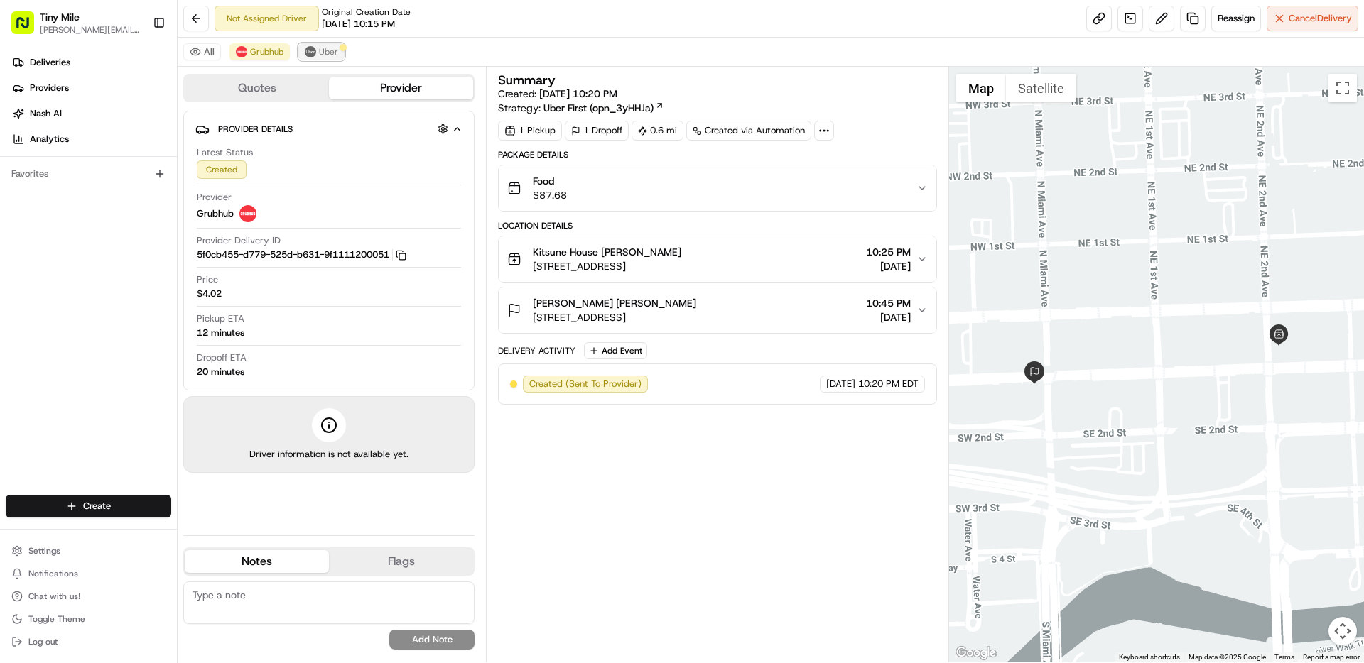
click at [325, 56] on span "Uber" at bounding box center [328, 51] width 19 height 11
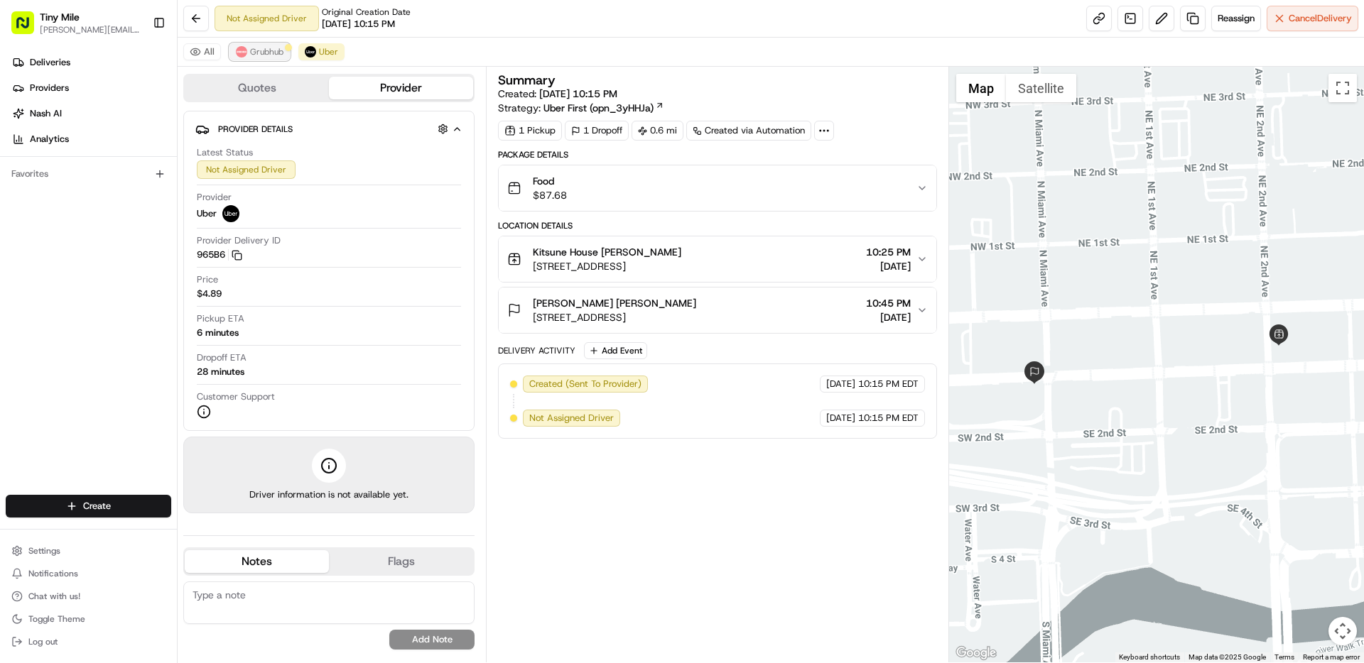
click at [261, 55] on span "Grubhub" at bounding box center [266, 51] width 33 height 11
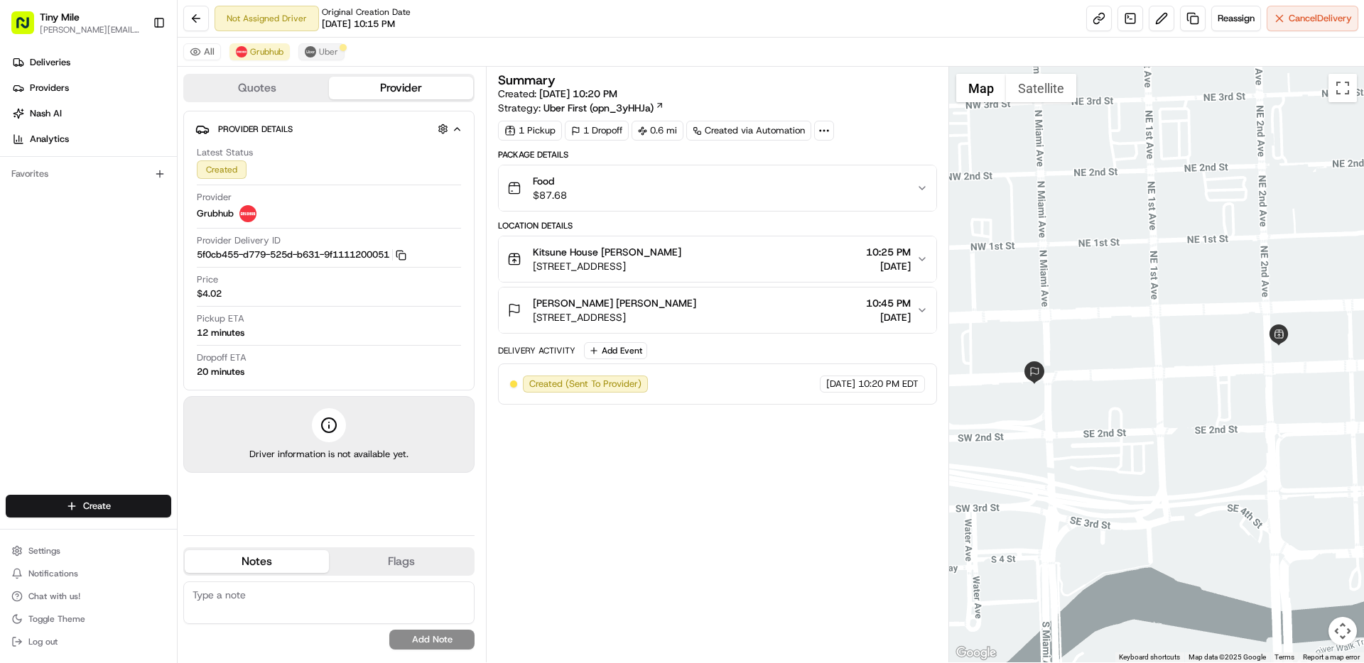
click at [319, 60] on div "All Grubhub Uber" at bounding box center [771, 52] width 1186 height 29
click at [319, 56] on span "Uber" at bounding box center [328, 51] width 19 height 11
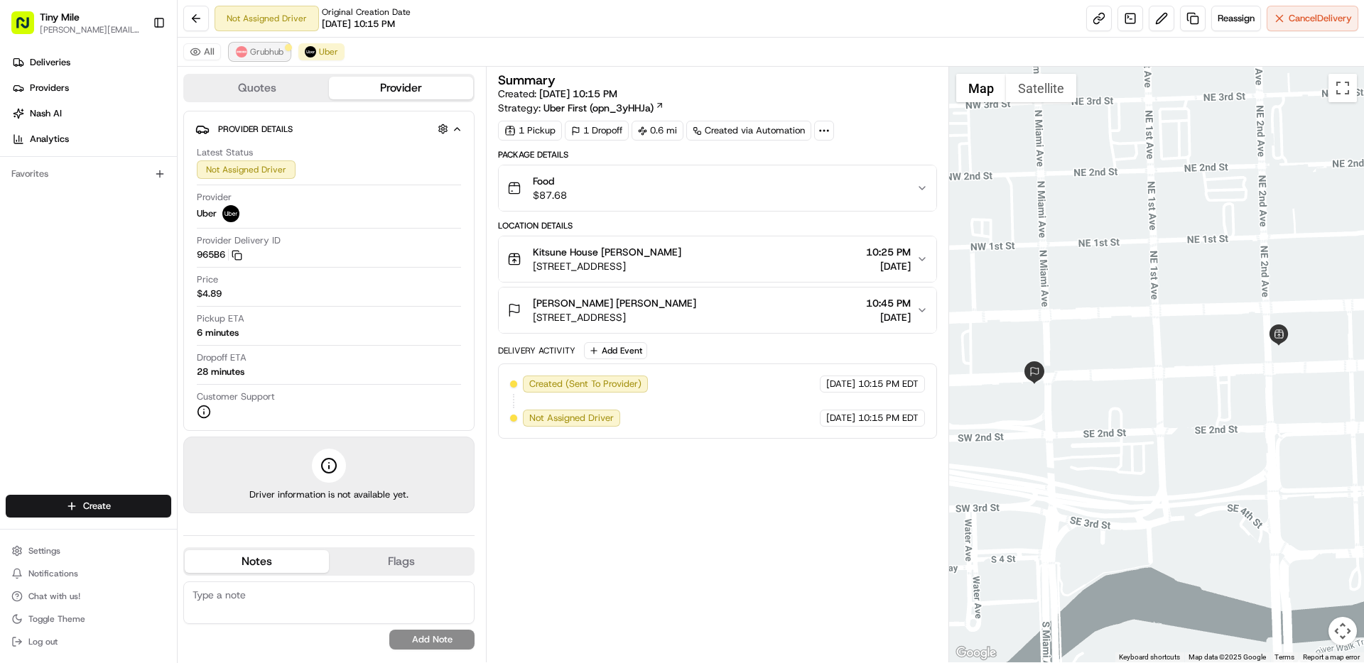
click at [282, 58] on button "Grubhub" at bounding box center [259, 51] width 60 height 17
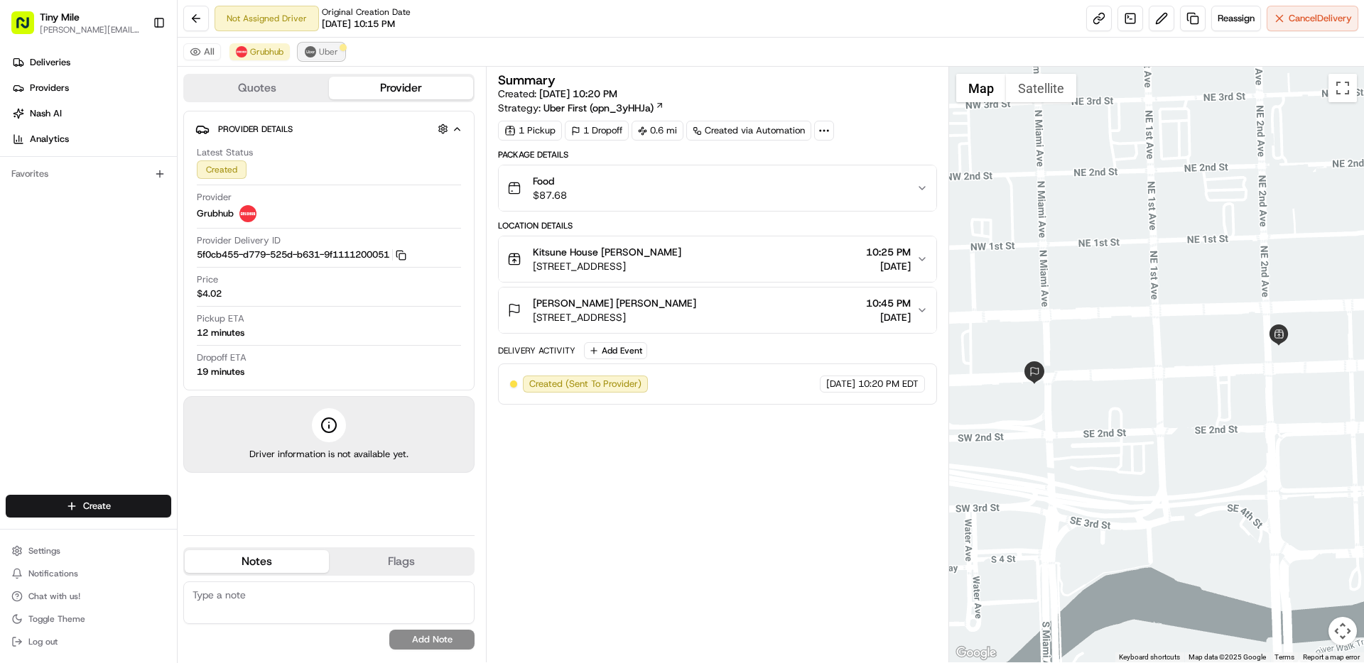
click at [317, 57] on button "Uber" at bounding box center [321, 51] width 46 height 17
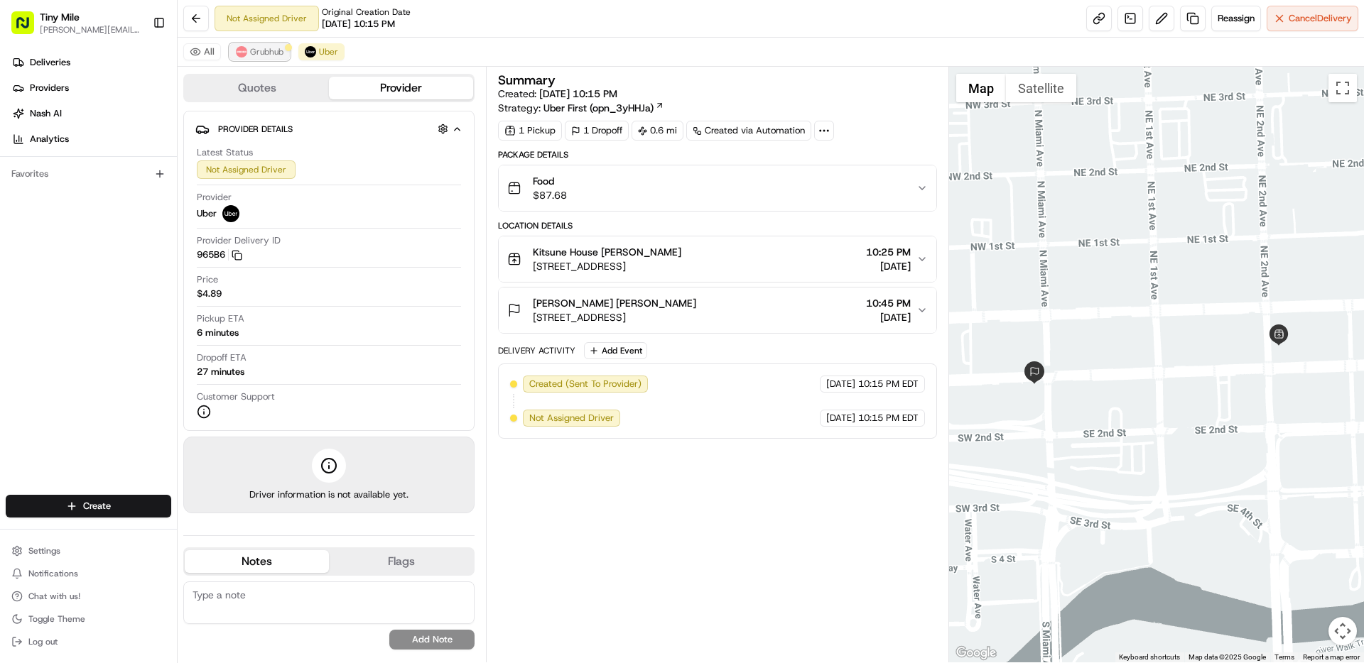
click at [276, 54] on span "Grubhub" at bounding box center [266, 51] width 33 height 11
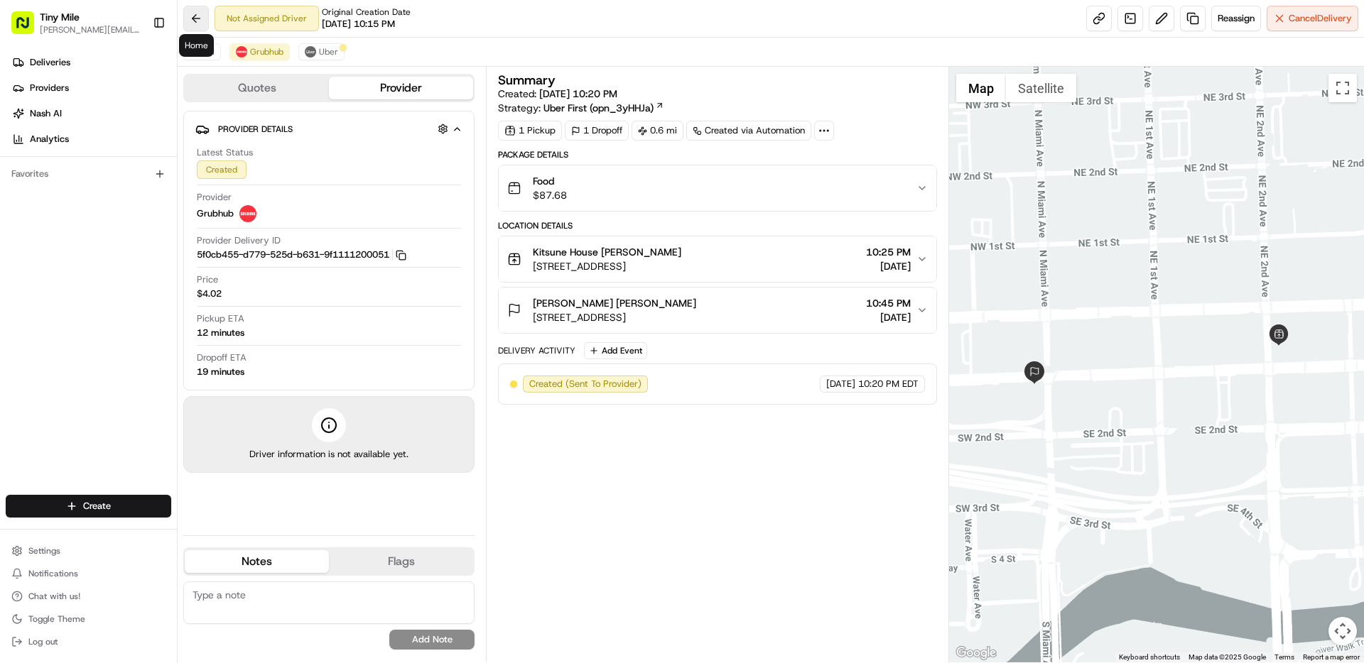
click at [202, 20] on button at bounding box center [196, 19] width 26 height 26
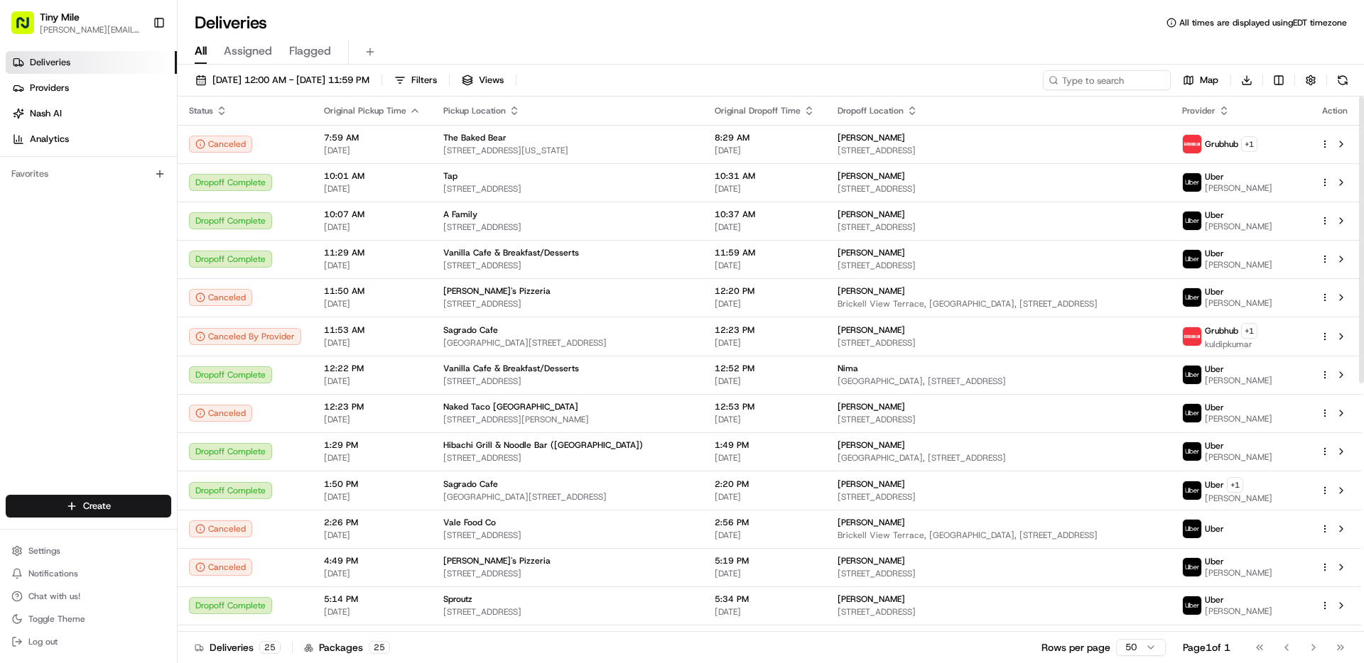
scroll to position [464, 0]
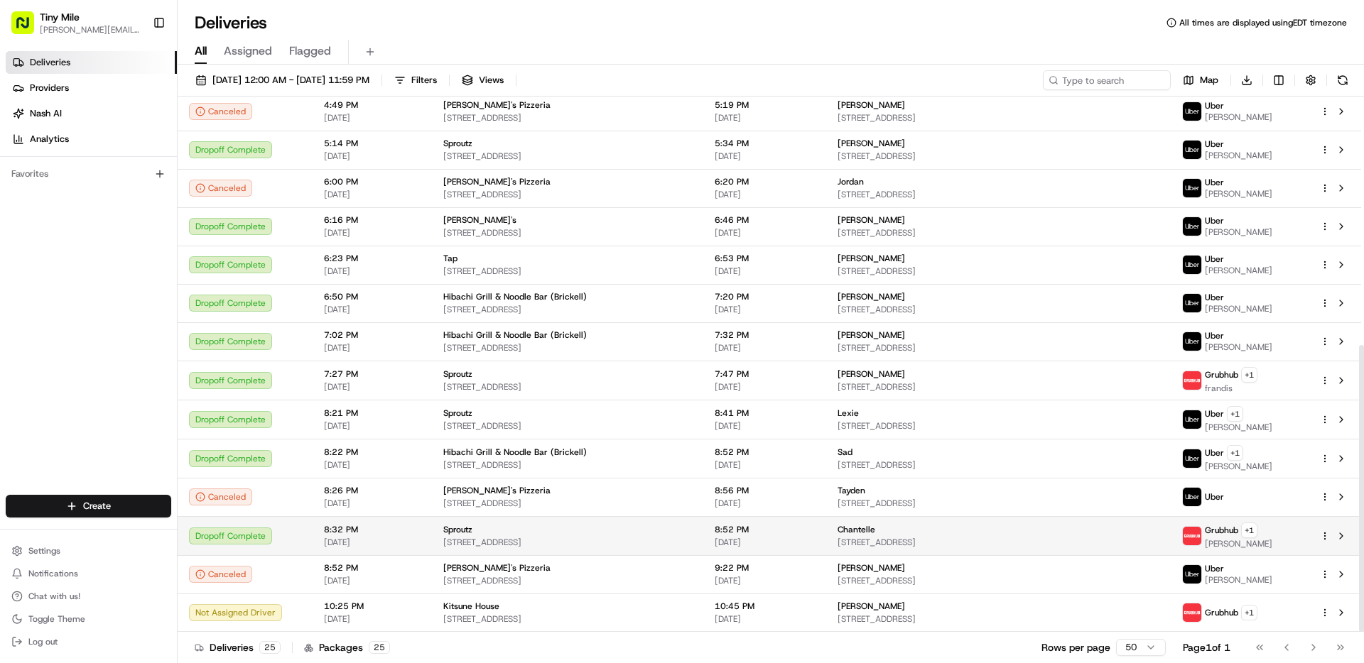
click at [1122, 538] on span "[STREET_ADDRESS]" at bounding box center [998, 542] width 322 height 11
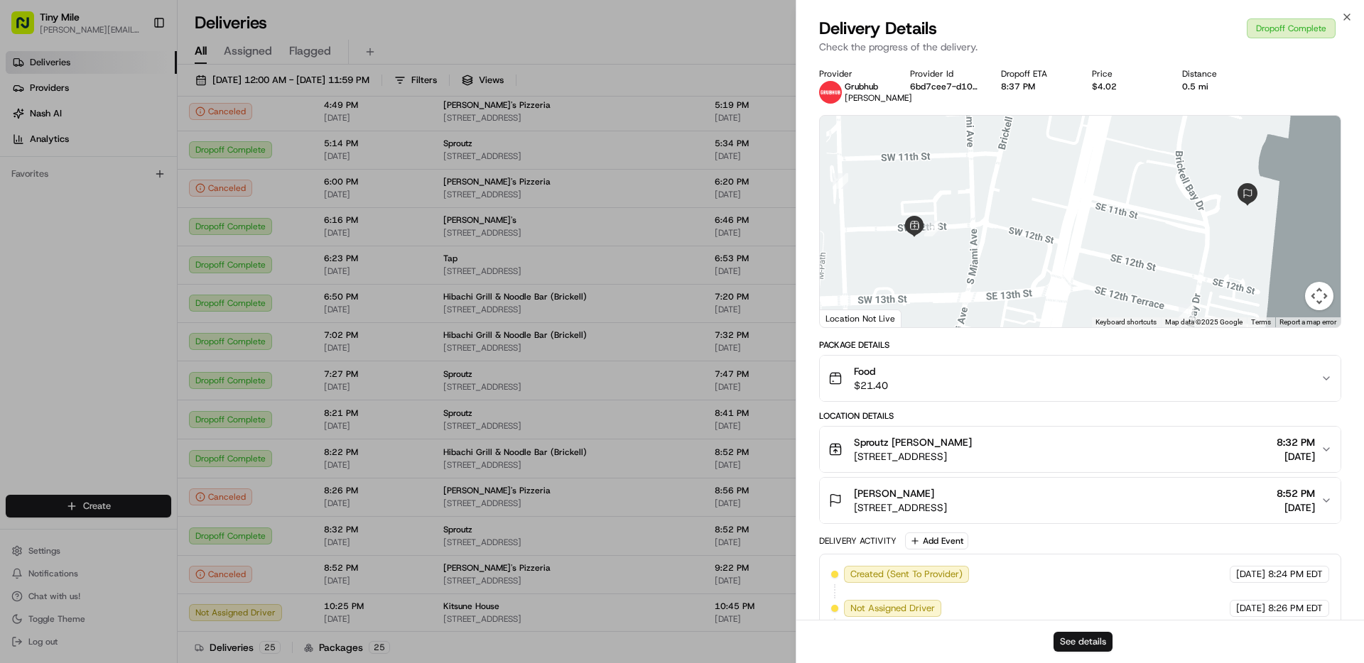
click at [1087, 638] on button "See details" at bounding box center [1082, 642] width 59 height 20
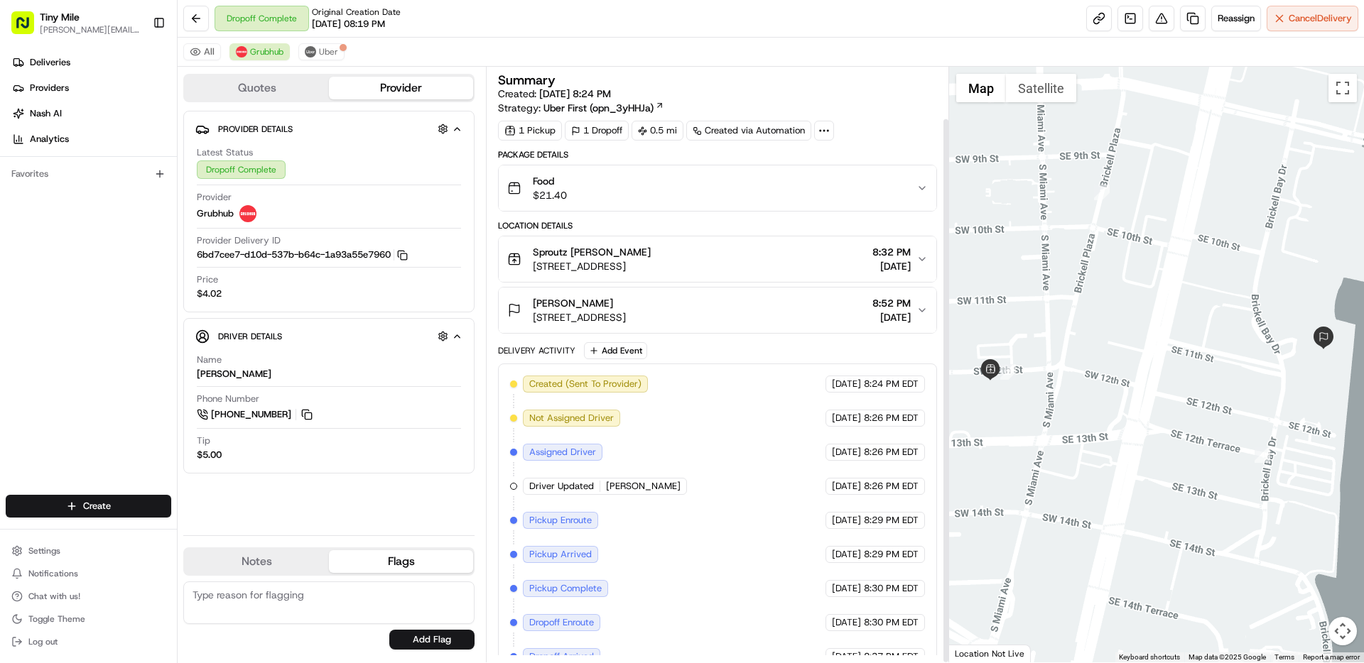
scroll to position [56, 0]
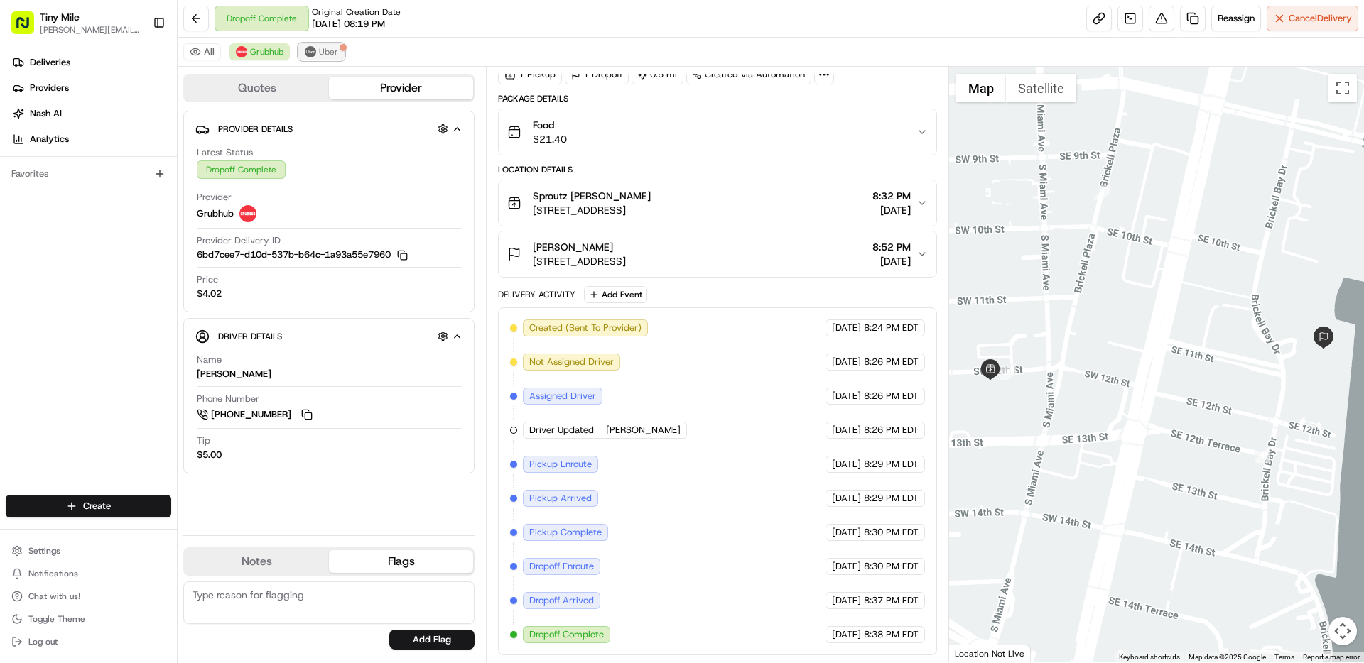
click at [315, 56] on button "Uber" at bounding box center [321, 51] width 46 height 17
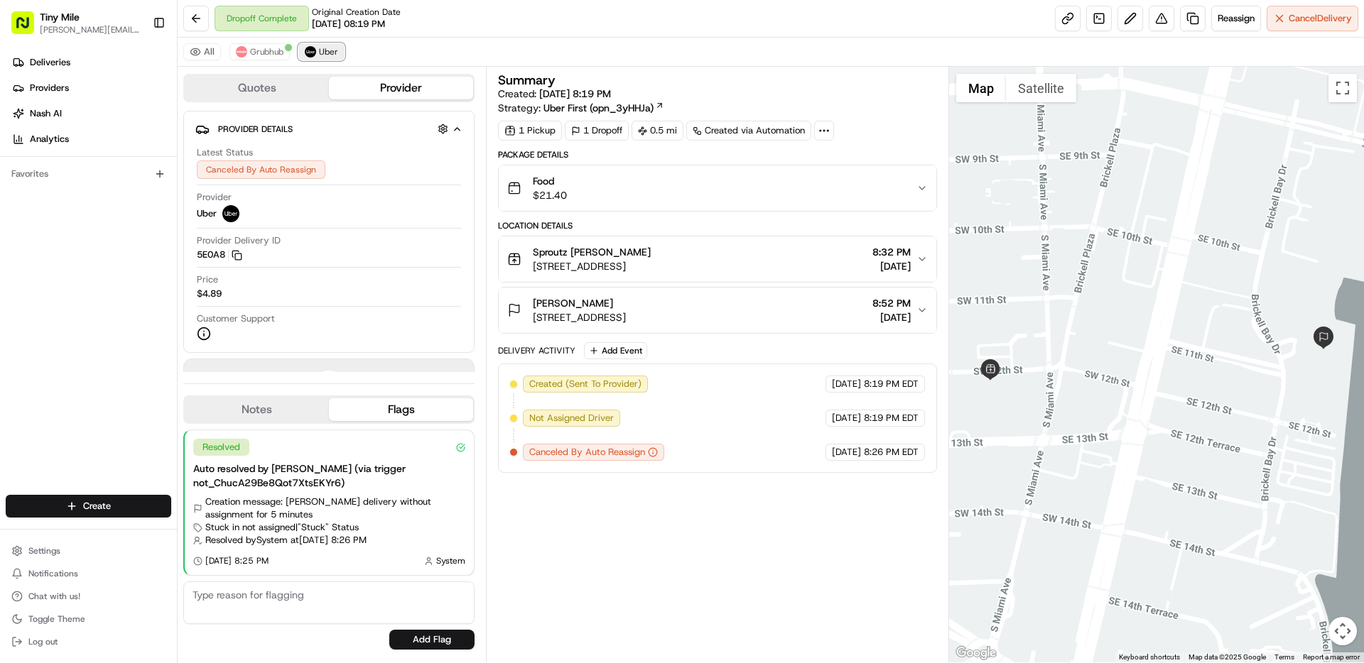
scroll to position [0, 0]
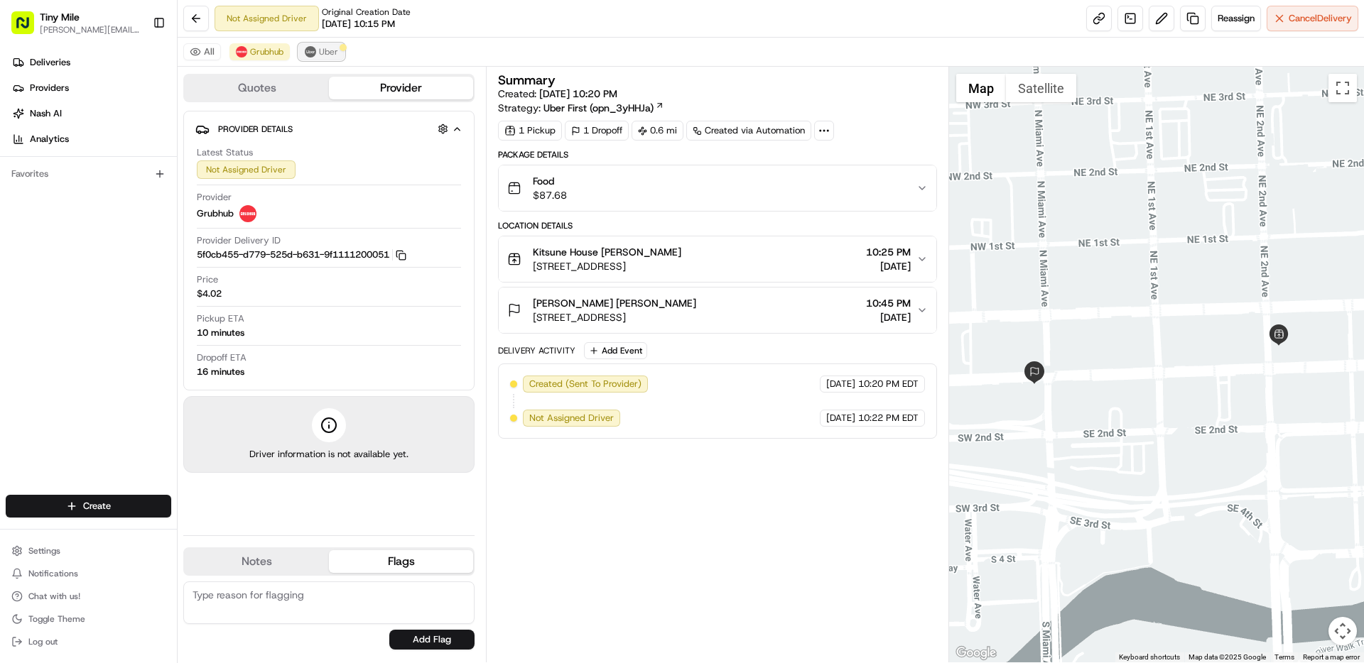
click at [320, 49] on span "Uber" at bounding box center [328, 51] width 19 height 11
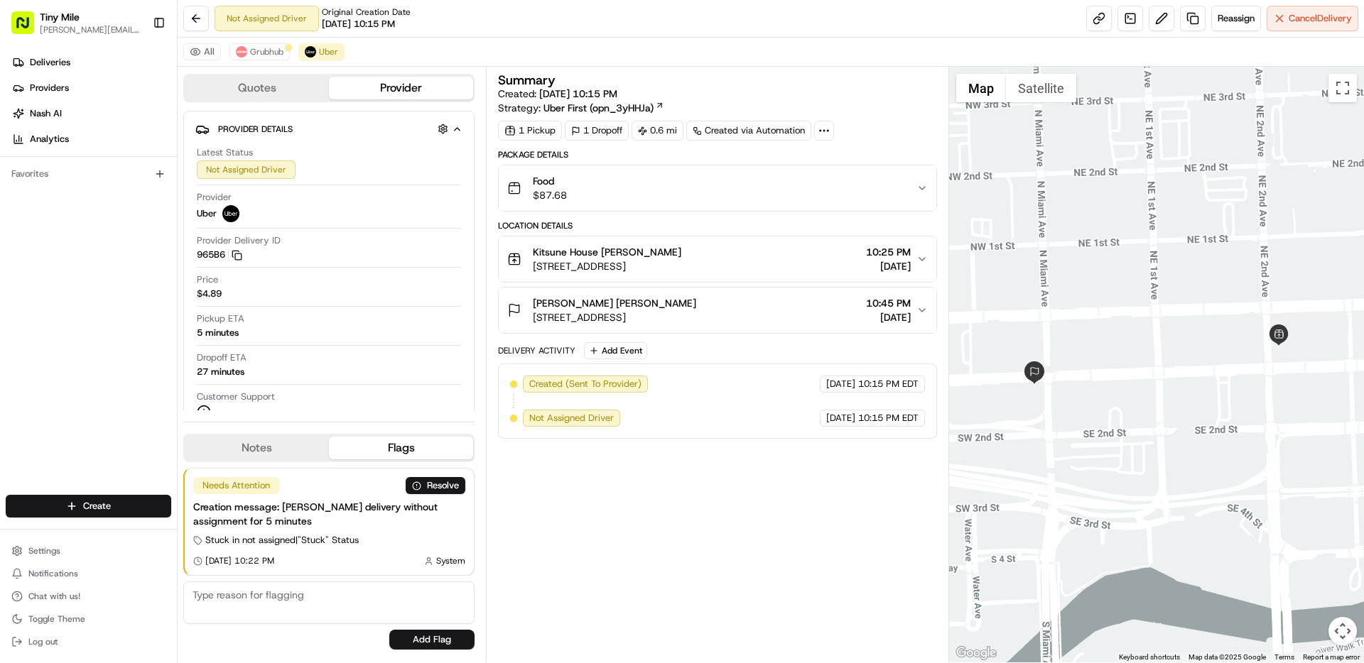
click at [287, 94] on button "Quotes" at bounding box center [257, 88] width 144 height 23
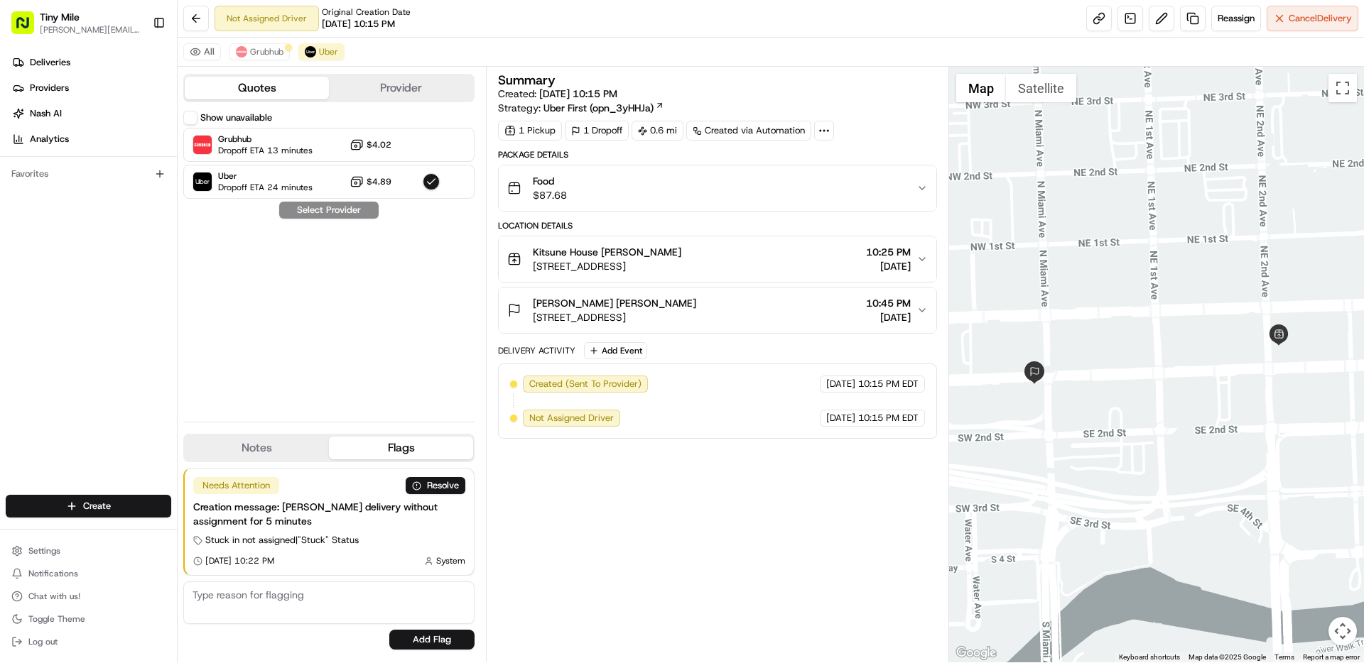
click at [373, 90] on button "Provider" at bounding box center [401, 88] width 144 height 23
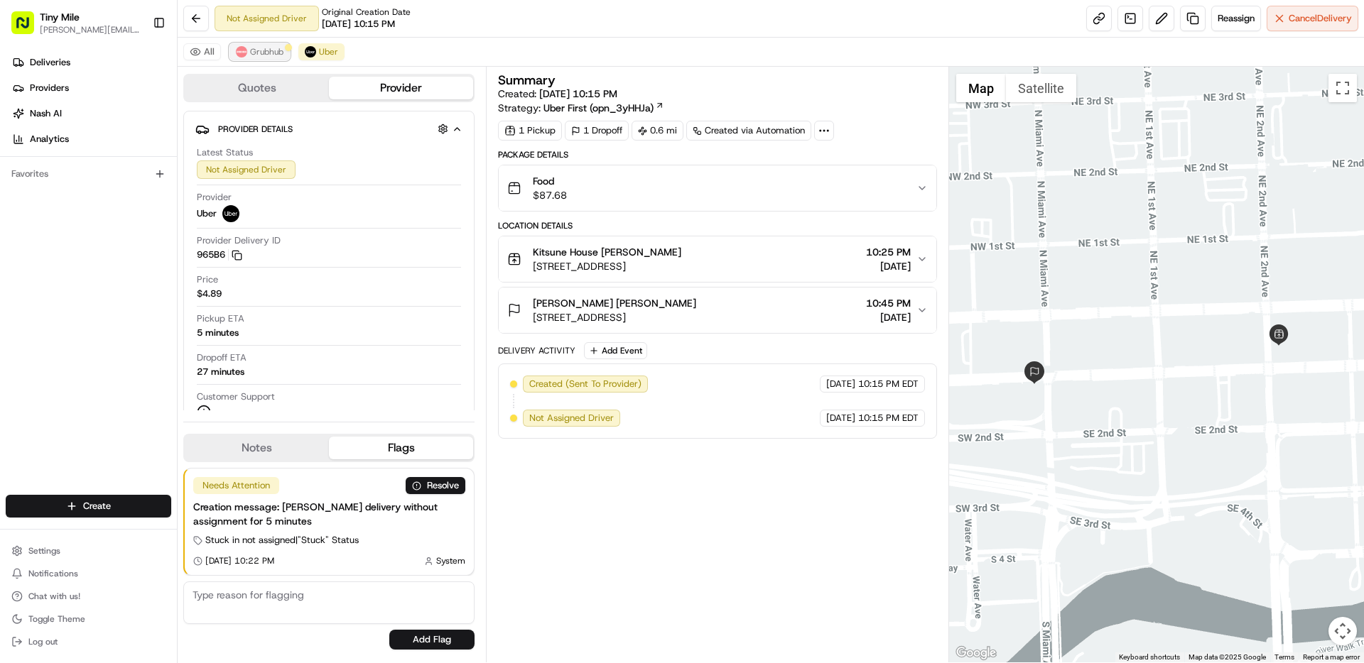
click at [259, 53] on span "Grubhub" at bounding box center [266, 51] width 33 height 11
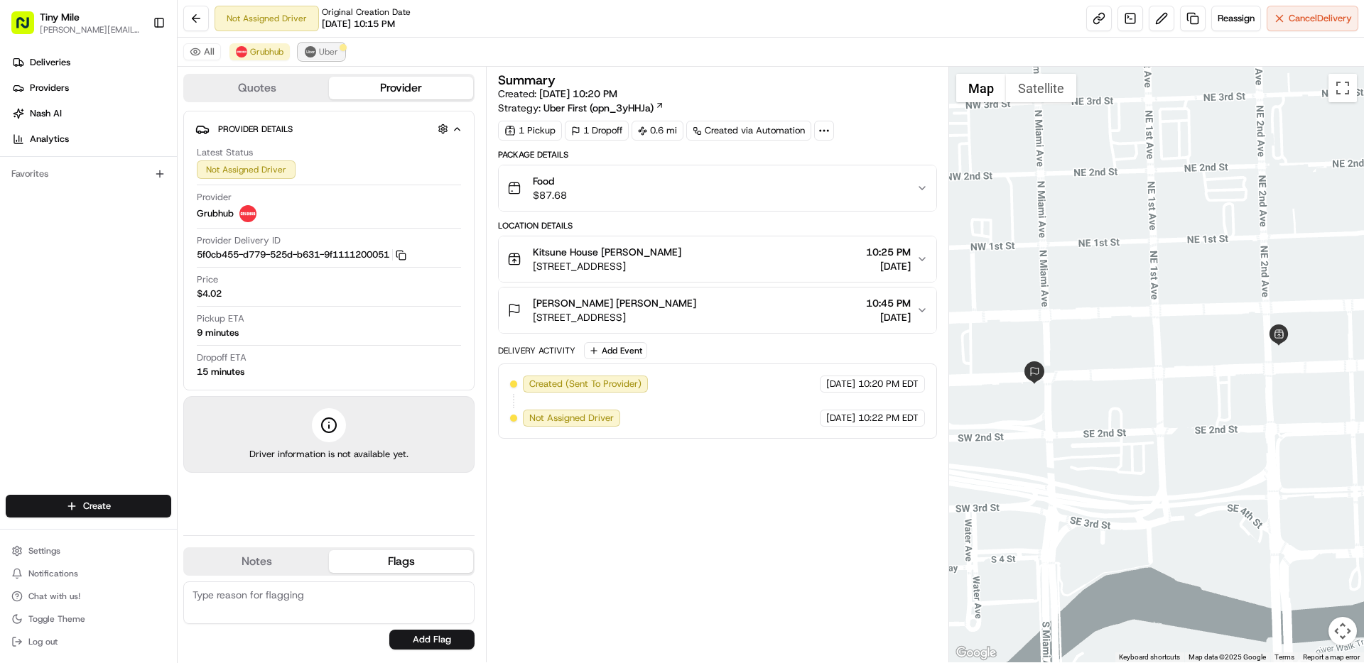
click at [327, 53] on span "Uber" at bounding box center [328, 51] width 19 height 11
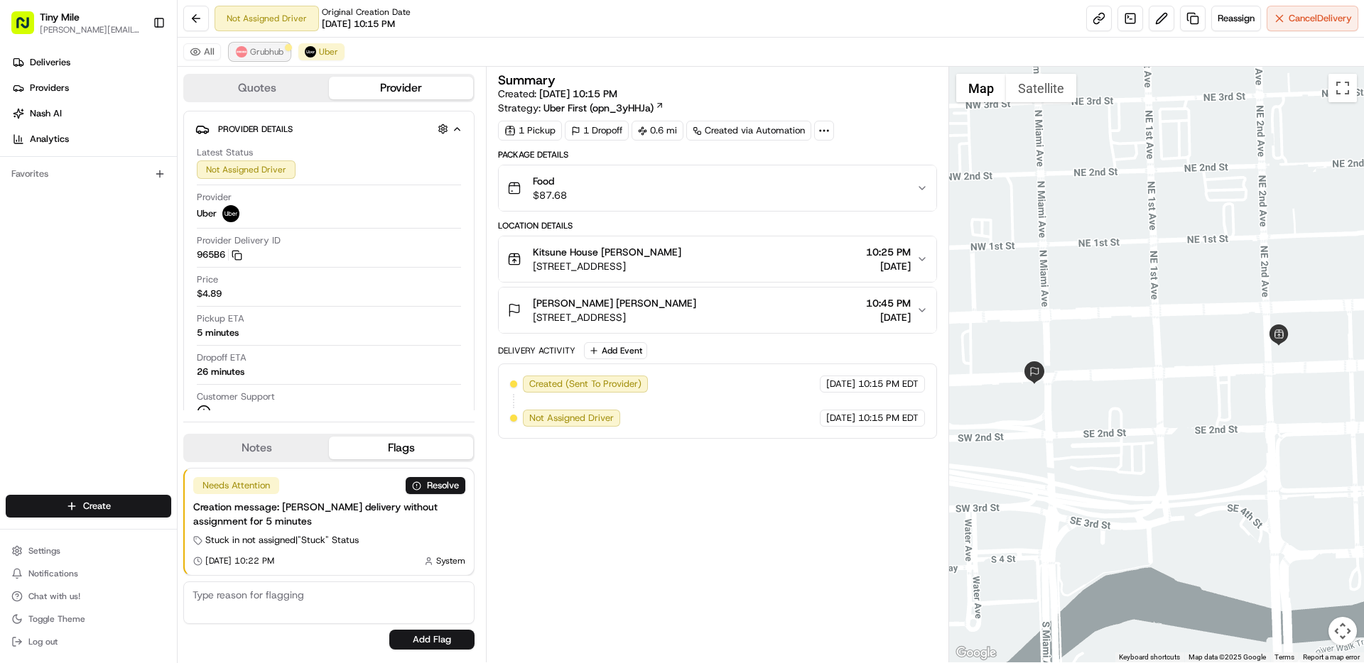
click at [261, 47] on span "Grubhub" at bounding box center [266, 51] width 33 height 11
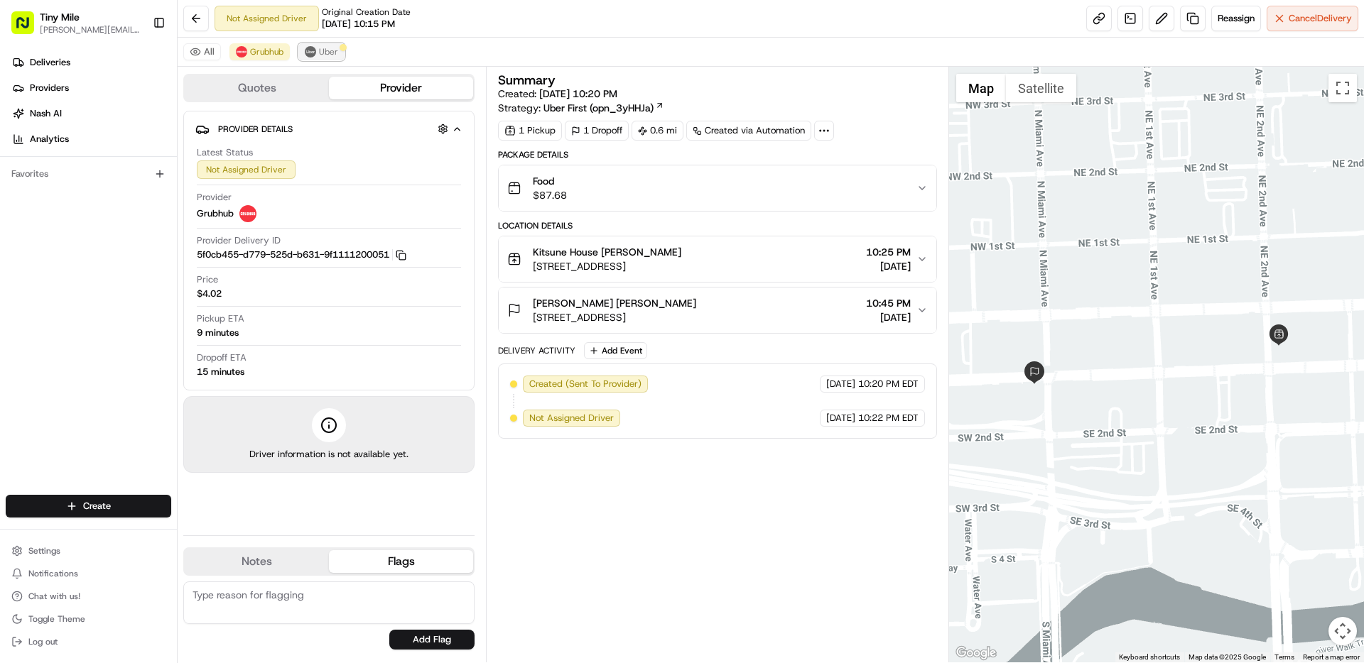
click at [327, 46] on span "Uber" at bounding box center [328, 51] width 19 height 11
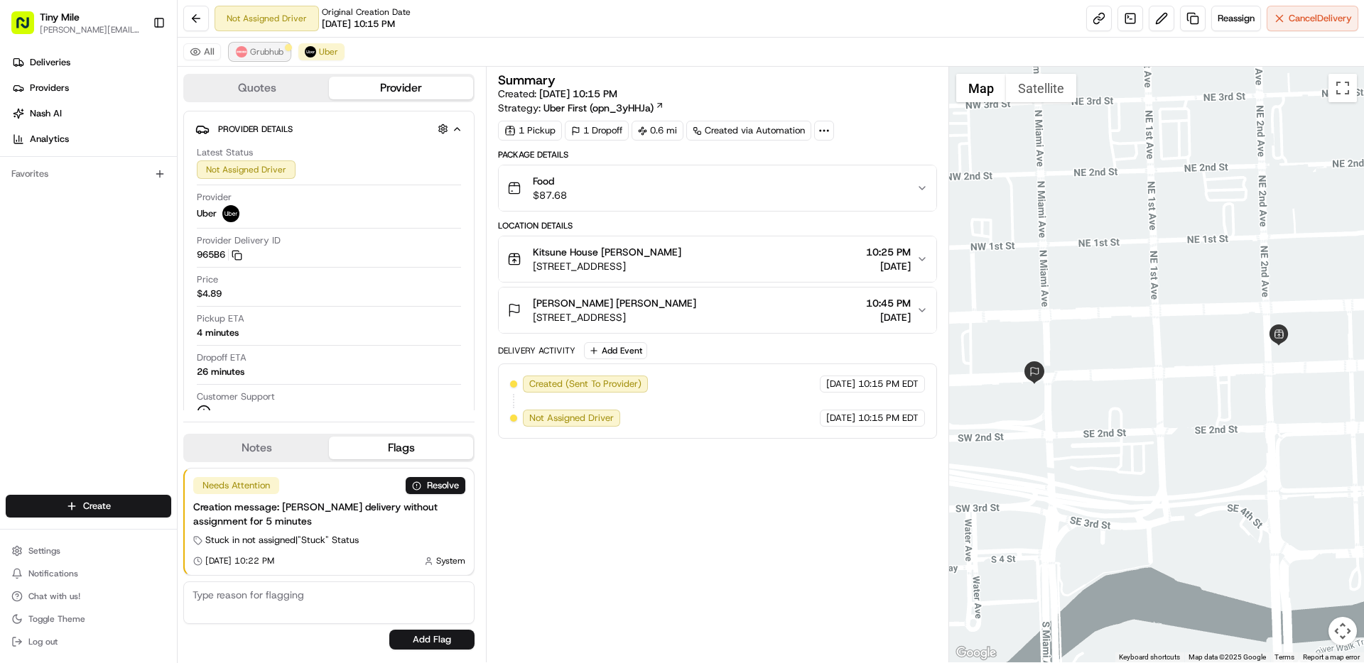
click at [266, 53] on span "Grubhub" at bounding box center [266, 51] width 33 height 11
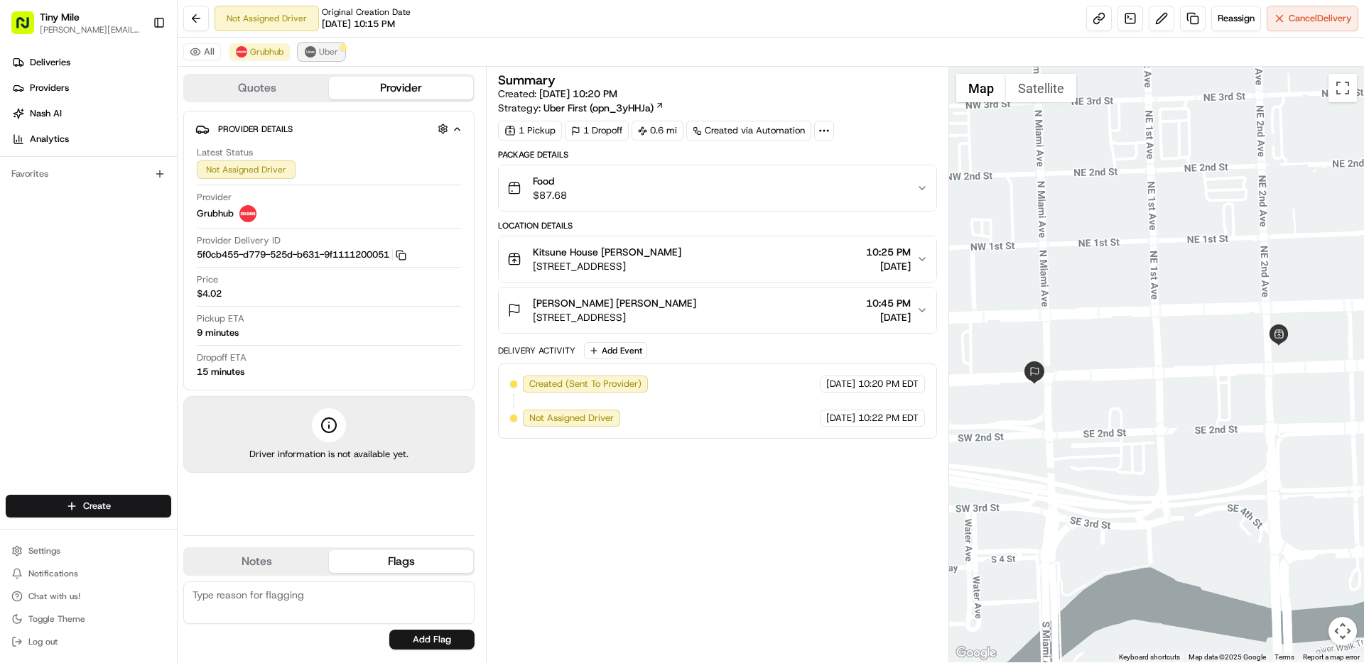
click at [312, 53] on img at bounding box center [310, 51] width 11 height 11
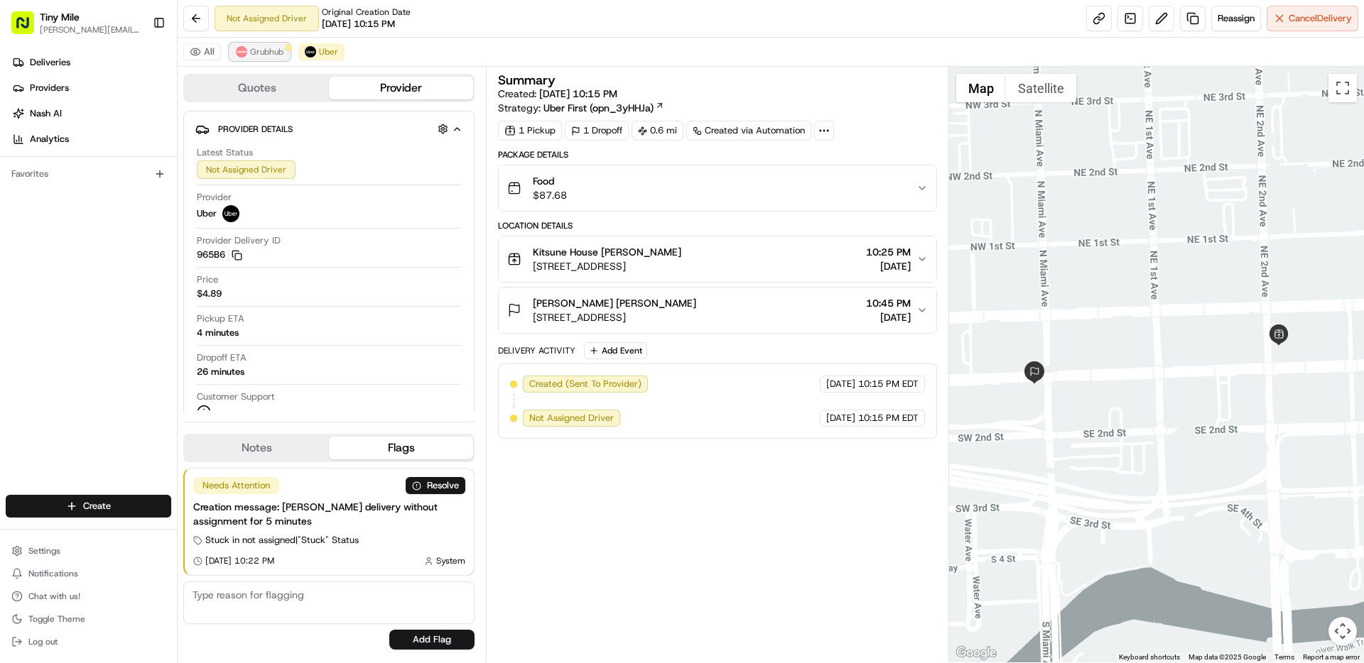
click at [257, 55] on span "Grubhub" at bounding box center [266, 51] width 33 height 11
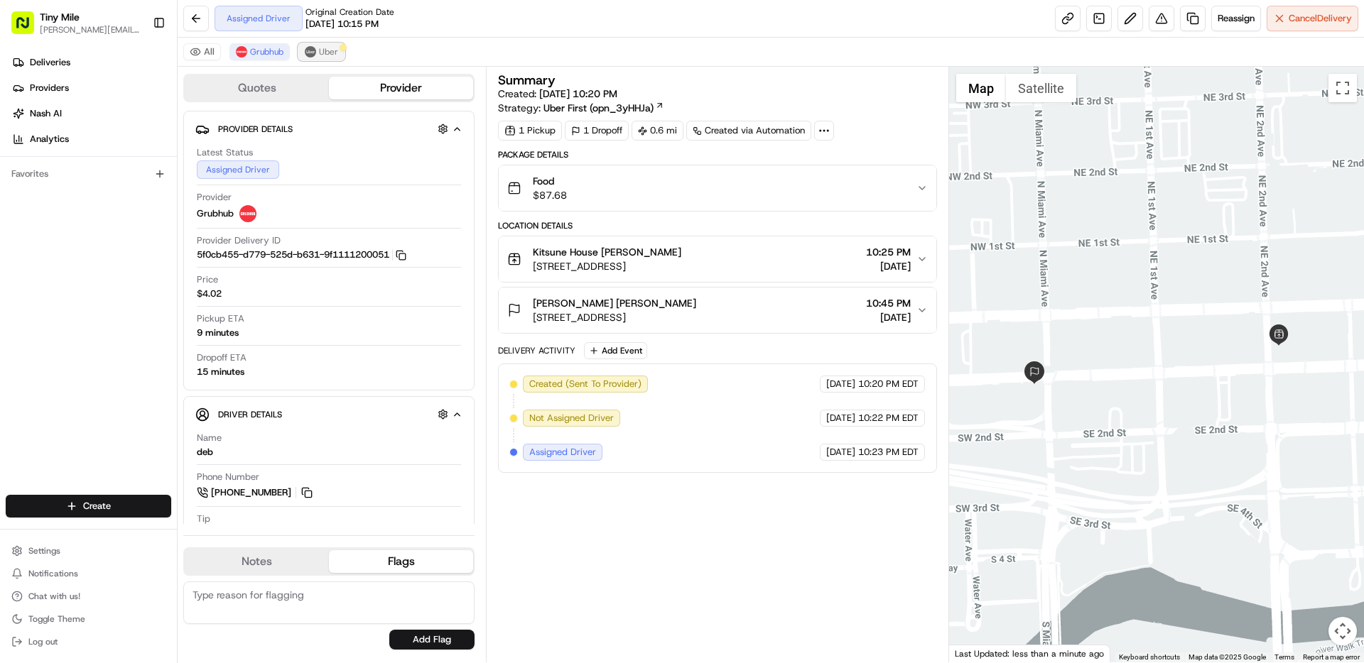
click at [320, 55] on span "Uber" at bounding box center [328, 51] width 19 height 11
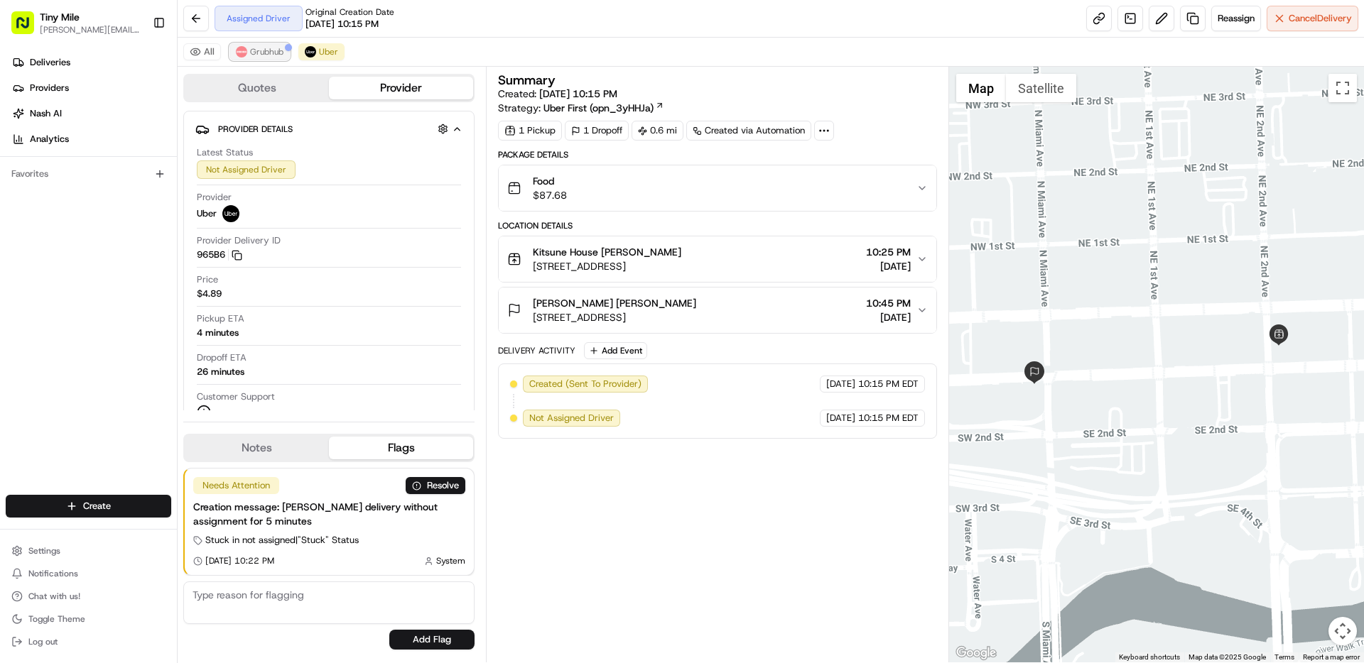
click at [268, 48] on span "Grubhub" at bounding box center [266, 51] width 33 height 11
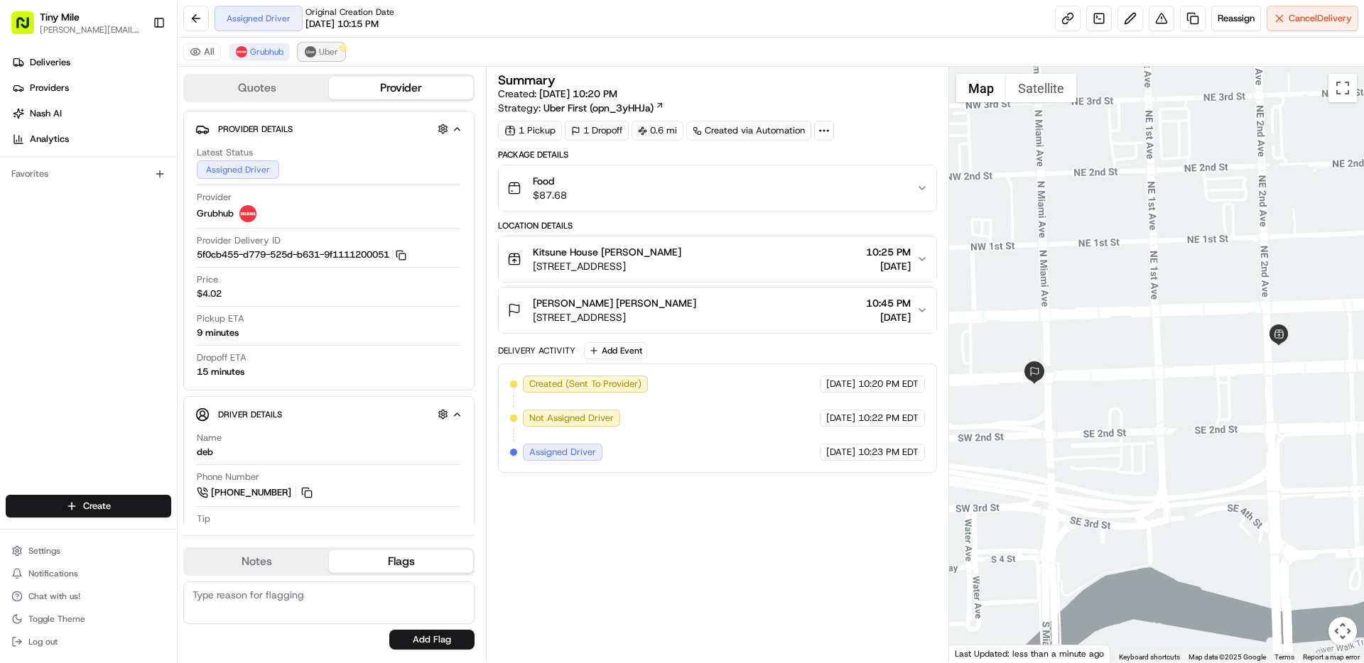
click at [313, 50] on img at bounding box center [310, 51] width 11 height 11
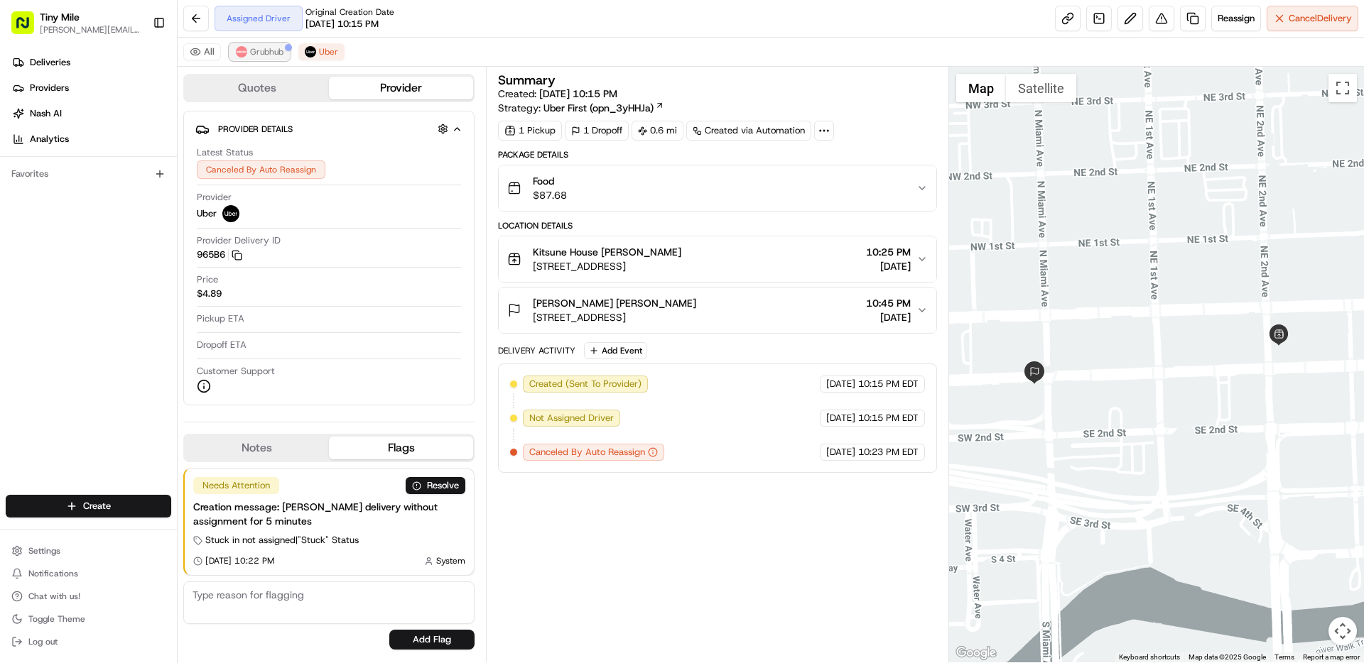
click at [266, 51] on span "Grubhub" at bounding box center [266, 51] width 33 height 11
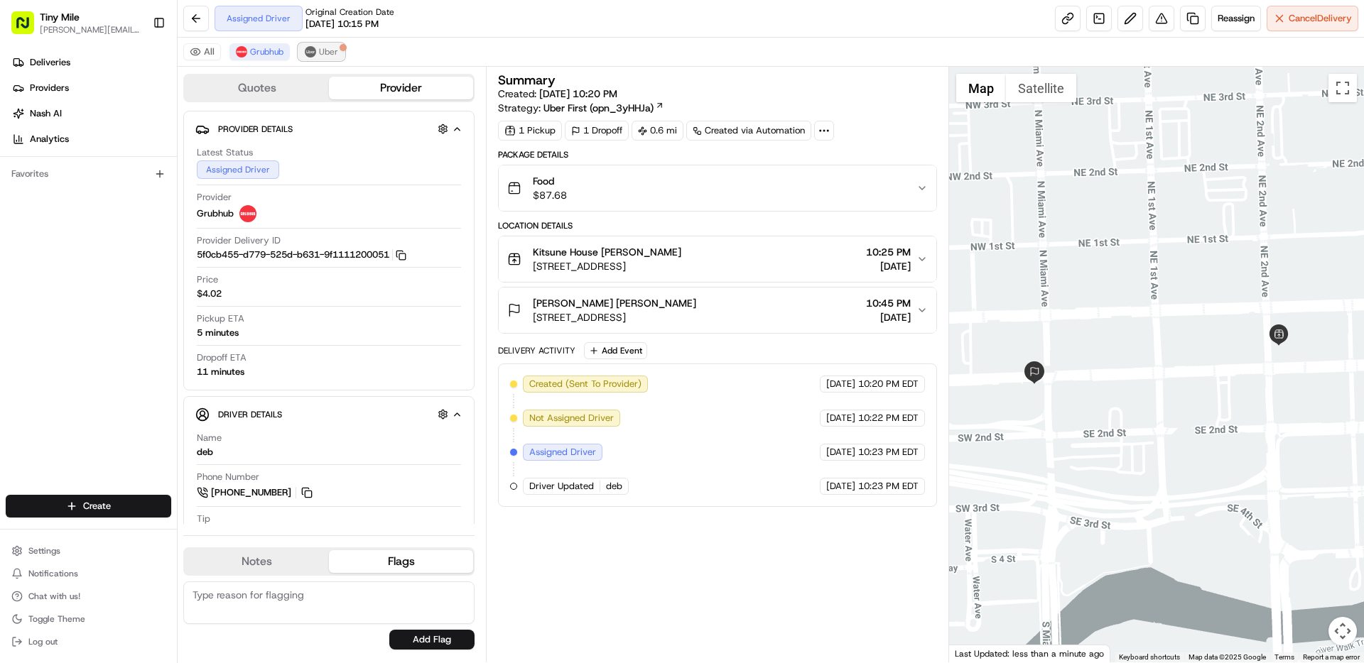
click at [322, 50] on span "Uber" at bounding box center [328, 51] width 19 height 11
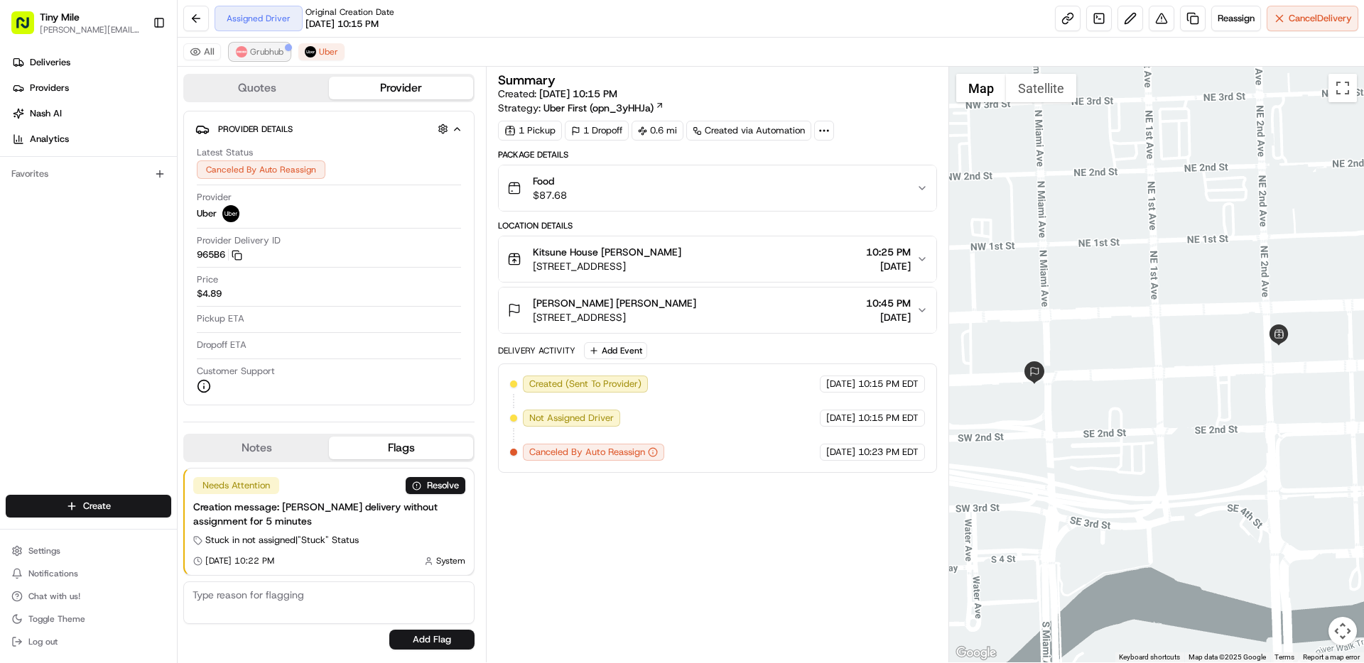
click at [274, 53] on span "Grubhub" at bounding box center [266, 51] width 33 height 11
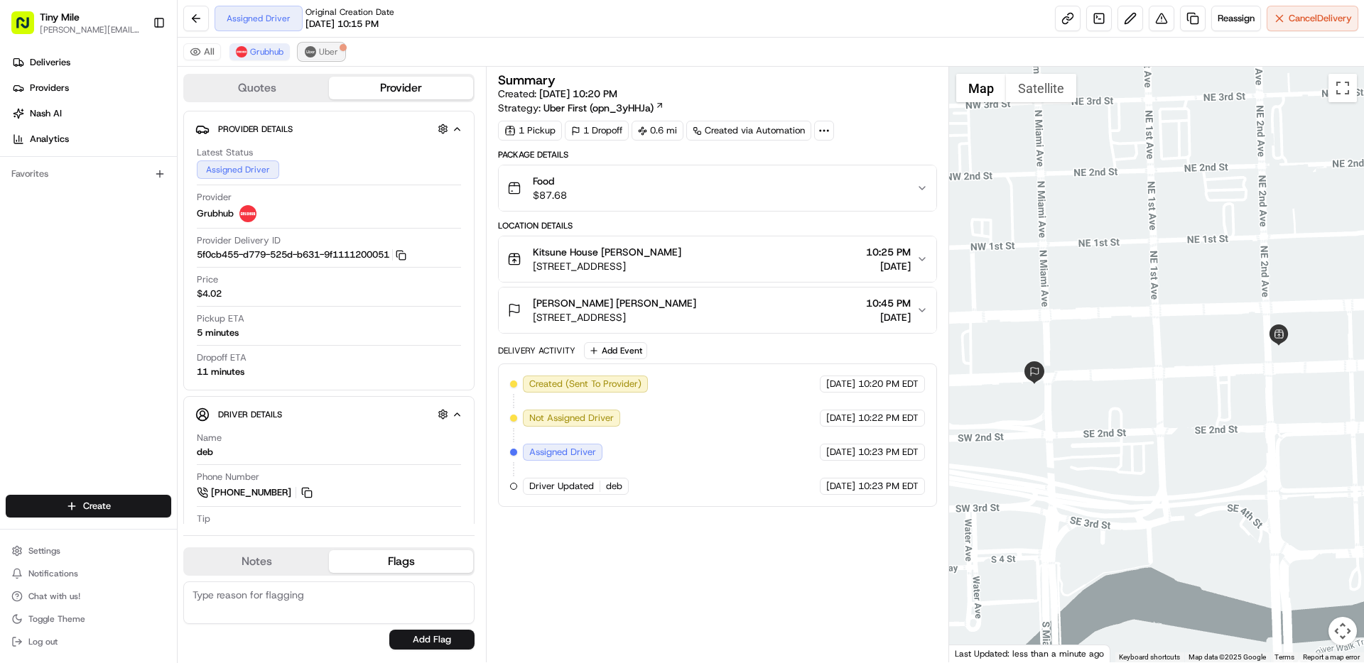
click at [317, 55] on button "Uber" at bounding box center [321, 51] width 46 height 17
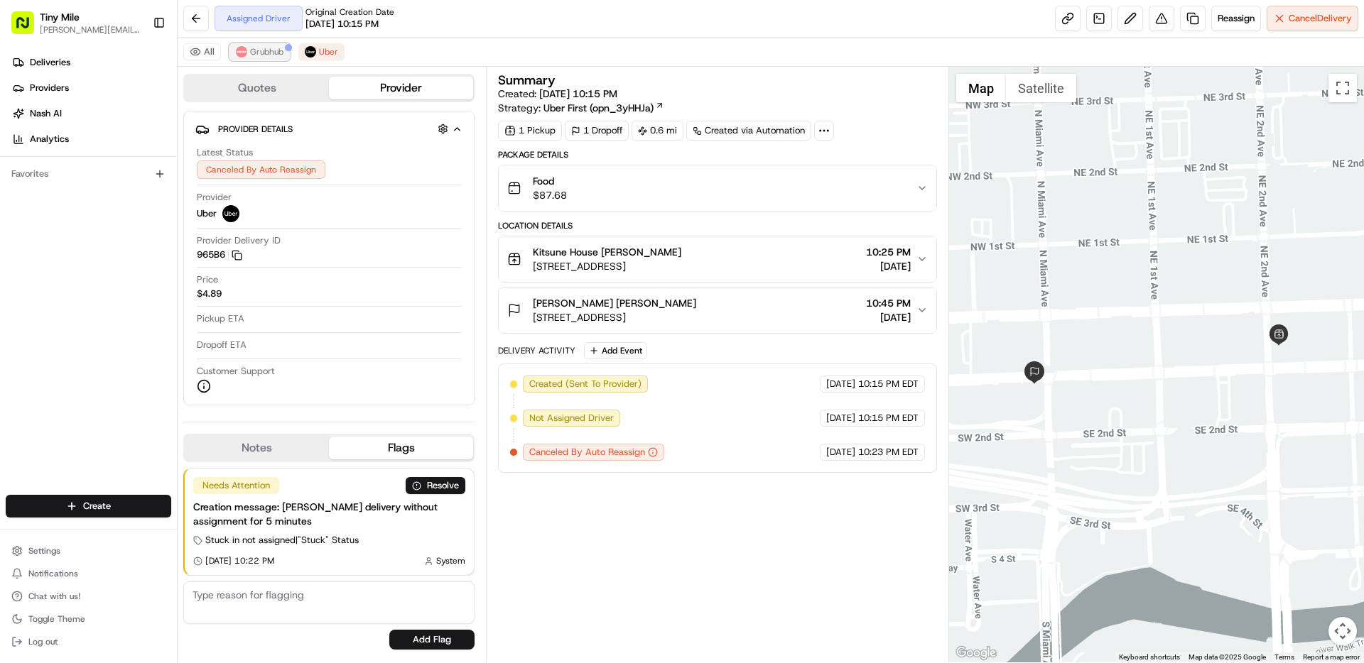
click at [267, 57] on span "Grubhub" at bounding box center [266, 51] width 33 height 11
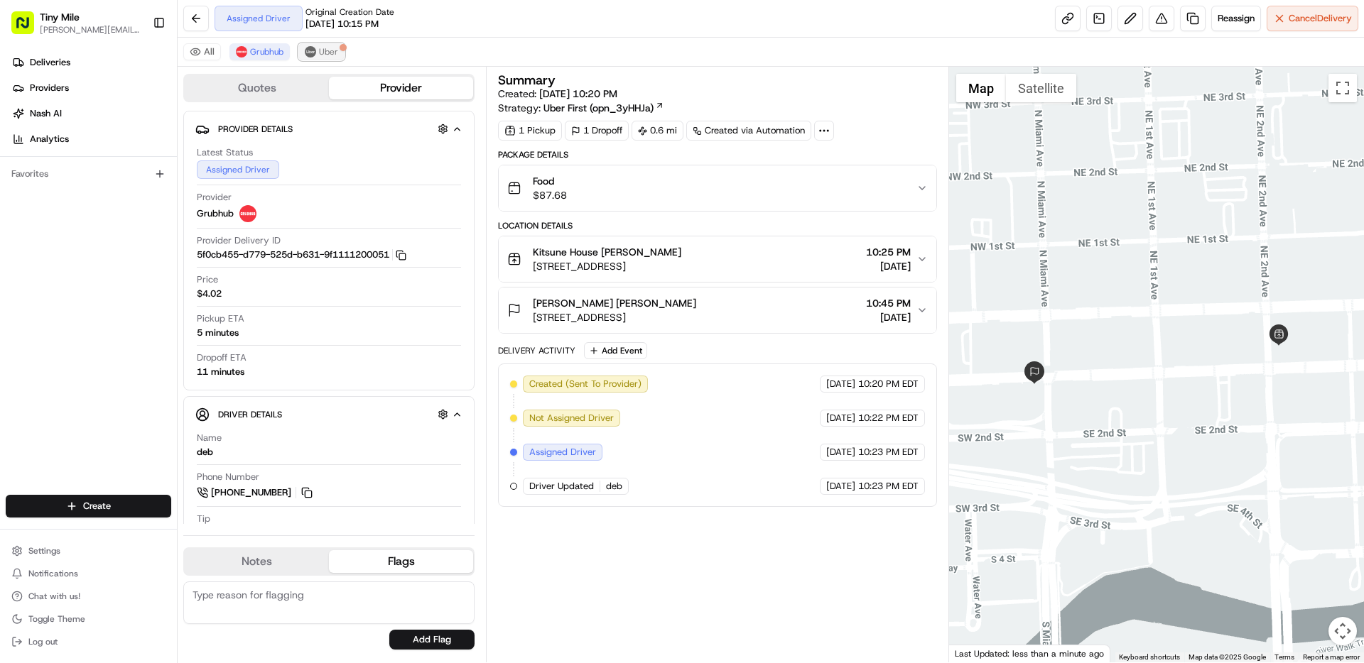
click at [312, 54] on img at bounding box center [310, 51] width 11 height 11
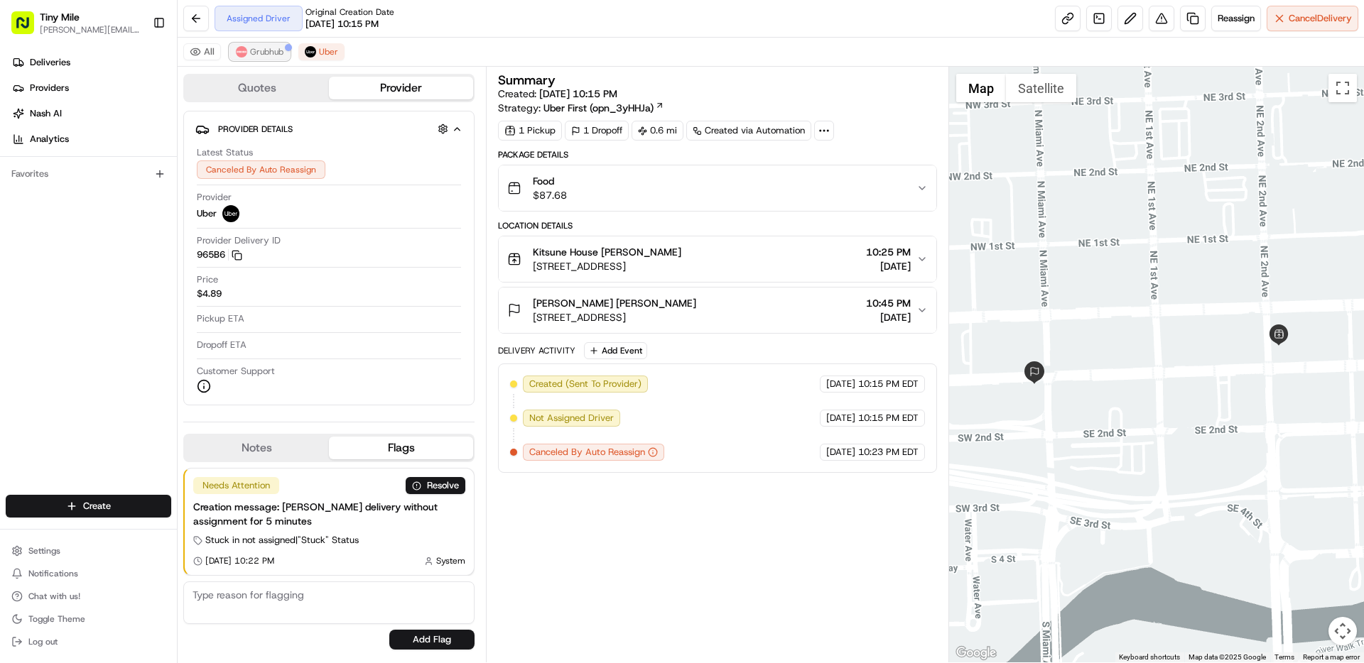
click at [263, 57] on span "Grubhub" at bounding box center [266, 51] width 33 height 11
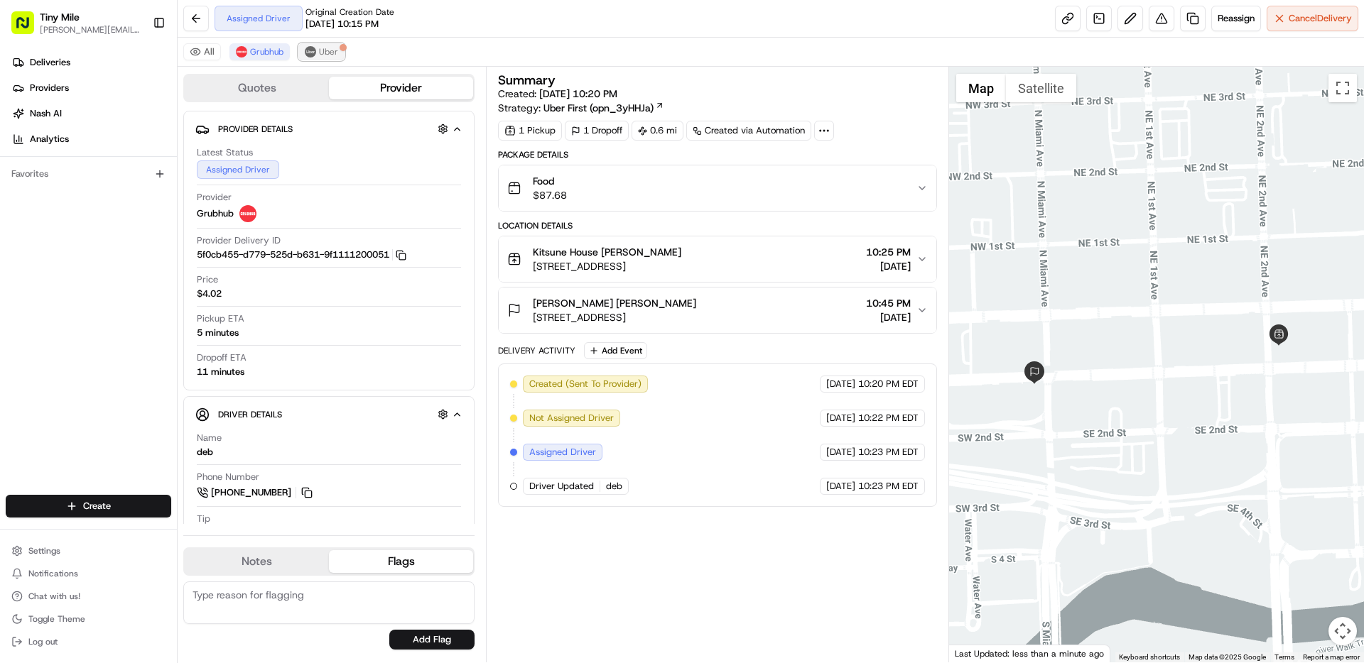
click at [322, 53] on span "Uber" at bounding box center [328, 51] width 19 height 11
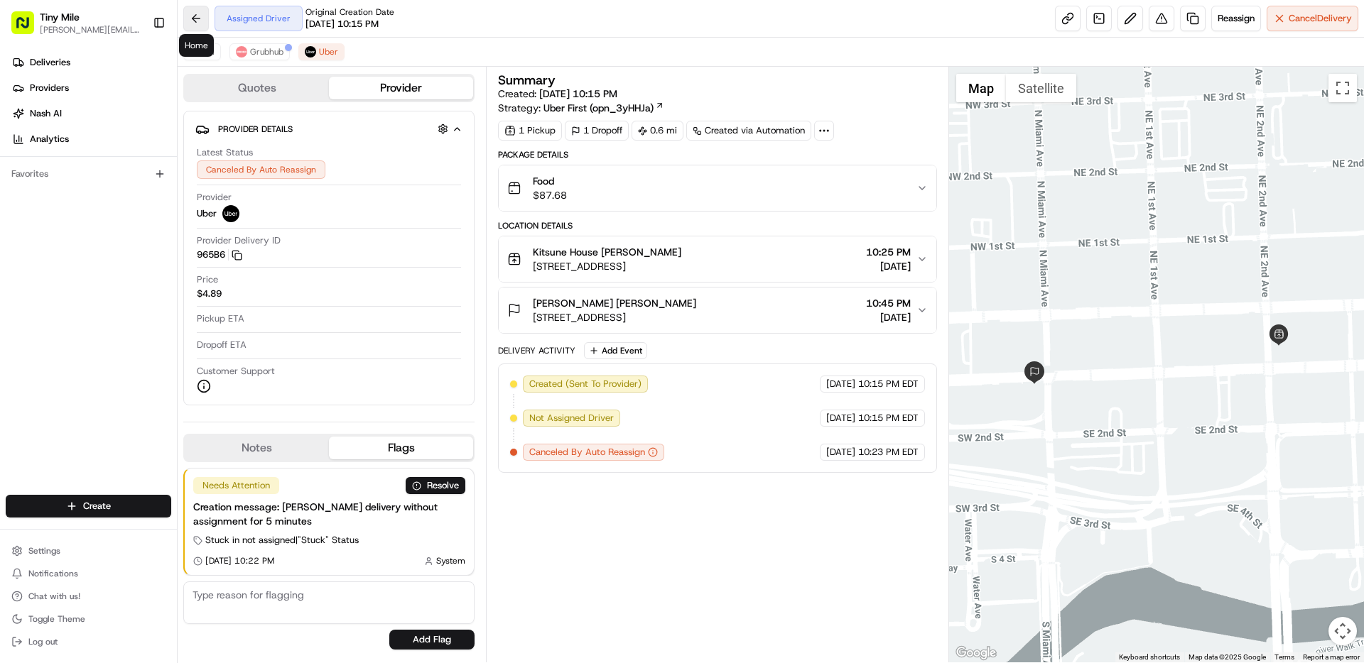
click at [195, 13] on button at bounding box center [196, 19] width 26 height 26
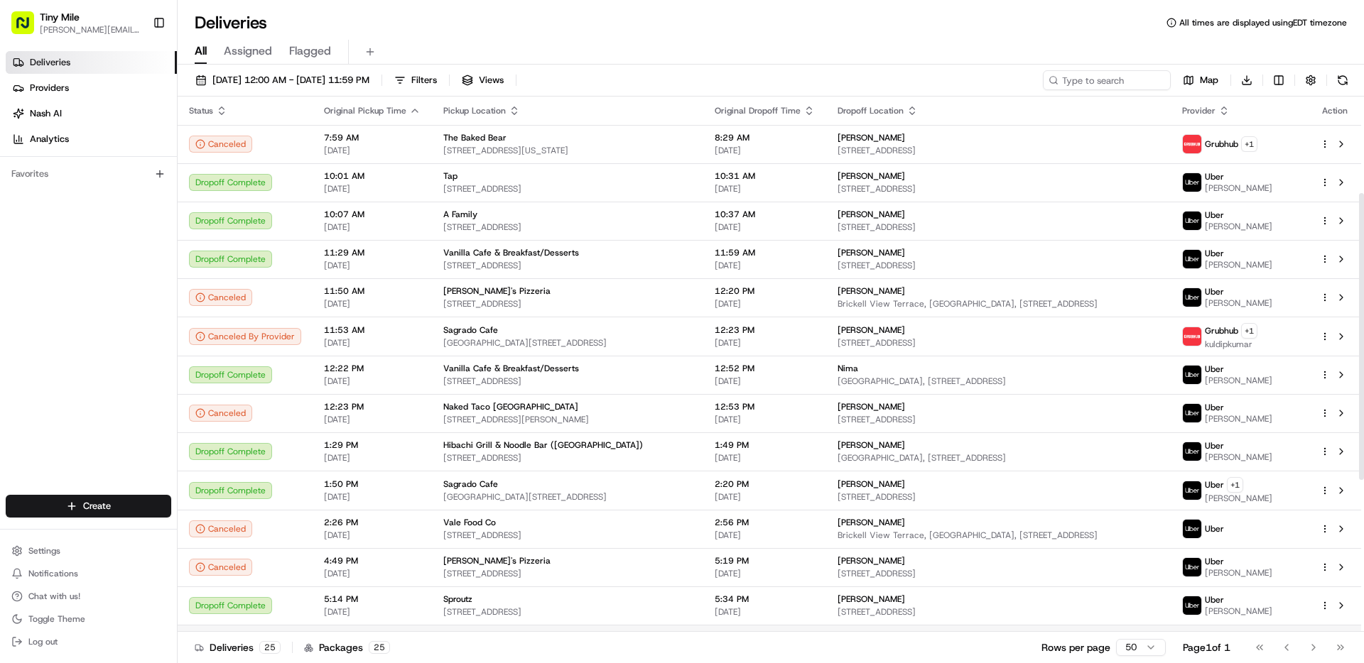
scroll to position [464, 0]
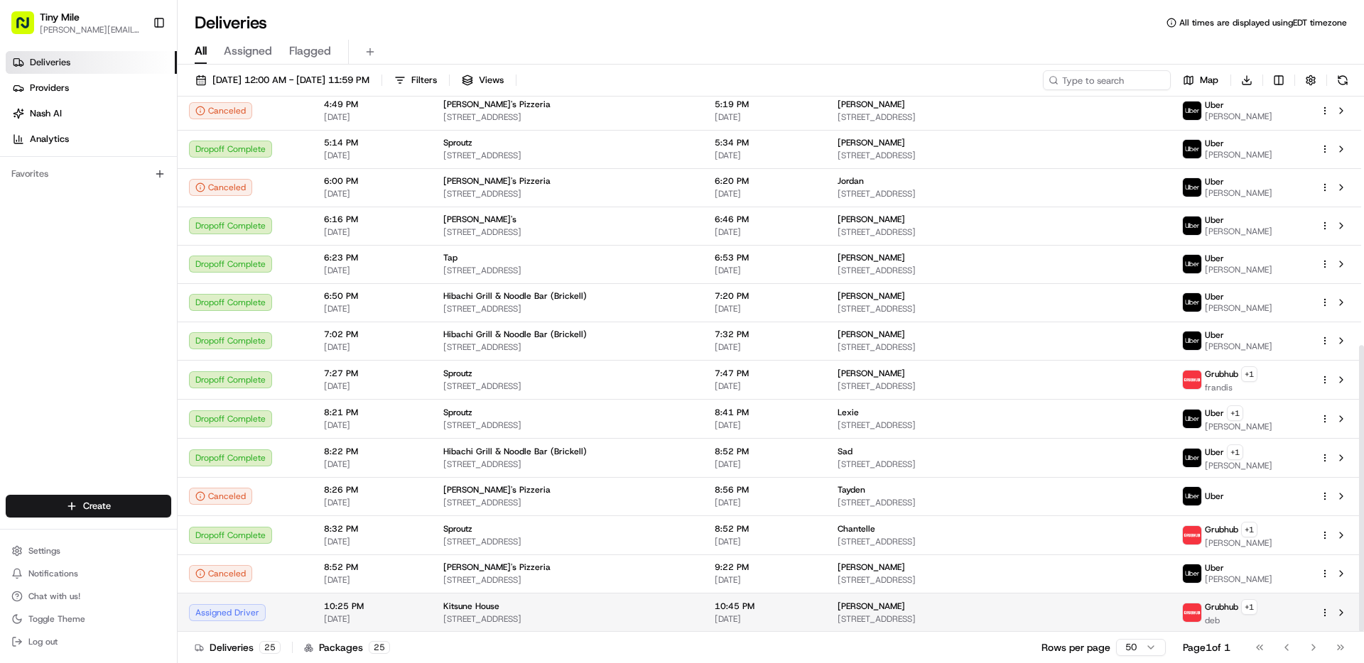
click at [1077, 617] on span "[STREET_ADDRESS]" at bounding box center [998, 619] width 322 height 11
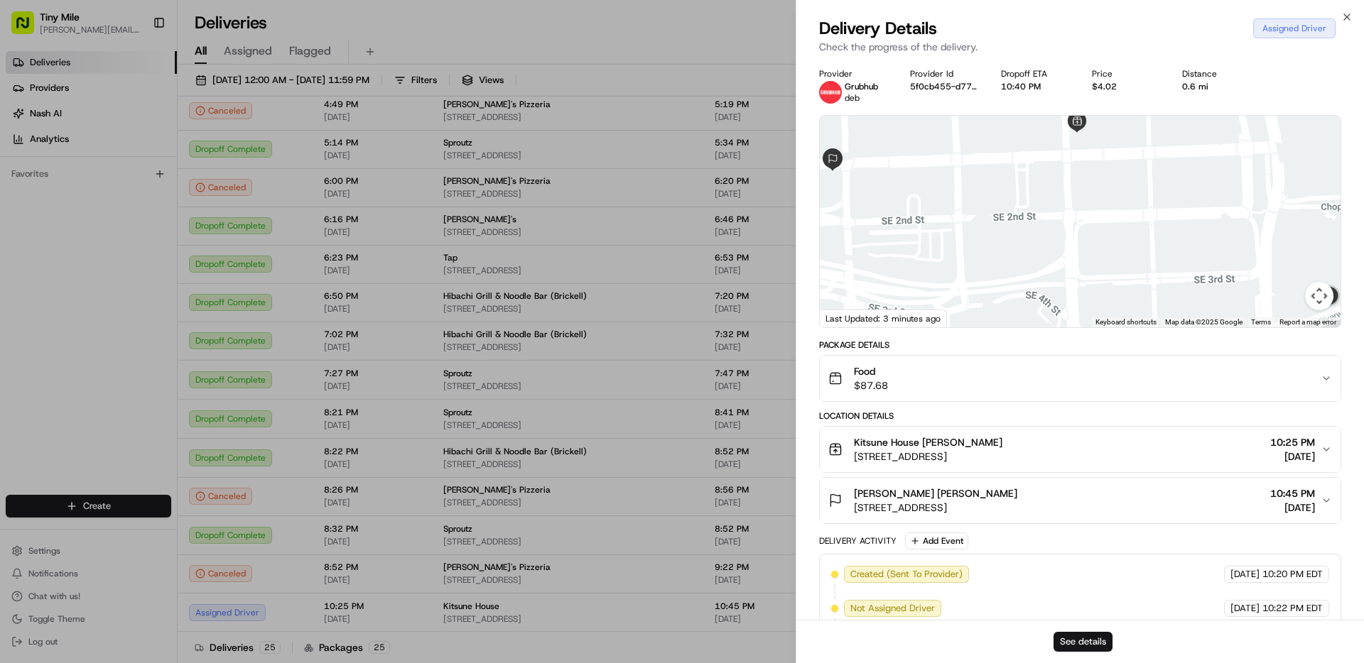
click at [1086, 645] on button "See details" at bounding box center [1082, 642] width 59 height 20
